Goal: Task Accomplishment & Management: Manage account settings

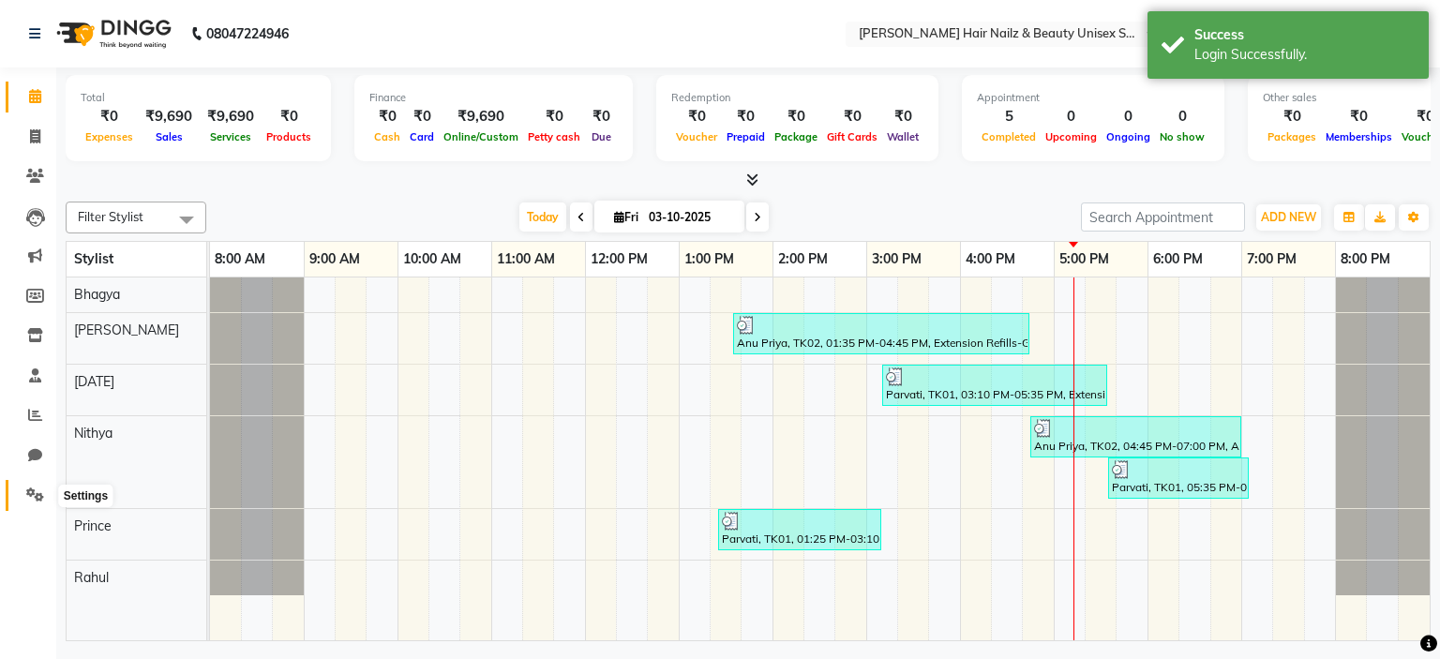
click at [30, 502] on icon at bounding box center [35, 495] width 18 height 14
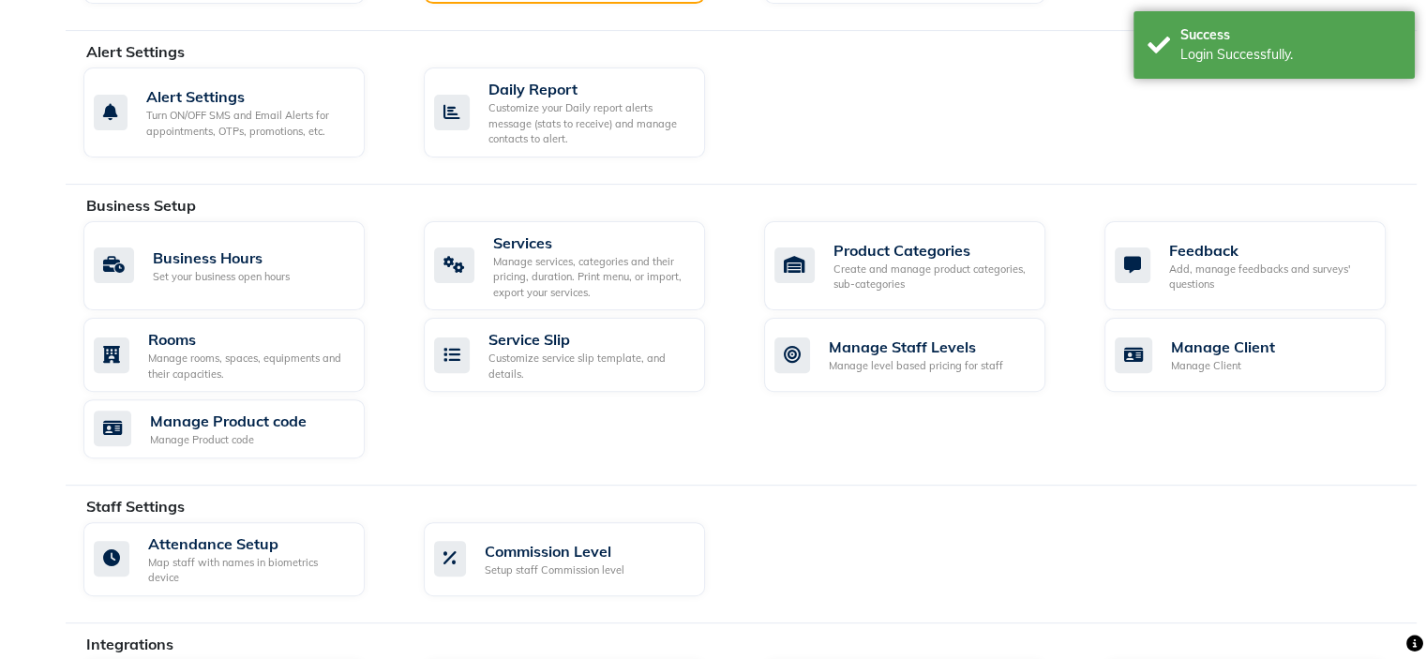
scroll to position [861, 0]
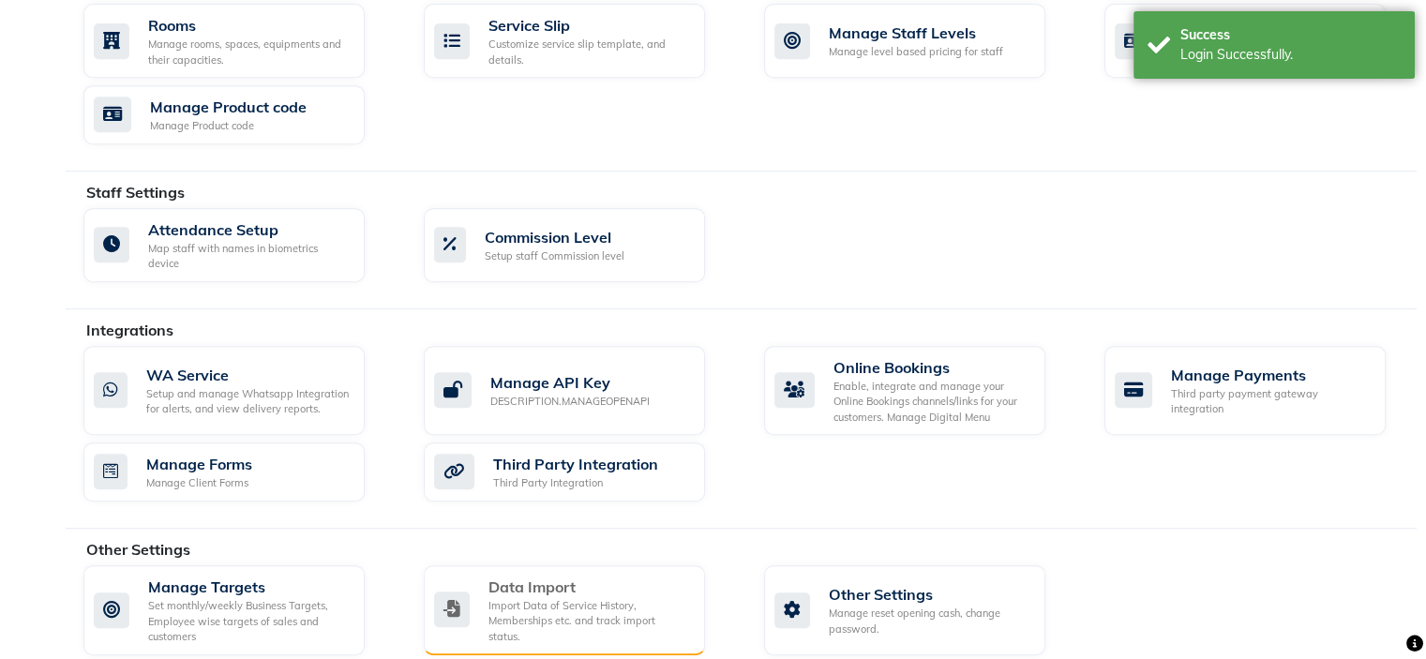
click at [566, 598] on div "Import Data of Service History, Memberships etc. and track import status." at bounding box center [590, 621] width 202 height 47
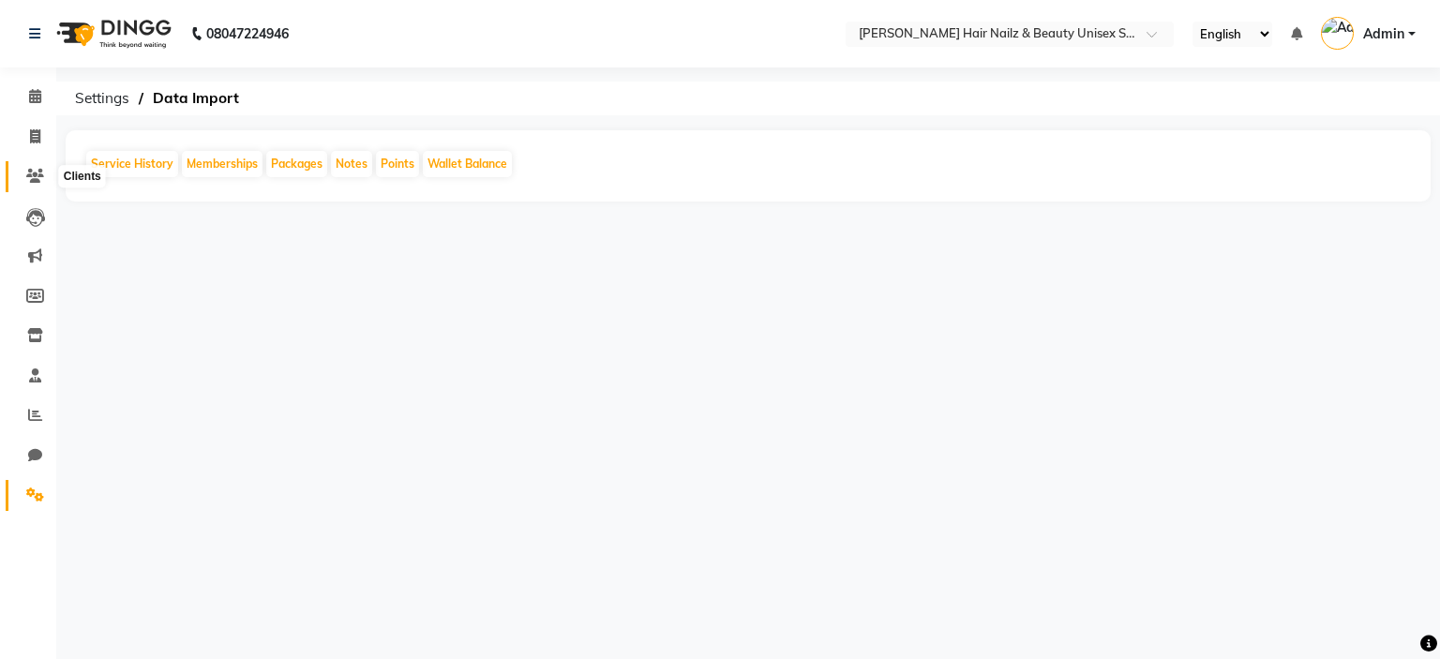
click at [39, 180] on icon at bounding box center [35, 176] width 18 height 14
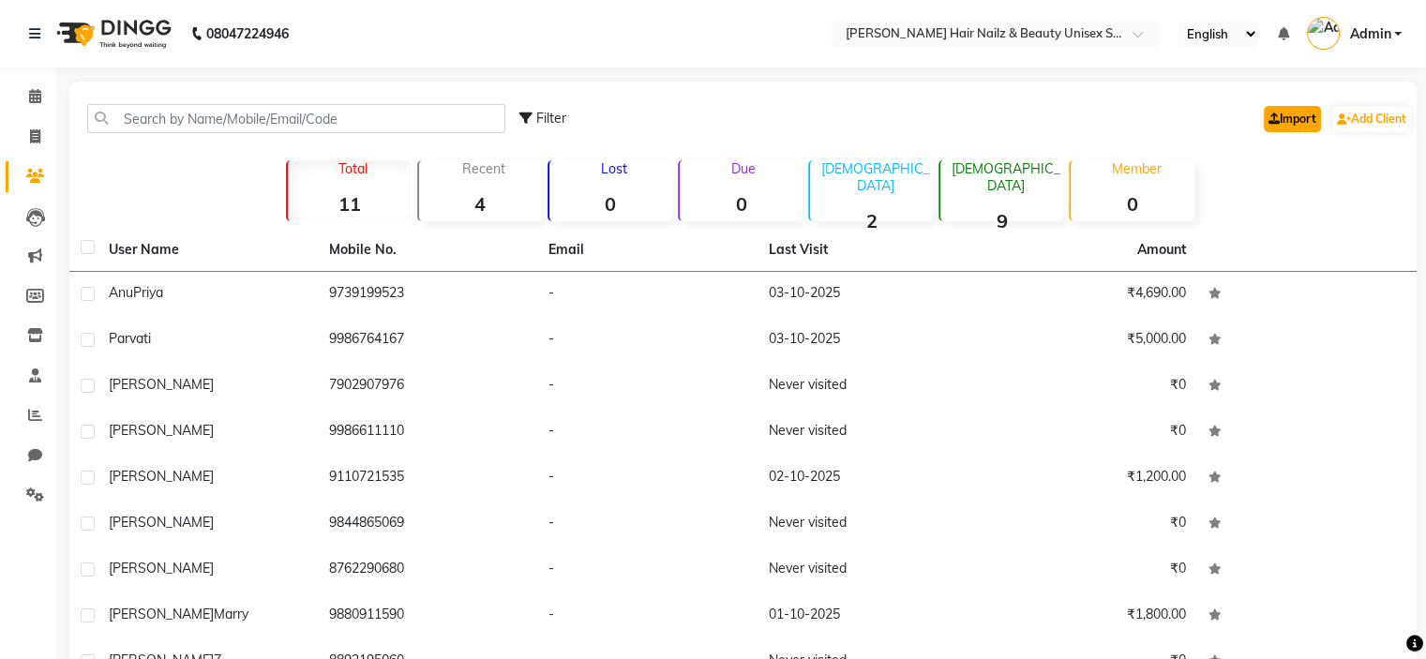
click at [1269, 123] on icon at bounding box center [1274, 118] width 11 height 11
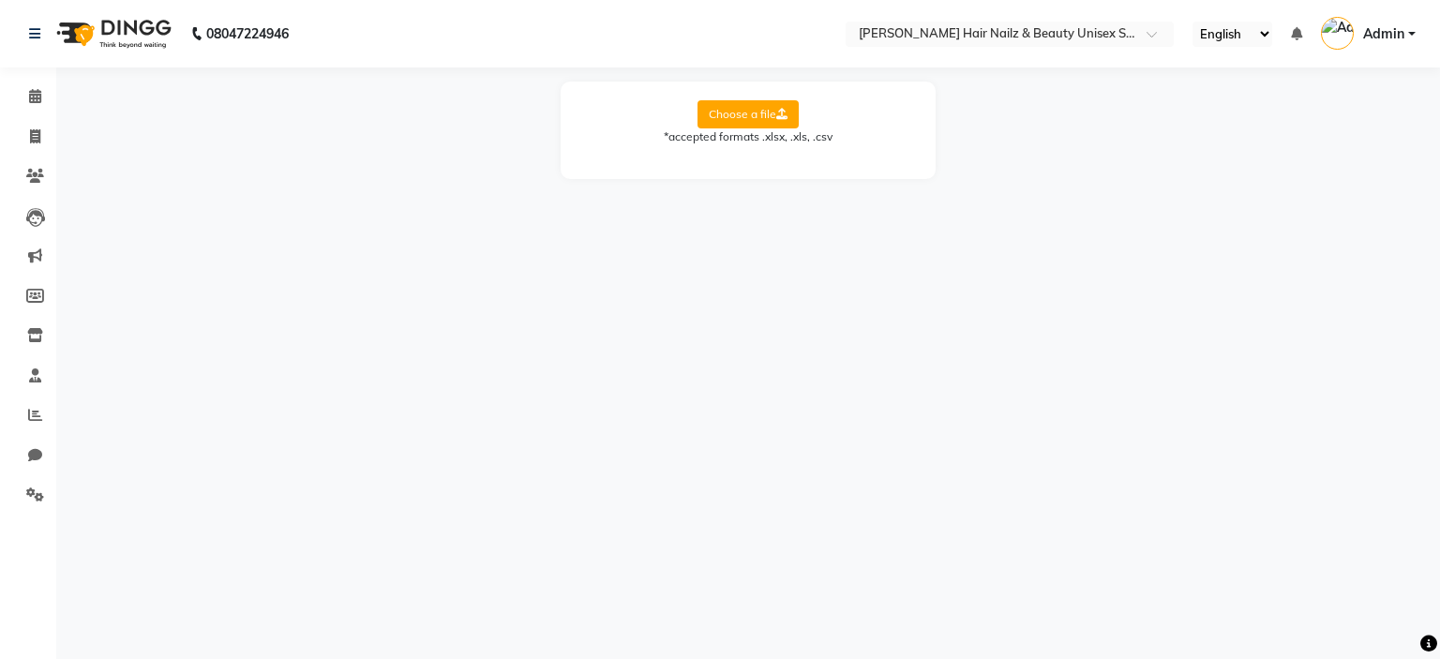
click at [773, 121] on label "Choose a file" at bounding box center [748, 114] width 101 height 28
click at [0, 0] on input "Choose a file" at bounding box center [0, 0] width 0 height 0
click at [746, 115] on label "Choose a file" at bounding box center [748, 114] width 101 height 28
click at [0, 0] on input "Choose a file" at bounding box center [0, 0] width 0 height 0
click at [847, 172] on select "Select Sheet Sheet1" at bounding box center [832, 174] width 141 height 29
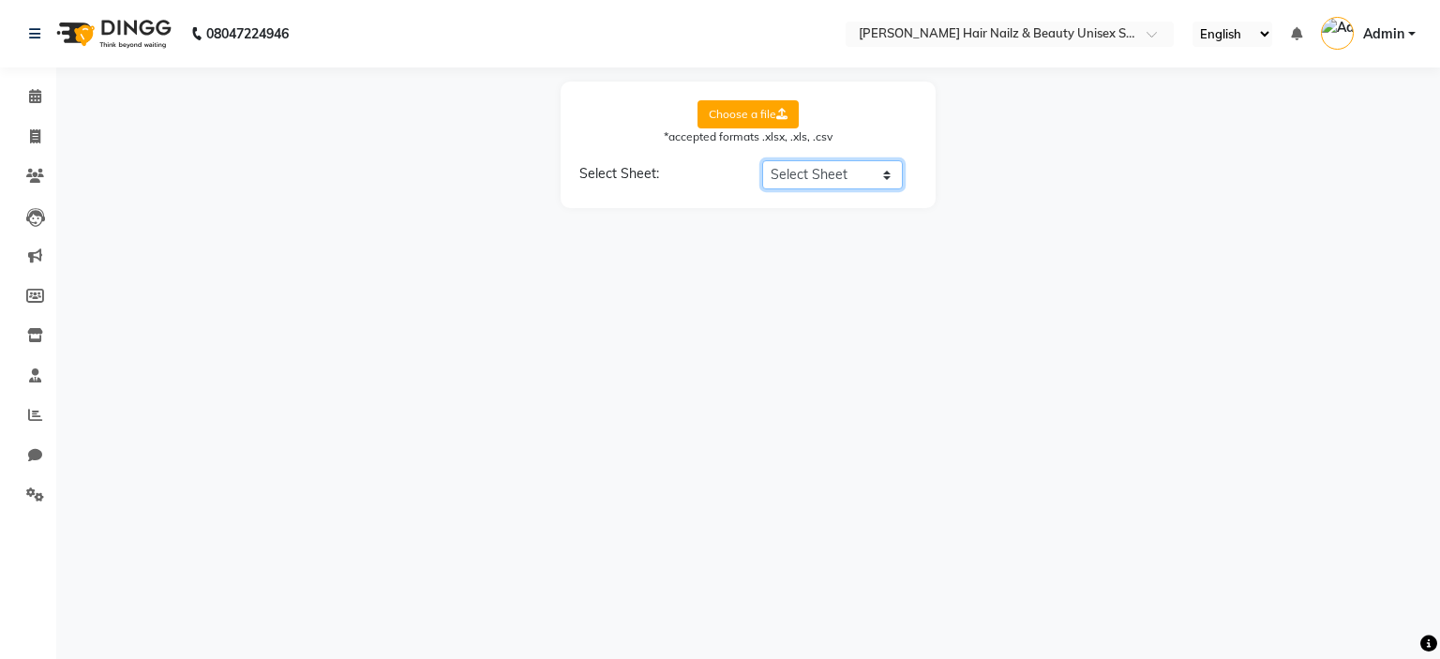
select select "Sheet1"
click at [762, 160] on select "Select Sheet Sheet1" at bounding box center [832, 174] width 141 height 29
select select "name"
select select "email"
select select "gender"
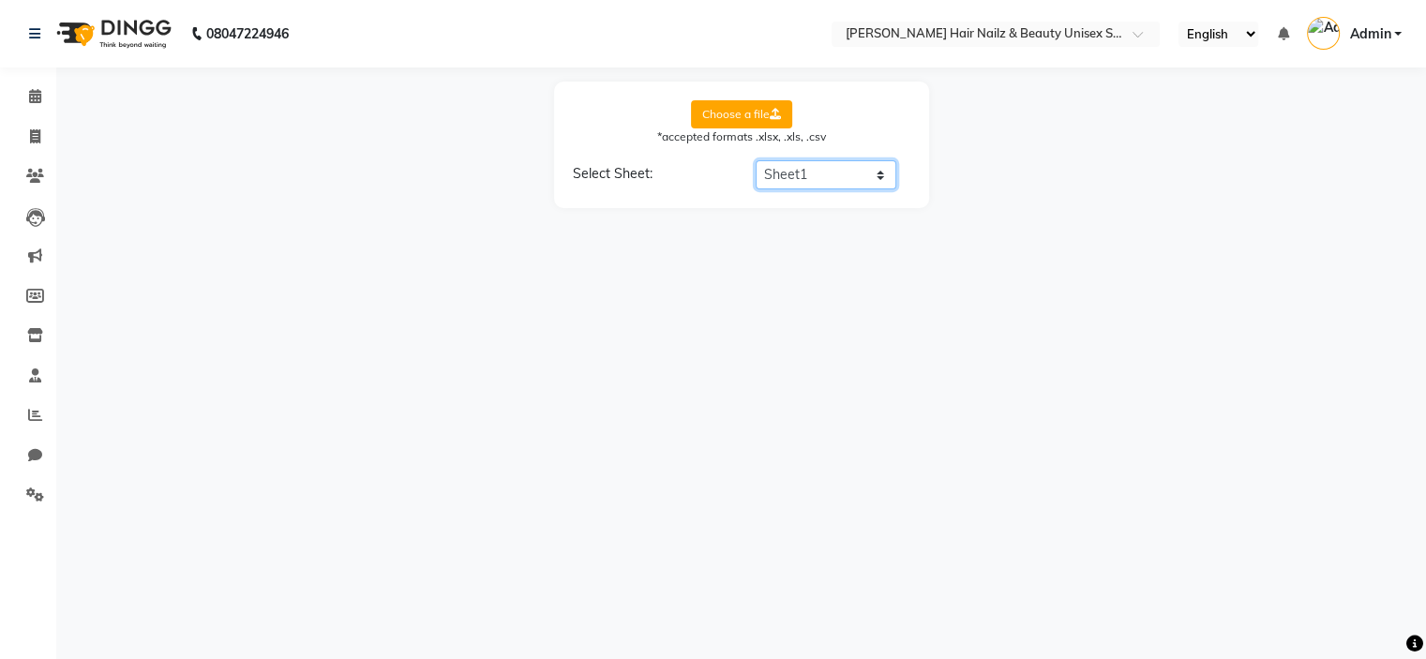
select select "anniversary date"
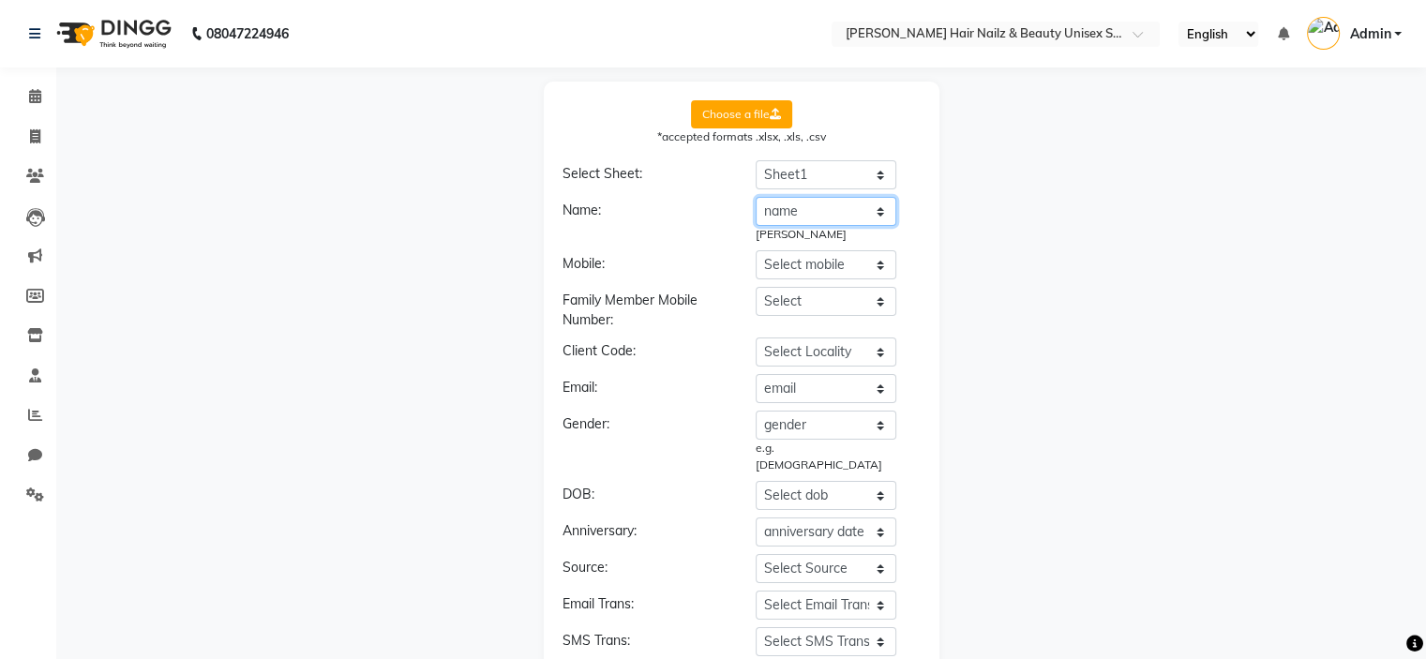
click at [877, 213] on select "Select name name email gender one number birth date next birthday anniversary d…" at bounding box center [826, 211] width 141 height 29
click at [837, 287] on div "Select name email gender one number birth date next birthday anniversary date n…" at bounding box center [826, 301] width 141 height 29
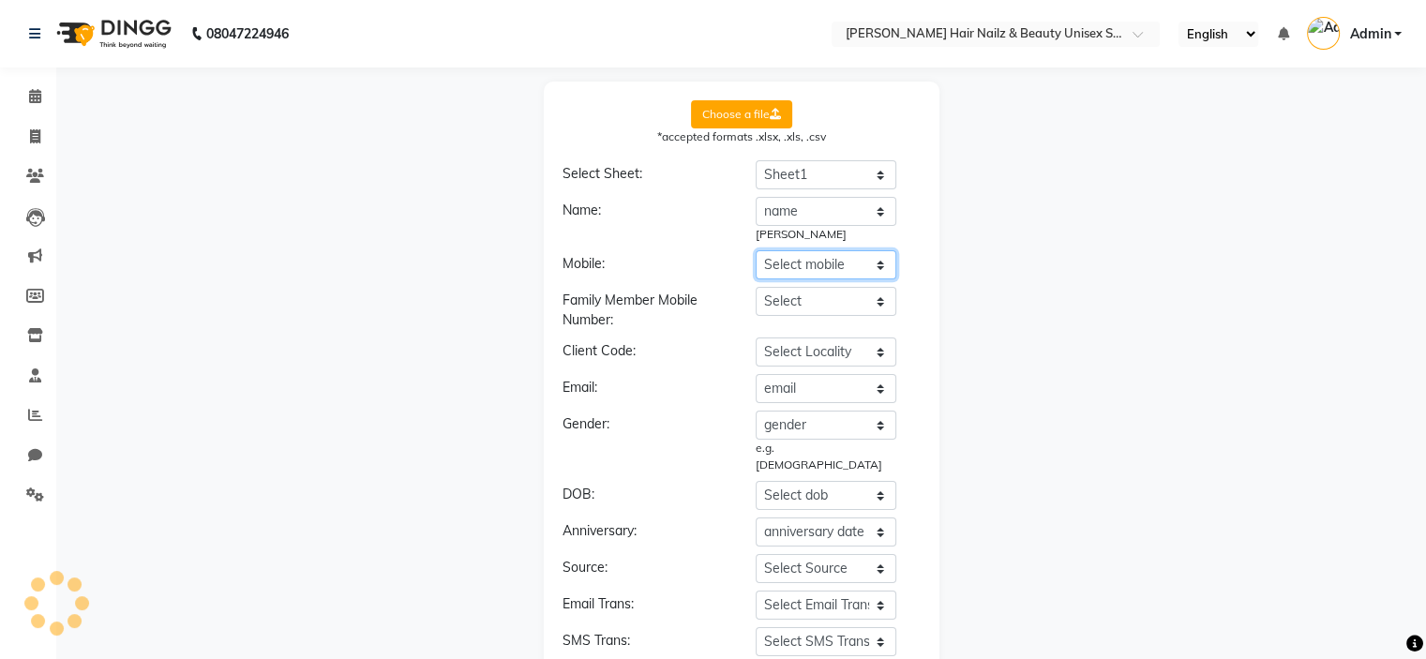
click at [857, 265] on select "Select mobile name email gender one number birth date next birthday anniversary…" at bounding box center [826, 264] width 141 height 29
select select "one number"
click at [756, 250] on select "Select mobile name email gender one number birth date next birthday anniversary…" at bounding box center [826, 264] width 141 height 29
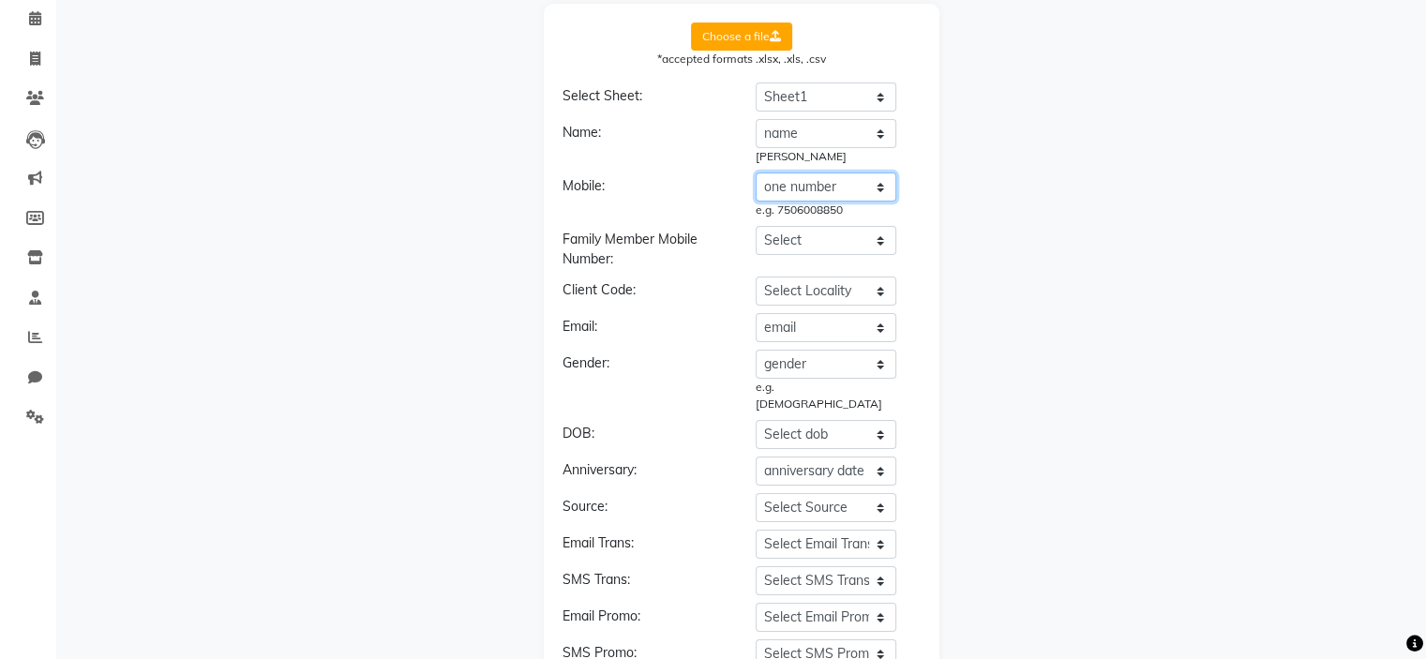
scroll to position [79, 0]
click at [649, 356] on div "Gender:" at bounding box center [645, 382] width 193 height 59
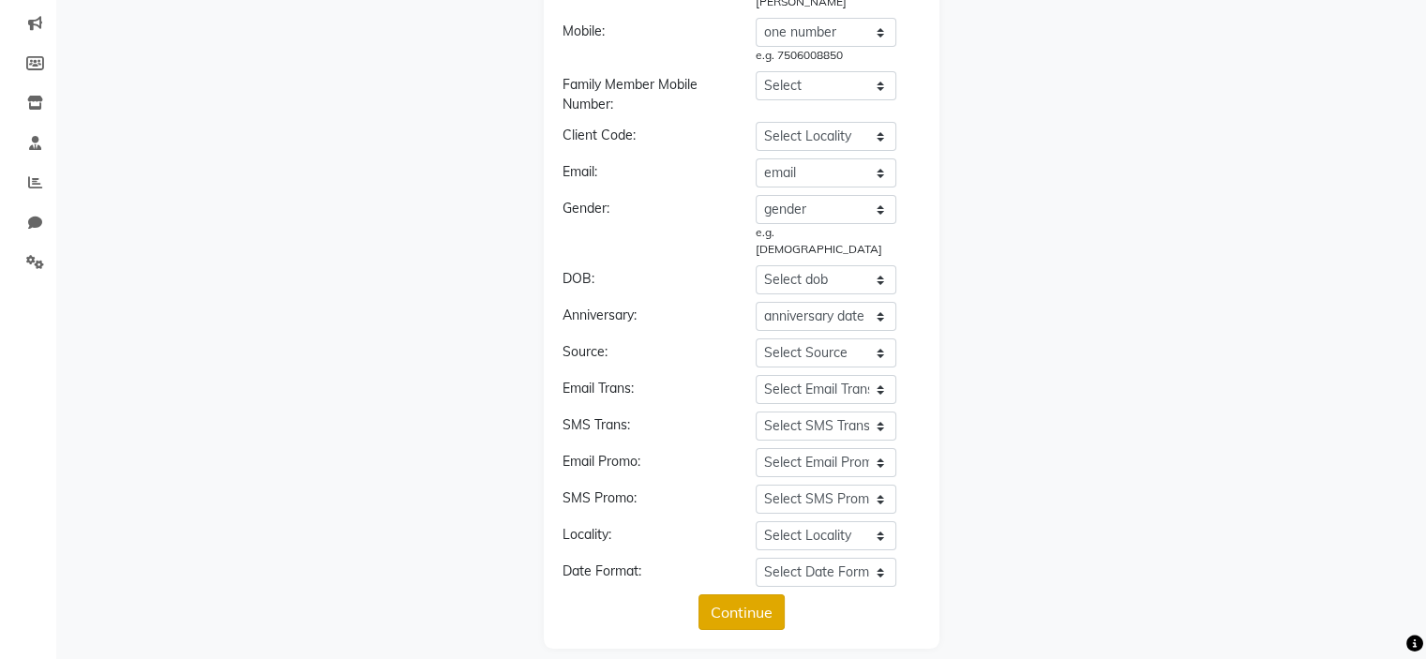
click at [765, 595] on button "Continue" at bounding box center [742, 613] width 86 height 36
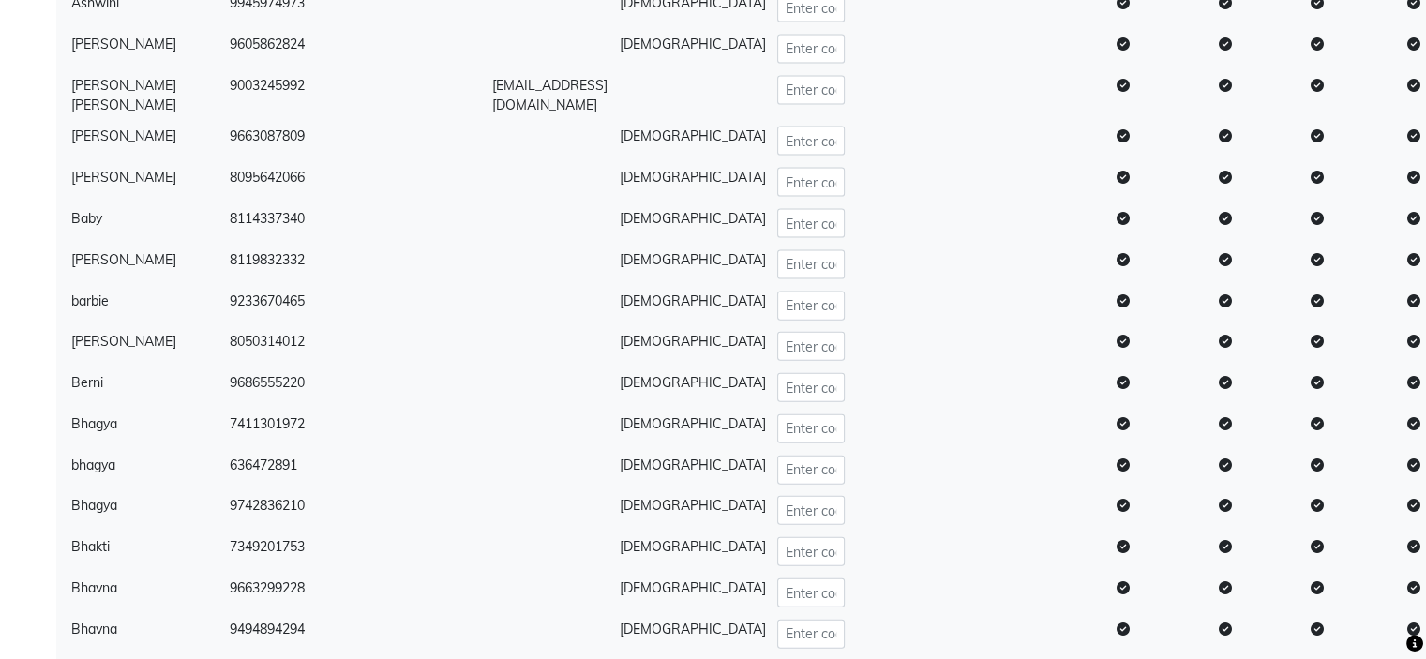
scroll to position [4498, 0]
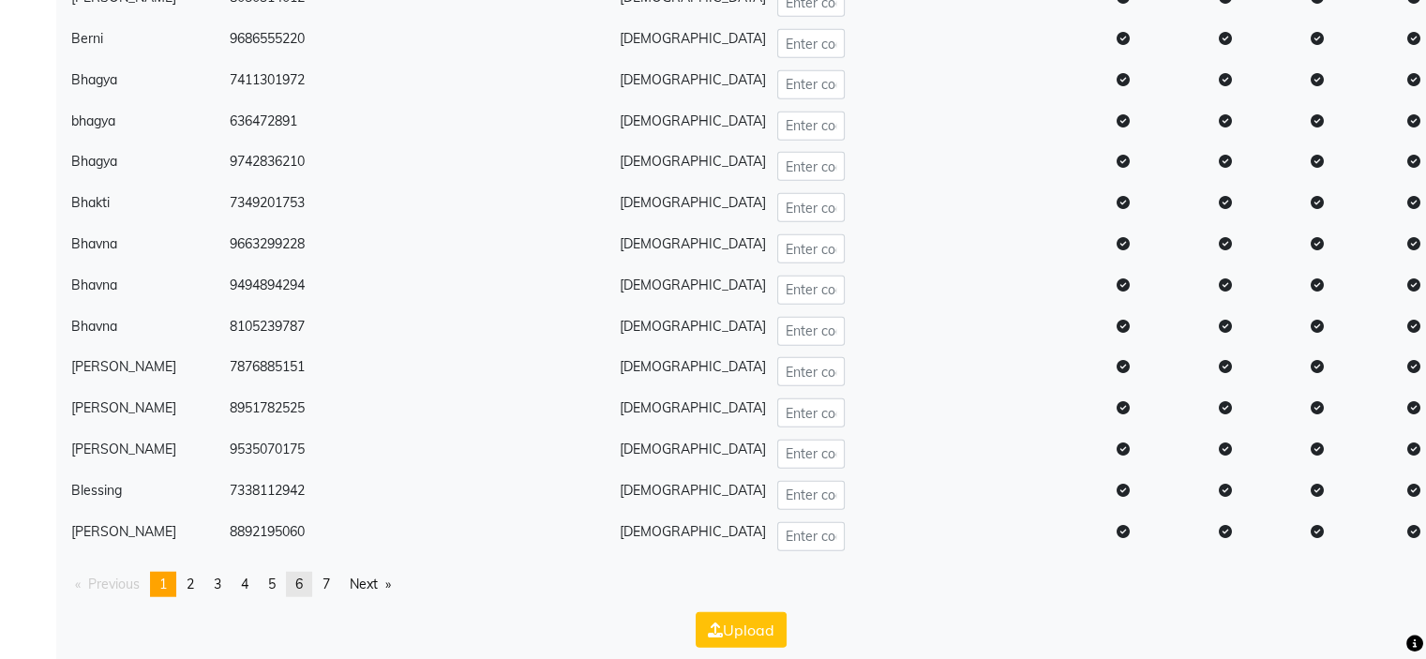
click at [294, 572] on link "page 6" at bounding box center [299, 584] width 26 height 25
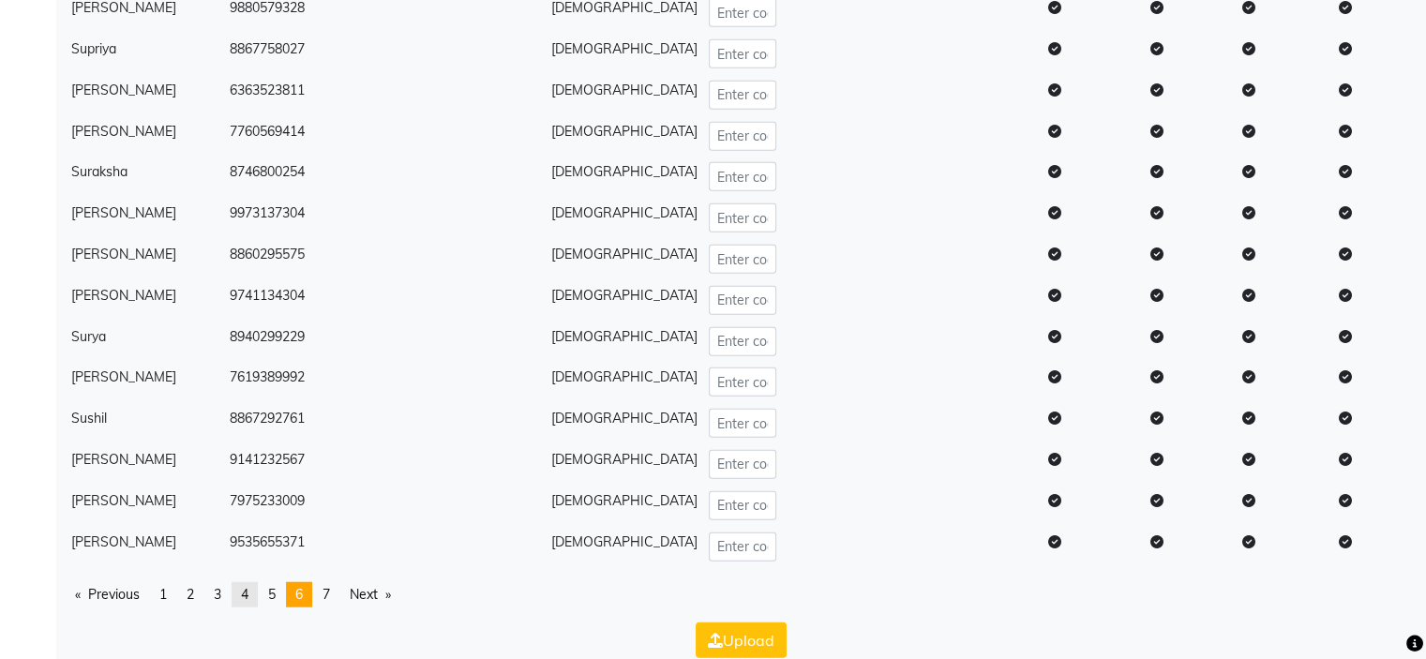
click at [249, 586] on span "4" at bounding box center [245, 594] width 8 height 17
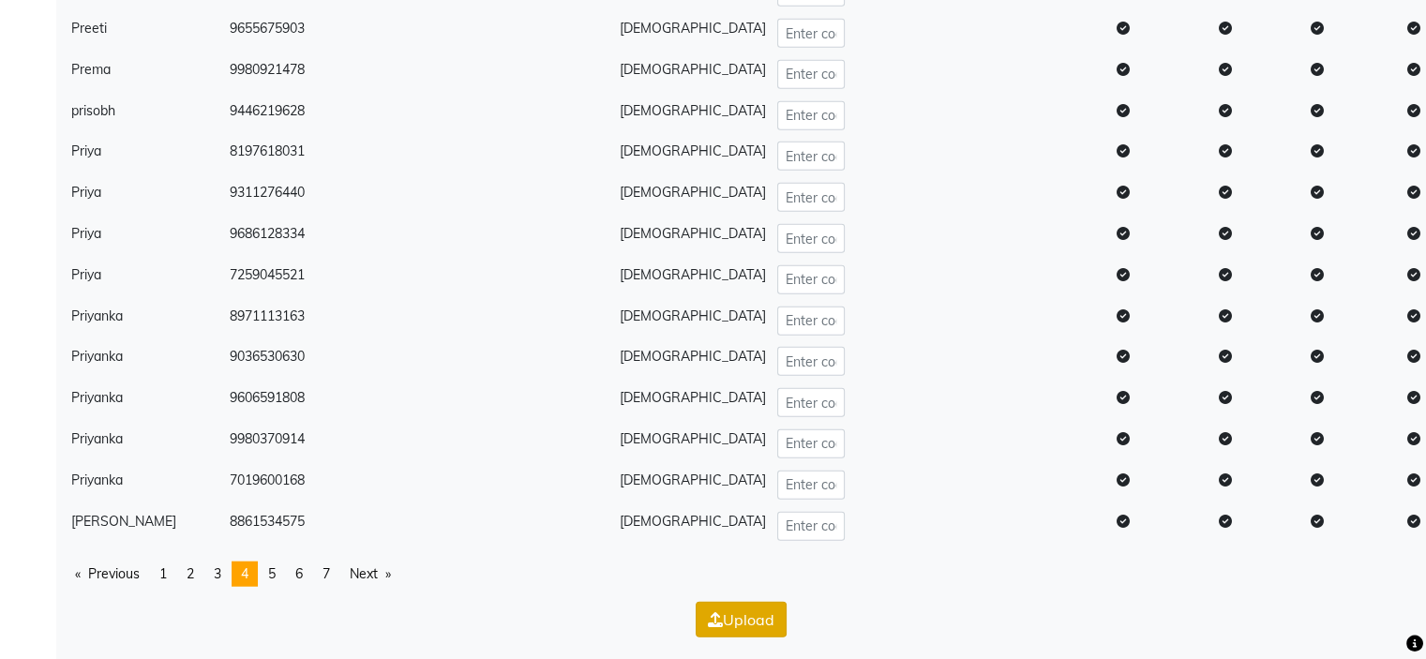
click at [775, 620] on button "Upload" at bounding box center [741, 620] width 91 height 36
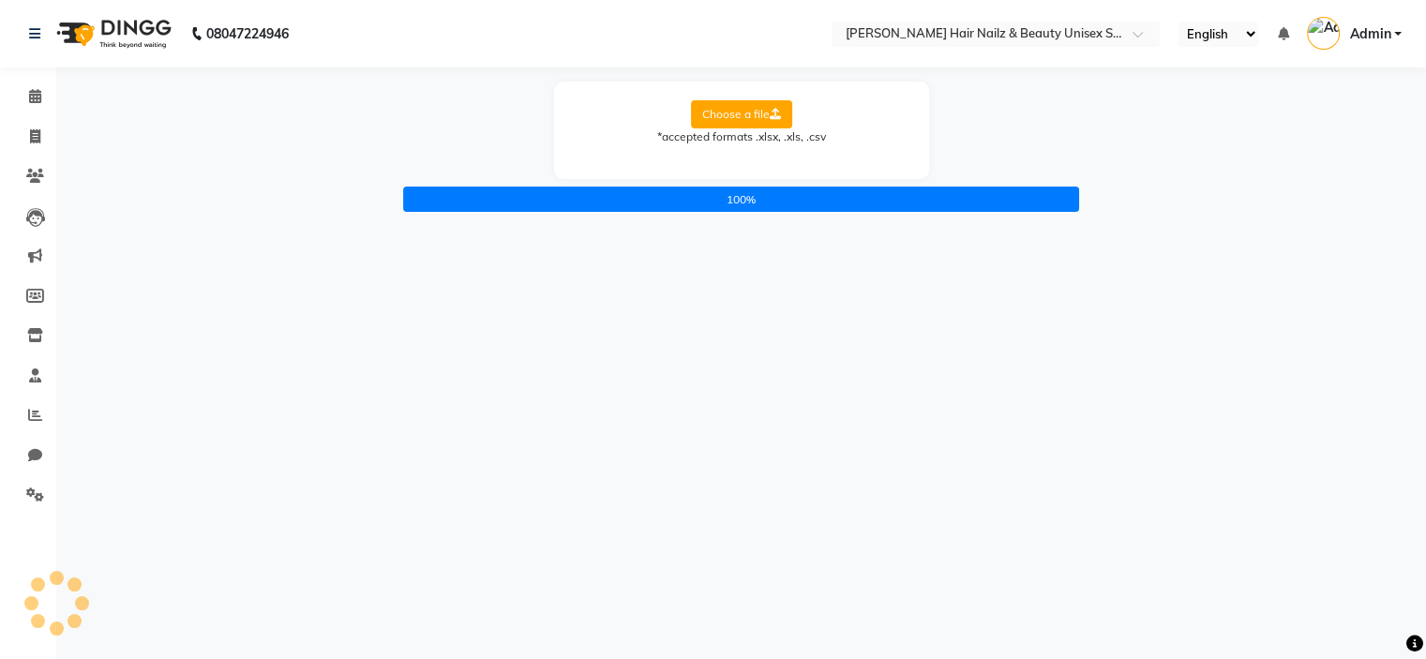
scroll to position [0, 0]
click at [13, 175] on link "Clients" at bounding box center [28, 176] width 45 height 31
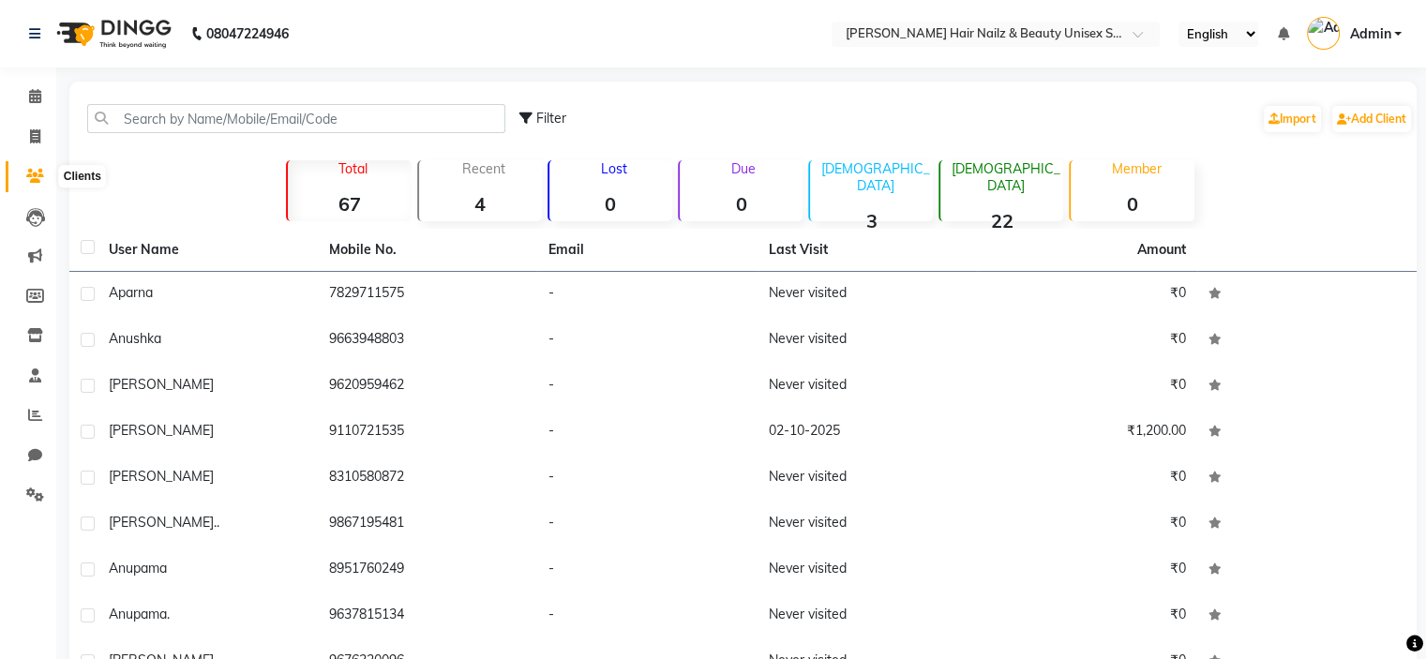
click at [26, 178] on icon at bounding box center [35, 176] width 18 height 14
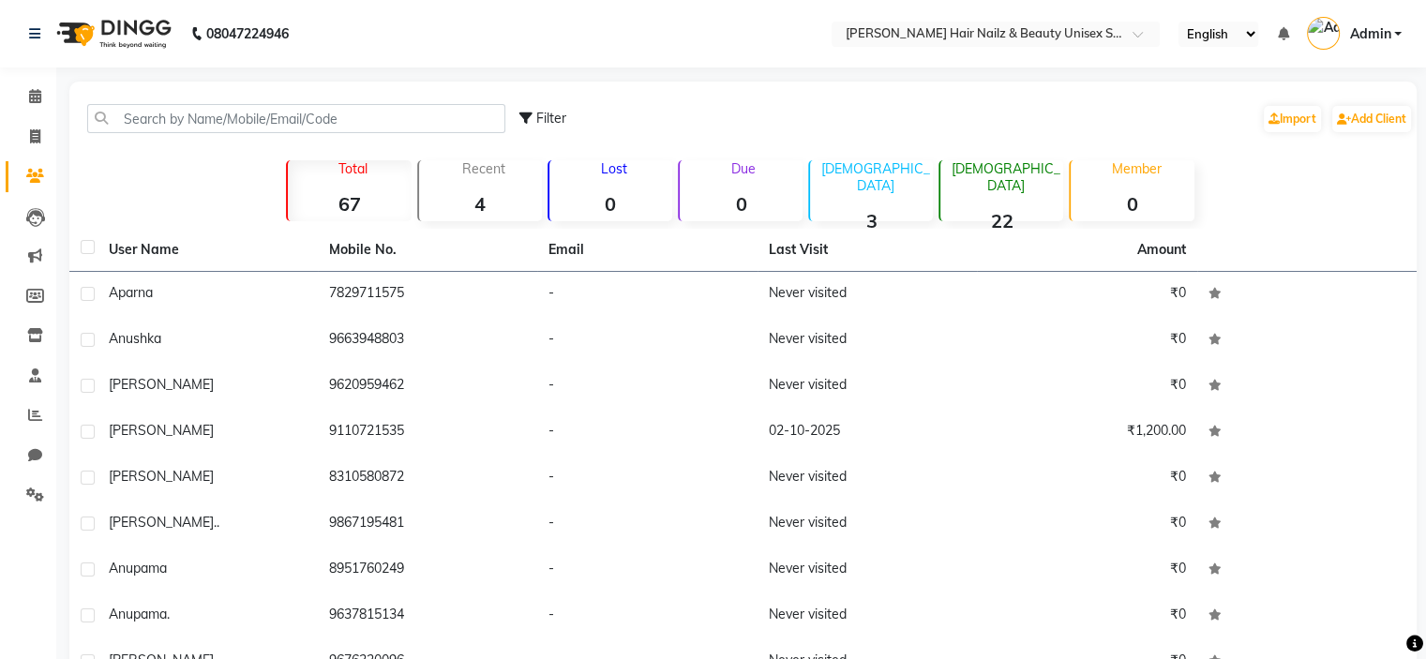
click at [26, 178] on icon at bounding box center [35, 176] width 18 height 14
click at [349, 190] on div "Total 67" at bounding box center [348, 190] width 125 height 61
click at [447, 194] on strong "4" at bounding box center [480, 203] width 123 height 23
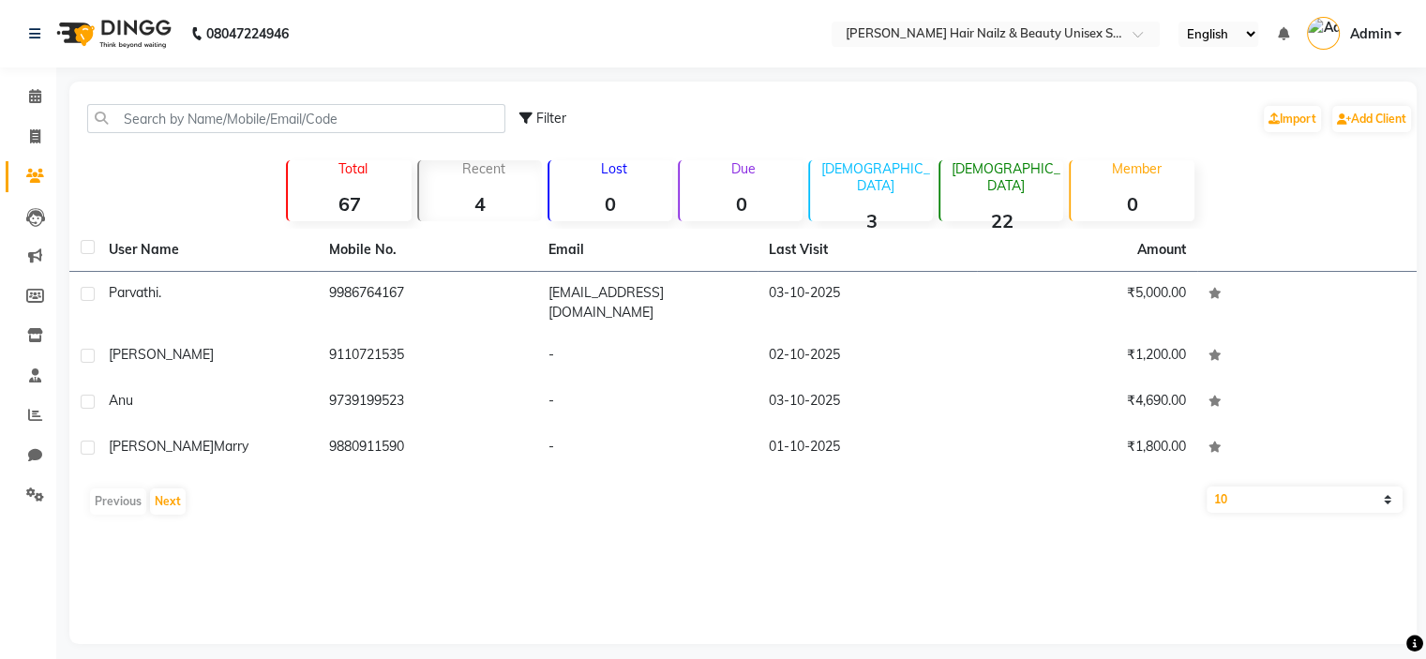
click at [345, 235] on th "Mobile No." at bounding box center [428, 250] width 220 height 43
click at [23, 187] on link "Clients" at bounding box center [28, 176] width 45 height 31
click at [33, 237] on li "Marketing" at bounding box center [28, 256] width 56 height 40
click at [37, 231] on li "Leads" at bounding box center [28, 217] width 56 height 40
click at [37, 205] on link "Leads" at bounding box center [28, 217] width 45 height 31
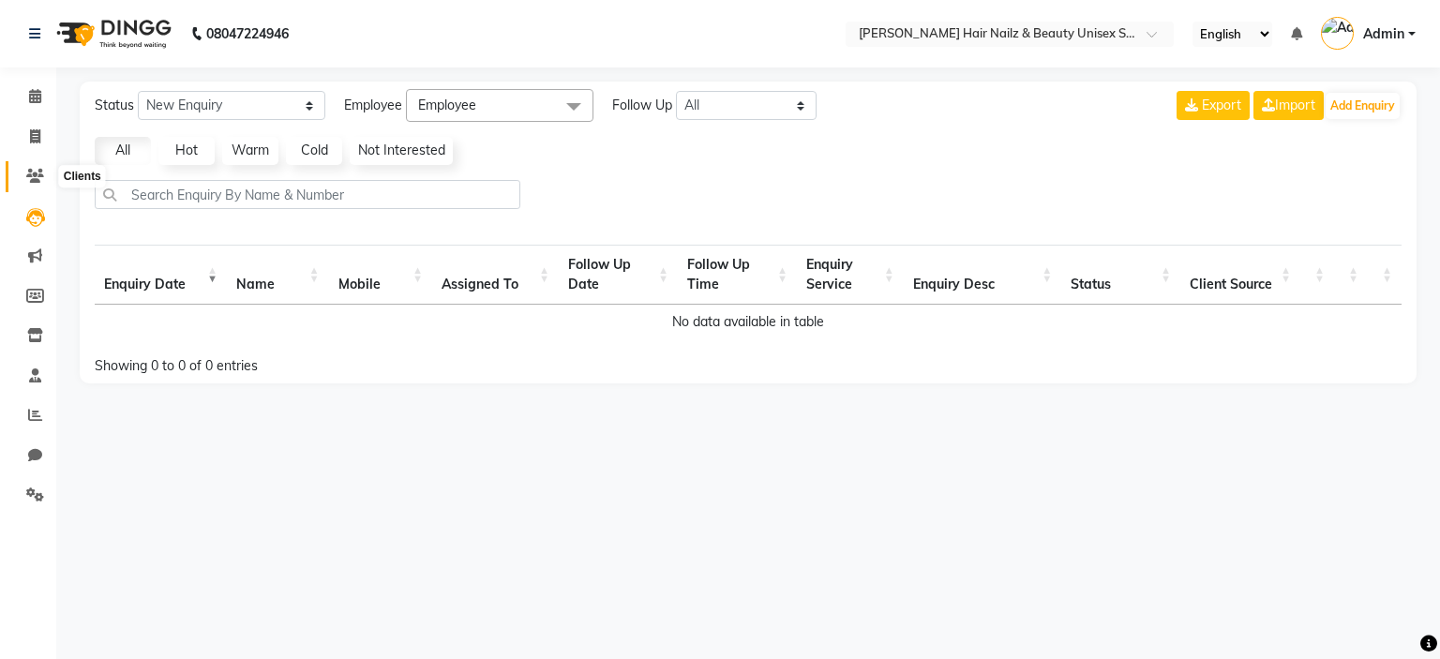
click at [40, 182] on icon at bounding box center [35, 176] width 18 height 14
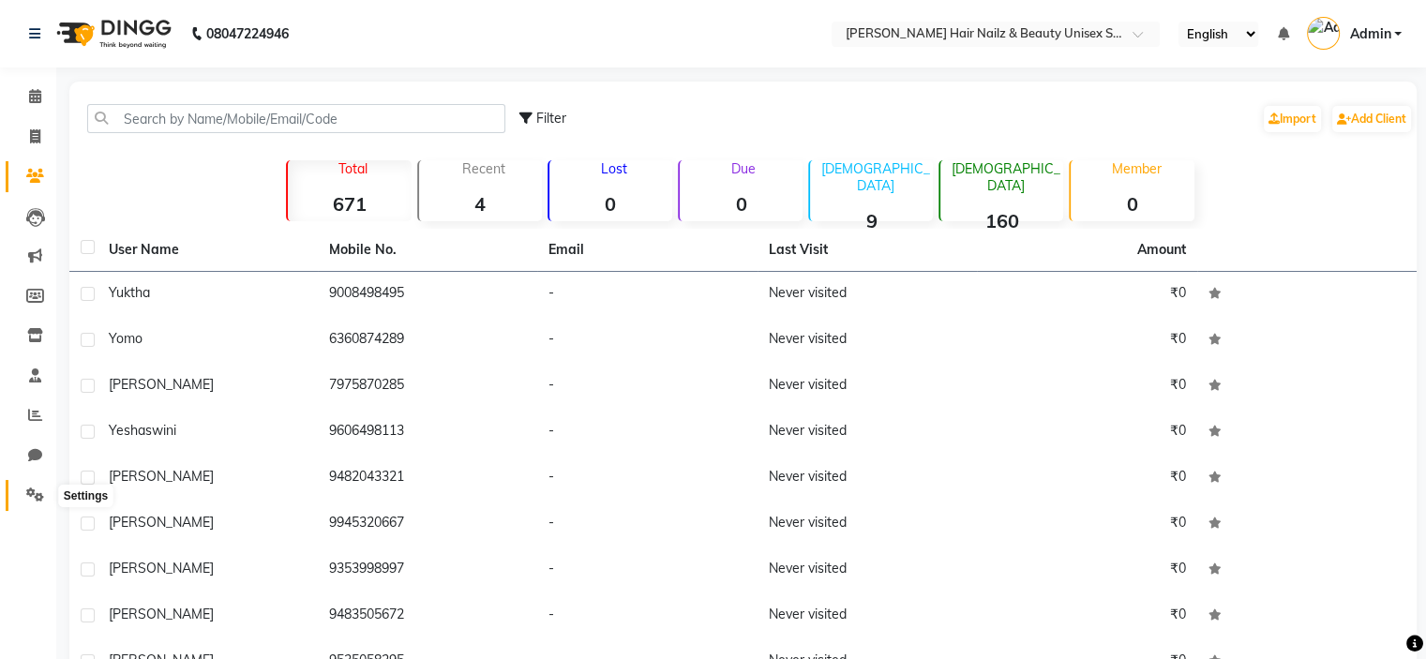
click at [46, 492] on span at bounding box center [35, 496] width 33 height 22
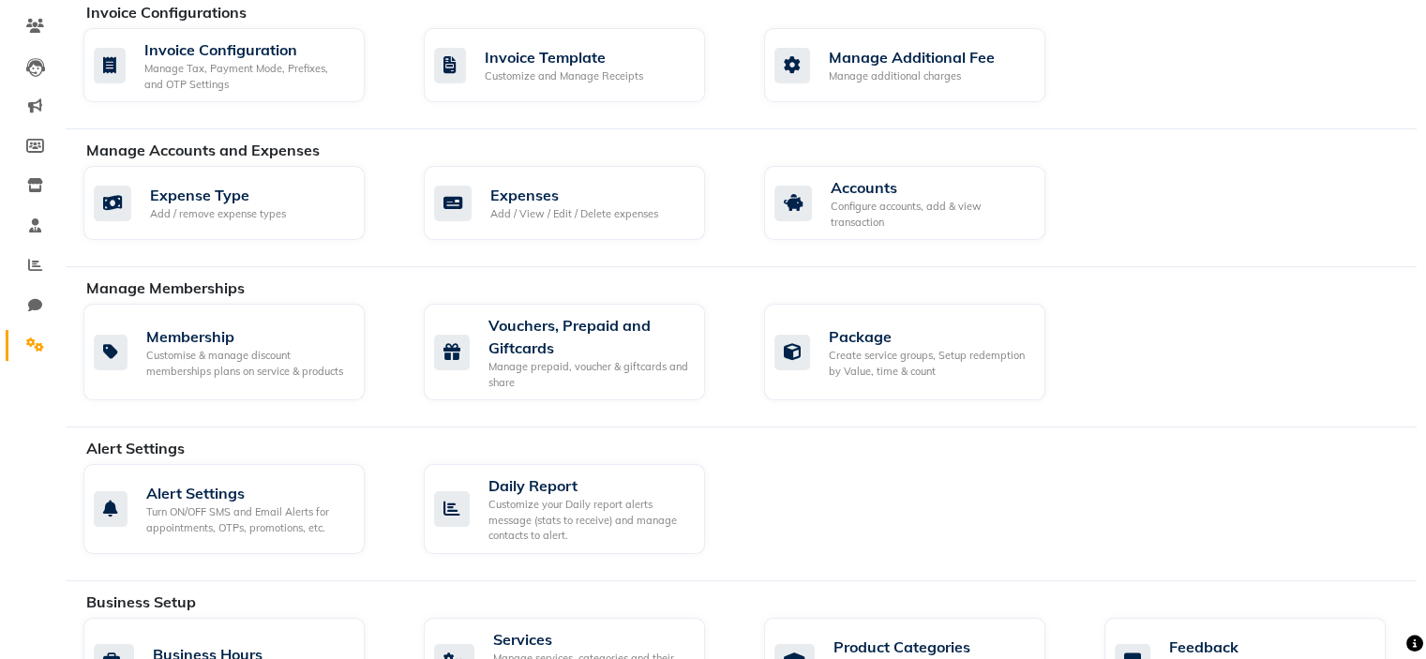
scroll to position [158, 0]
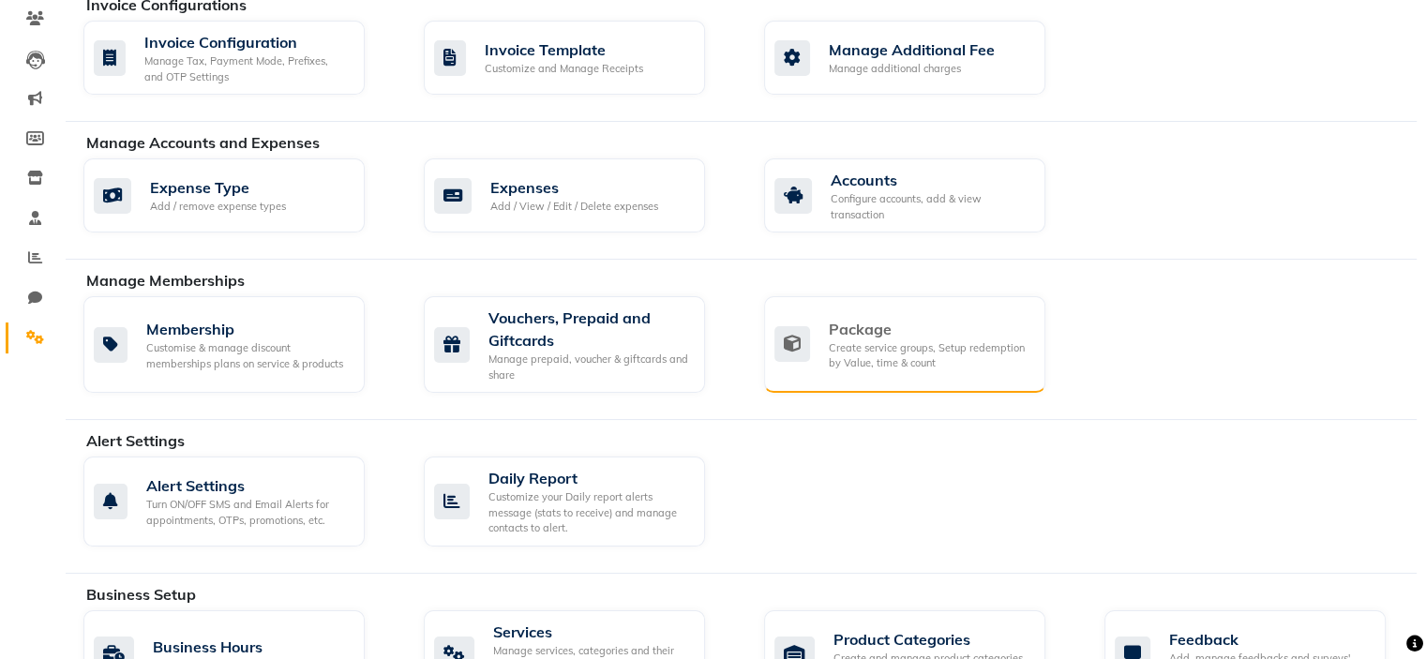
click at [887, 352] on div "Create service groups, Setup redemption by Value, time & count" at bounding box center [930, 355] width 202 height 31
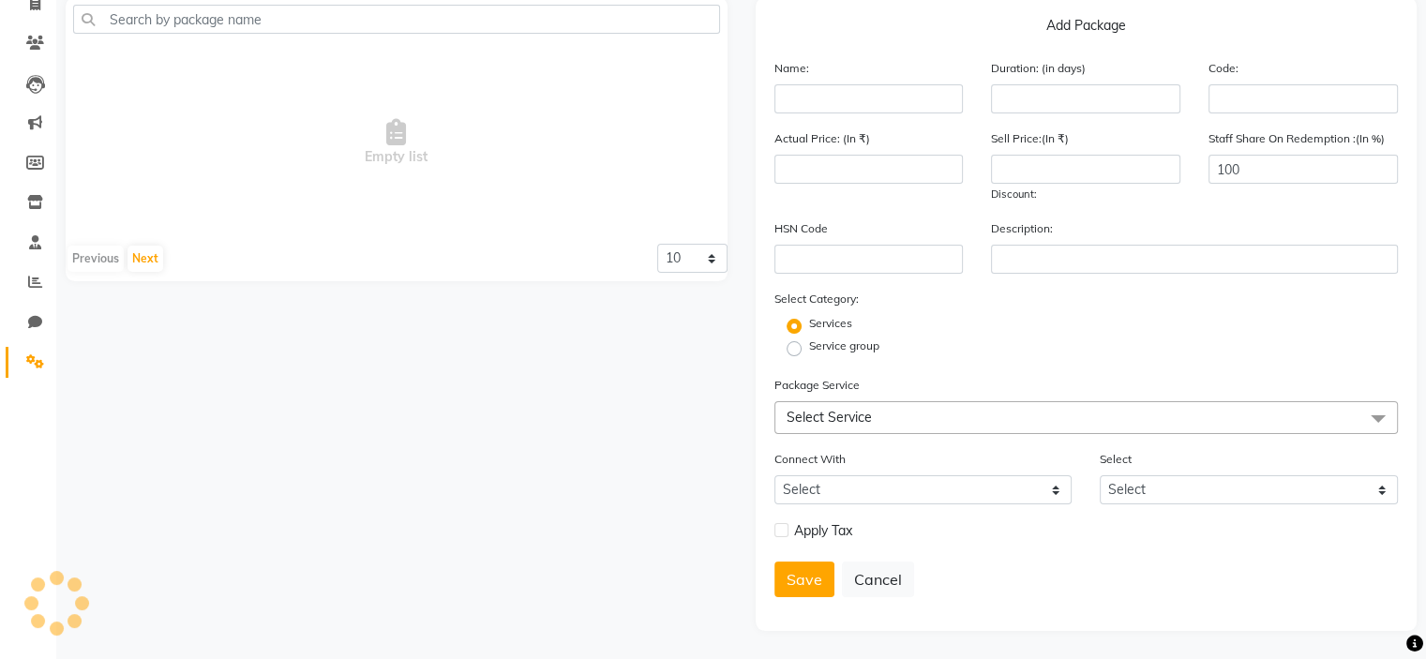
scroll to position [139, 0]
click at [929, 92] on input "text" at bounding box center [869, 98] width 189 height 29
type input "Hydra Facial 2"
click at [1072, 91] on input "number" at bounding box center [1085, 98] width 189 height 29
type input "365"
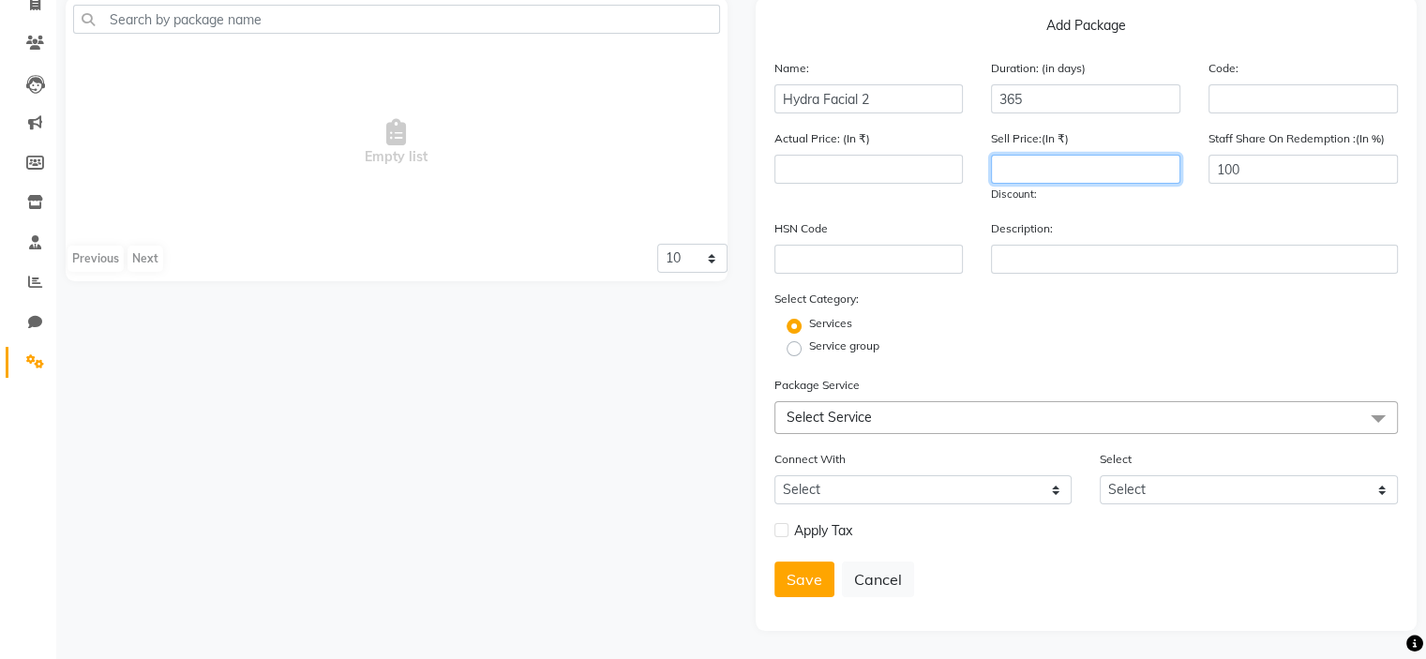
click at [1073, 155] on input "number" at bounding box center [1085, 169] width 189 height 29
type input "4999"
click at [897, 396] on div "Package Service Select Service Select All eye brows therding eye brows upperlip…" at bounding box center [1087, 404] width 625 height 59
click at [897, 417] on span "Select Service" at bounding box center [1087, 417] width 625 height 33
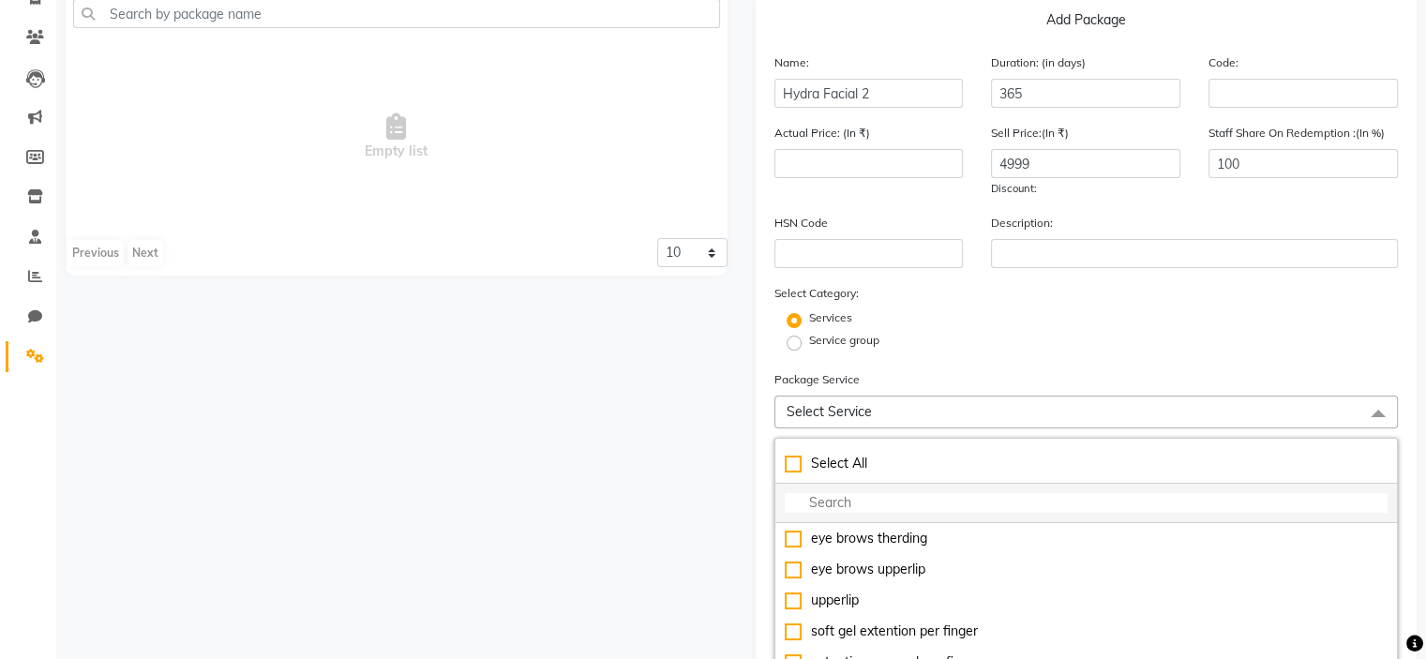
click at [914, 506] on input "multiselect-search" at bounding box center [1087, 503] width 604 height 20
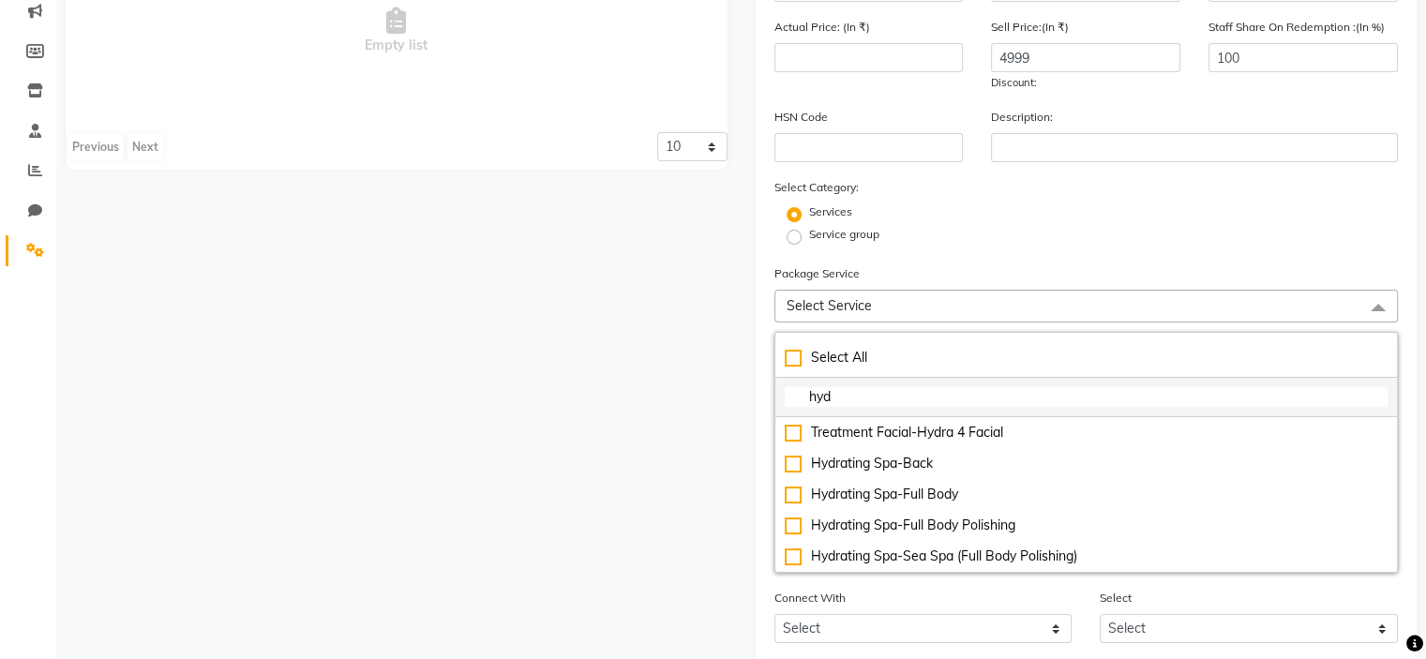
scroll to position [247, 0]
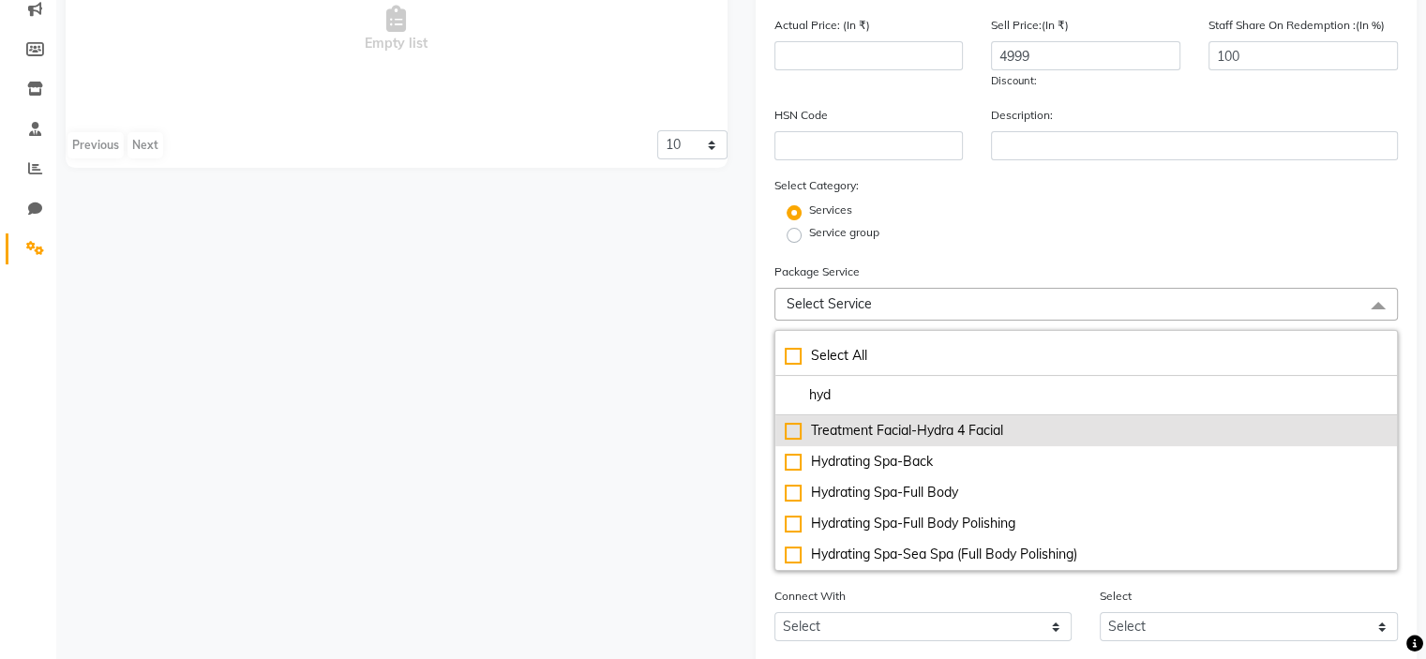
type input "hyd"
click at [1042, 439] on div "Treatment Facial-Hydra 4 Facial" at bounding box center [1087, 431] width 604 height 20
type input "5500"
checkbox input "true"
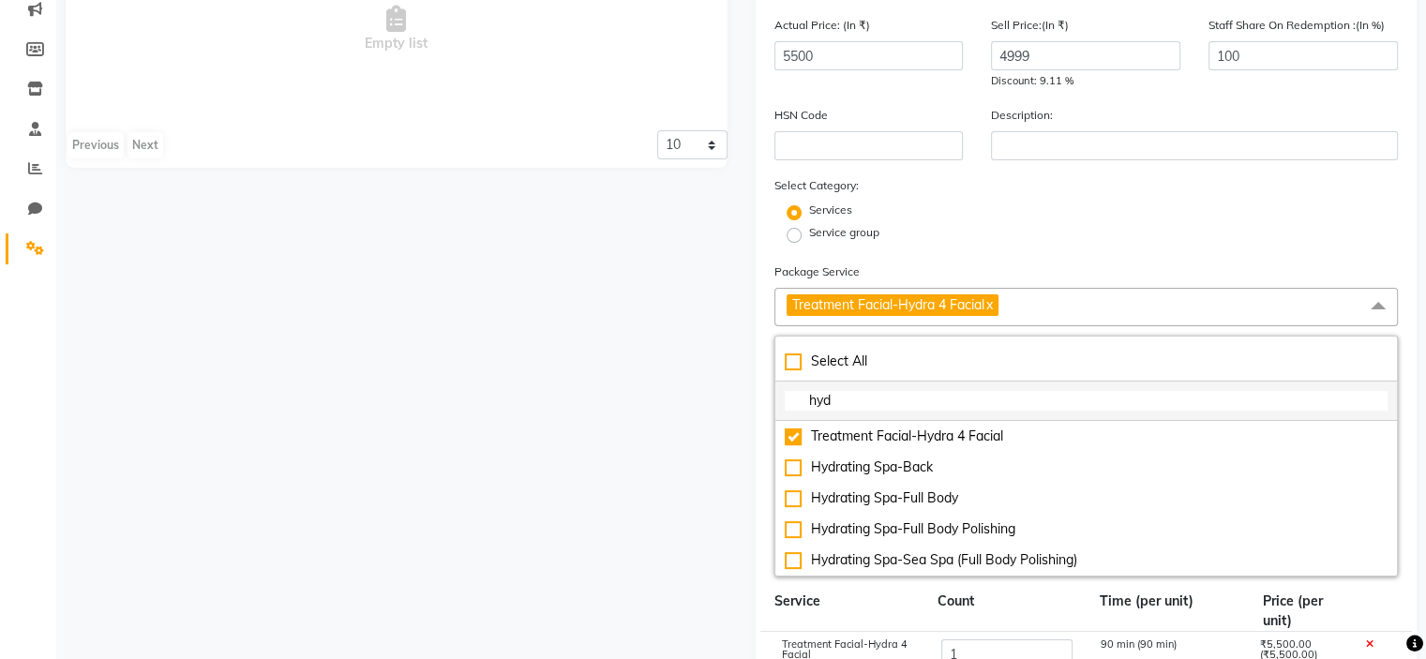
click at [1231, 406] on input "hyd" at bounding box center [1087, 401] width 604 height 20
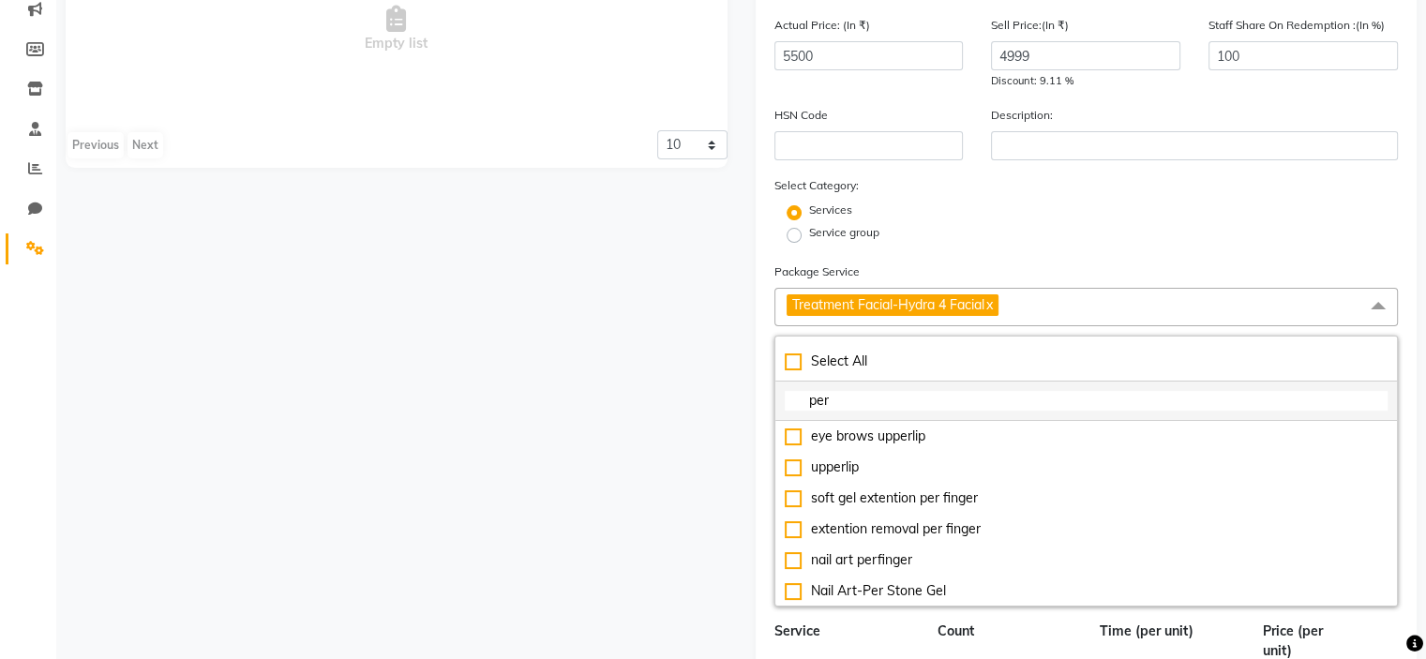
type input "per"
checkbox input "true"
type input "per s"
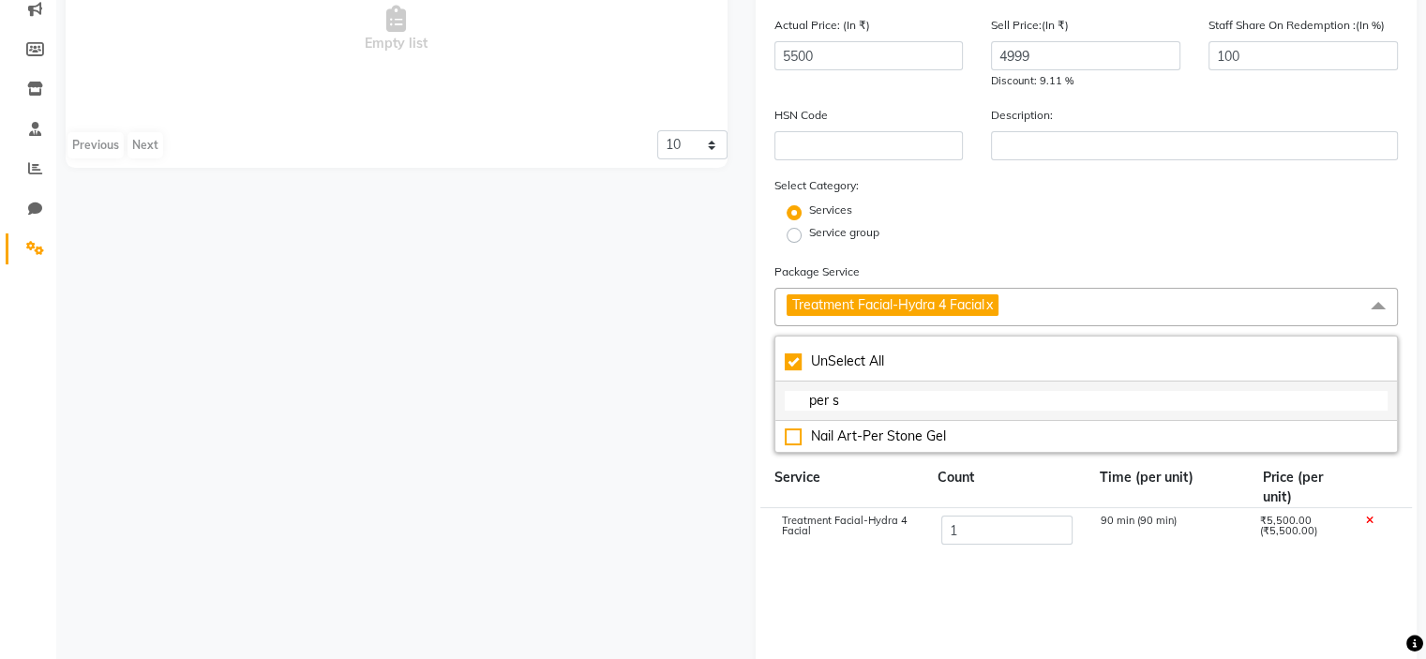
checkbox input "false"
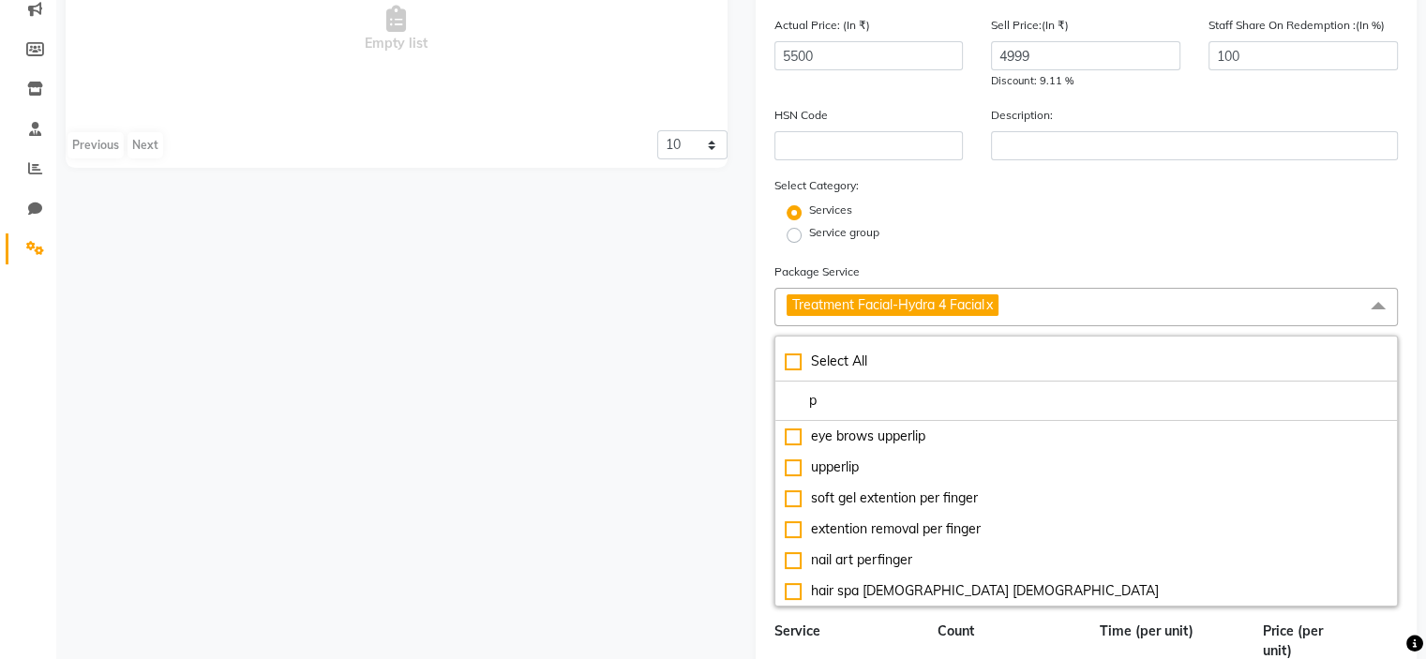
type input "p"
click at [1212, 209] on div "Services" at bounding box center [1087, 213] width 653 height 23
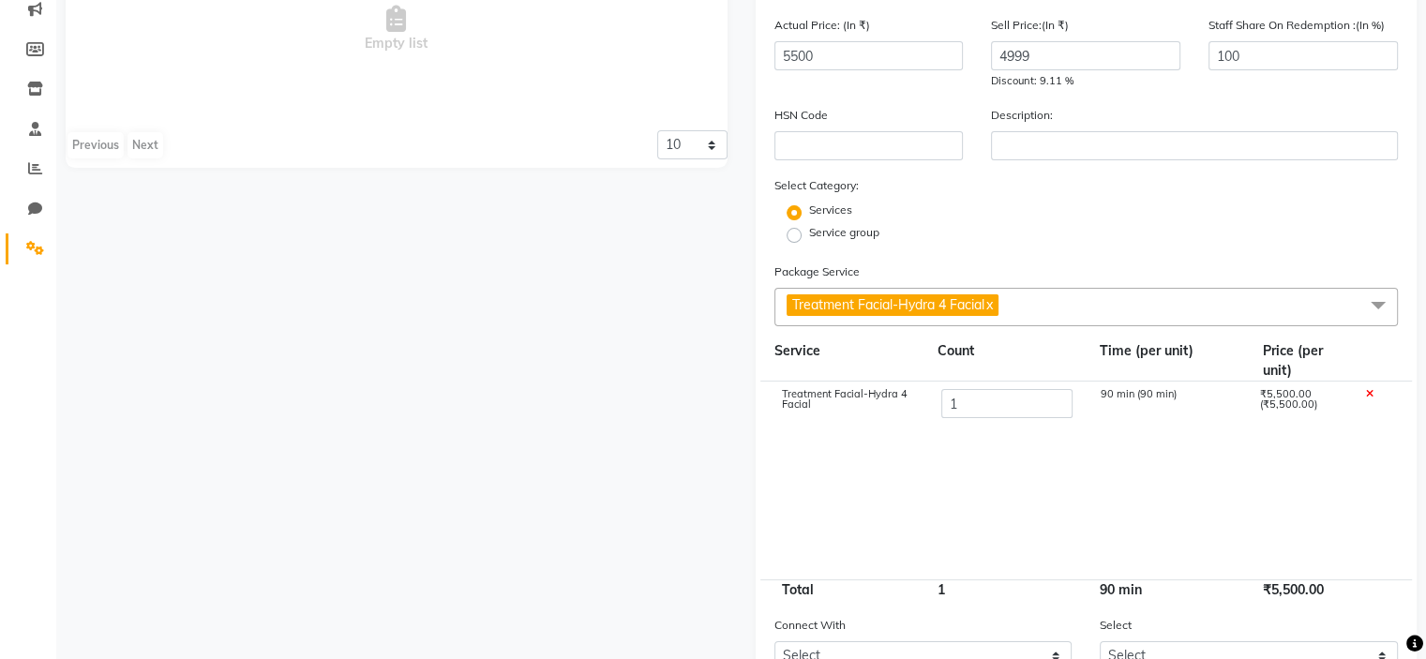
scroll to position [0, 0]
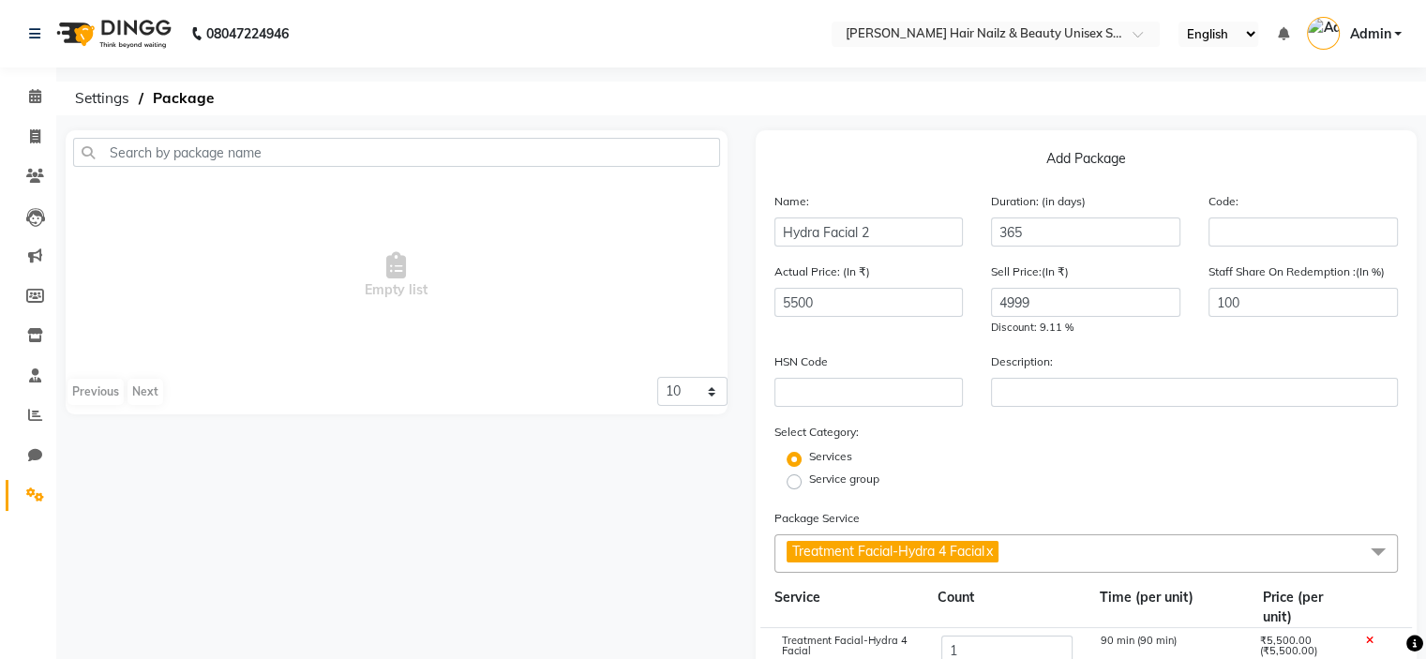
click at [45, 496] on span at bounding box center [35, 496] width 33 height 22
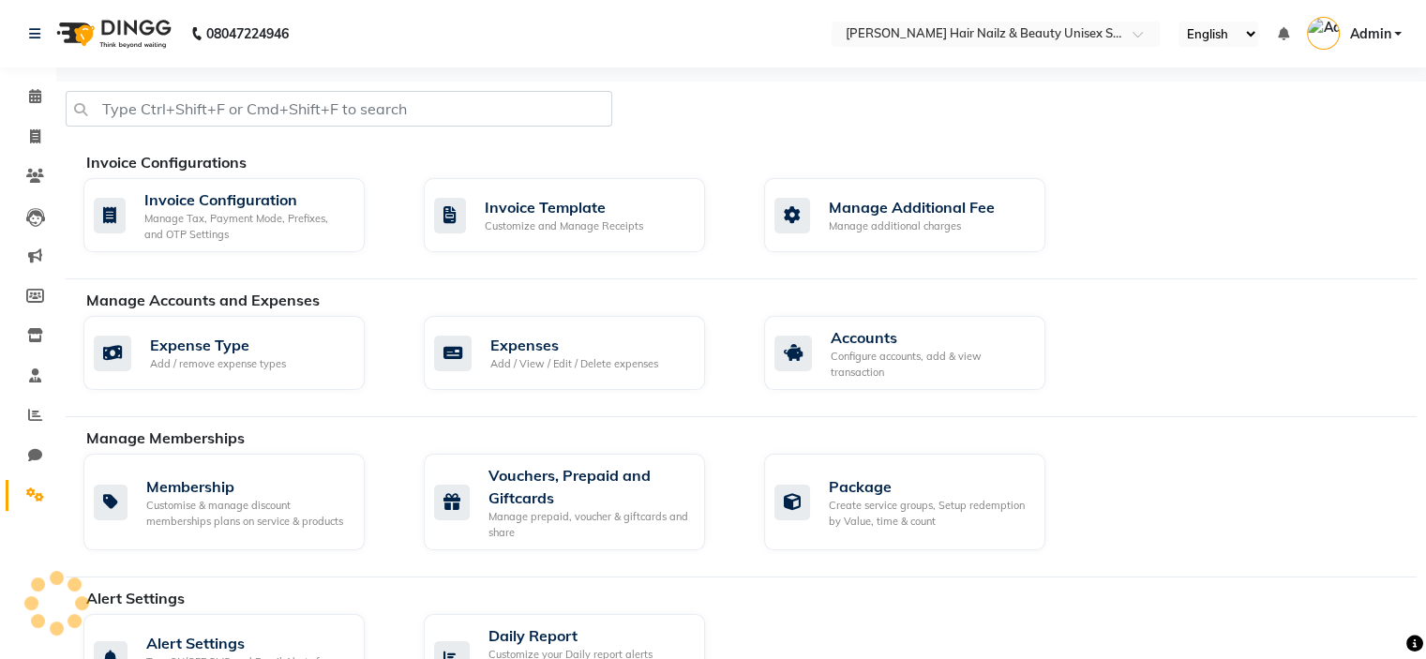
click at [6, 480] on link "Settings" at bounding box center [28, 495] width 45 height 31
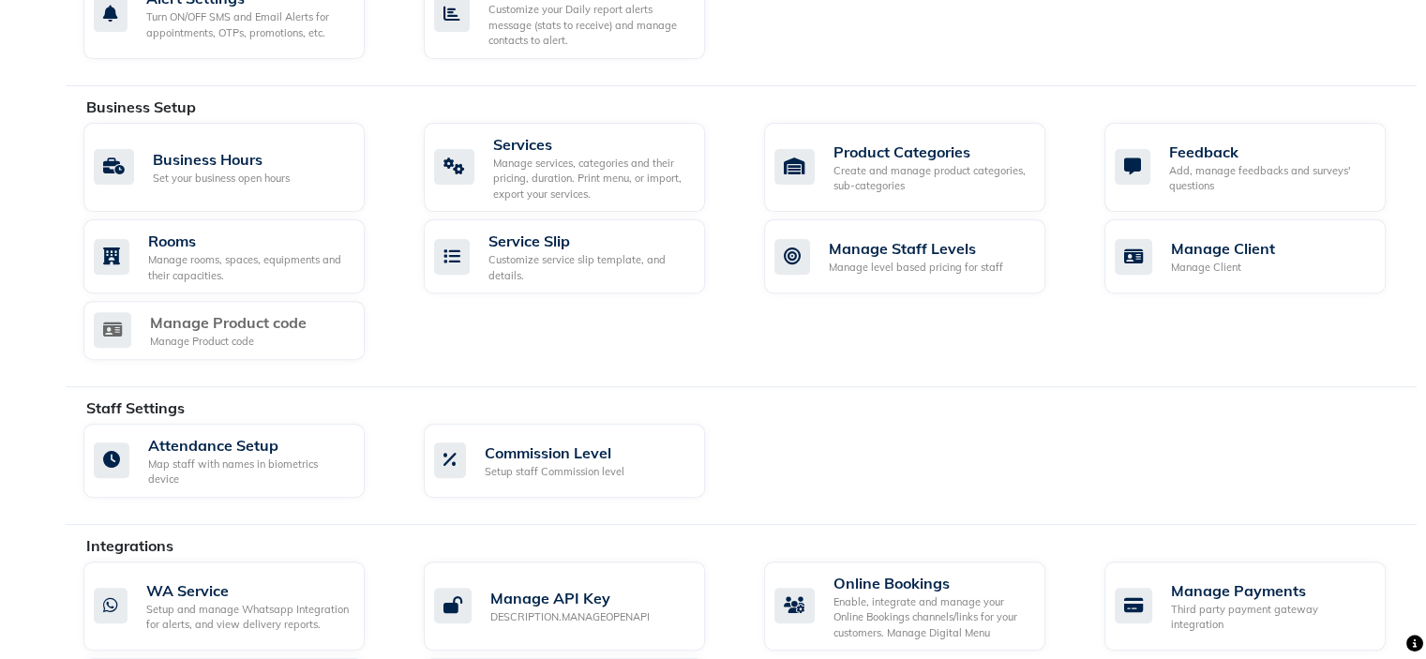
scroll to position [641, 0]
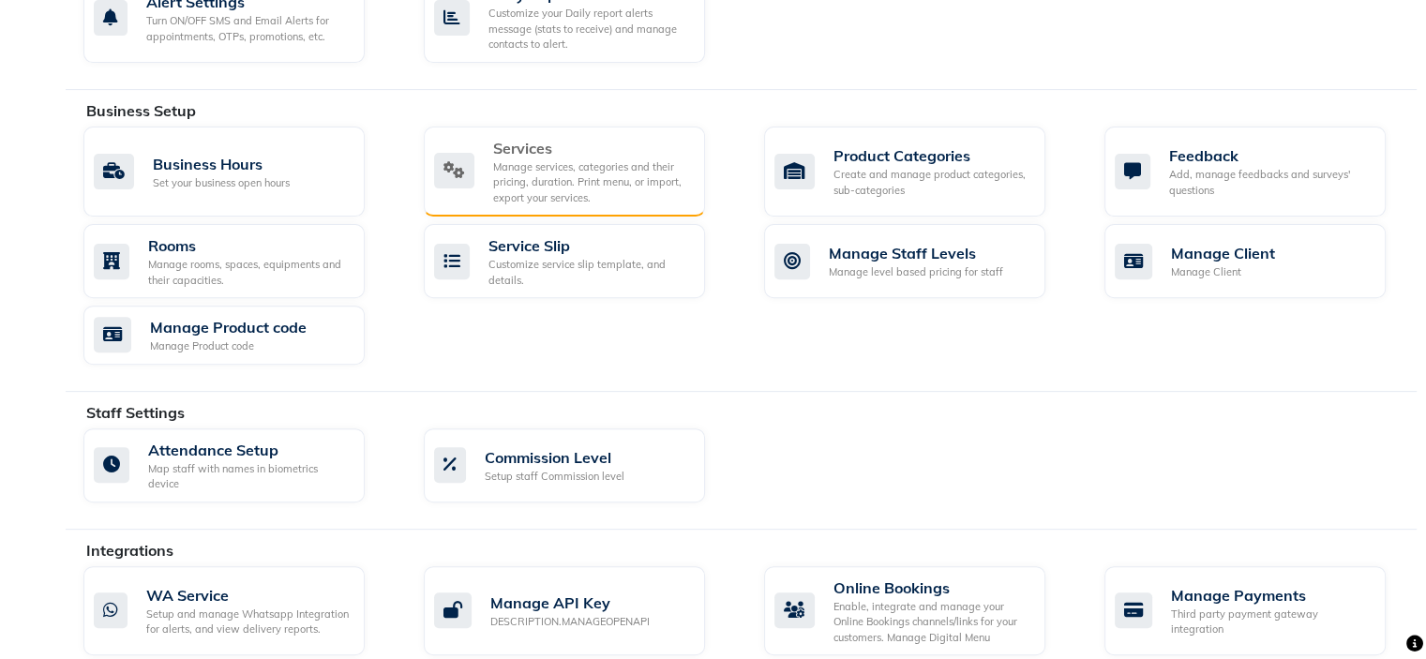
click at [523, 174] on div "Manage services, categories and their pricing, duration. Print menu, or import,…" at bounding box center [591, 182] width 197 height 47
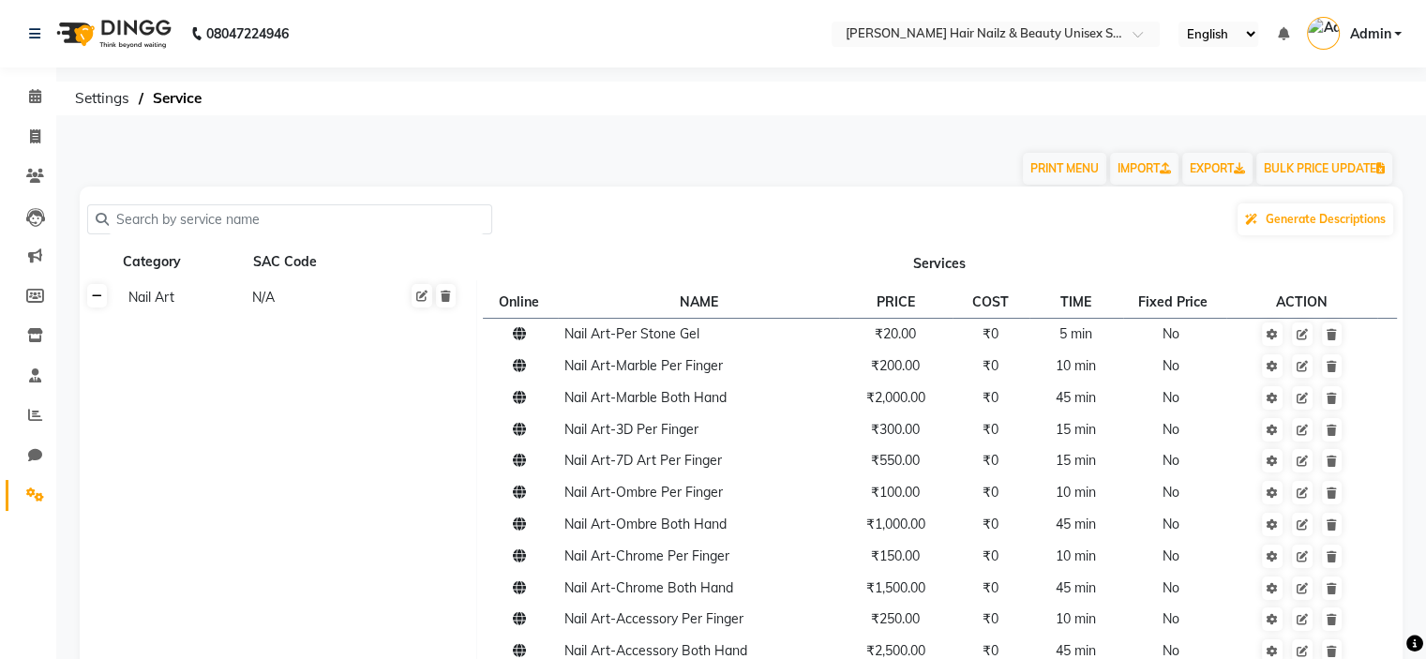
click at [100, 299] on icon at bounding box center [97, 296] width 10 height 11
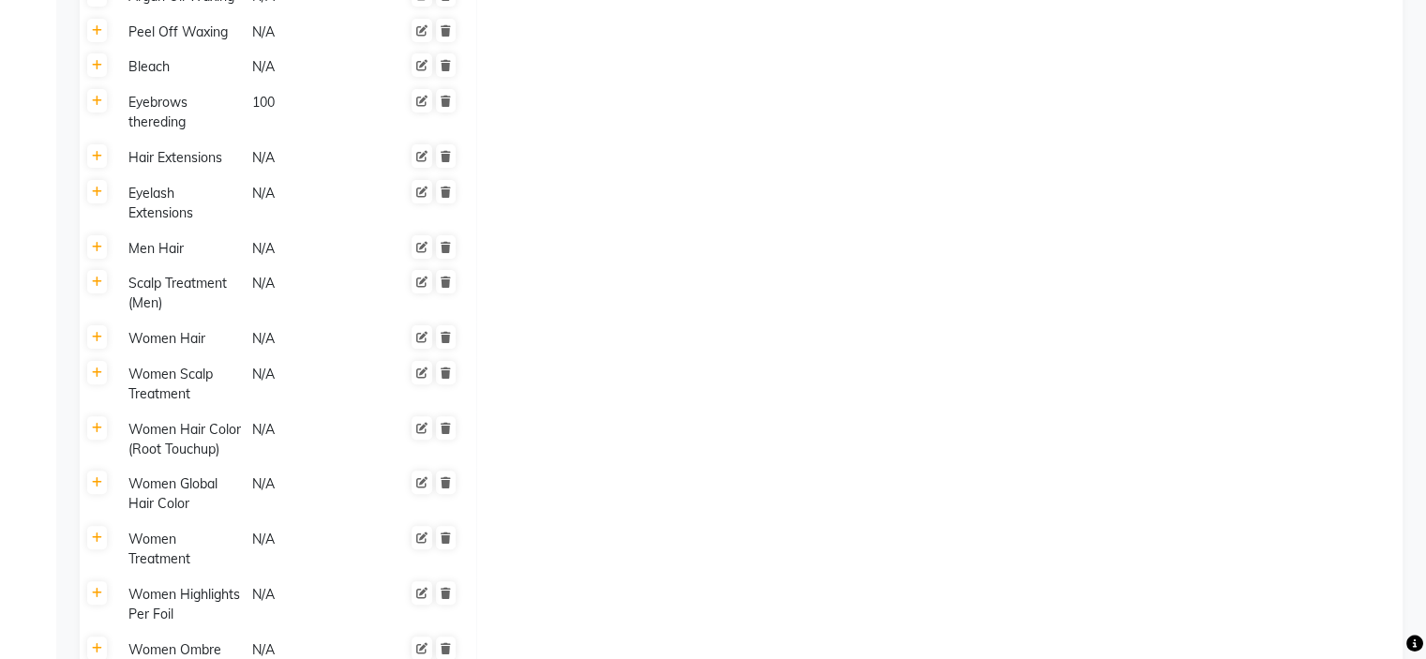
scroll to position [1328, 0]
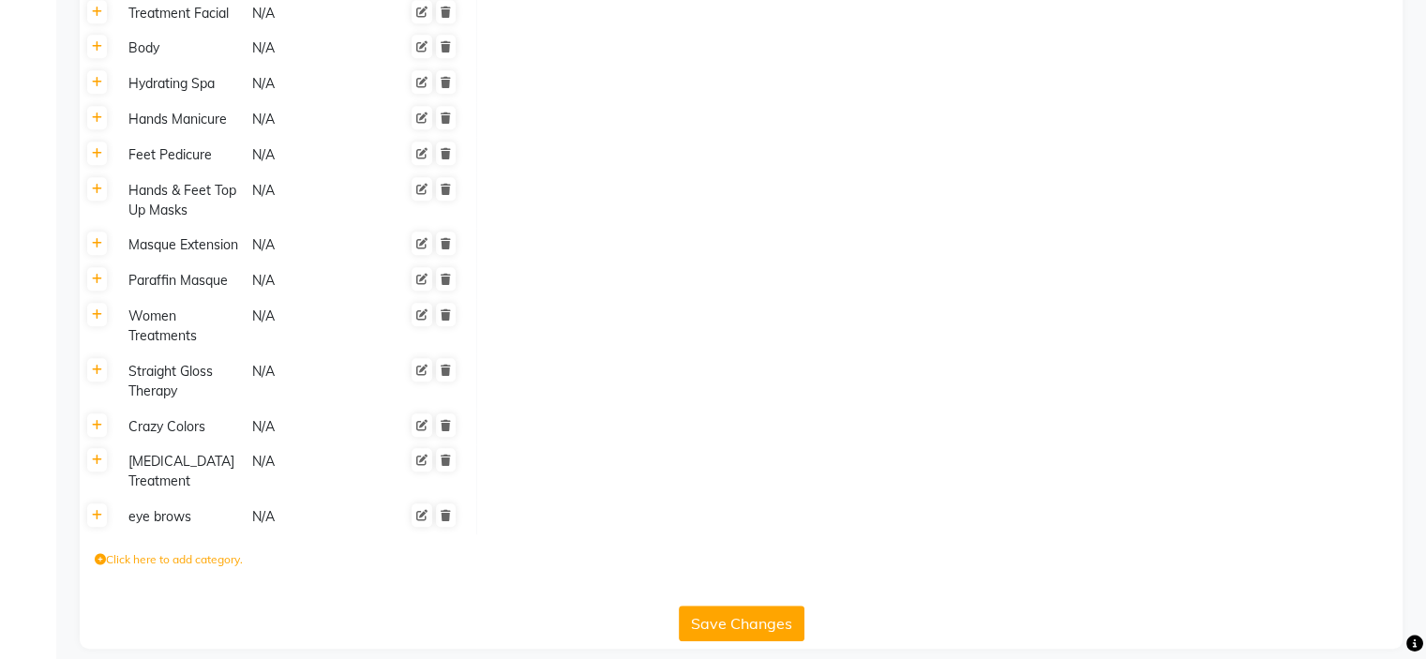
click at [199, 551] on label "Click here to add category." at bounding box center [169, 559] width 148 height 17
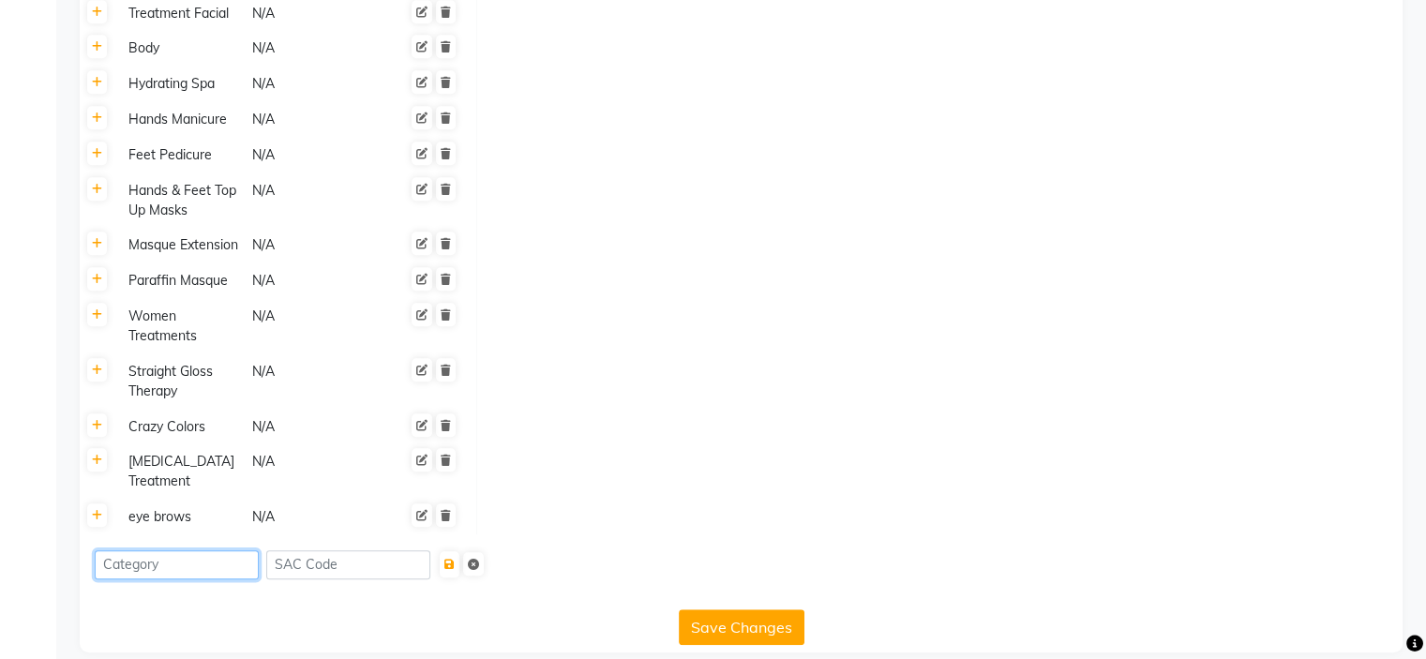
click at [232, 554] on input at bounding box center [177, 564] width 164 height 29
type input "Hydra Facial"
click at [458, 551] on button "submit" at bounding box center [450, 564] width 20 height 26
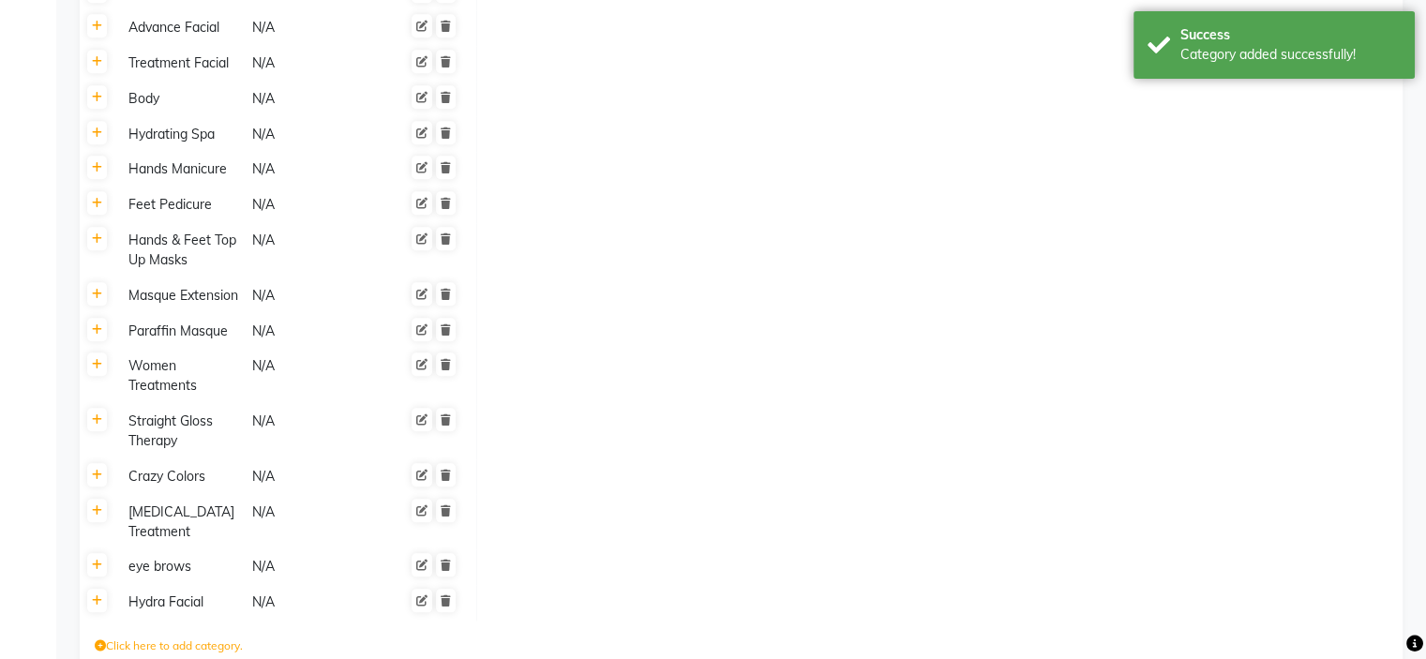
scroll to position [2018, 0]
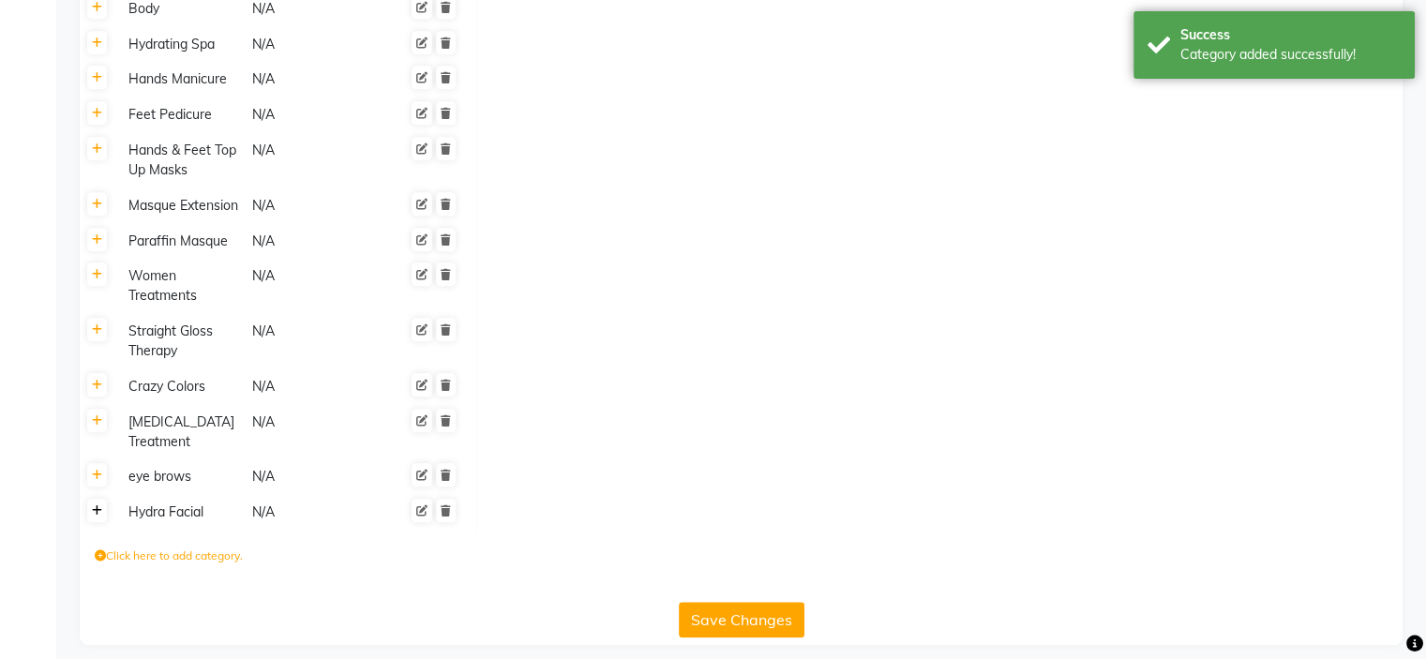
click at [93, 499] on link at bounding box center [97, 510] width 20 height 23
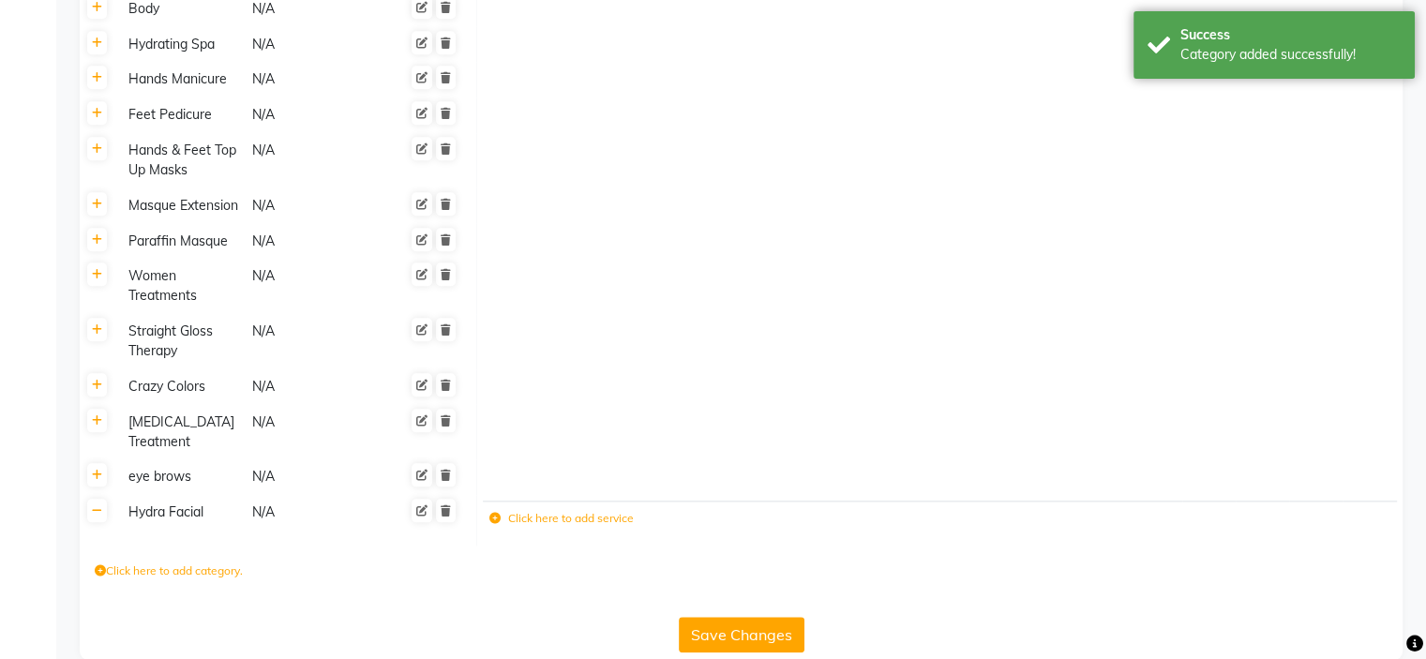
click at [509, 510] on label "Click here to add service" at bounding box center [562, 518] width 144 height 17
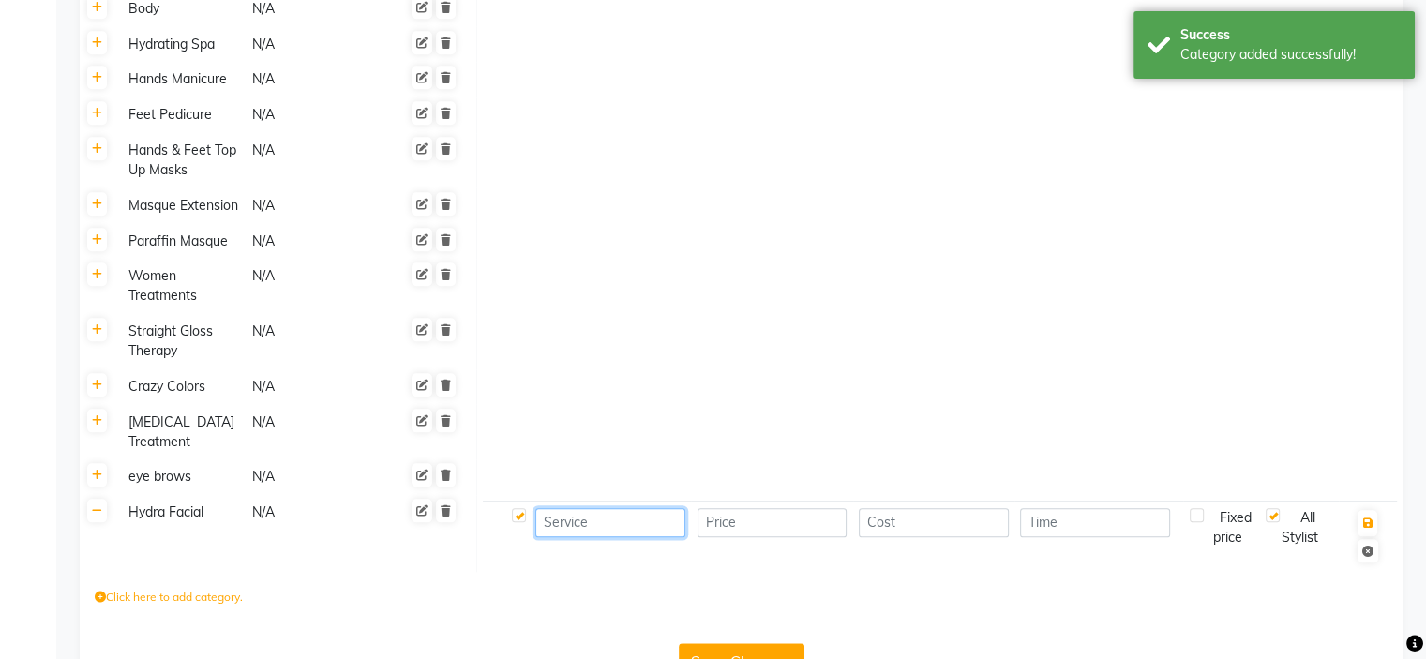
click at [571, 513] on input at bounding box center [610, 522] width 150 height 29
paste input "Hydra Facial"
type input "Hydra Facial"
click at [774, 514] on input "number" at bounding box center [773, 522] width 150 height 29
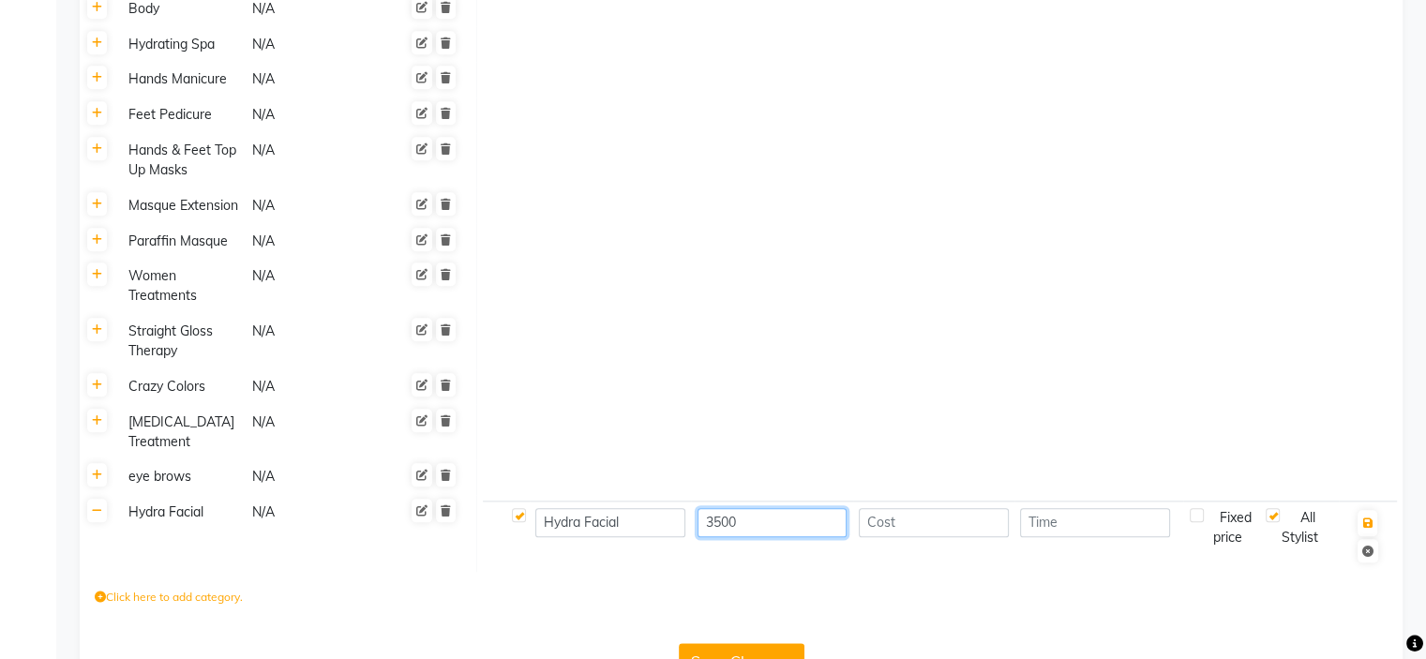
type input "3500"
click at [874, 512] on input "number" at bounding box center [934, 522] width 150 height 29
type input "0"
click at [1058, 508] on input "number" at bounding box center [1095, 522] width 150 height 29
type input "2"
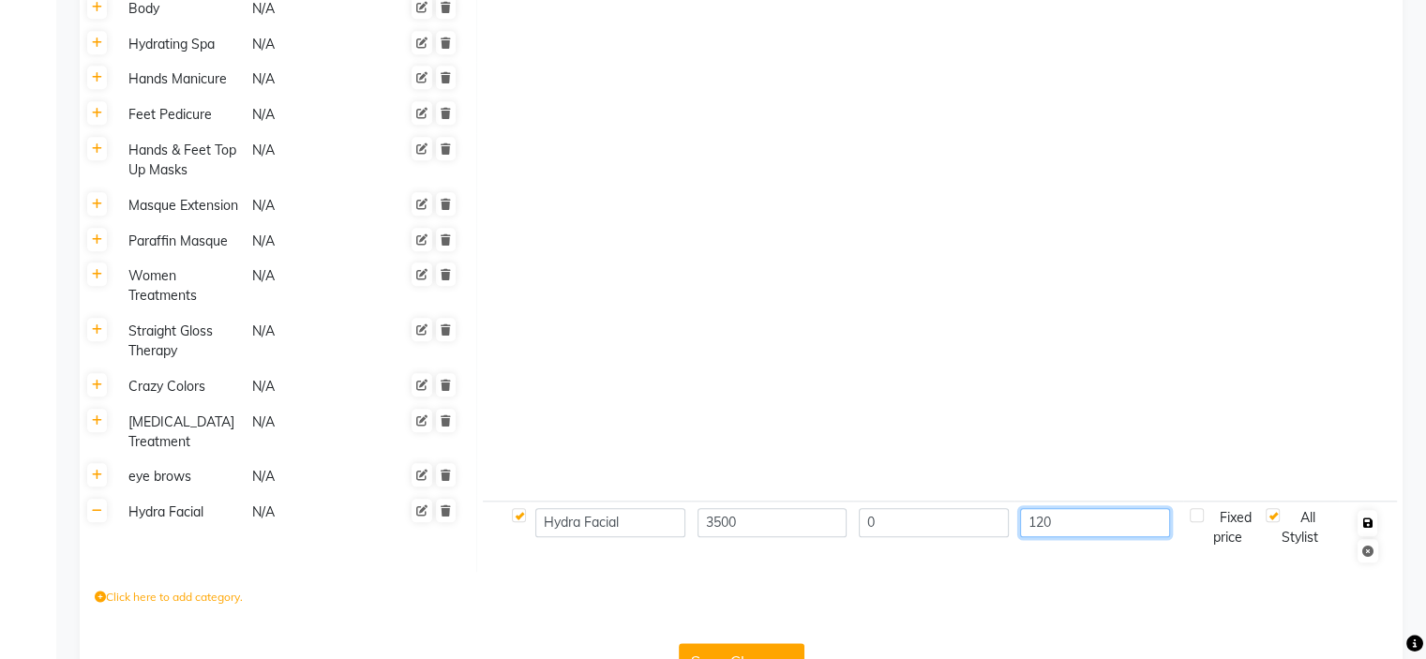
type input "120"
click at [1366, 518] on icon "button" at bounding box center [1368, 523] width 10 height 11
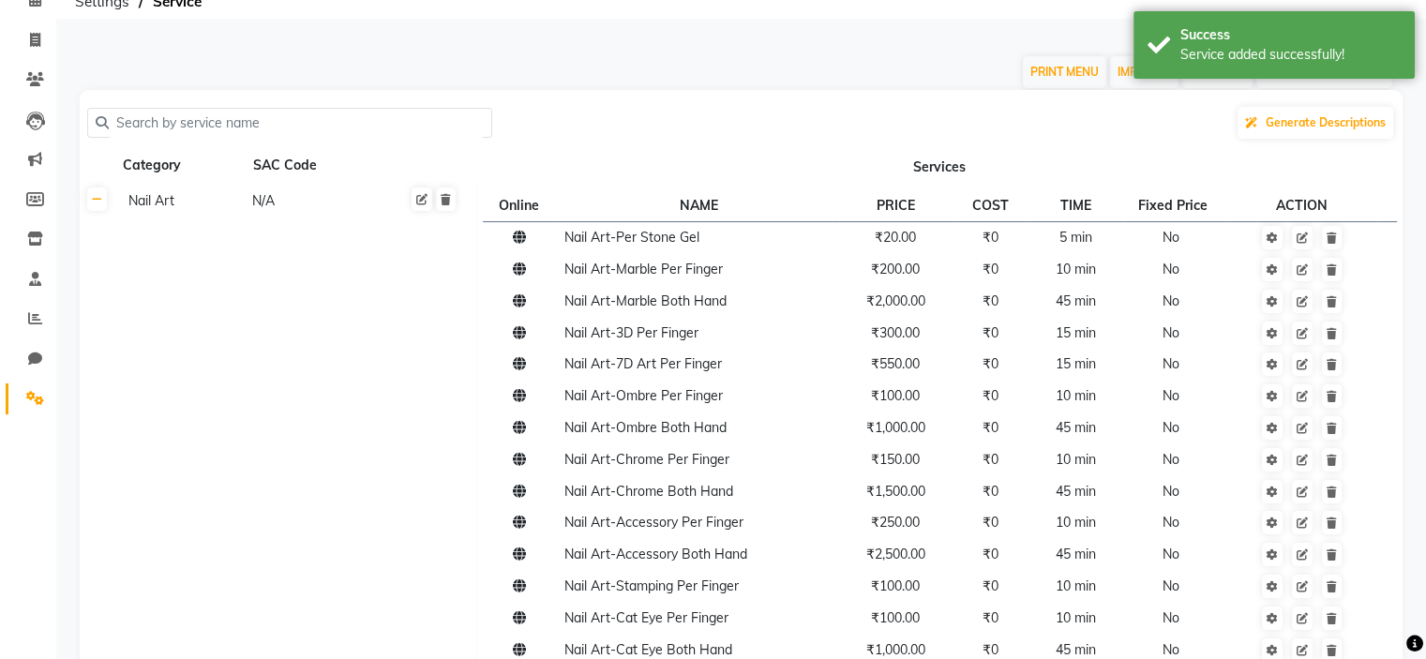
scroll to position [0, 0]
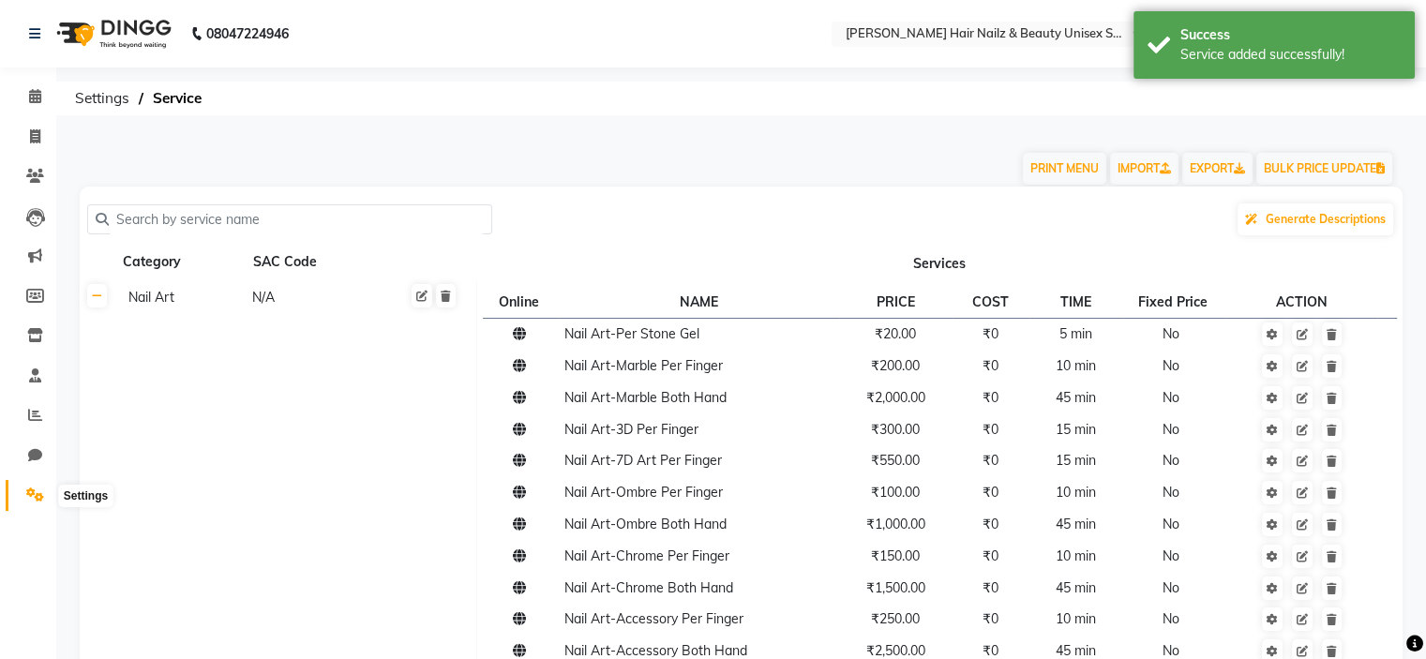
click at [38, 498] on icon at bounding box center [35, 495] width 18 height 14
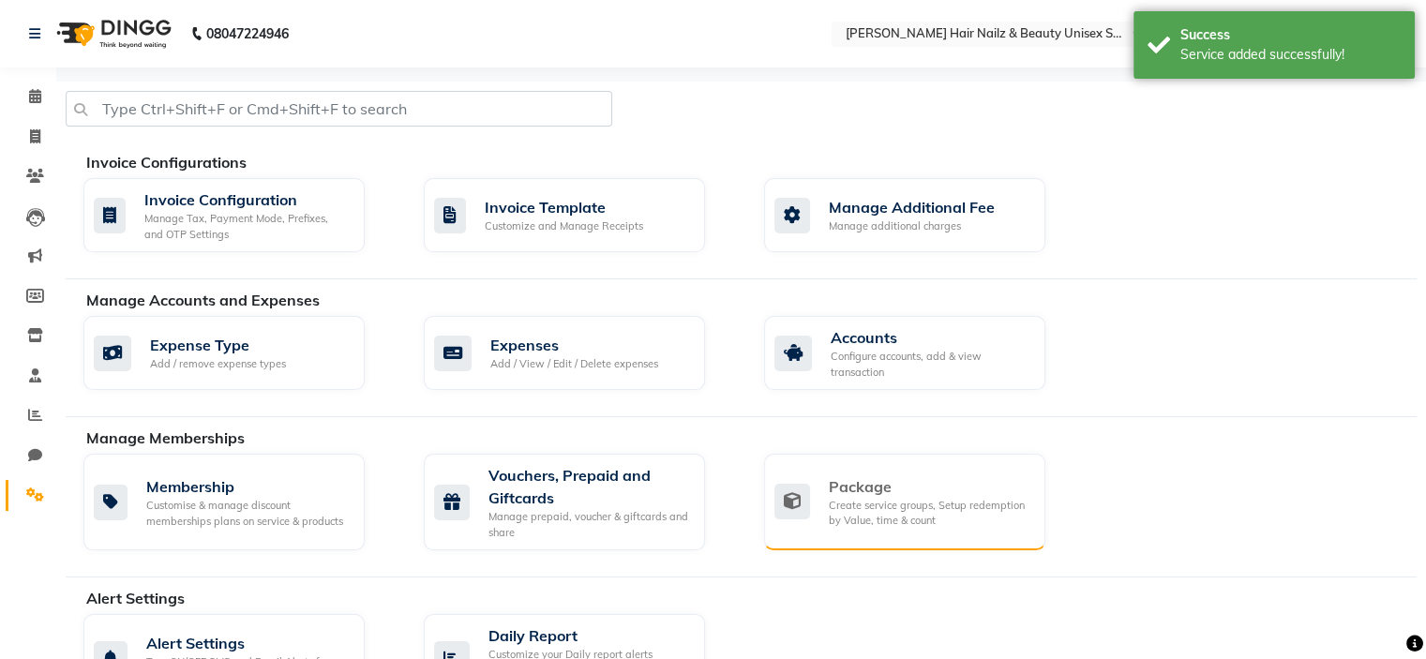
click at [919, 475] on div "Package" at bounding box center [930, 486] width 202 height 23
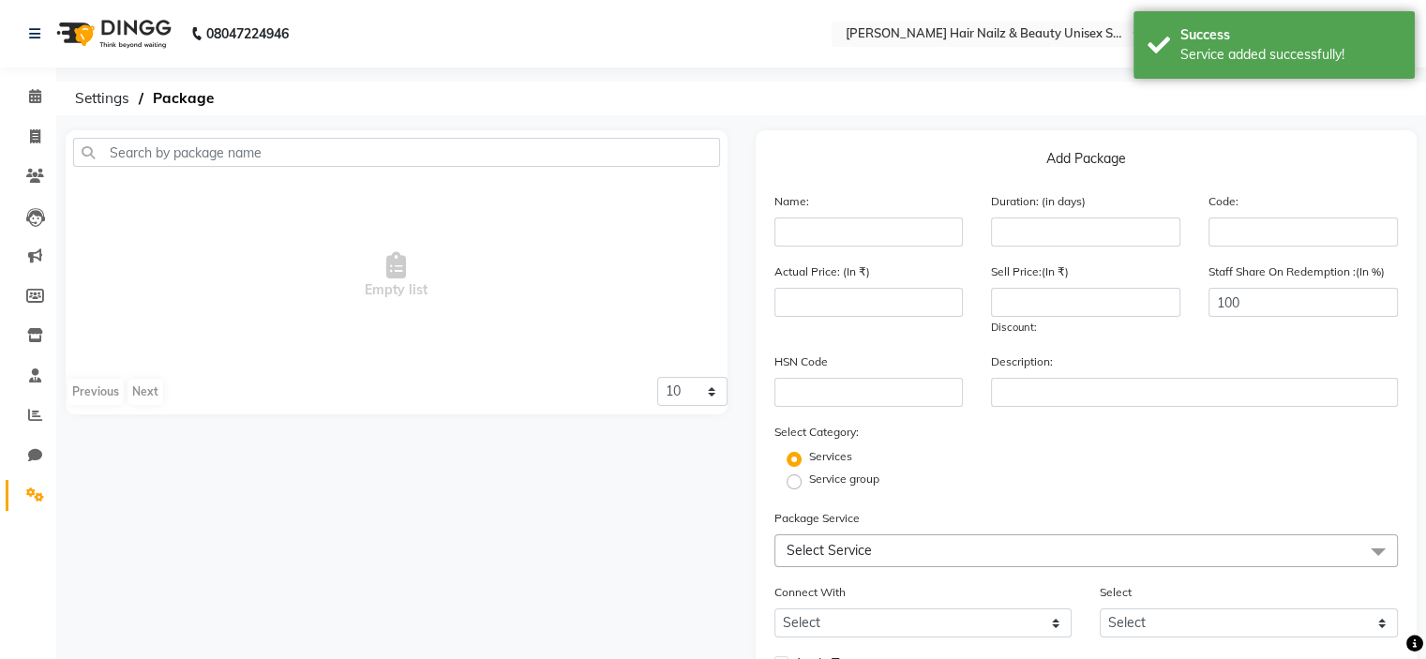
drag, startPoint x: 825, startPoint y: 257, endPoint x: 829, endPoint y: 243, distance: 14.6
click at [826, 251] on div "Name: Duration: (in days) Code:" at bounding box center [1087, 226] width 653 height 70
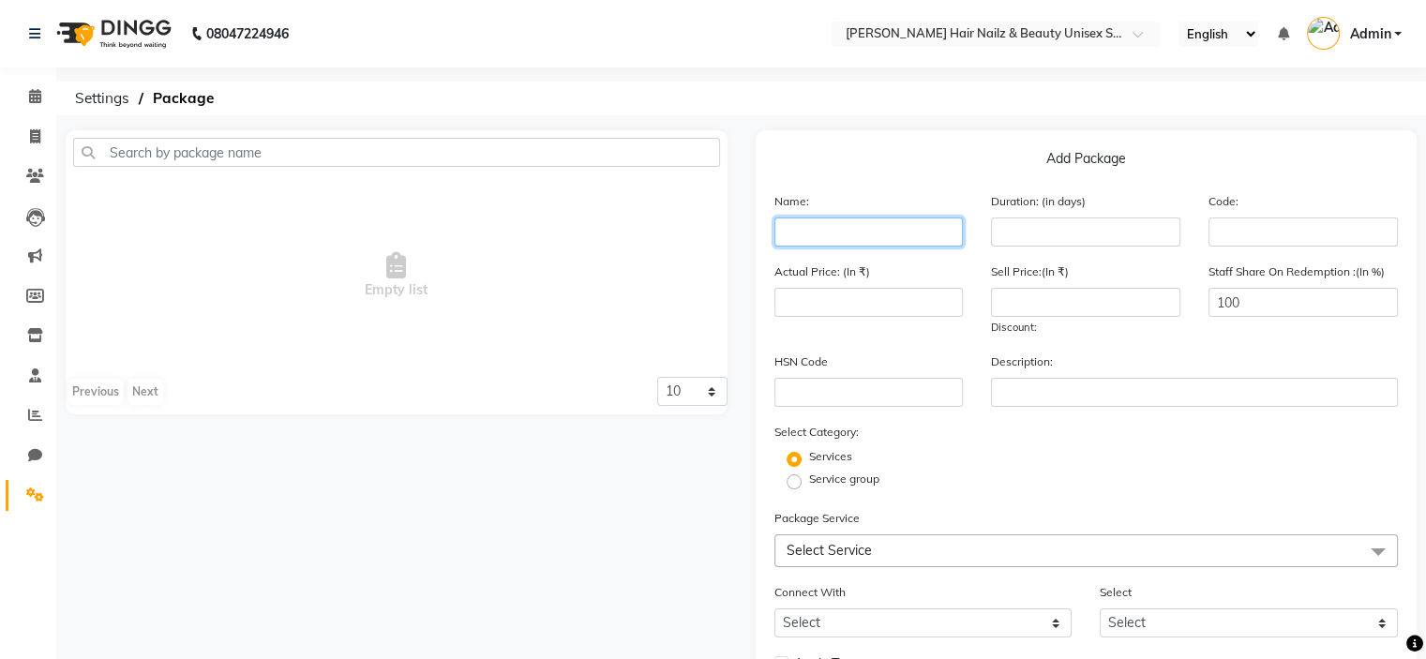
click at [834, 232] on input "text" at bounding box center [869, 232] width 189 height 29
type input "Hydra Facial"
click at [1055, 246] on input "number" at bounding box center [1085, 232] width 189 height 29
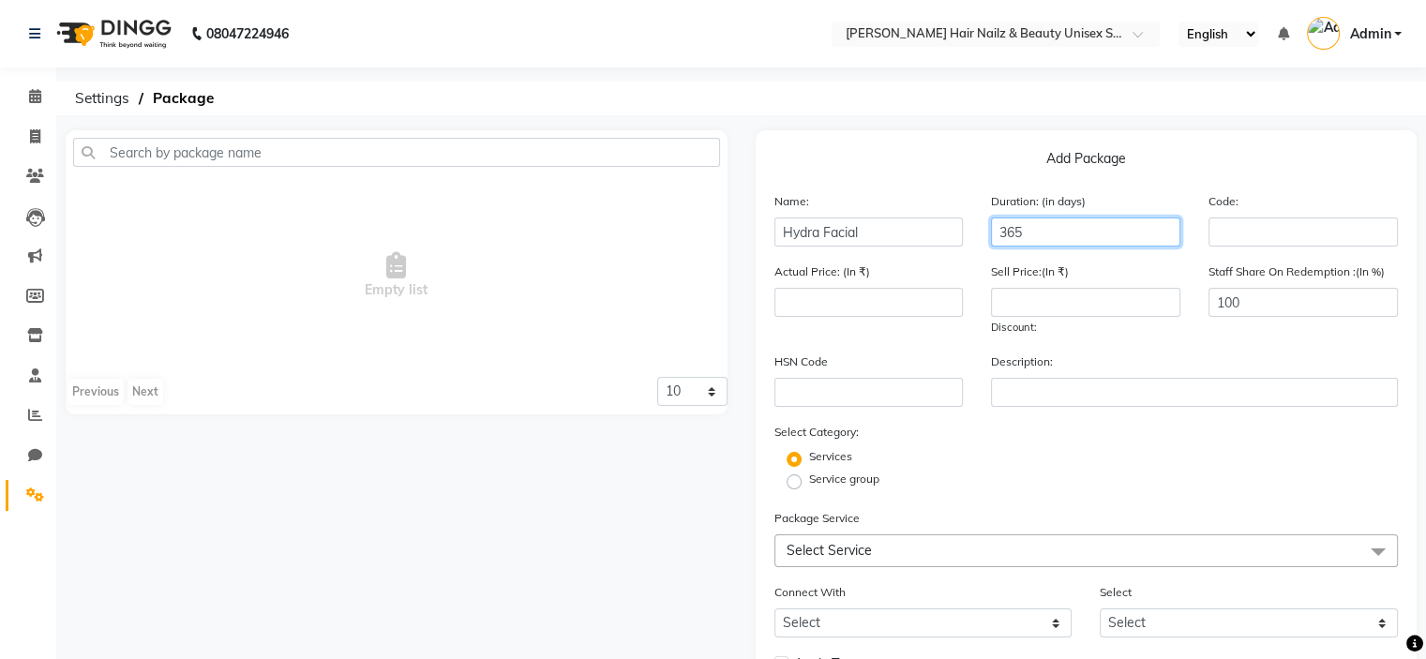
type input "365"
click at [1057, 302] on input "number" at bounding box center [1085, 302] width 189 height 29
type input "4999"
click at [934, 232] on input "Hydra Facial" at bounding box center [869, 232] width 189 height 29
type input "Hydra Facial 2"
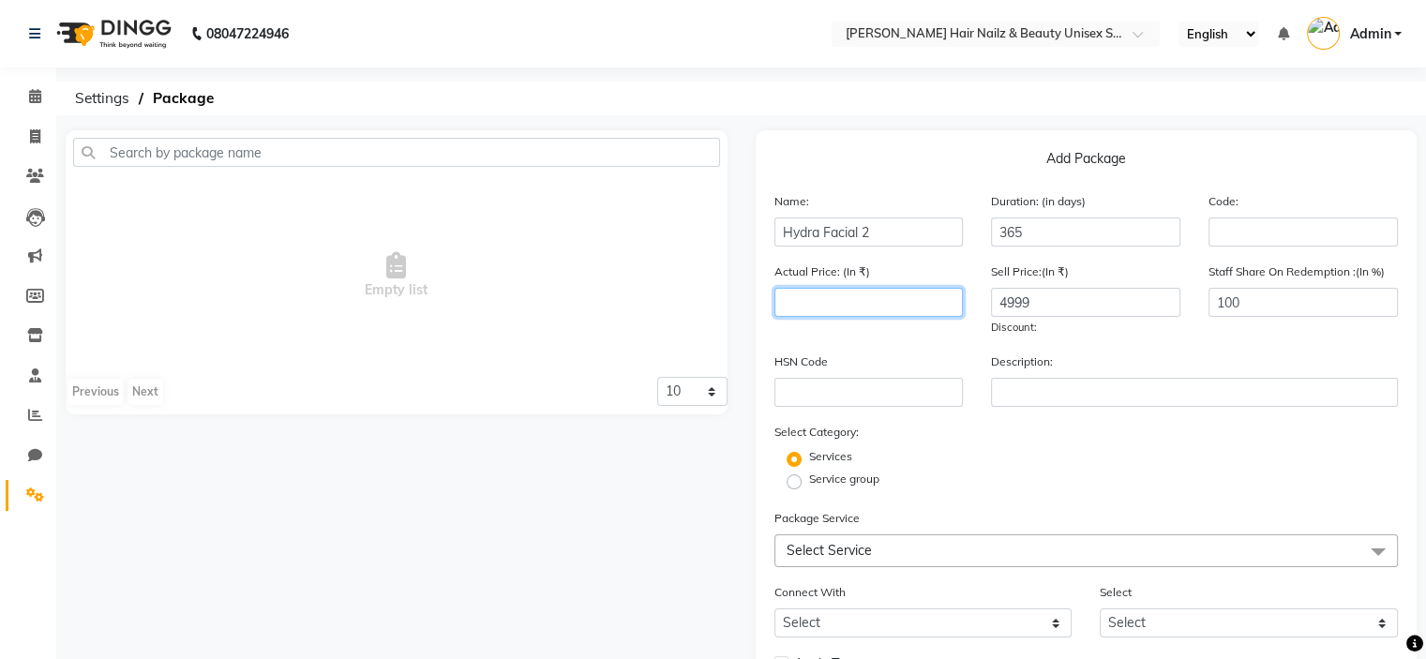
click at [909, 304] on input "number" at bounding box center [869, 302] width 189 height 29
click at [957, 564] on span "Select Service" at bounding box center [1087, 551] width 625 height 33
click at [944, 641] on input "multiselect-search" at bounding box center [1087, 642] width 604 height 20
type input "hy"
checkbox input "true"
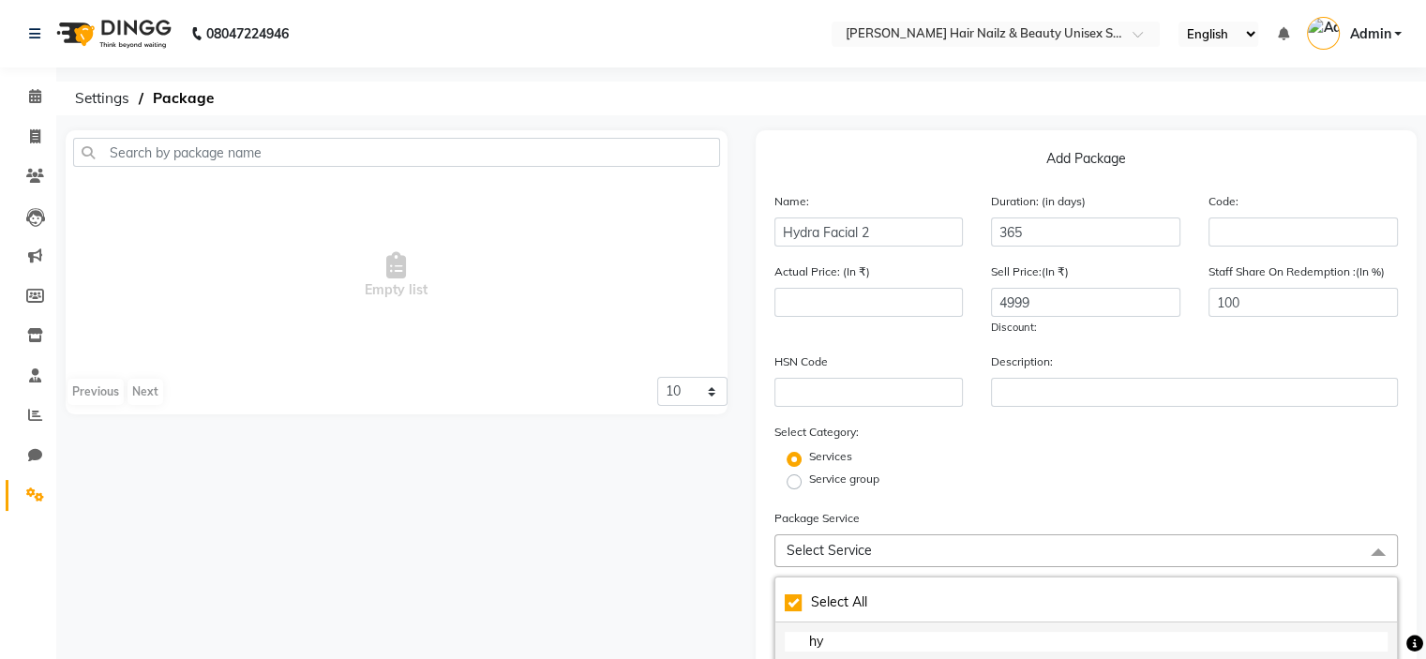
type input "hyr"
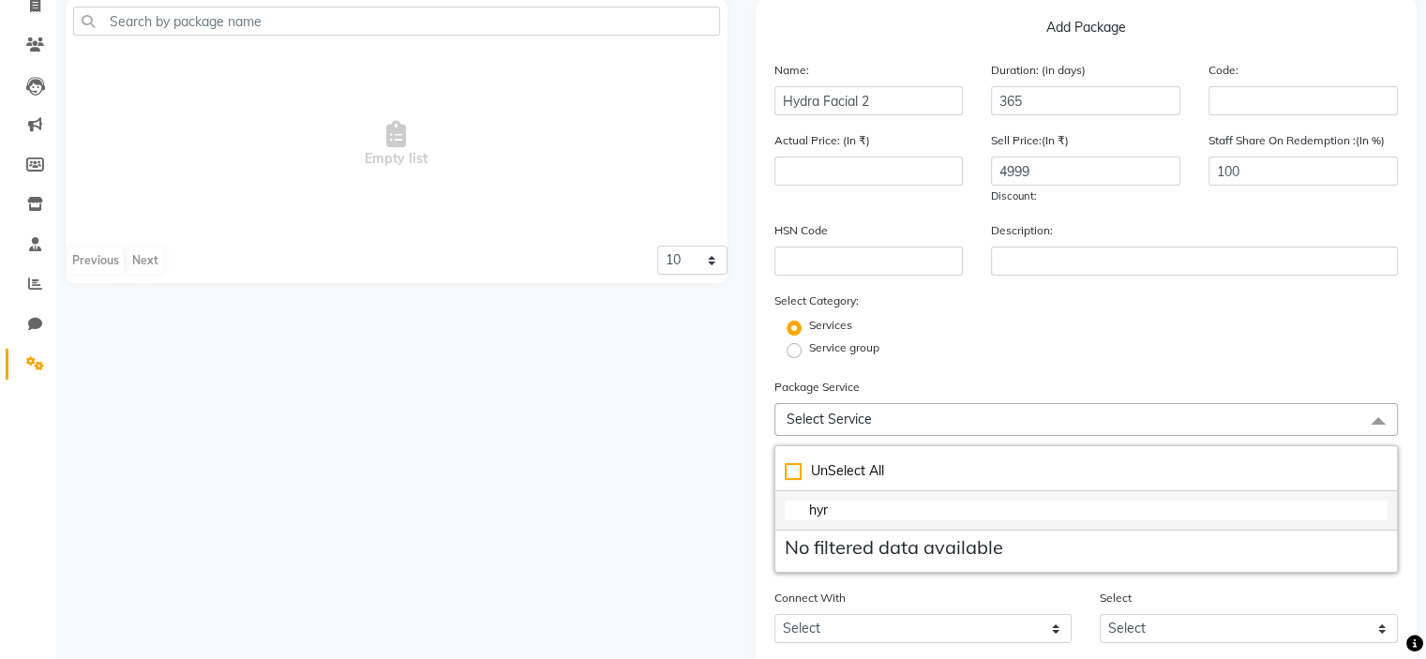
checkbox input "false"
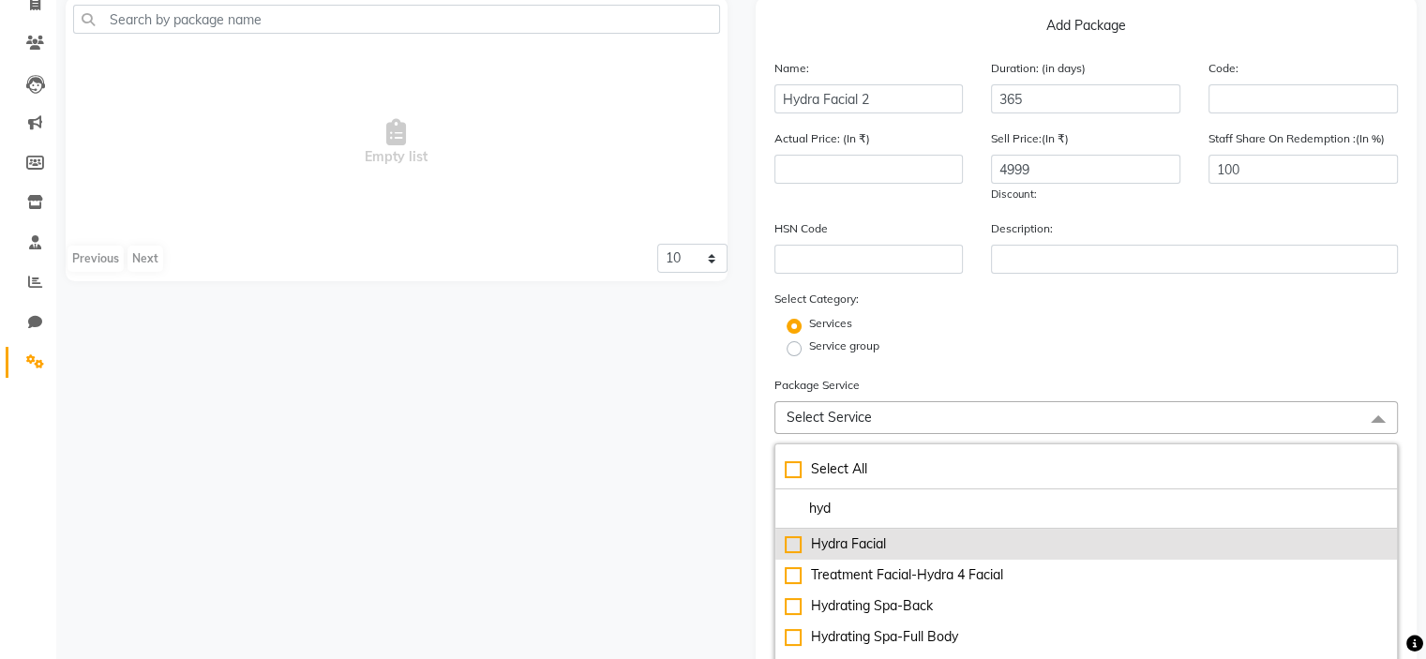
type input "hyd"
click at [904, 547] on div "Hydra Facial" at bounding box center [1087, 545] width 604 height 20
type input "3500"
checkbox input "true"
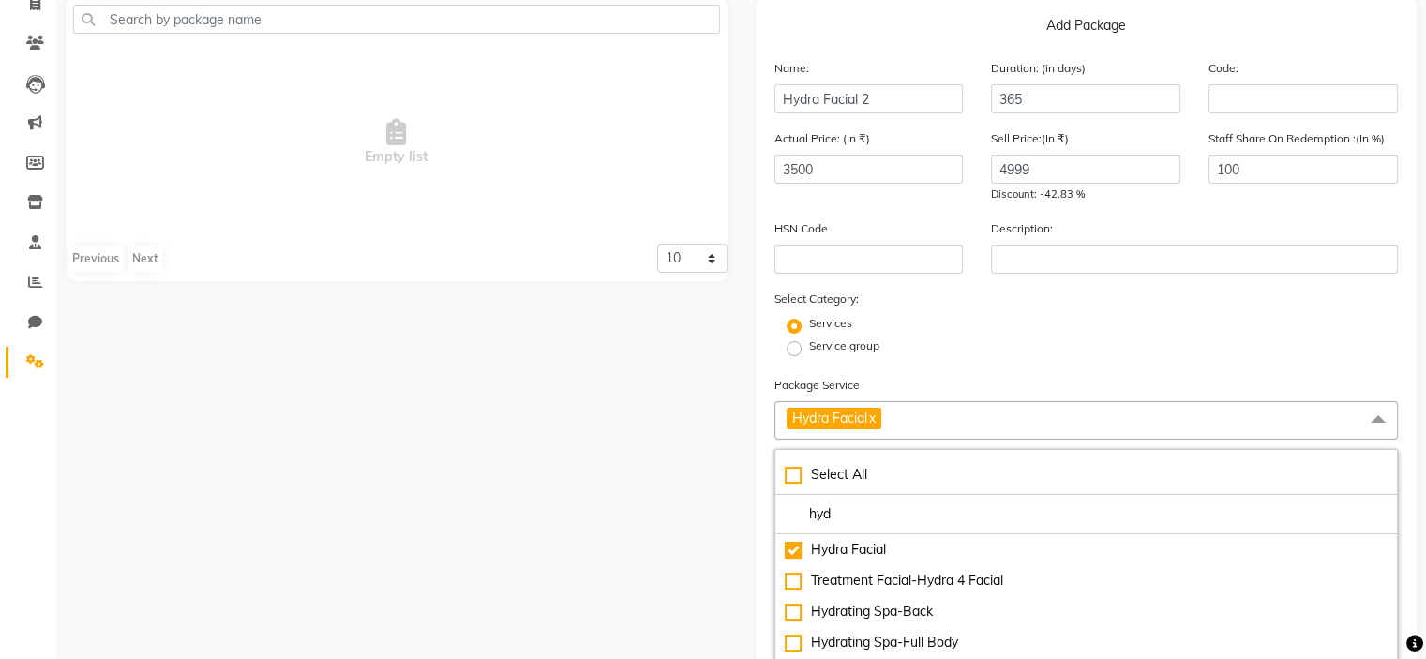
click at [1032, 286] on div "HSN Code Description:" at bounding box center [1087, 254] width 653 height 70
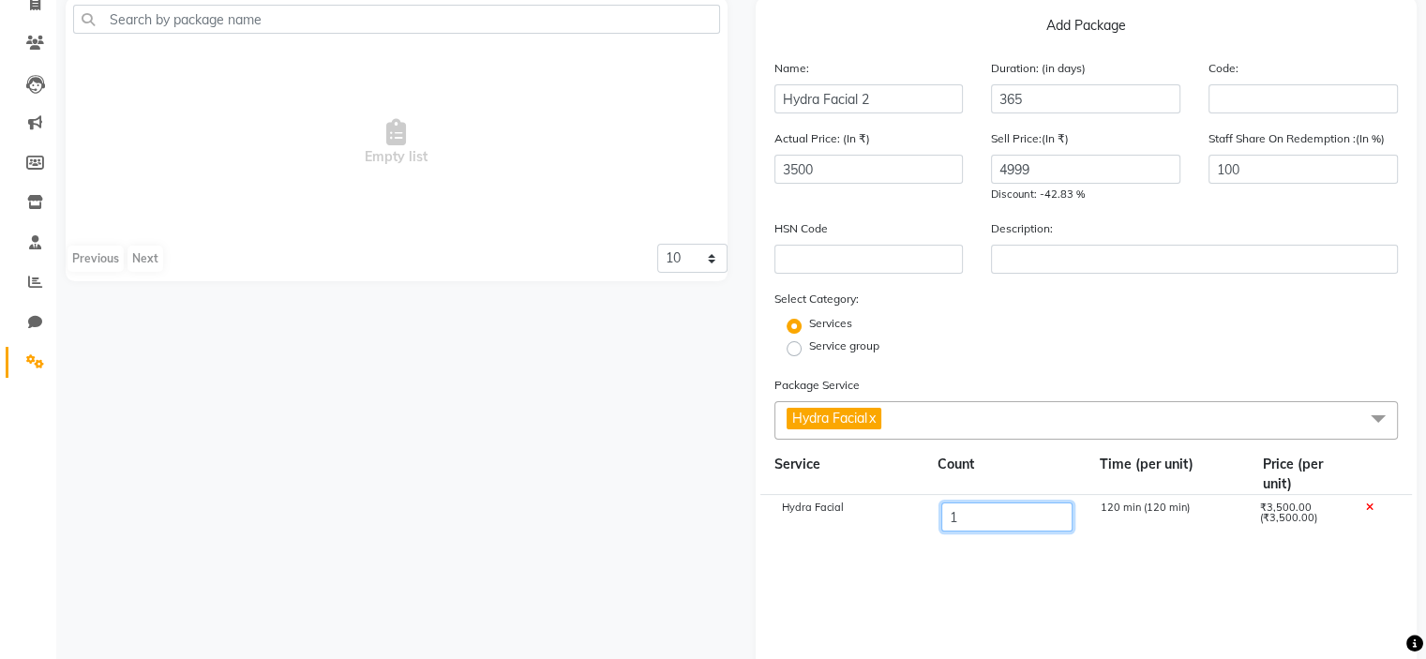
click at [1023, 515] on input "1" at bounding box center [1006, 517] width 131 height 29
type input "2"
type input "7000"
click at [1140, 364] on form "Name: Hydra Facial 2 Duration: (in days) 365 Code: Actual Price: (In ₹) 7000 Se…" at bounding box center [1087, 475] width 625 height 834
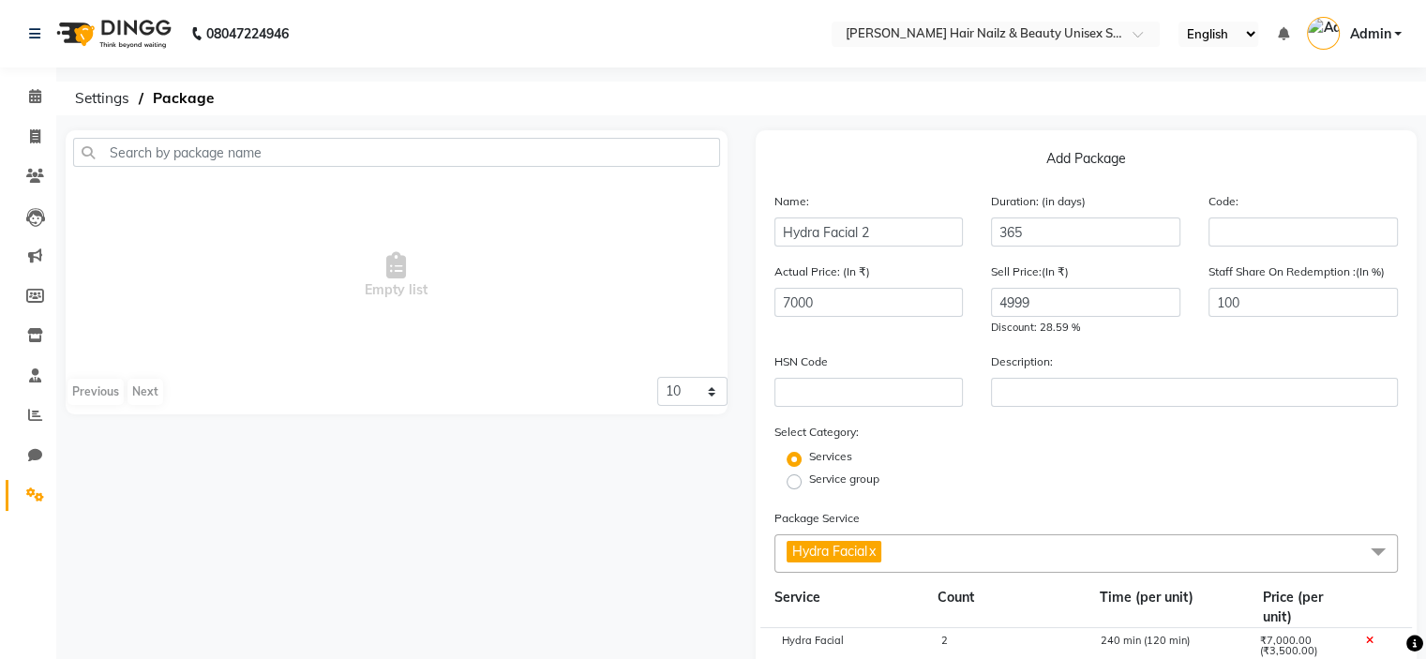
scroll to position [417, 0]
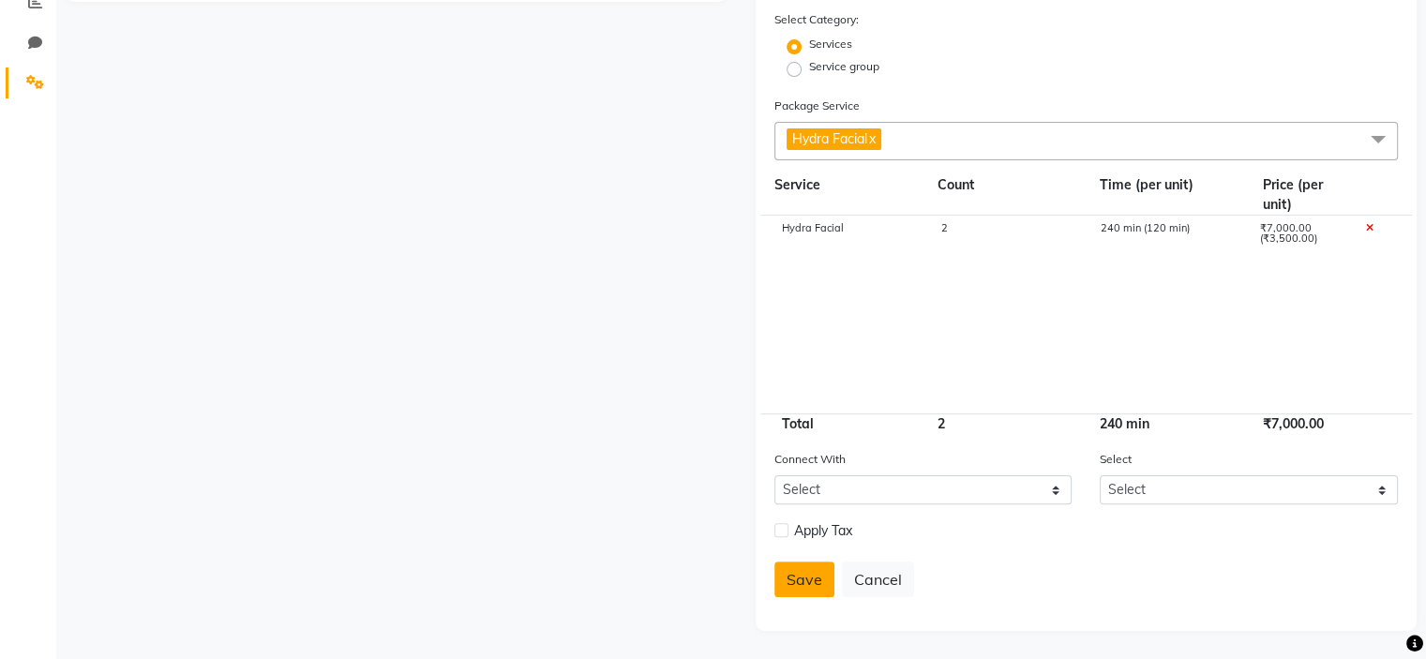
click at [805, 569] on button "Save" at bounding box center [805, 580] width 60 height 36
select select
checkbox input "false"
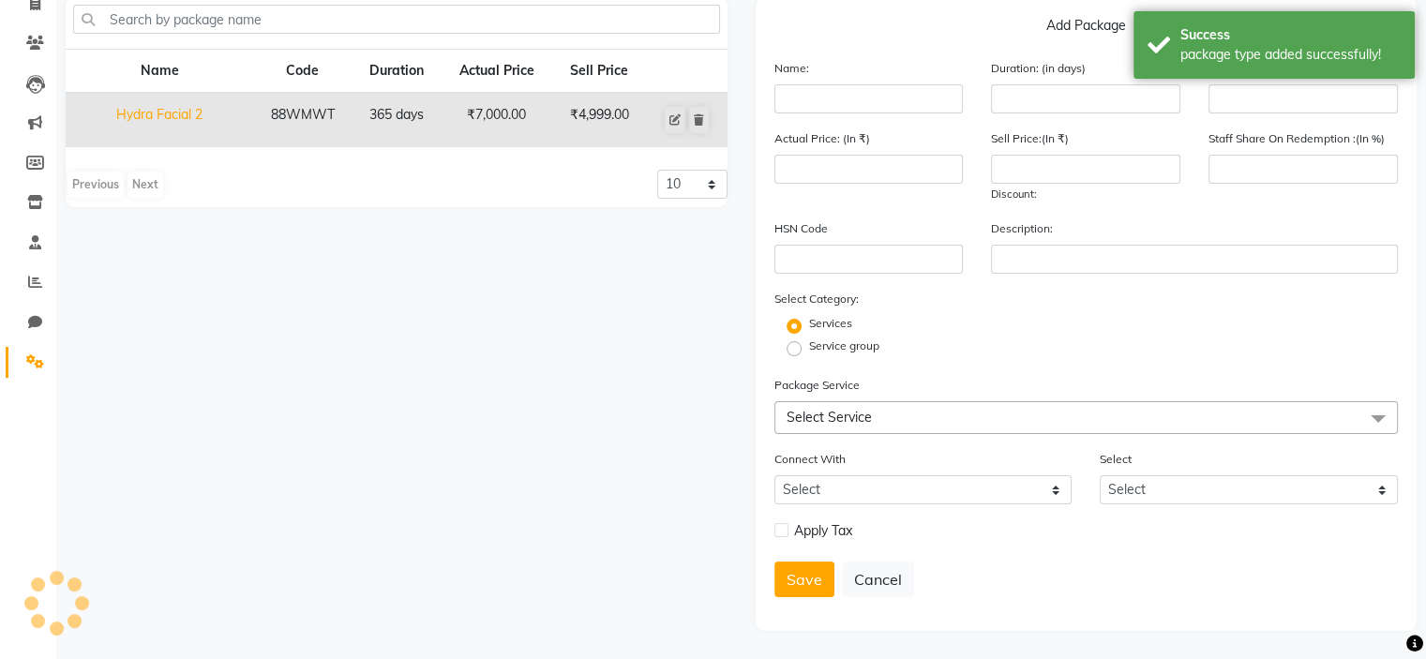
scroll to position [0, 0]
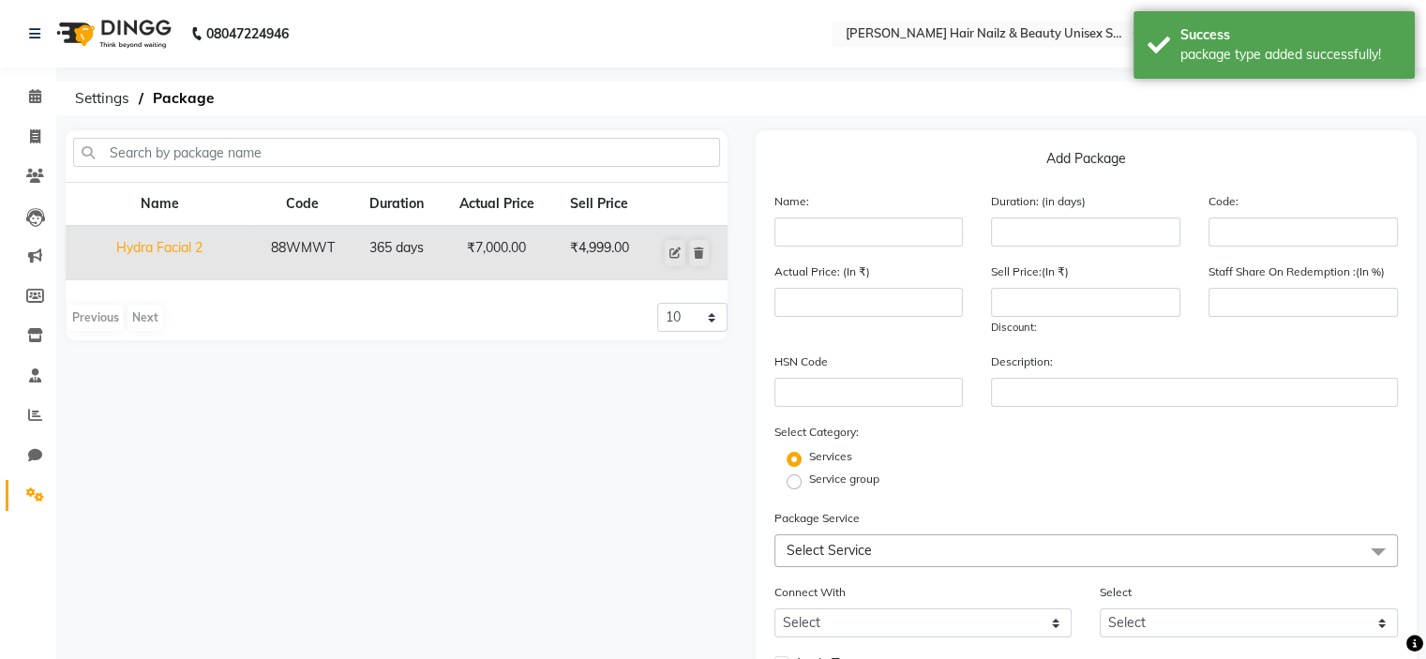
click at [885, 551] on span "Select Service" at bounding box center [1087, 551] width 625 height 33
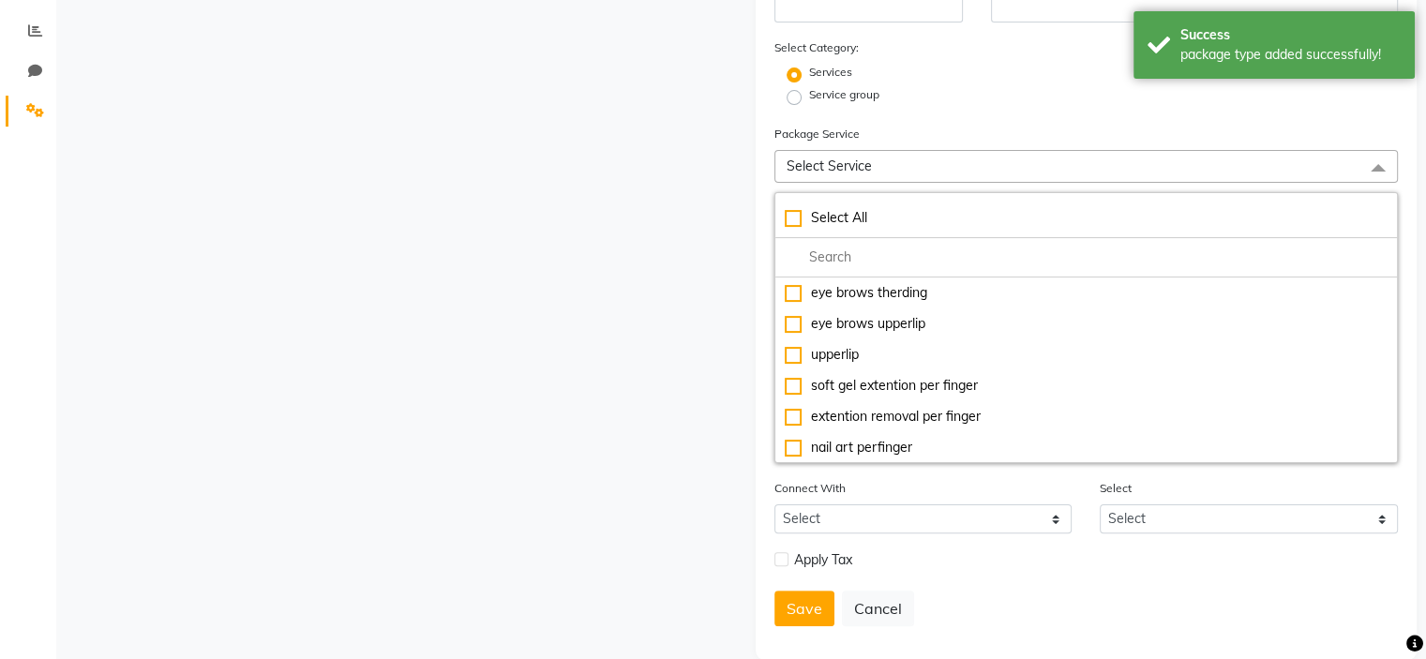
scroll to position [419, 0]
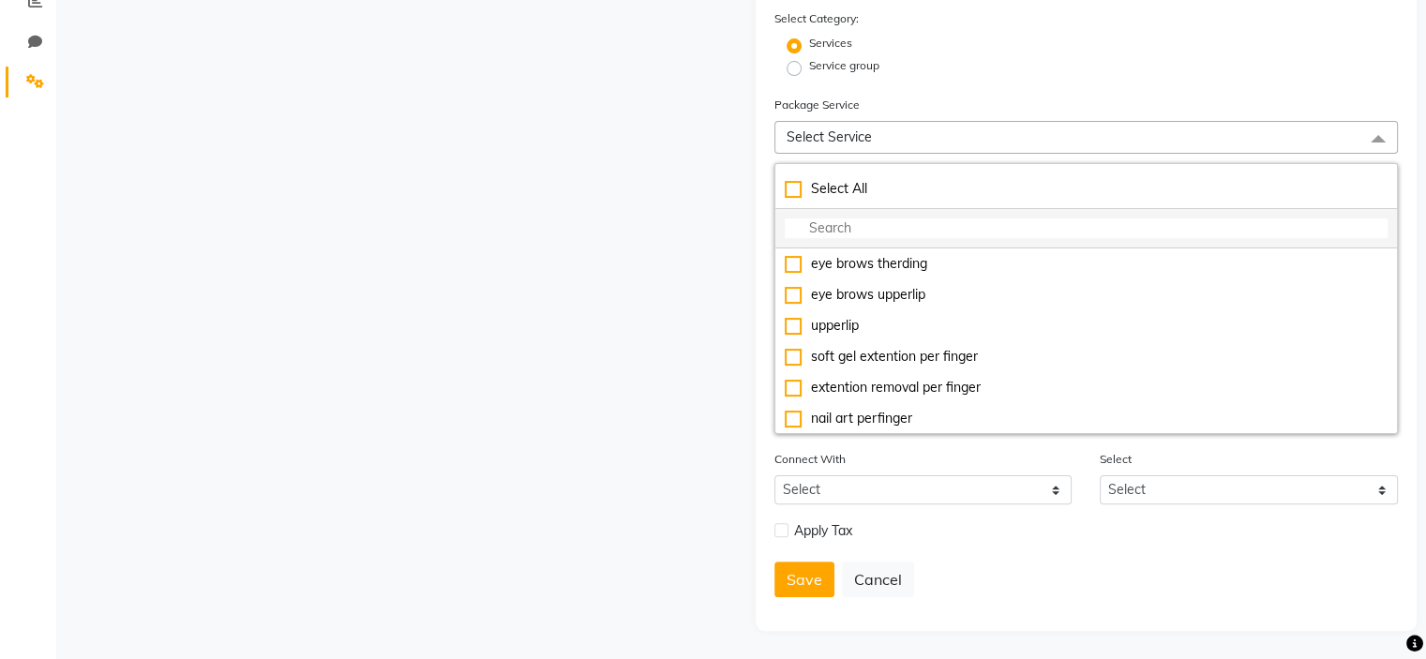
click at [952, 224] on input "multiselect-search" at bounding box center [1087, 229] width 604 height 20
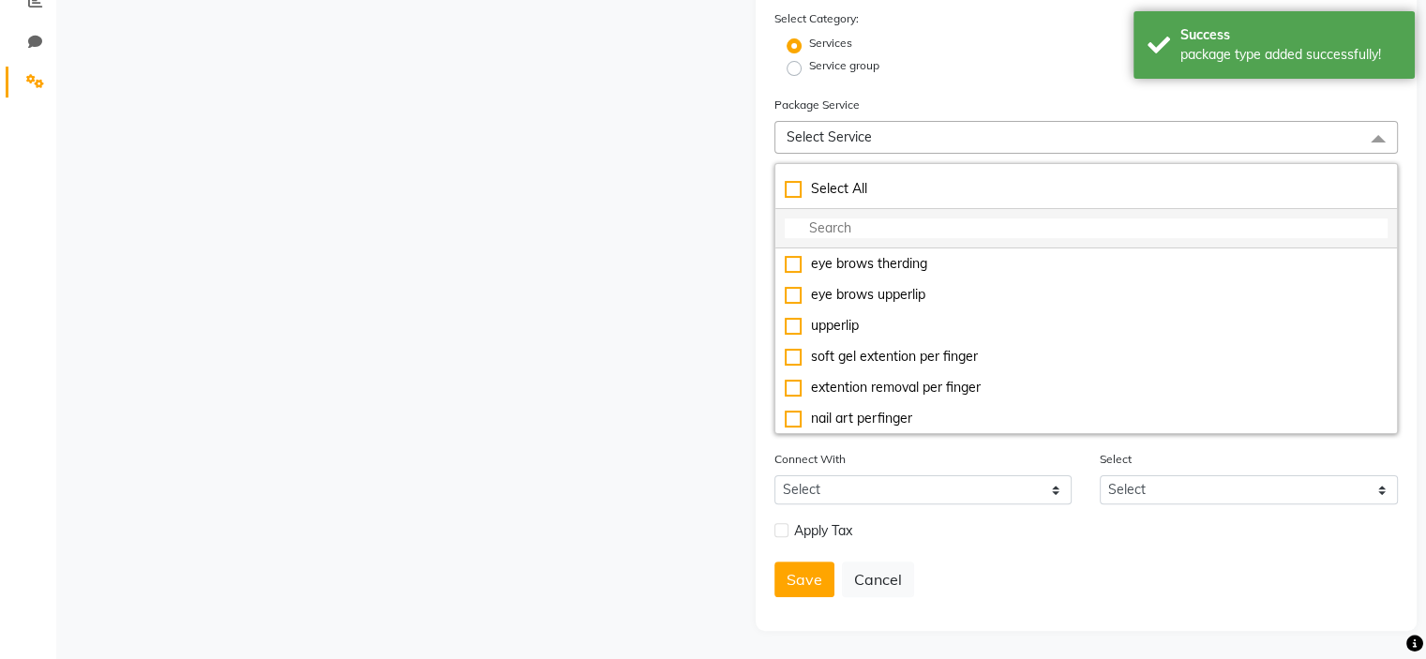
type input "b"
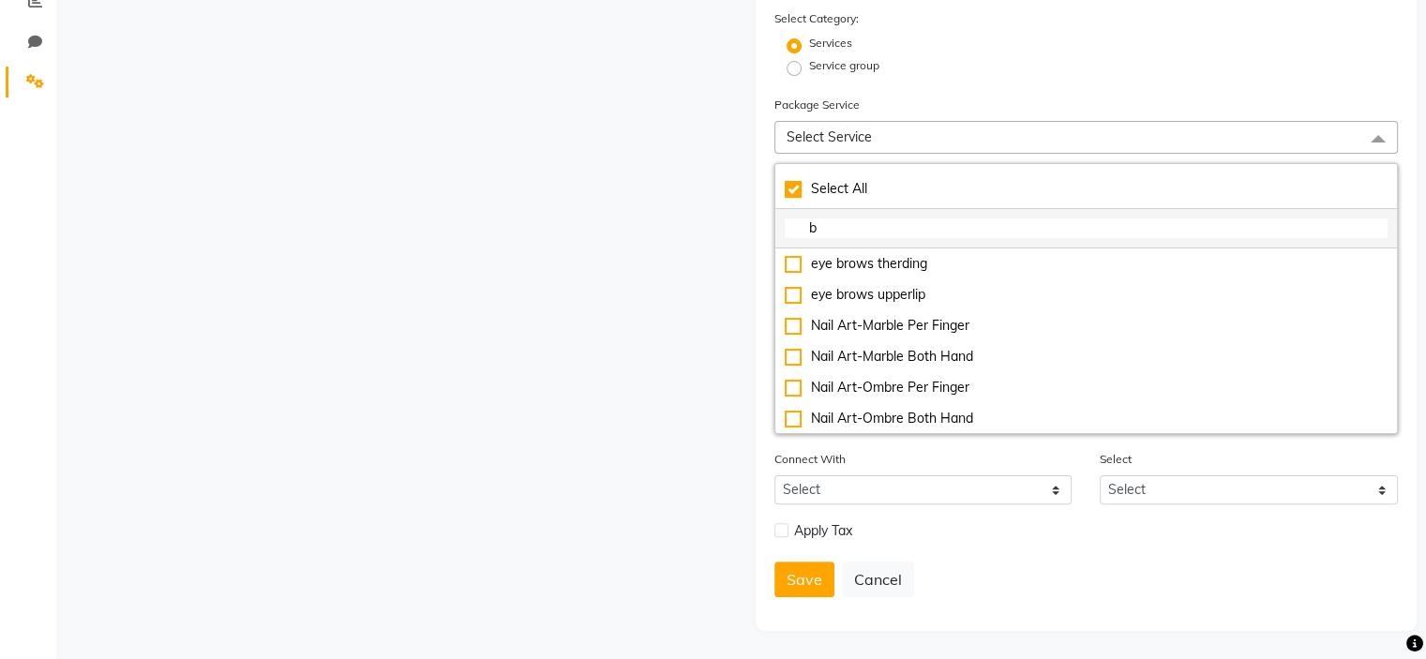
checkbox input "true"
type input "bb"
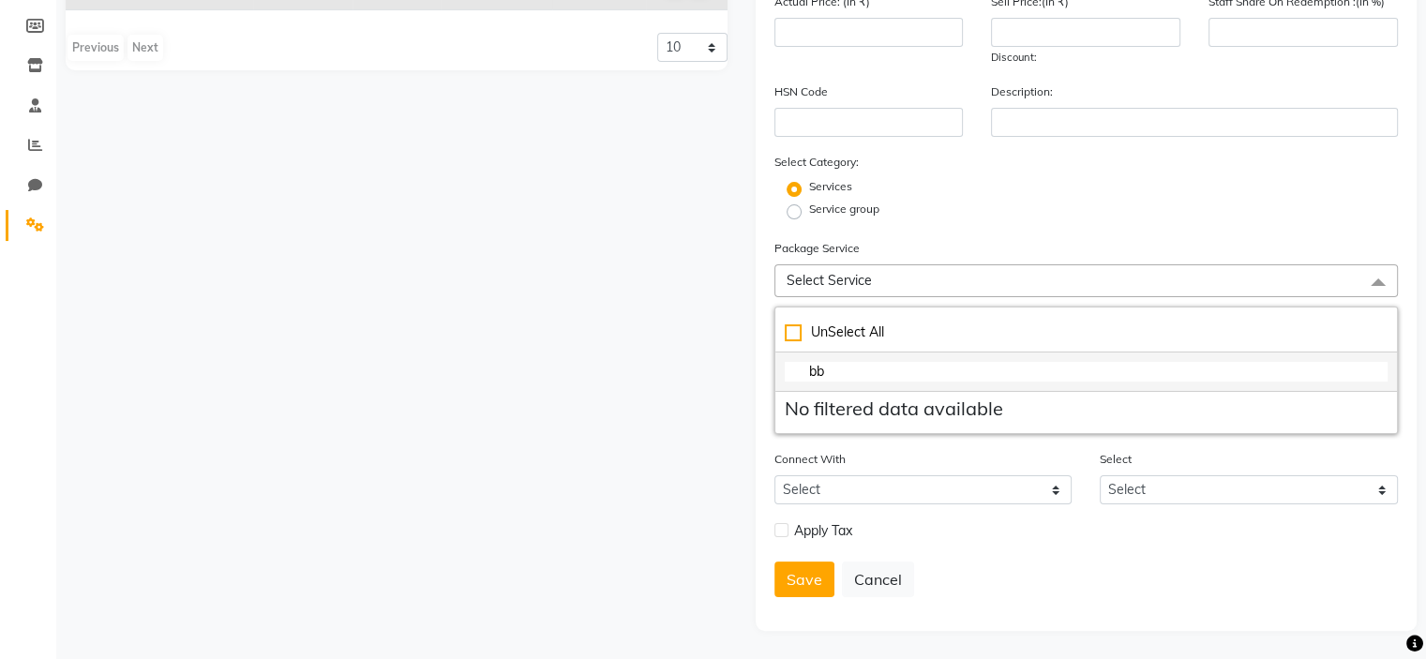
checkbox input "false"
type input "b"
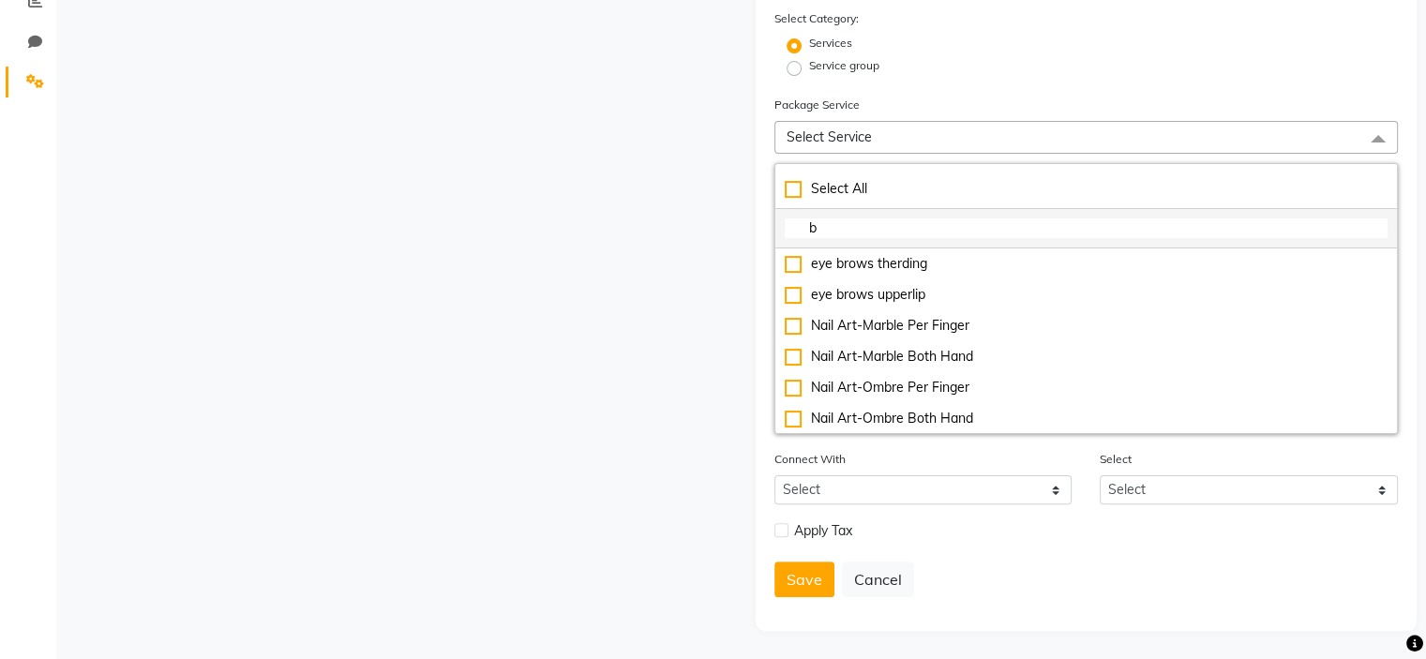
checkbox input "true"
type input "b"
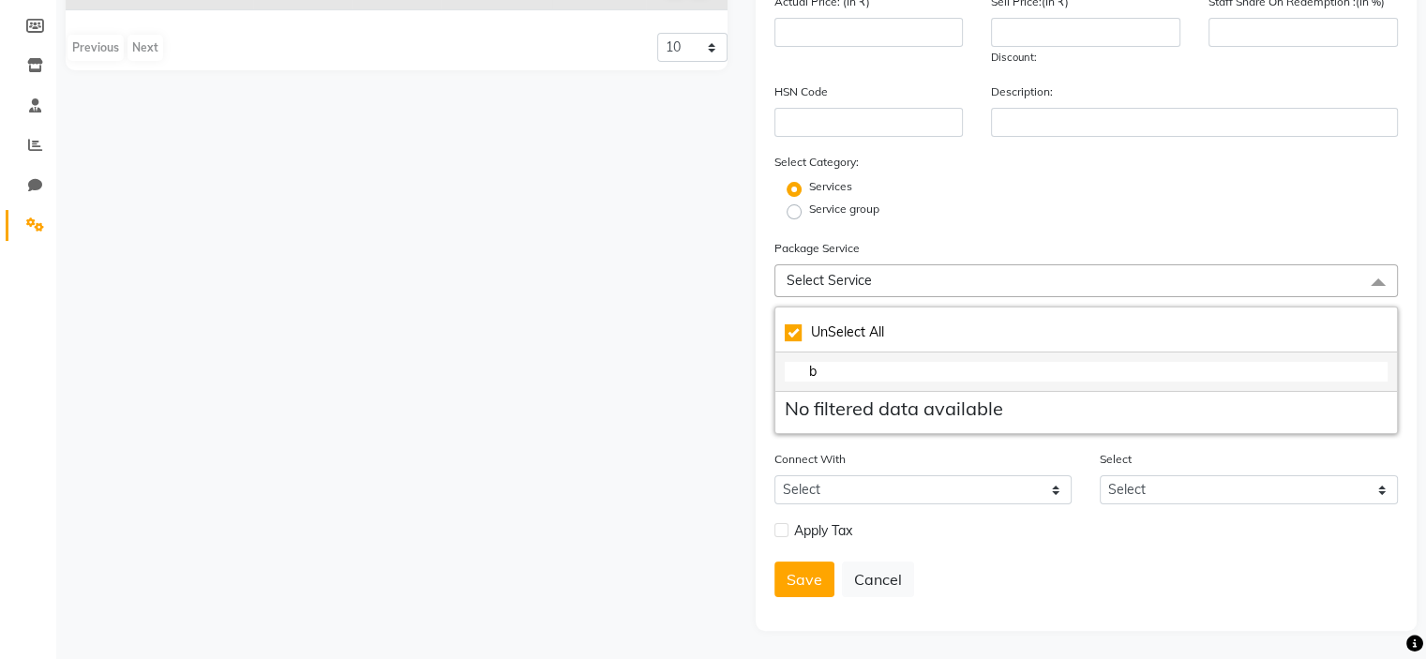
checkbox input "false"
type input "b"
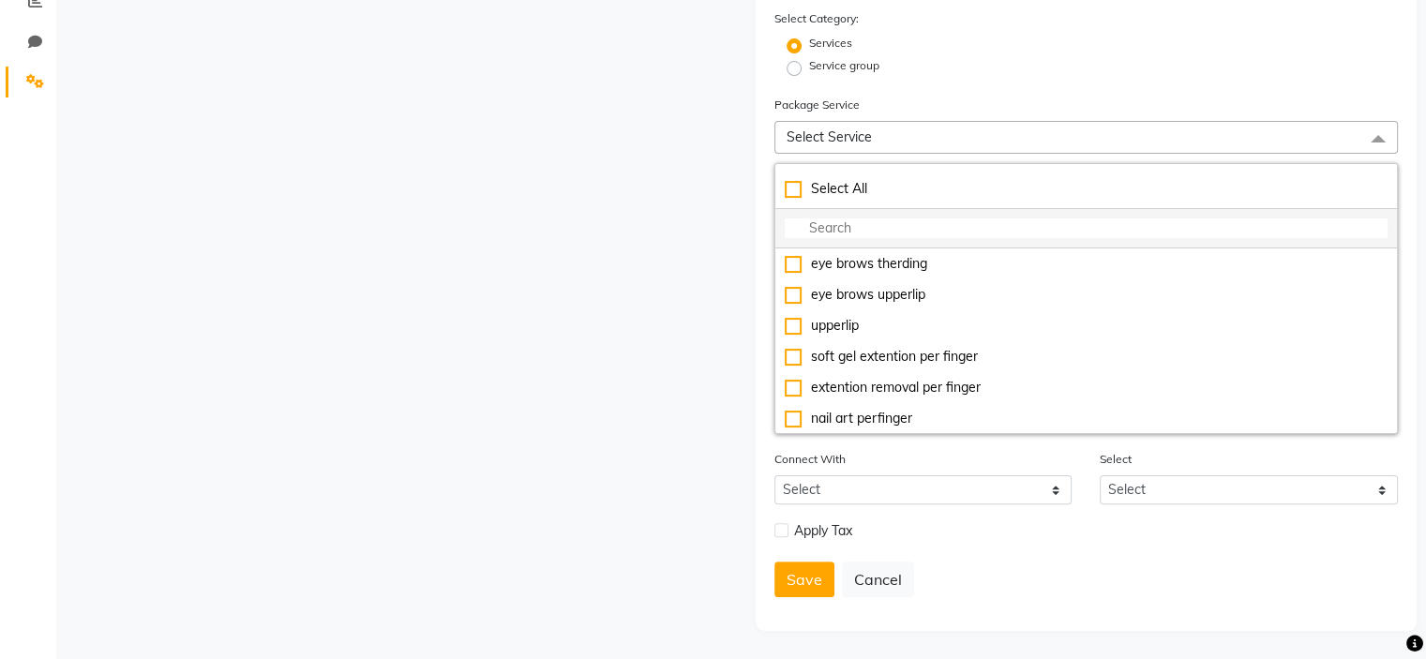
scroll to position [0, 0]
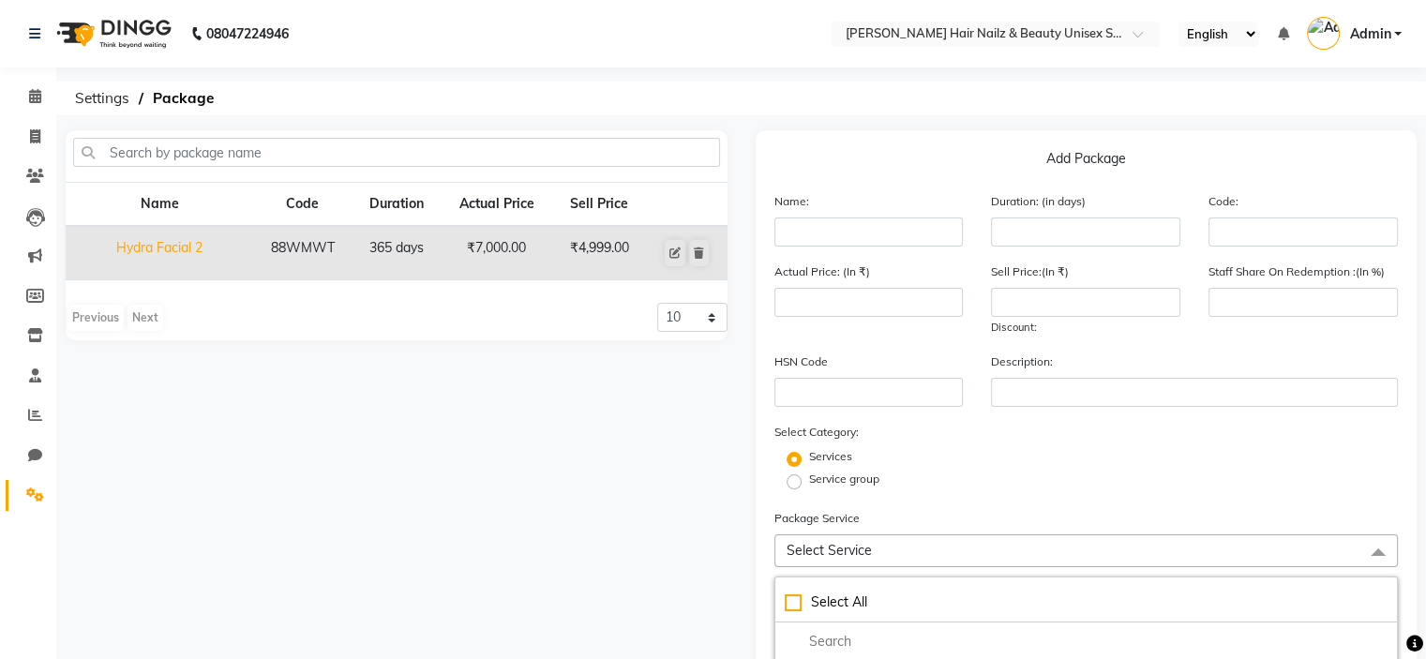
click at [38, 507] on link "Settings" at bounding box center [28, 495] width 45 height 31
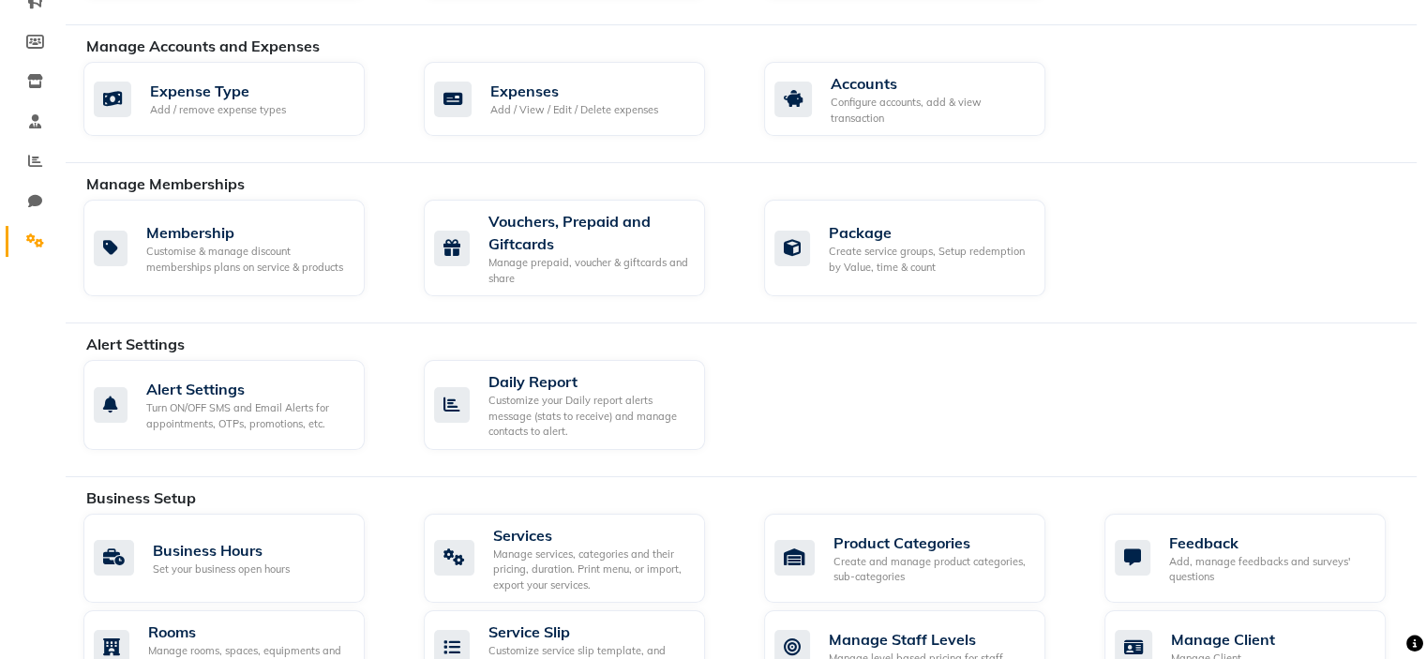
scroll to position [269, 0]
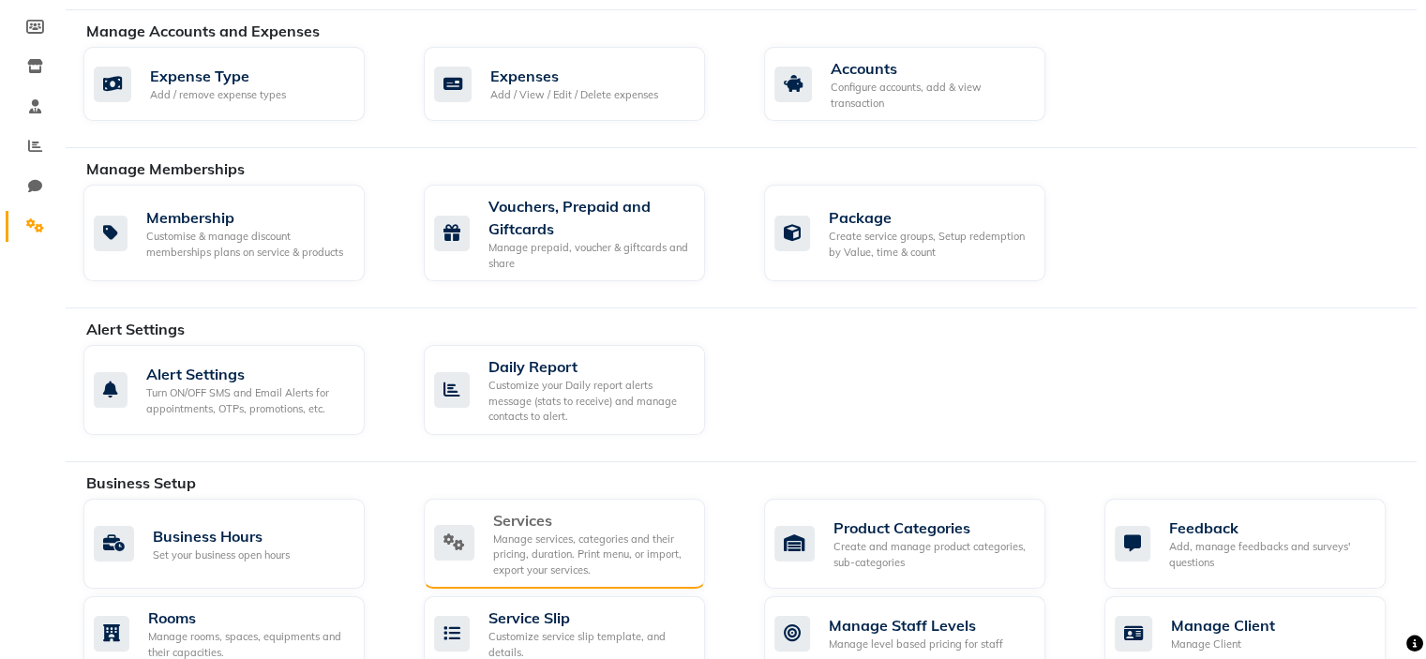
click at [622, 564] on div "Manage services, categories and their pricing, duration. Print menu, or import,…" at bounding box center [591, 555] width 197 height 47
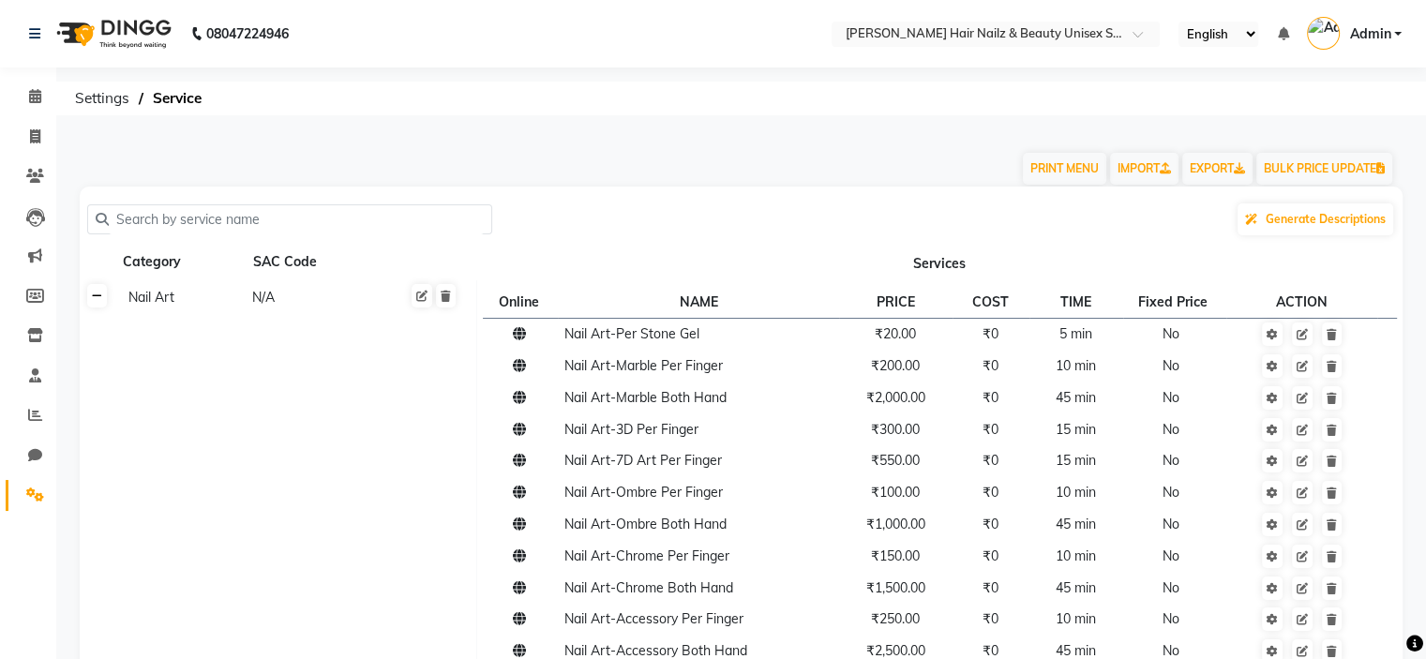
click at [98, 292] on icon at bounding box center [97, 296] width 10 height 11
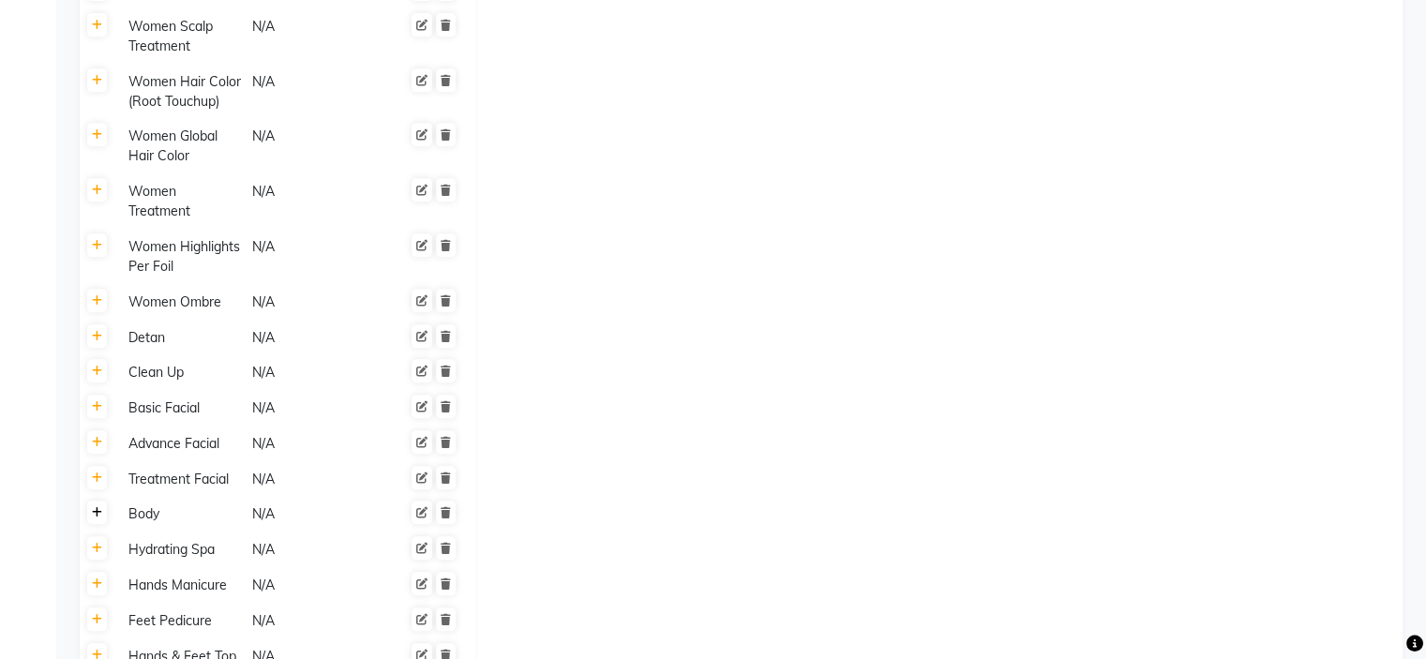
scroll to position [858, 0]
click at [98, 452] on icon at bounding box center [97, 446] width 10 height 11
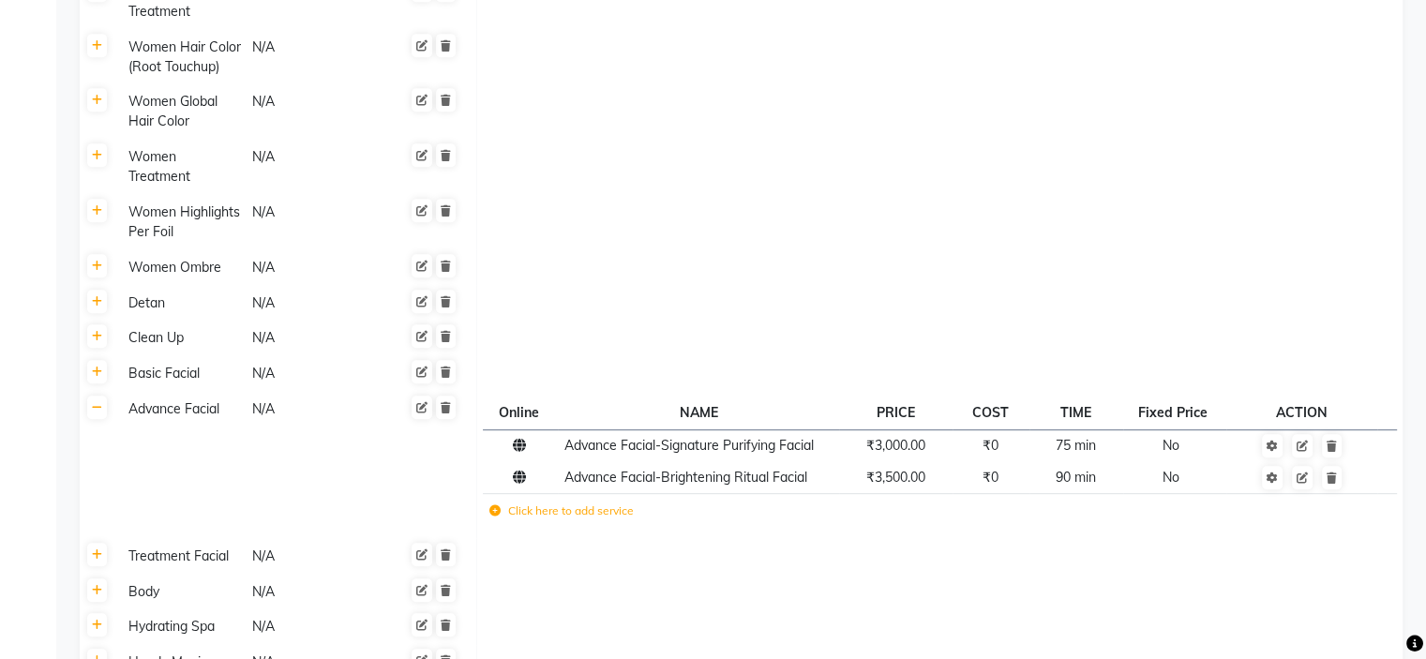
scroll to position [897, 0]
click at [607, 509] on label "Click here to add service" at bounding box center [562, 511] width 144 height 17
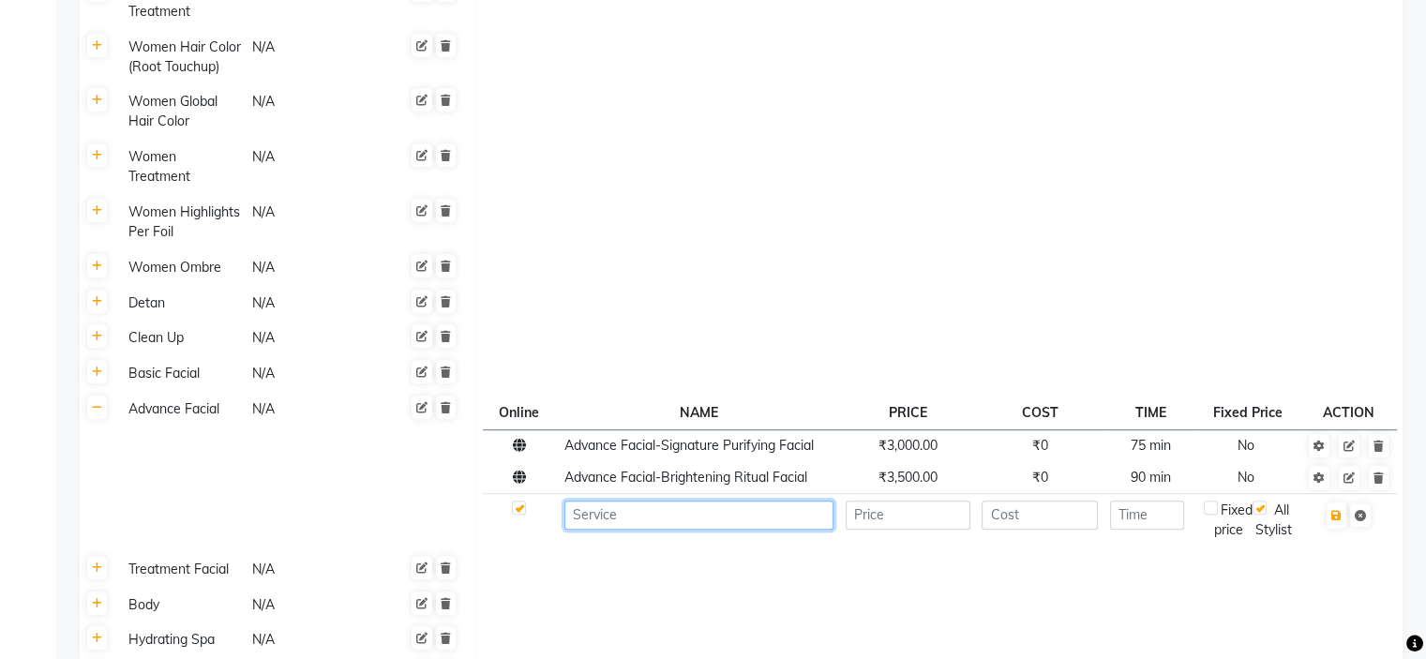
click at [641, 513] on input at bounding box center [699, 515] width 269 height 29
type input "BB Glow Per Sitting"
click at [956, 502] on input "number" at bounding box center [908, 515] width 125 height 29
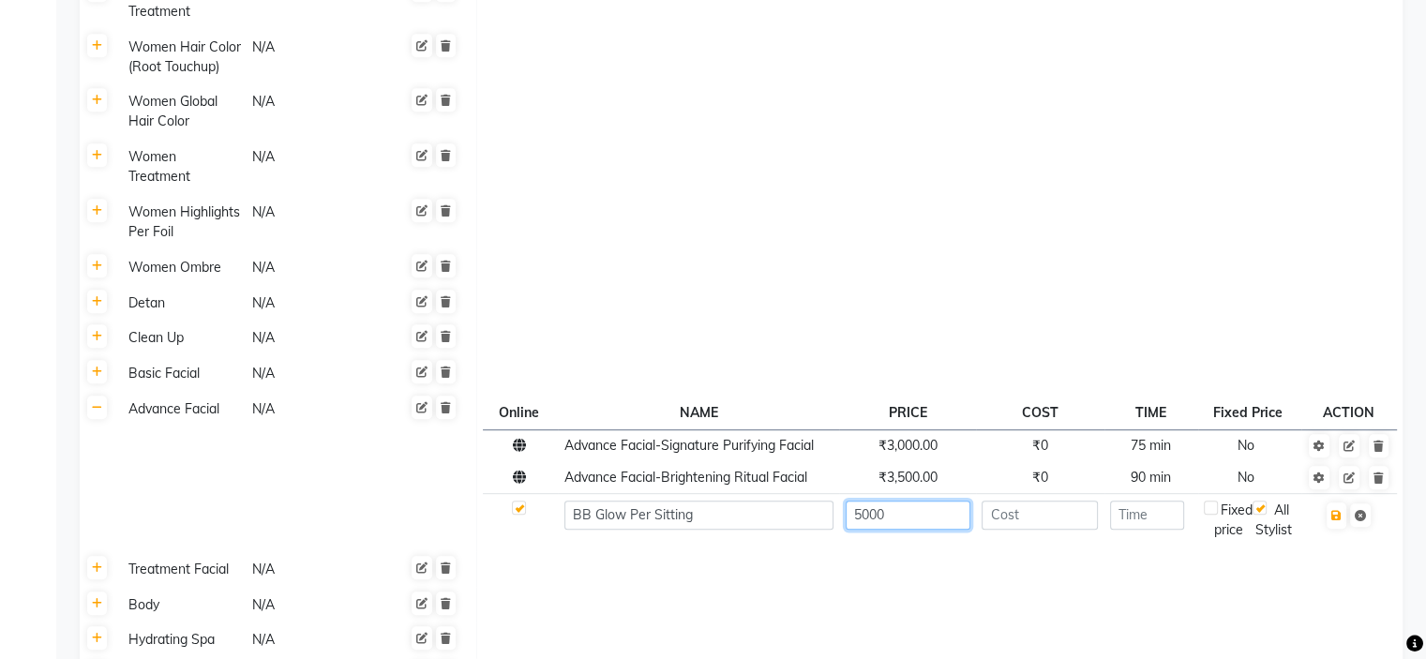
type input "5000"
click at [1005, 514] on input "number" at bounding box center [1040, 515] width 116 height 29
type input "0"
click at [1144, 511] on input "number" at bounding box center [1147, 515] width 74 height 29
type input "90"
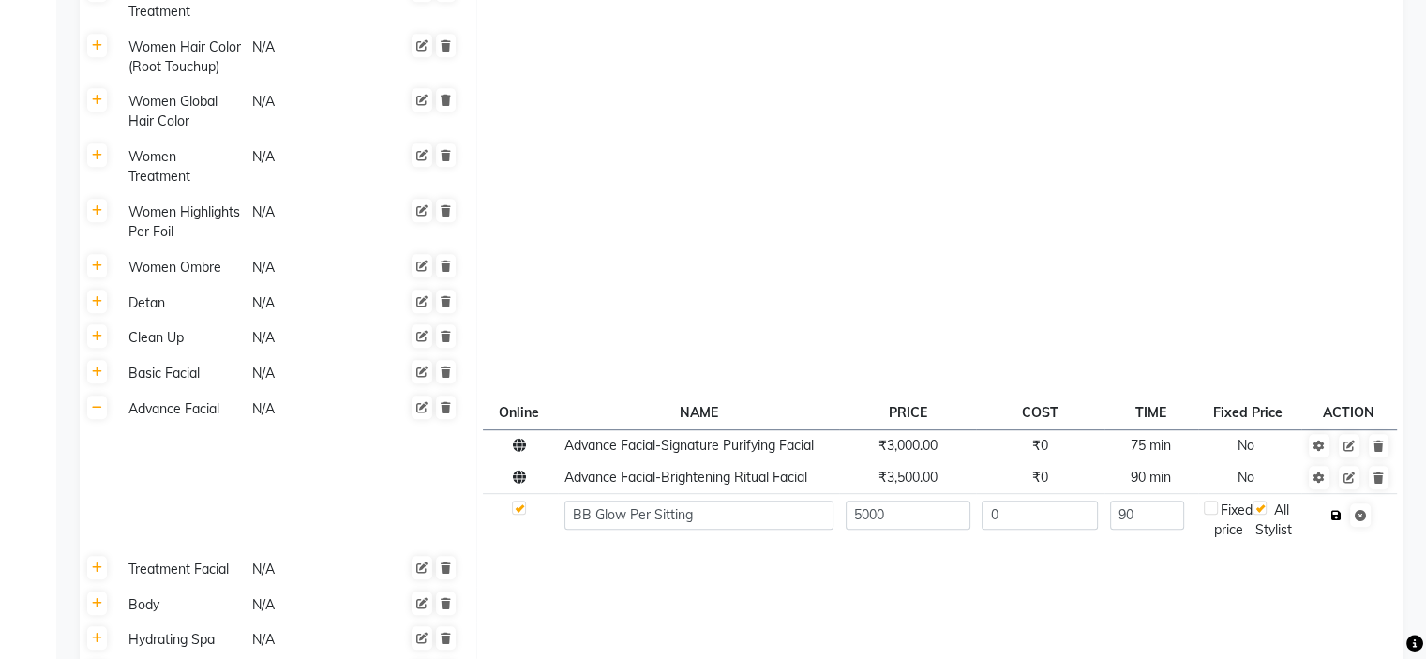
click at [1335, 521] on button "button" at bounding box center [1337, 516] width 20 height 26
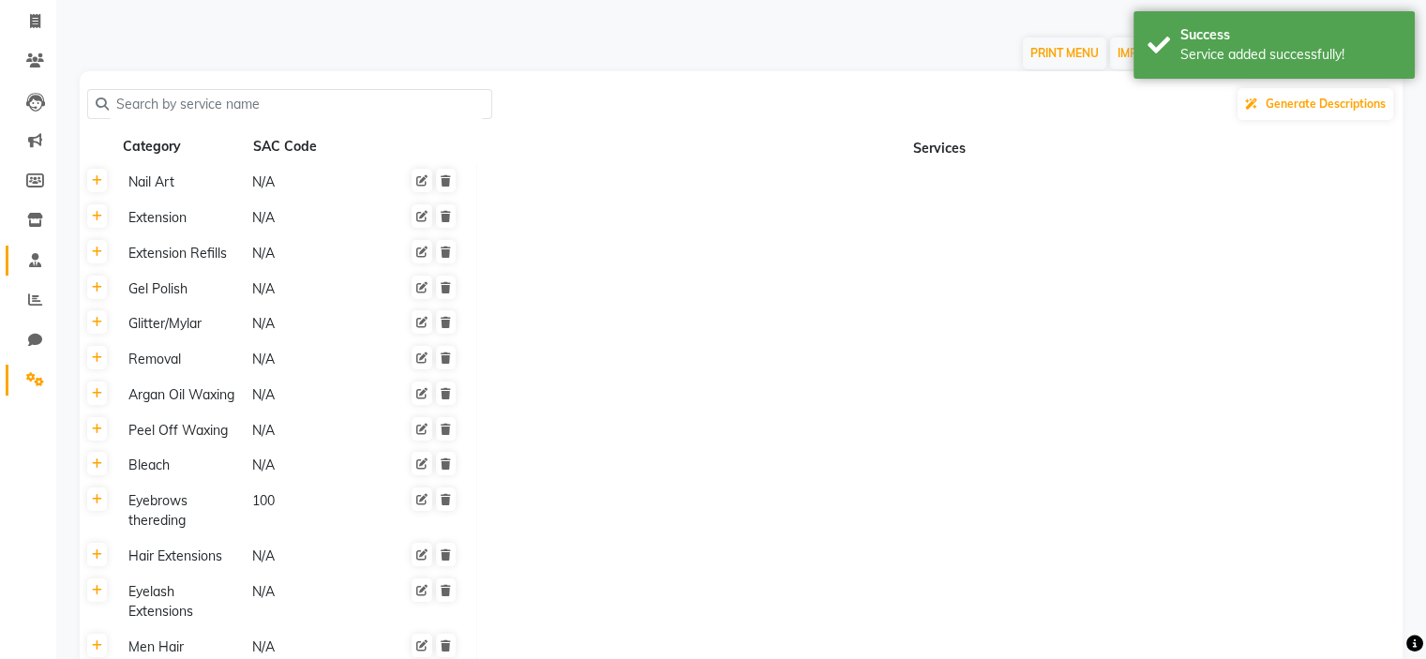
scroll to position [4, 0]
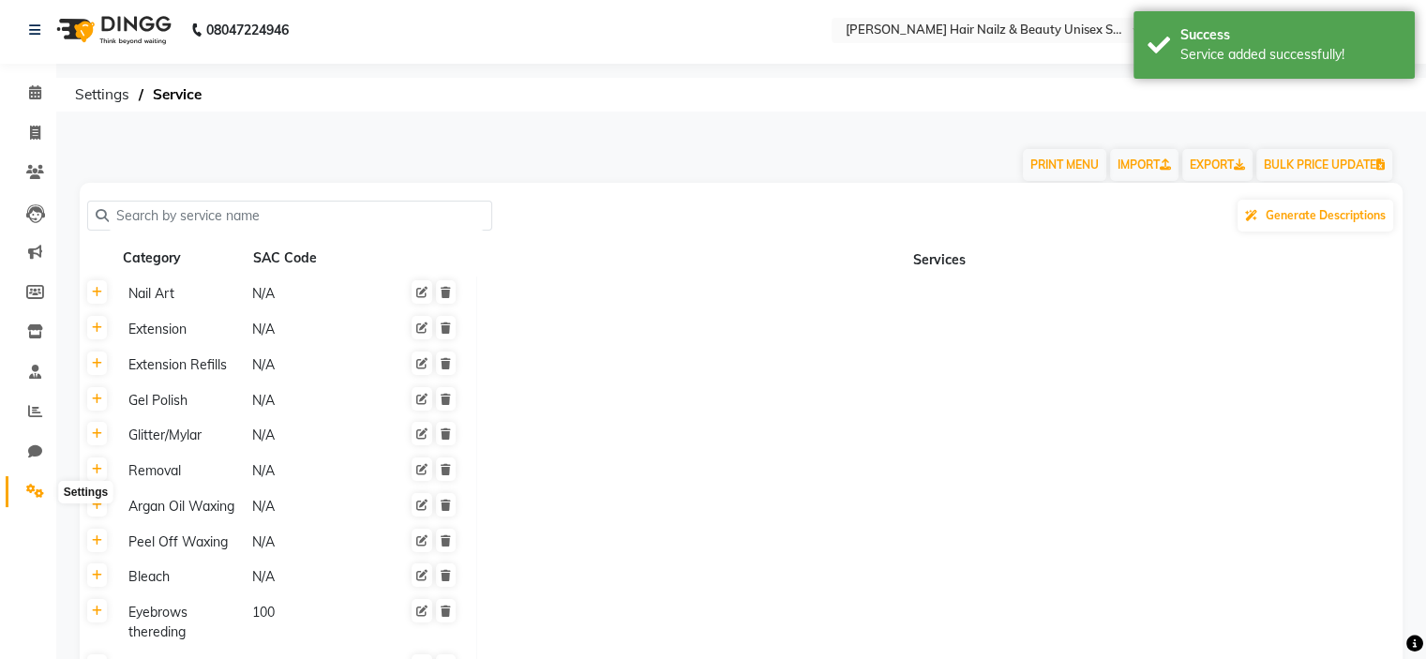
click at [37, 498] on icon at bounding box center [35, 491] width 18 height 14
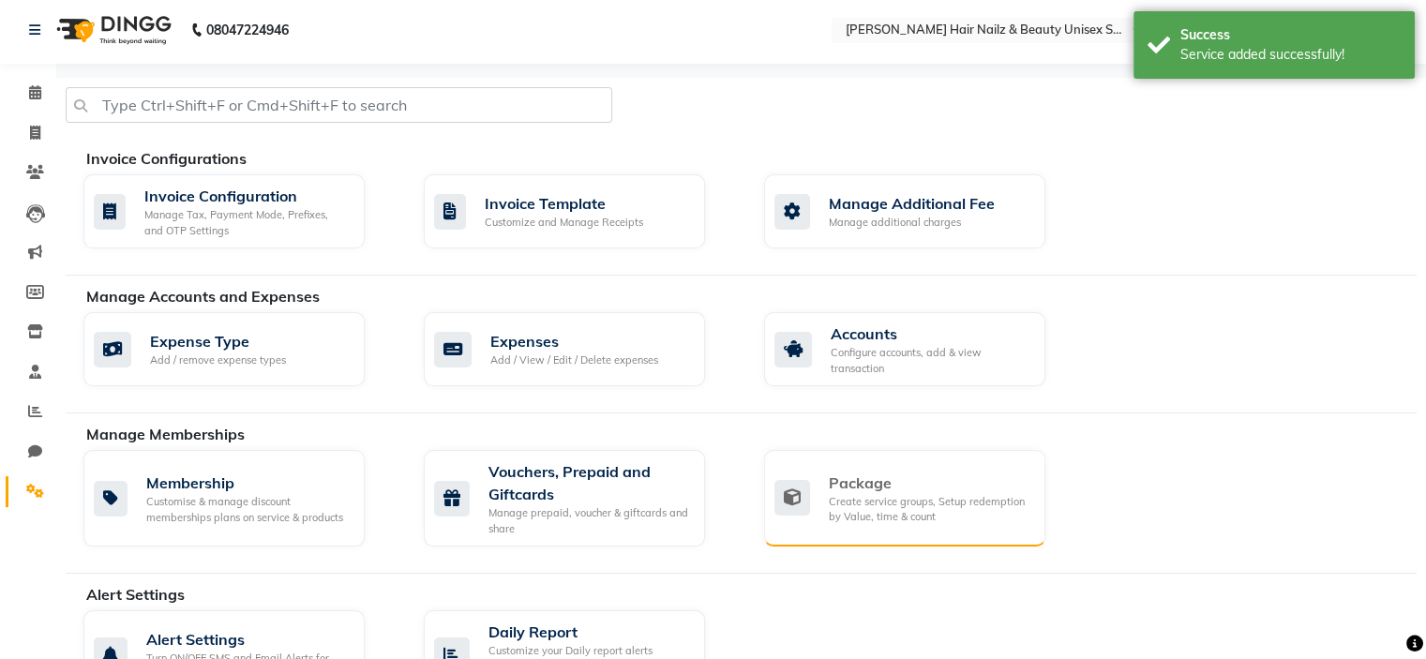
click at [829, 490] on div "Package" at bounding box center [930, 483] width 202 height 23
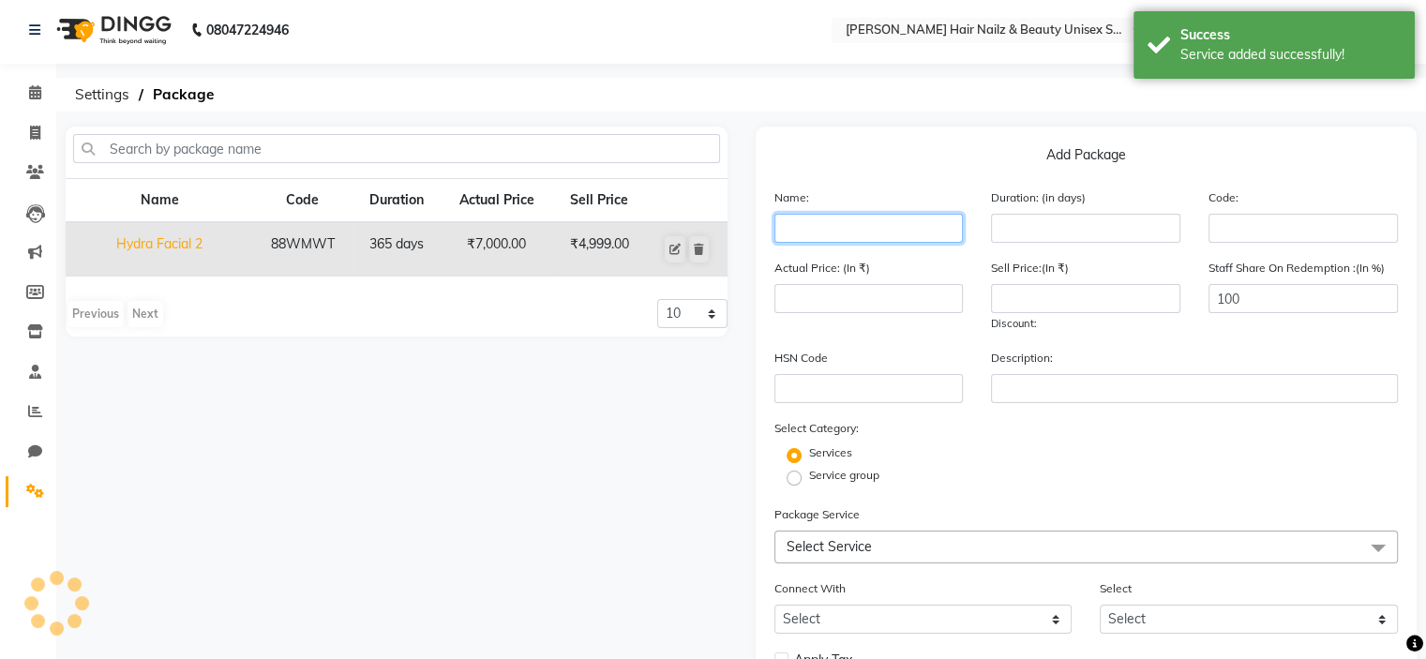
click at [880, 233] on input "text" at bounding box center [869, 228] width 189 height 29
paste input "BB Glow Per Sitting"
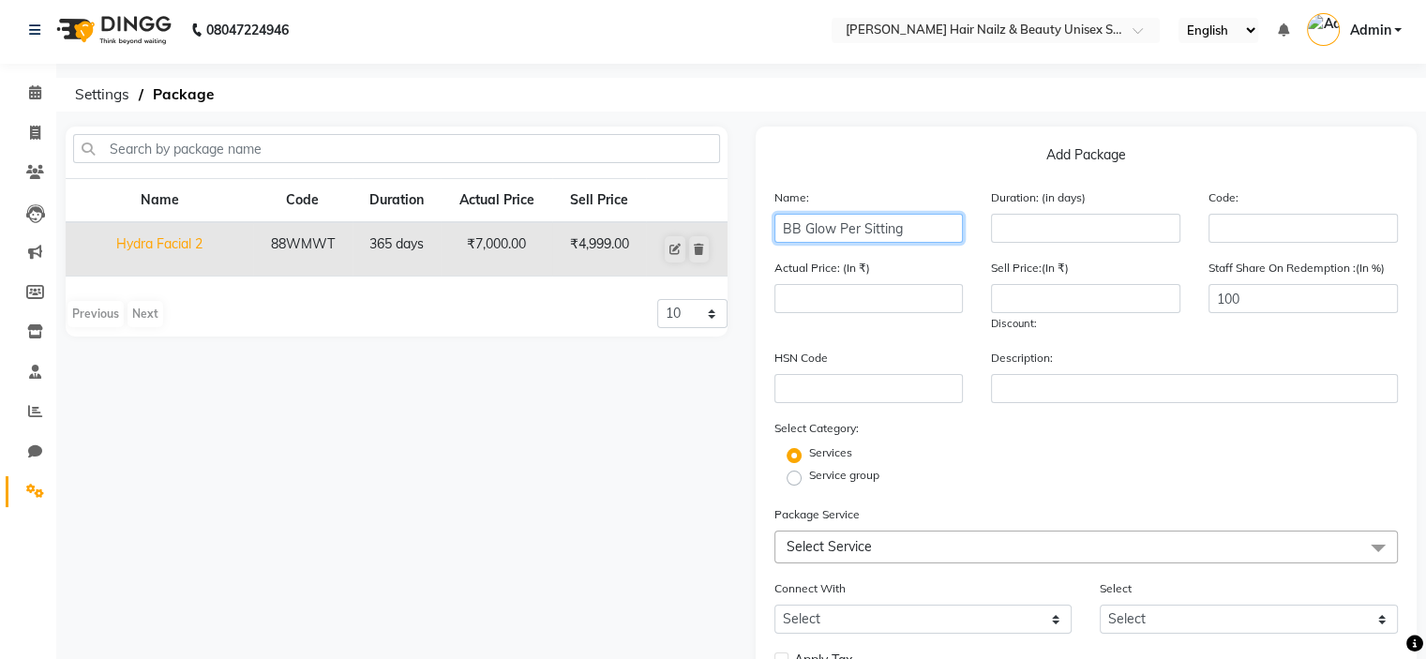
drag, startPoint x: 919, startPoint y: 232, endPoint x: 836, endPoint y: 230, distance: 82.5
click at [836, 230] on input "BB Glow Per Sitting" at bounding box center [869, 228] width 189 height 29
type input "BB Glow 6 Sittings"
click at [1052, 297] on input "number" at bounding box center [1085, 298] width 189 height 29
type input "25000"
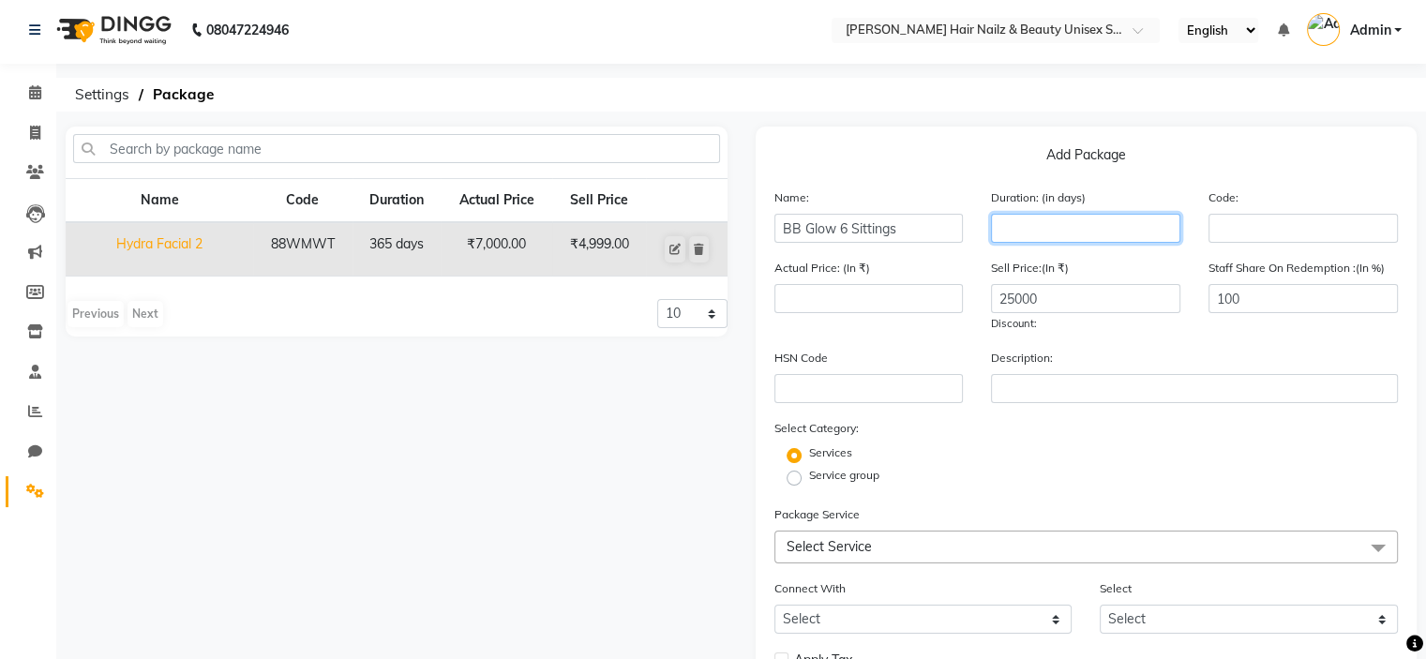
click at [1090, 235] on input "number" at bounding box center [1085, 228] width 189 height 29
type input "2"
type input "365"
click at [1072, 543] on span "Select Service" at bounding box center [1087, 547] width 625 height 33
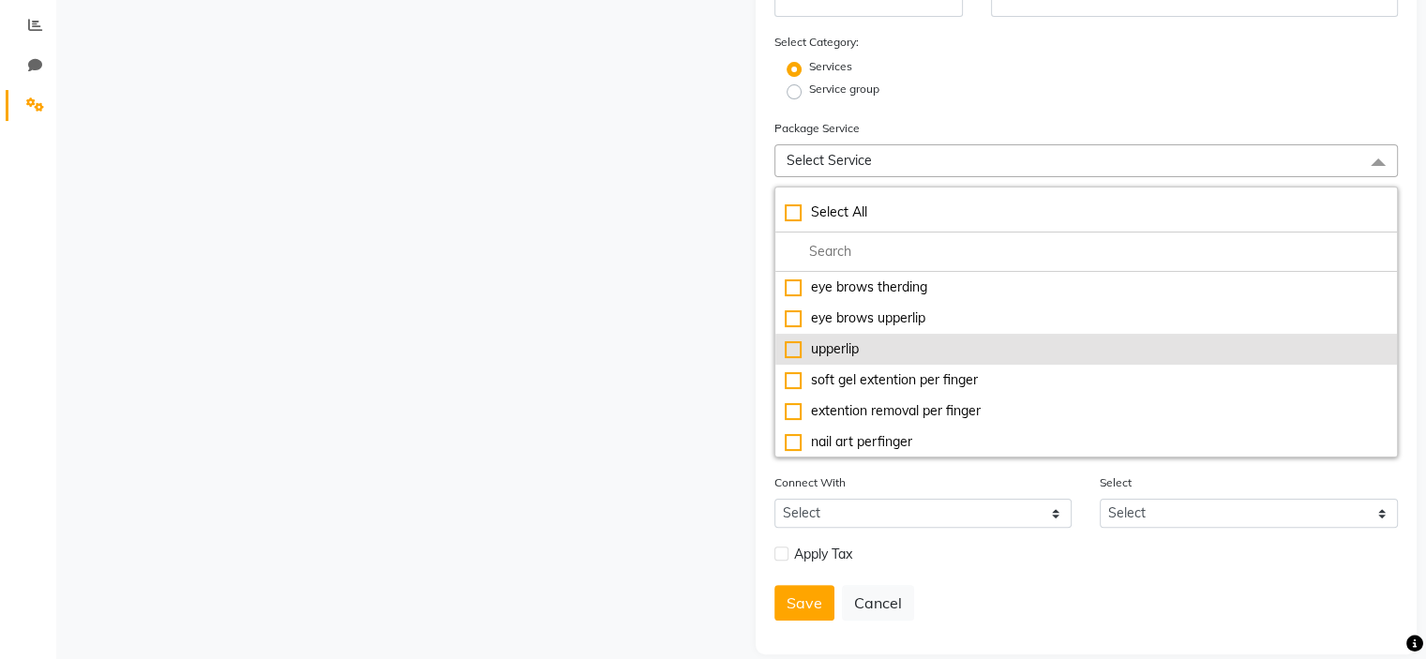
scroll to position [409, 0]
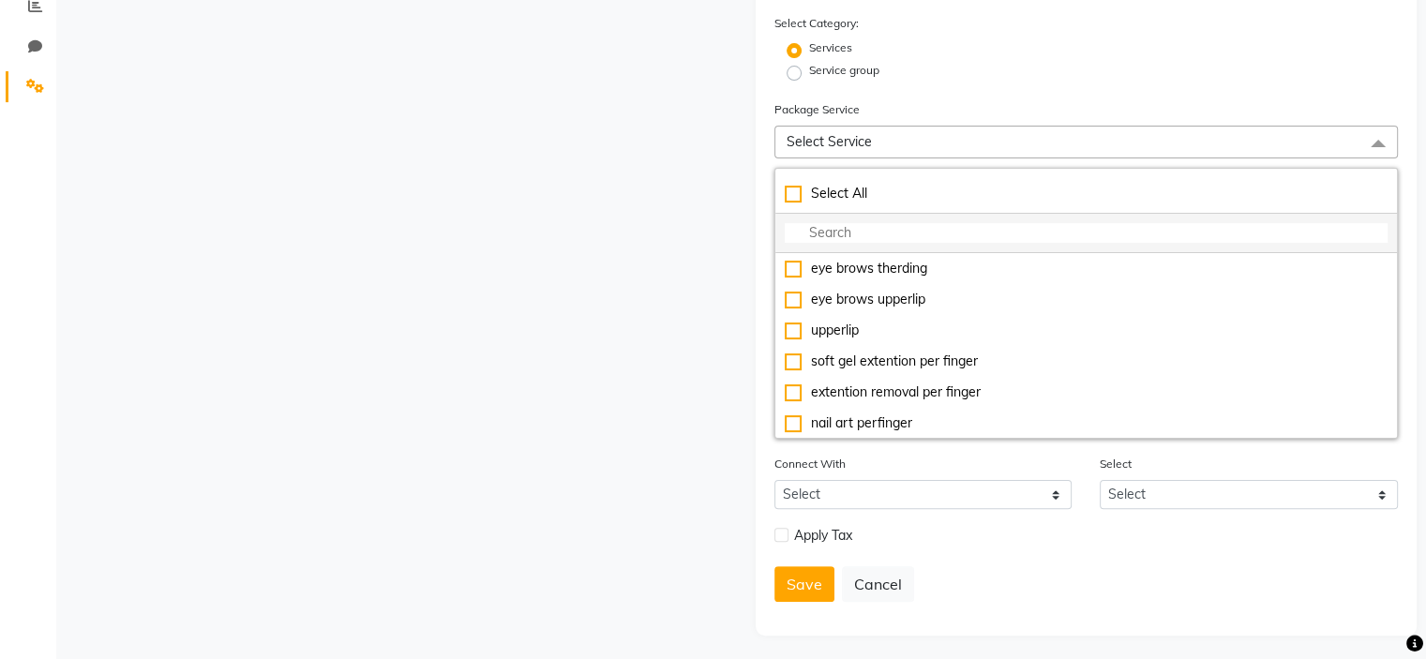
click at [898, 253] on li at bounding box center [1087, 233] width 623 height 39
click at [895, 243] on li at bounding box center [1087, 233] width 623 height 39
click at [895, 243] on input "multiselect-search" at bounding box center [1087, 233] width 604 height 20
paste input "BB Glow Per Sitting"
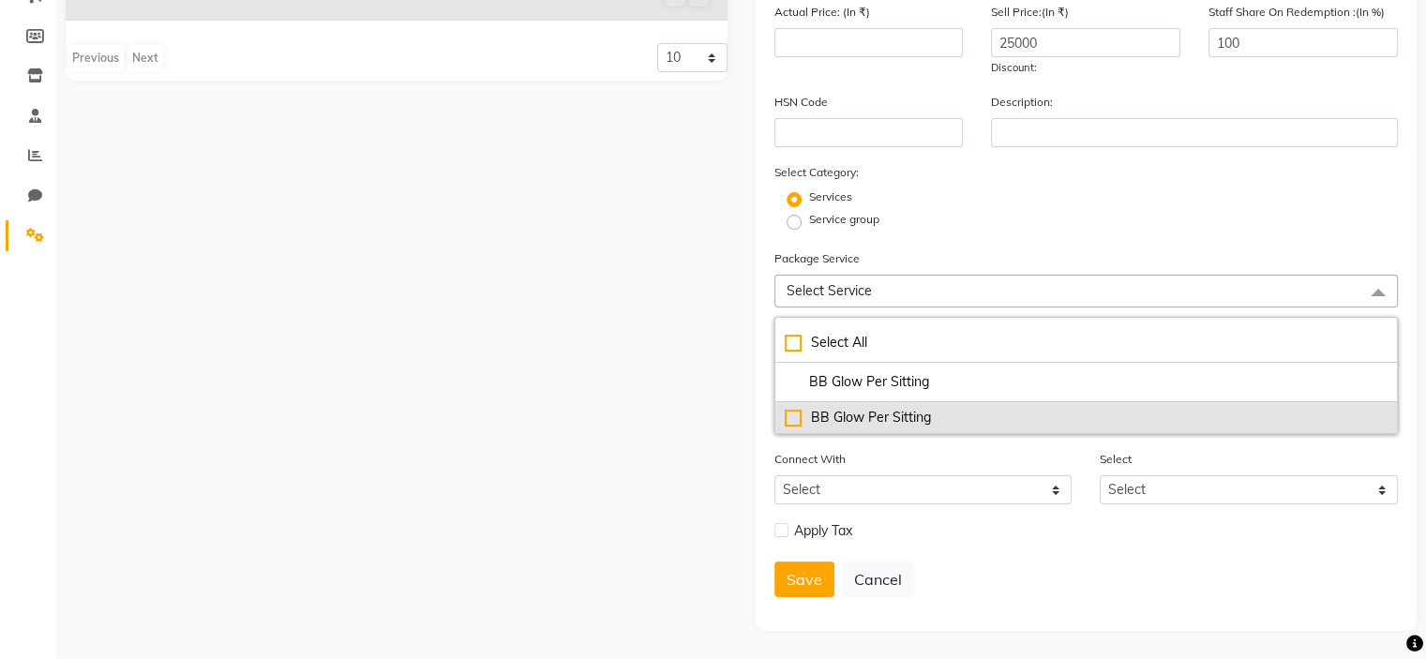
type input "BB Glow Per Sitting"
click at [898, 413] on div "BB Glow Per Sitting" at bounding box center [1087, 418] width 604 height 20
type input "5000"
checkbox input "true"
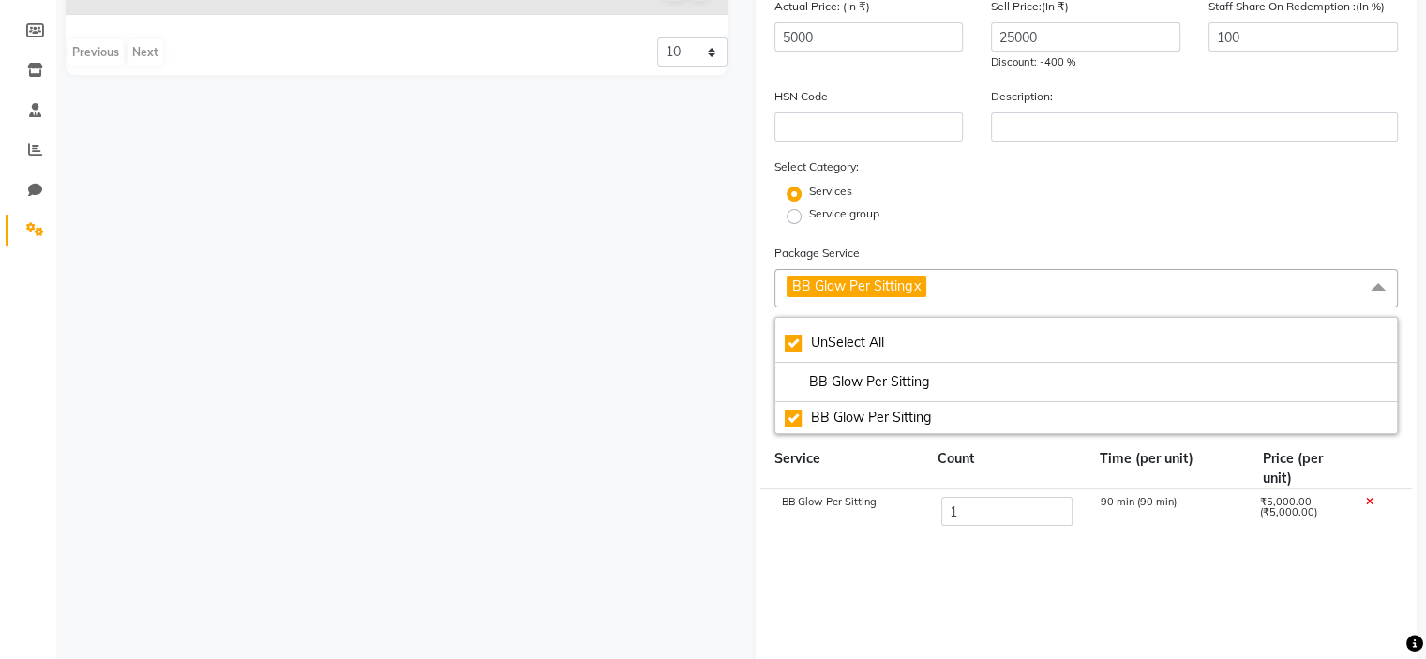
click at [1047, 227] on div "Service group" at bounding box center [1087, 216] width 653 height 23
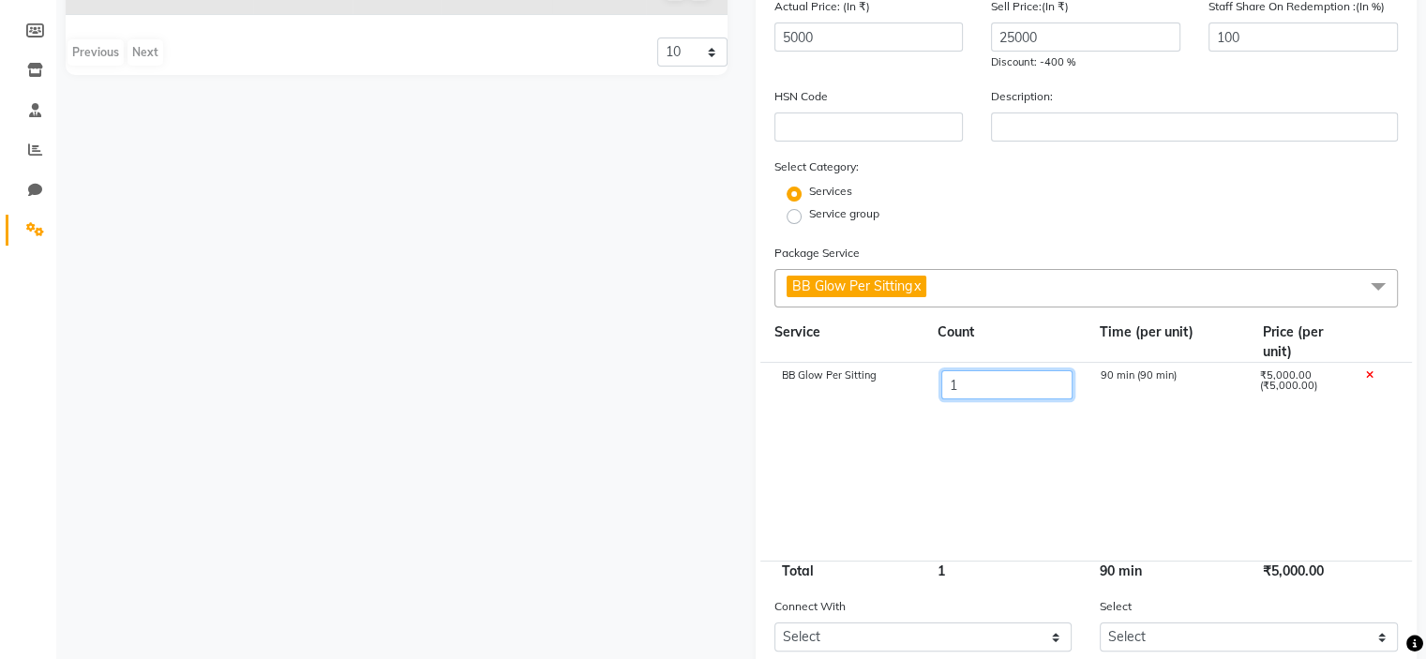
click at [991, 395] on input "1" at bounding box center [1006, 384] width 131 height 29
type input "6"
type input "30000"
click at [1044, 442] on cdk-virtual-scroll-viewport "BB Glow Per Sitting 6 540 min (90 min) ₹30,000.00 (₹5,000.00)" at bounding box center [1087, 462] width 625 height 198
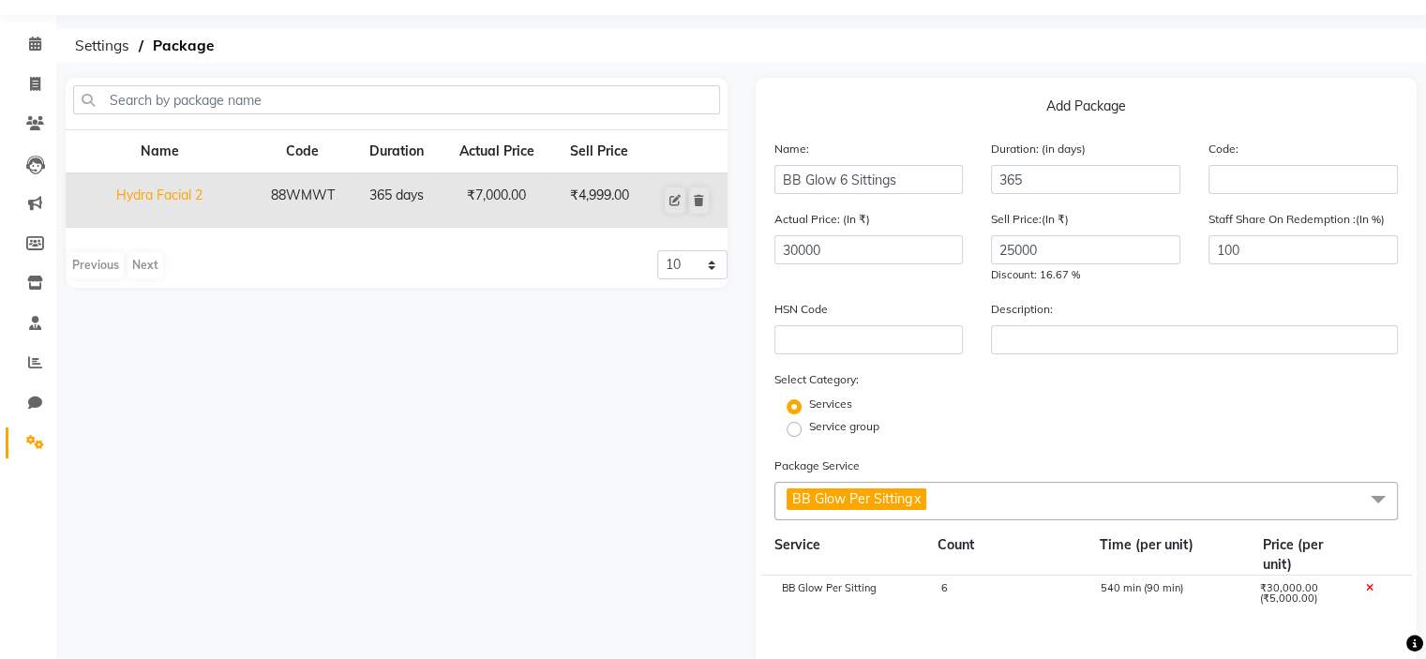
scroll to position [0, 0]
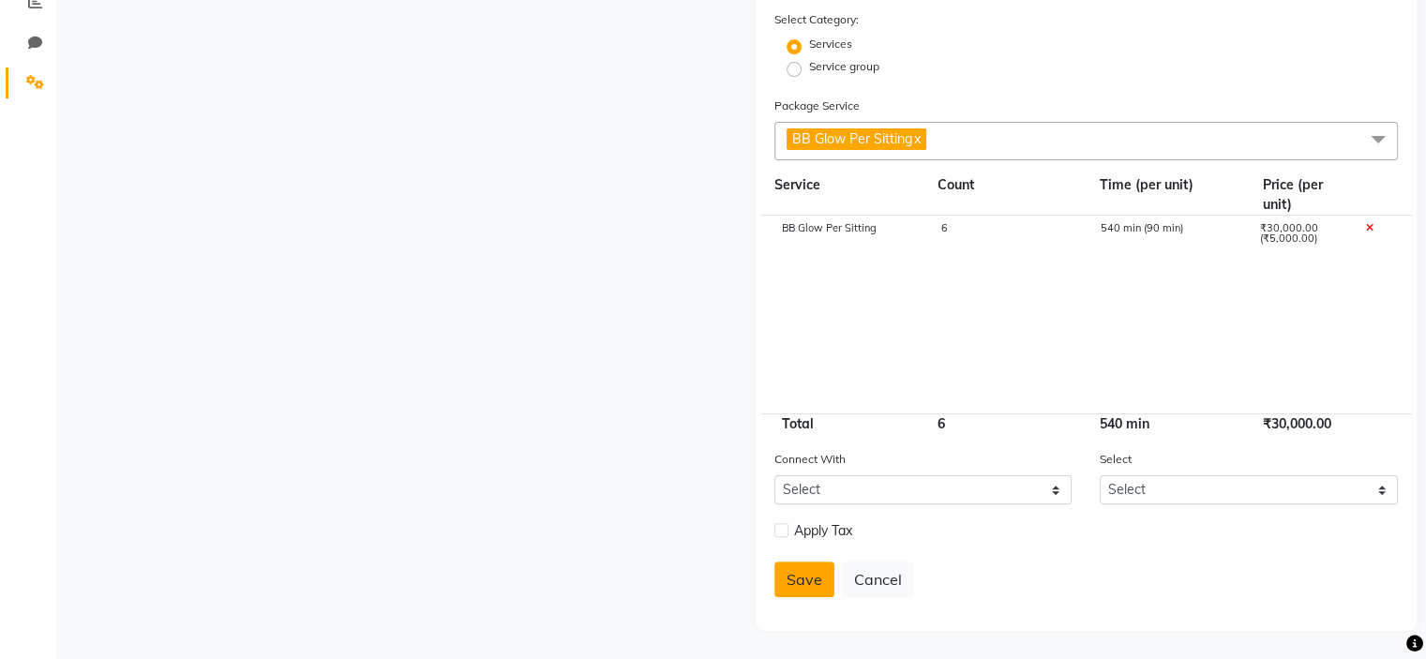
click at [814, 590] on button "Save" at bounding box center [805, 580] width 60 height 36
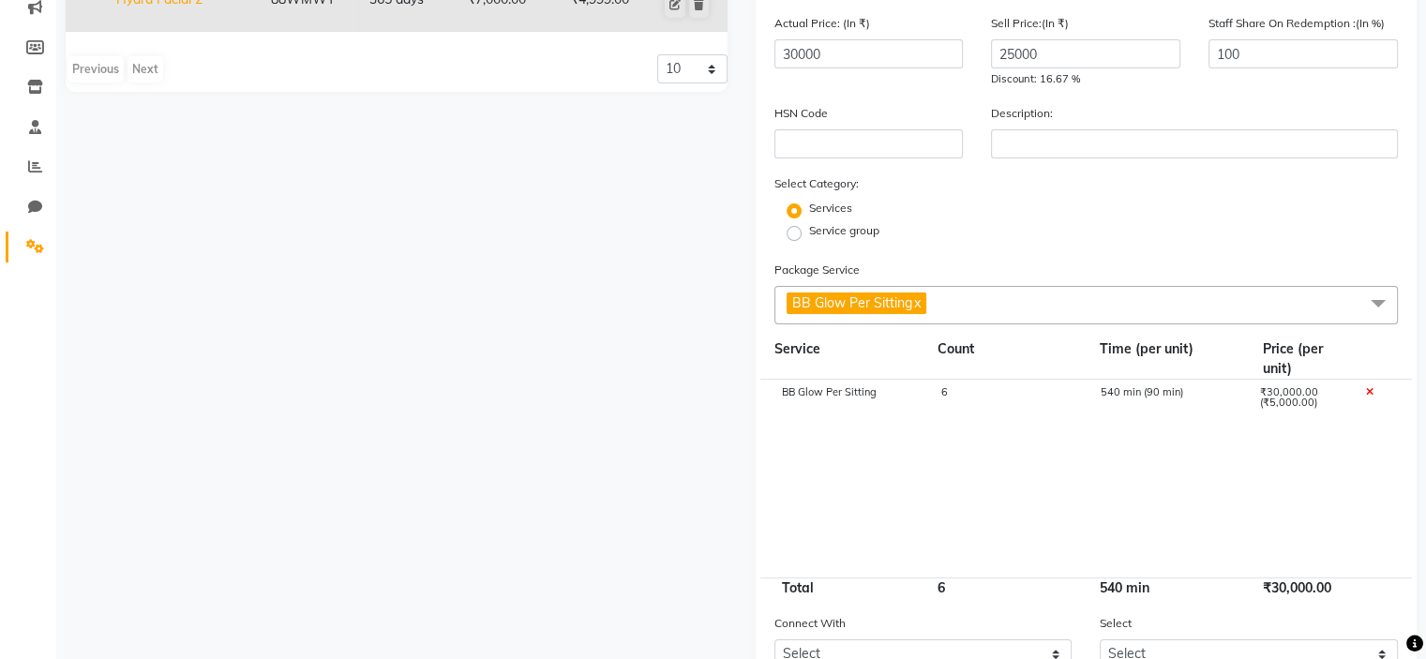
select select
checkbox input "false"
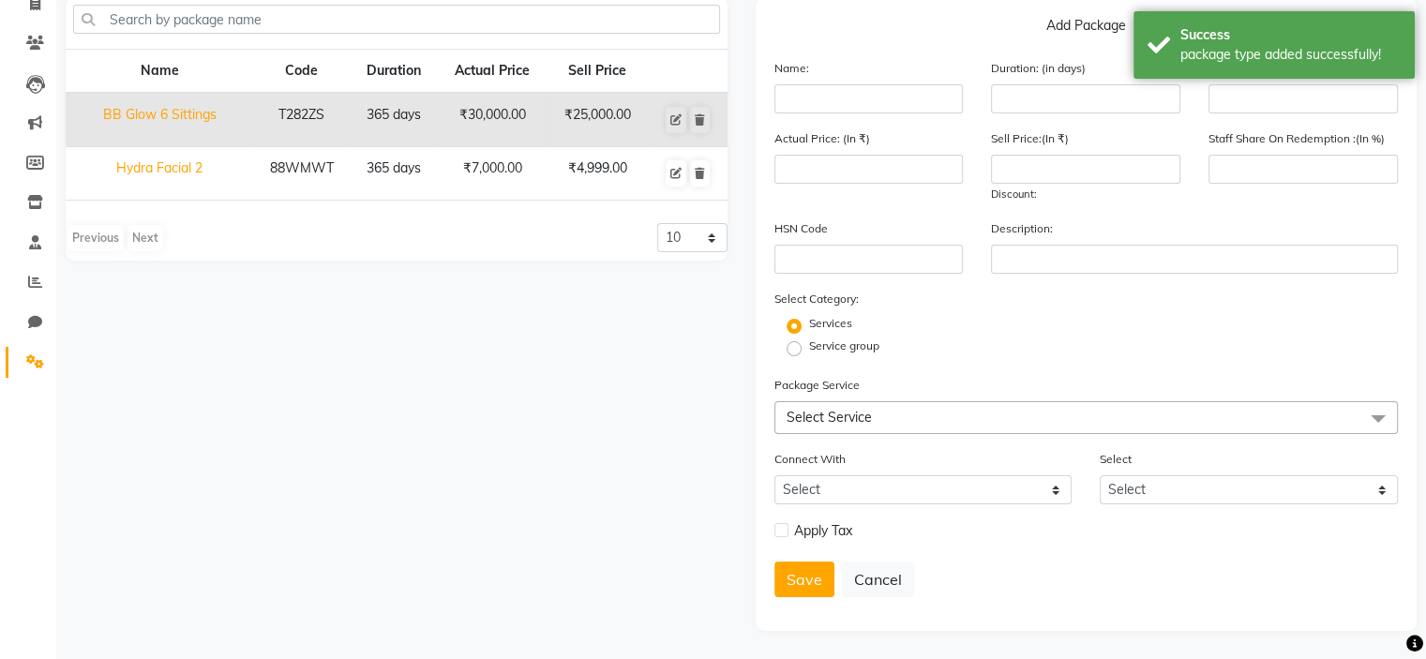
scroll to position [0, 0]
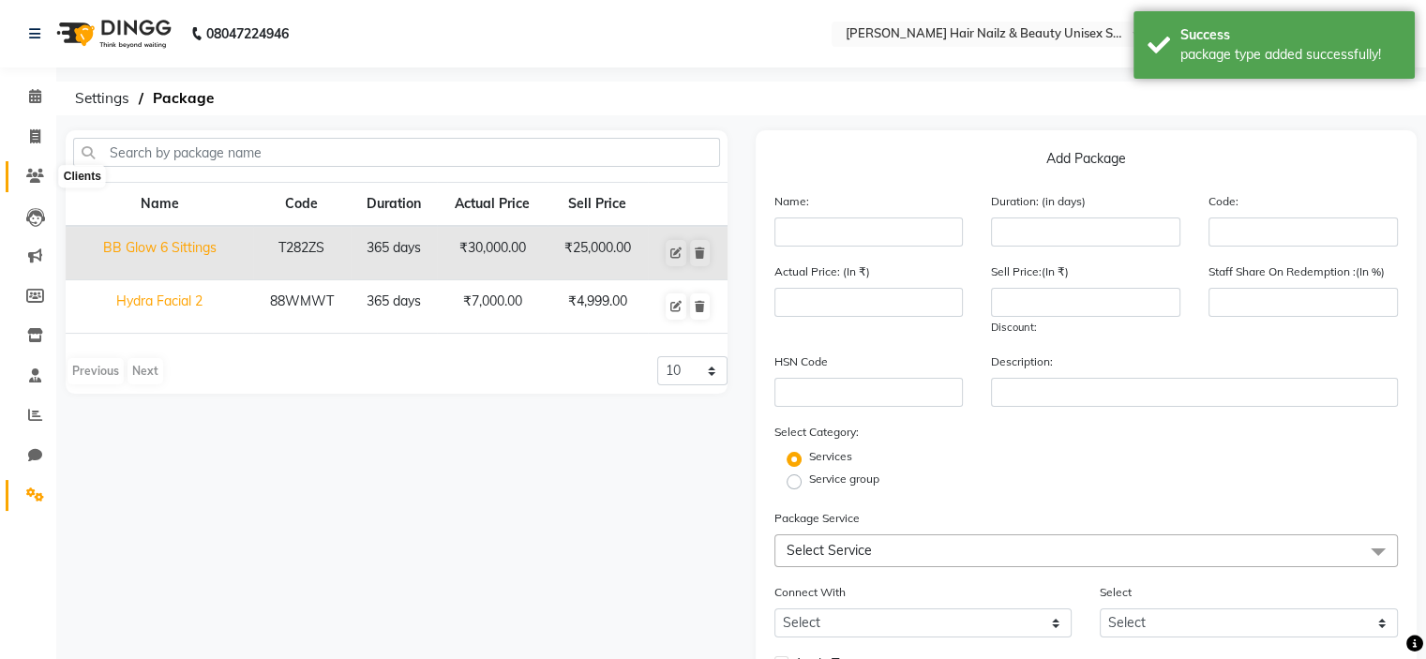
click at [41, 174] on icon at bounding box center [35, 176] width 18 height 14
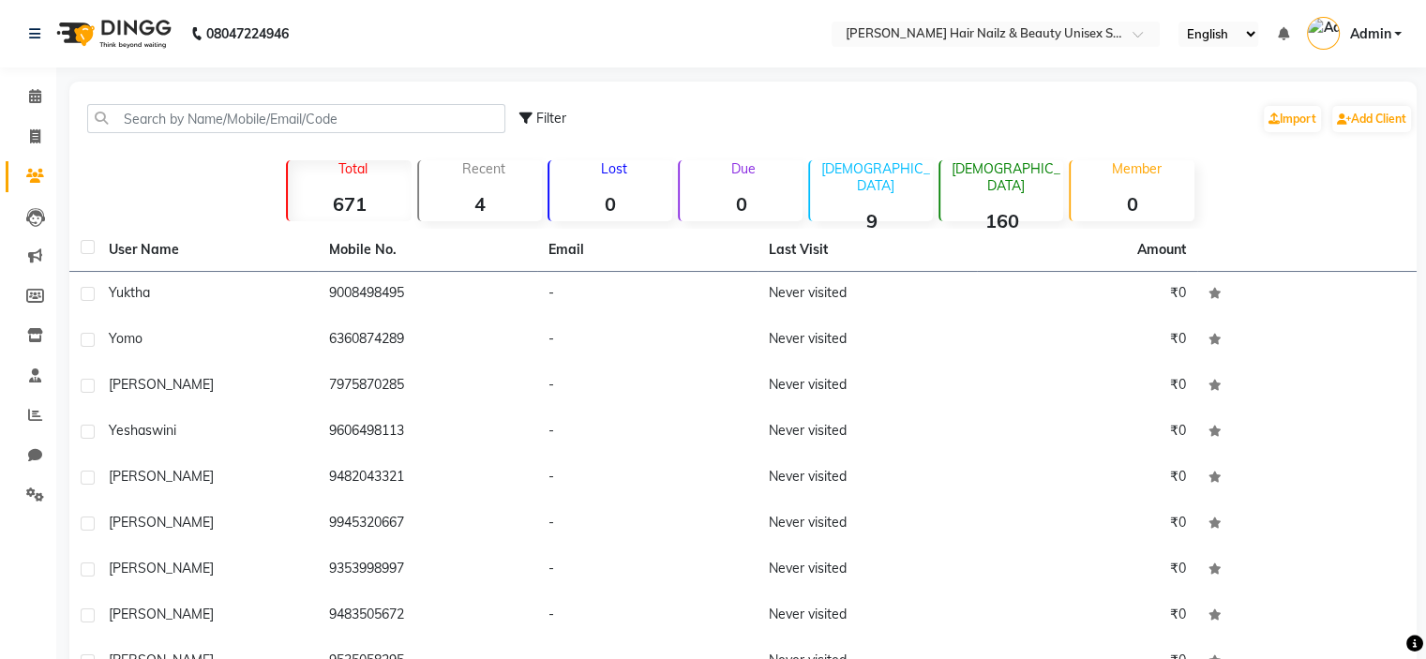
click at [510, 70] on div "08047224946 Select Location × [PERSON_NAME] Hair Nailz & Beauty Unisex Salon Ac…" at bounding box center [713, 406] width 1426 height 812
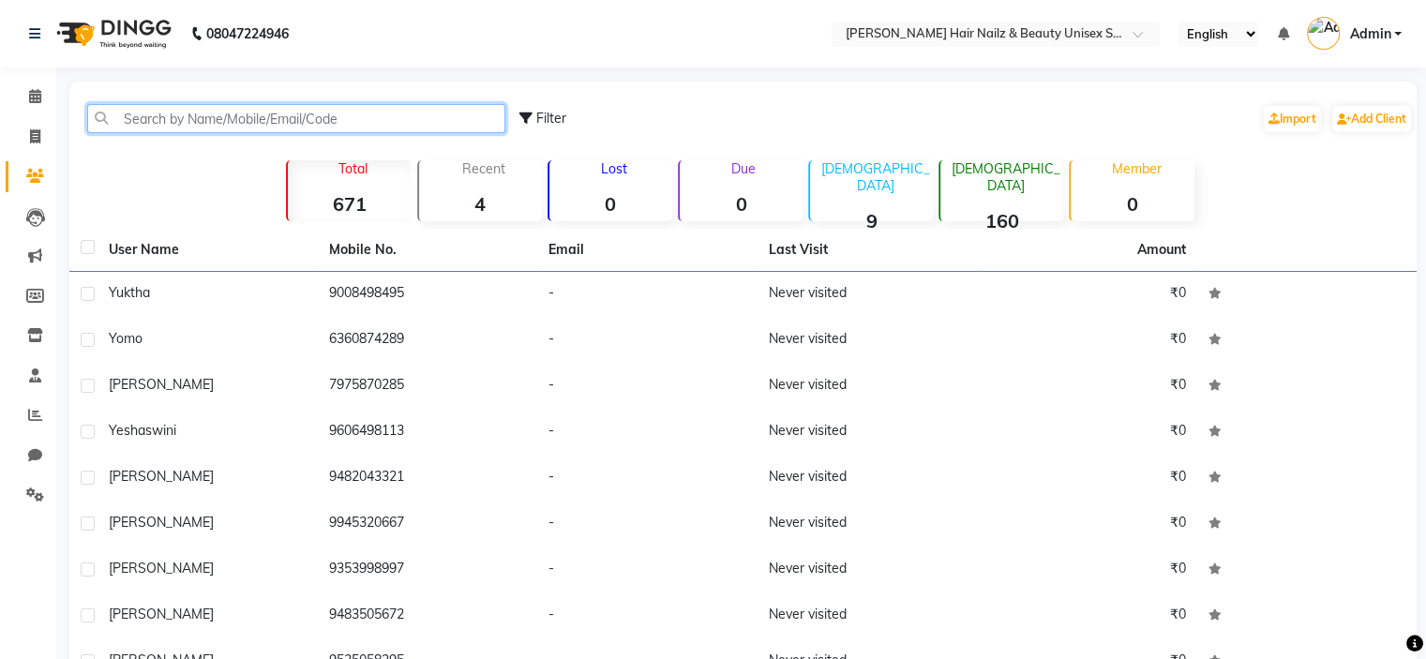
click at [453, 116] on input "text" at bounding box center [296, 118] width 418 height 29
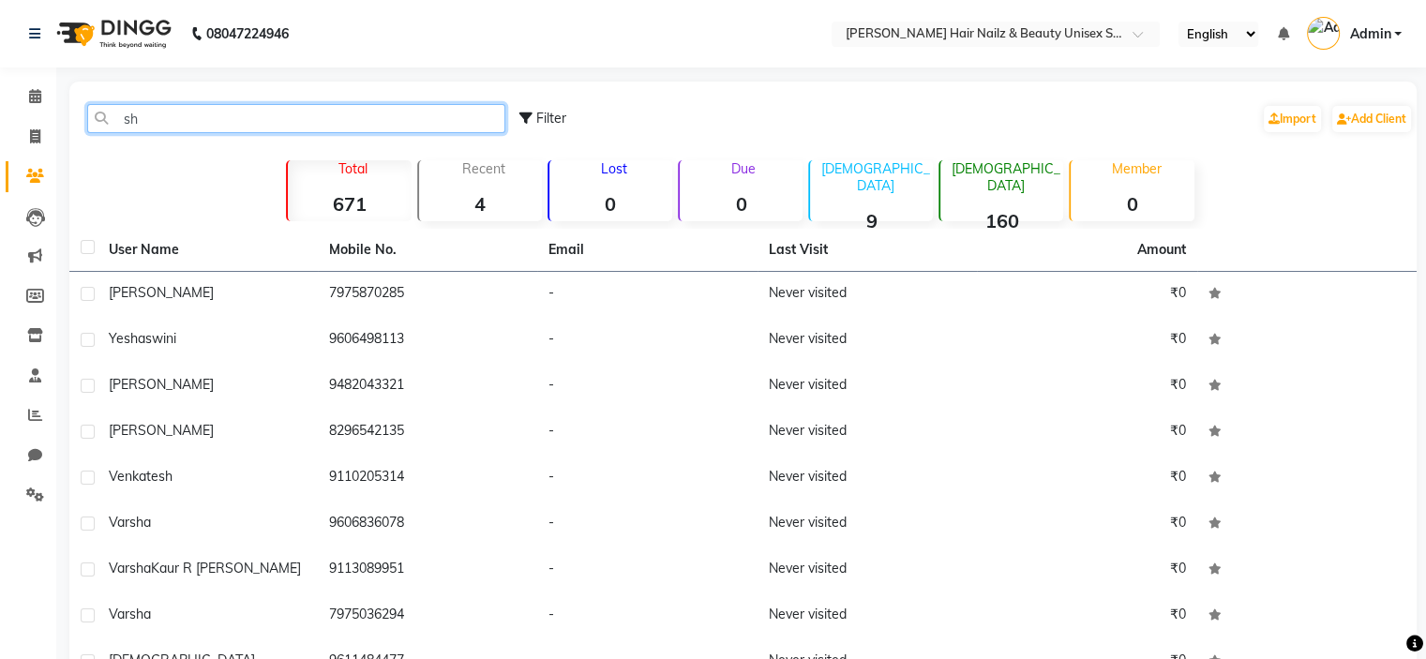
type input "s"
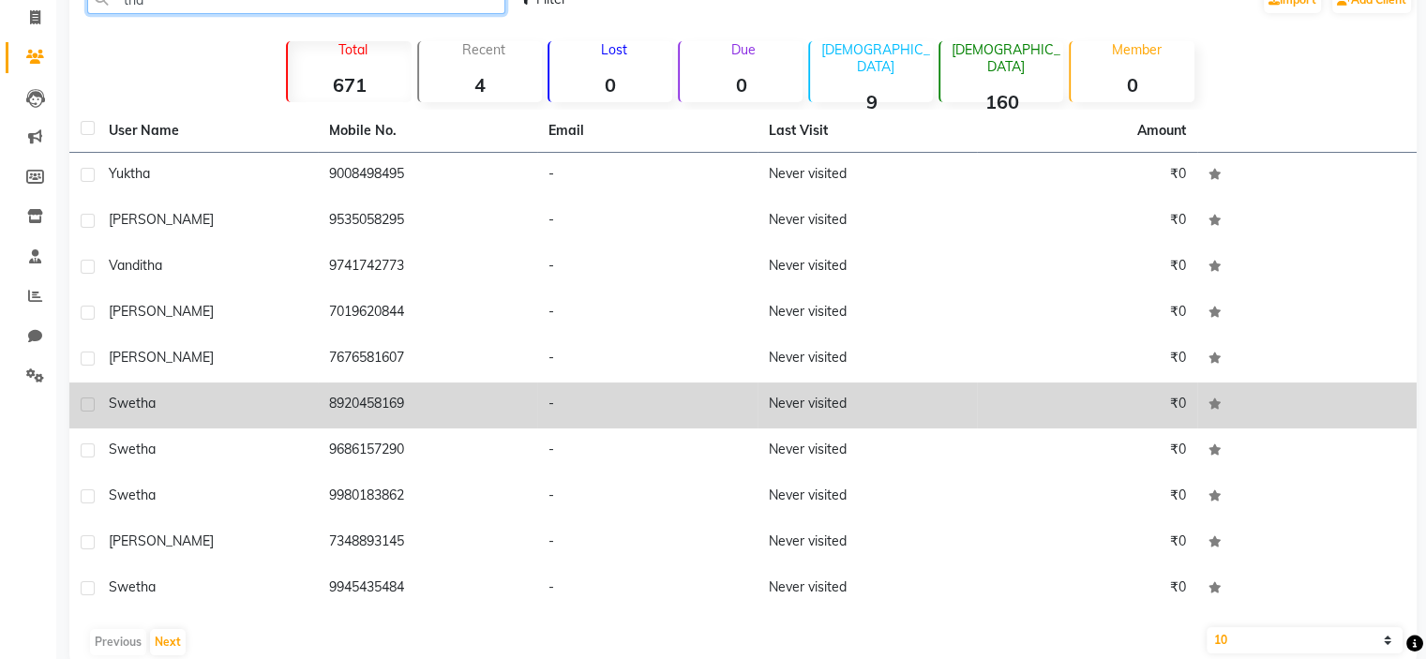
scroll to position [152, 0]
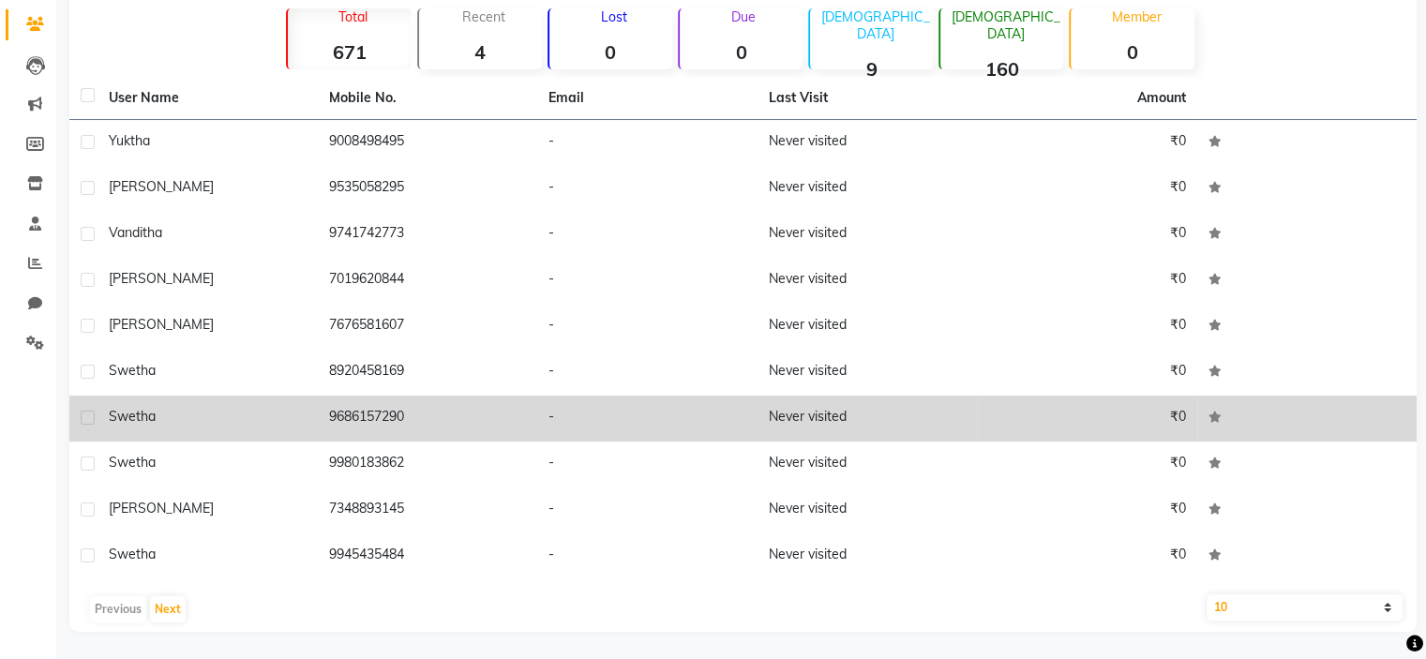
type input "tha"
click at [609, 415] on td "-" at bounding box center [647, 419] width 220 height 46
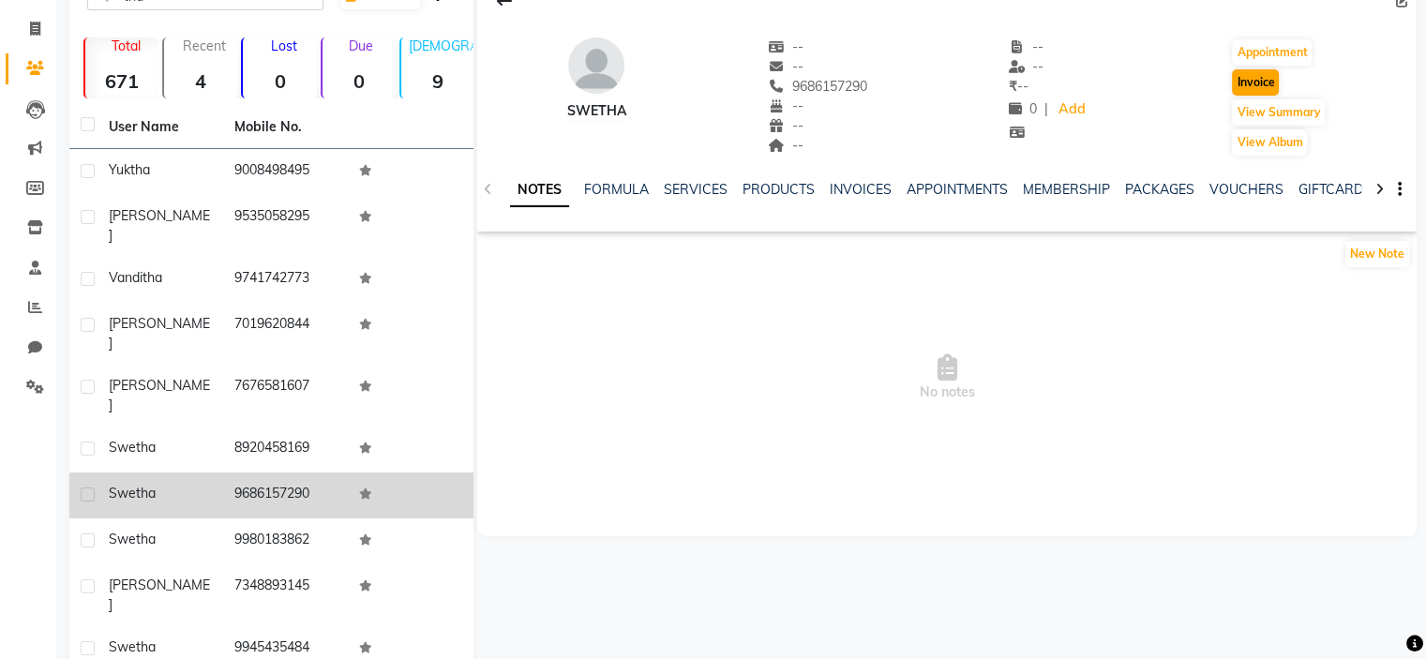
scroll to position [107, 0]
click at [1259, 82] on button "Invoice" at bounding box center [1255, 83] width 47 height 26
select select "service"
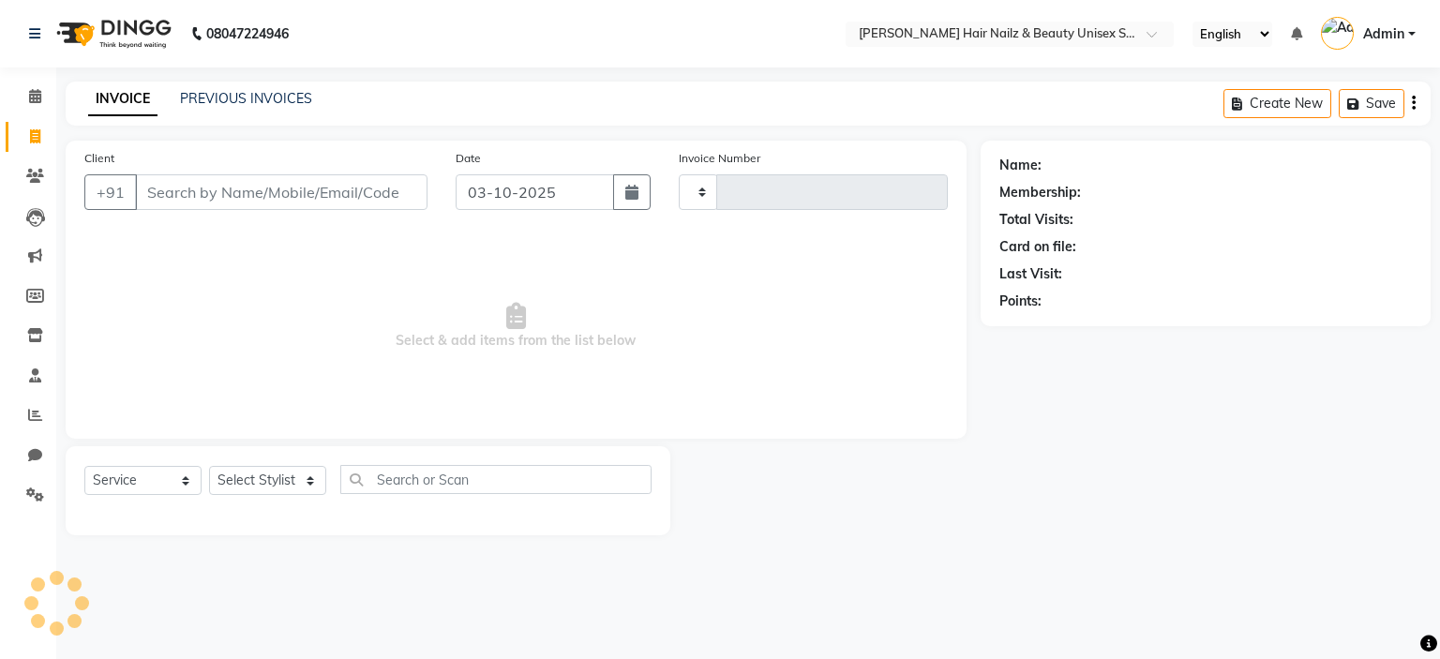
type input "0005"
select select "9097"
type input "9686157290"
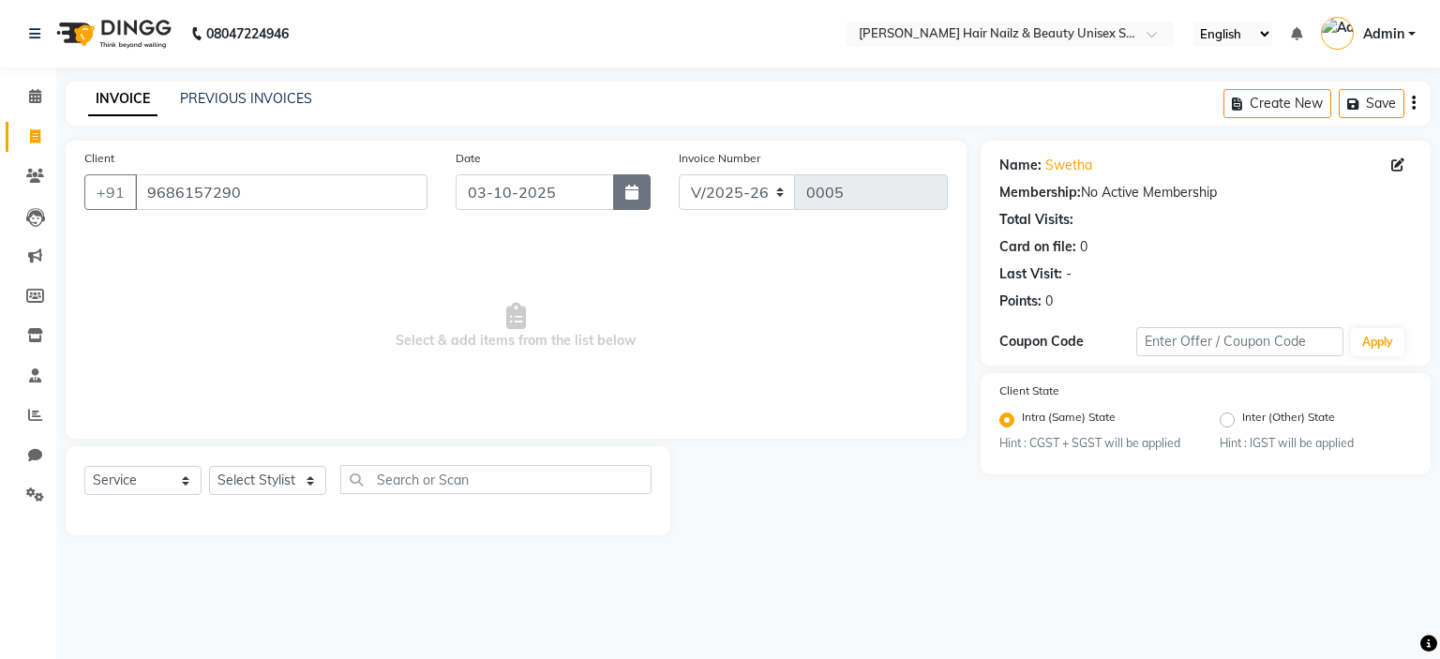
click at [636, 190] on icon "button" at bounding box center [631, 192] width 13 height 15
select select "10"
select select "2025"
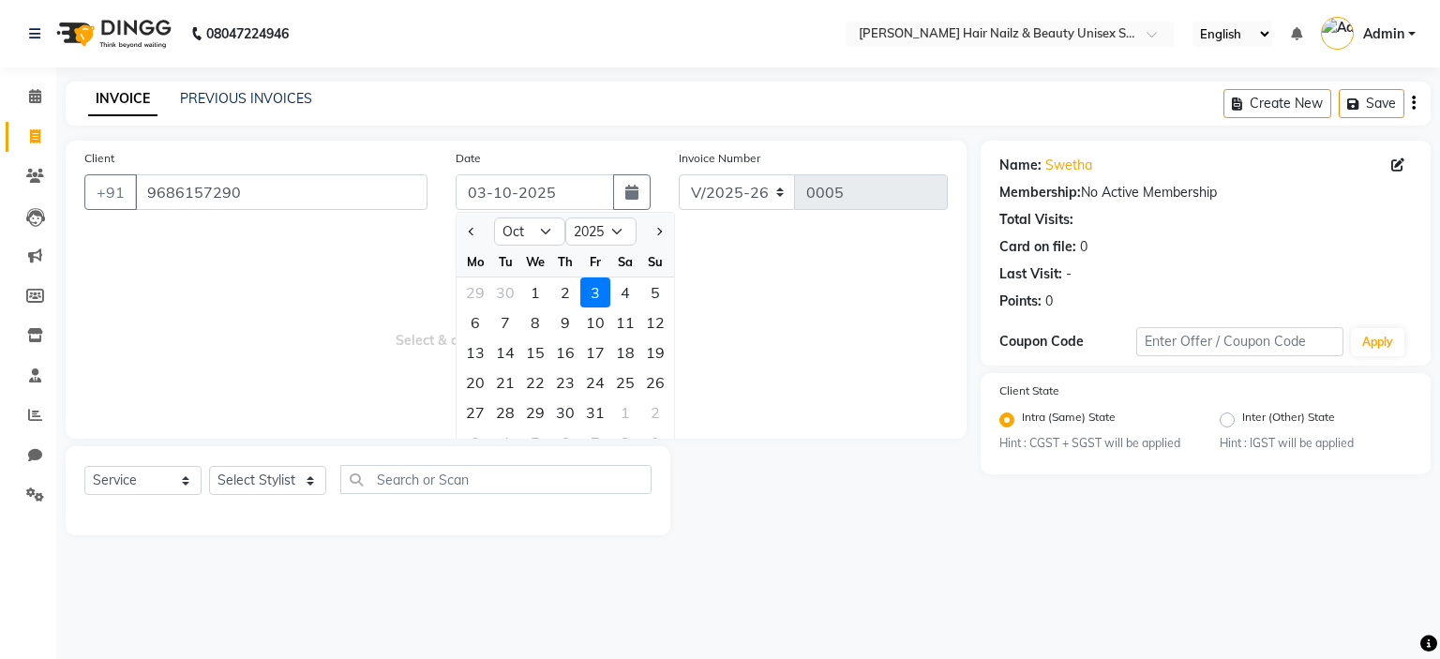
click at [1188, 292] on div "Points: 0" at bounding box center [1206, 302] width 413 height 20
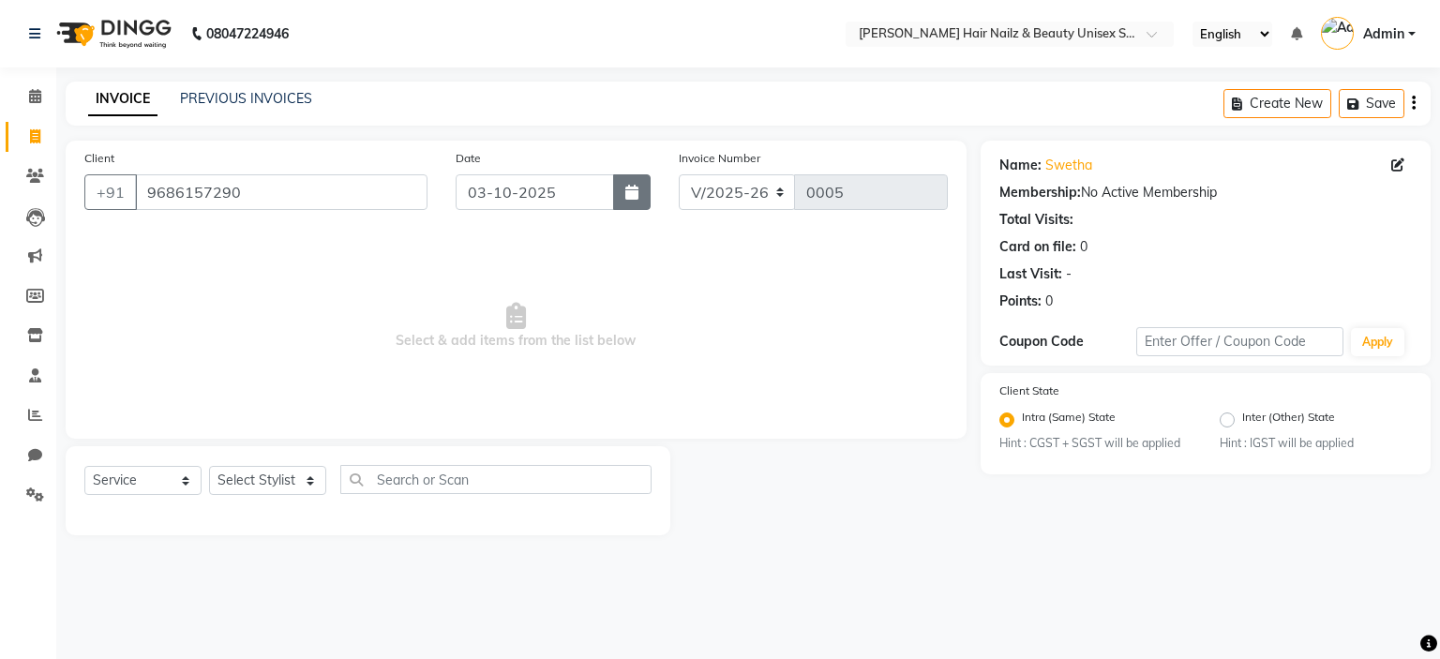
click at [622, 194] on button "button" at bounding box center [632, 192] width 38 height 36
select select "10"
select select "2025"
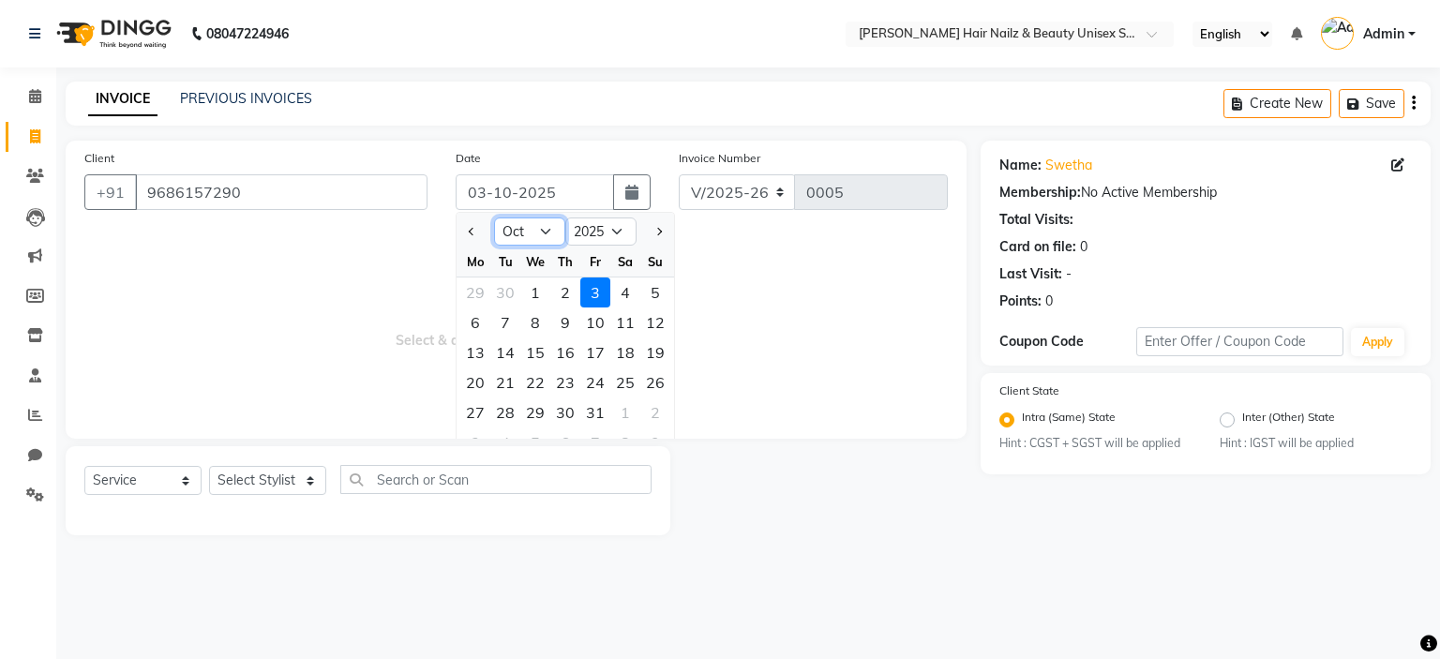
click at [527, 234] on select "Jan Feb Mar Apr May Jun [DATE] Aug Sep Oct Nov Dec" at bounding box center [529, 232] width 71 height 28
select select "1"
click at [494, 218] on select "Jan Feb Mar Apr May Jun [DATE] Aug Sep Oct Nov Dec" at bounding box center [529, 232] width 71 height 28
click at [505, 382] on div "21" at bounding box center [505, 383] width 30 height 30
type input "[DATE]"
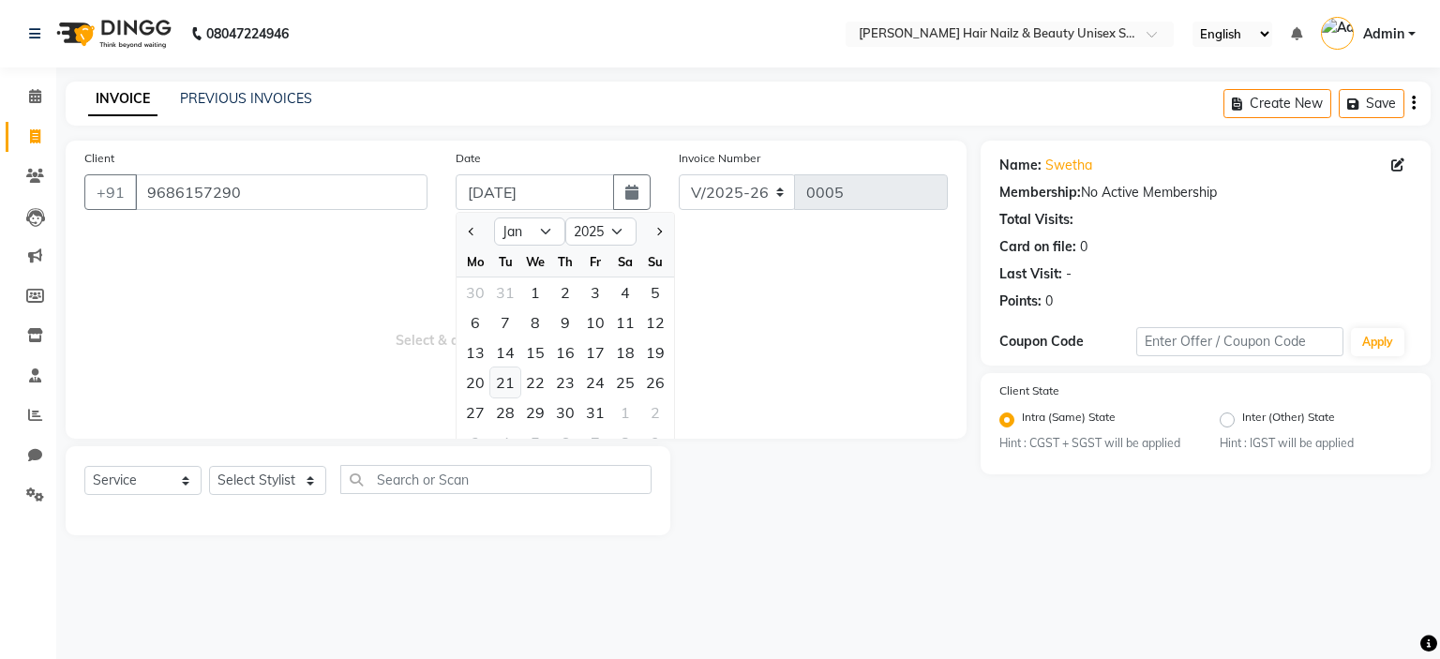
type input "0001"
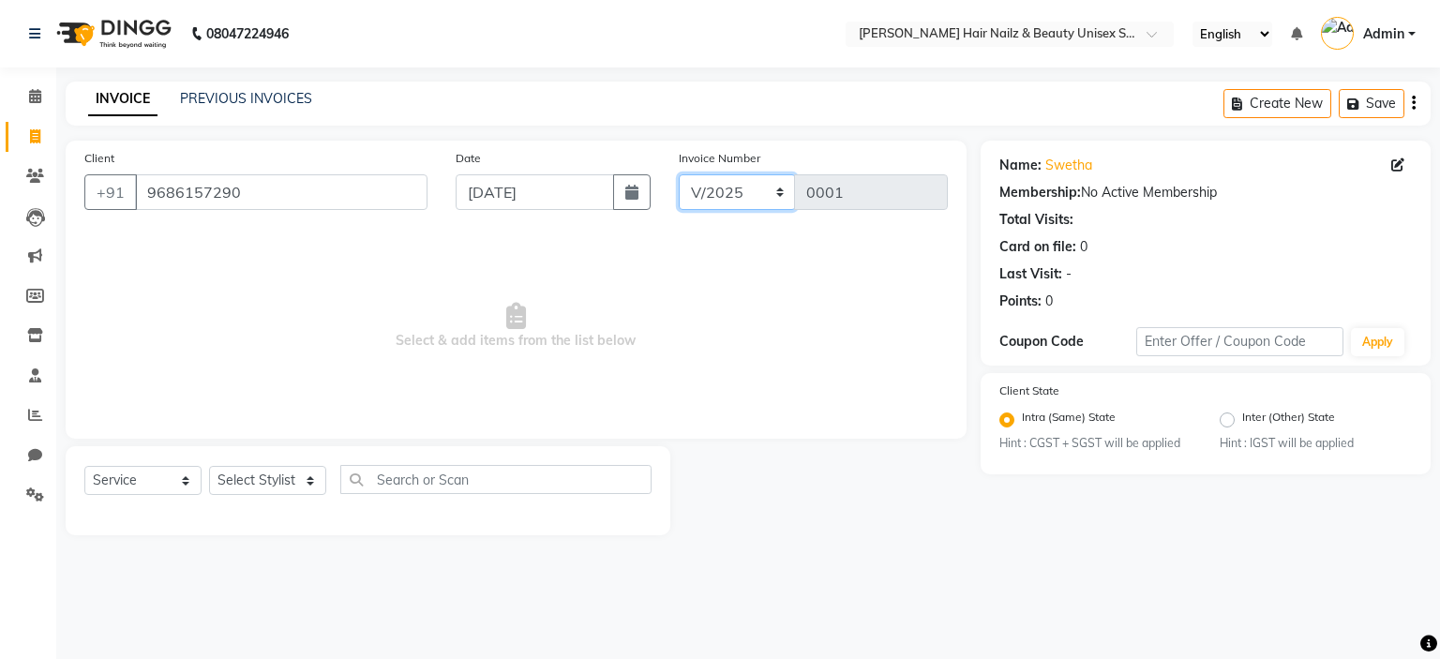
click at [762, 198] on select "V/2025 V/2024-25" at bounding box center [737, 192] width 117 height 36
click at [679, 174] on select "V/2025 V/2024-25" at bounding box center [737, 192] width 117 height 36
click at [264, 494] on select "Select Stylist Admin Bhagya [PERSON_NAME][DATE] [PERSON_NAME] [PERSON_NAME]" at bounding box center [267, 480] width 117 height 29
select select "93013"
click at [209, 467] on select "Select Stylist Admin Bhagya [PERSON_NAME][DATE] [PERSON_NAME] [PERSON_NAME]" at bounding box center [267, 480] width 117 height 29
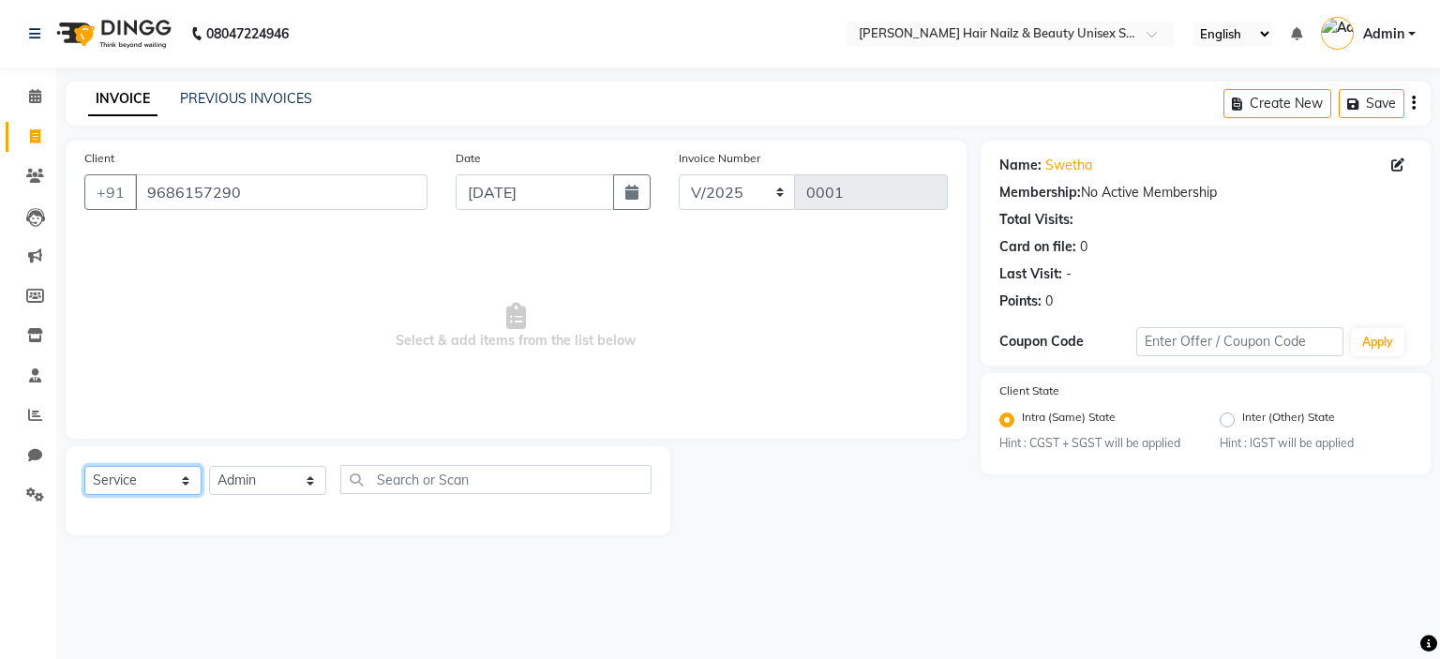
click at [182, 475] on select "Select Service Product Membership Package Voucher Prepaid Gift Card" at bounding box center [142, 480] width 117 height 29
select select "package"
click at [84, 467] on select "Select Service Product Membership Package Voucher Prepaid Gift Card" at bounding box center [142, 480] width 117 height 29
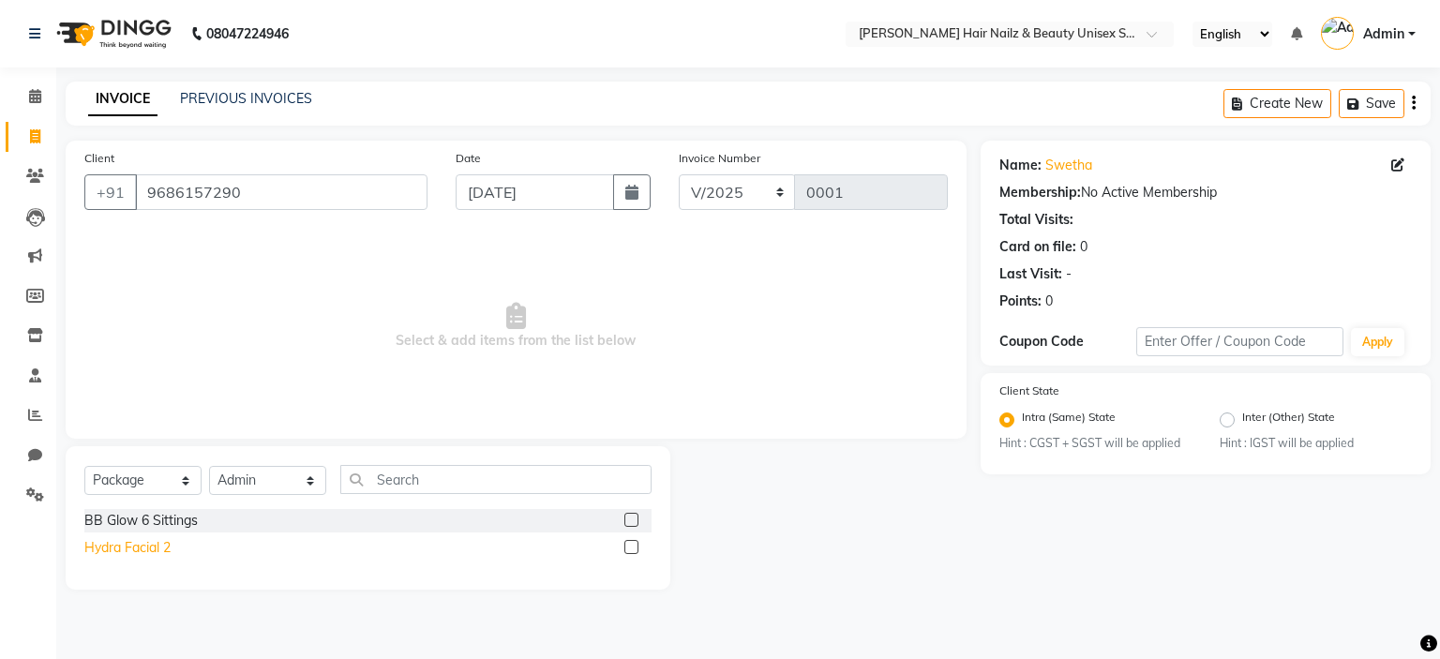
click at [137, 549] on div "Hydra Facial 2" at bounding box center [127, 548] width 86 height 20
checkbox input "false"
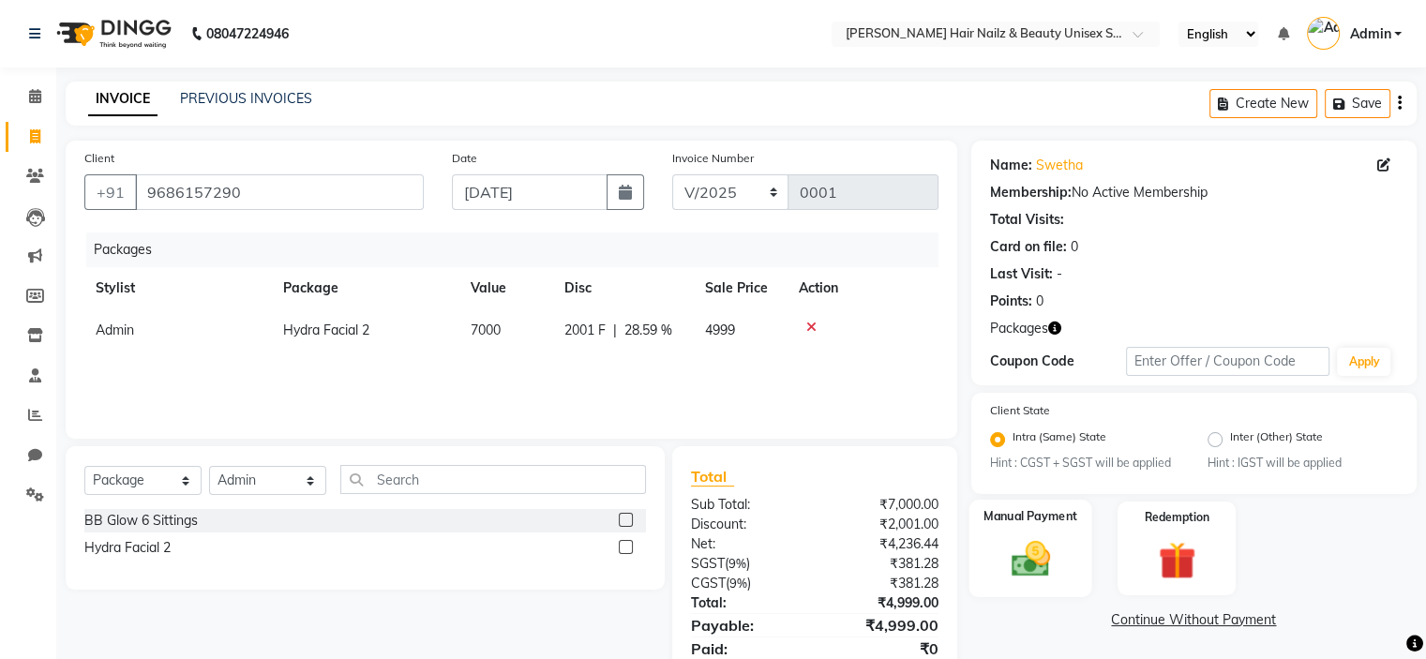
click at [1021, 538] on div "Manual Payment" at bounding box center [1030, 548] width 123 height 97
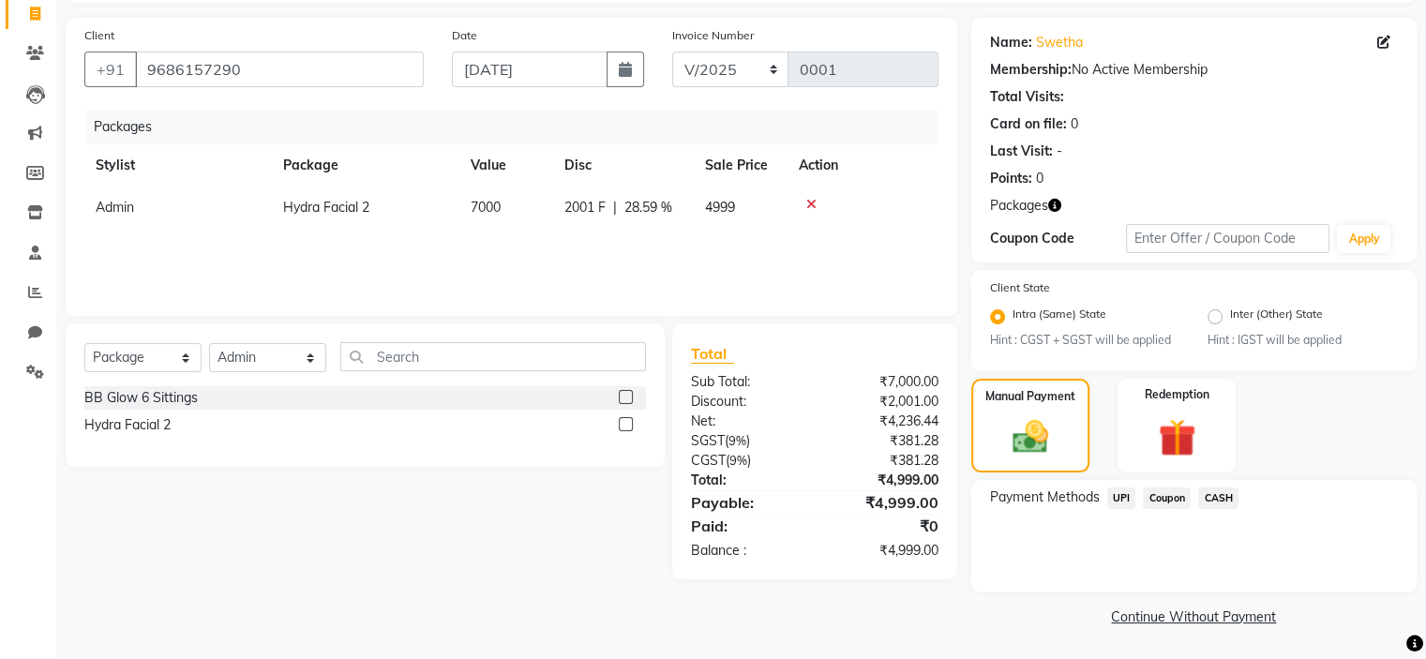
click at [1126, 498] on span "UPI" at bounding box center [1122, 499] width 29 height 22
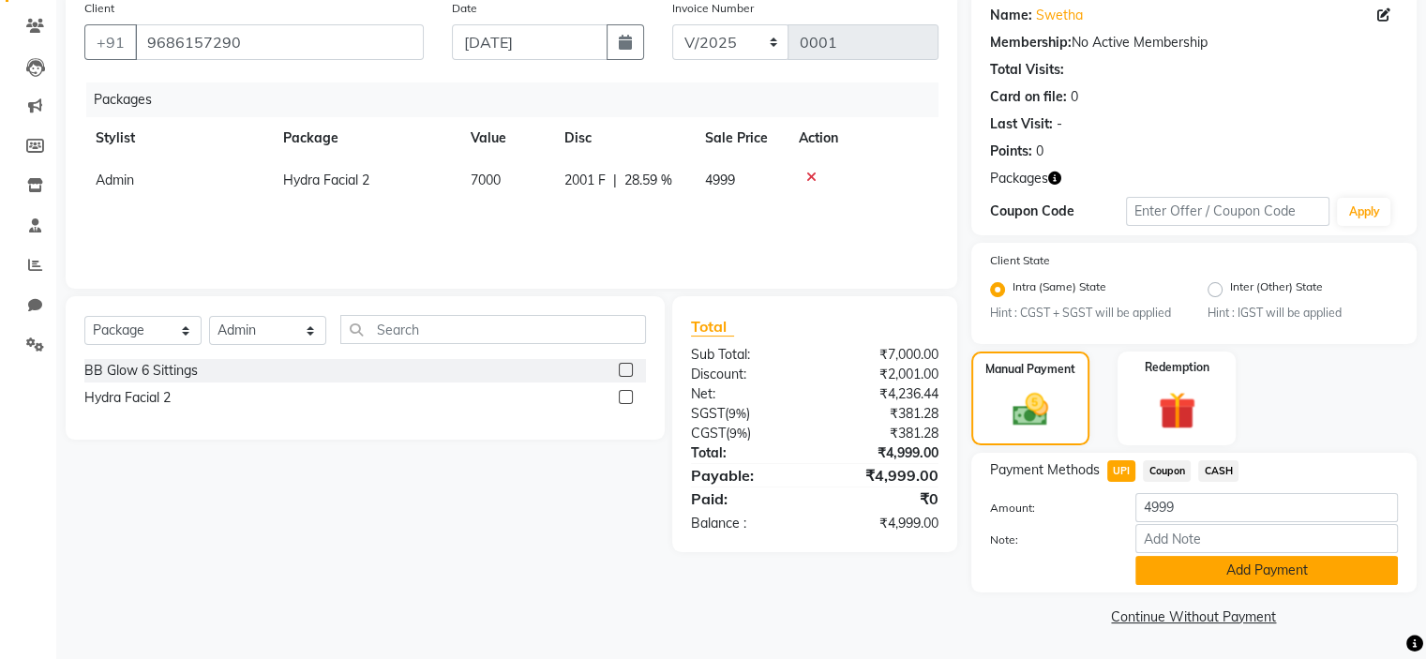
click at [1167, 561] on button "Add Payment" at bounding box center [1267, 570] width 263 height 29
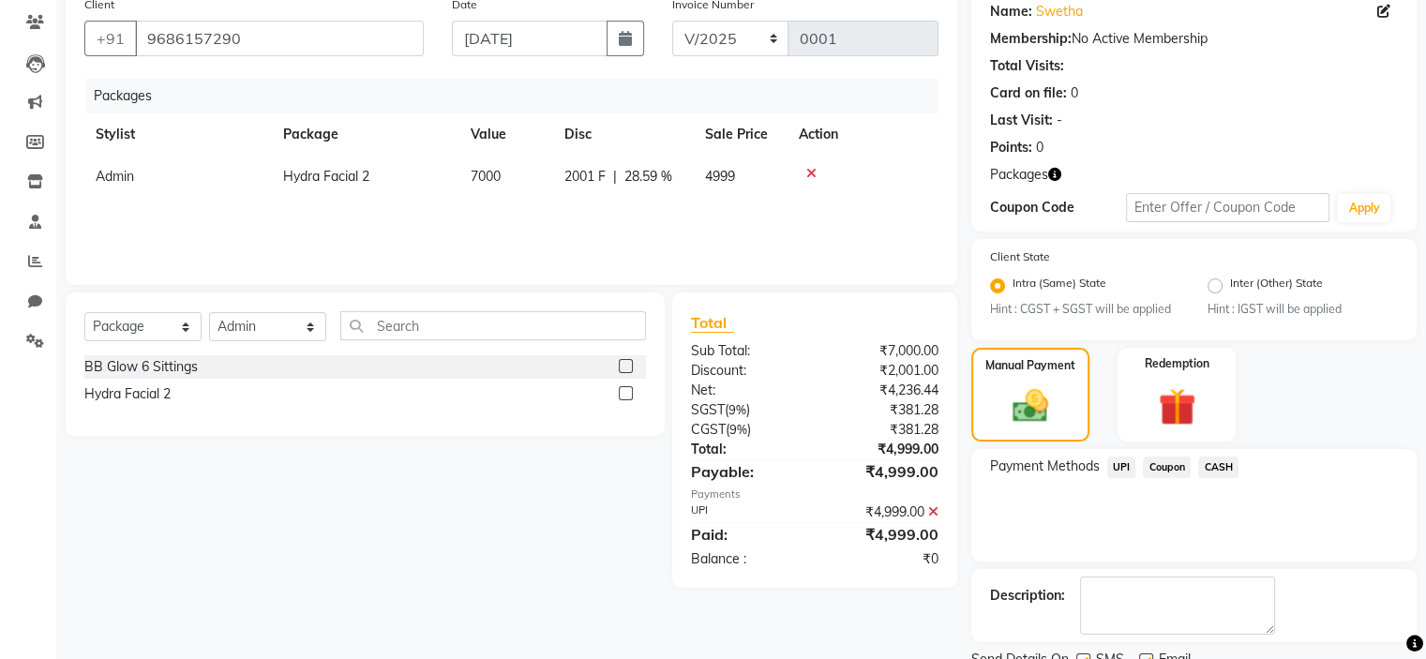
scroll to position [229, 0]
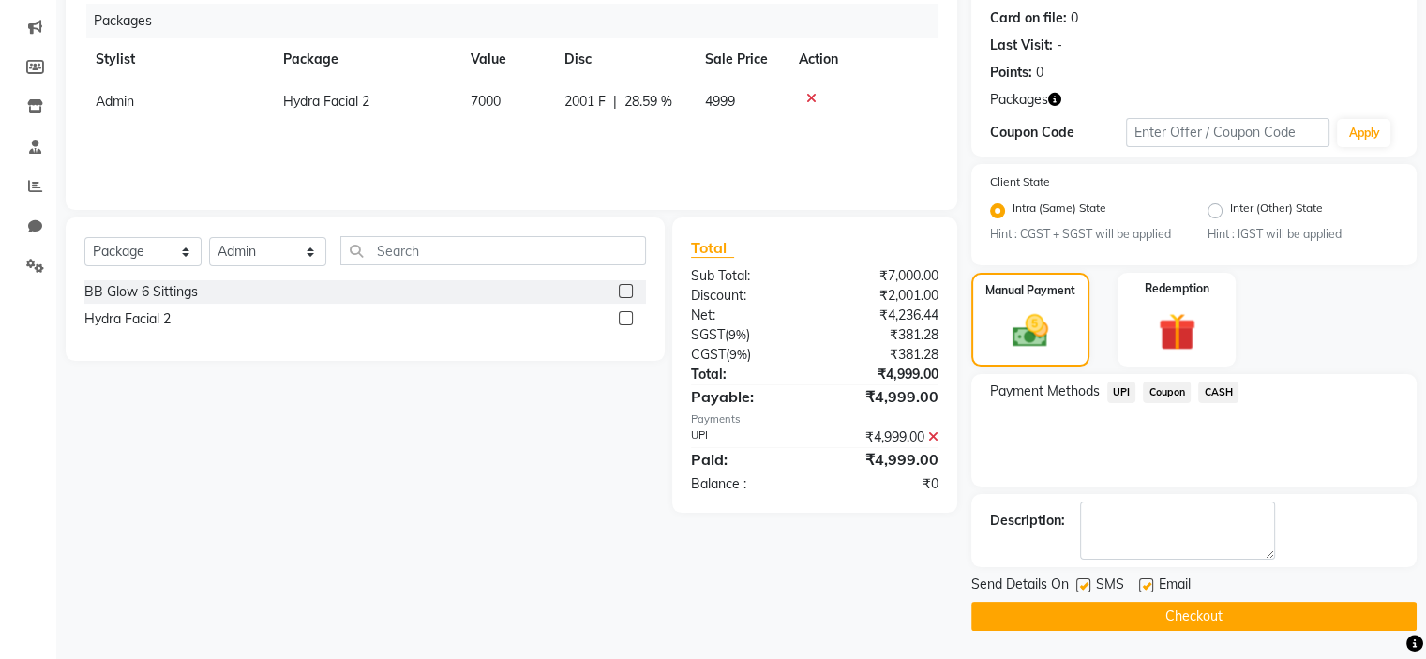
click at [1083, 586] on label at bounding box center [1084, 586] width 14 height 14
click at [1083, 586] on input "checkbox" at bounding box center [1083, 586] width 12 height 12
checkbox input "false"
click at [1147, 588] on label at bounding box center [1146, 586] width 14 height 14
click at [1147, 588] on input "checkbox" at bounding box center [1145, 586] width 12 height 12
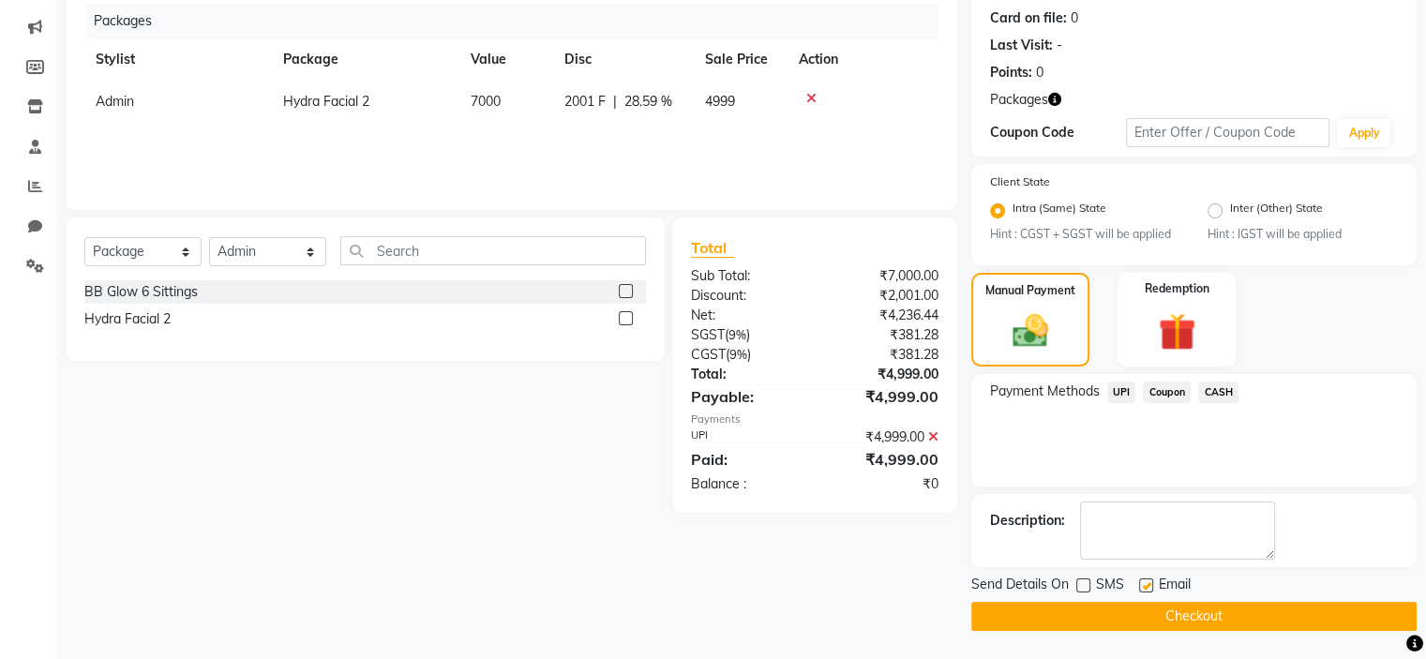
checkbox input "false"
click at [1153, 619] on button "Checkout" at bounding box center [1194, 616] width 445 height 29
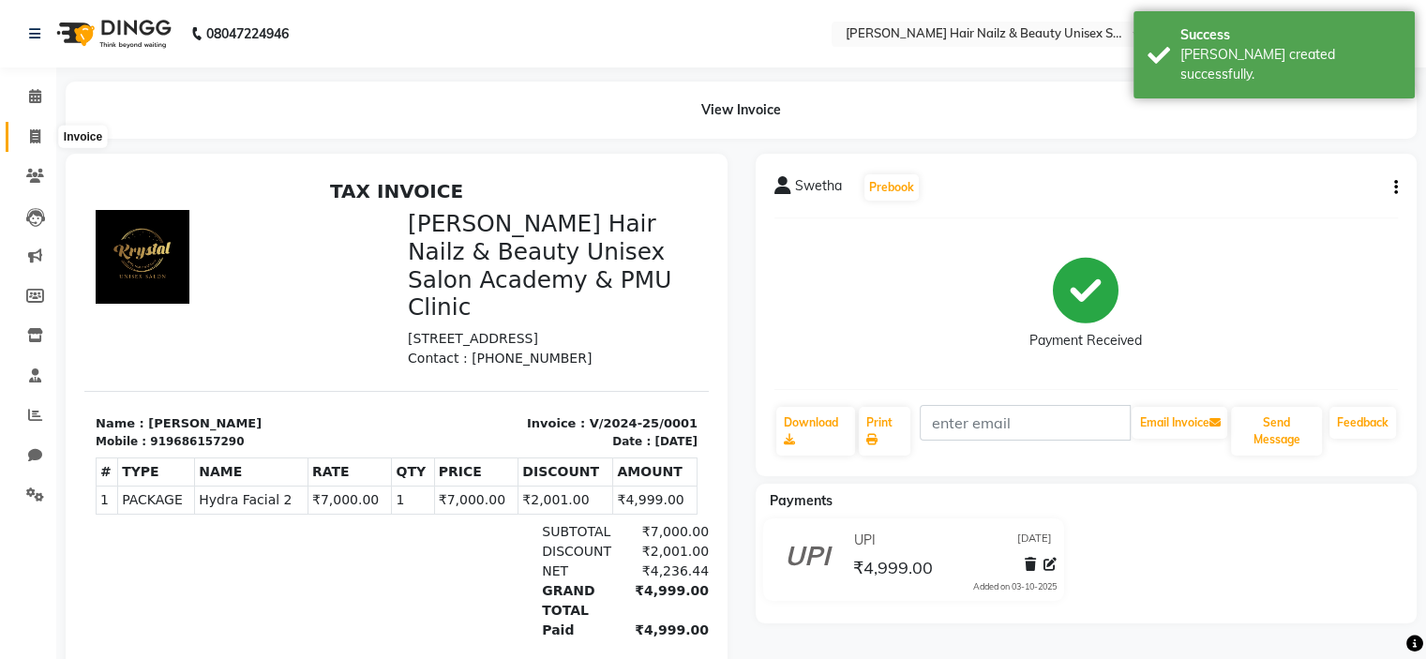
click at [38, 141] on icon at bounding box center [35, 136] width 10 height 14
select select "9097"
select select "service"
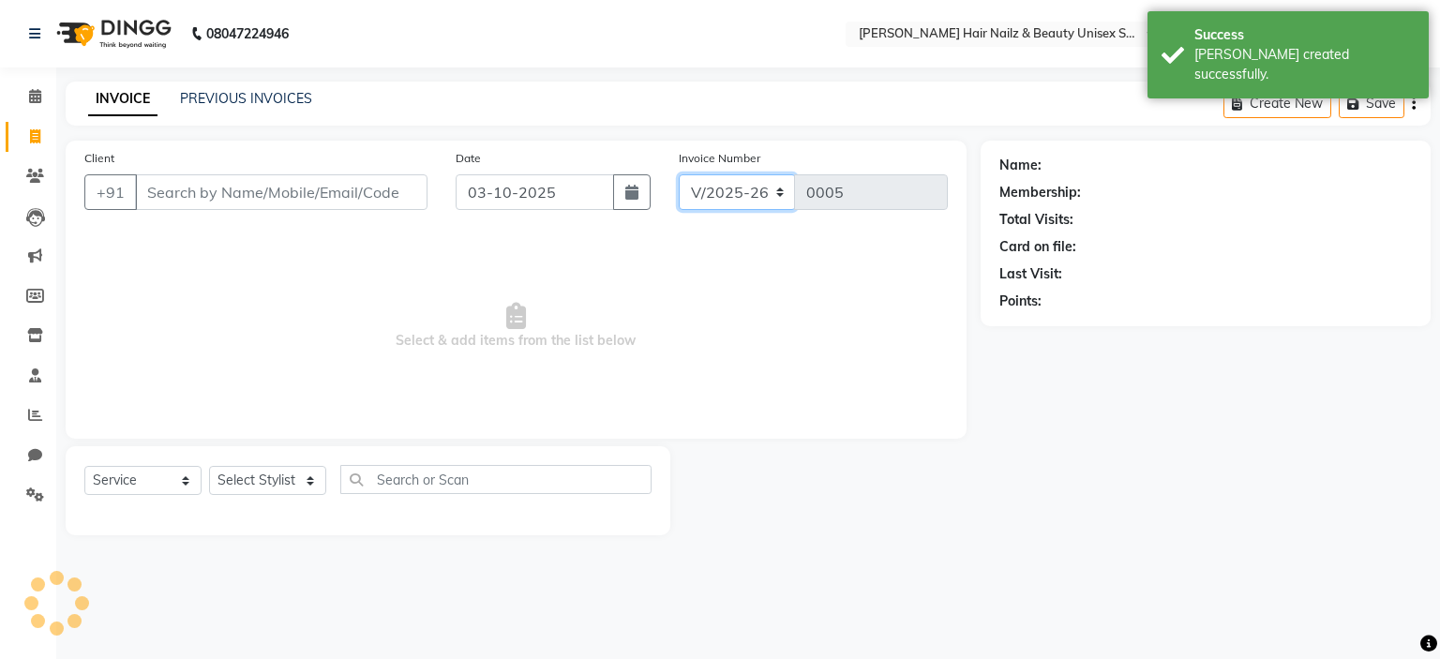
click at [718, 198] on select "V/2025 V/2025-26" at bounding box center [737, 192] width 117 height 36
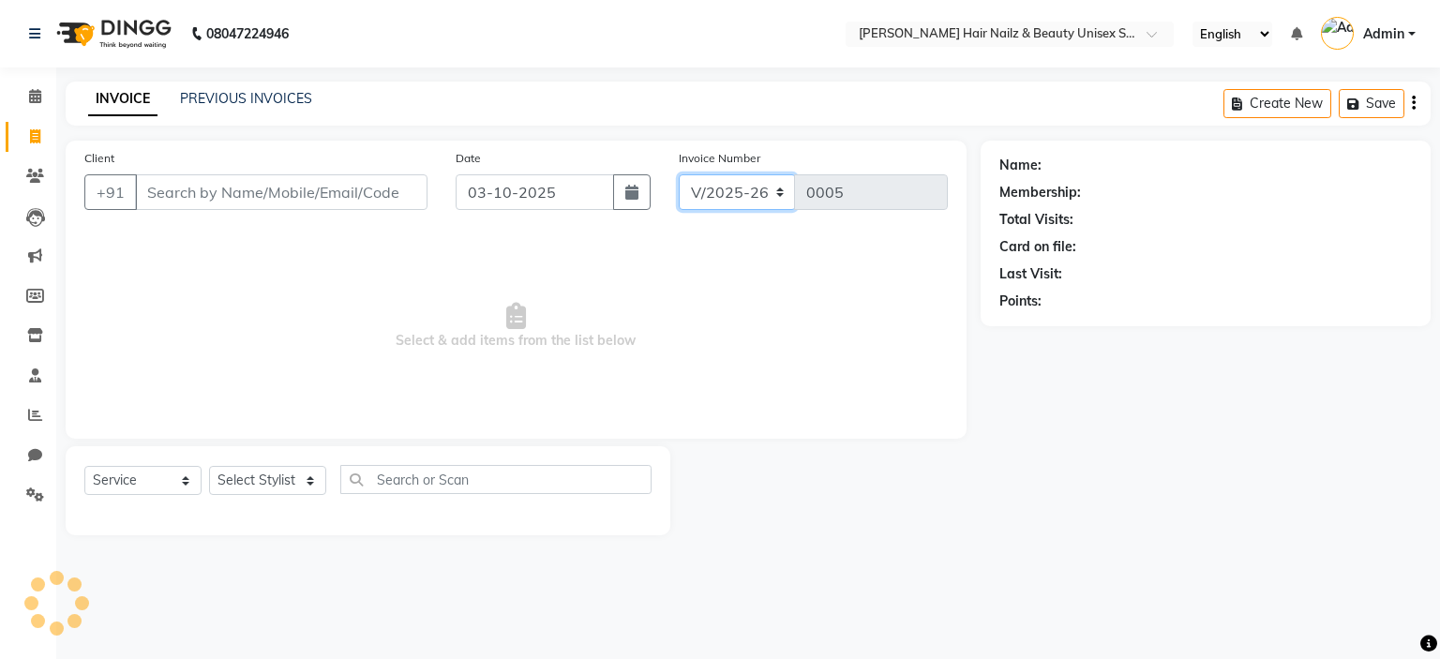
select select "9098"
click at [679, 174] on select "V/2025 V/2025-26" at bounding box center [737, 192] width 117 height 36
type input "0001"
click at [41, 179] on icon at bounding box center [35, 176] width 18 height 14
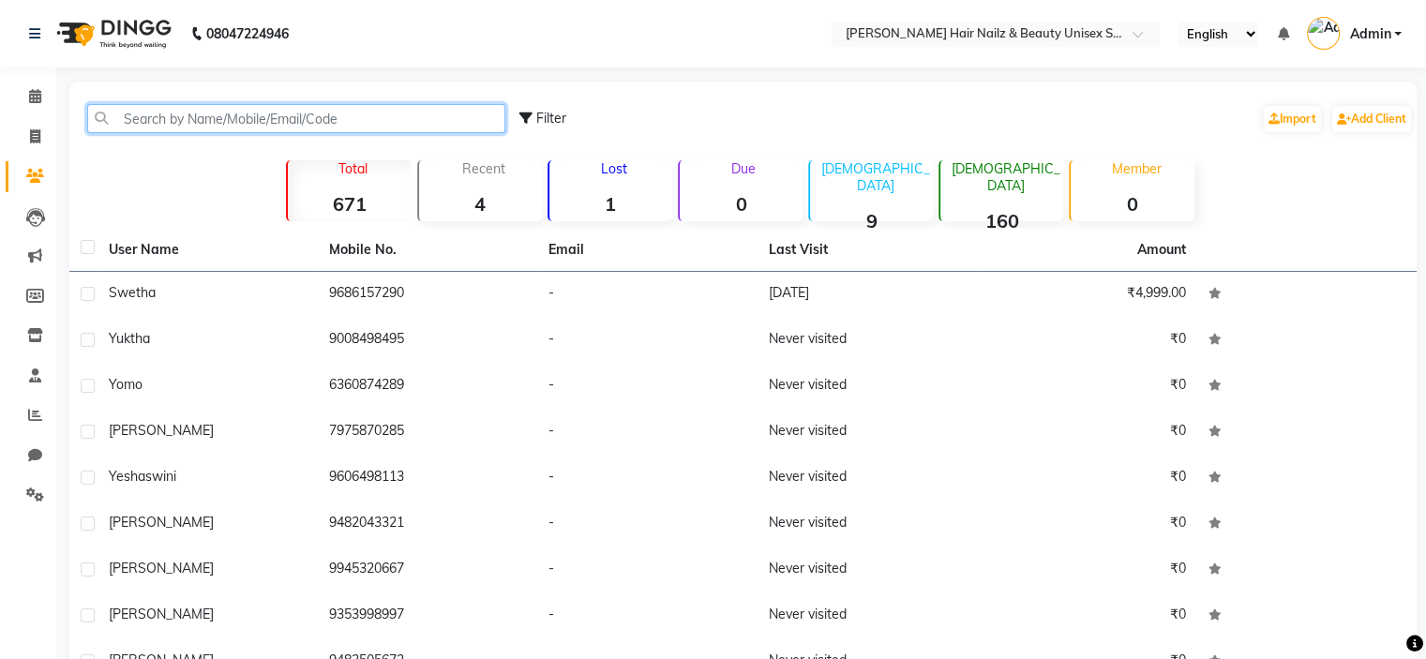
click at [381, 116] on input "text" at bounding box center [296, 118] width 418 height 29
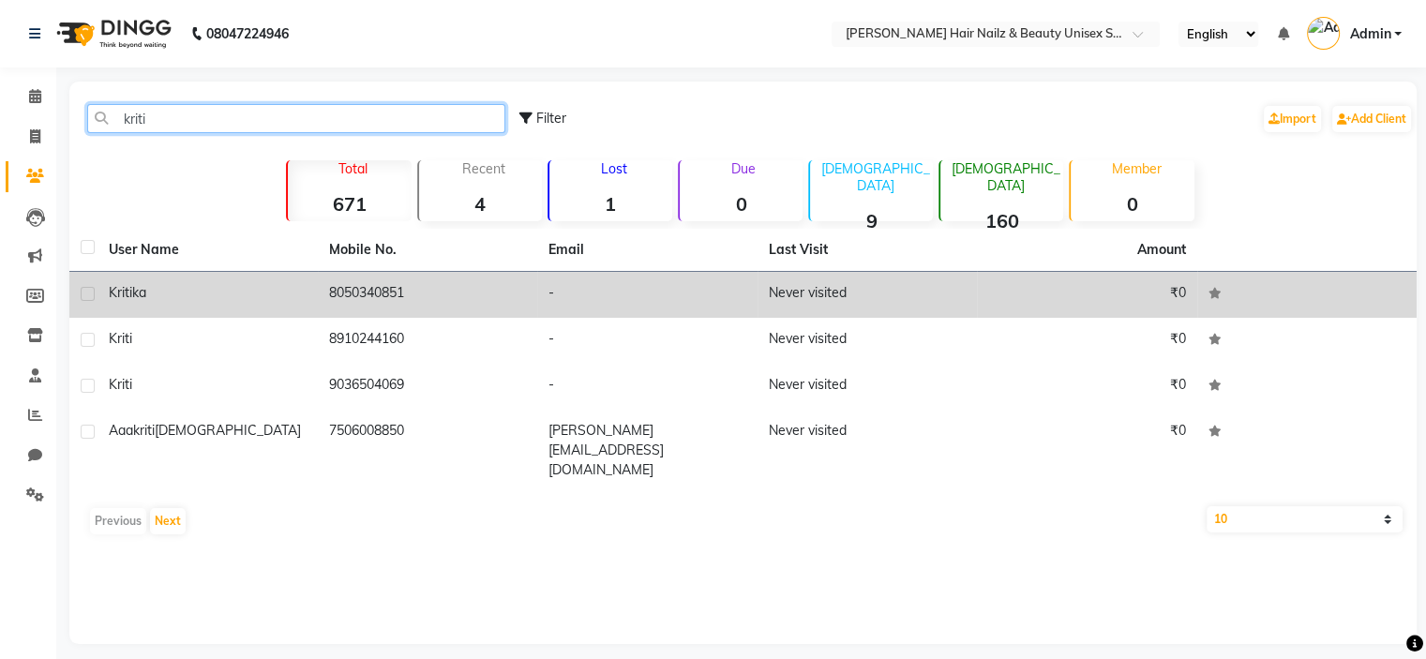
type input "kriti"
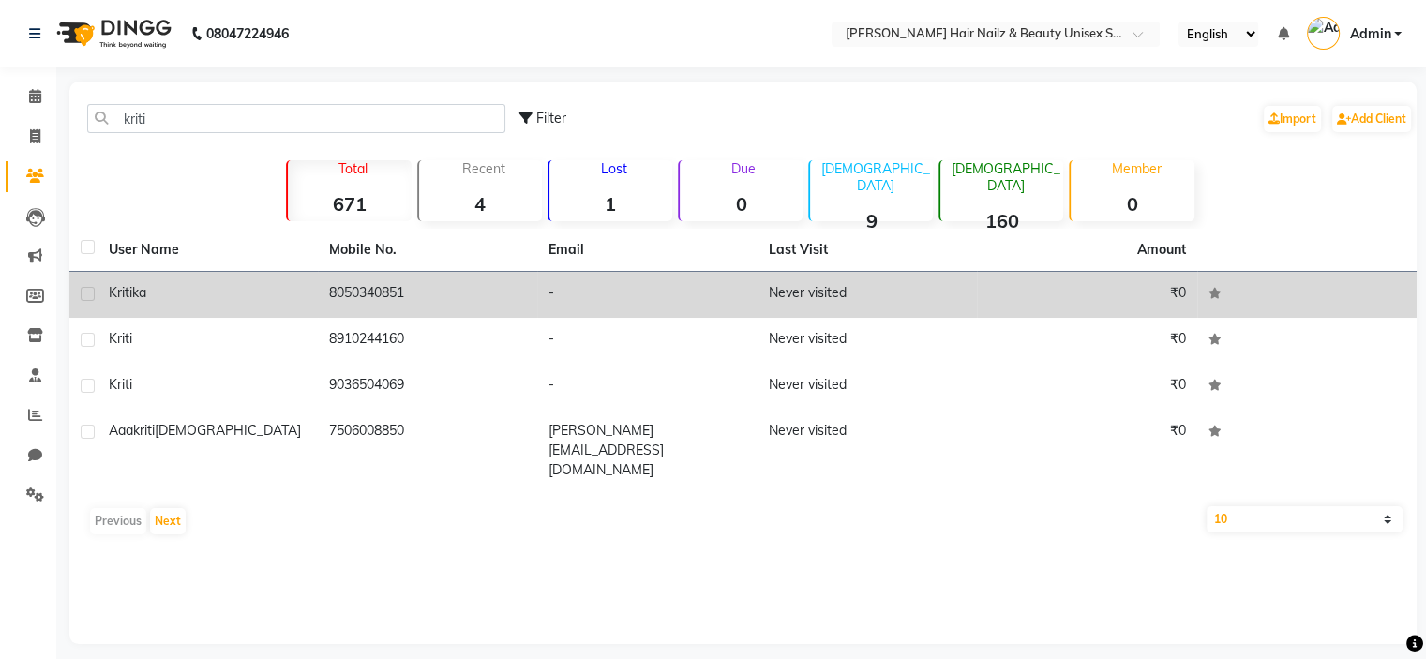
click at [391, 295] on td "8050340851" at bounding box center [428, 295] width 220 height 46
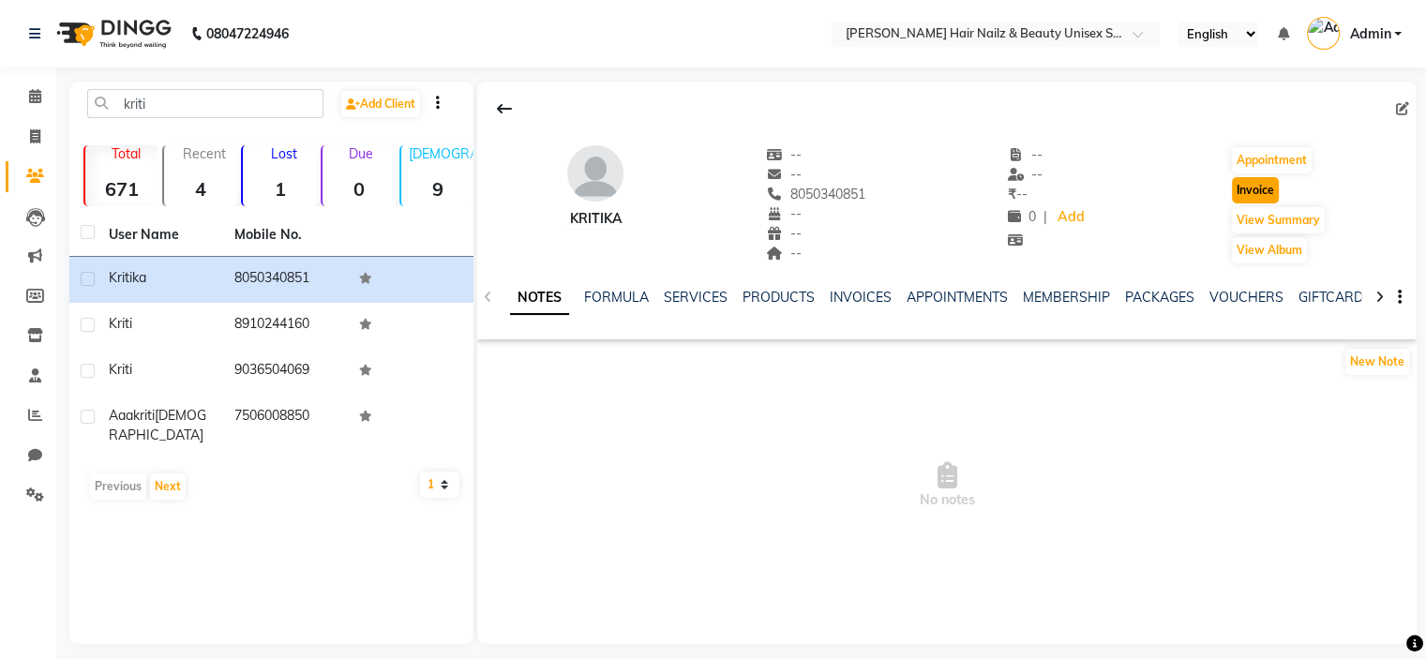
click at [1251, 187] on button "Invoice" at bounding box center [1255, 190] width 47 height 26
select select "service"
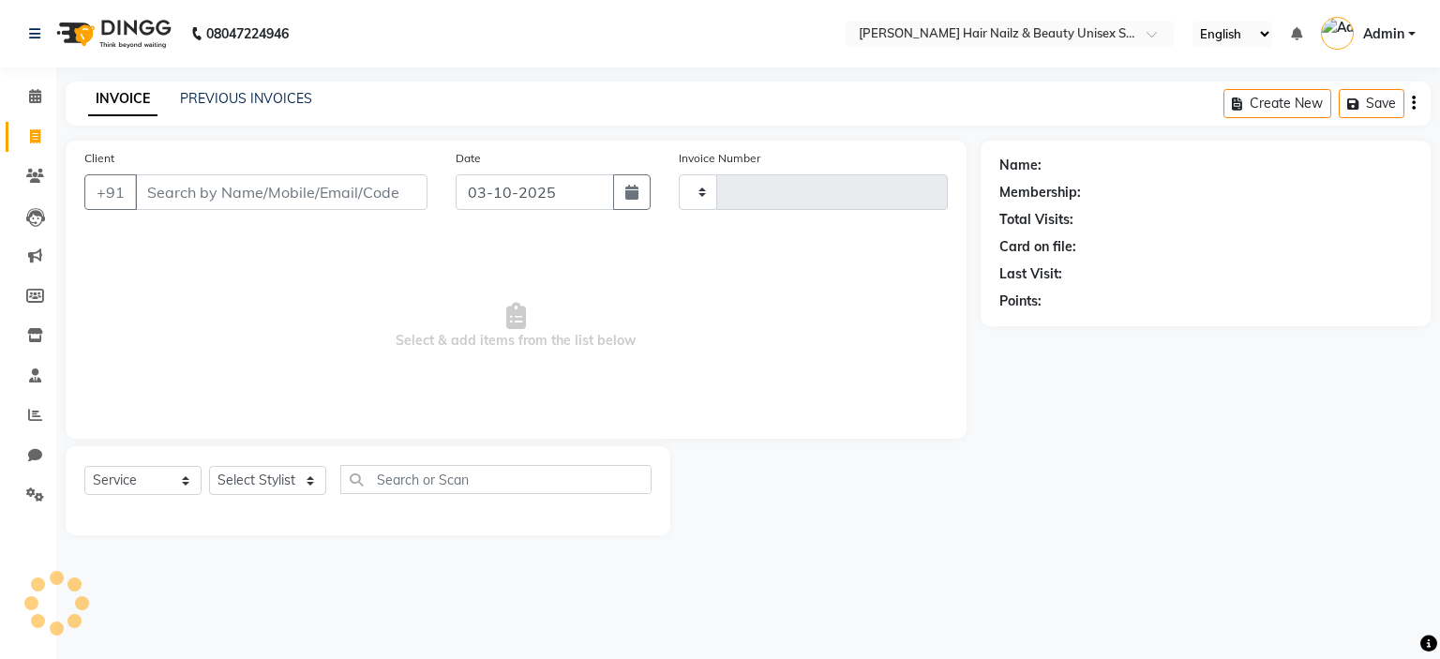
type input "0005"
select select "9097"
type input "8050340851"
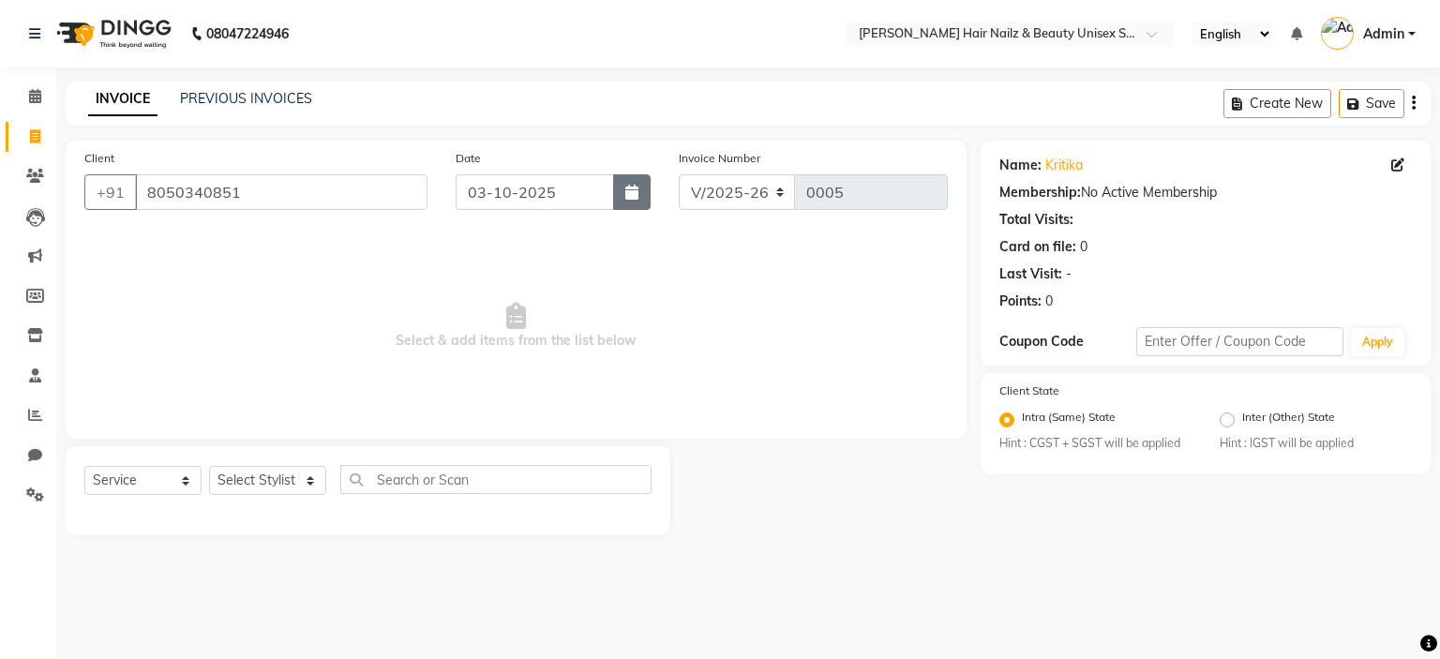
click at [639, 191] on button "button" at bounding box center [632, 192] width 38 height 36
select select "10"
select select "2025"
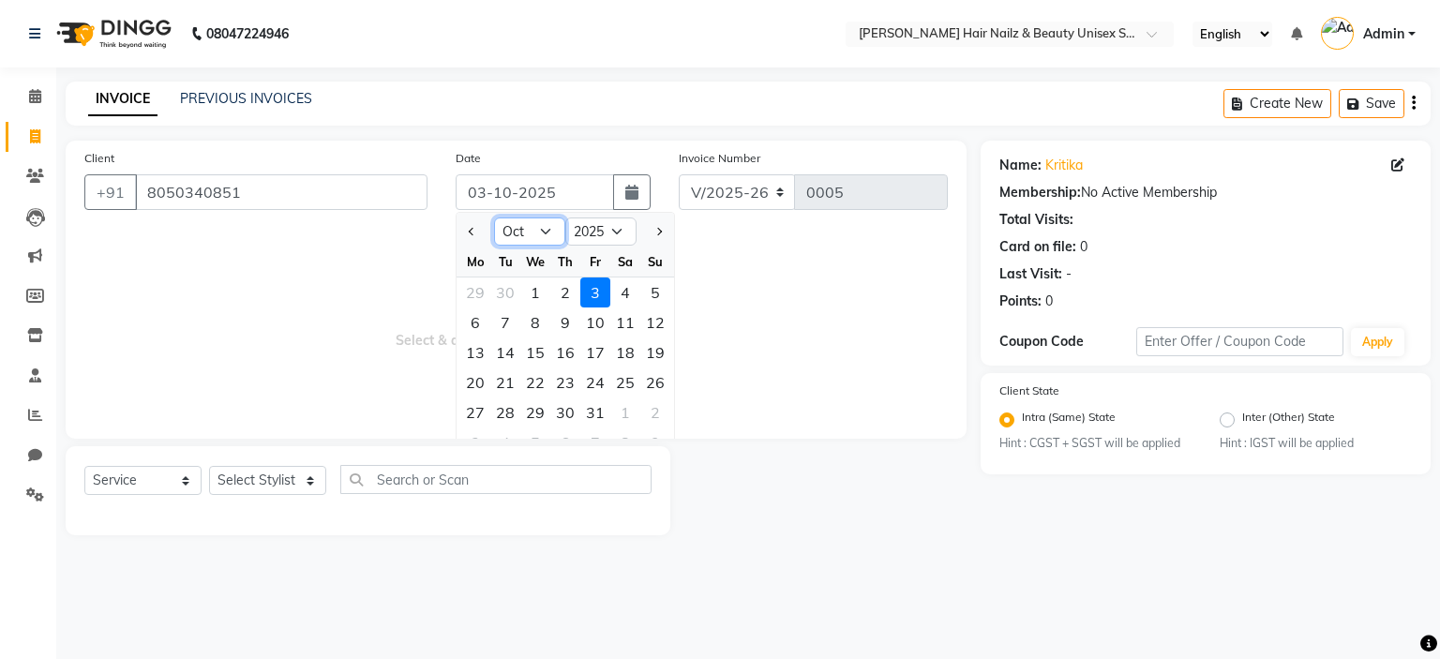
click at [524, 243] on select "Jan Feb Mar Apr May Jun [DATE] Aug Sep Oct Nov Dec" at bounding box center [529, 232] width 71 height 28
select select "1"
click at [494, 218] on select "Jan Feb Mar Apr May Jun [DATE] Aug Sep Oct Nov Dec" at bounding box center [529, 232] width 71 height 28
click at [566, 408] on div "30" at bounding box center [565, 413] width 30 height 30
type input "[DATE]"
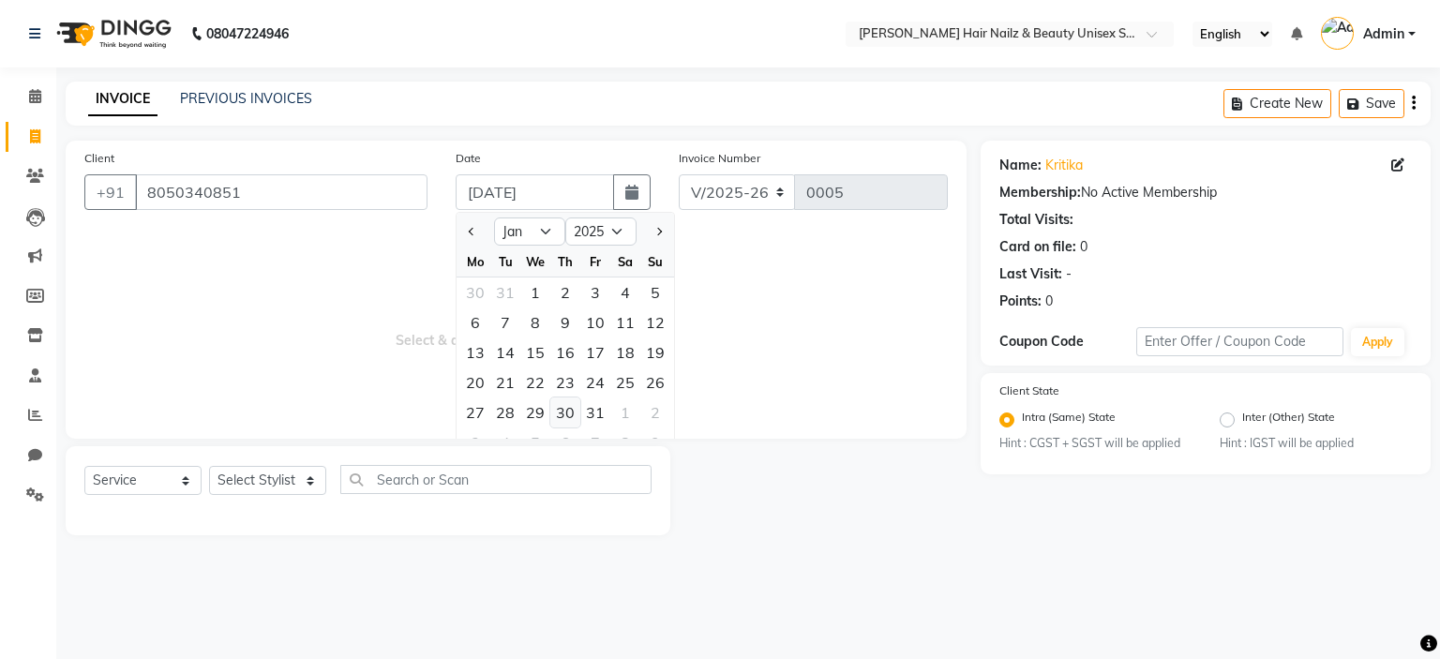
type input "0002"
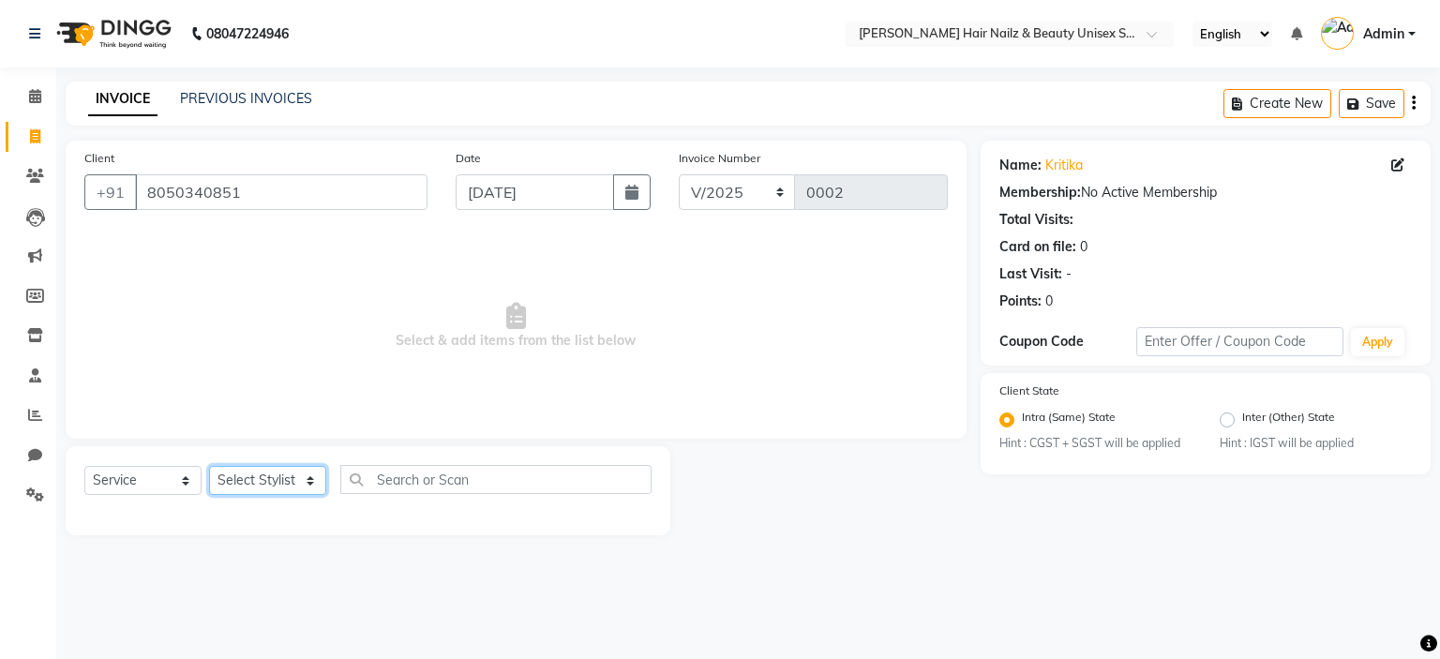
click at [278, 475] on select "Select Stylist Admin Bhagya [PERSON_NAME][DATE] [PERSON_NAME] [PERSON_NAME]" at bounding box center [267, 480] width 117 height 29
select select "93013"
click at [209, 467] on select "Select Stylist Admin Bhagya [PERSON_NAME][DATE] [PERSON_NAME] [PERSON_NAME]" at bounding box center [267, 480] width 117 height 29
click at [177, 474] on select "Select Service Product Membership Package Voucher Prepaid Gift Card" at bounding box center [142, 480] width 117 height 29
select select "package"
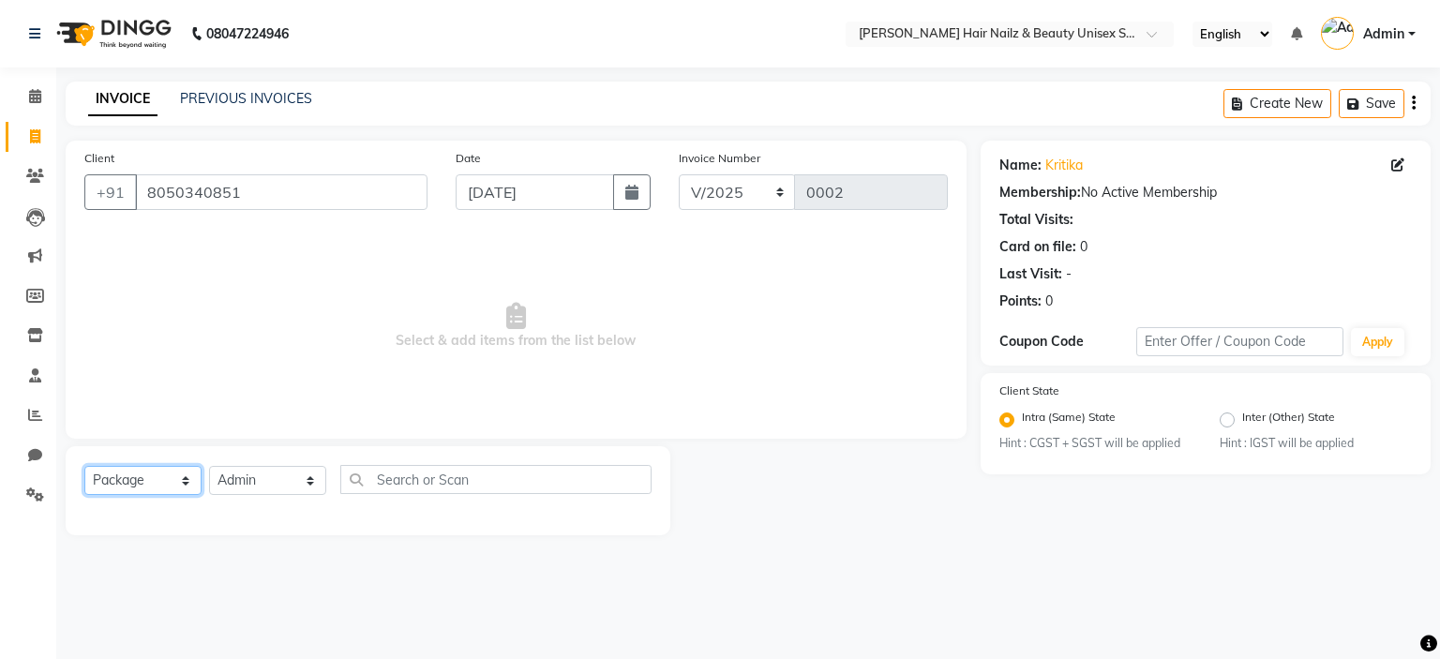
click at [84, 467] on select "Select Service Product Membership Package Voucher Prepaid Gift Card" at bounding box center [142, 480] width 117 height 29
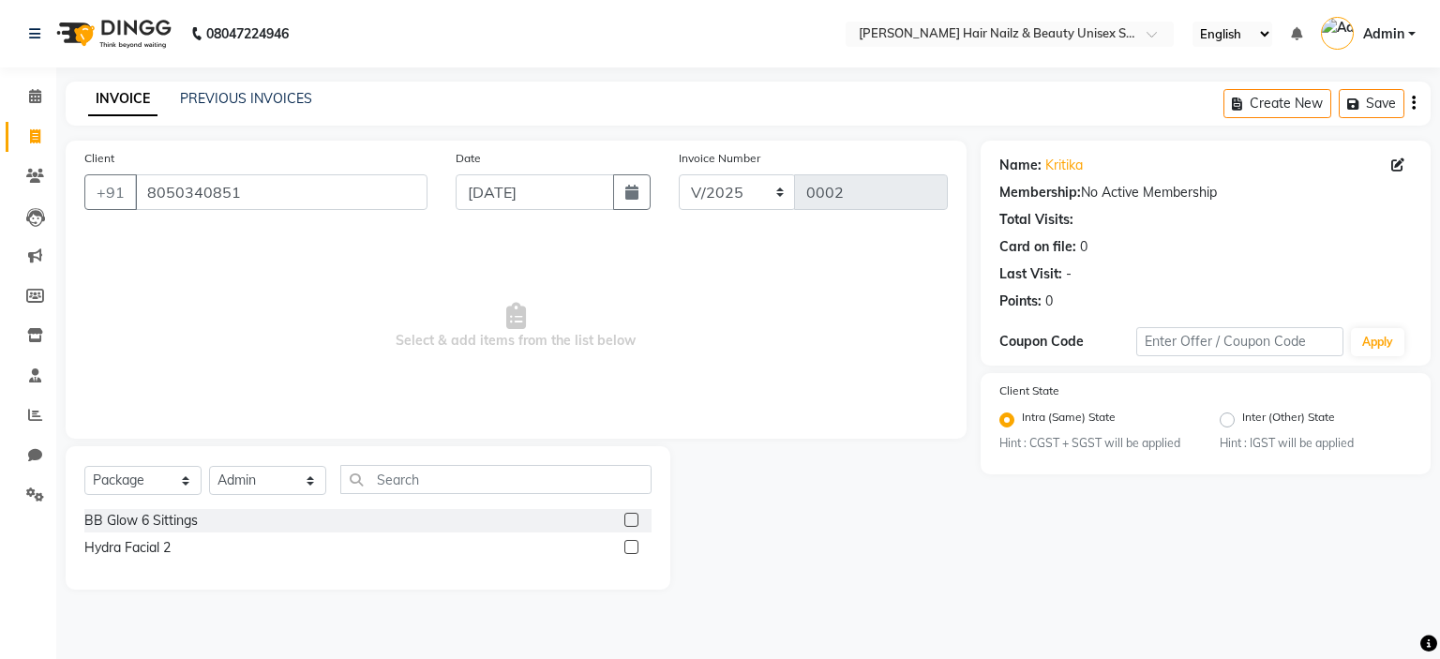
click at [633, 550] on label at bounding box center [632, 547] width 14 height 14
click at [633, 550] on input "checkbox" at bounding box center [631, 548] width 12 height 12
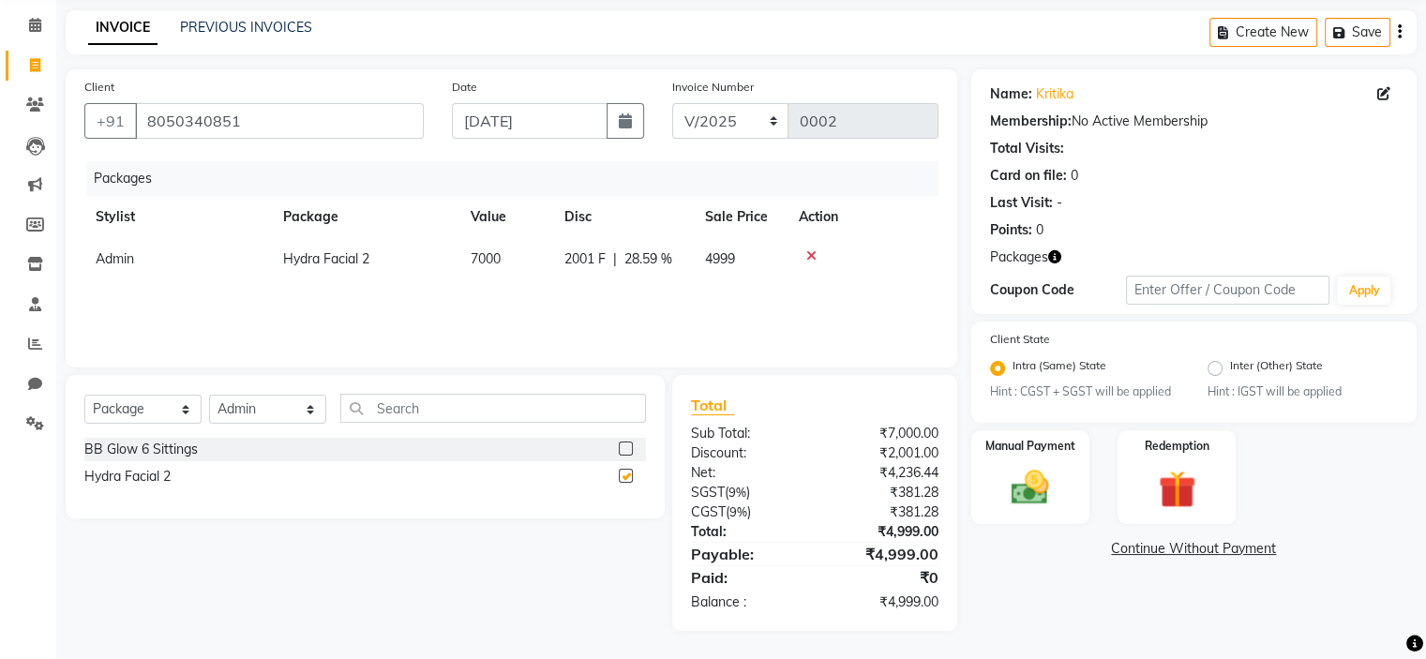
checkbox input "false"
click at [1078, 484] on div "Manual Payment" at bounding box center [1030, 477] width 123 height 97
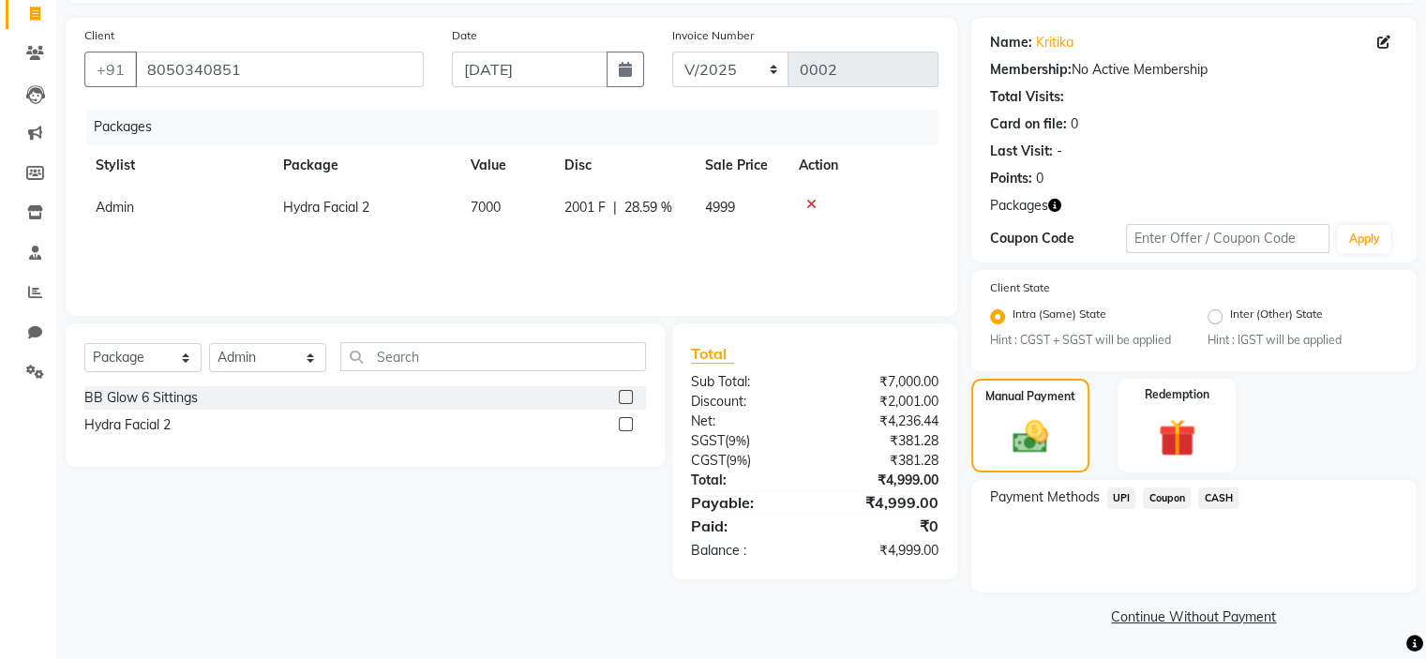
click at [1119, 503] on span "UPI" at bounding box center [1122, 499] width 29 height 22
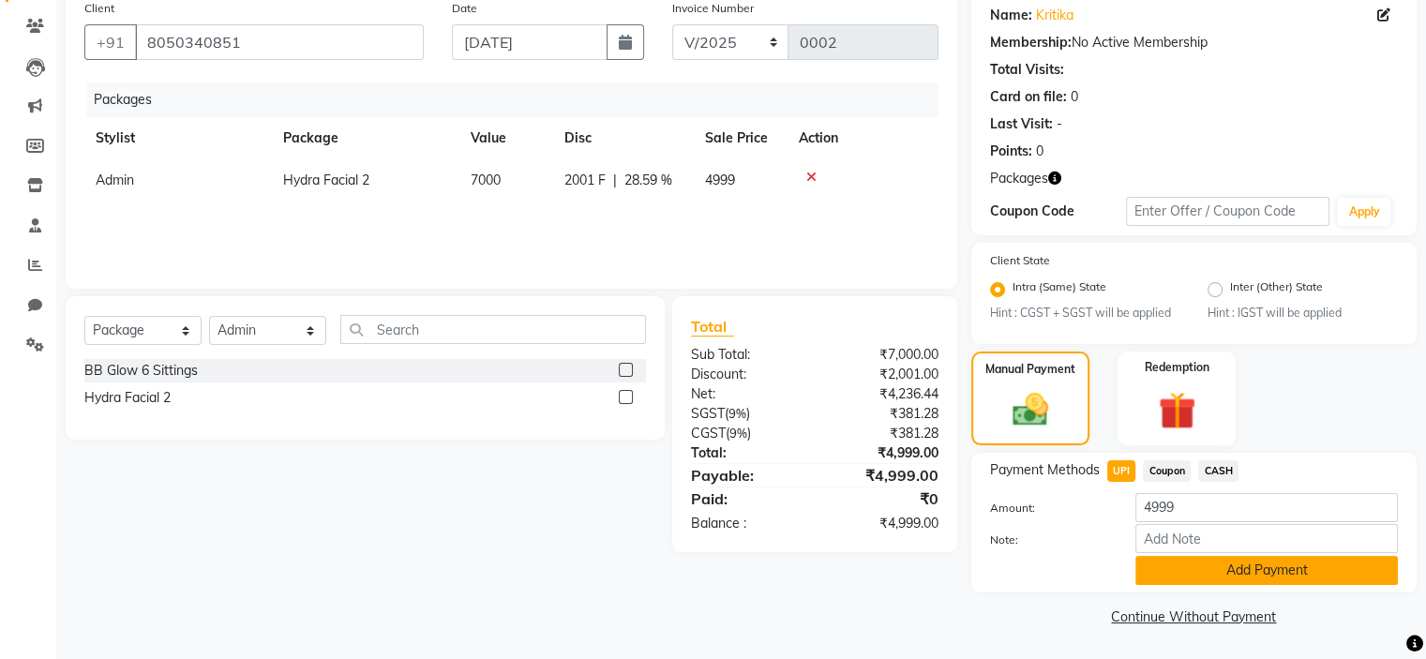
click at [1198, 565] on button "Add Payment" at bounding box center [1267, 570] width 263 height 29
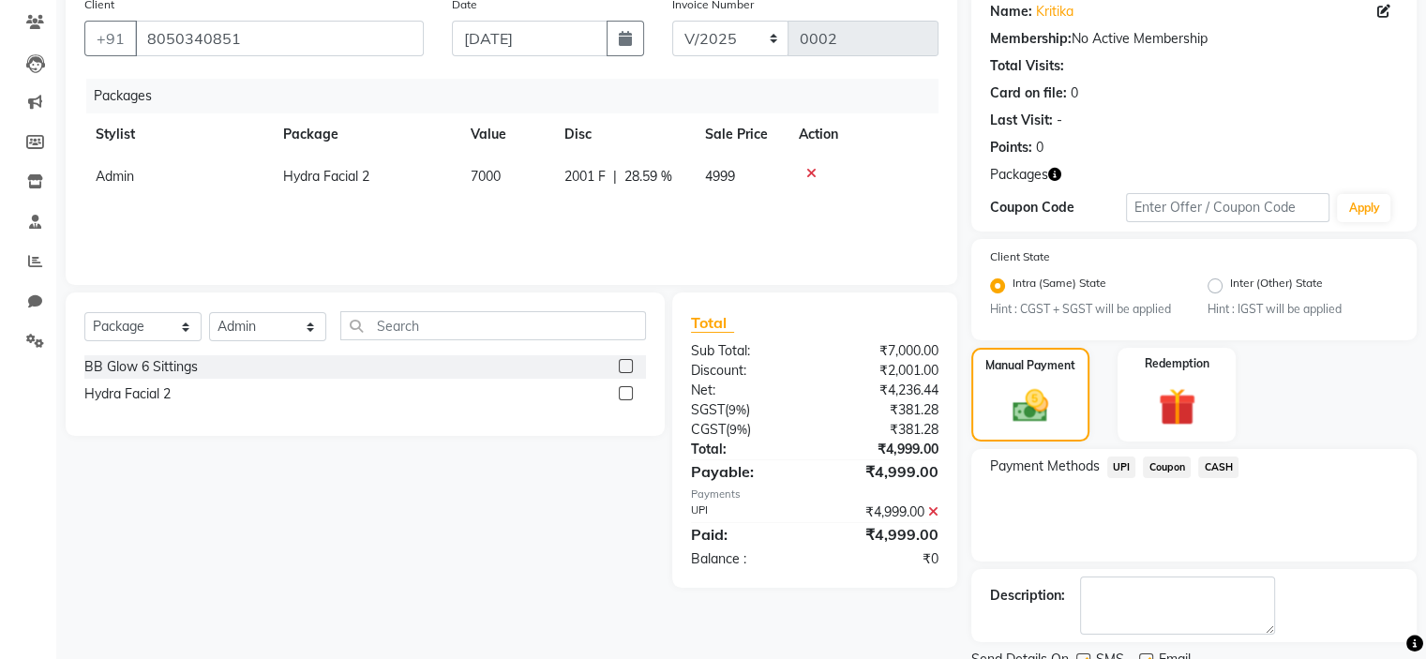
scroll to position [229, 0]
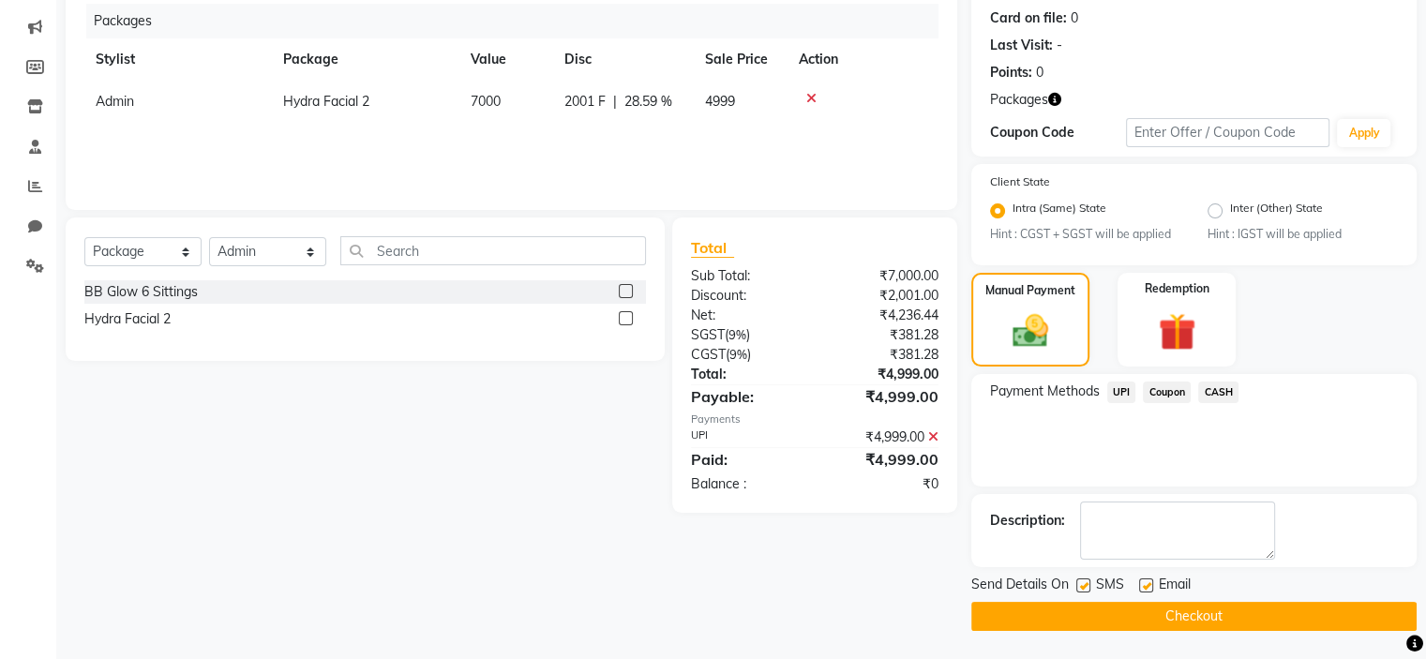
click at [1087, 585] on label at bounding box center [1084, 586] width 14 height 14
click at [1087, 585] on input "checkbox" at bounding box center [1083, 586] width 12 height 12
checkbox input "false"
click at [1153, 587] on div "Email" at bounding box center [1172, 586] width 67 height 23
click at [1148, 587] on label at bounding box center [1146, 586] width 14 height 14
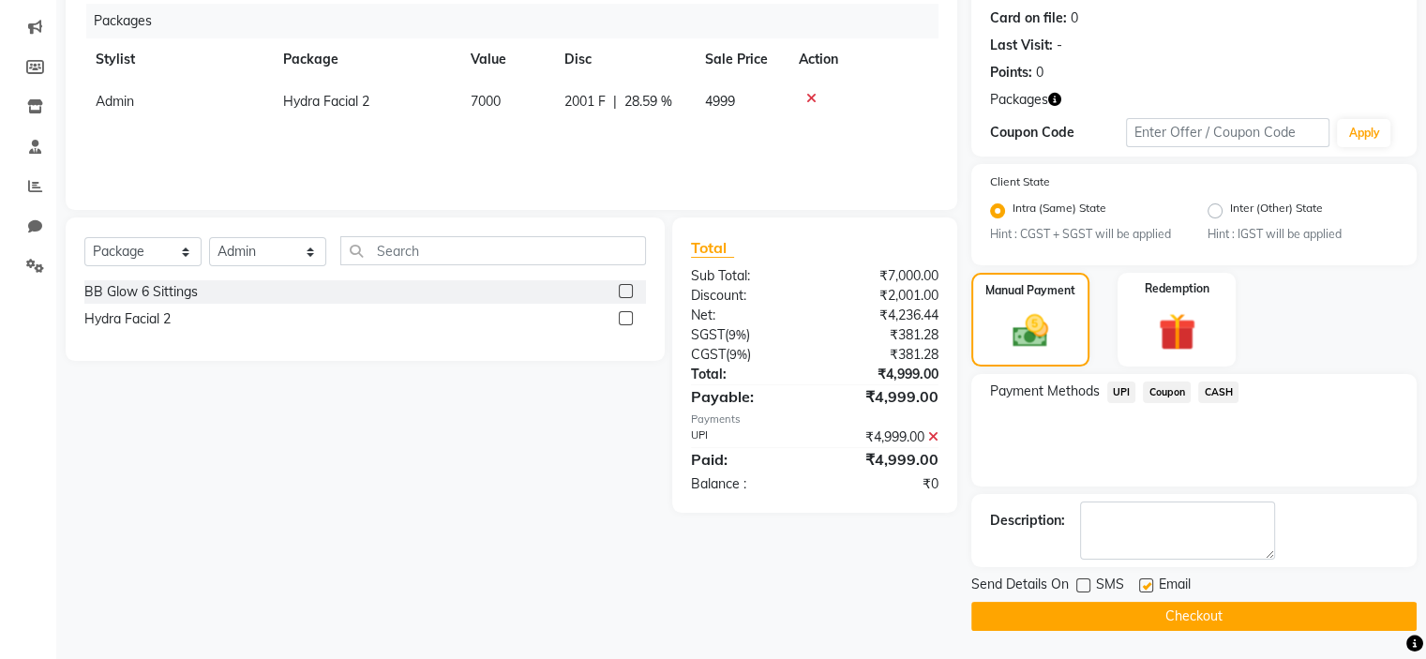
click at [1148, 587] on input "checkbox" at bounding box center [1145, 586] width 12 height 12
checkbox input "false"
click at [1162, 625] on button "Checkout" at bounding box center [1194, 616] width 445 height 29
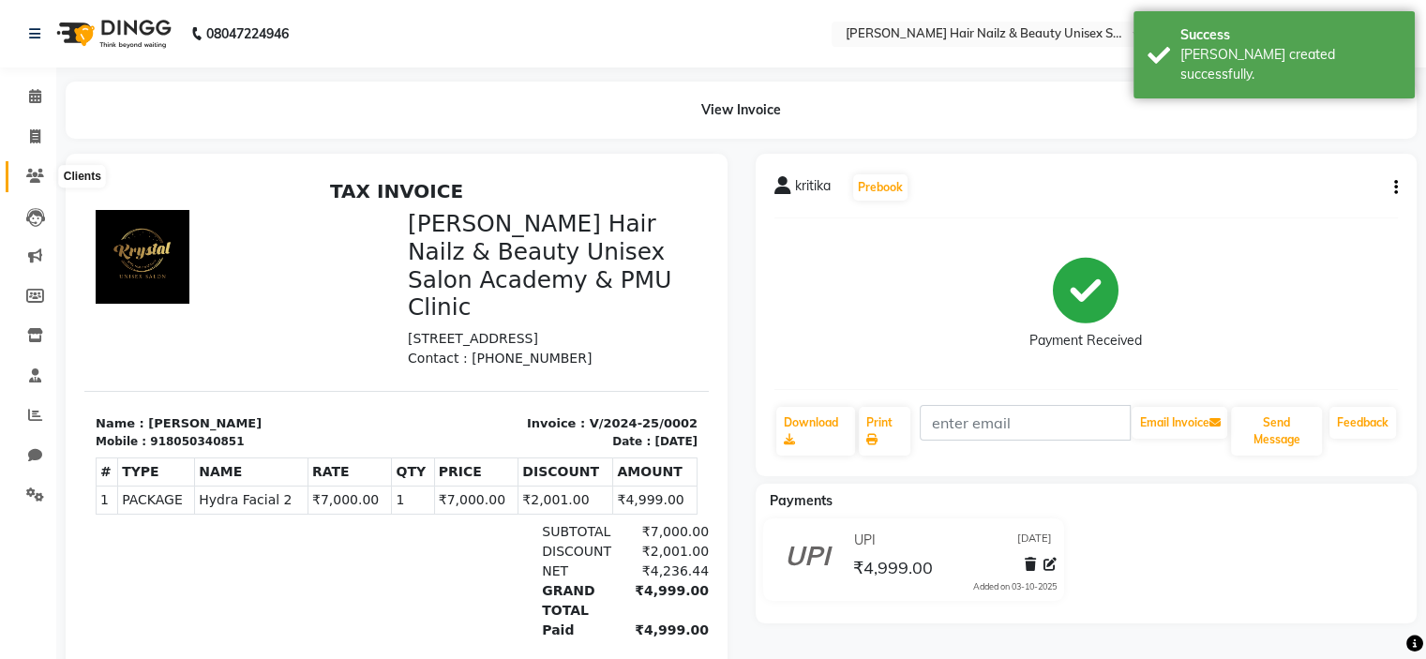
click at [36, 170] on icon at bounding box center [35, 176] width 18 height 14
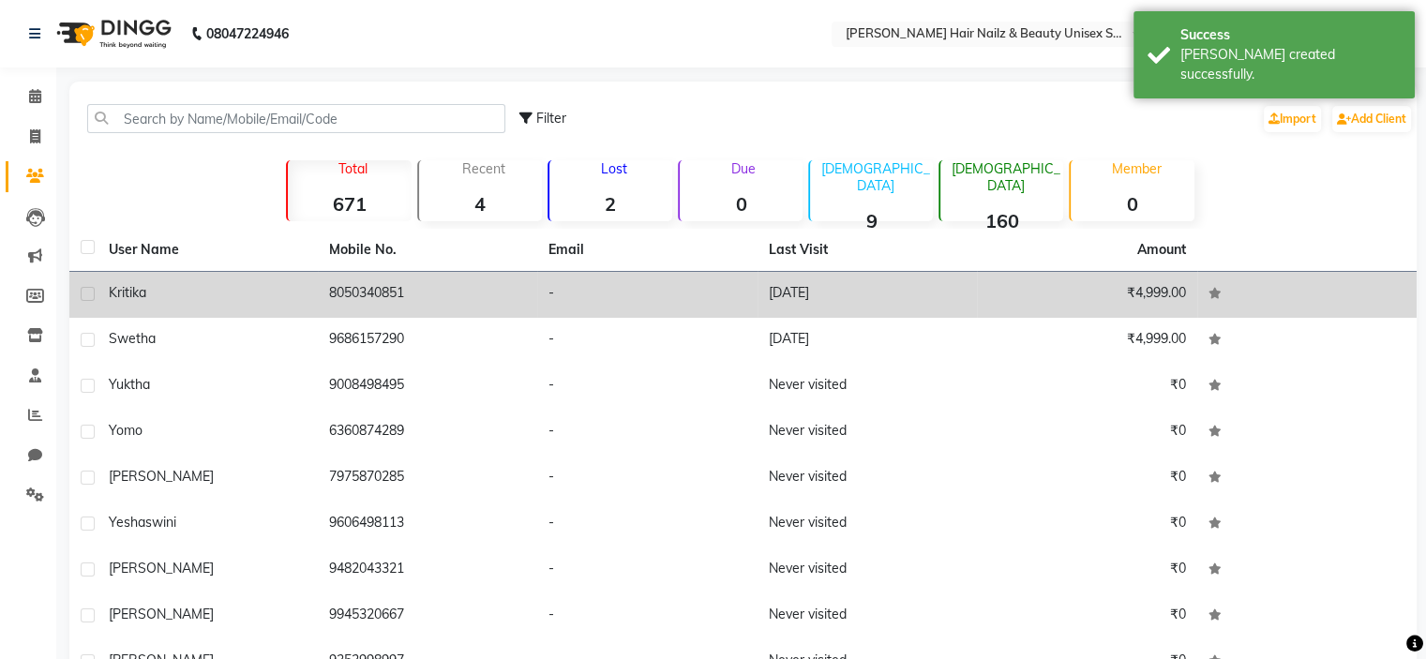
click at [242, 294] on div "kritika" at bounding box center [208, 293] width 198 height 20
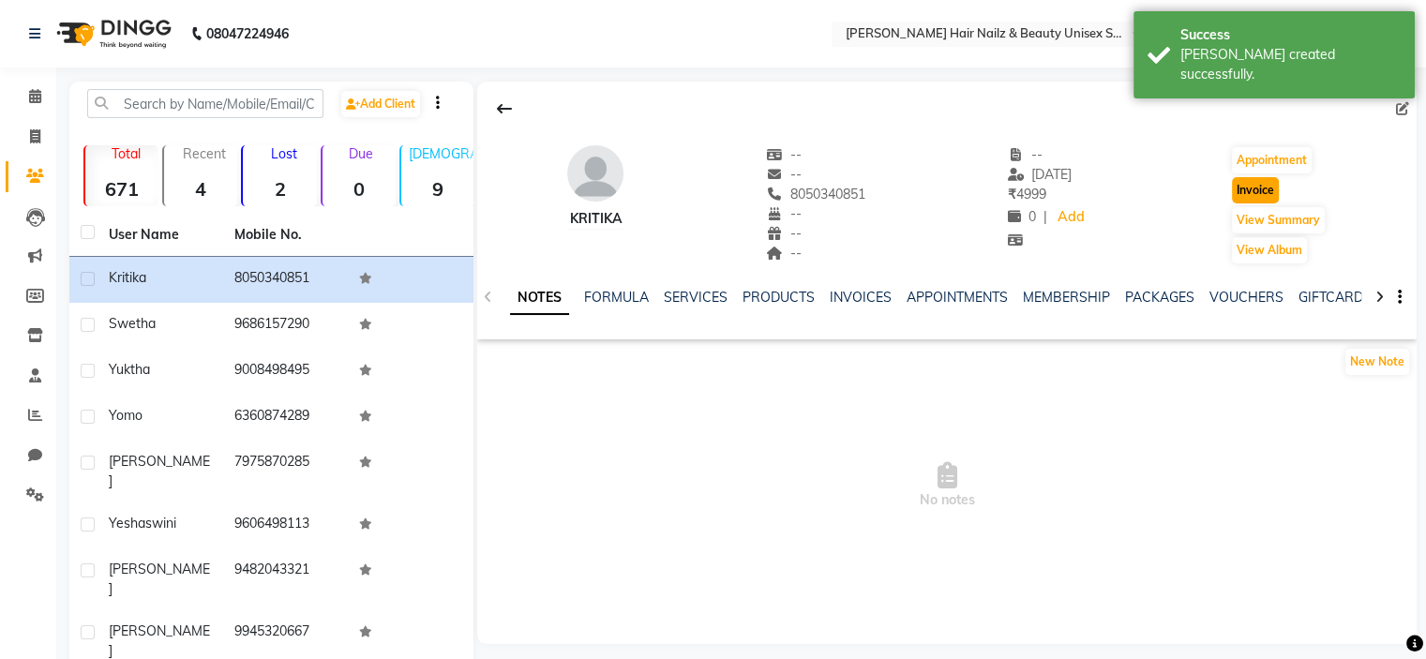
click at [1249, 187] on button "Invoice" at bounding box center [1255, 190] width 47 height 26
select select "9097"
select select "service"
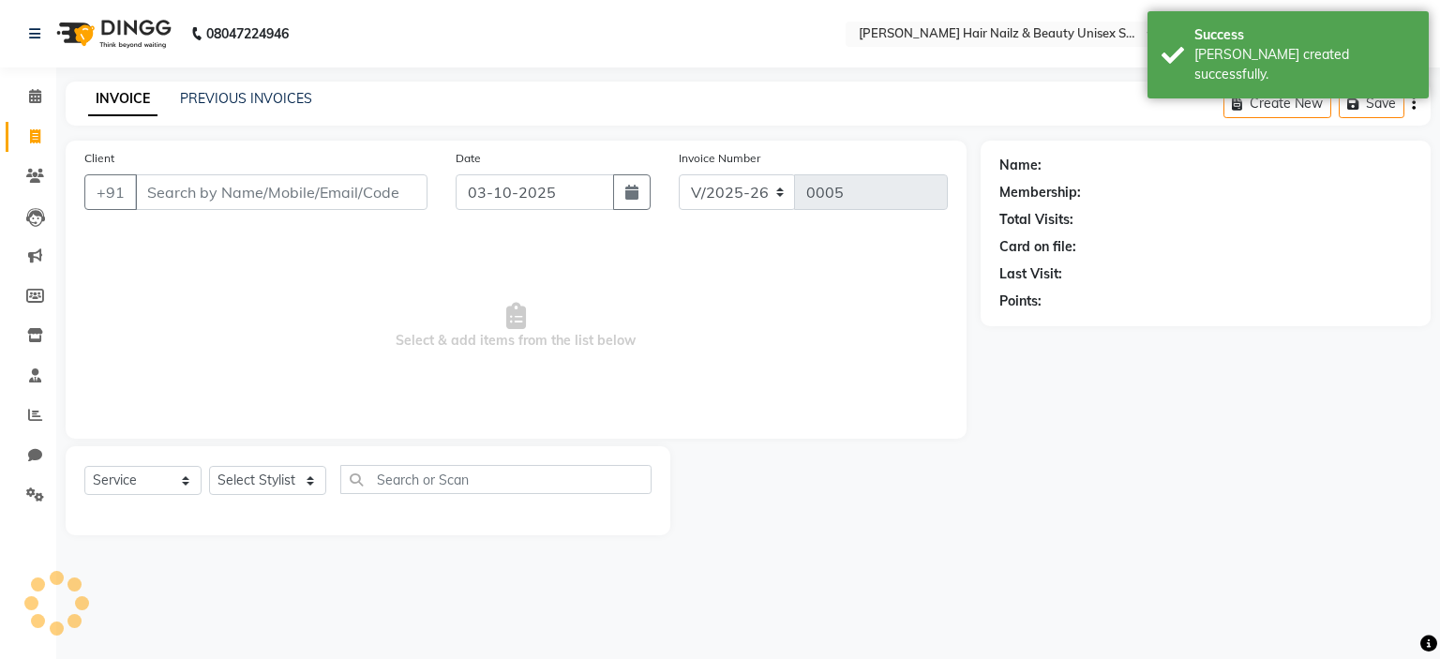
type input "8050340851"
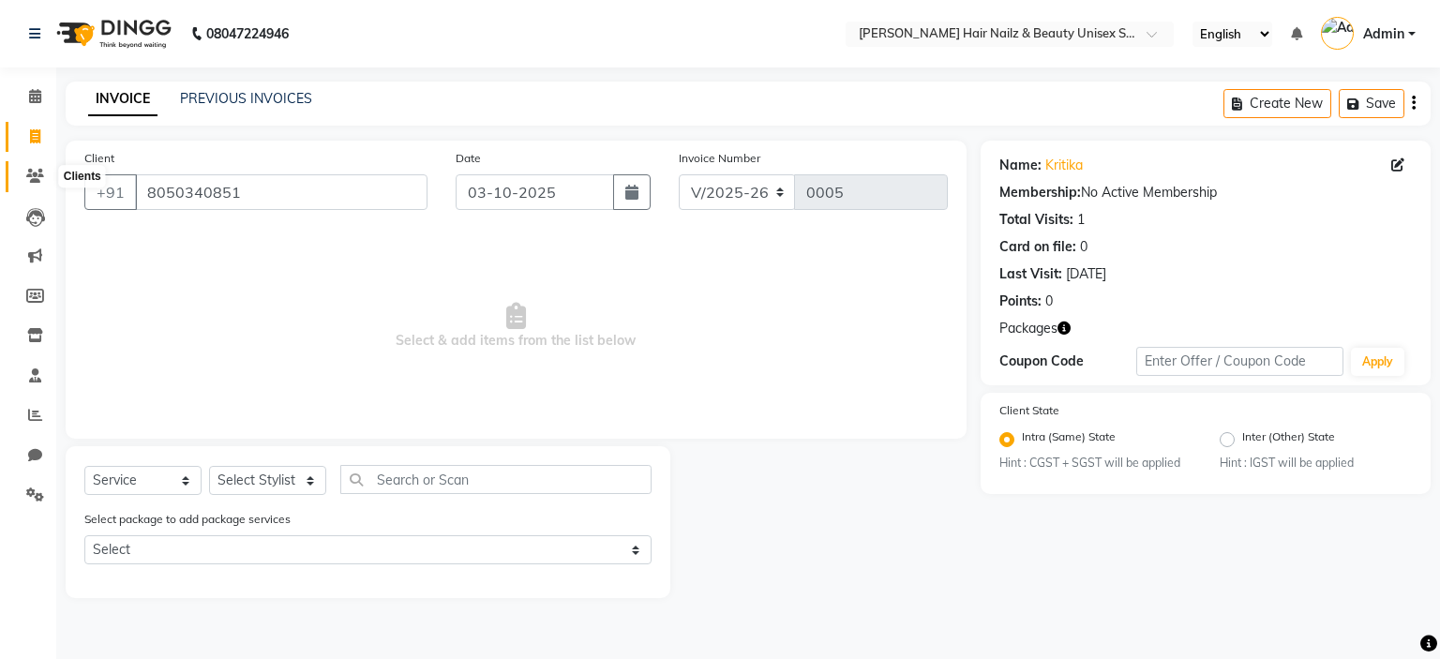
click at [38, 179] on icon at bounding box center [35, 176] width 18 height 14
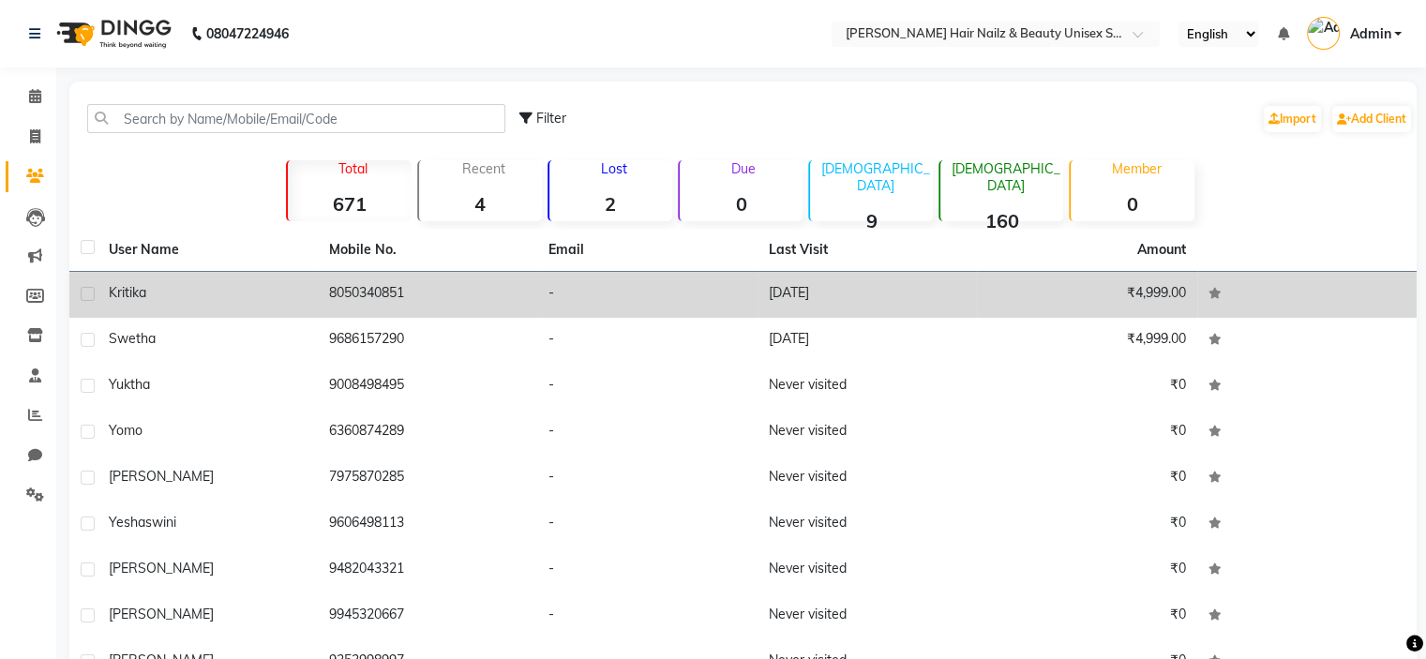
click at [698, 279] on td "-" at bounding box center [647, 295] width 220 height 46
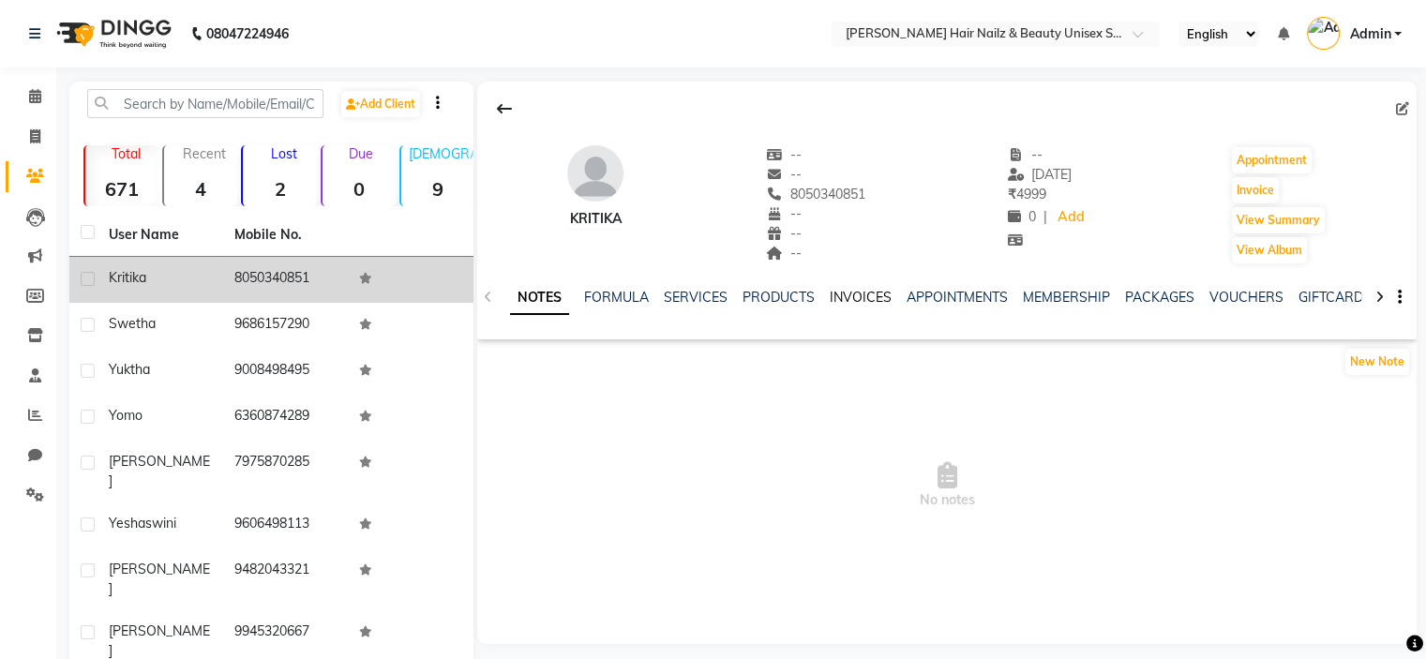
click at [848, 297] on link "INVOICES" at bounding box center [861, 297] width 62 height 17
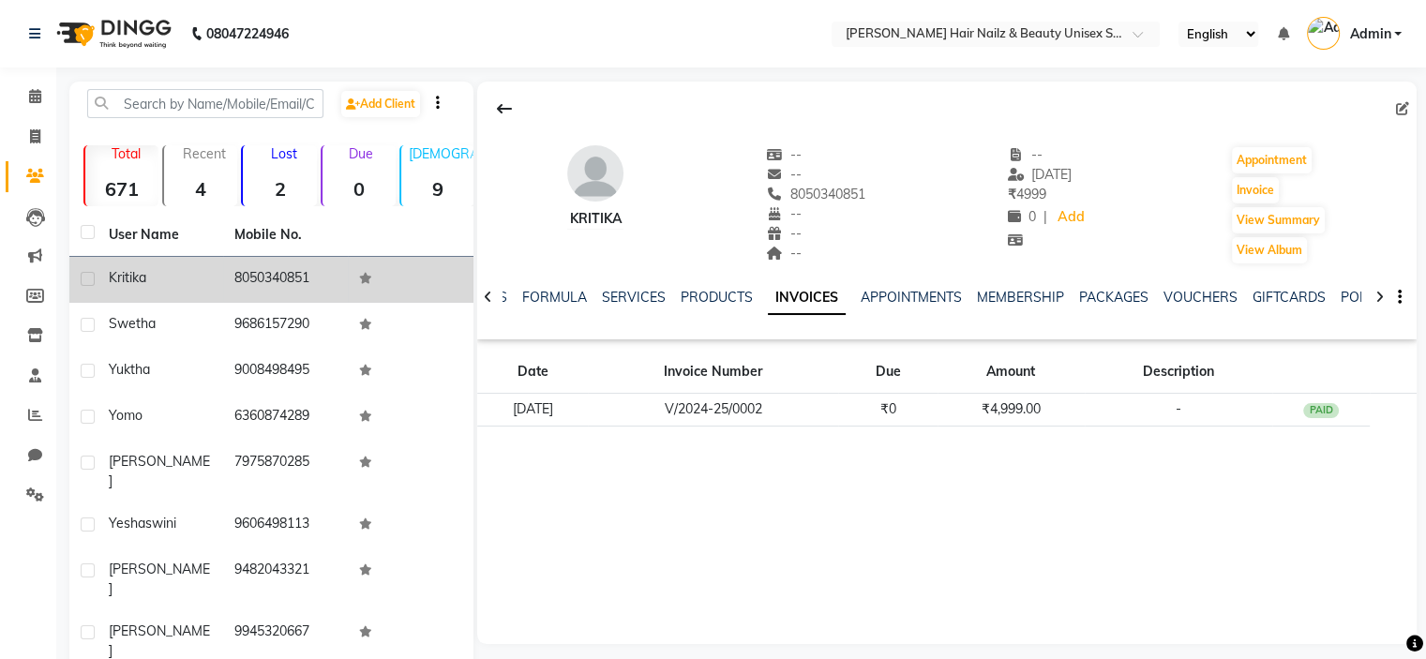
click at [1109, 442] on div "[PERSON_NAME] -- -- 8050340851 -- -- -- -- [DATE] ₹ 4999 0 | Add Appointment In…" at bounding box center [947, 363] width 940 height 563
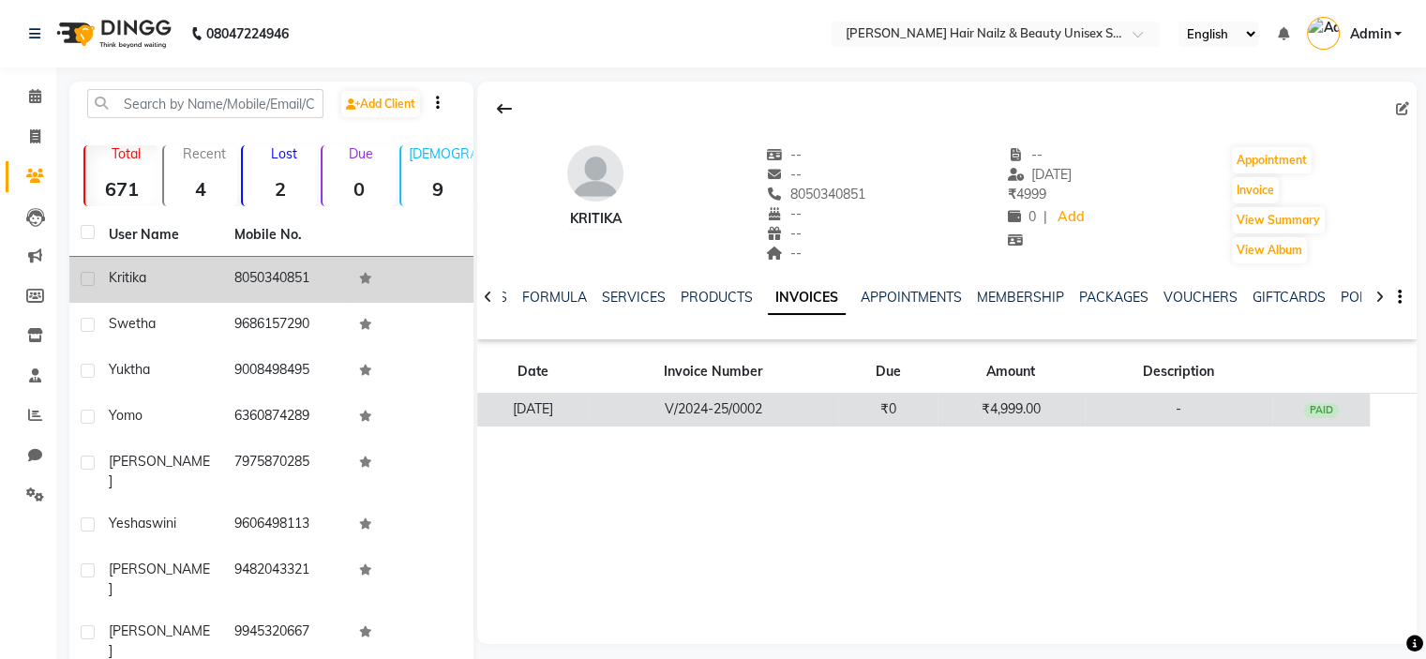
click at [1132, 401] on td "-" at bounding box center [1179, 410] width 188 height 33
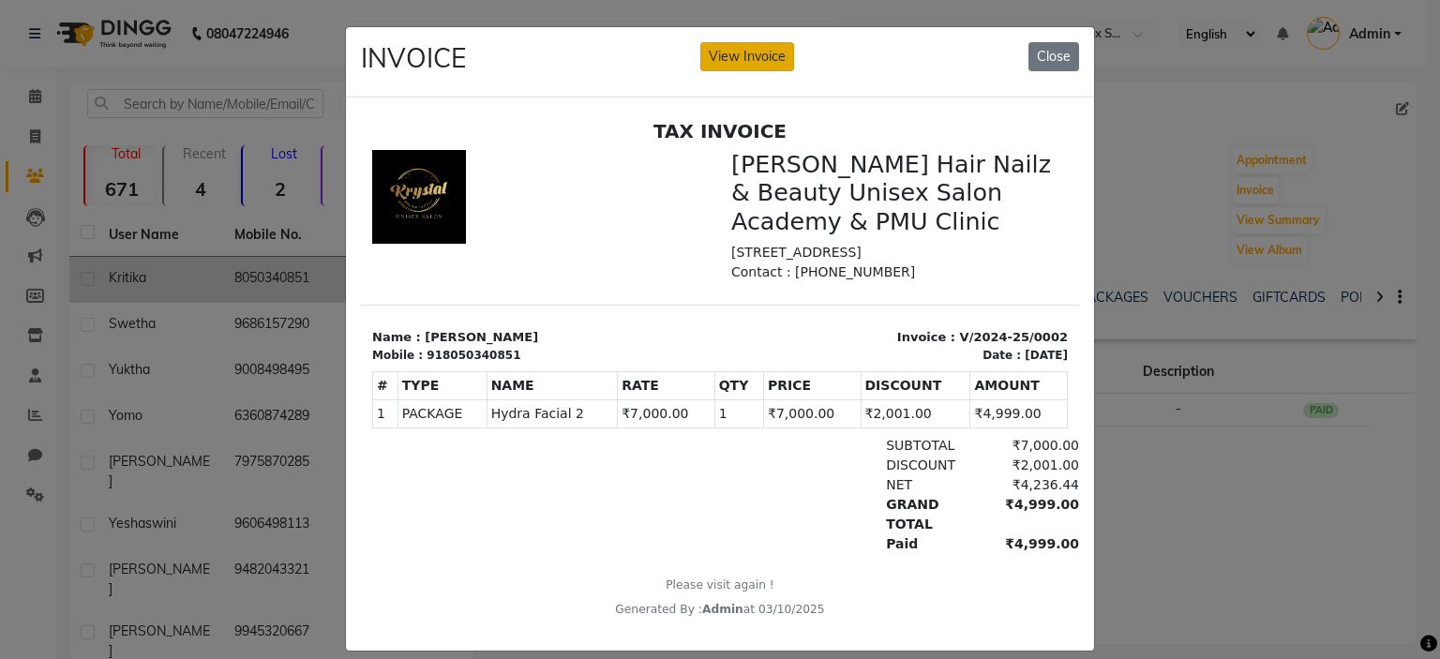
click at [751, 64] on button "View Invoice" at bounding box center [748, 56] width 94 height 29
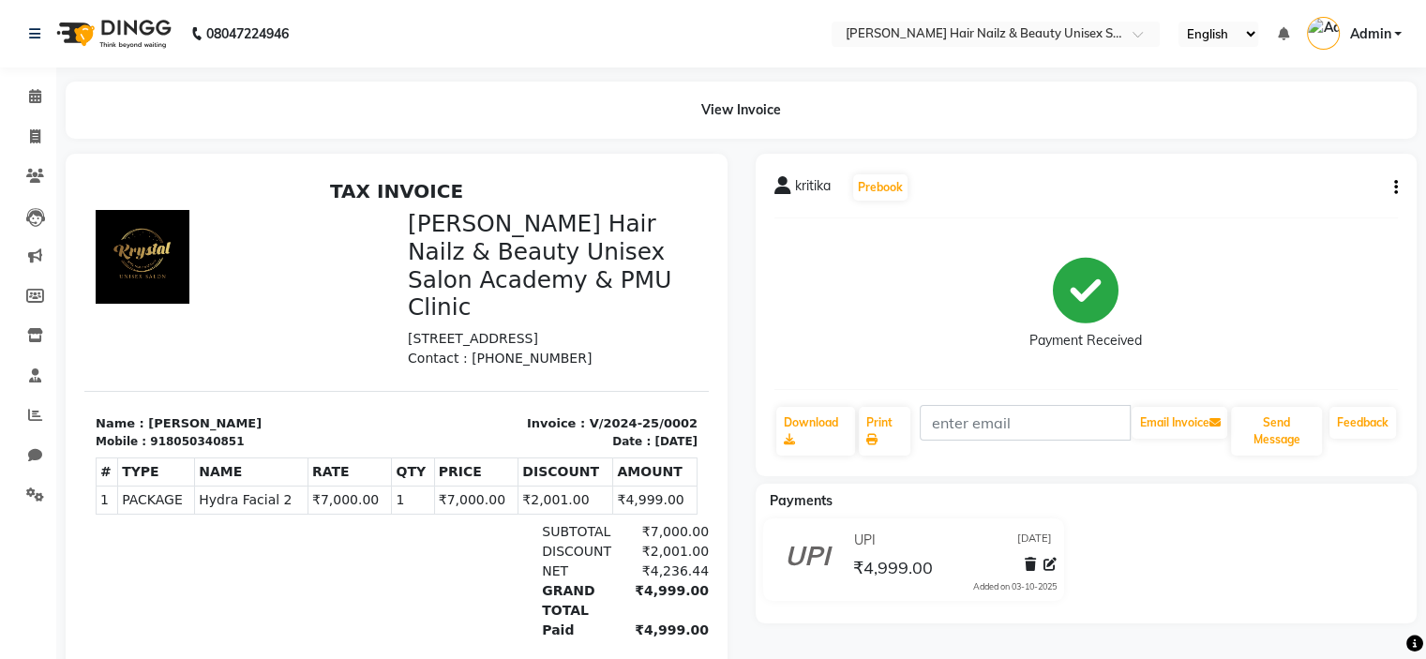
click at [1396, 188] on icon "button" at bounding box center [1396, 188] width 4 height 1
click at [1346, 194] on div "Edit Invoice" at bounding box center [1320, 199] width 94 height 23
select select "service"
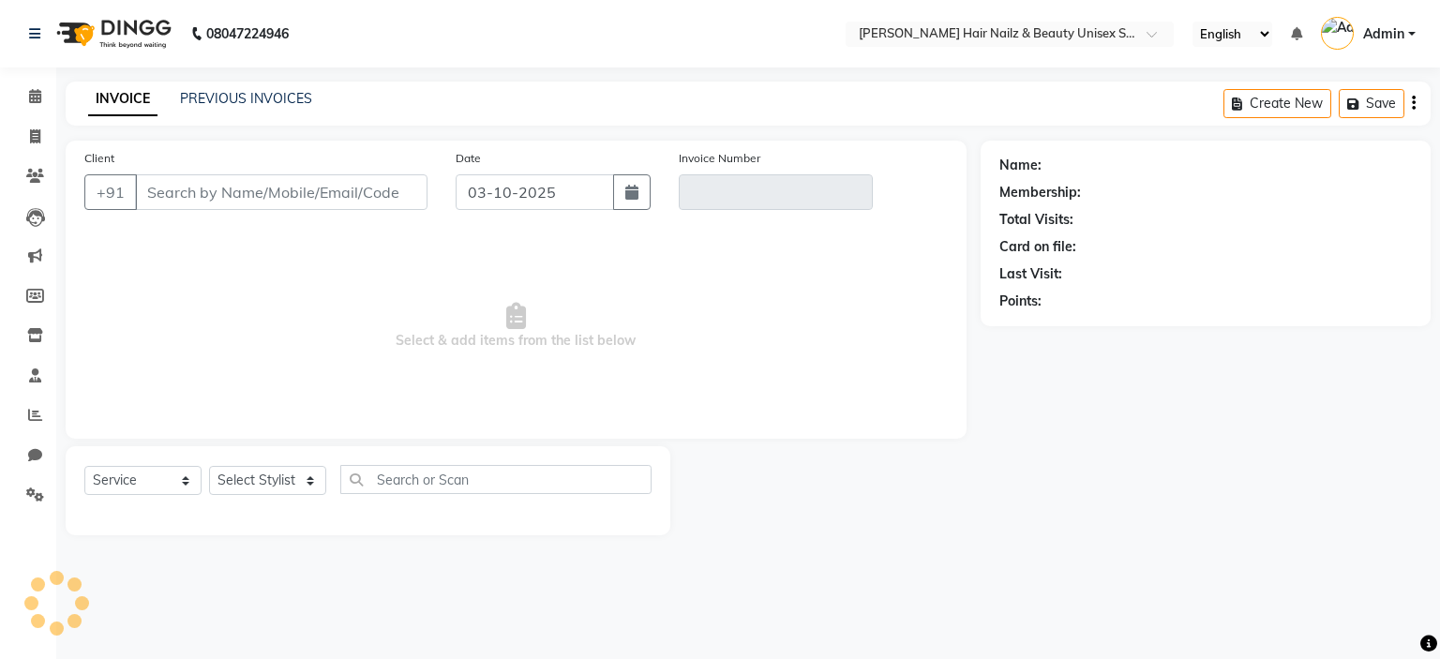
type input "8050340851"
type input "V/2024-25/0002"
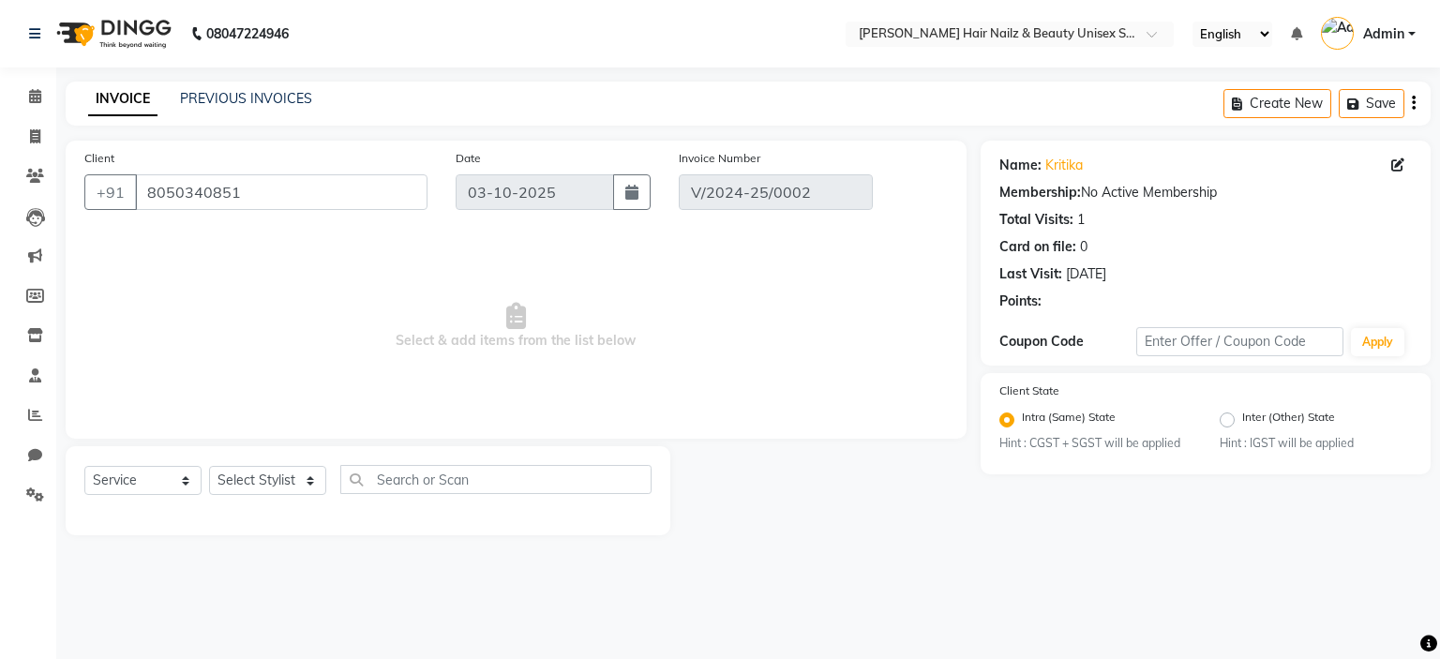
type input "[DATE]"
select select "select"
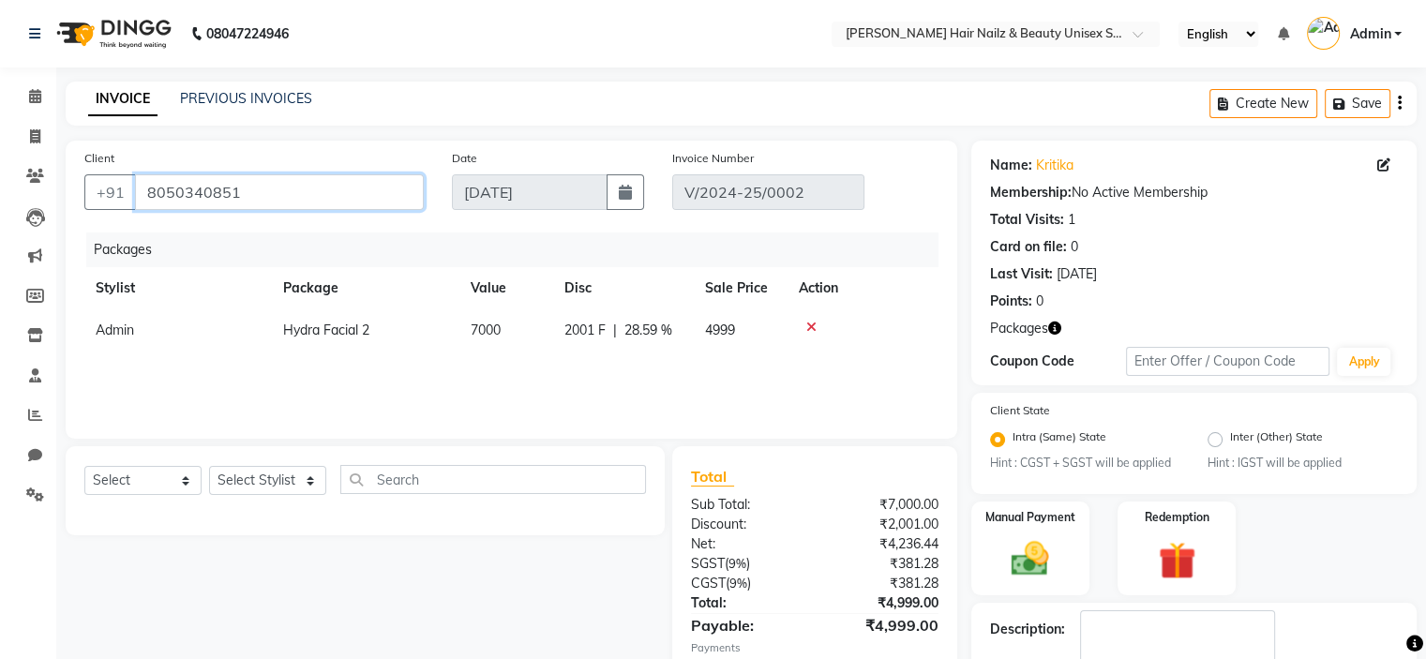
click at [353, 188] on input "8050340851" at bounding box center [279, 192] width 289 height 36
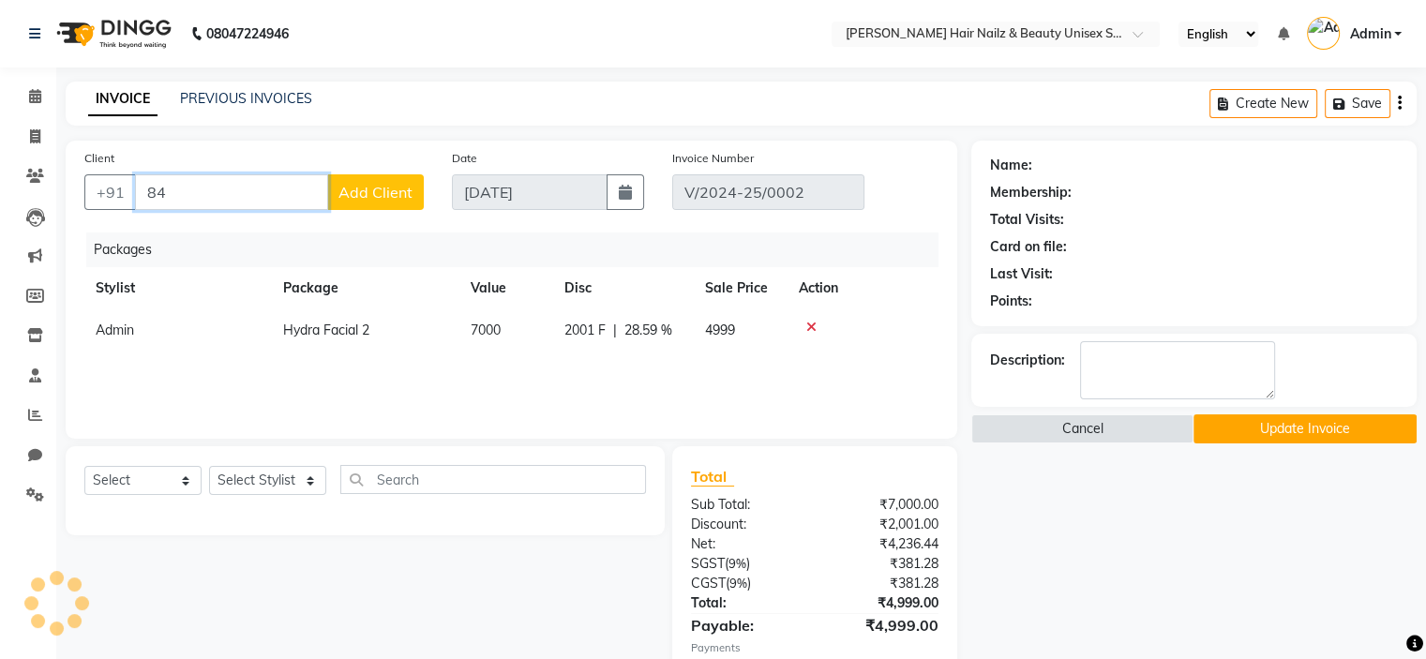
type input "8"
click at [272, 235] on ngb-highlight "903650 4069" at bounding box center [238, 235] width 98 height 19
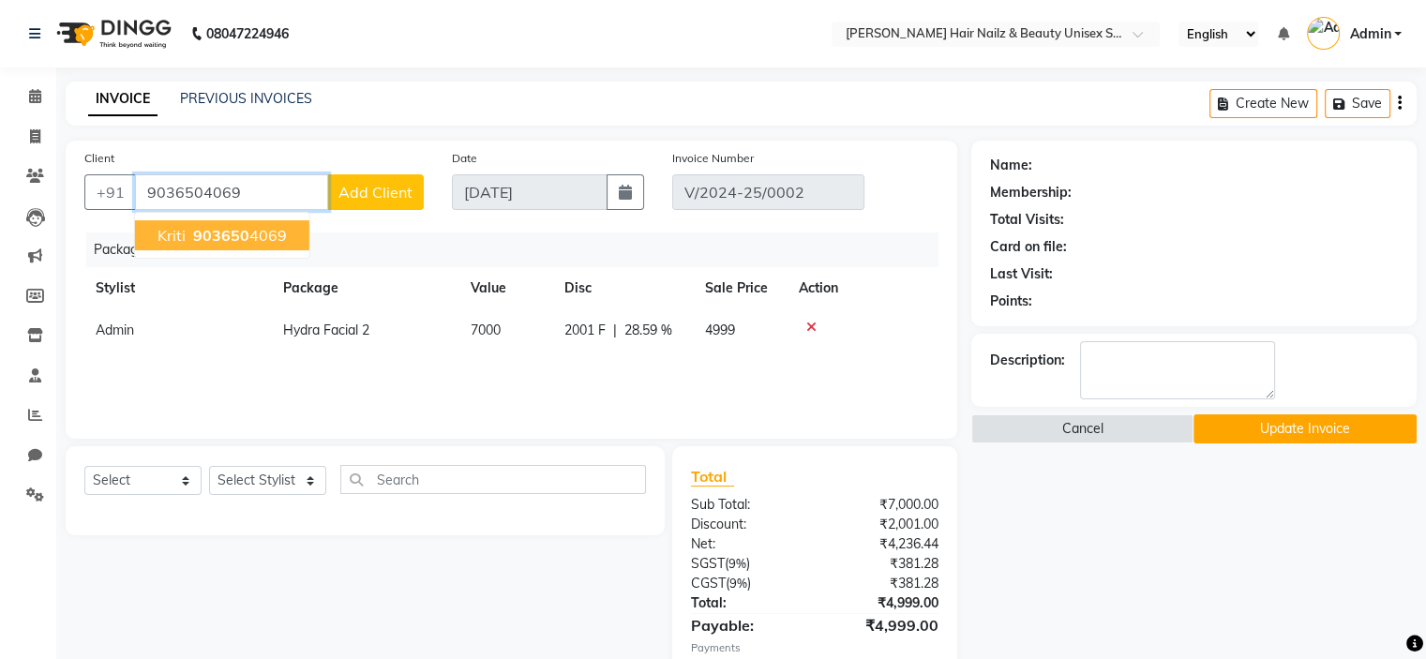
type input "9036504069"
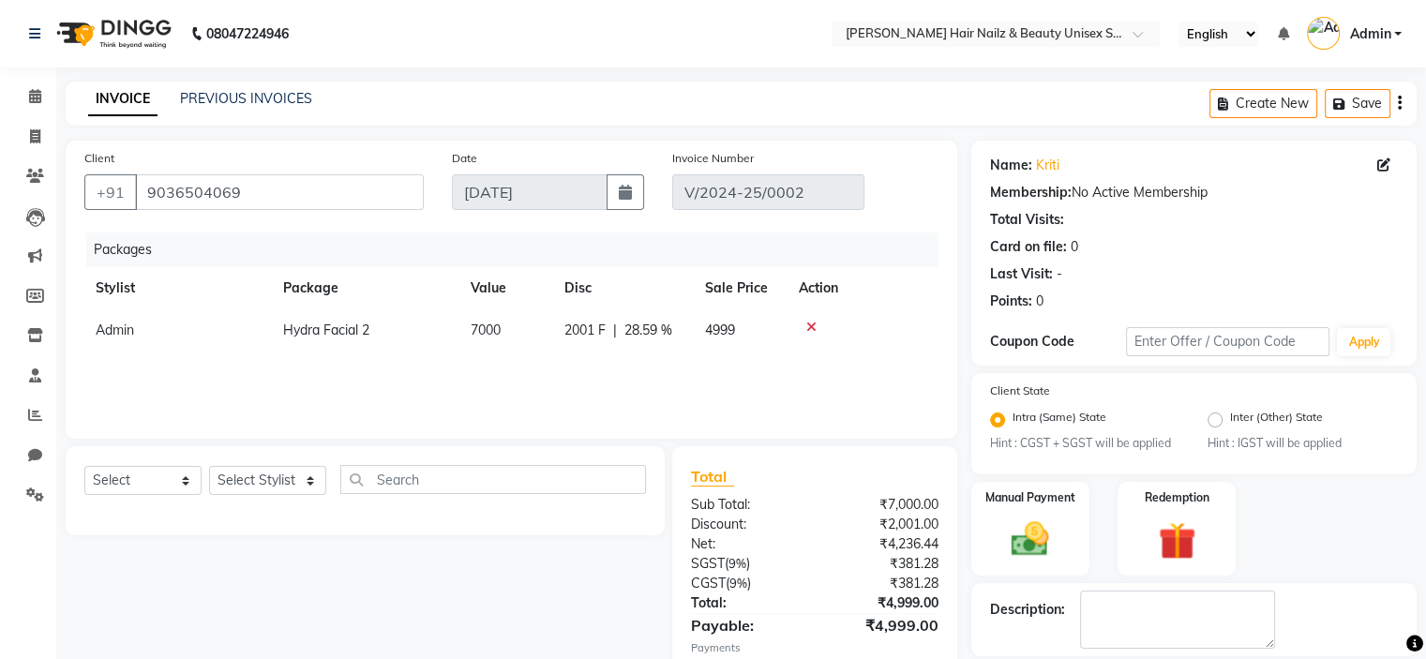
scroll to position [111, 0]
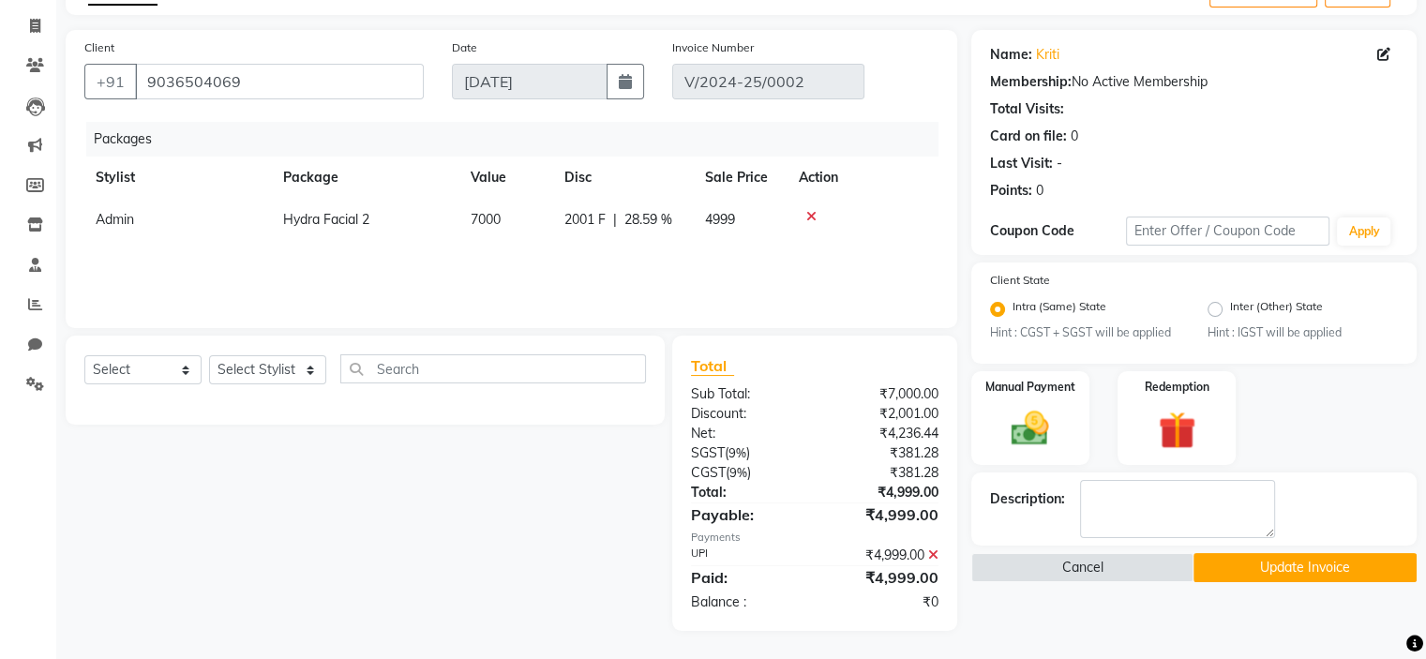
click at [1308, 558] on button "Update Invoice" at bounding box center [1305, 567] width 223 height 29
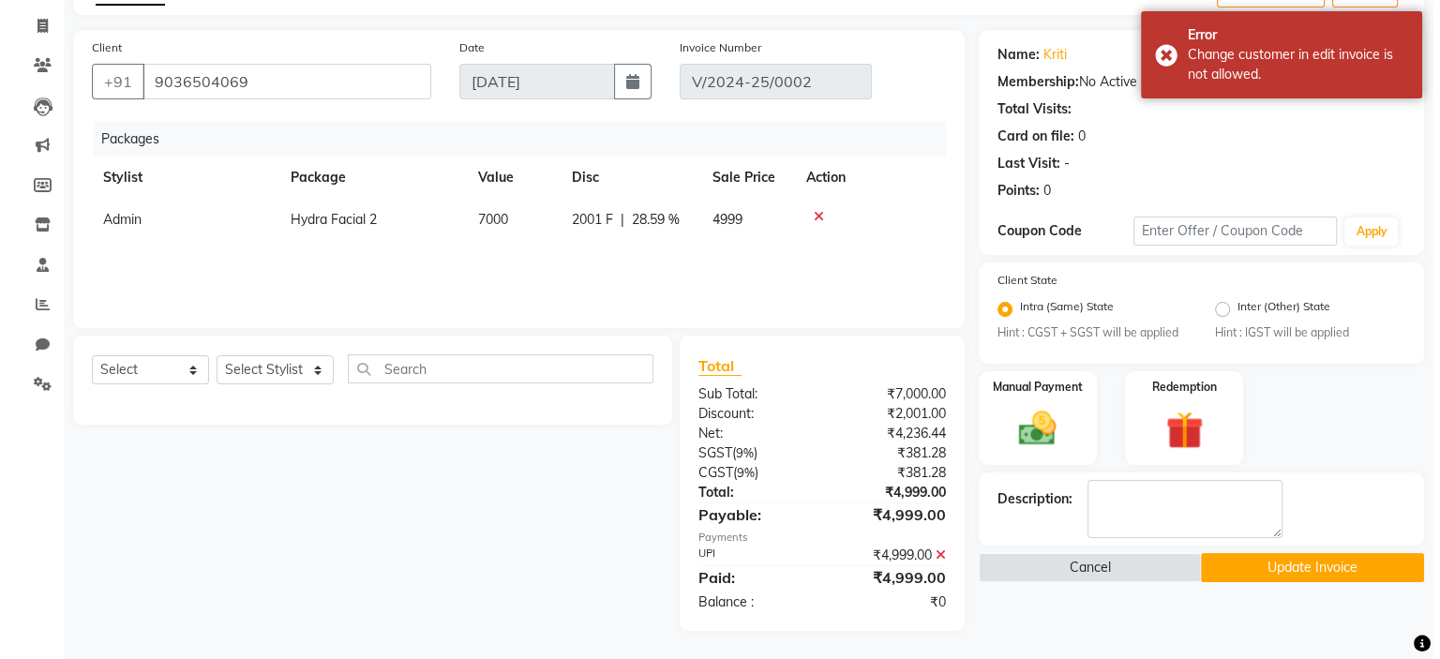
scroll to position [0, 0]
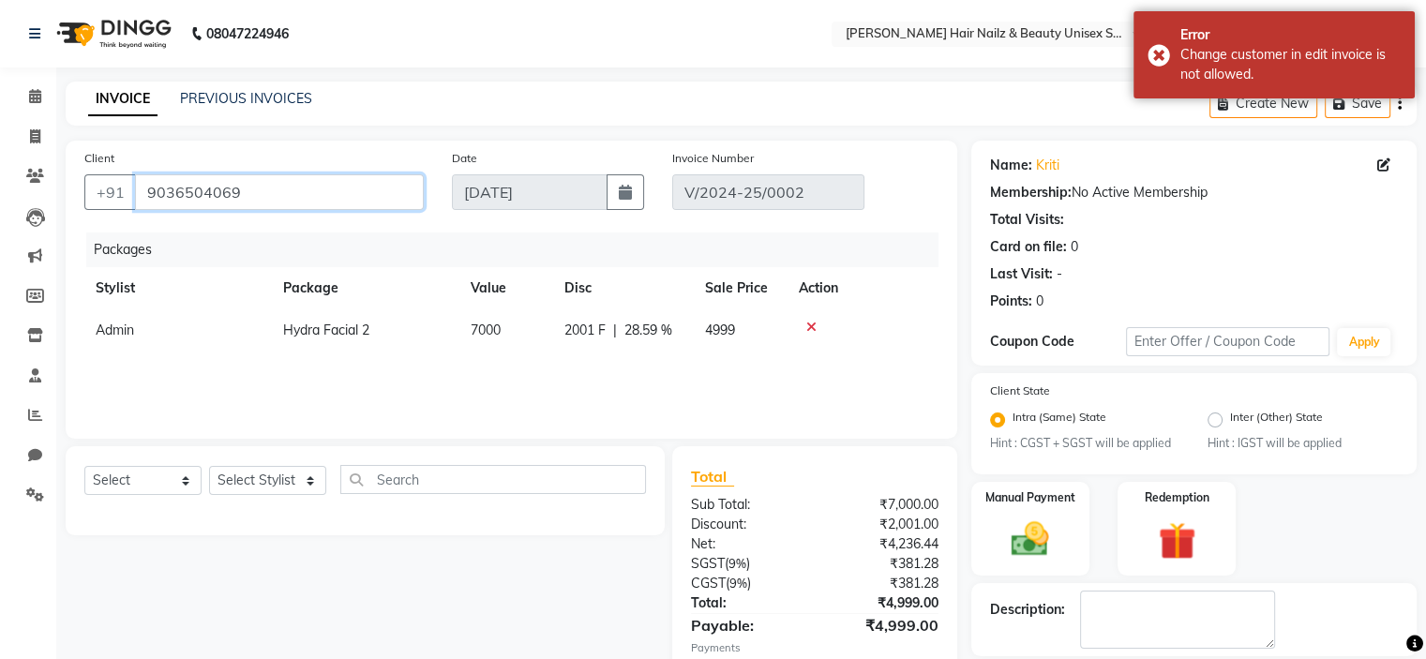
click at [182, 188] on input "9036504069" at bounding box center [279, 192] width 289 height 36
click at [44, 176] on span at bounding box center [35, 177] width 33 height 22
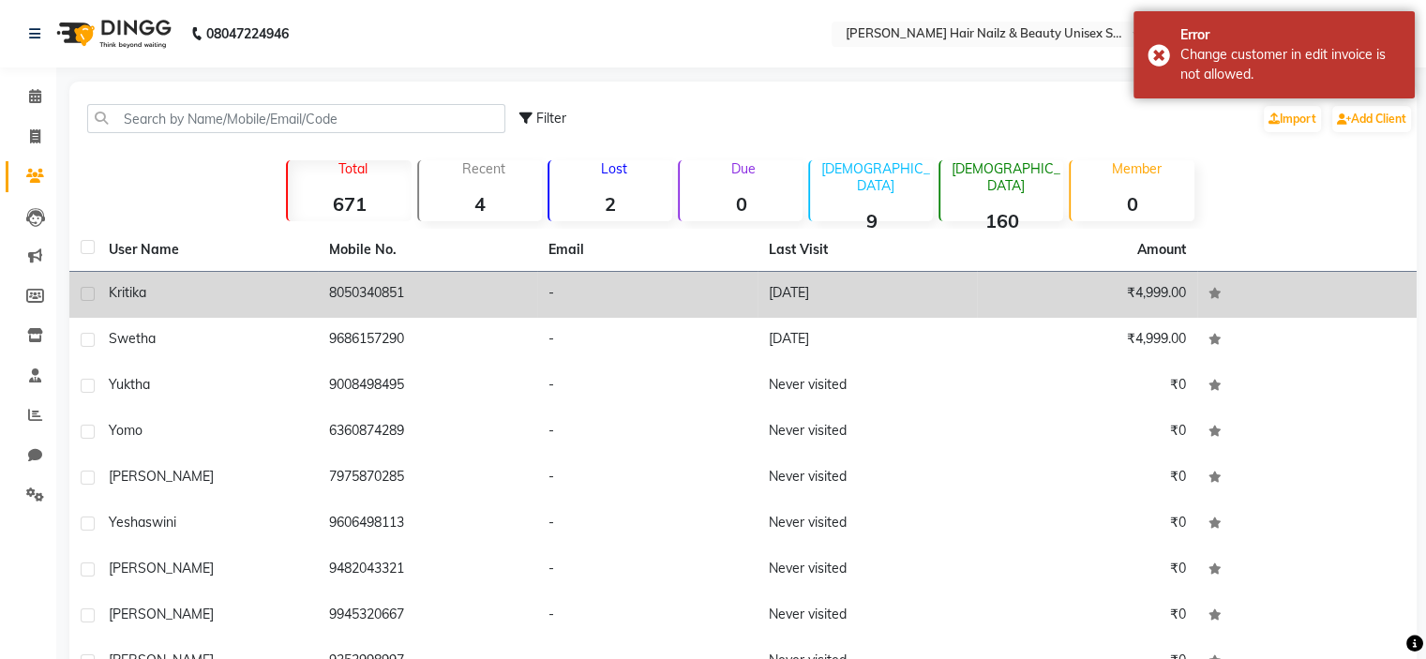
click at [661, 298] on td "-" at bounding box center [647, 295] width 220 height 46
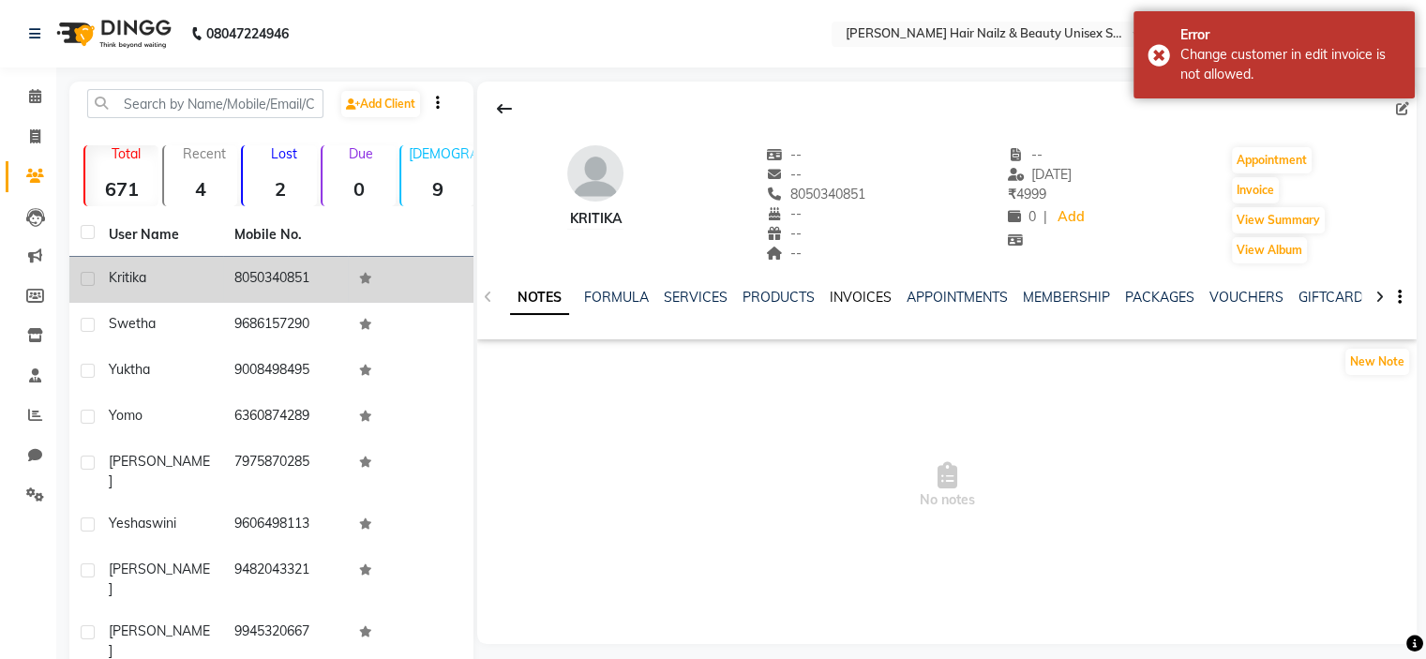
click at [844, 295] on link "INVOICES" at bounding box center [861, 297] width 62 height 17
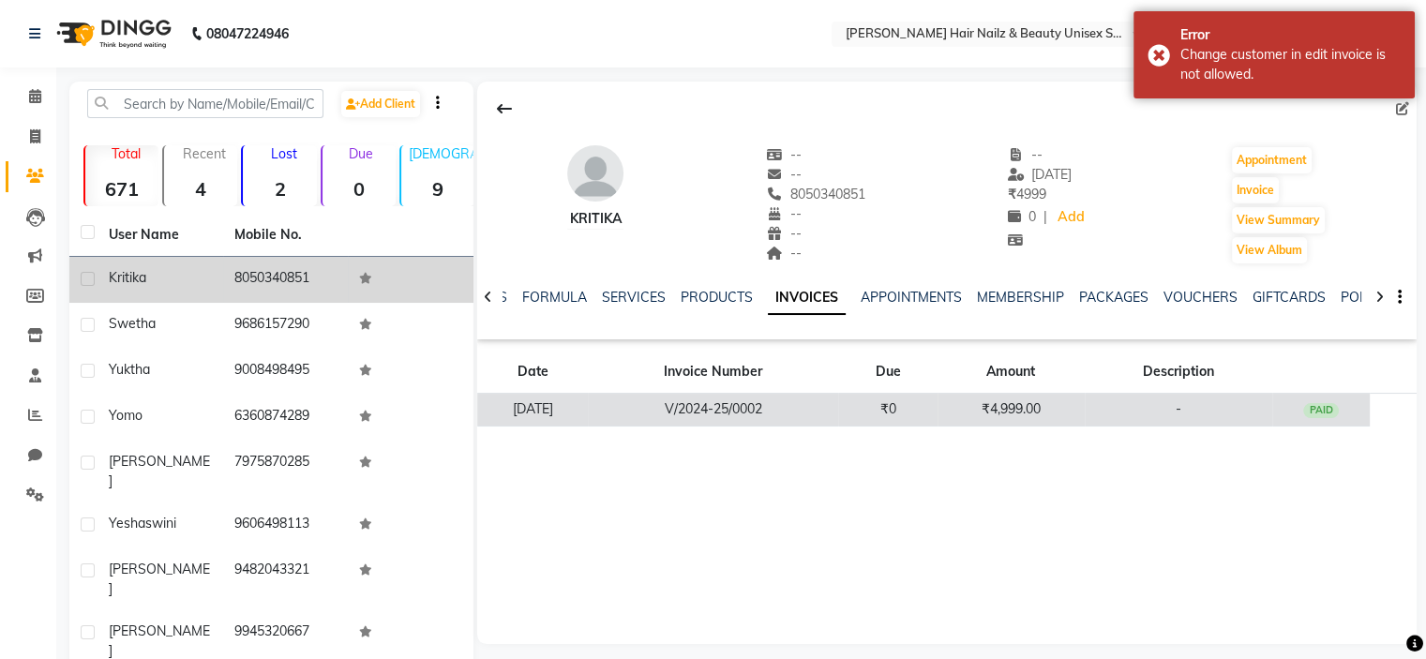
click at [868, 403] on td "₹0" at bounding box center [887, 410] width 99 height 33
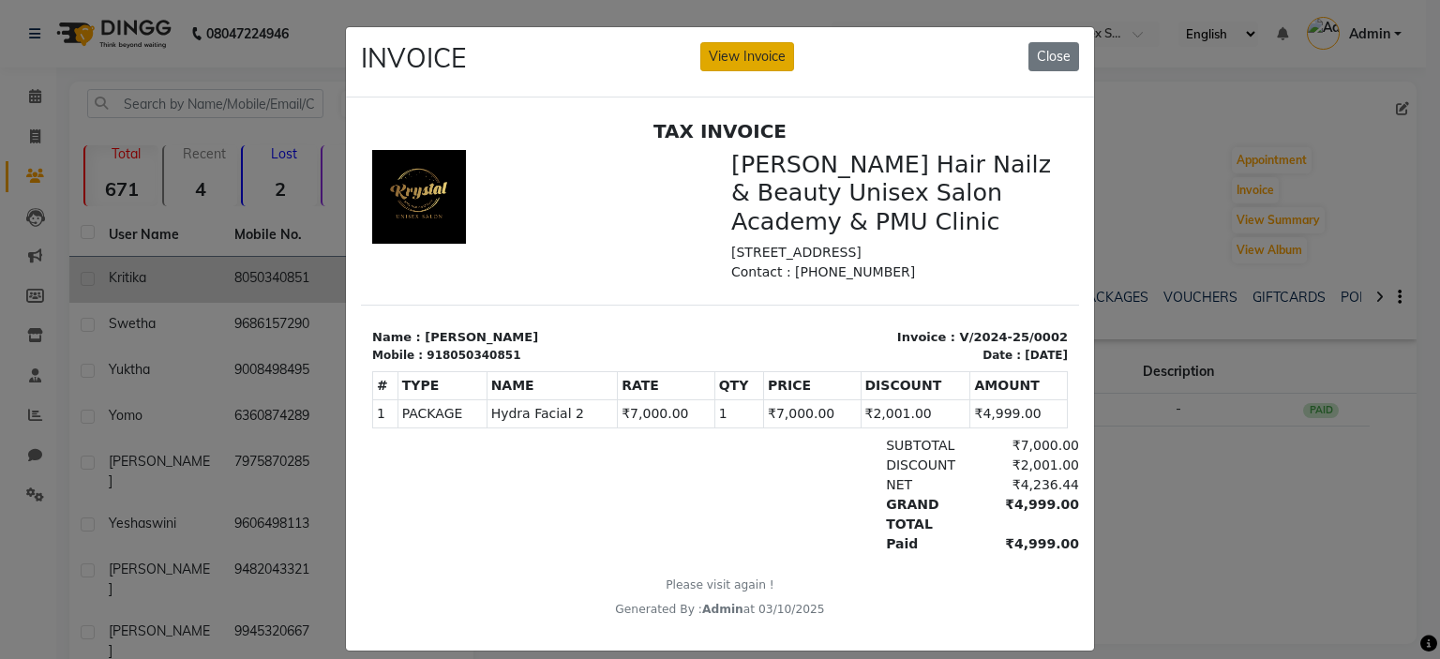
click at [731, 67] on button "View Invoice" at bounding box center [748, 56] width 94 height 29
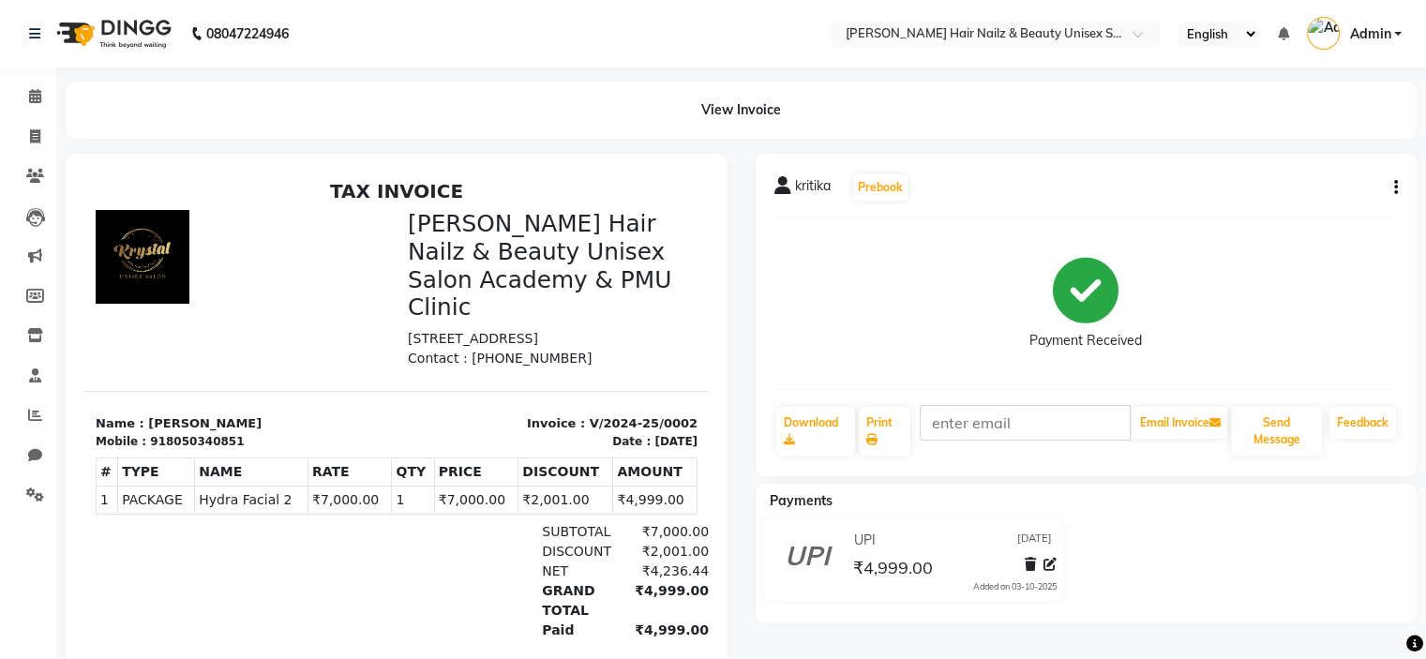
click at [1397, 188] on icon "button" at bounding box center [1396, 188] width 4 height 1
click at [1330, 153] on div "Cancel Invoice" at bounding box center [1320, 153] width 94 height 23
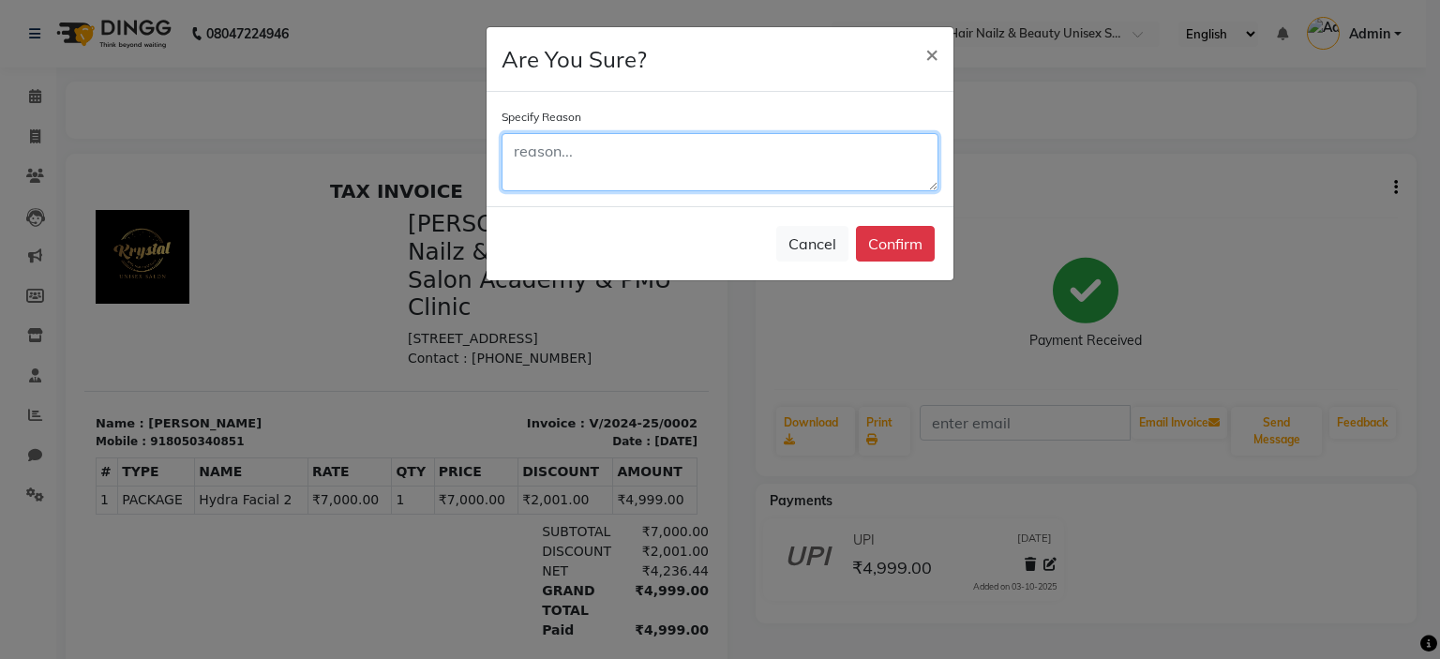
click at [818, 163] on textarea at bounding box center [720, 162] width 437 height 58
type textarea "wrong invoice"
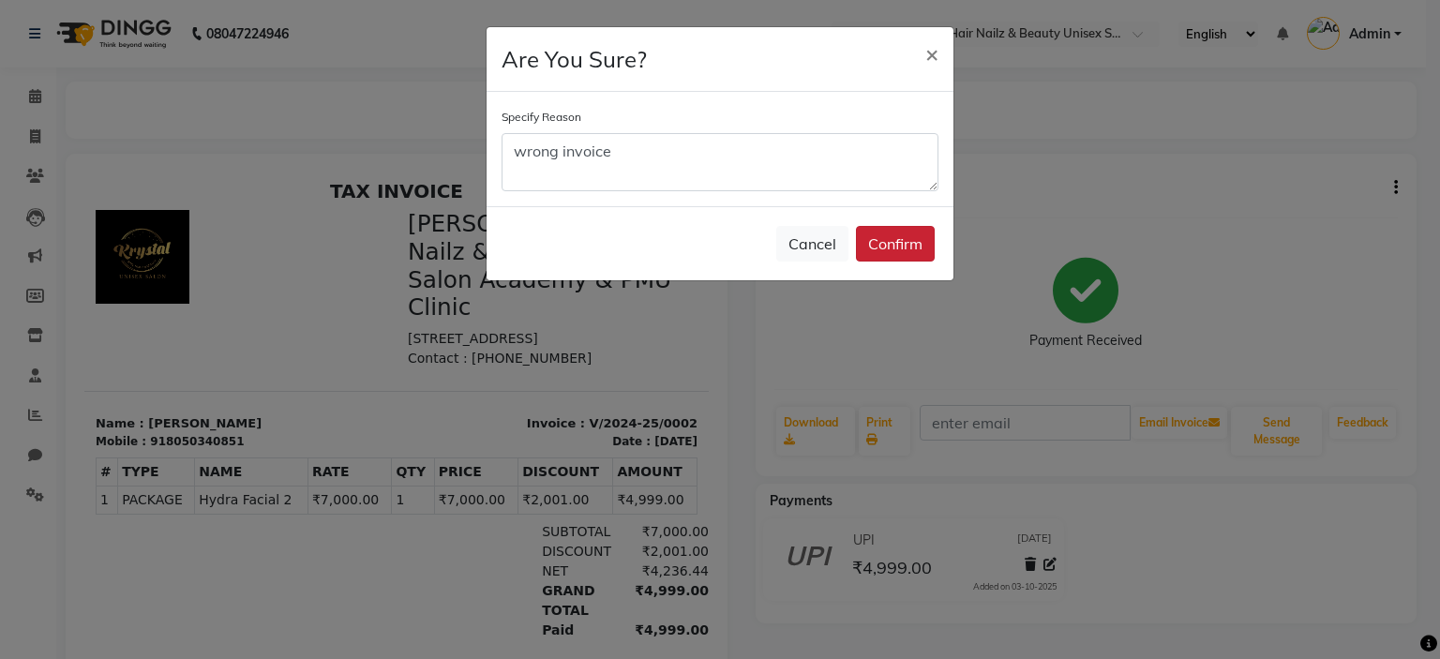
click at [907, 251] on button "Confirm" at bounding box center [895, 244] width 79 height 36
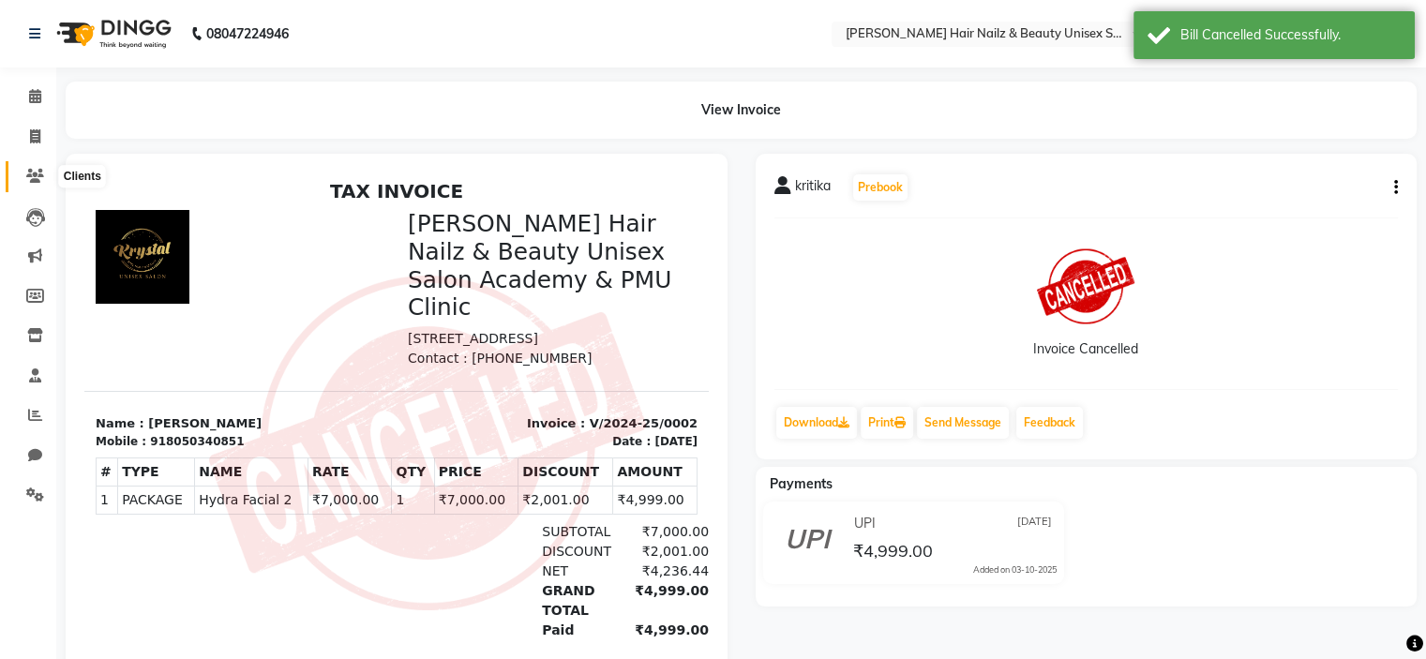
click at [32, 170] on icon at bounding box center [35, 176] width 18 height 14
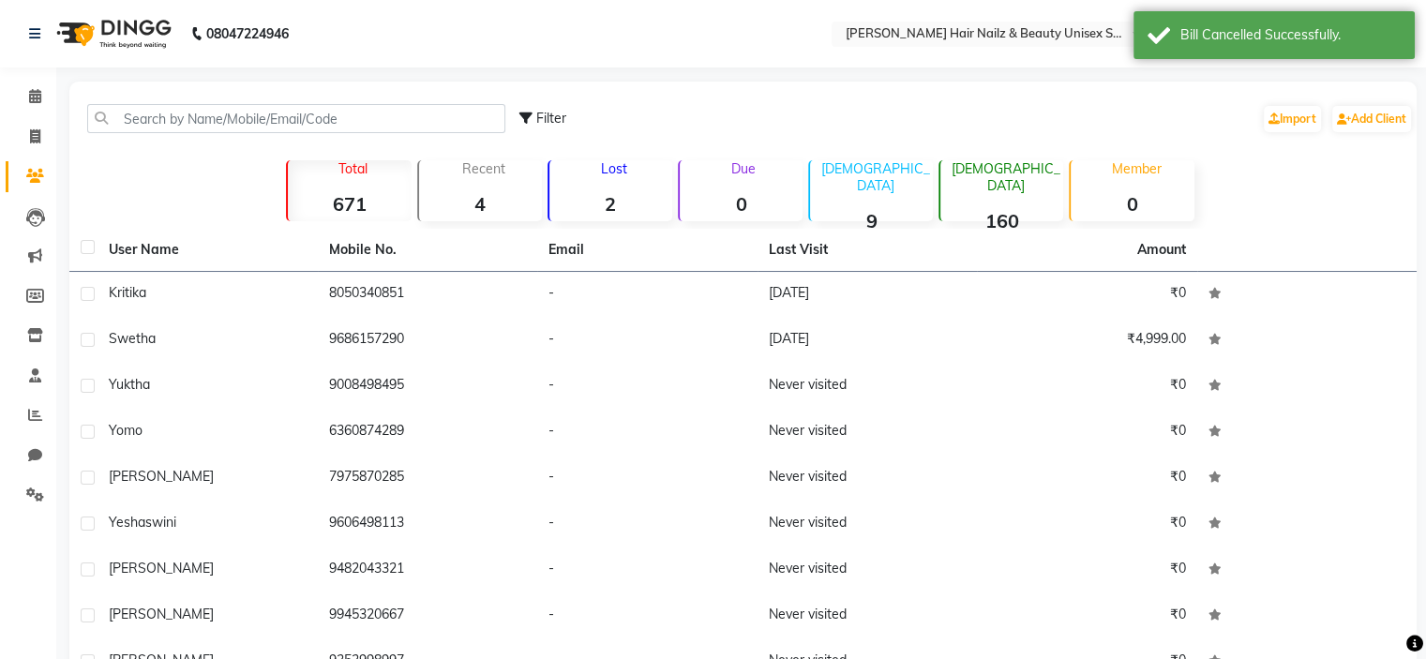
click at [333, 287] on td "8050340851" at bounding box center [428, 295] width 220 height 46
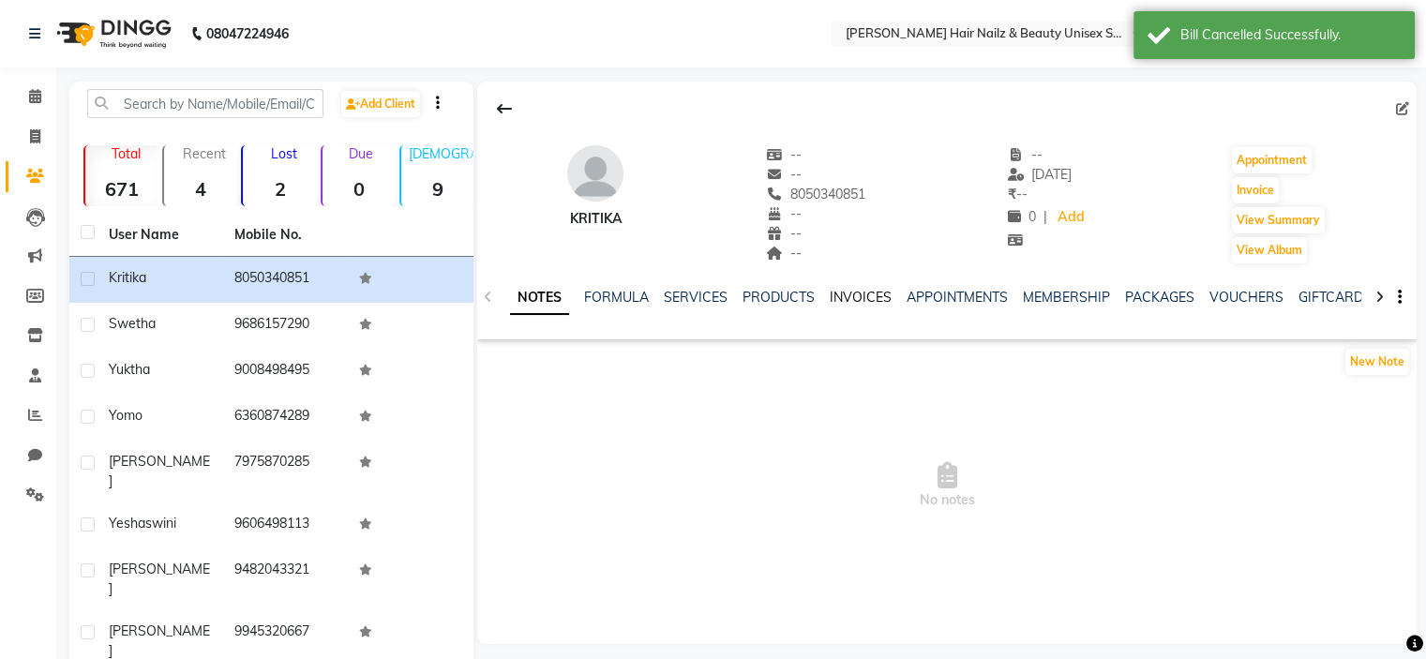
click at [864, 291] on link "INVOICES" at bounding box center [861, 297] width 62 height 17
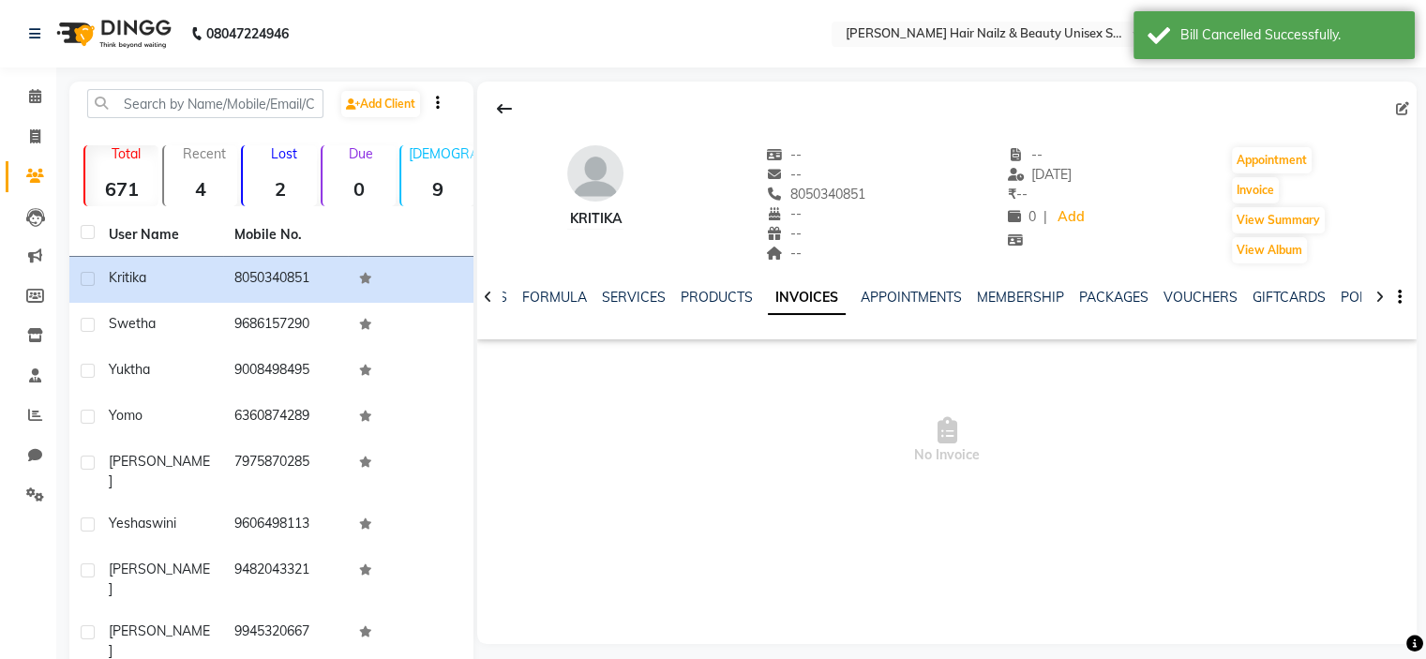
click at [709, 285] on div "NOTES FORMULA SERVICES PRODUCTS INVOICES APPOINTMENTS MEMBERSHIP PACKAGES VOUCH…" at bounding box center [947, 297] width 940 height 65
click at [705, 292] on link "PRODUCTS" at bounding box center [717, 297] width 72 height 17
click at [1122, 295] on link "PACKAGES" at bounding box center [1129, 297] width 69 height 17
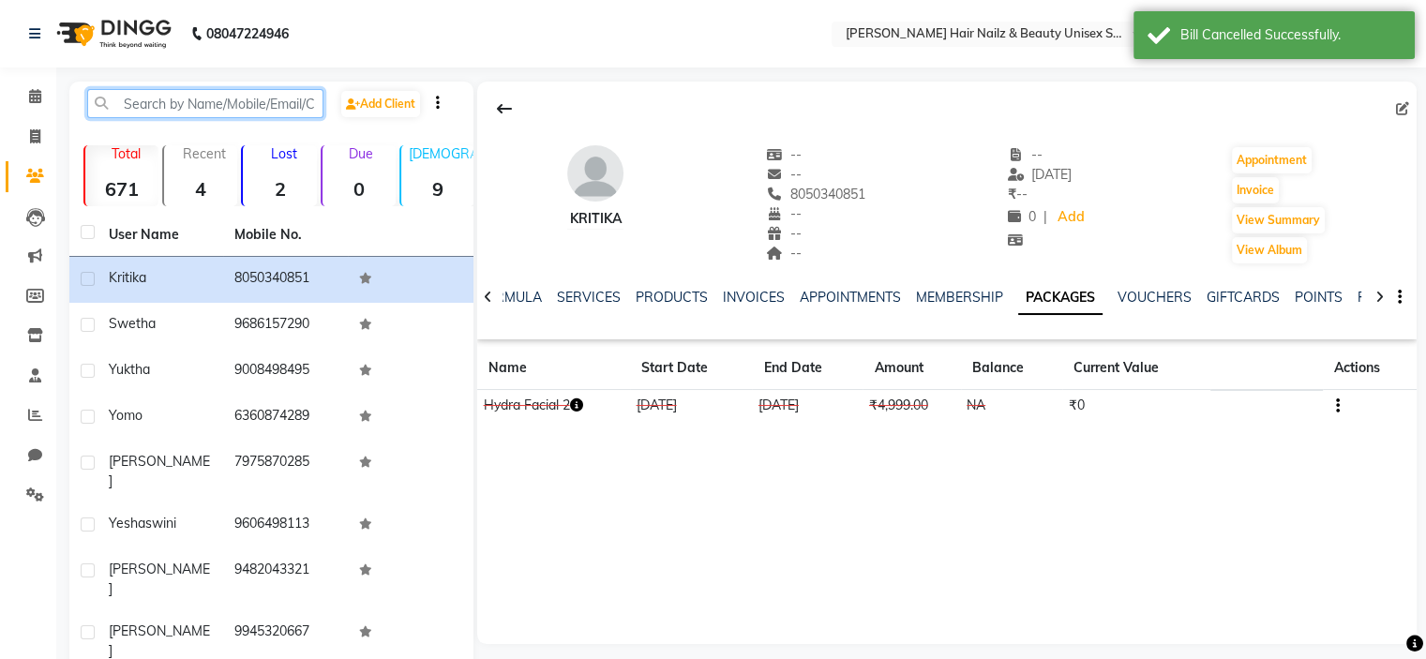
click at [180, 113] on input "text" at bounding box center [205, 103] width 236 height 29
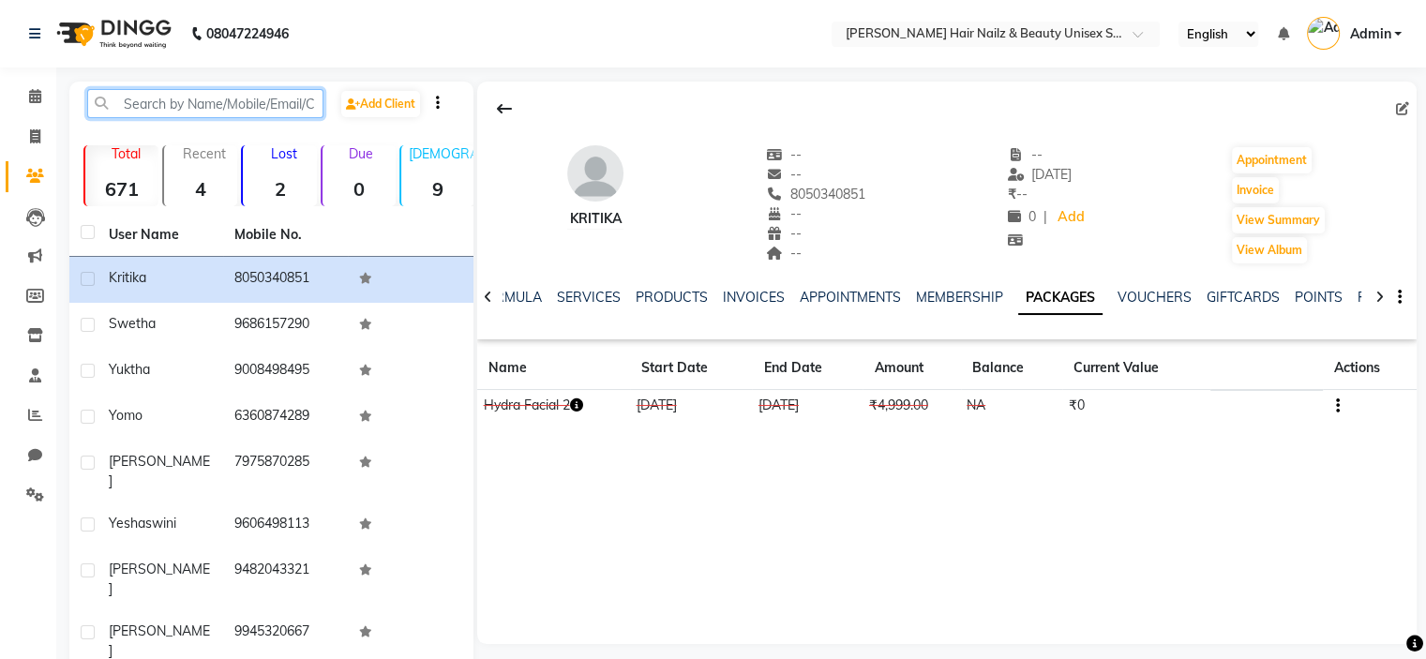
paste input "9036504069"
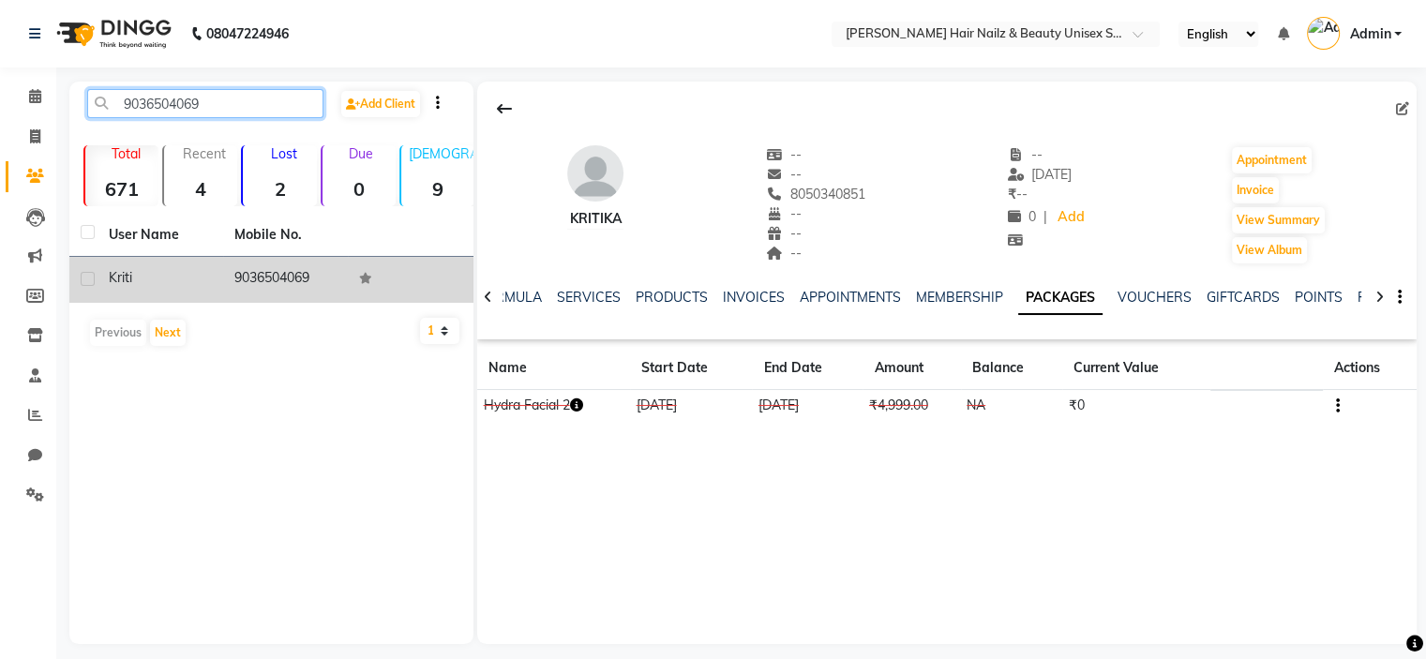
type input "9036504069"
click at [270, 271] on td "9036504069" at bounding box center [286, 280] width 126 height 46
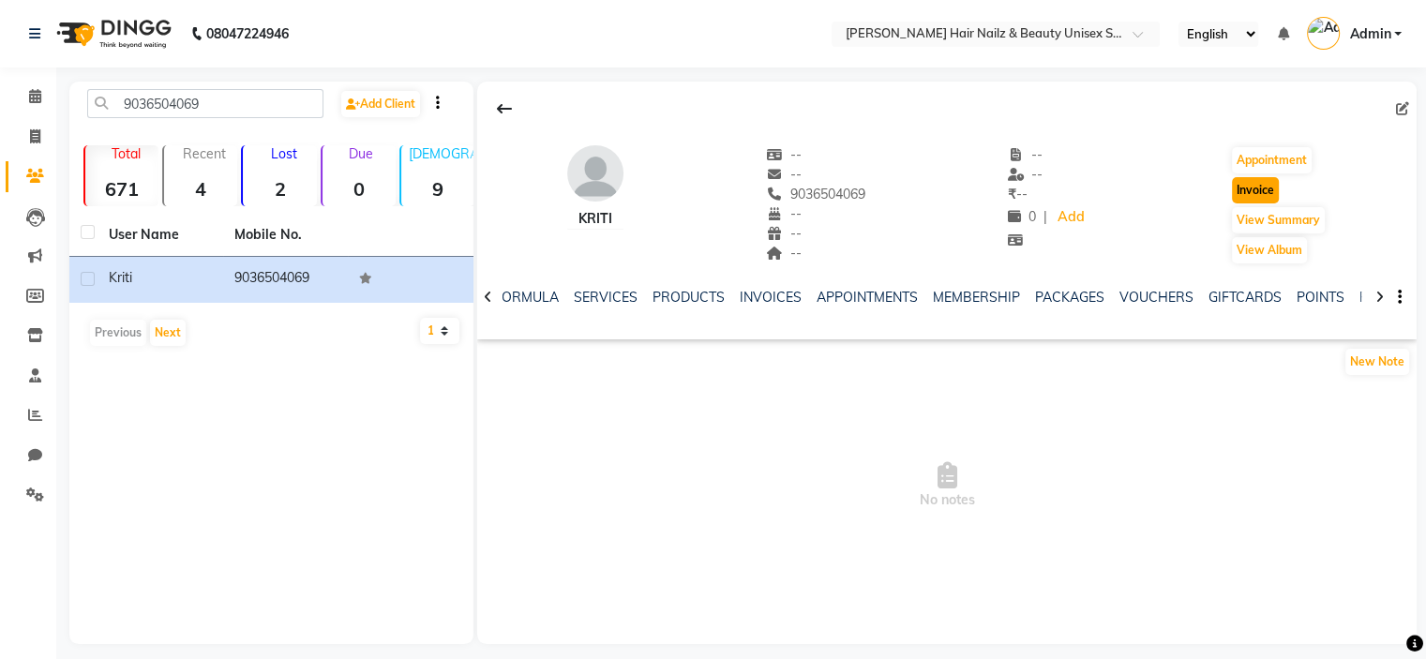
click at [1265, 191] on button "Invoice" at bounding box center [1255, 190] width 47 height 26
select select "service"
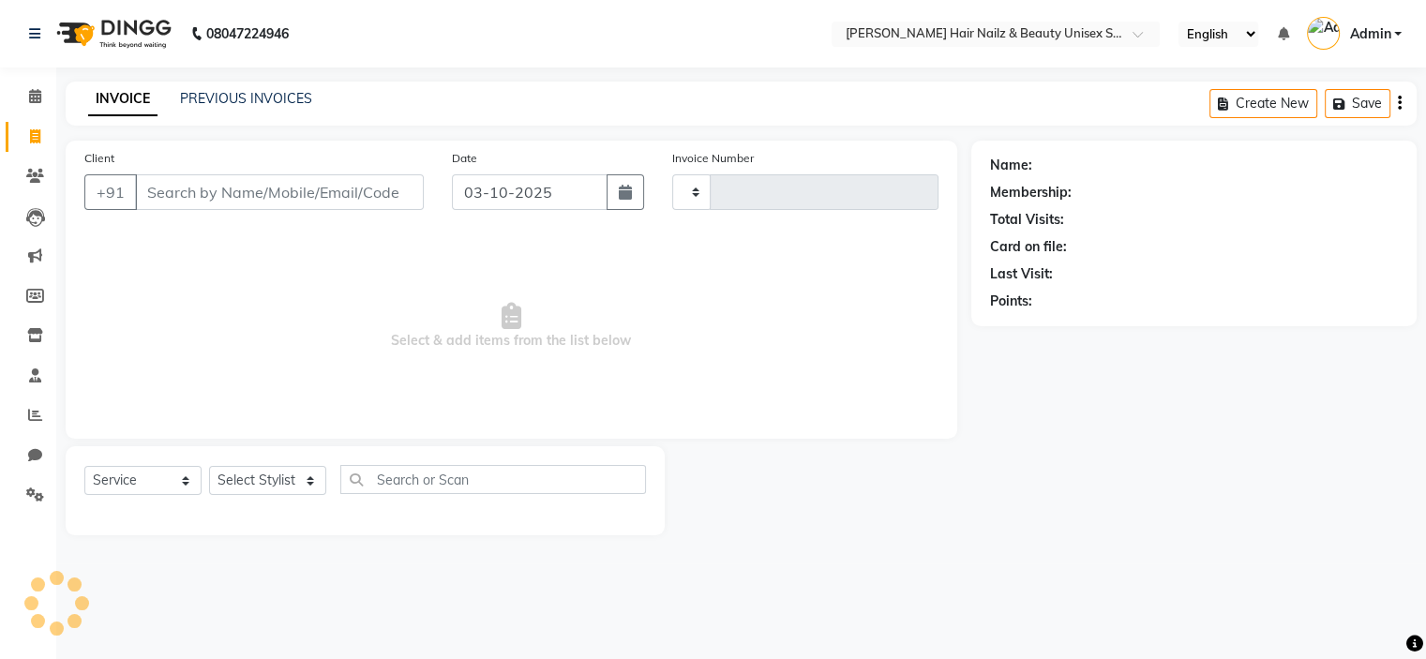
type input "0005"
select select "9097"
type input "9036504069"
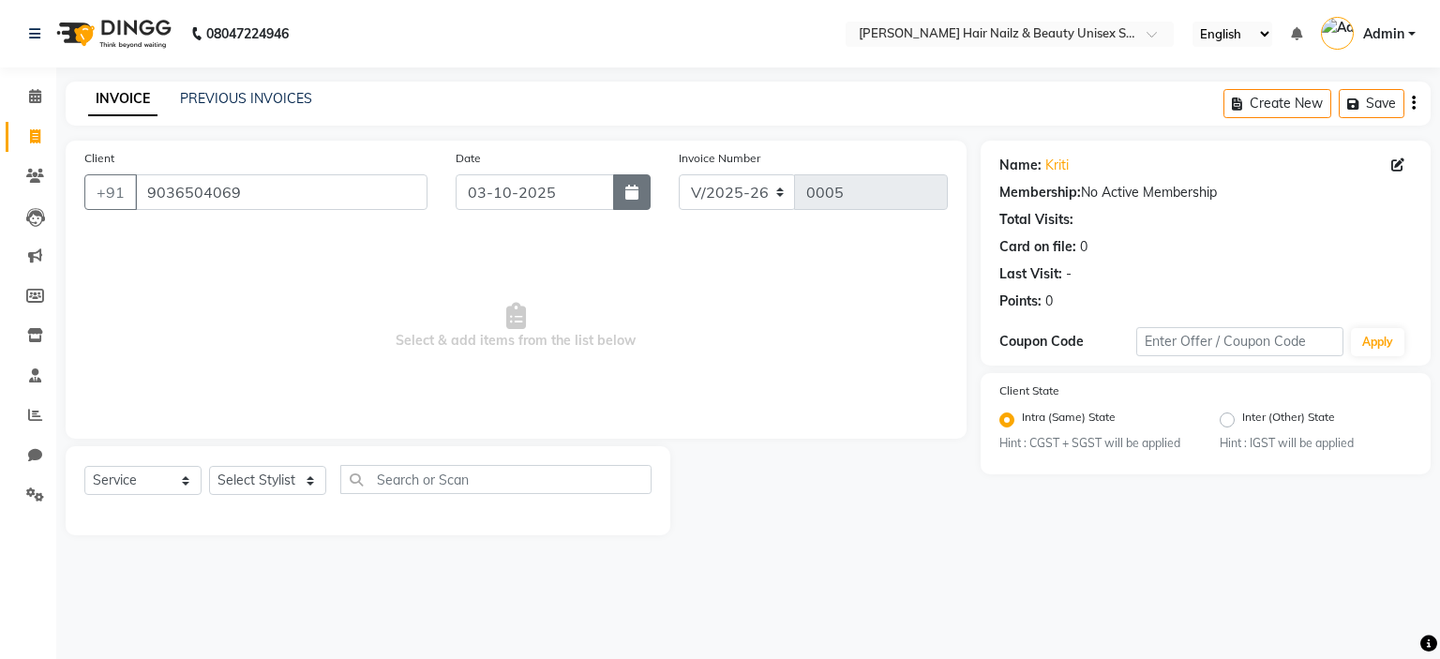
click at [634, 196] on icon "button" at bounding box center [631, 192] width 13 height 15
select select "10"
select select "2025"
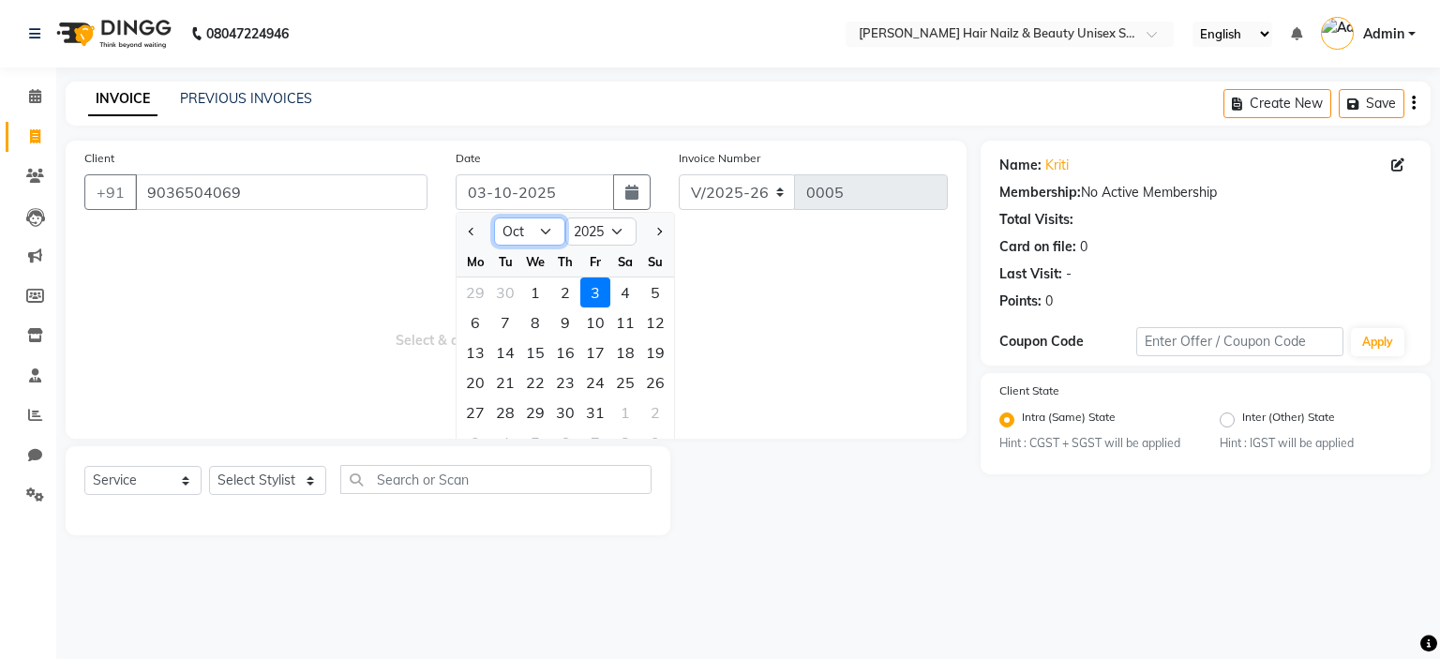
click at [542, 228] on select "Jan Feb Mar Apr May Jun [DATE] Aug Sep Oct Nov Dec" at bounding box center [529, 232] width 71 height 28
click at [569, 414] on div "30" at bounding box center [565, 413] width 30 height 30
type input "[DATE]"
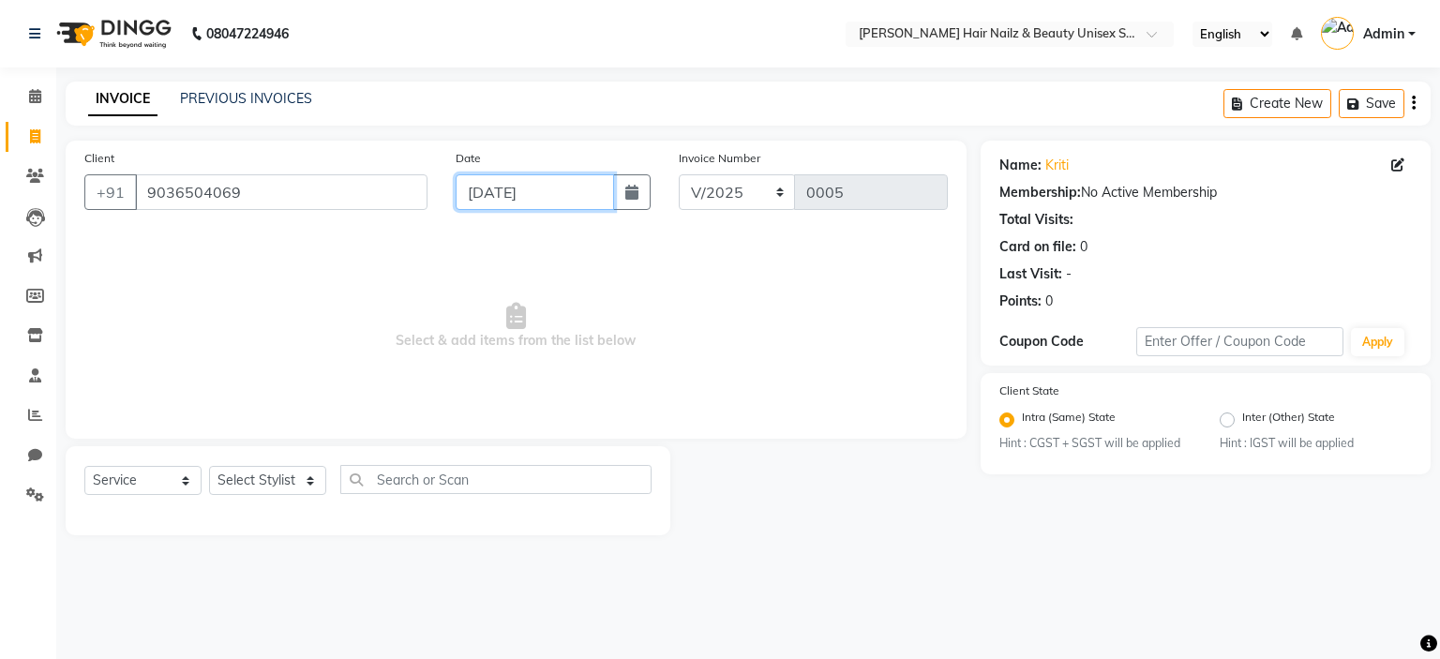
click at [524, 194] on input "[DATE]" at bounding box center [535, 192] width 158 height 36
select select "10"
select select "2025"
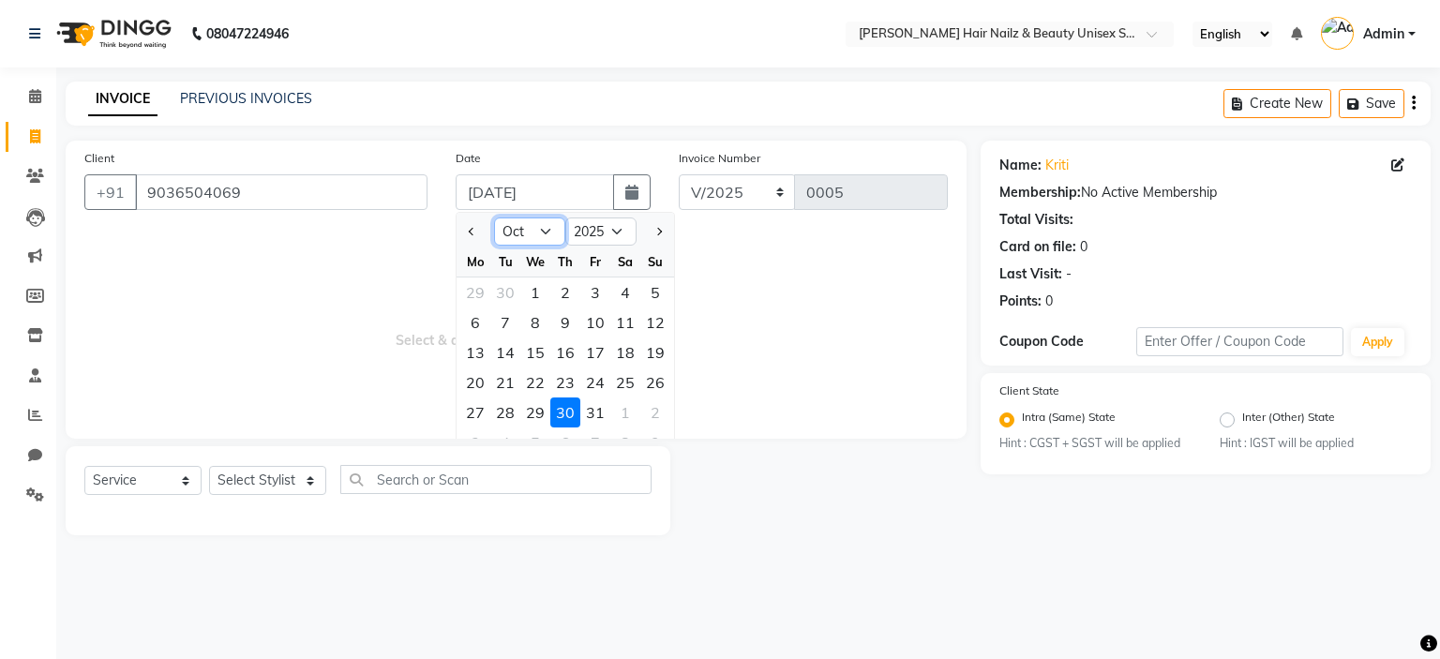
click at [528, 237] on select "Jan Feb Mar Apr May Jun [DATE] Aug Sep Oct Nov Dec" at bounding box center [529, 232] width 71 height 28
select select "1"
click at [494, 218] on select "Jan Feb Mar Apr May Jun [DATE] Aug Sep Oct Nov Dec" at bounding box center [529, 232] width 71 height 28
click at [573, 412] on div "30" at bounding box center [565, 413] width 30 height 30
type input "[DATE]"
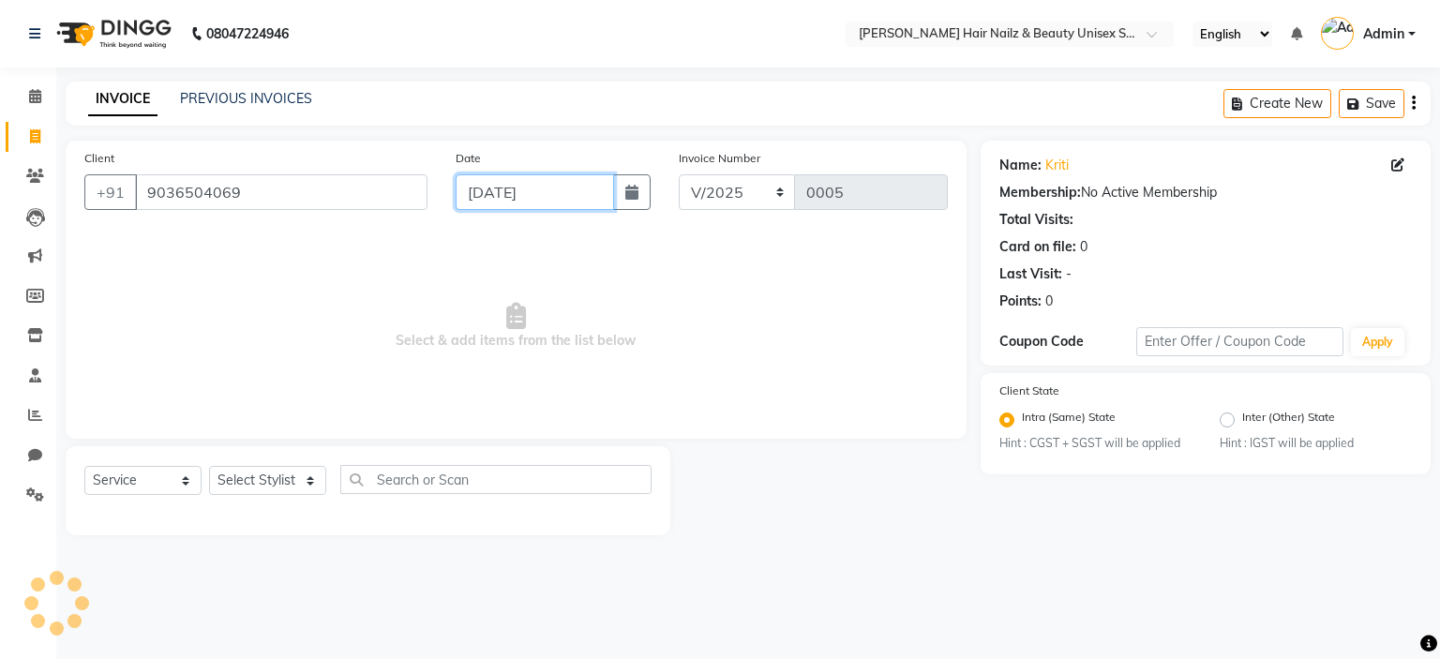
type input "0003"
click at [709, 202] on select "V/2025 V/2024-25" at bounding box center [737, 192] width 117 height 36
click at [679, 174] on select "V/2025 V/2024-25" at bounding box center [737, 192] width 117 height 36
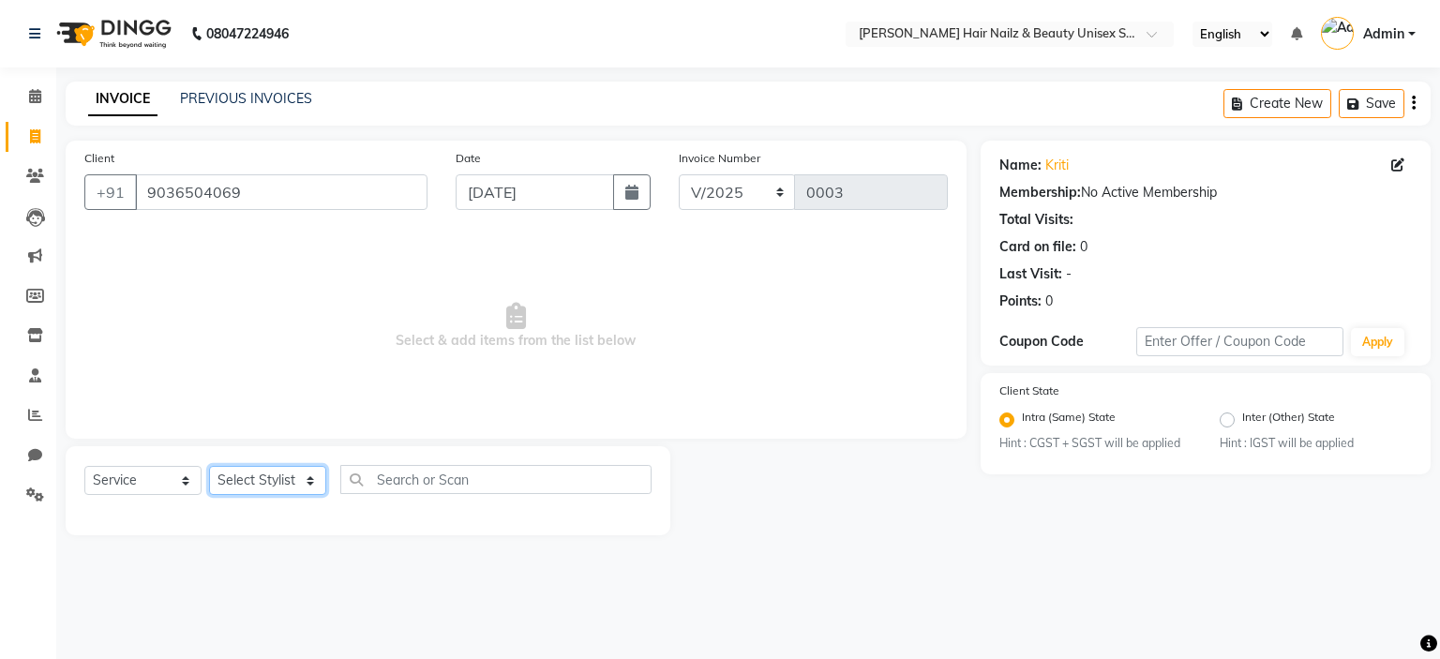
click at [279, 489] on select "Select Stylist Admin Bhagya [PERSON_NAME][DATE] [PERSON_NAME] [PERSON_NAME]" at bounding box center [267, 480] width 117 height 29
select select "93013"
click at [209, 467] on select "Select Stylist Admin Bhagya [PERSON_NAME][DATE] [PERSON_NAME] [PERSON_NAME]" at bounding box center [267, 480] width 117 height 29
click at [162, 477] on select "Select Service Product Membership Package Voucher Prepaid Gift Card" at bounding box center [142, 480] width 117 height 29
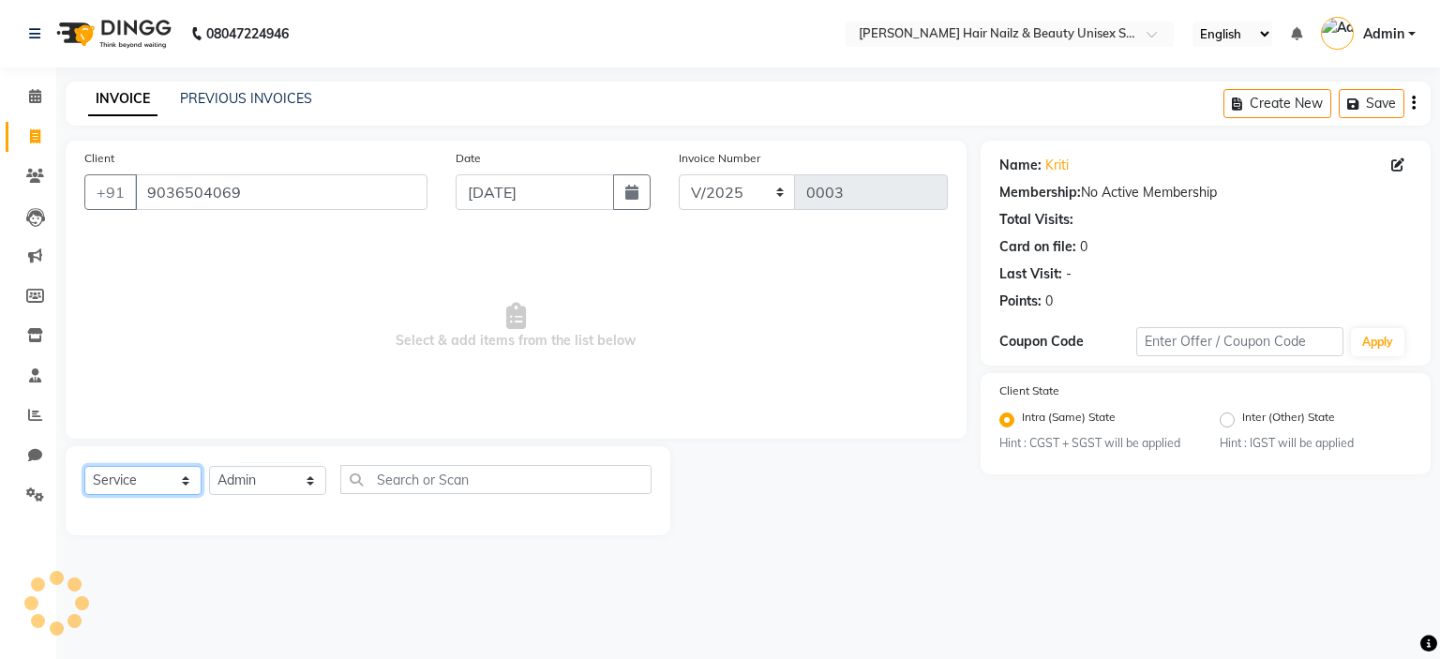
click at [162, 477] on select "Select Service Product Membership Package Voucher Prepaid Gift Card" at bounding box center [142, 480] width 117 height 29
select select "package"
click at [84, 467] on select "Select Service Product Membership Package Voucher Prepaid Gift Card" at bounding box center [142, 480] width 117 height 29
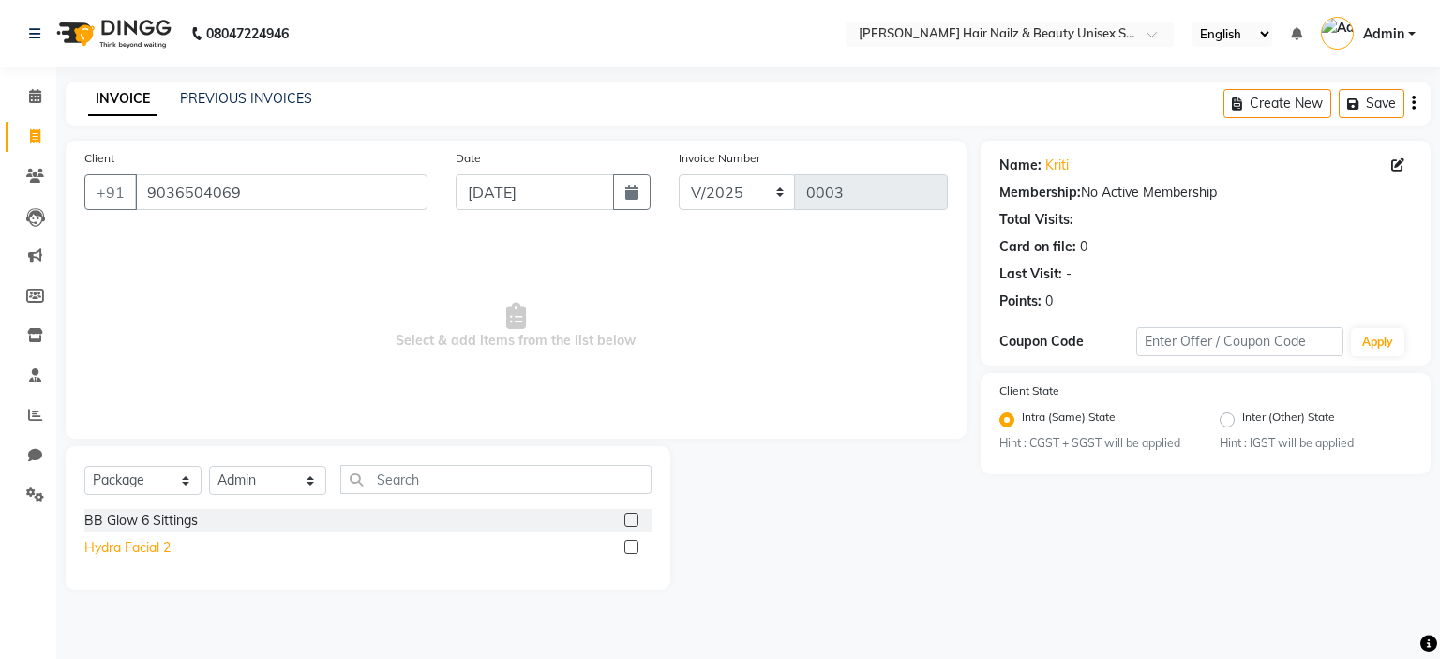
click at [156, 541] on div "Hydra Facial 2" at bounding box center [127, 548] width 86 height 20
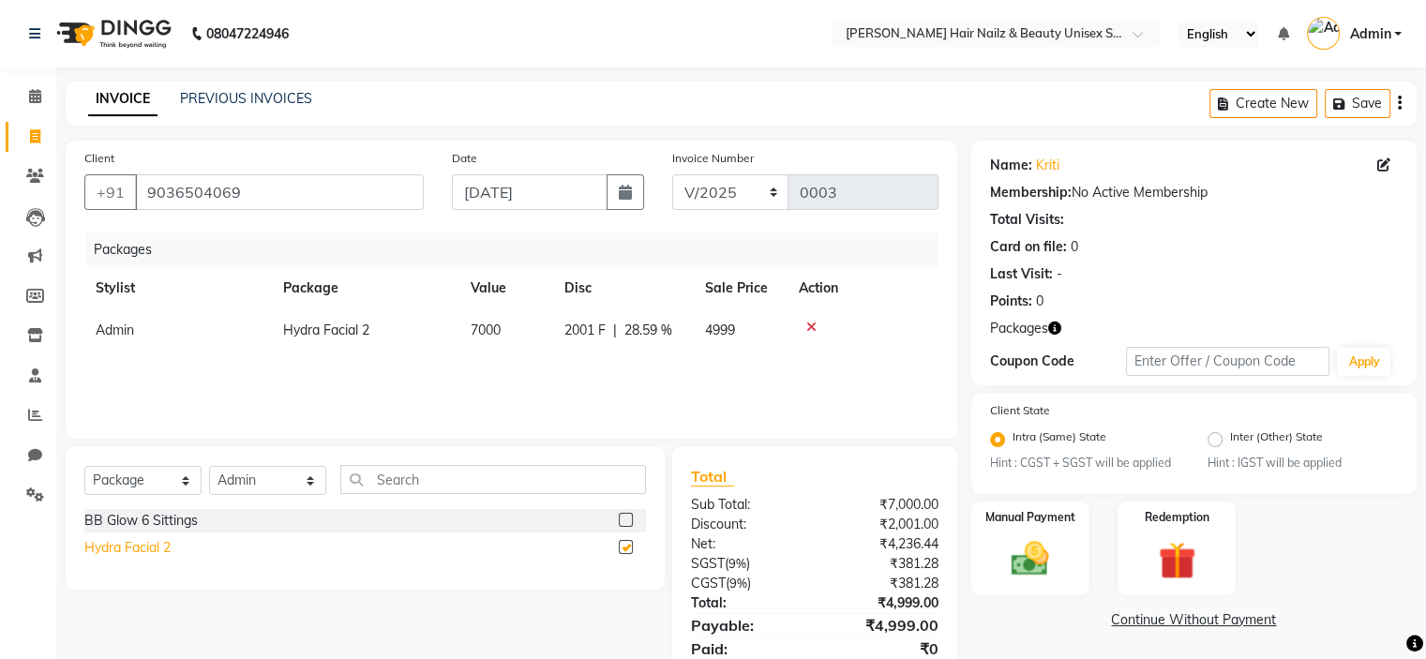
checkbox input "false"
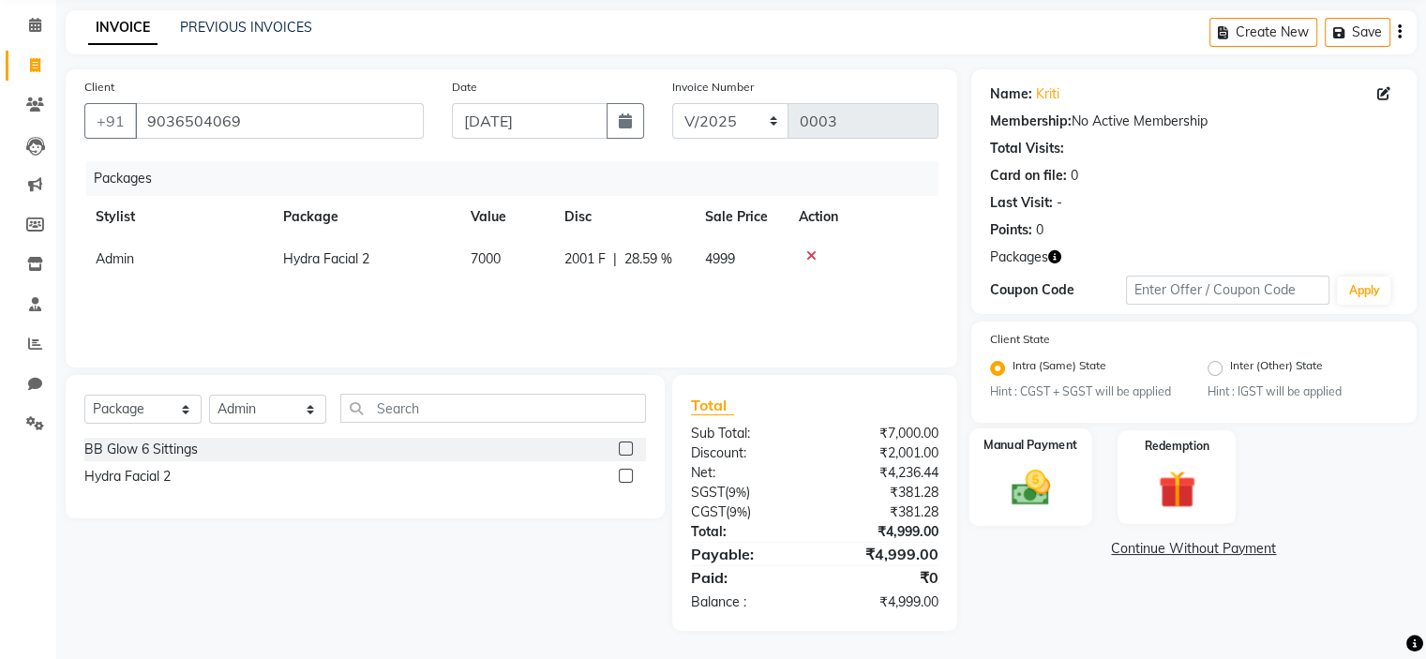
click at [1058, 490] on img at bounding box center [1030, 488] width 63 height 45
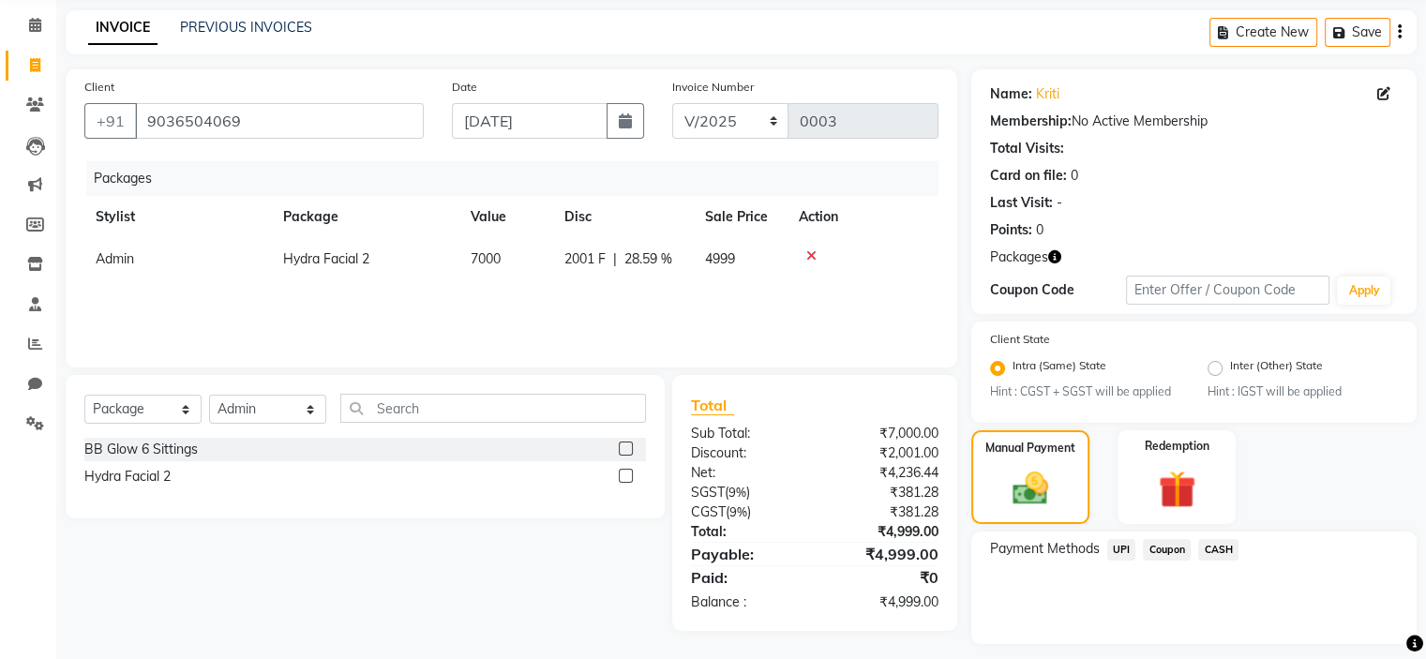
click at [1136, 546] on div "Coupon" at bounding box center [1163, 551] width 55 height 25
click at [1128, 548] on span "UPI" at bounding box center [1122, 550] width 29 height 22
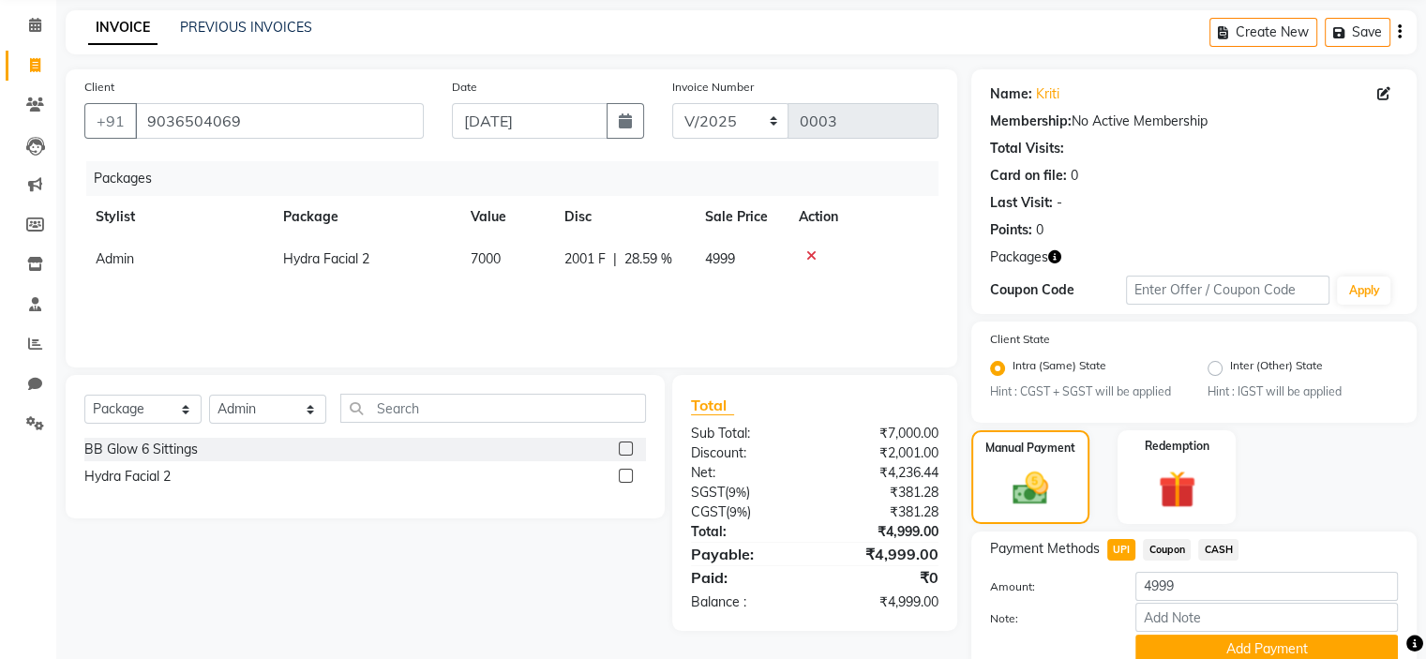
scroll to position [154, 0]
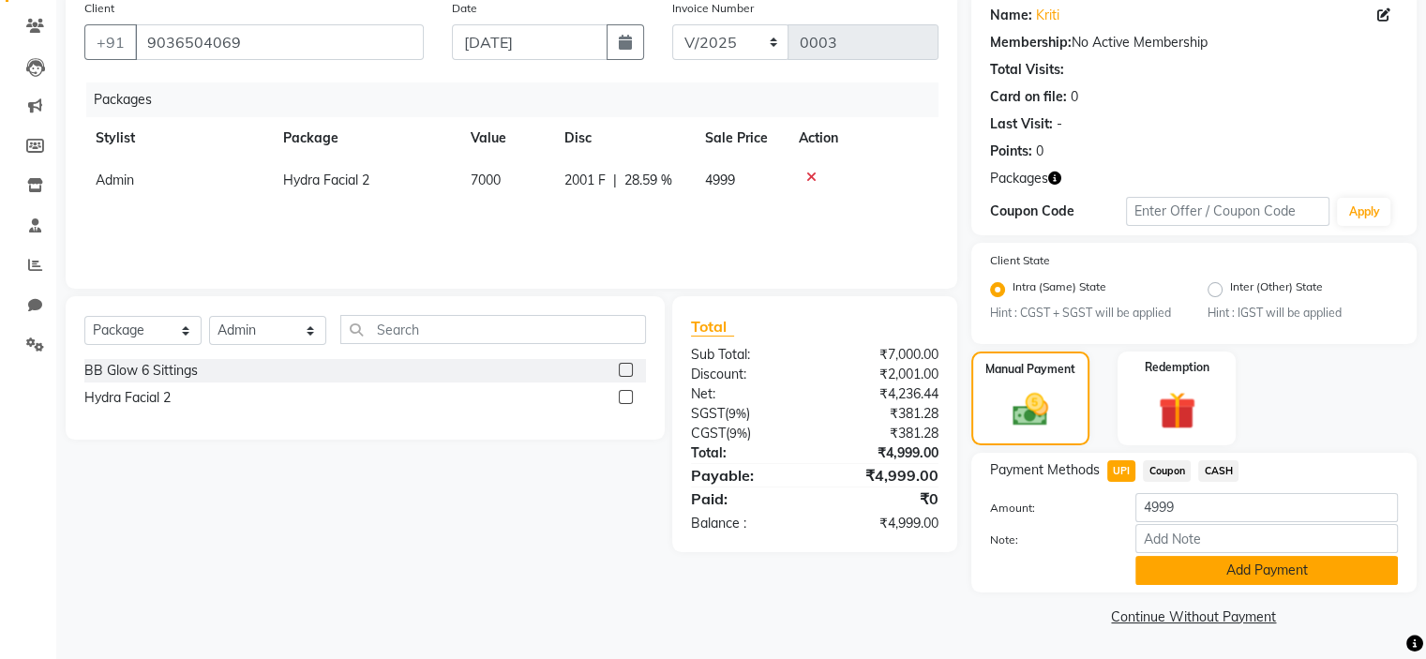
click at [1170, 565] on button "Add Payment" at bounding box center [1267, 570] width 263 height 29
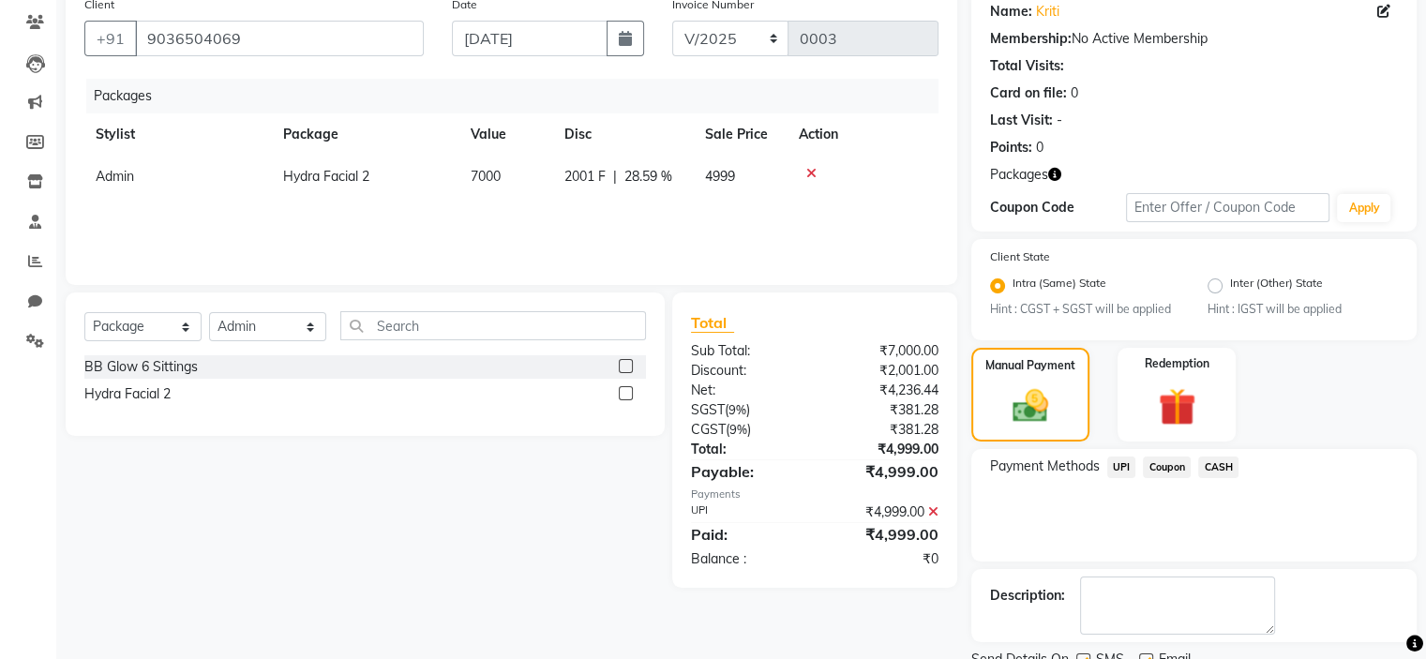
scroll to position [229, 0]
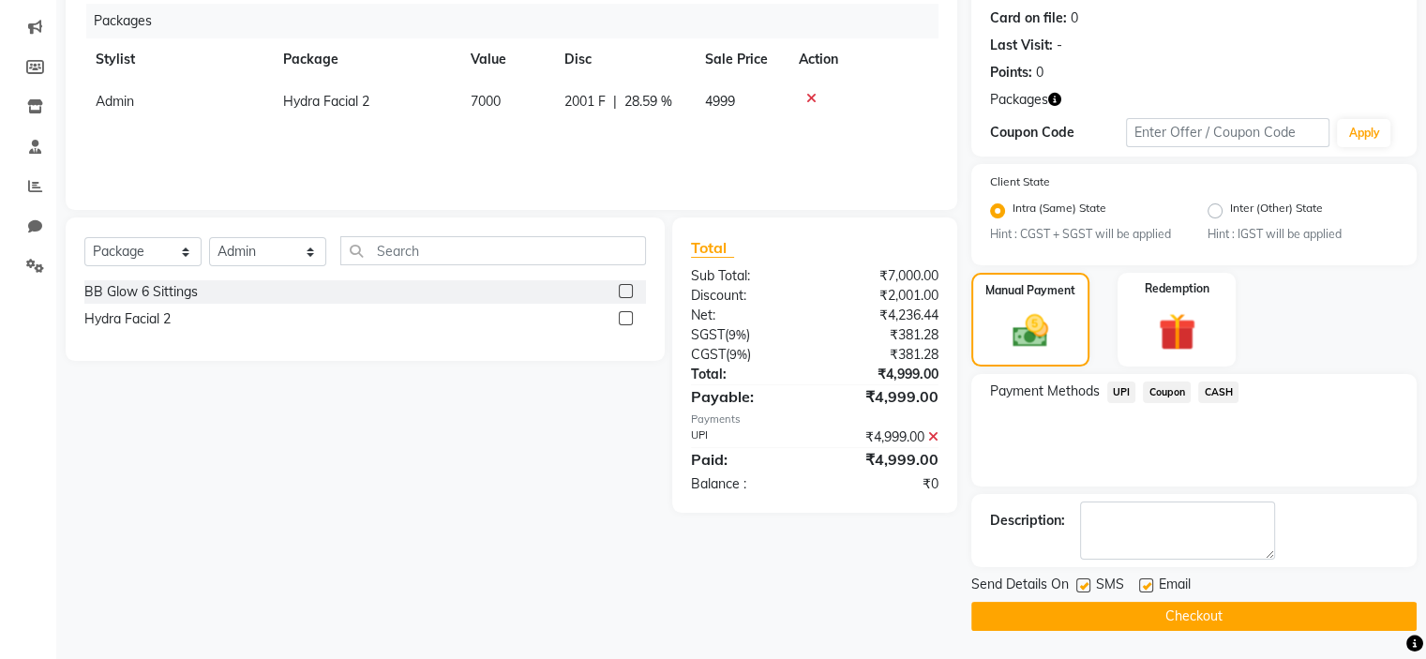
click at [1088, 584] on label at bounding box center [1084, 586] width 14 height 14
click at [1088, 584] on input "checkbox" at bounding box center [1083, 586] width 12 height 12
checkbox input "false"
click at [1143, 584] on label at bounding box center [1146, 586] width 14 height 14
click at [1143, 584] on input "checkbox" at bounding box center [1145, 586] width 12 height 12
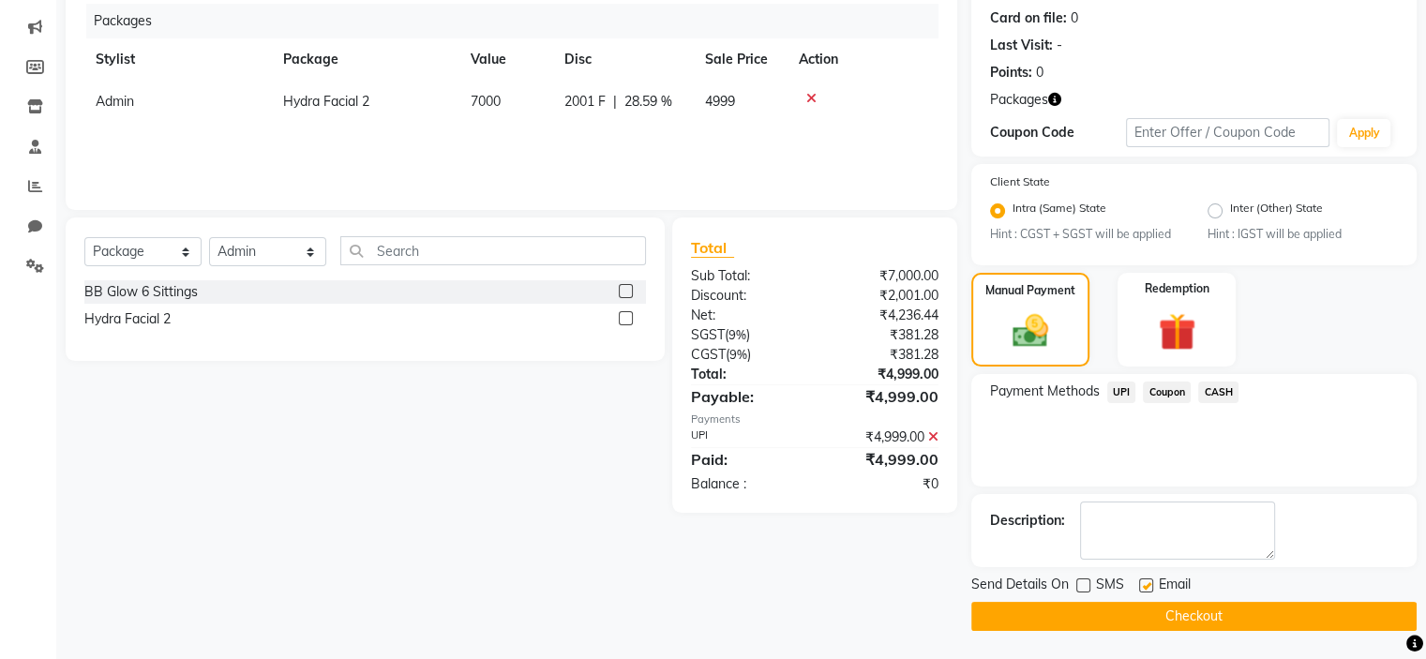
checkbox input "false"
click at [1163, 618] on button "Checkout" at bounding box center [1194, 616] width 445 height 29
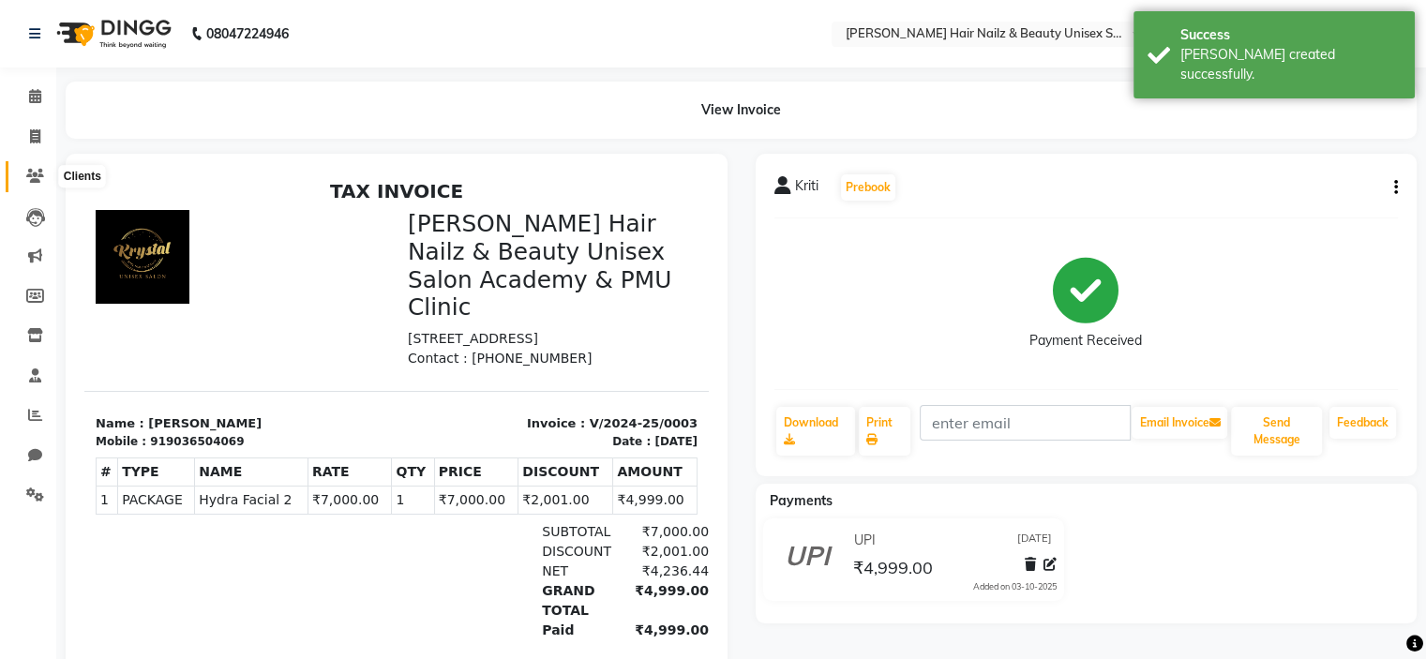
click at [32, 179] on icon at bounding box center [35, 176] width 18 height 14
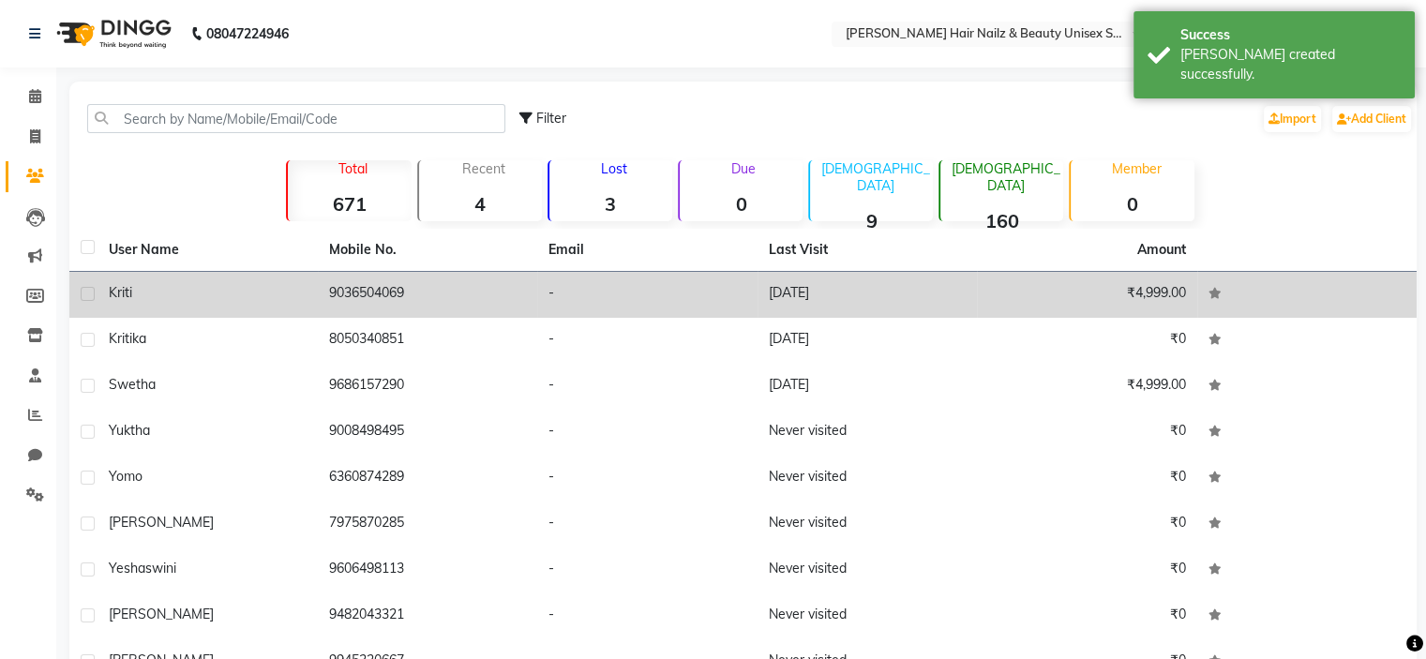
click at [236, 296] on div "Kriti" at bounding box center [208, 293] width 198 height 20
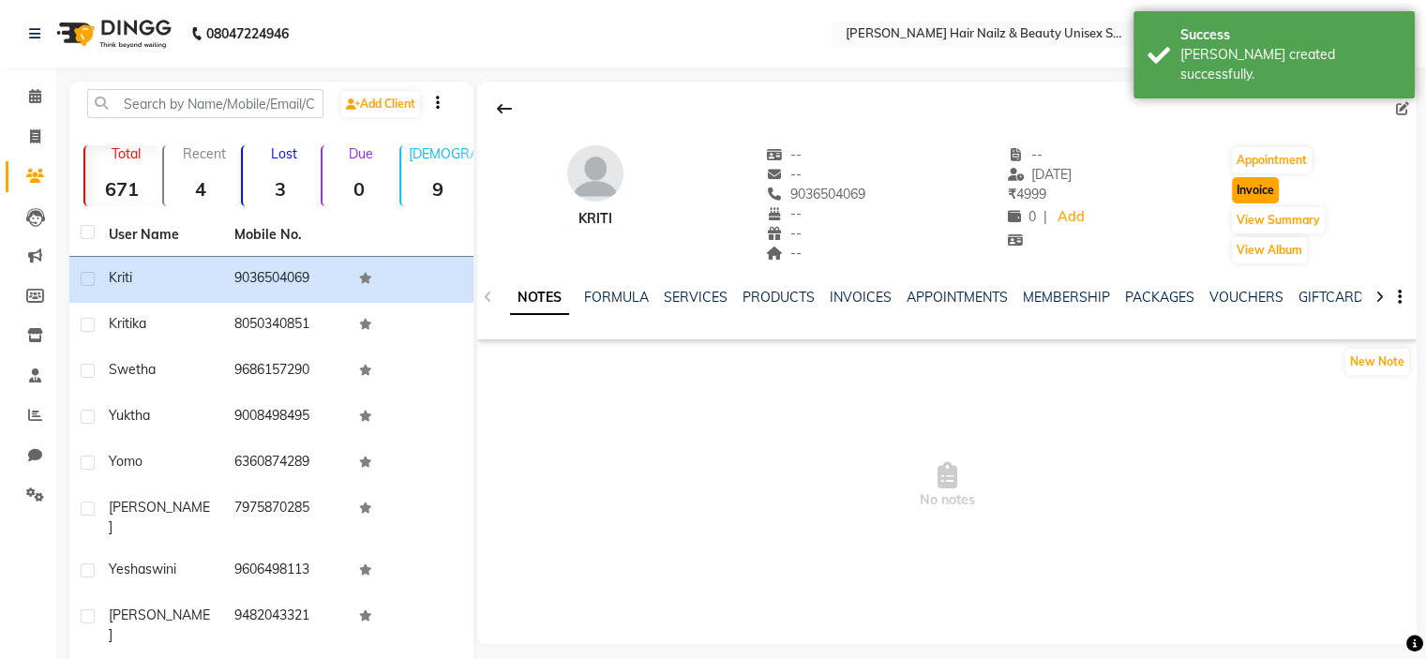
click at [1270, 194] on button "Invoice" at bounding box center [1255, 190] width 47 height 26
select select "service"
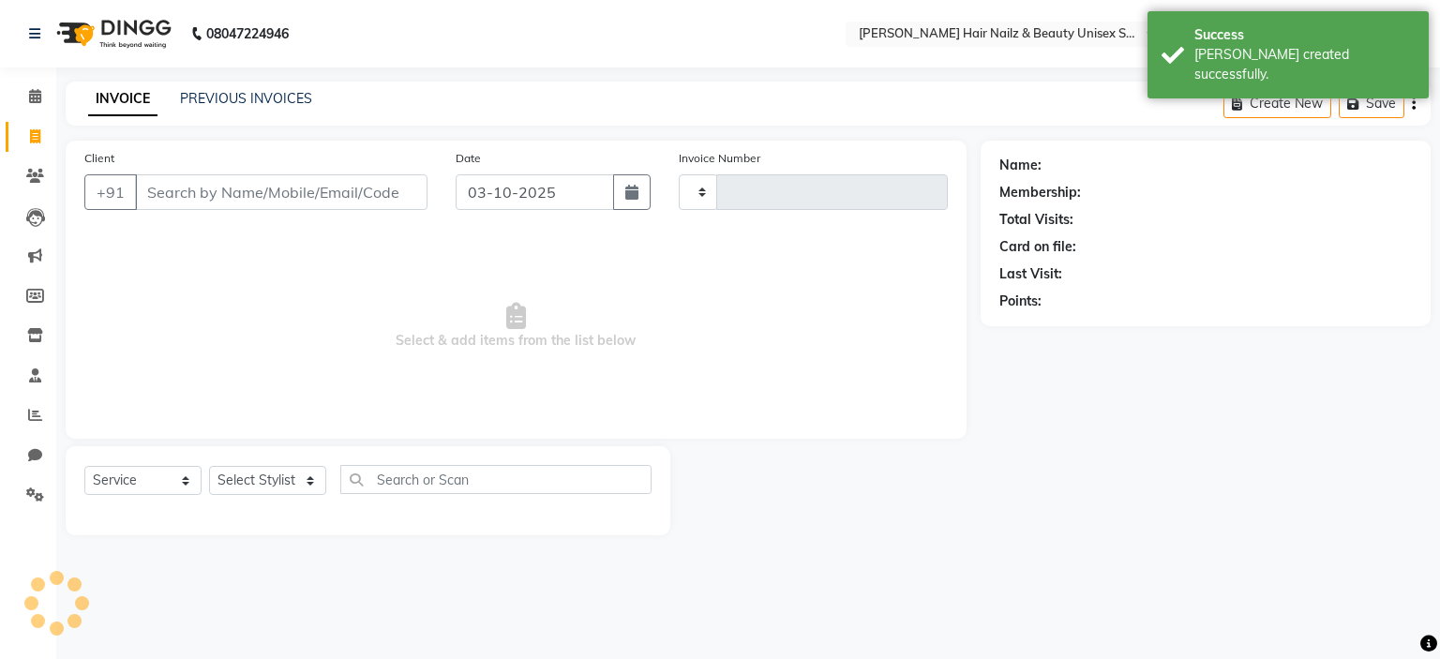
type input "0005"
select select "9097"
click at [634, 192] on icon "button" at bounding box center [631, 192] width 13 height 15
select select "10"
select select "2025"
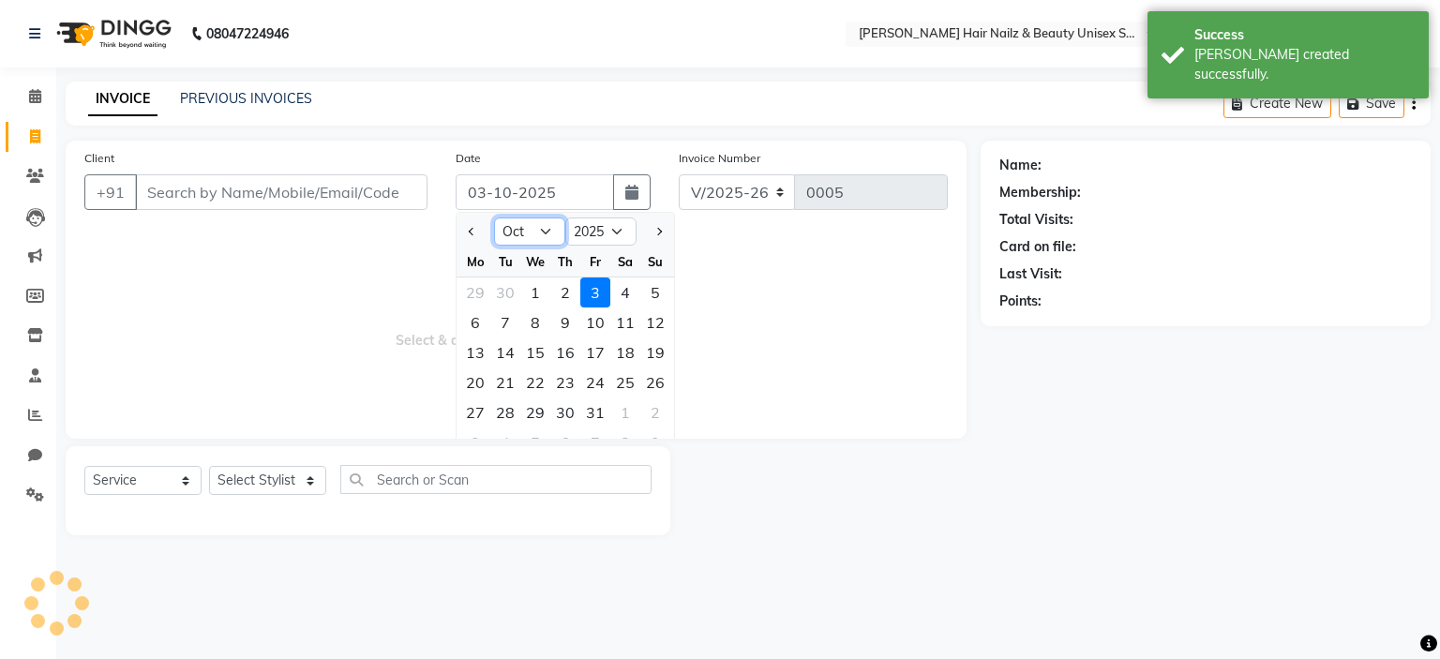
click at [534, 233] on select "Jan Feb Mar Apr May Jun [DATE] Aug Sep Oct Nov Dec" at bounding box center [529, 232] width 71 height 28
select select "1"
click at [494, 218] on select "Jan Feb Mar Apr May Jun [DATE] Aug Sep Oct Nov Dec" at bounding box center [529, 232] width 71 height 28
type input "9036504069"
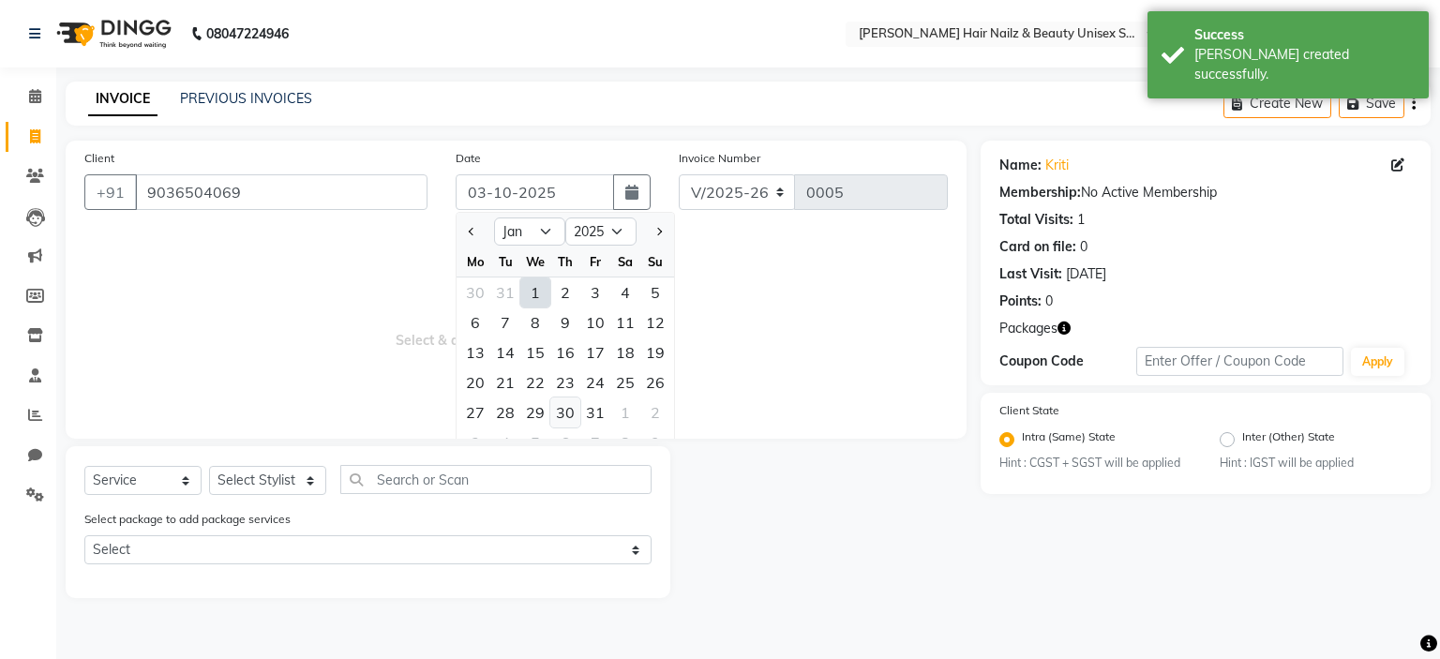
click at [559, 416] on div "30" at bounding box center [565, 413] width 30 height 30
type input "[DATE]"
type input "0004"
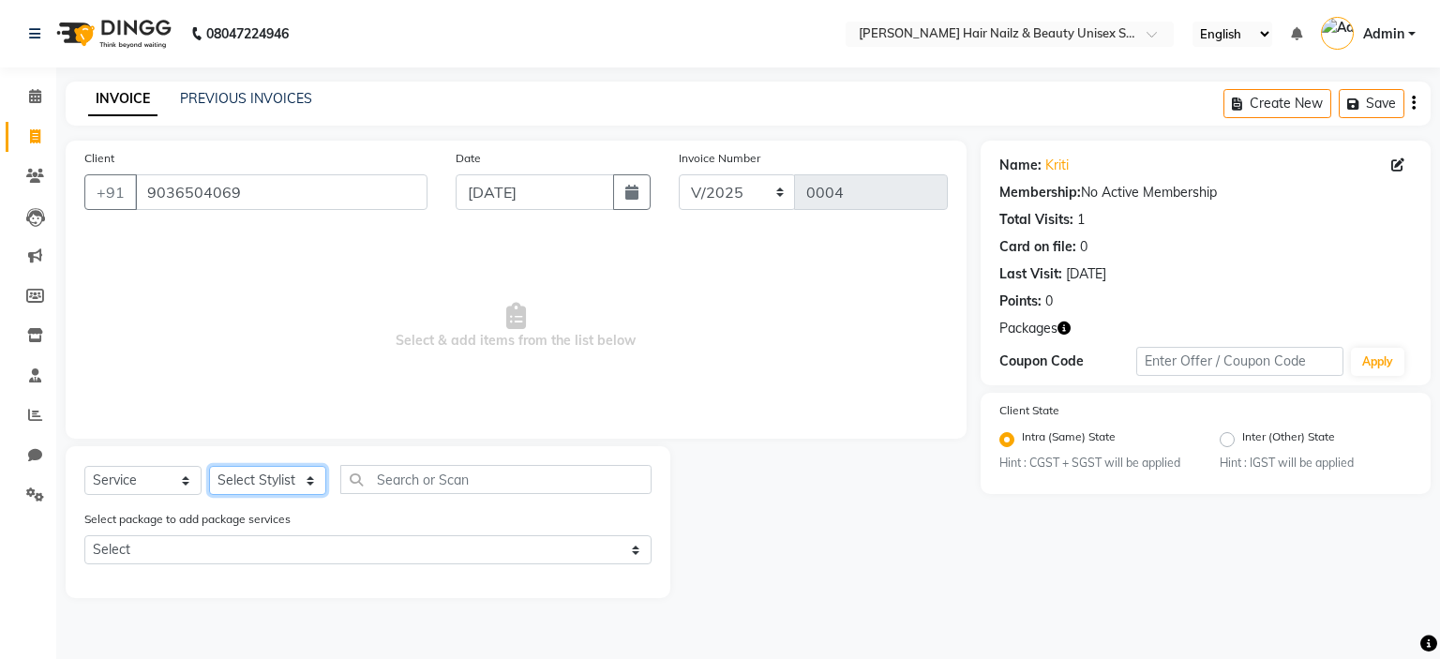
click at [279, 482] on select "Select Stylist Admin Bhagya [PERSON_NAME][DATE] [PERSON_NAME] [PERSON_NAME]" at bounding box center [267, 480] width 117 height 29
click at [209, 467] on select "Select Stylist Admin Bhagya [PERSON_NAME][DATE] [PERSON_NAME] [PERSON_NAME]" at bounding box center [267, 480] width 117 height 29
click at [268, 475] on select "Select Stylist Admin Bhagya [PERSON_NAME][DATE] [PERSON_NAME] [PERSON_NAME]" at bounding box center [267, 480] width 117 height 29
select select "93012"
click at [209, 467] on select "Select Stylist Admin Bhagya [PERSON_NAME][DATE] [PERSON_NAME] [PERSON_NAME]" at bounding box center [267, 480] width 117 height 29
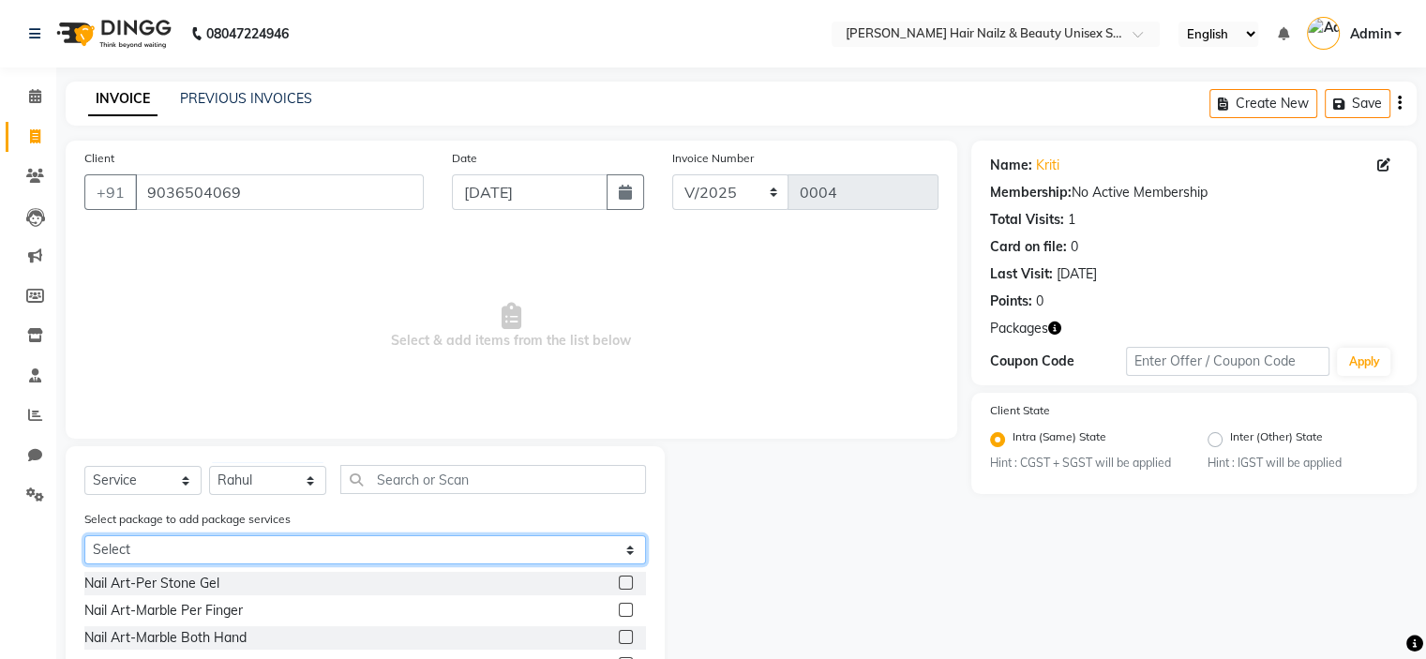
click at [235, 554] on select "Select Hydra Facial 2" at bounding box center [365, 549] width 562 height 29
select select "1: Object"
click at [84, 537] on select "Select Hydra Facial 2" at bounding box center [365, 549] width 562 height 29
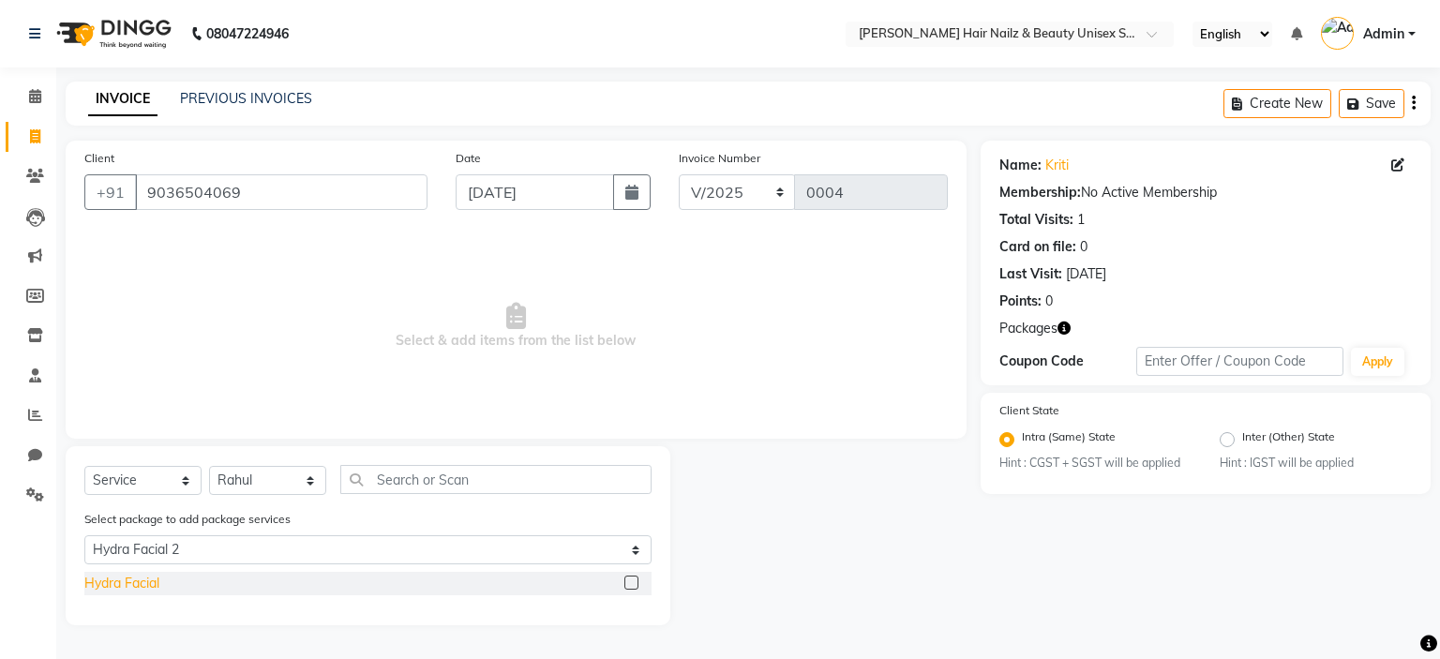
click at [144, 588] on div "Hydra Facial" at bounding box center [121, 584] width 75 height 20
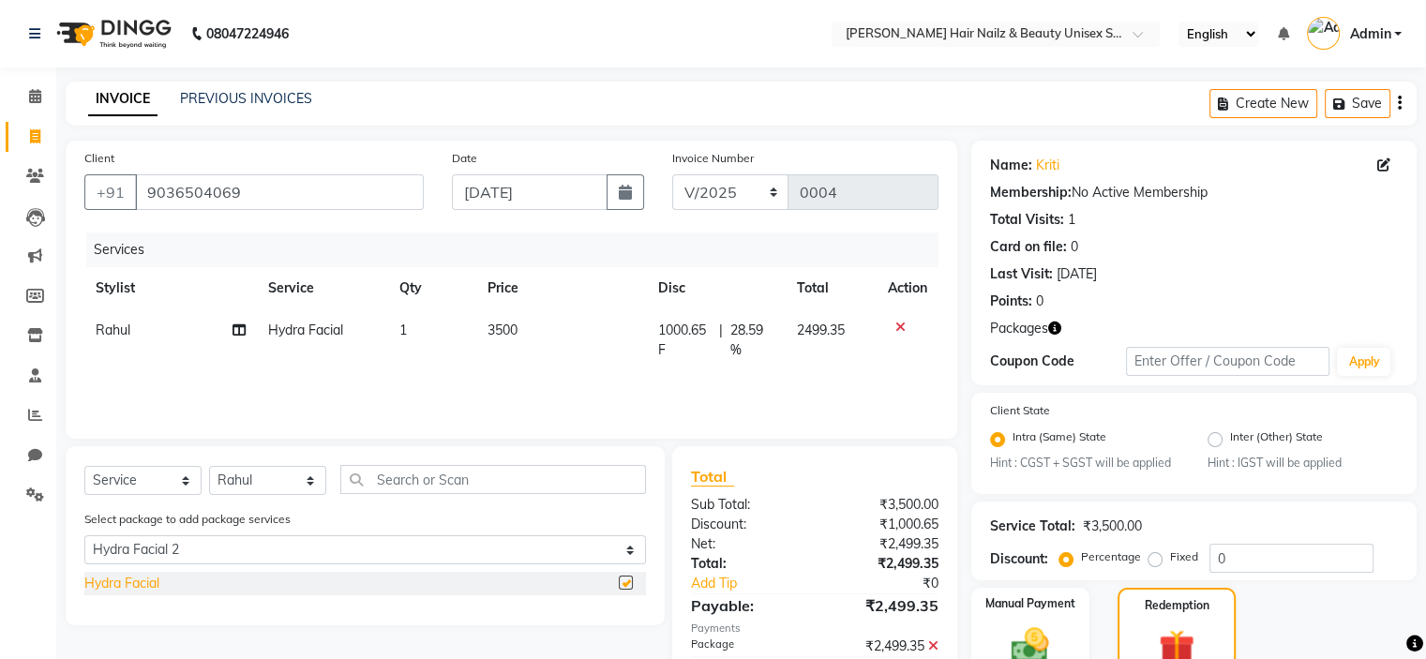
checkbox input "false"
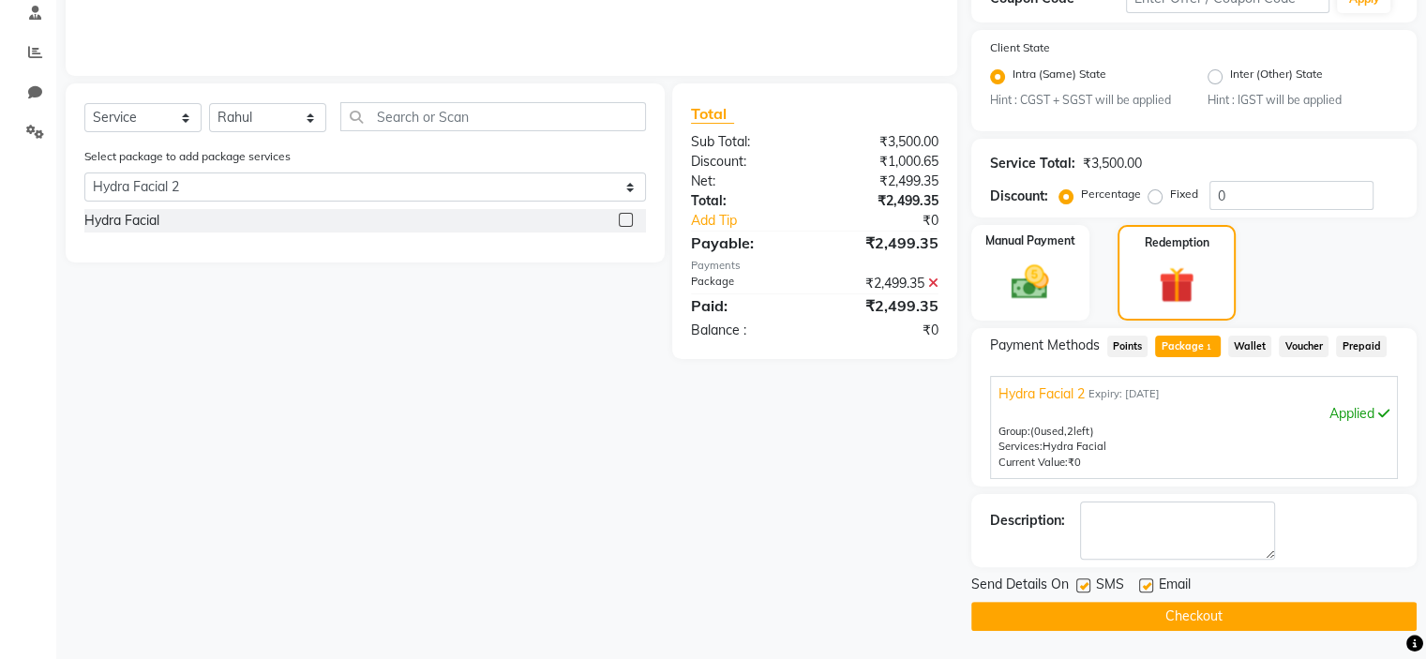
click at [1081, 581] on label at bounding box center [1084, 586] width 14 height 14
click at [1081, 581] on input "checkbox" at bounding box center [1083, 586] width 12 height 12
checkbox input "false"
click at [1144, 583] on label at bounding box center [1146, 586] width 14 height 14
click at [1144, 583] on input "checkbox" at bounding box center [1145, 586] width 12 height 12
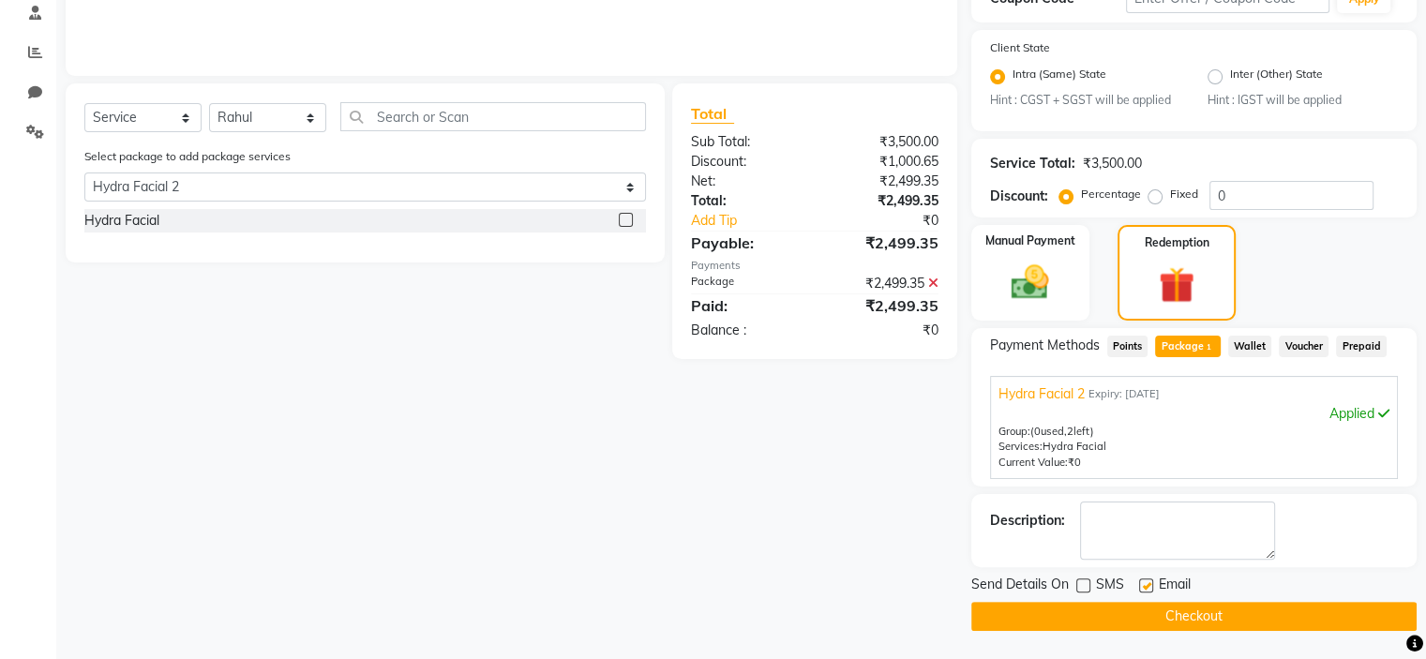
checkbox input "false"
click at [1117, 618] on button "Checkout" at bounding box center [1194, 616] width 445 height 29
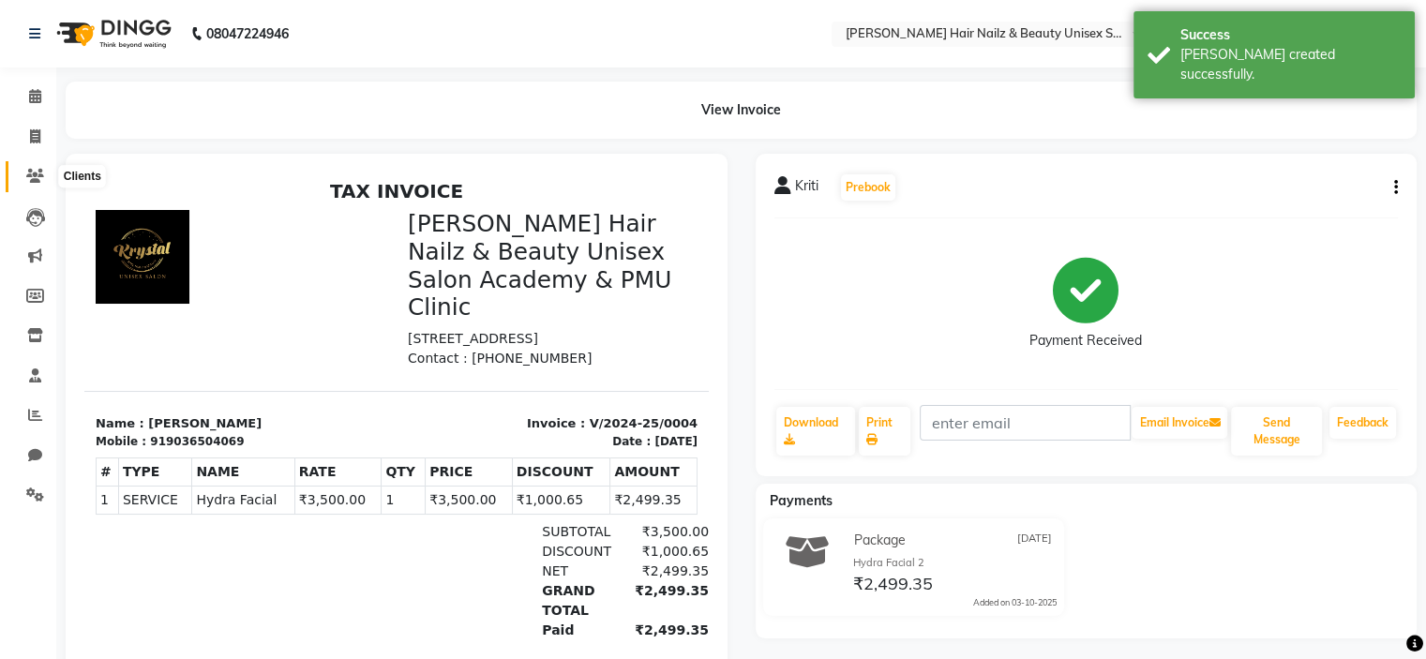
click at [31, 174] on icon at bounding box center [35, 176] width 18 height 14
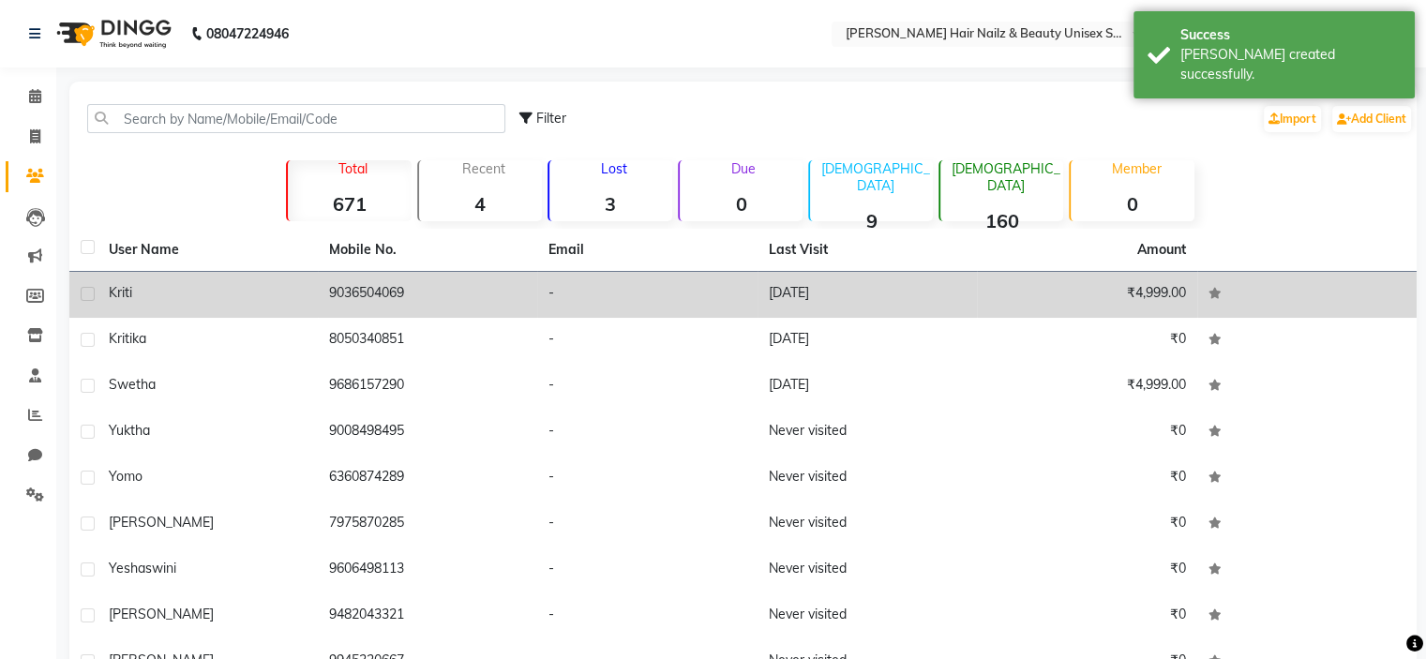
click at [227, 281] on td "Kriti" at bounding box center [208, 295] width 220 height 46
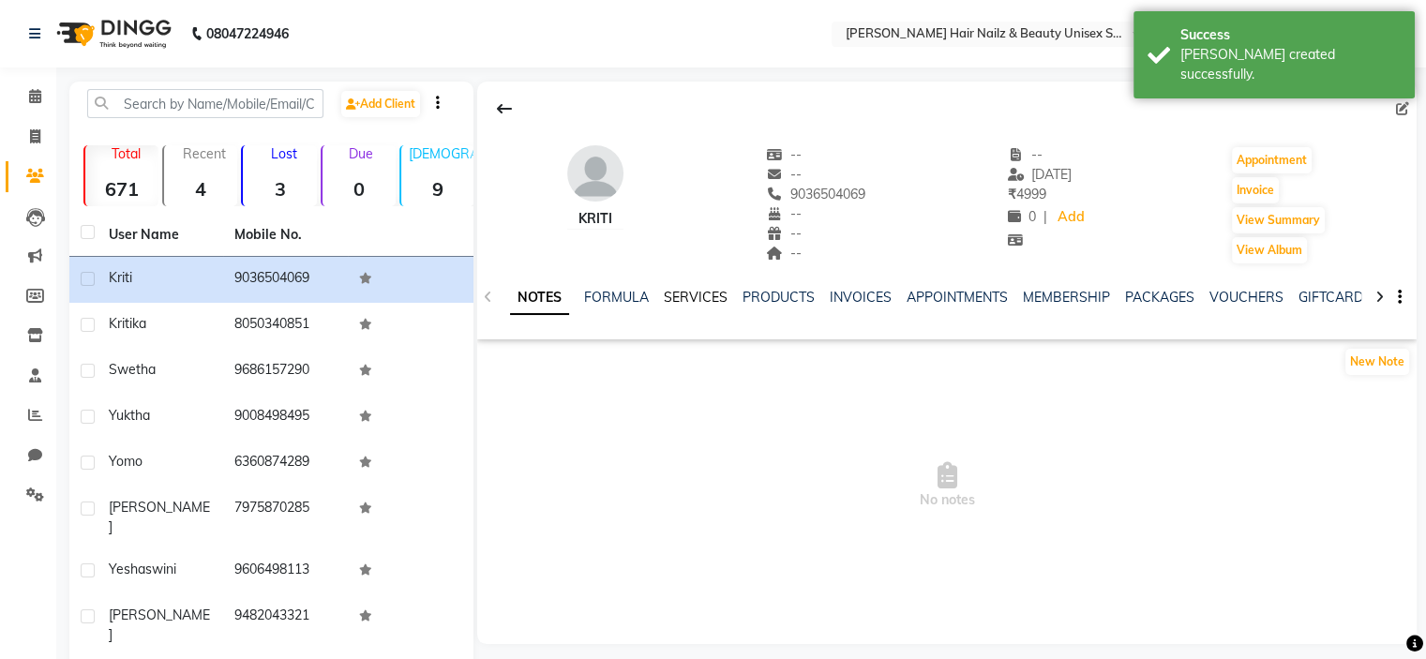
click at [689, 299] on link "SERVICES" at bounding box center [696, 297] width 64 height 17
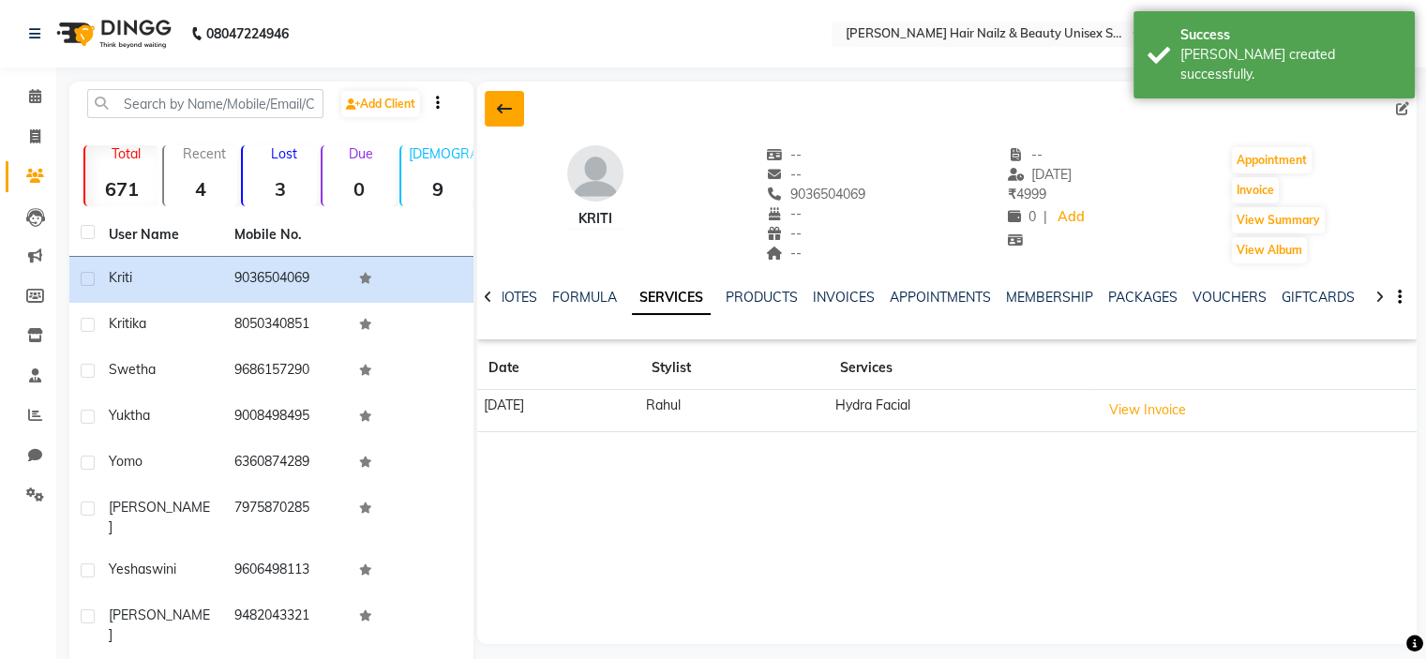
click at [508, 104] on icon at bounding box center [504, 108] width 15 height 15
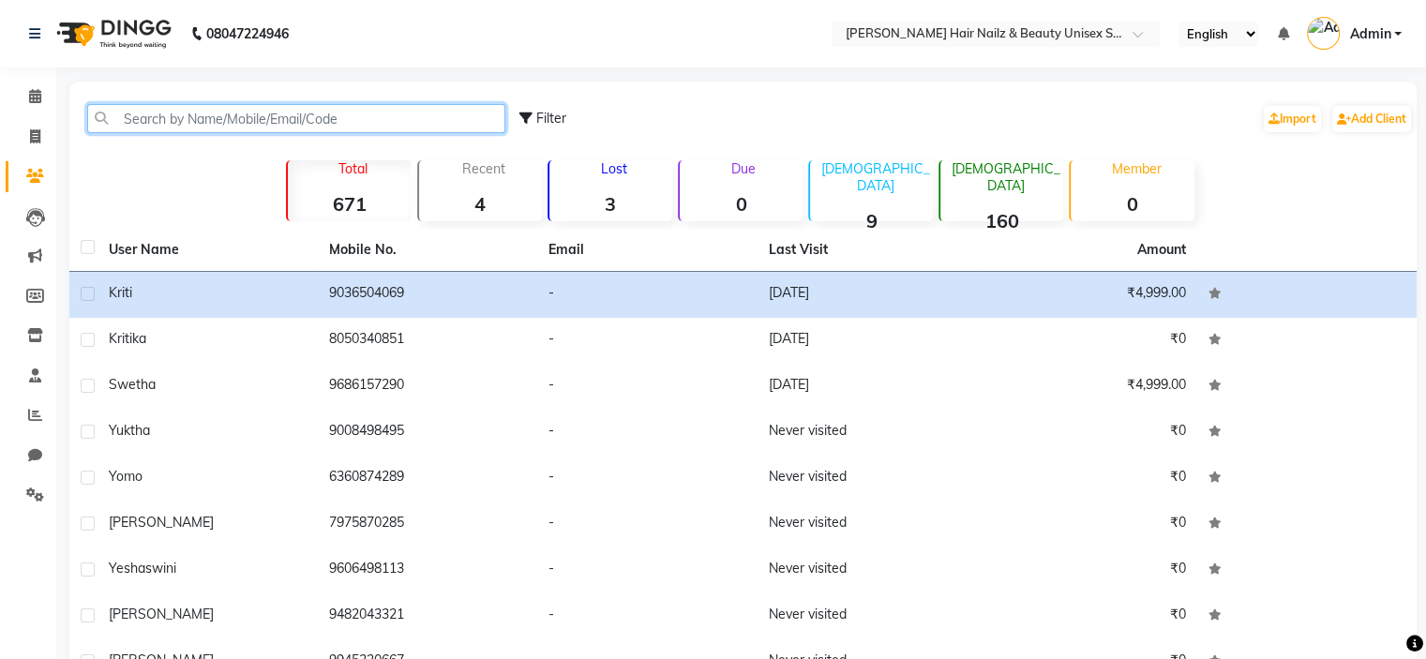
click at [342, 118] on input "text" at bounding box center [296, 118] width 418 height 29
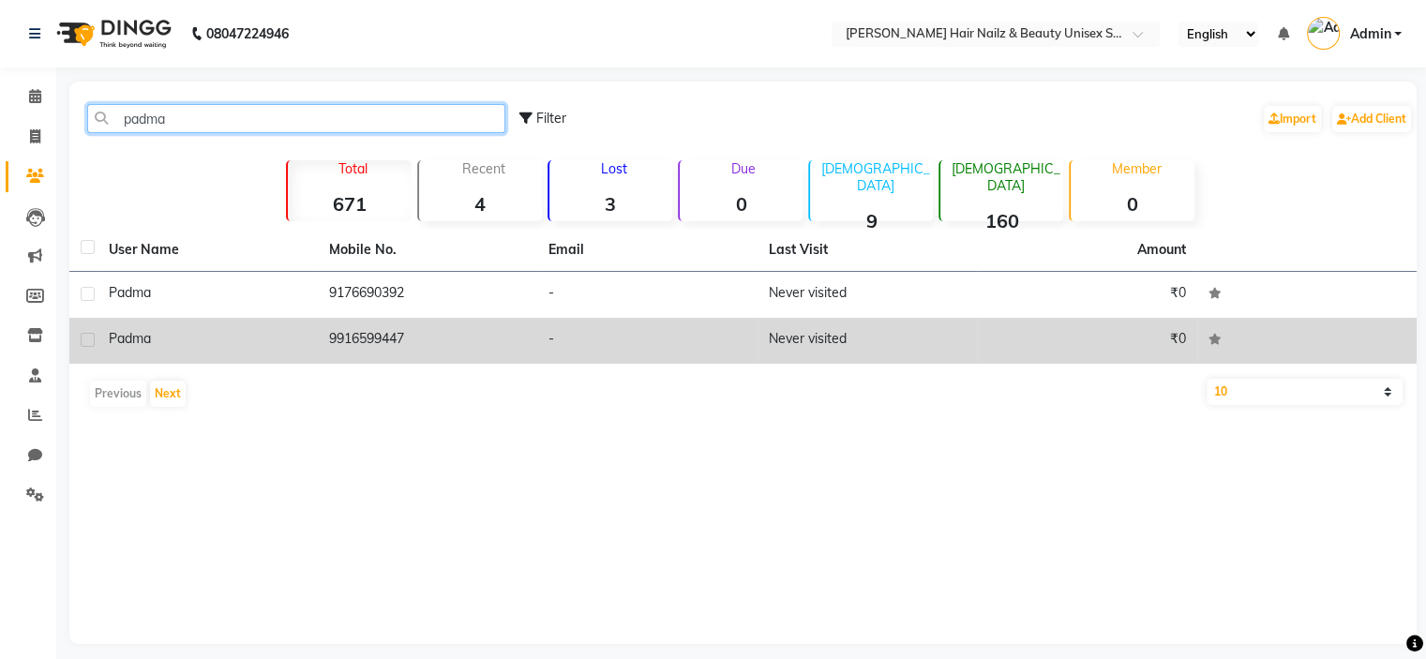
type input "padma"
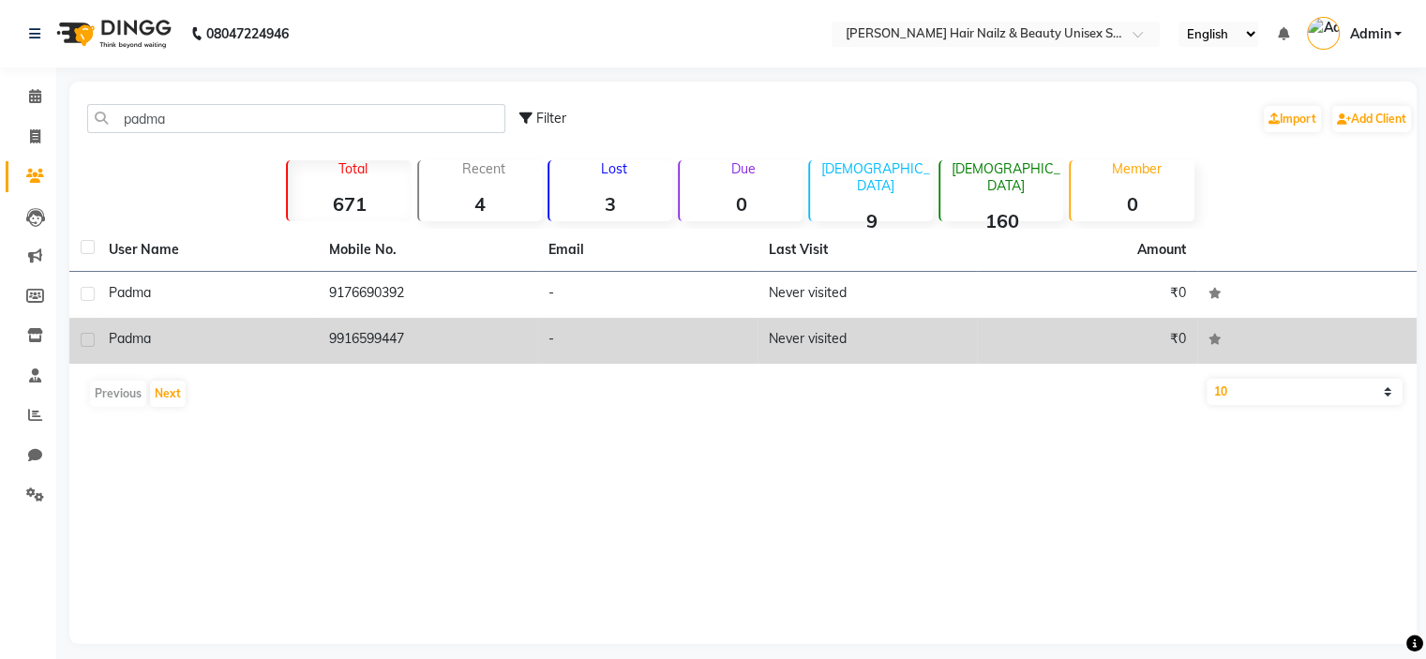
click at [405, 339] on td "9916599447" at bounding box center [428, 341] width 220 height 46
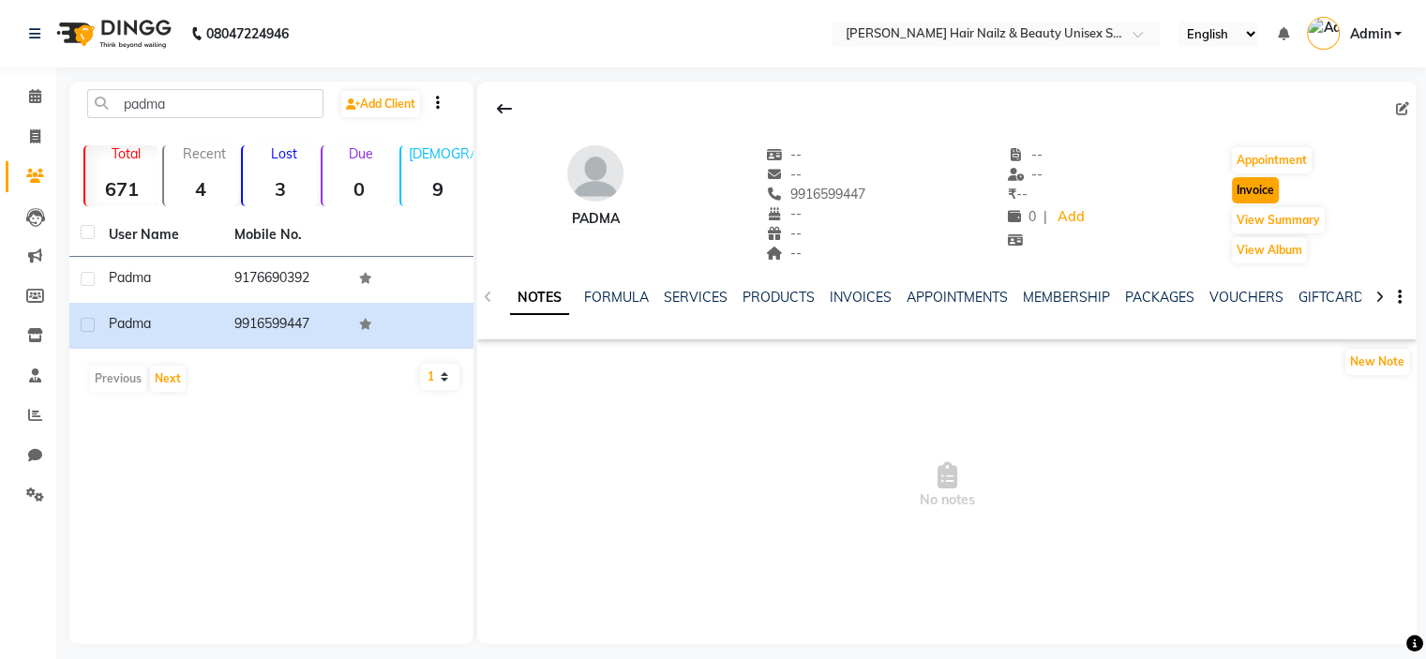
click at [1254, 186] on button "Invoice" at bounding box center [1255, 190] width 47 height 26
select select "9097"
select select "service"
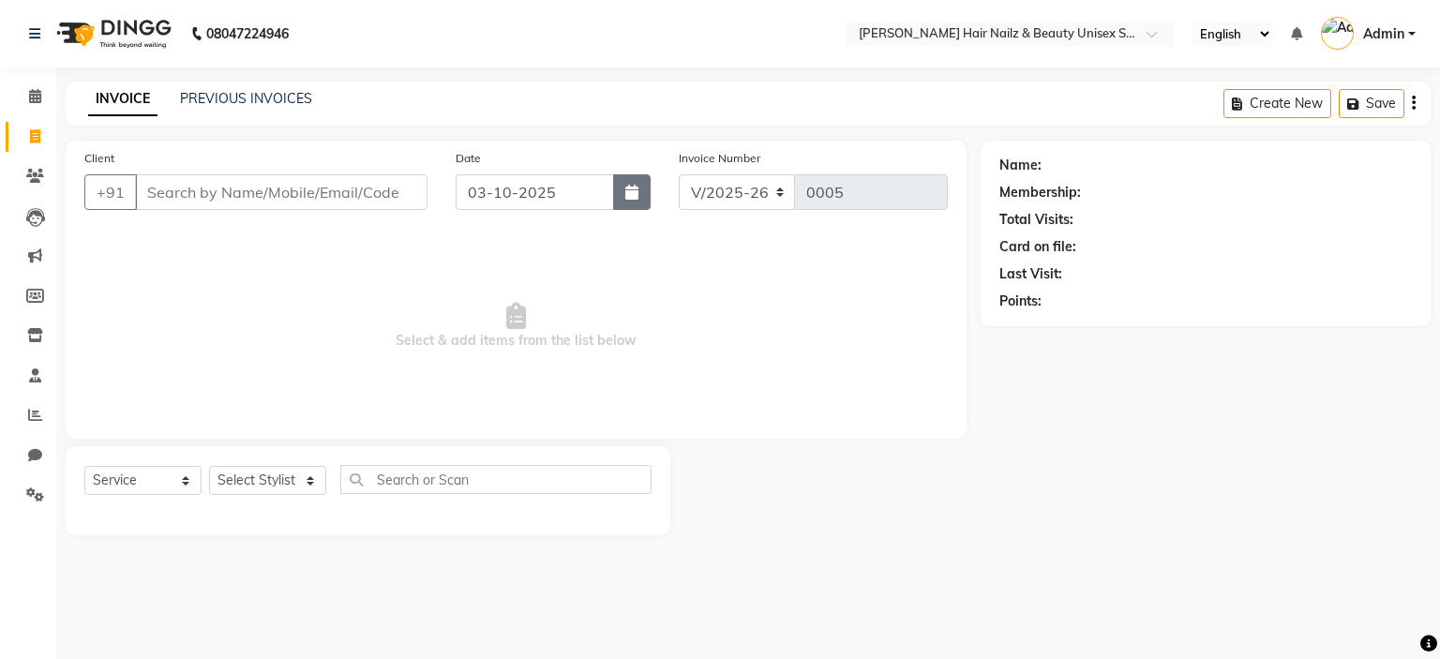
click at [639, 192] on button "button" at bounding box center [632, 192] width 38 height 36
select select "10"
select select "2025"
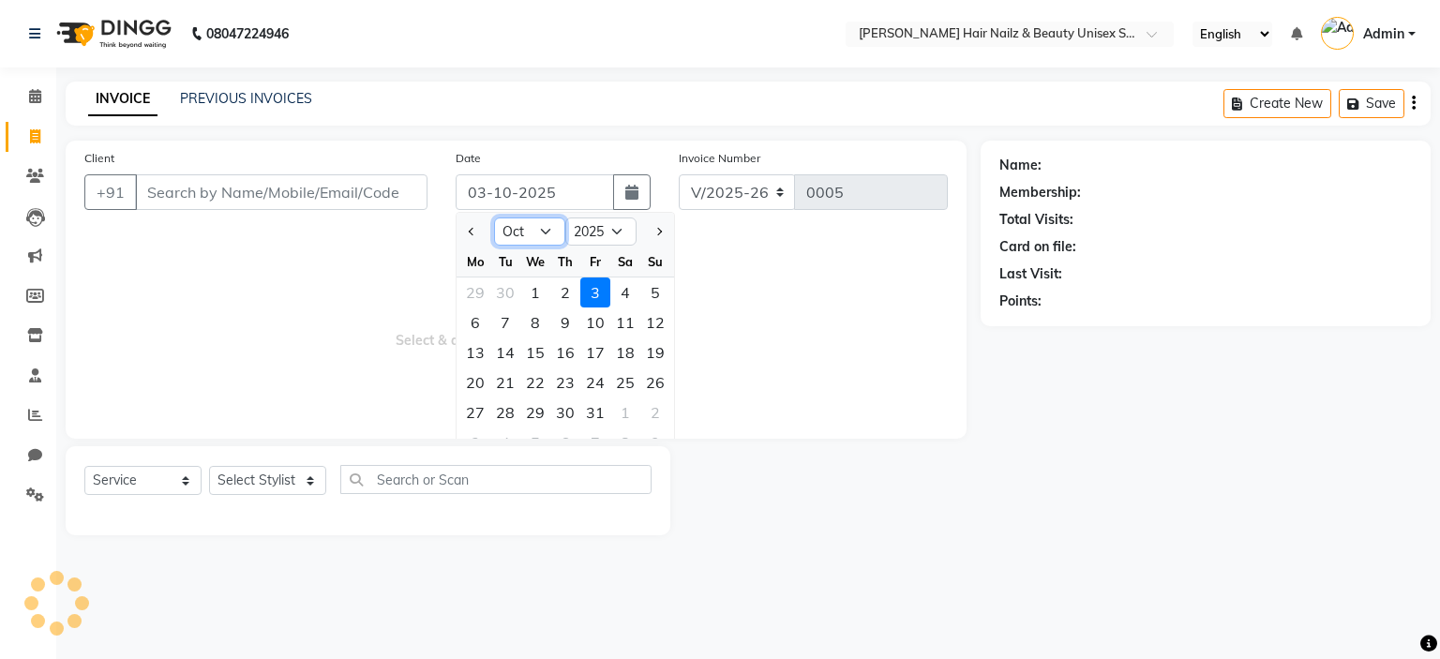
click at [521, 236] on select "Jan Feb Mar Apr May Jun [DATE] Aug Sep Oct Nov Dec" at bounding box center [529, 232] width 71 height 28
type input "9916599447"
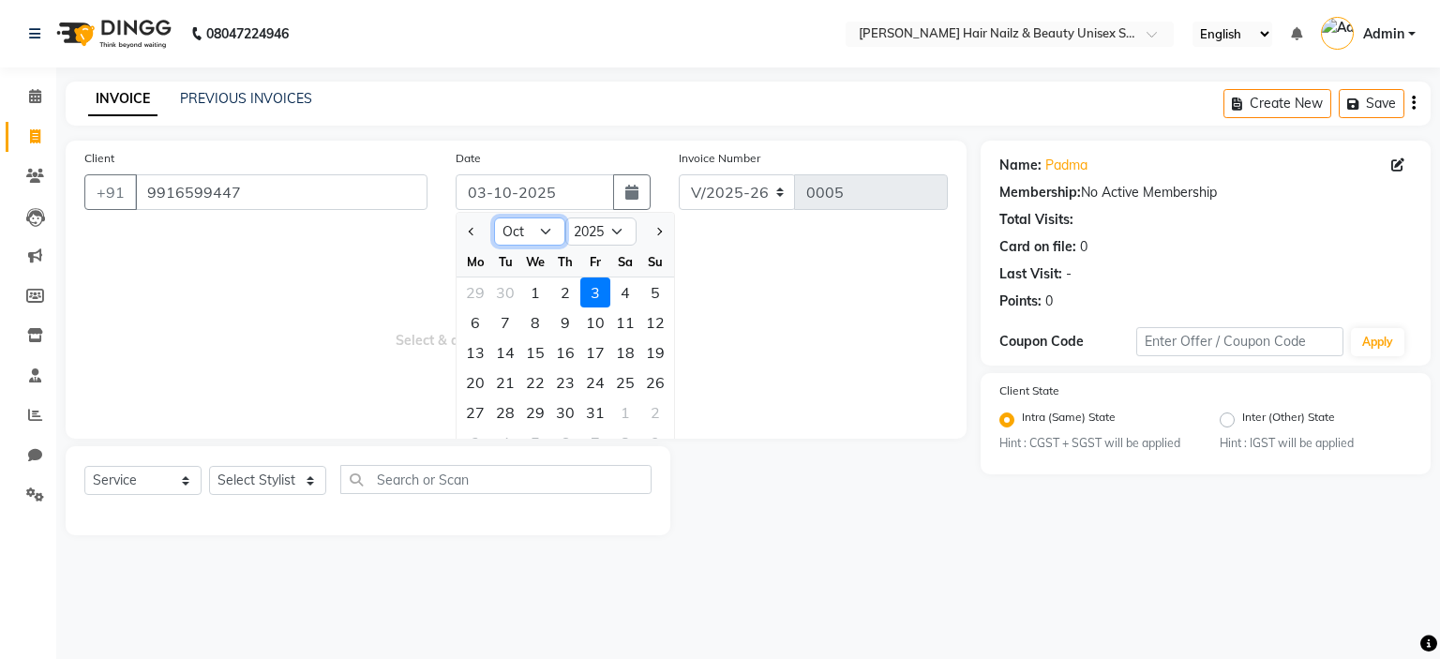
select select "7"
click at [494, 218] on select "Jan Feb Mar Apr May Jun [DATE] Aug Sep Oct Nov Dec" at bounding box center [529, 232] width 71 height 28
click at [478, 404] on div "28" at bounding box center [475, 413] width 30 height 30
type input "[DATE]"
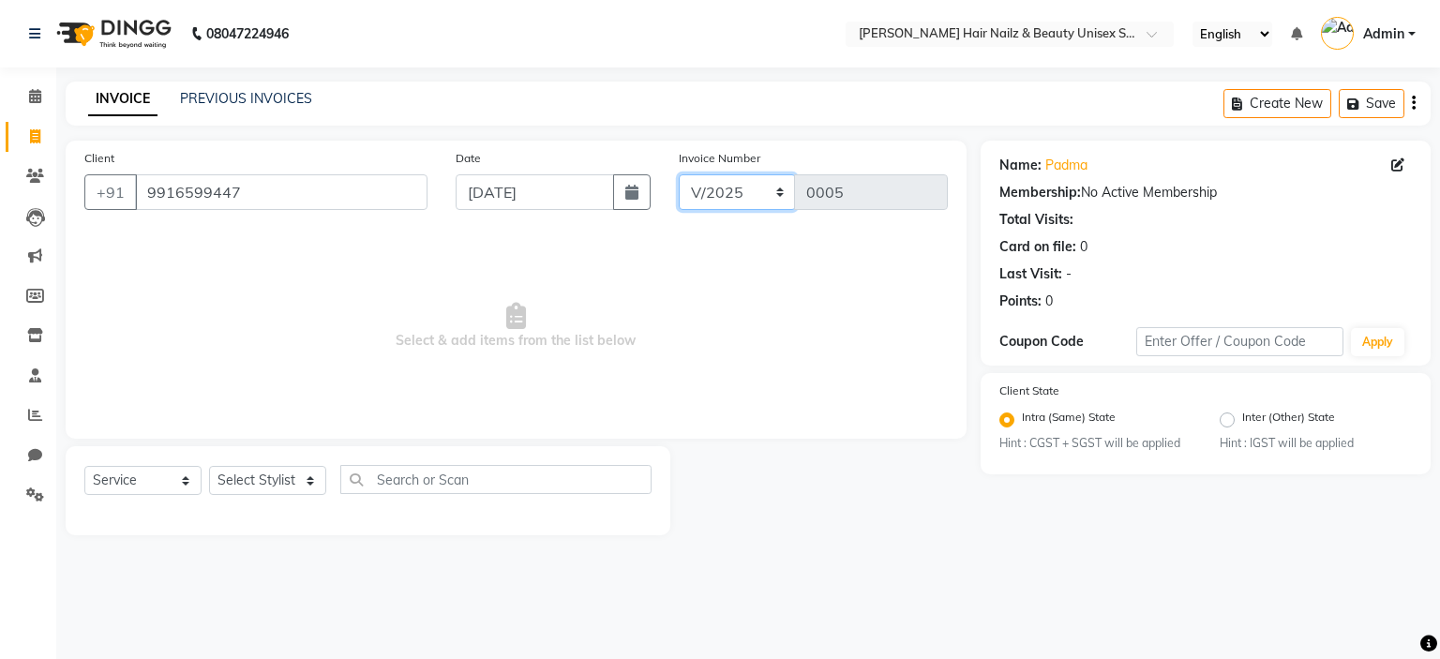
click at [721, 197] on select "V/2025 V/2025-26" at bounding box center [737, 192] width 117 height 36
click at [296, 472] on select "Select Stylist Admin Bhagya [PERSON_NAME][DATE] [PERSON_NAME] [PERSON_NAME]" at bounding box center [267, 480] width 117 height 29
select select "93013"
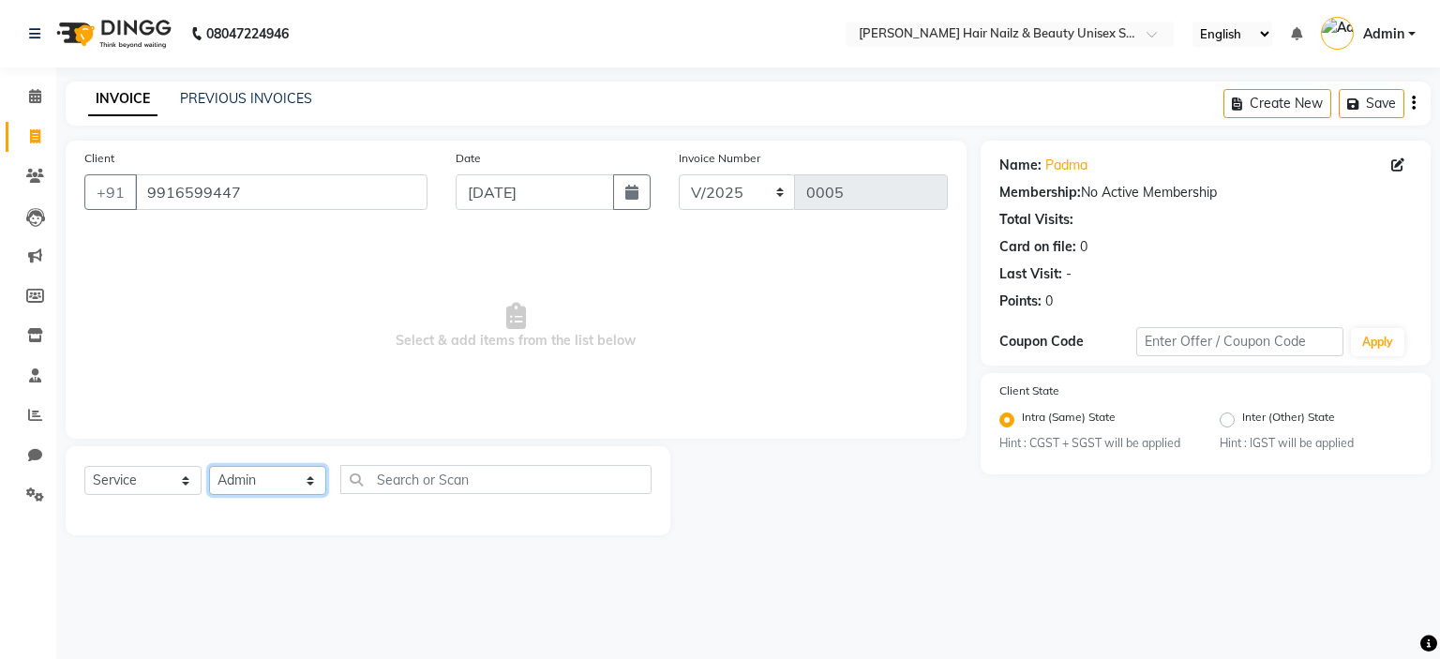
click at [209, 467] on select "Select Stylist Admin Bhagya [PERSON_NAME][DATE] [PERSON_NAME] [PERSON_NAME]" at bounding box center [267, 480] width 117 height 29
click at [172, 474] on select "Select Service Product Membership Package Voucher Prepaid Gift Card" at bounding box center [142, 480] width 117 height 29
select select "package"
click at [84, 467] on select "Select Service Product Membership Package Voucher Prepaid Gift Card" at bounding box center [142, 480] width 117 height 29
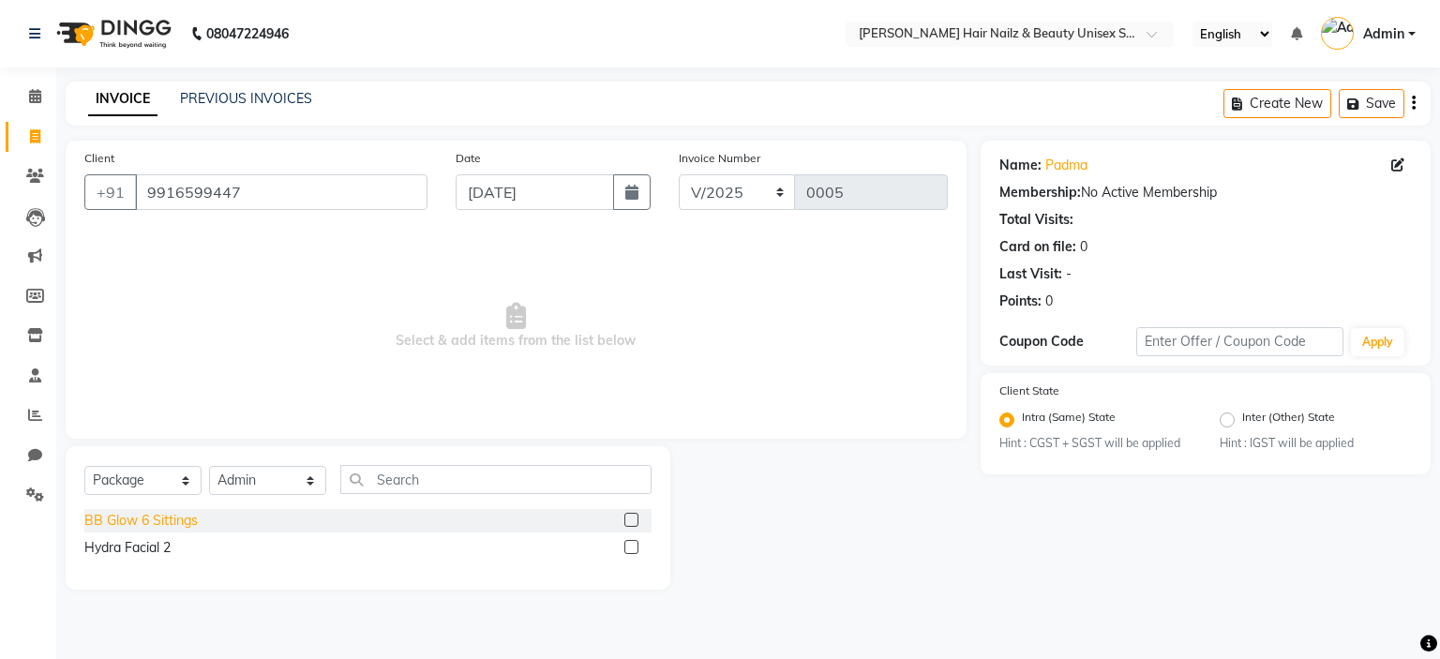
click at [120, 523] on div "BB Glow 6 Sittings" at bounding box center [140, 521] width 113 height 20
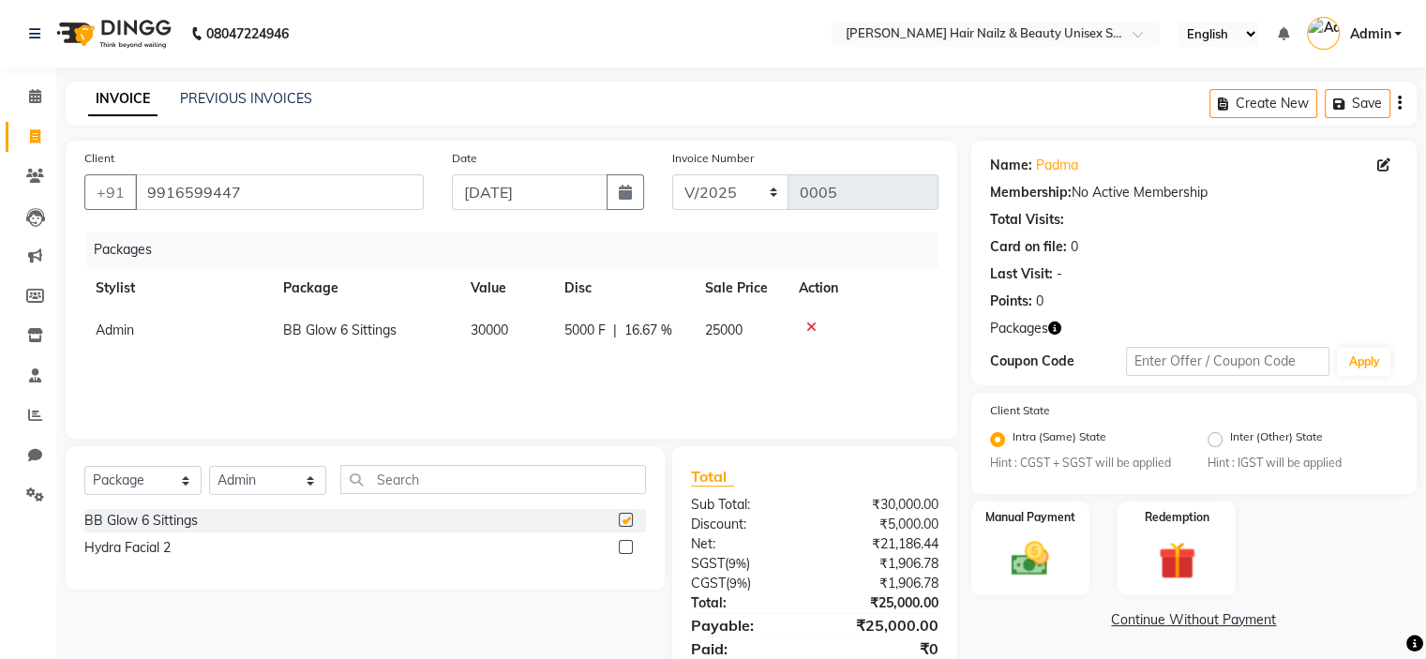
checkbox input "false"
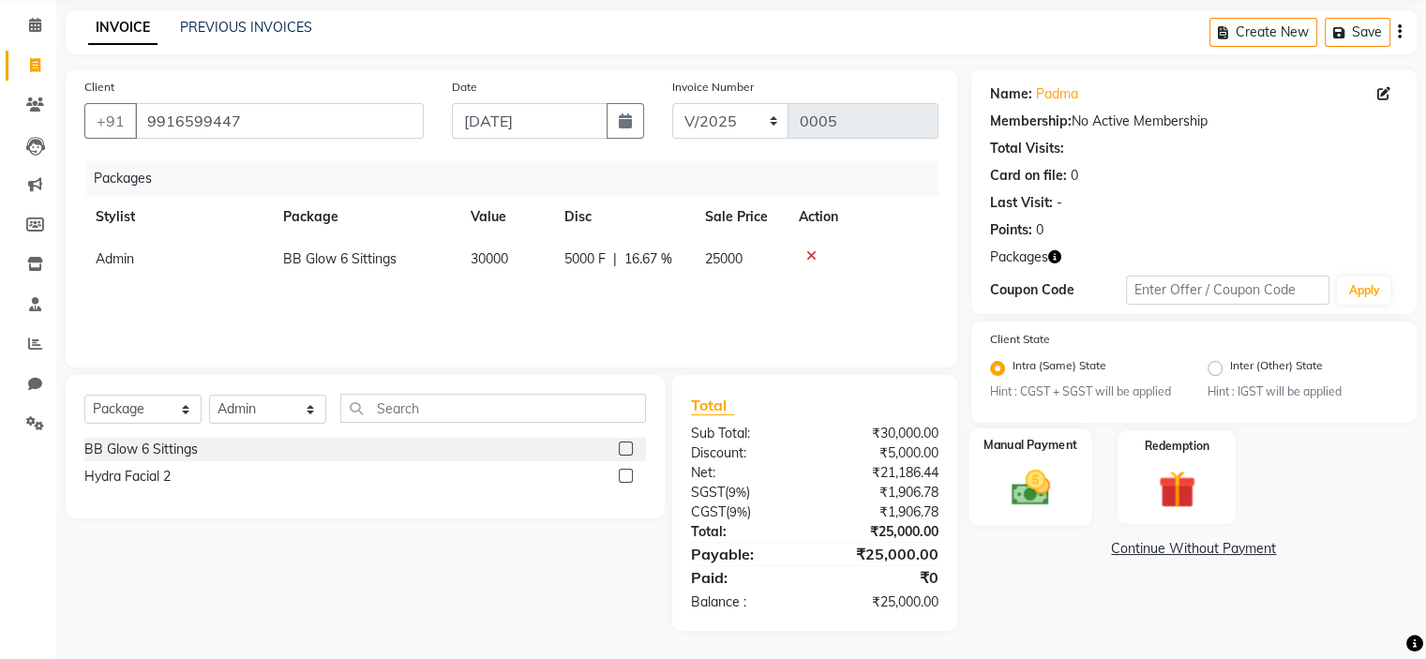
click at [1003, 461] on div "Manual Payment" at bounding box center [1030, 477] width 123 height 97
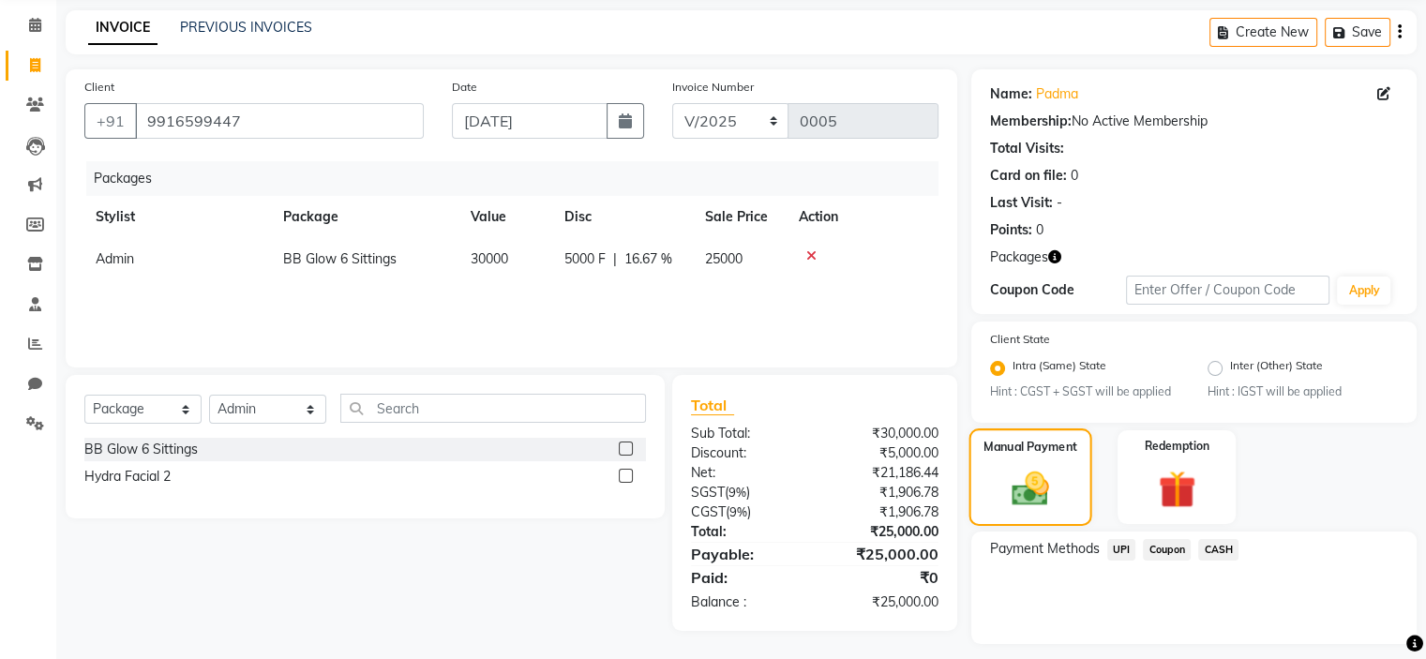
scroll to position [124, 0]
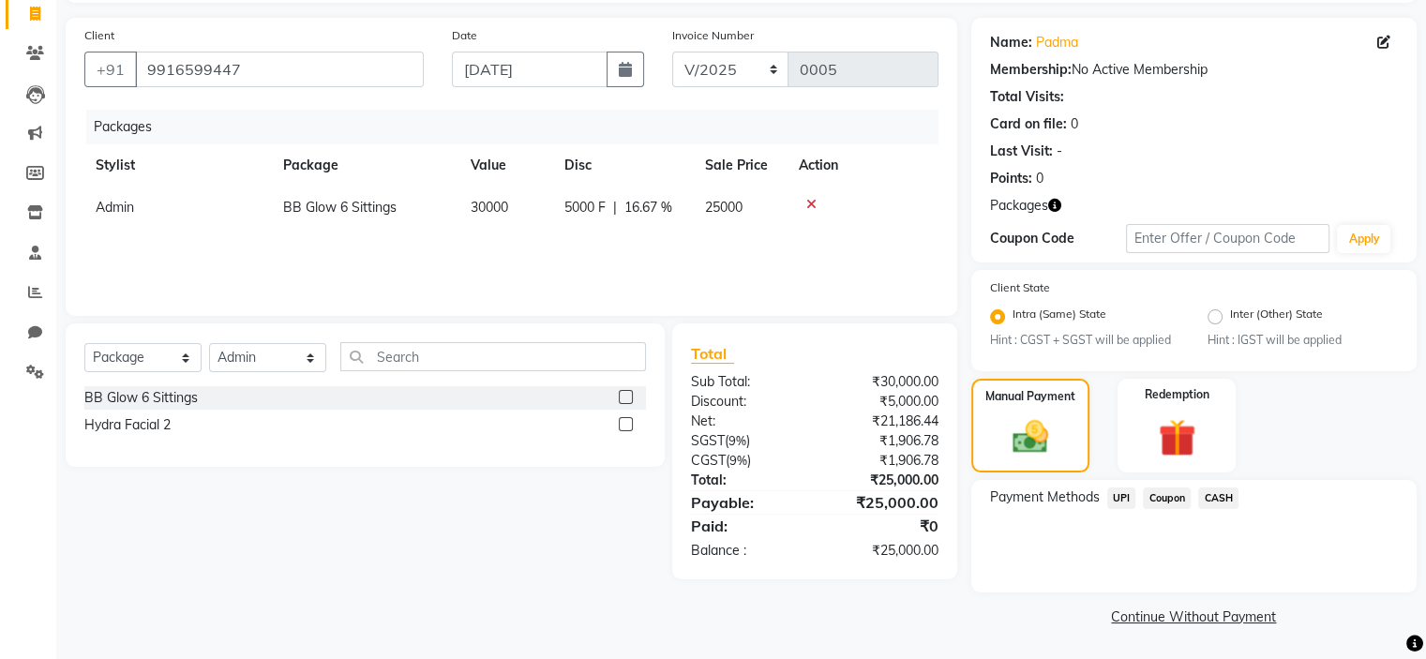
click at [1126, 497] on span "UPI" at bounding box center [1122, 499] width 29 height 22
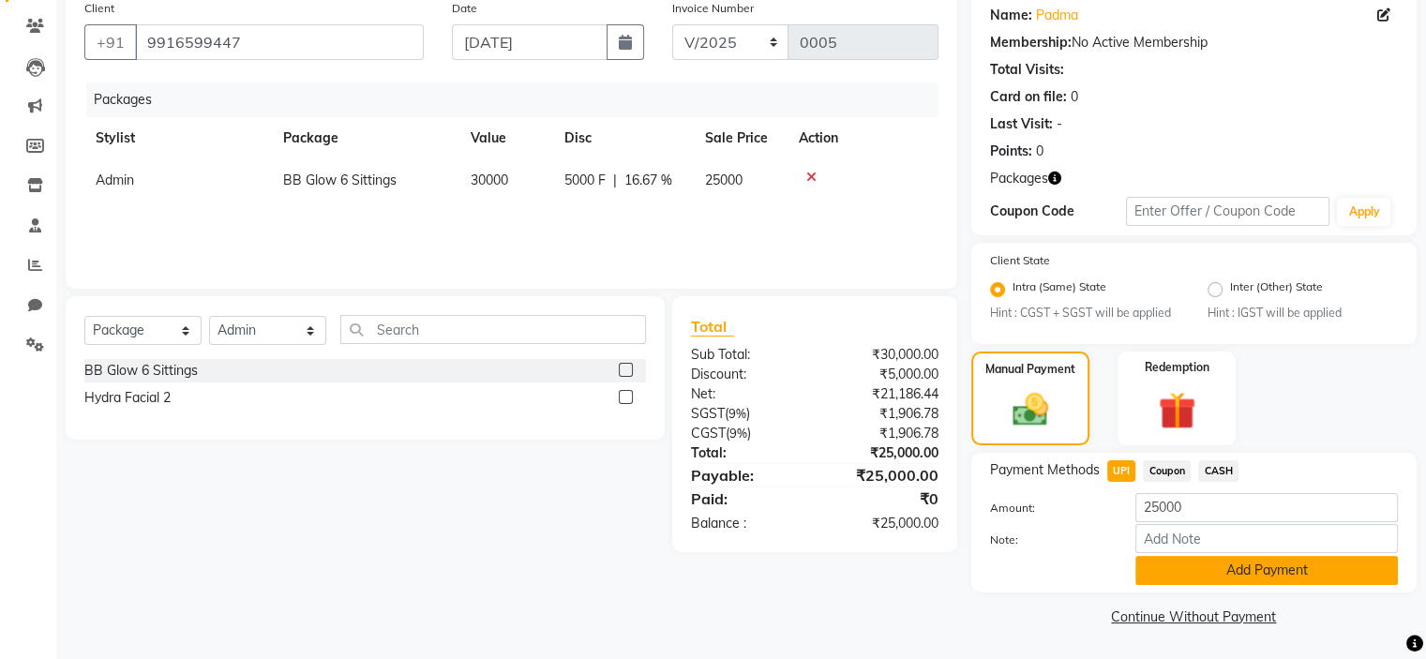
click at [1188, 567] on button "Add Payment" at bounding box center [1267, 570] width 263 height 29
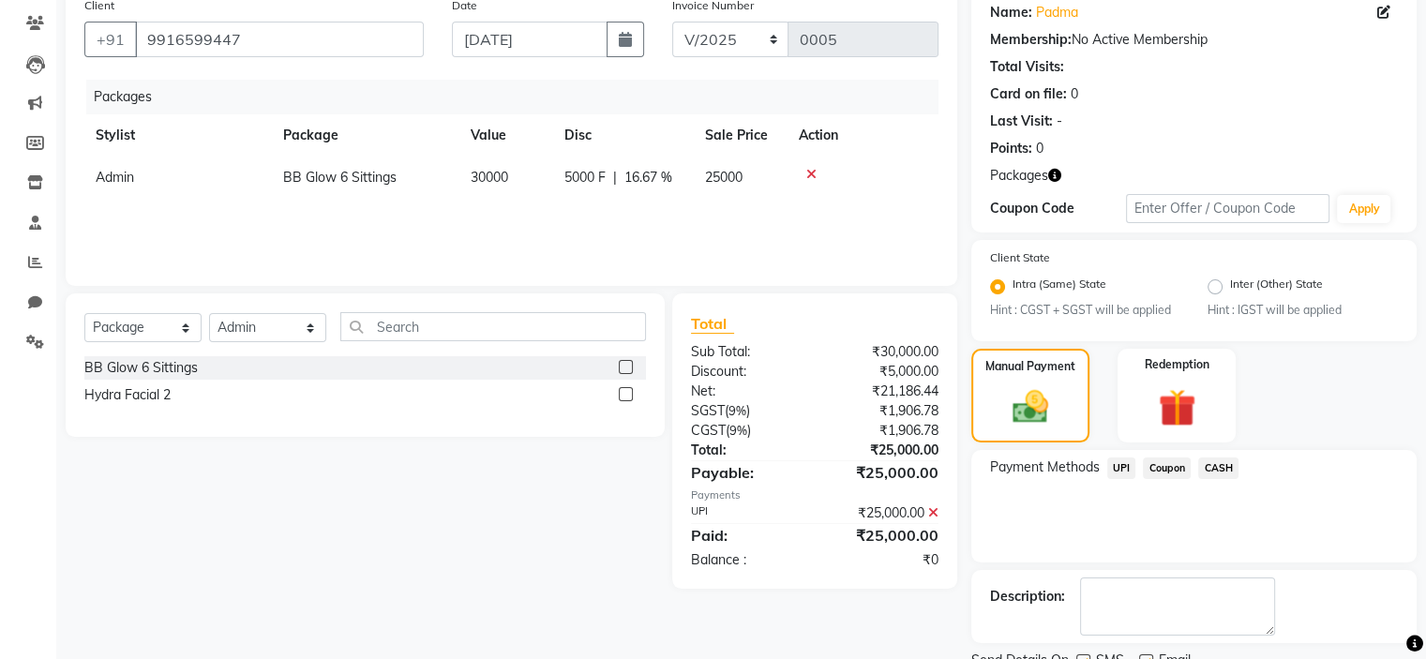
scroll to position [229, 0]
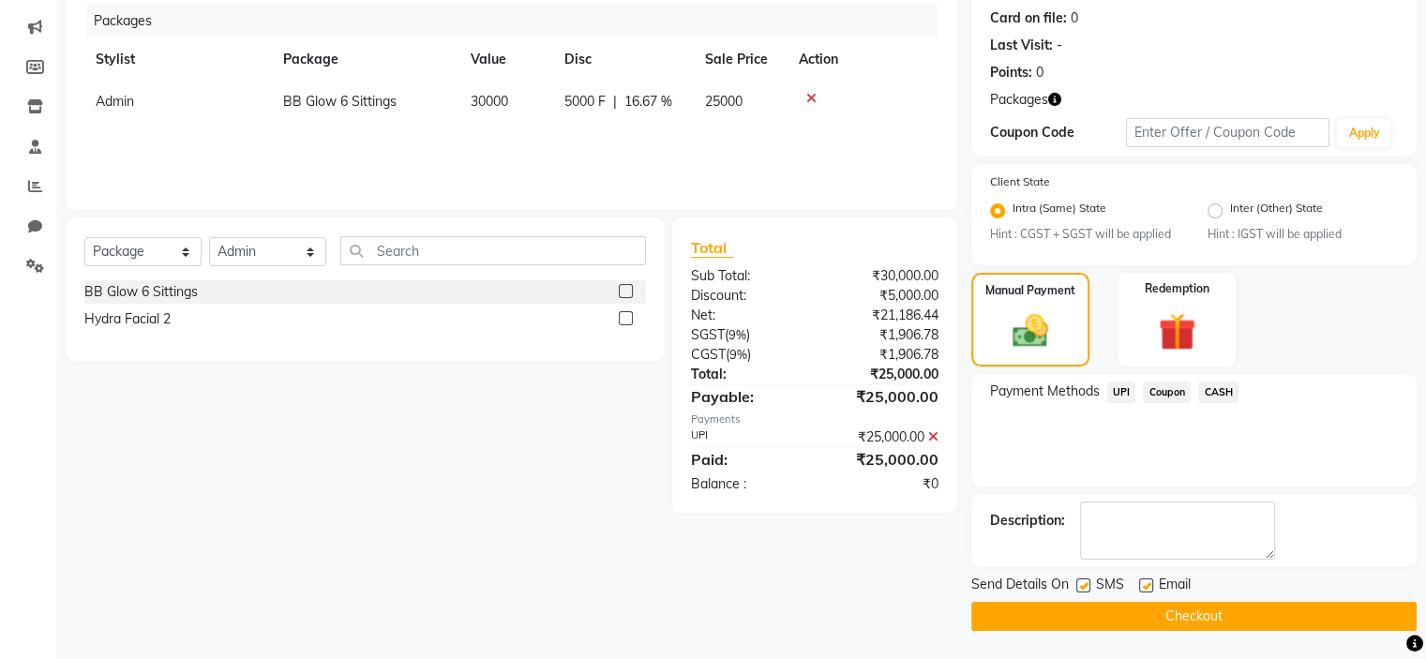
click at [1086, 581] on label at bounding box center [1084, 586] width 14 height 14
click at [1086, 581] on input "checkbox" at bounding box center [1083, 586] width 12 height 12
checkbox input "false"
click at [1144, 589] on label at bounding box center [1146, 586] width 14 height 14
click at [1144, 589] on input "checkbox" at bounding box center [1145, 586] width 12 height 12
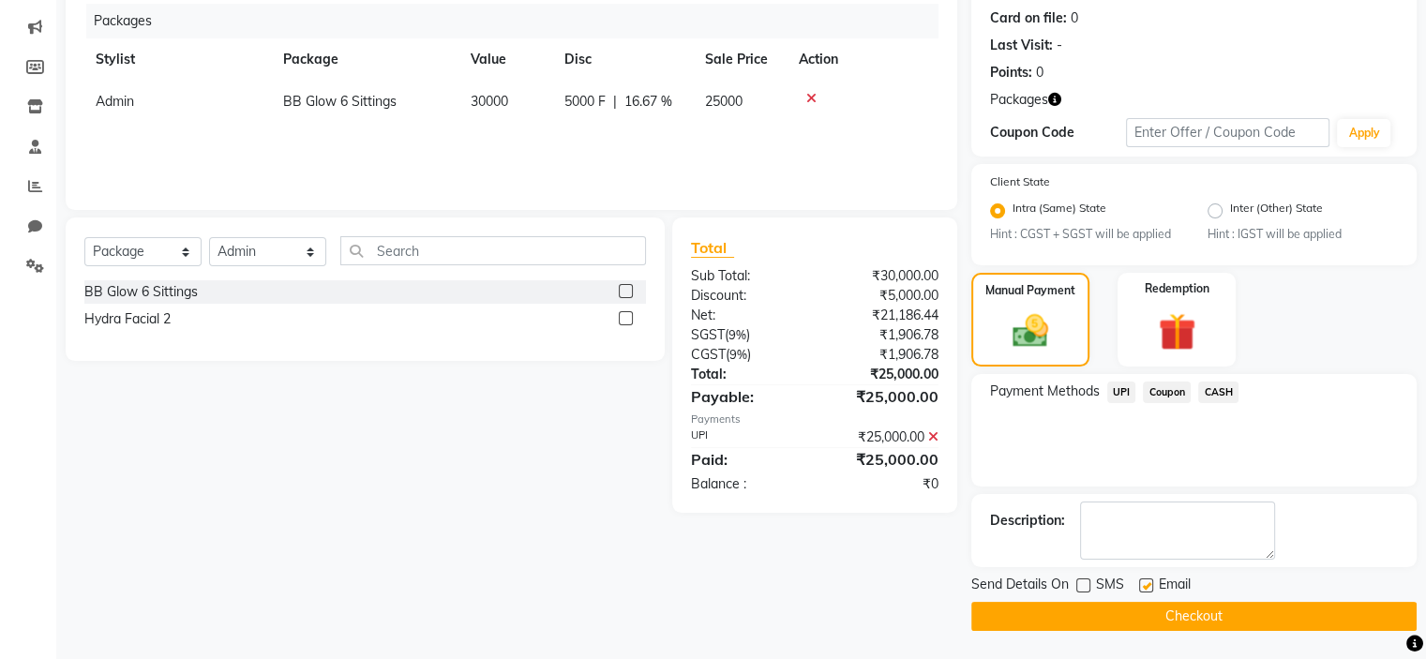
checkbox input "false"
click at [1149, 626] on button "Checkout" at bounding box center [1194, 616] width 445 height 29
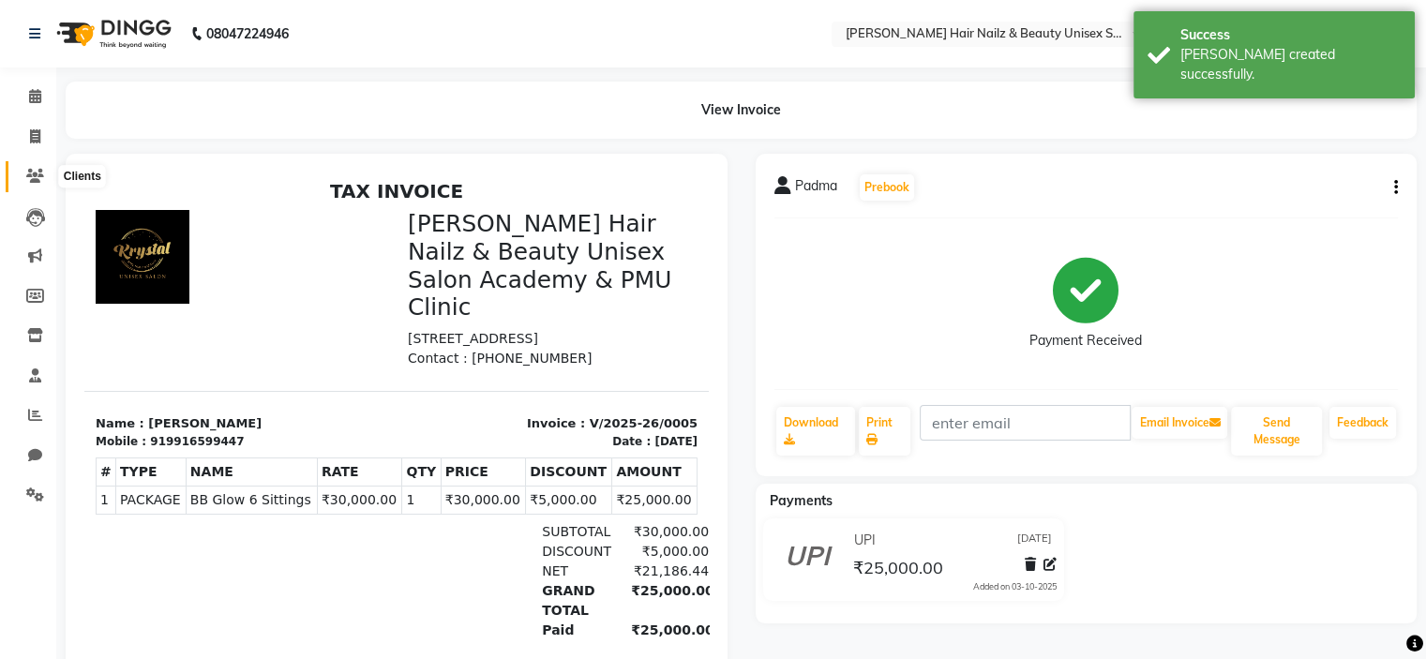
click at [26, 172] on icon at bounding box center [35, 176] width 18 height 14
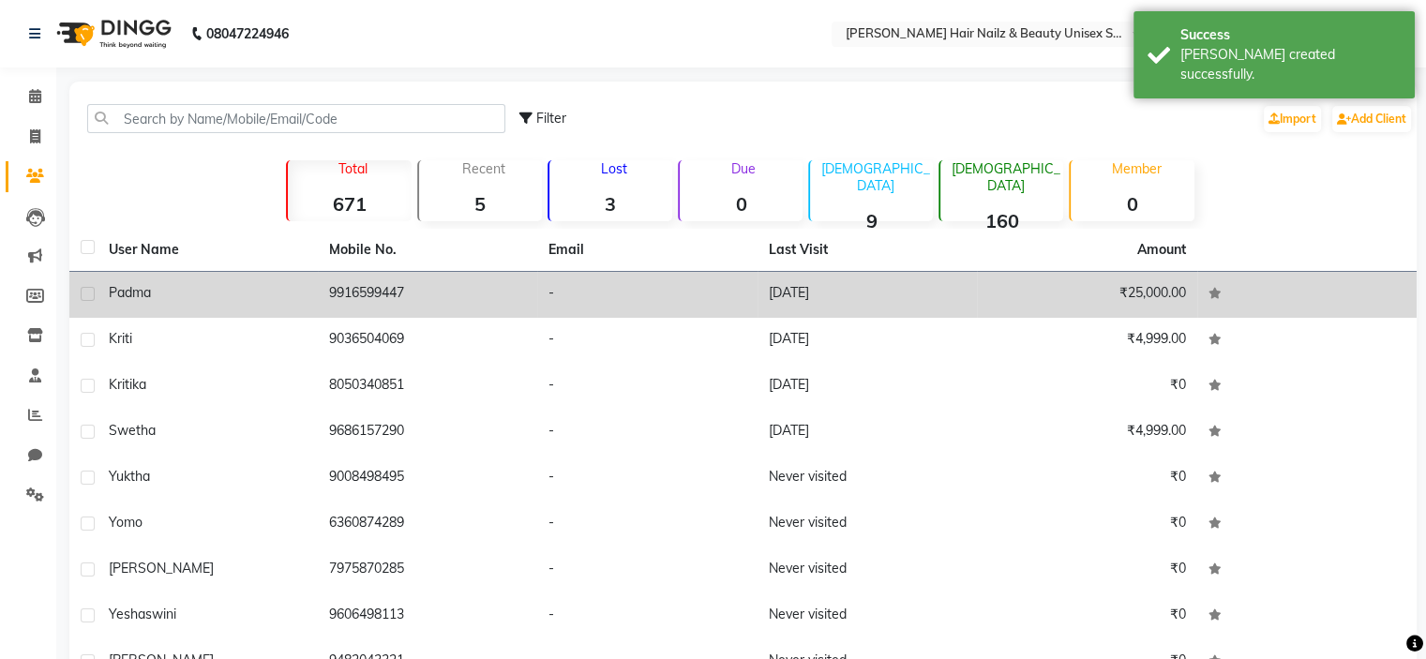
click at [210, 295] on div "Padma" at bounding box center [208, 293] width 198 height 20
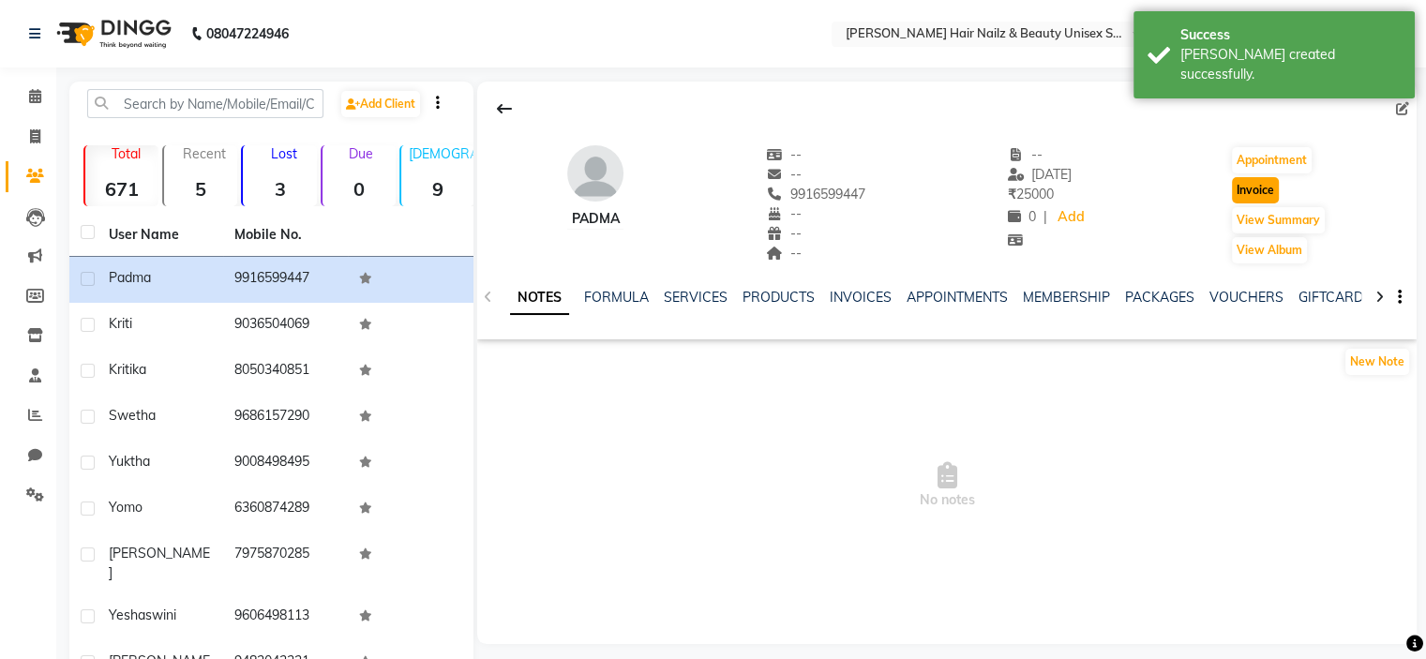
click at [1247, 200] on button "Invoice" at bounding box center [1255, 190] width 47 height 26
select select "9097"
select select "service"
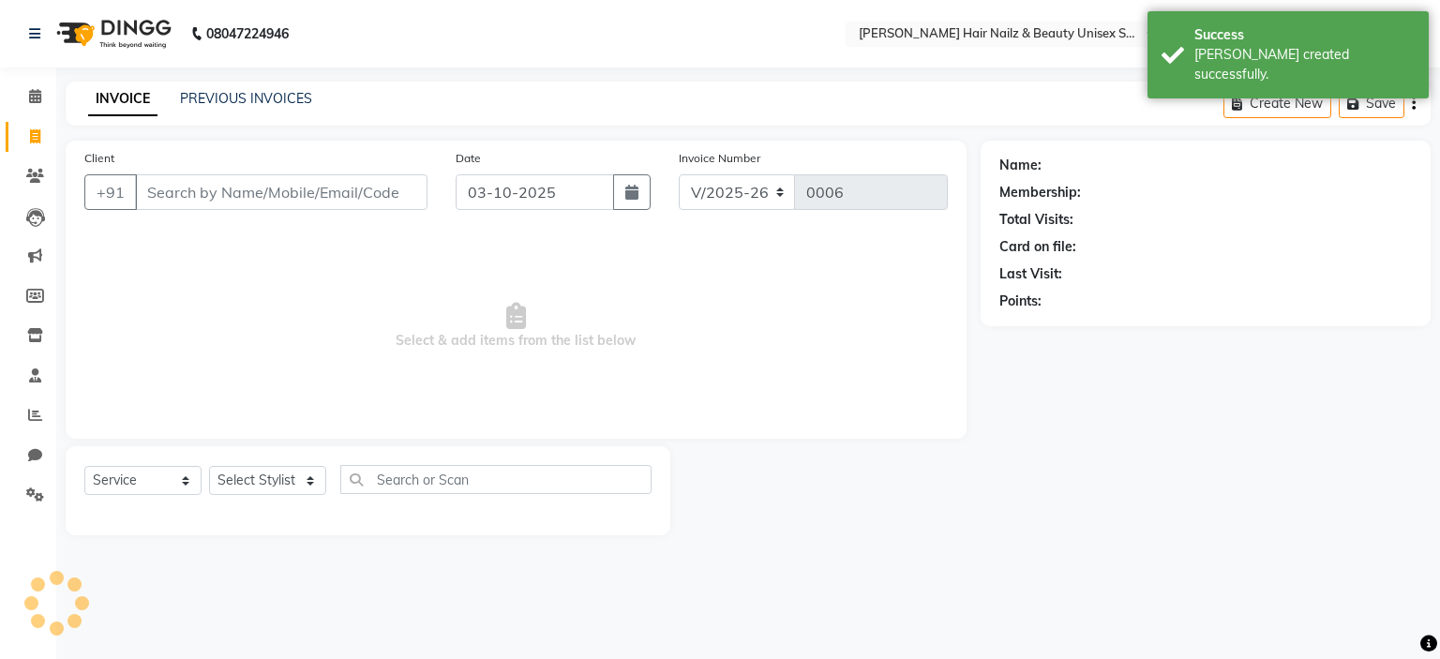
type input "9916599447"
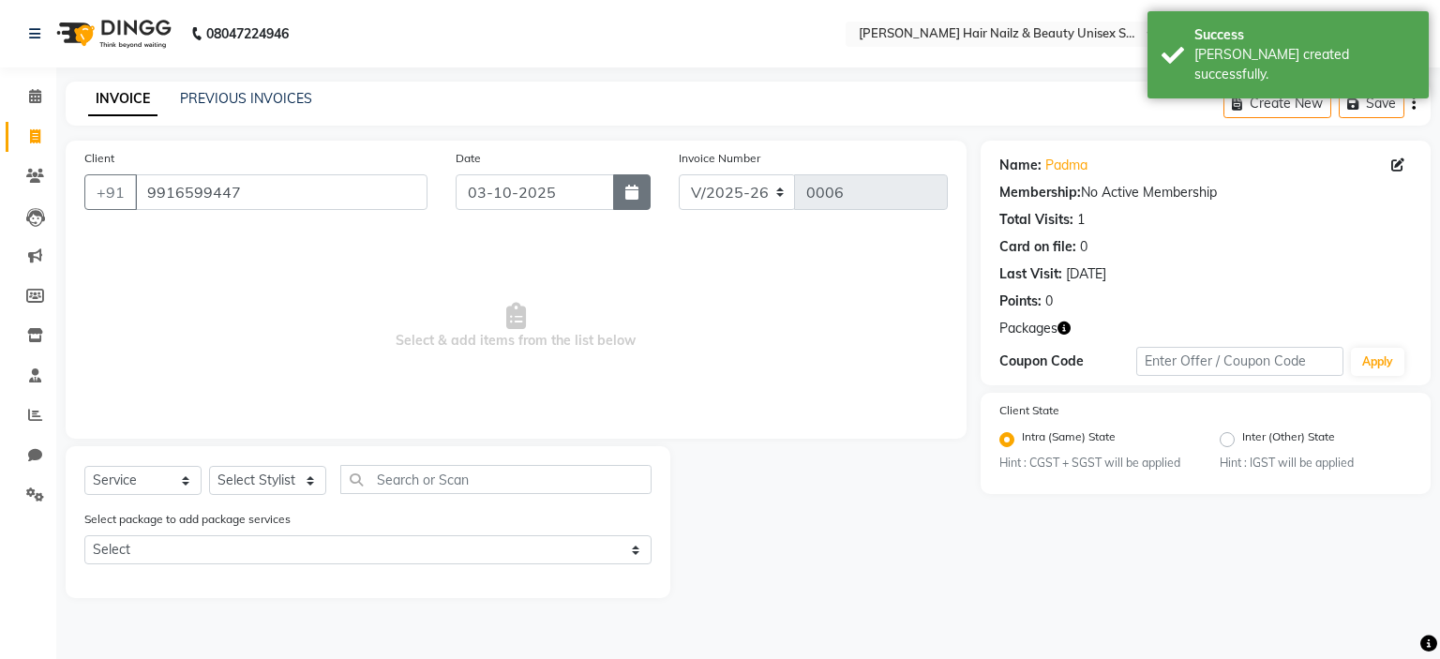
click at [622, 202] on button "button" at bounding box center [632, 192] width 38 height 36
select select "10"
select select "2025"
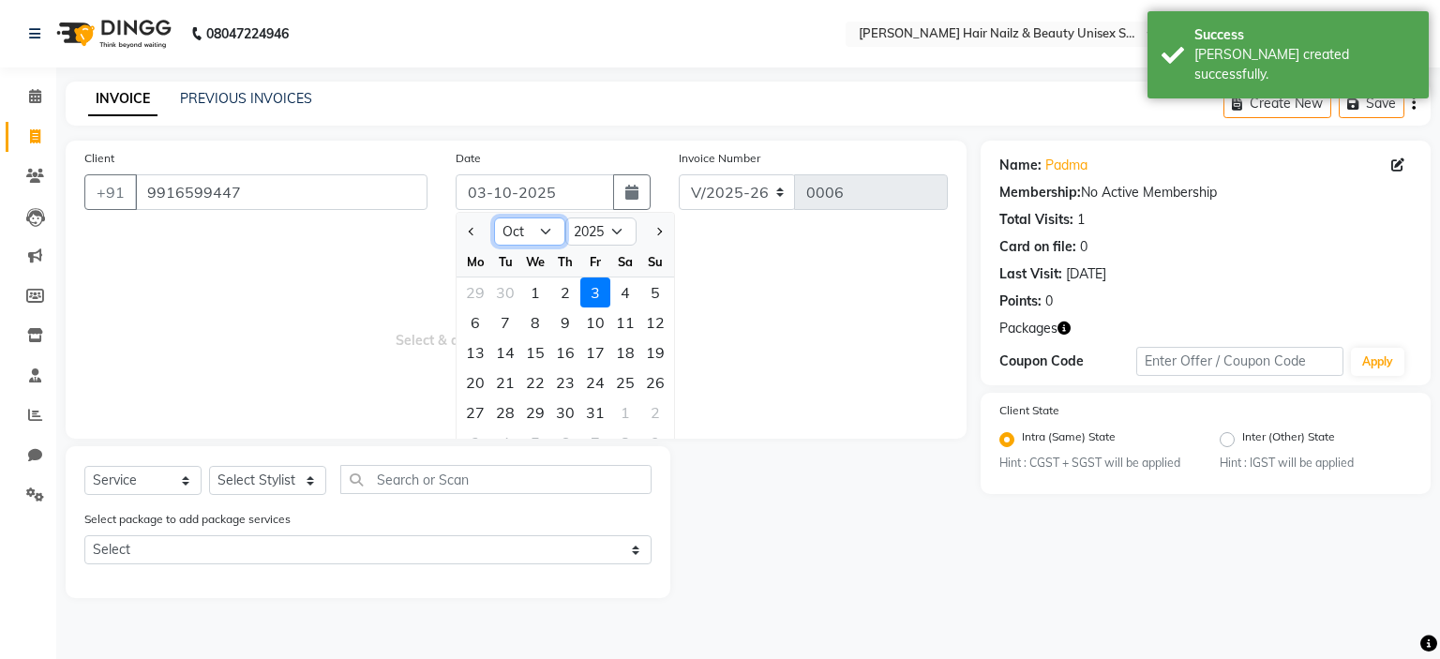
click at [522, 239] on select "Jan Feb Mar Apr May Jun [DATE] Aug Sep Oct Nov Dec" at bounding box center [529, 232] width 71 height 28
select select "7"
click at [494, 218] on select "Jan Feb Mar Apr May Jun [DATE] Aug Sep Oct Nov Dec" at bounding box center [529, 232] width 71 height 28
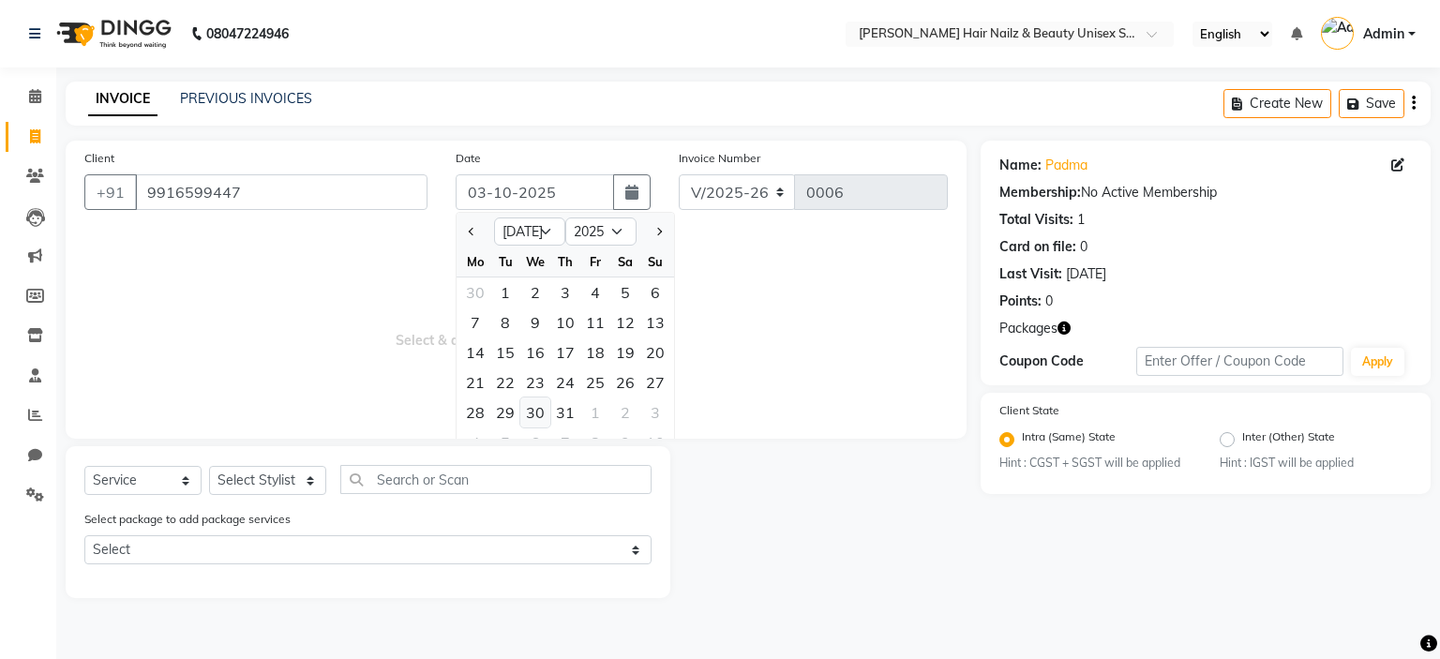
click at [537, 404] on div "30" at bounding box center [535, 413] width 30 height 30
type input "[DATE]"
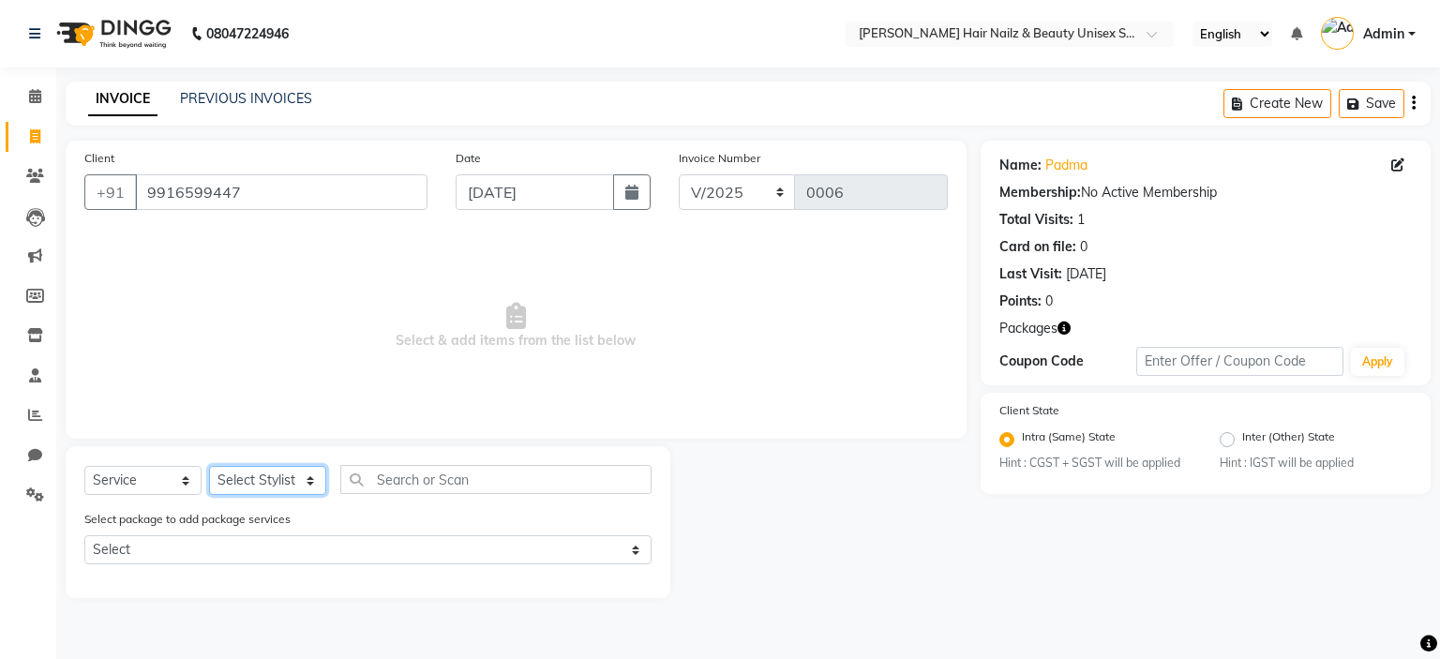
click at [263, 476] on select "Select Stylist Admin Bhagya [PERSON_NAME][DATE] [PERSON_NAME] [PERSON_NAME]" at bounding box center [267, 480] width 117 height 29
select select "93012"
click at [209, 467] on select "Select Stylist Admin Bhagya [PERSON_NAME][DATE] [PERSON_NAME] [PERSON_NAME]" at bounding box center [267, 480] width 117 height 29
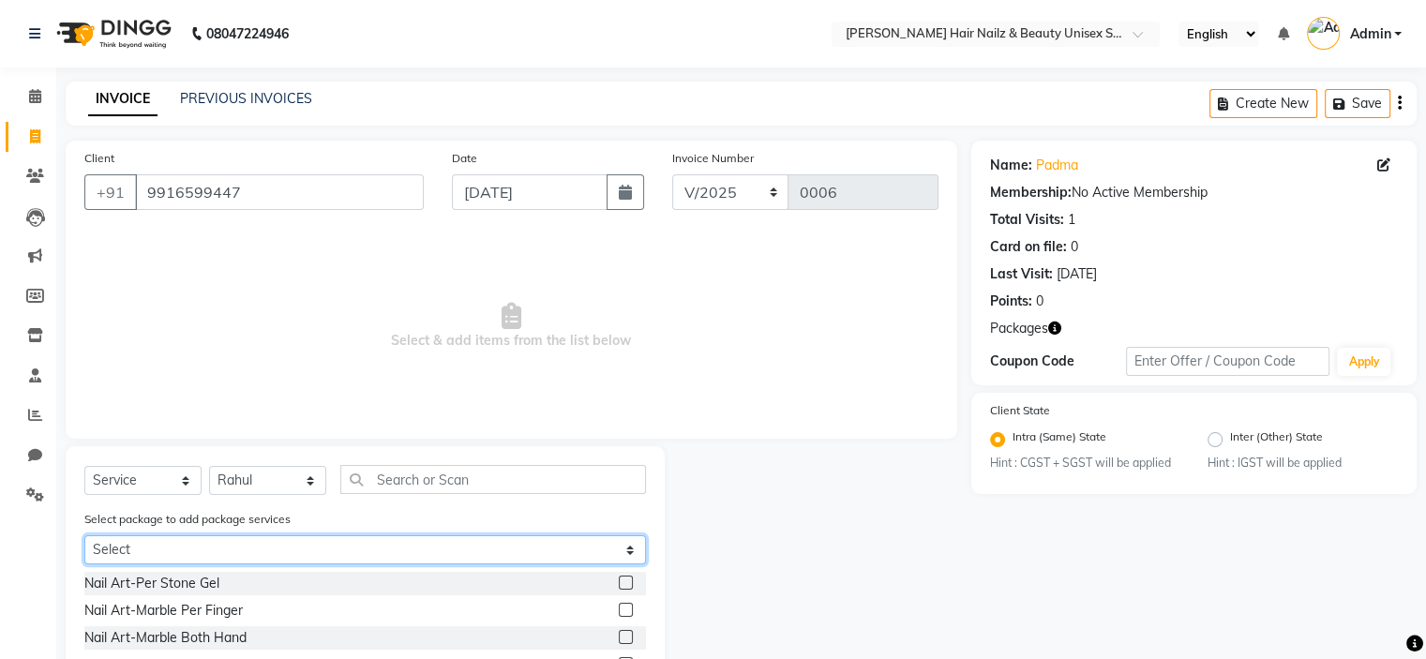
click at [220, 558] on select "Select BB Glow 6 Sittings" at bounding box center [365, 549] width 562 height 29
select select "1: Object"
click at [84, 537] on select "Select BB Glow 6 Sittings" at bounding box center [365, 549] width 562 height 29
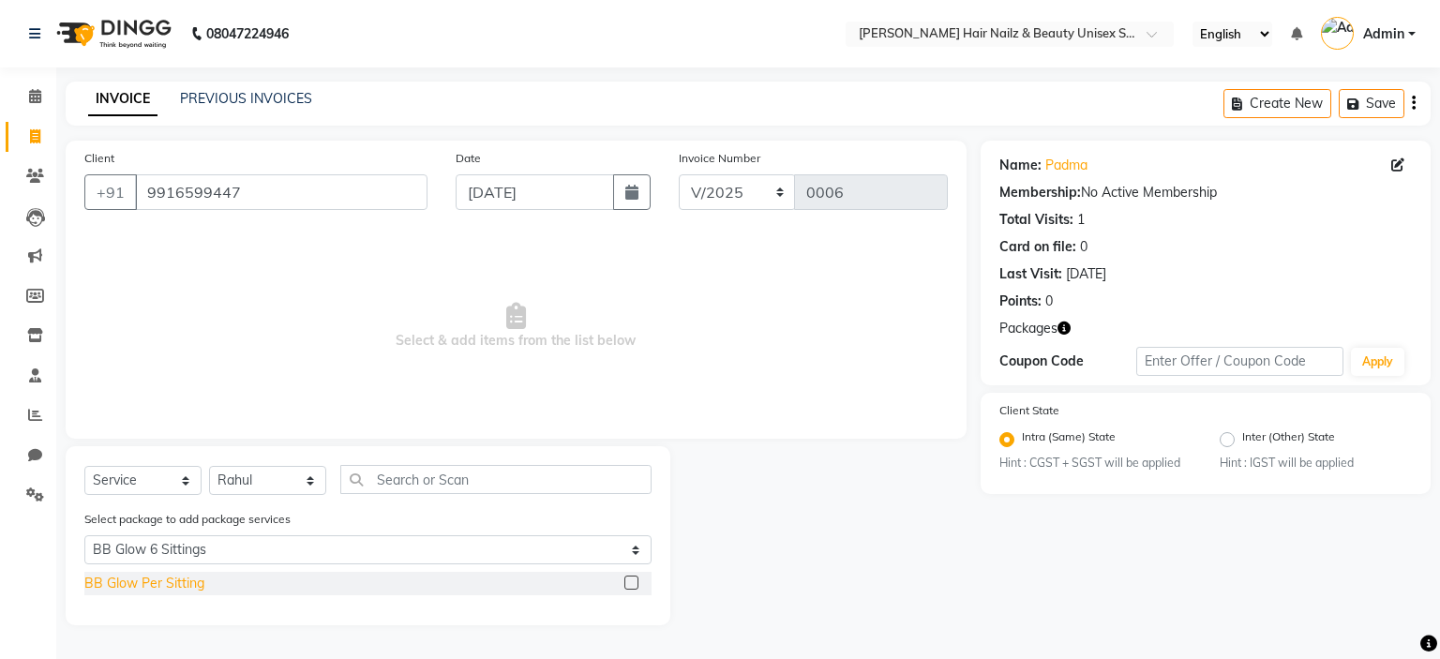
click at [175, 588] on div "BB Glow Per Sitting" at bounding box center [144, 584] width 120 height 20
checkbox input "false"
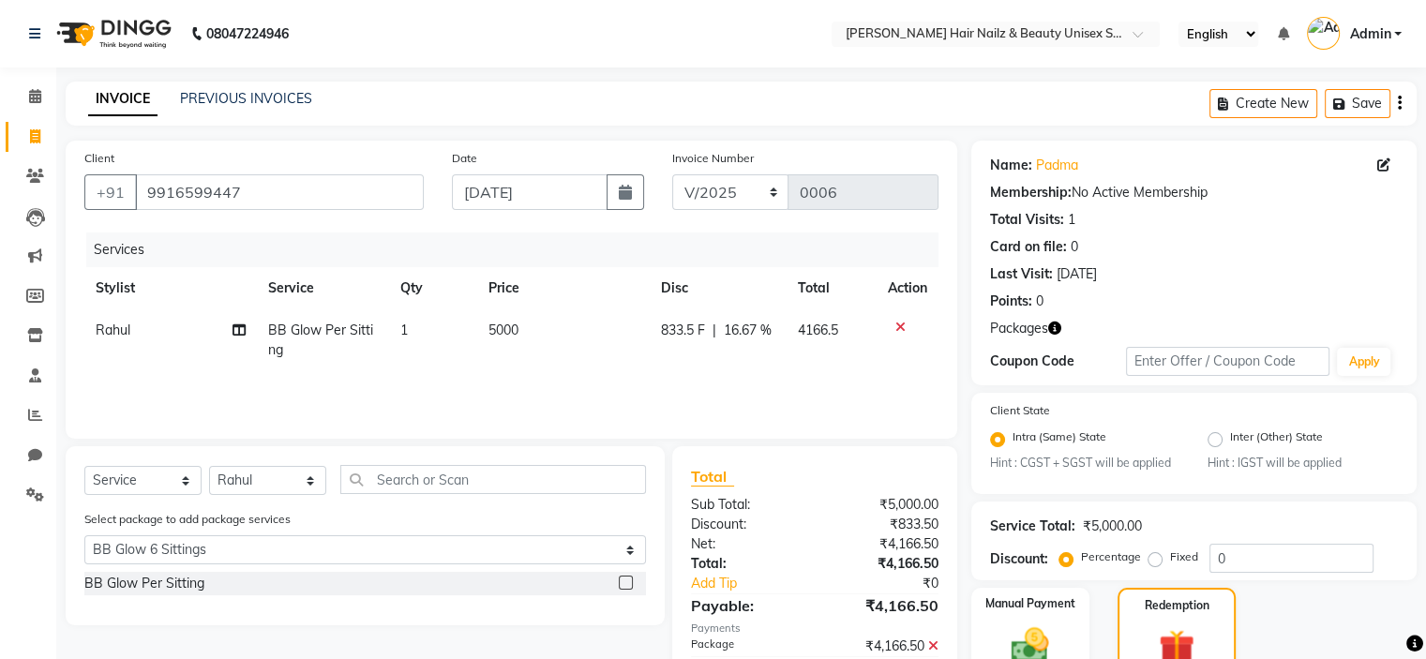
click at [431, 338] on td "1" at bounding box center [433, 340] width 88 height 62
select select "93012"
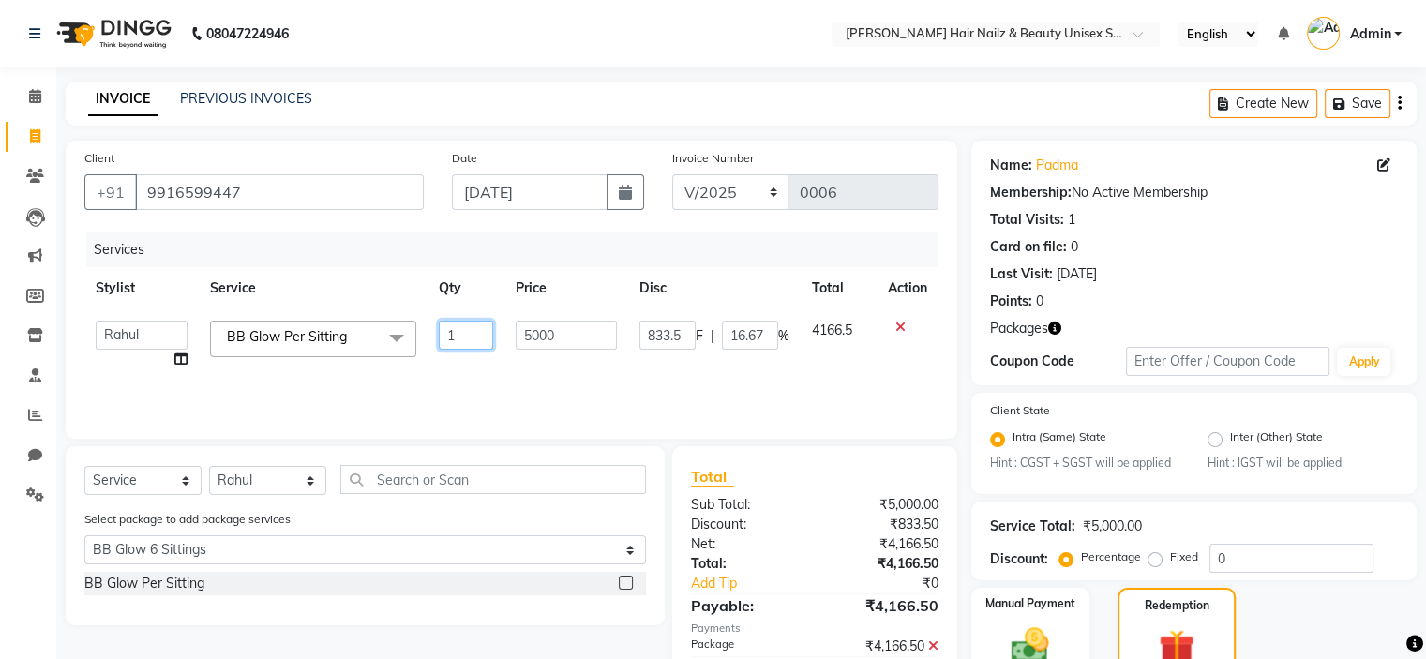
click at [460, 334] on input "1" at bounding box center [466, 335] width 54 height 29
type input "2"
click at [720, 455] on div "Total Sub Total: ₹5,000.00 Discount: ₹833.50 Net: ₹4,166.50 Total: ₹4,166.50 Ad…" at bounding box center [814, 584] width 285 height 276
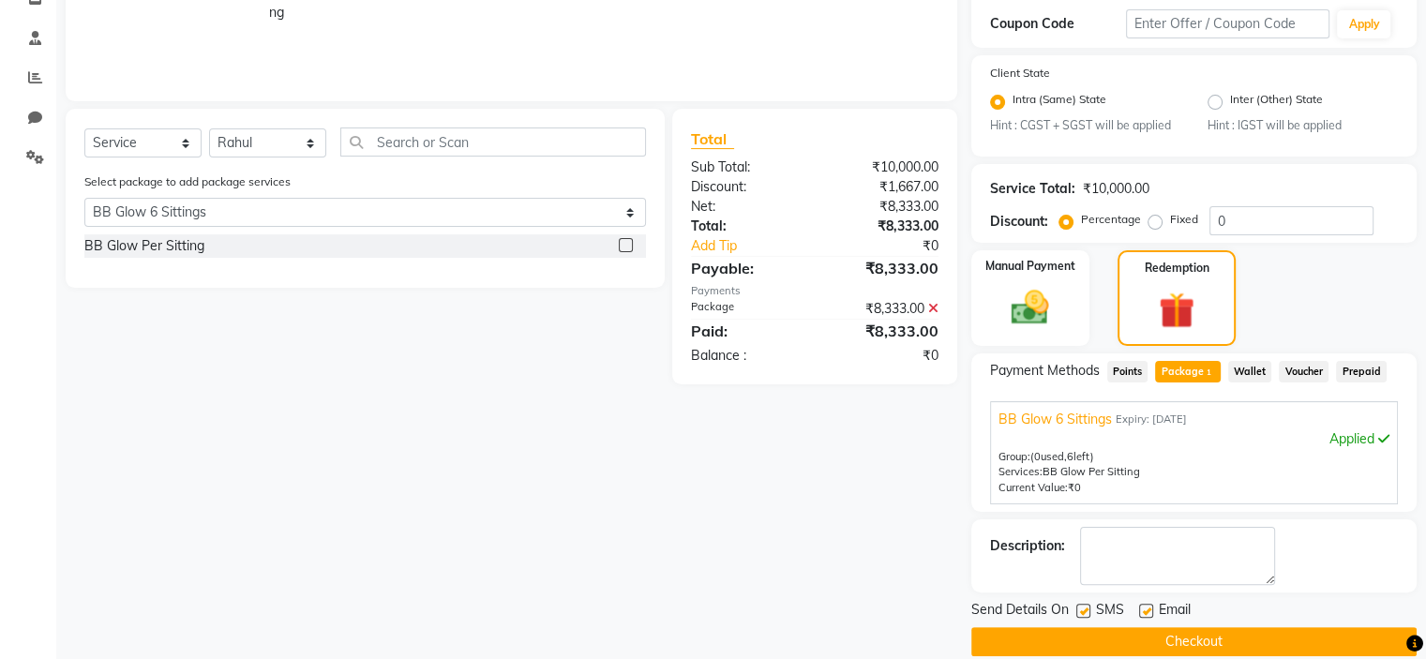
scroll to position [364, 0]
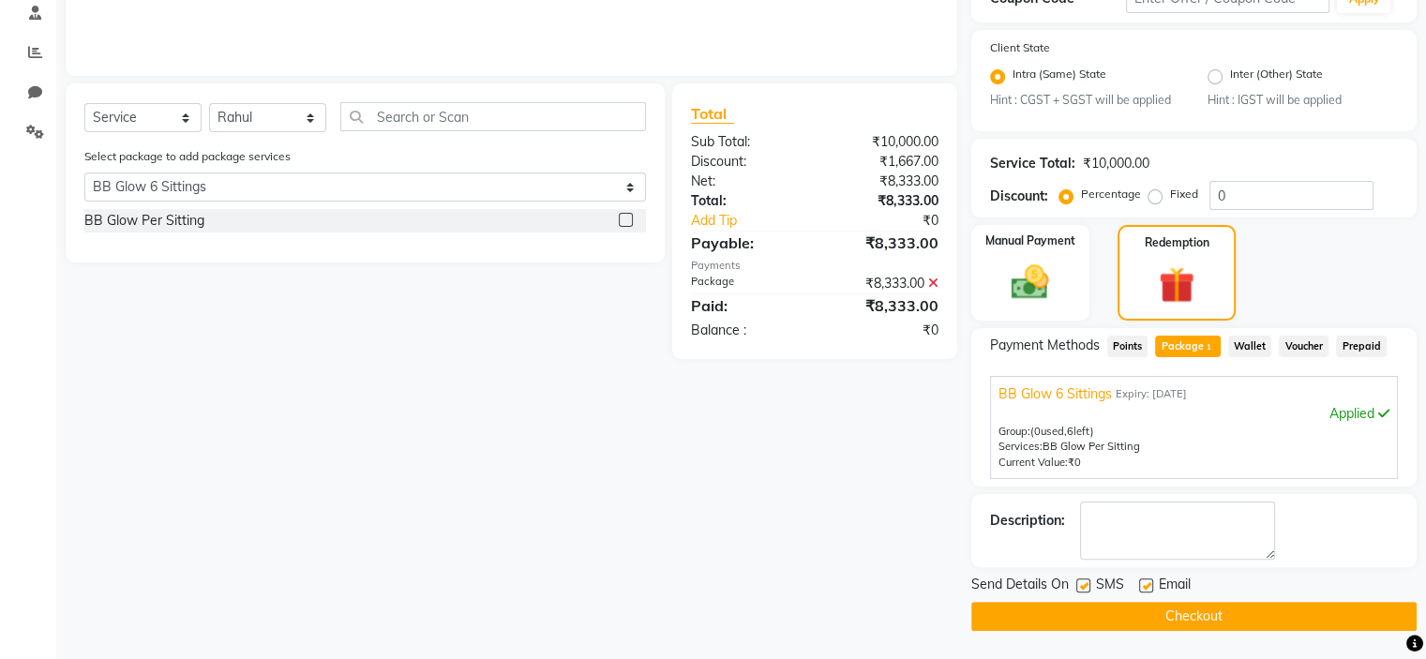
click at [1144, 586] on label at bounding box center [1146, 586] width 14 height 14
click at [1144, 586] on input "checkbox" at bounding box center [1145, 586] width 12 height 12
checkbox input "false"
click at [1081, 584] on label at bounding box center [1084, 586] width 14 height 14
click at [1081, 584] on input "checkbox" at bounding box center [1083, 586] width 12 height 12
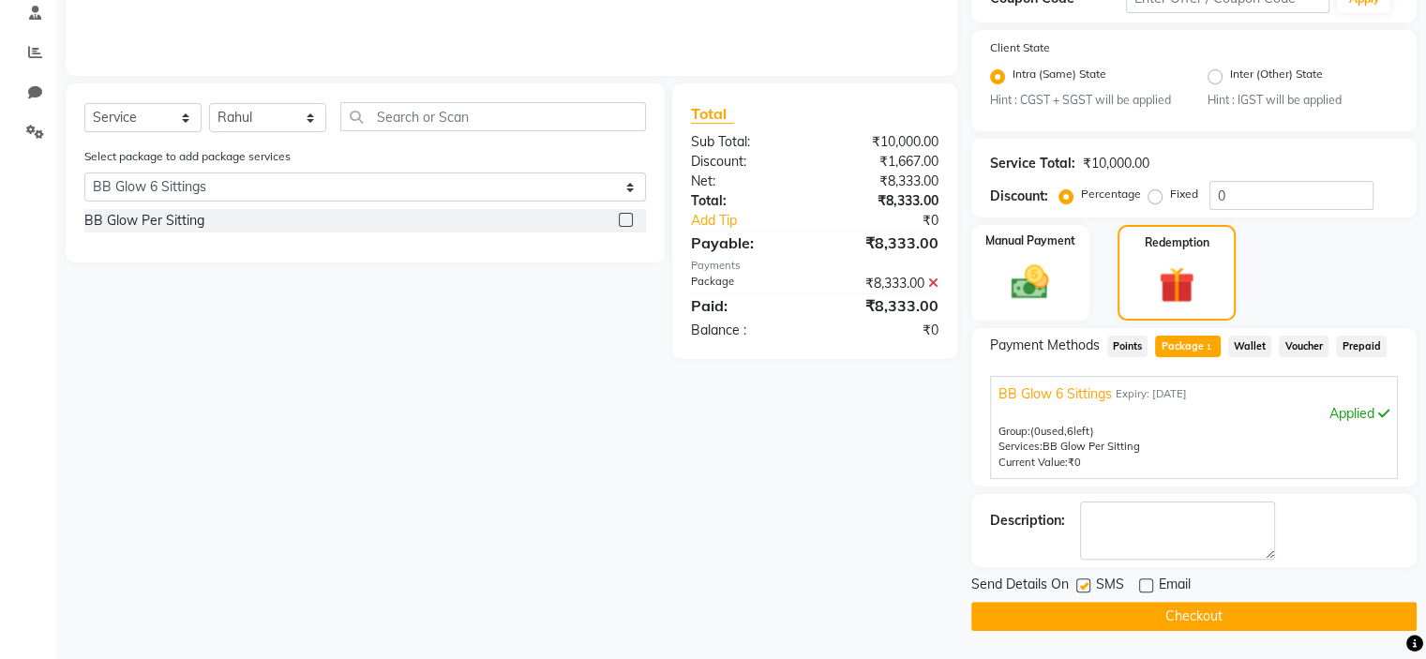
checkbox input "false"
click at [1122, 622] on button "Checkout" at bounding box center [1194, 616] width 445 height 29
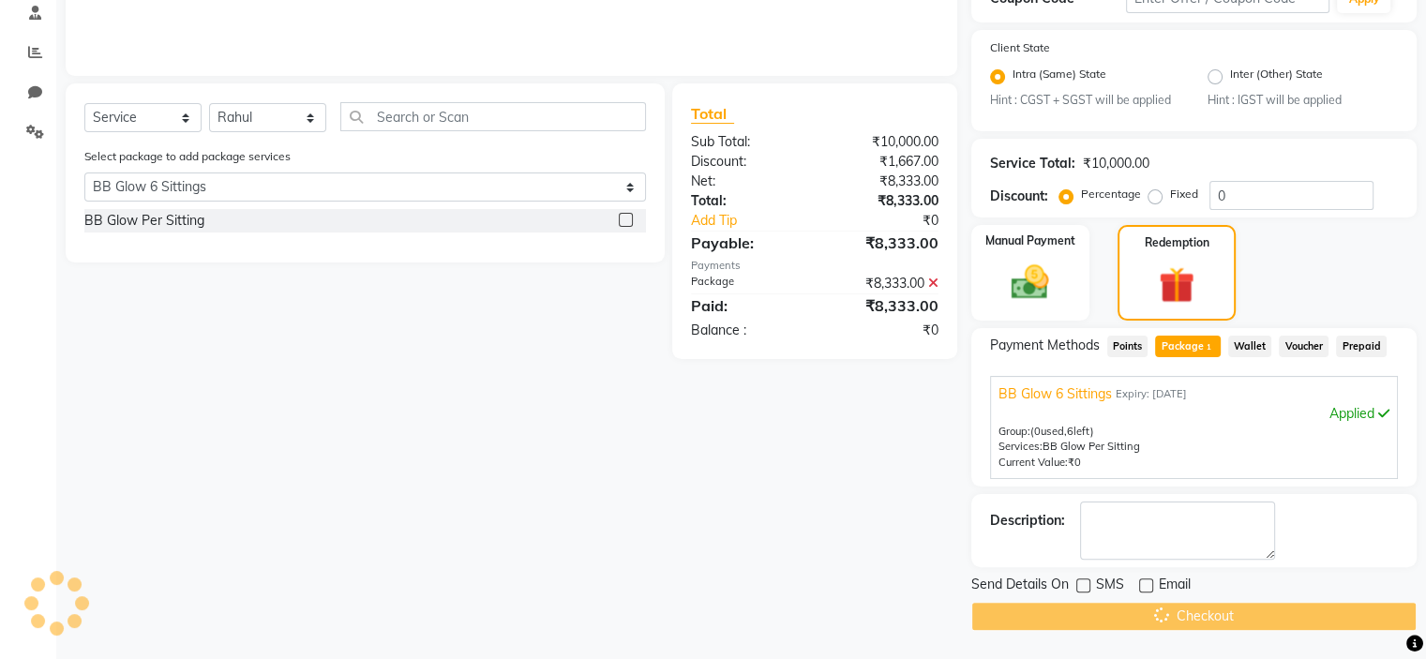
scroll to position [0, 0]
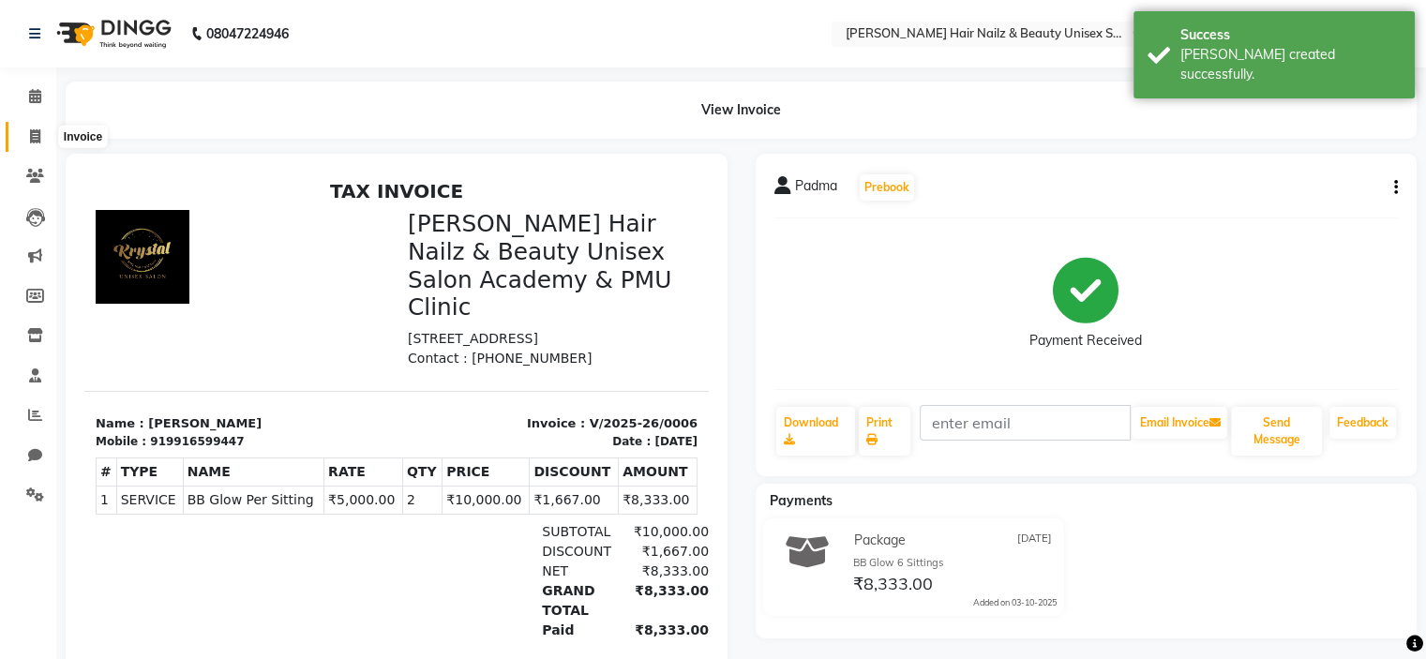
click at [32, 131] on icon at bounding box center [35, 136] width 10 height 14
select select "9097"
select select "service"
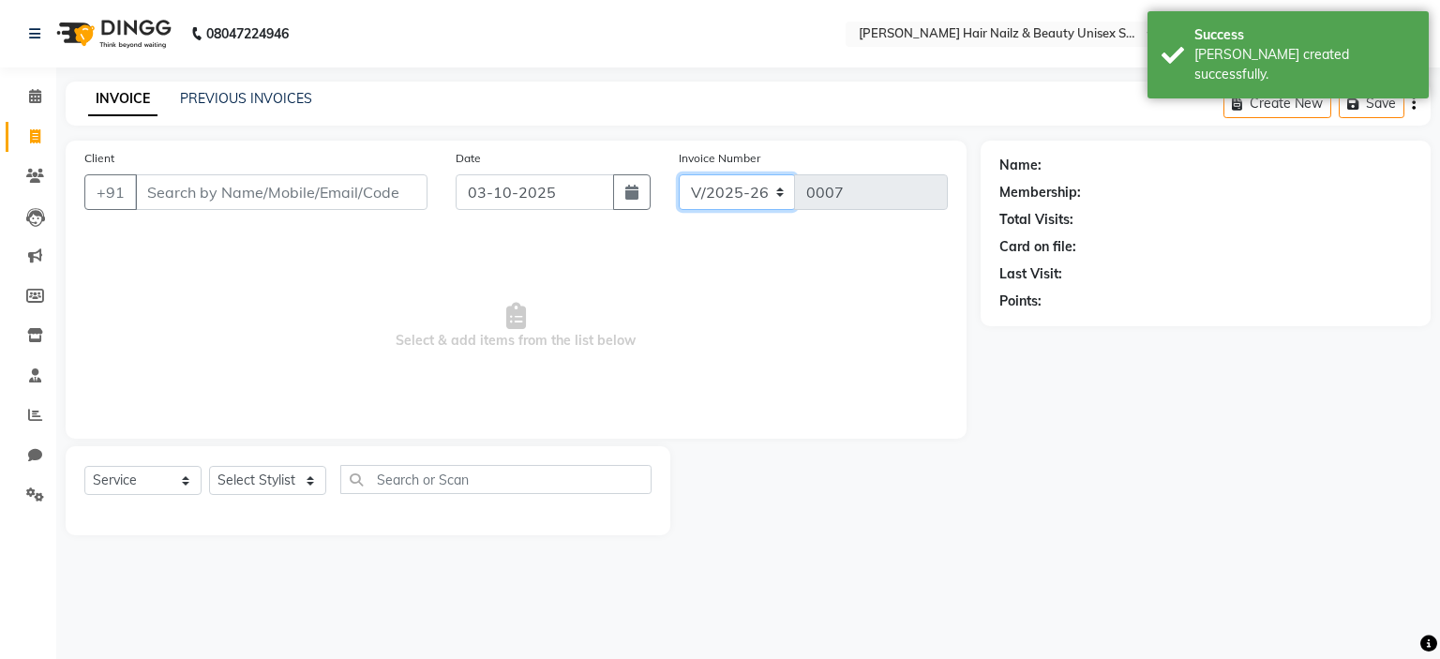
click at [771, 188] on select "V/2025 V/2025-26" at bounding box center [737, 192] width 117 height 36
select select "9098"
click at [679, 174] on select "V/2025 V/2025-26" at bounding box center [737, 192] width 117 height 36
type input "0001"
click at [754, 202] on select "V/2025 V/2025-26" at bounding box center [737, 192] width 117 height 36
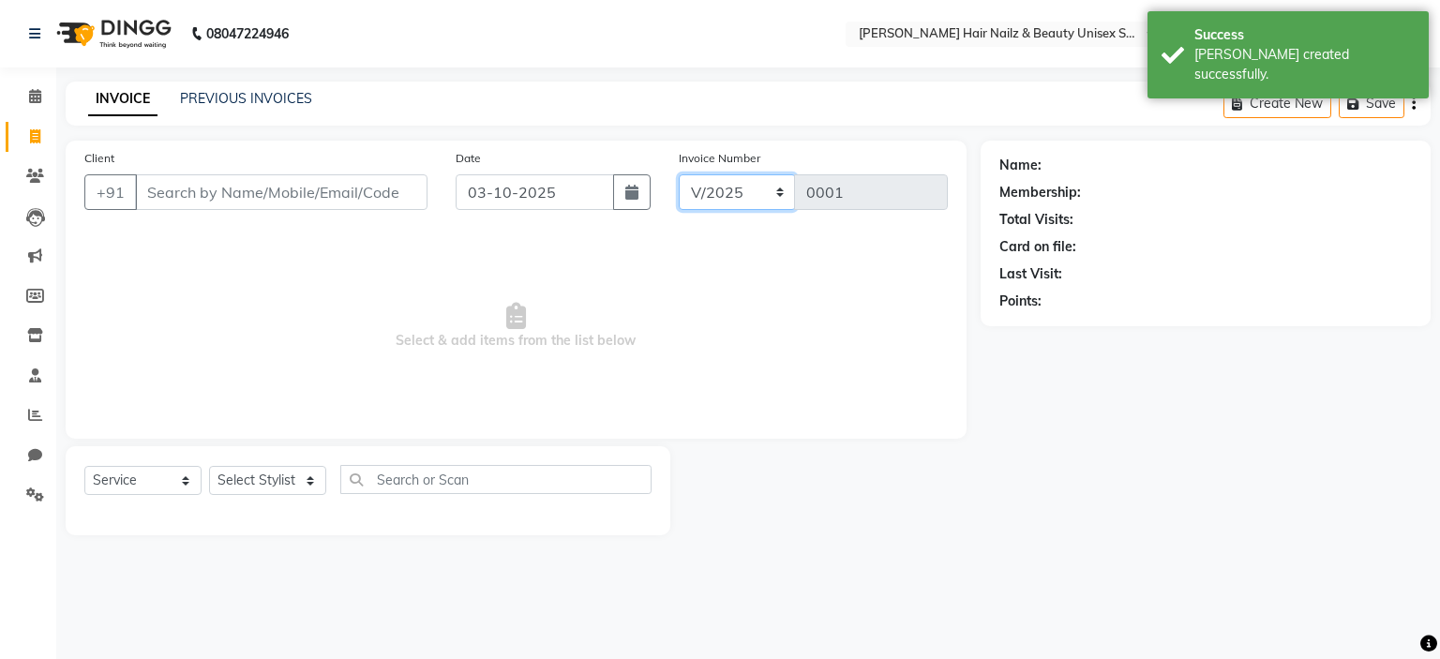
select select "9097"
click at [679, 174] on select "V/2025 V/2025-26" at bounding box center [737, 192] width 117 height 36
type input "0007"
click at [248, 97] on link "PREVIOUS INVOICES" at bounding box center [246, 98] width 132 height 17
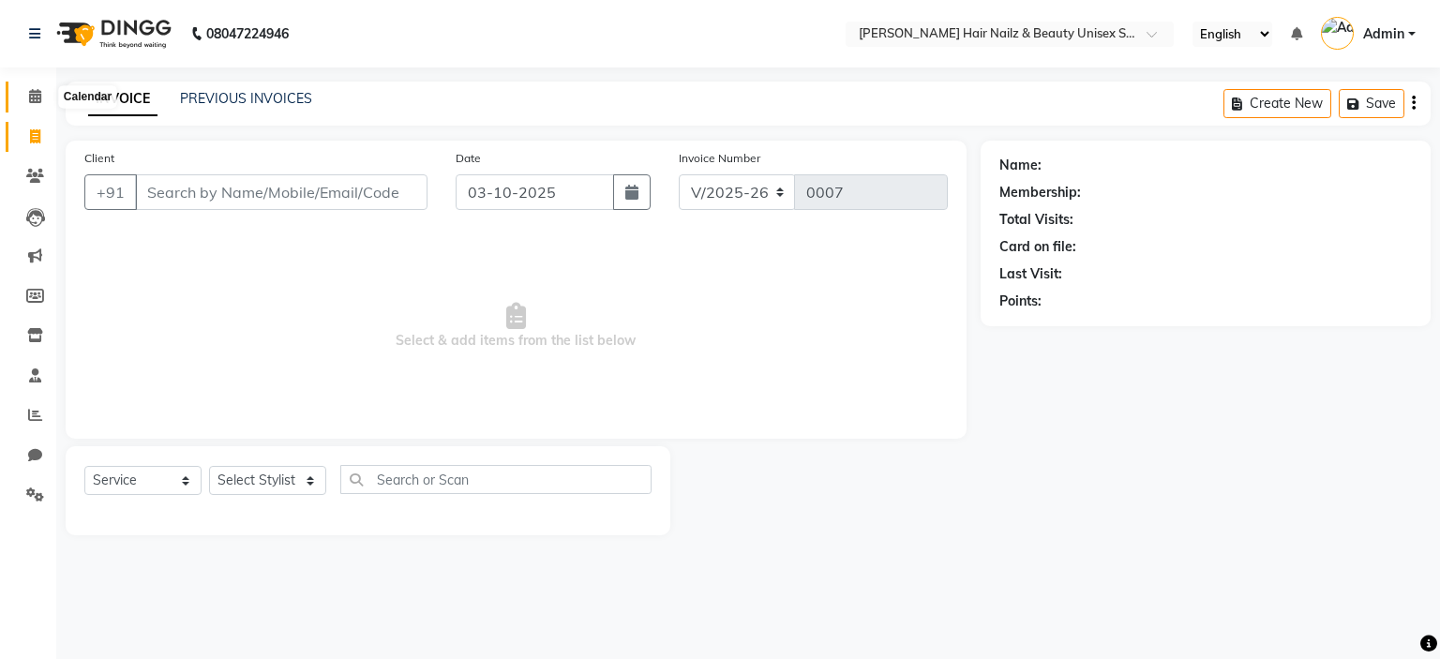
click at [36, 102] on icon at bounding box center [35, 96] width 12 height 14
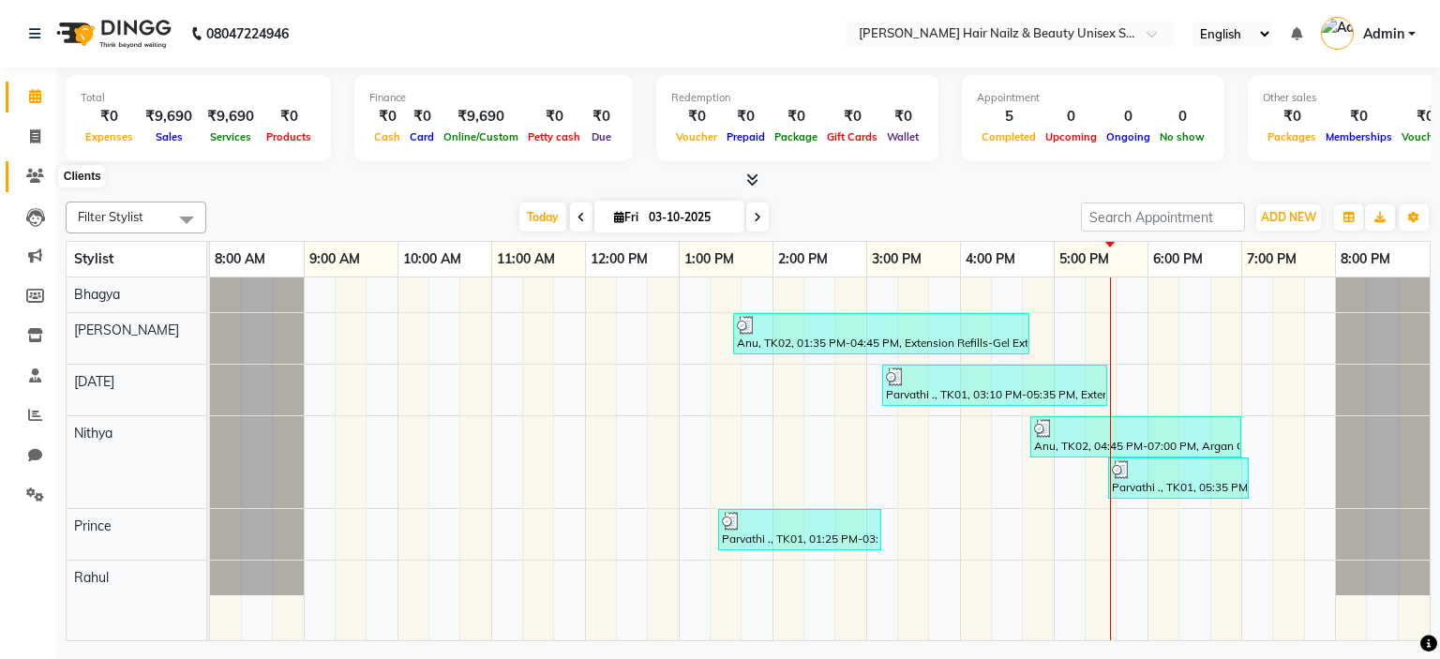
click at [31, 179] on icon at bounding box center [35, 176] width 18 height 14
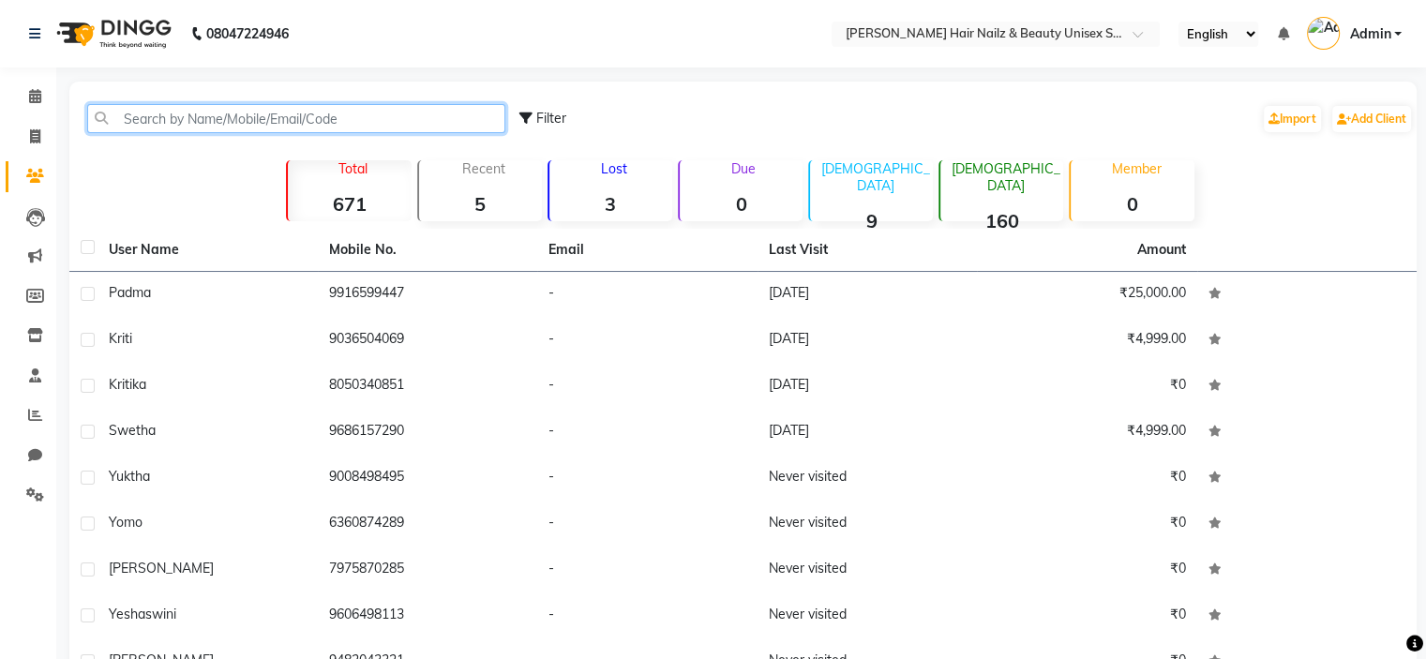
click at [390, 129] on input "text" at bounding box center [296, 118] width 418 height 29
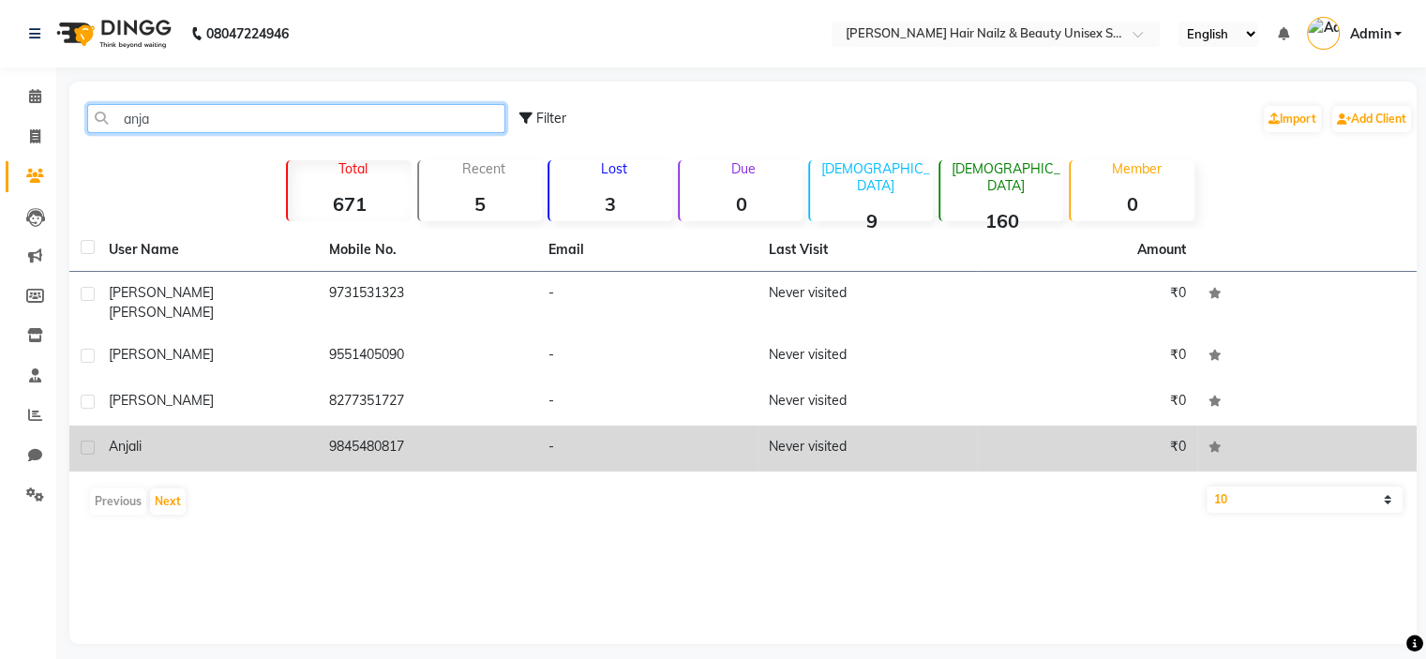
type input "anja"
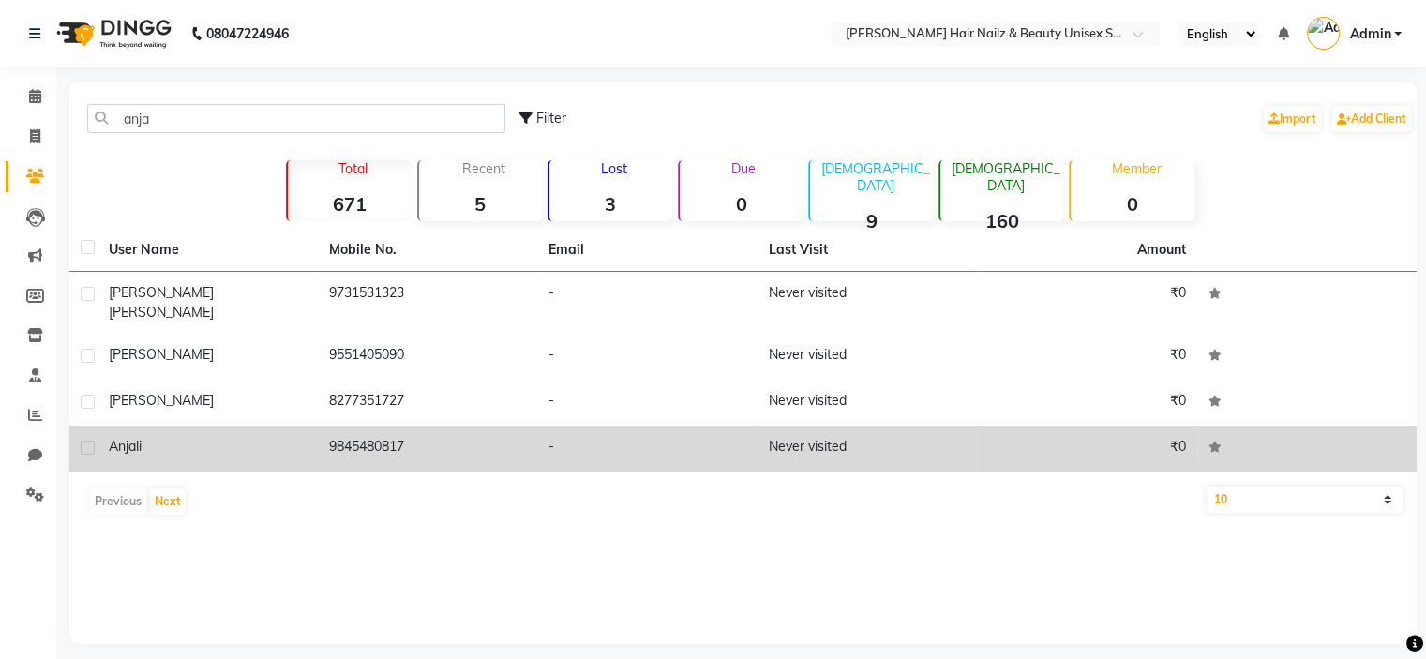
click at [371, 435] on td "9845480817" at bounding box center [428, 449] width 220 height 46
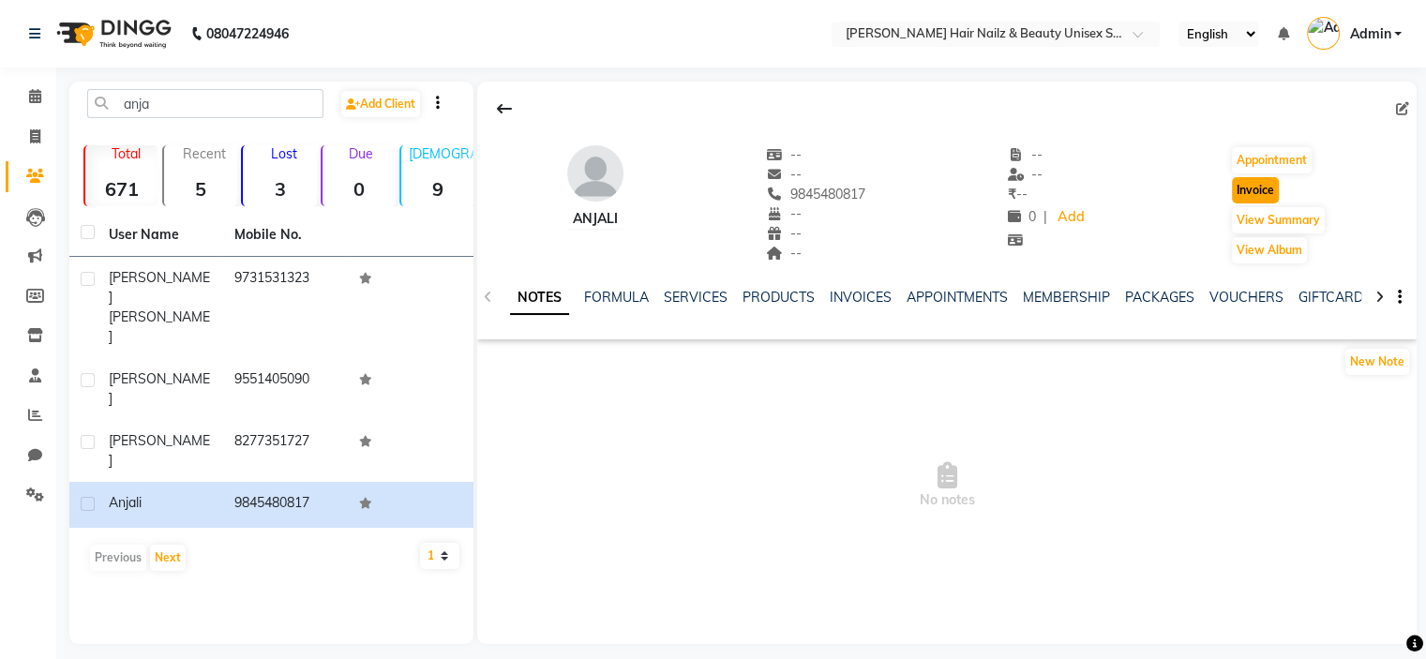
click at [1270, 186] on button "Invoice" at bounding box center [1255, 190] width 47 height 26
select select "9097"
select select "service"
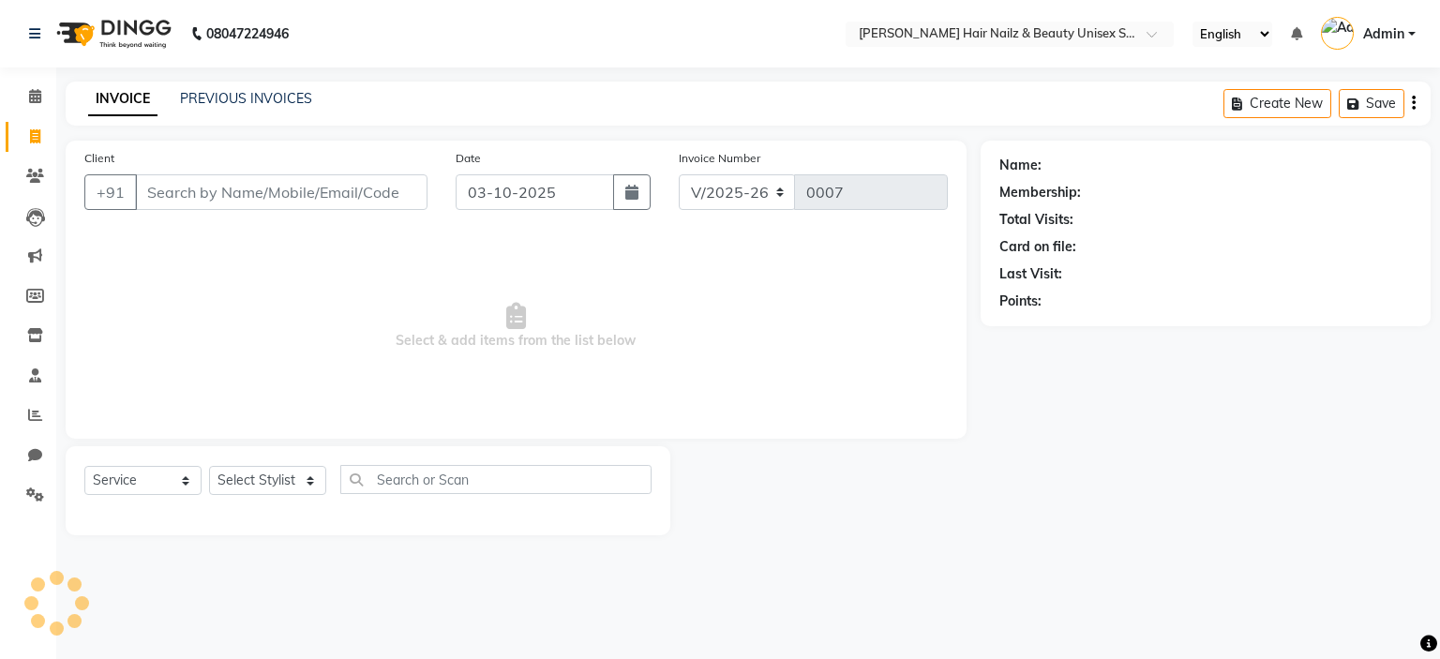
type input "9845480817"
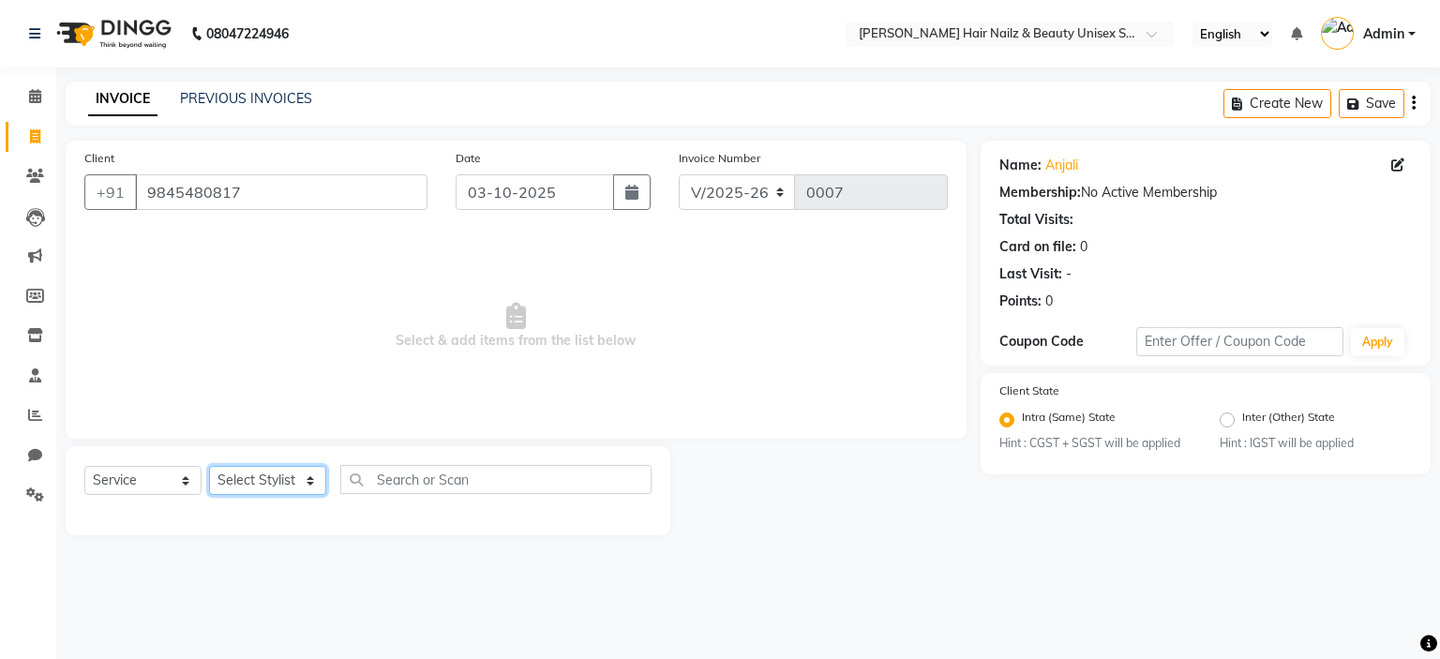
click at [286, 472] on select "Select Stylist Admin Bhagya [PERSON_NAME][DATE] [PERSON_NAME] [PERSON_NAME]" at bounding box center [267, 480] width 117 height 29
select select "93013"
click at [209, 467] on select "Select Stylist Admin Bhagya [PERSON_NAME][DATE] [PERSON_NAME] [PERSON_NAME]" at bounding box center [267, 480] width 117 height 29
click at [635, 203] on button "button" at bounding box center [632, 192] width 38 height 36
select select "10"
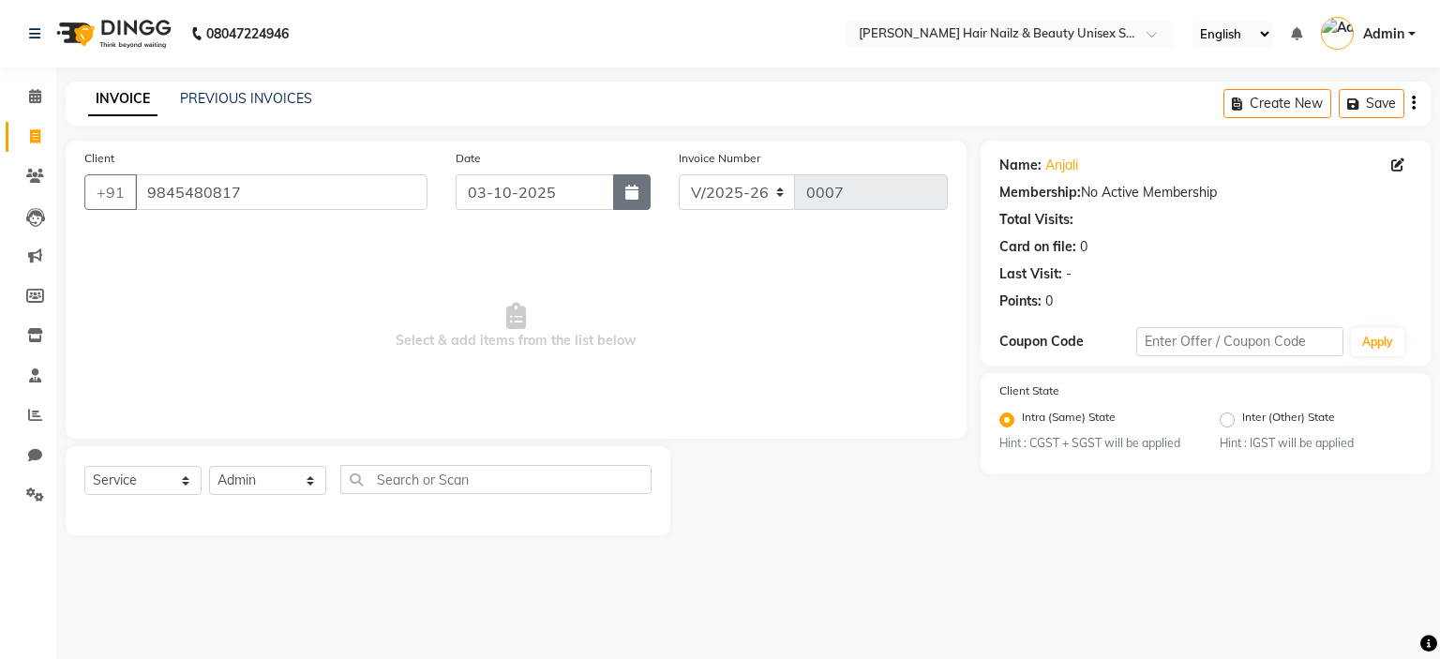
select select "2025"
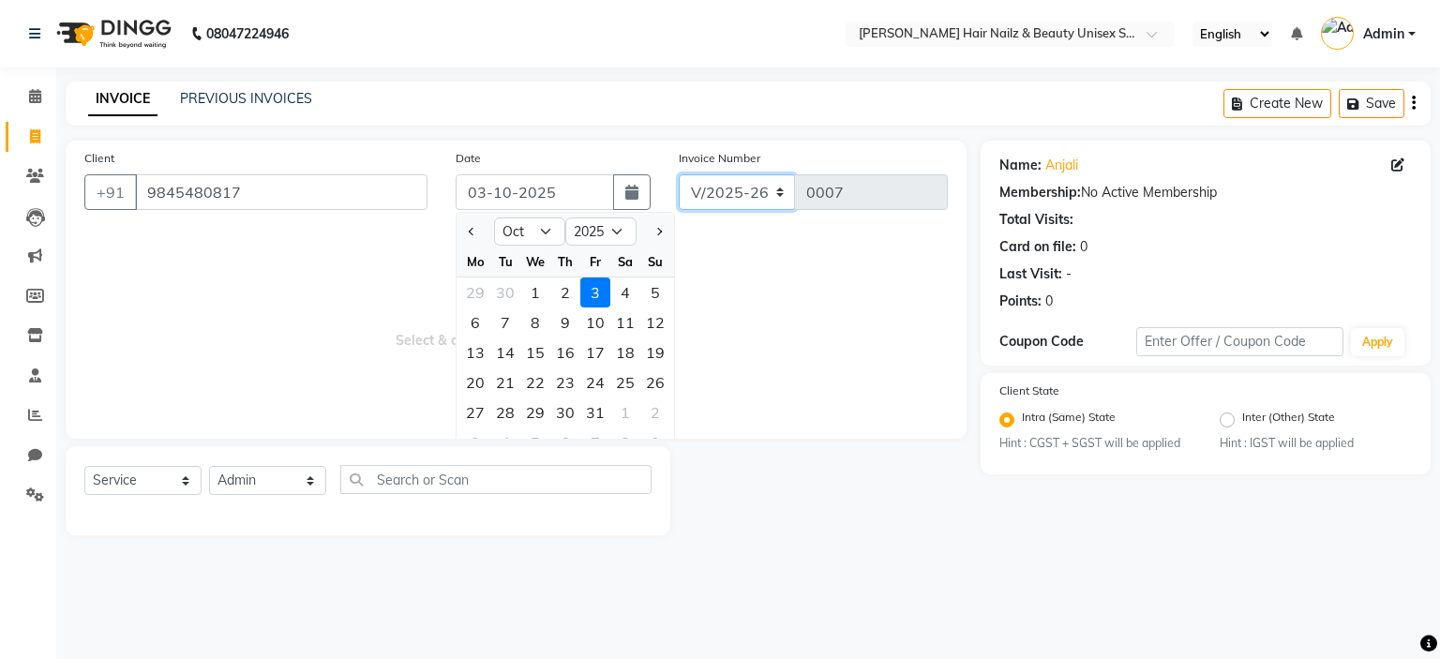
click at [716, 194] on select "V/2025 V/2025-26" at bounding box center [737, 192] width 117 height 36
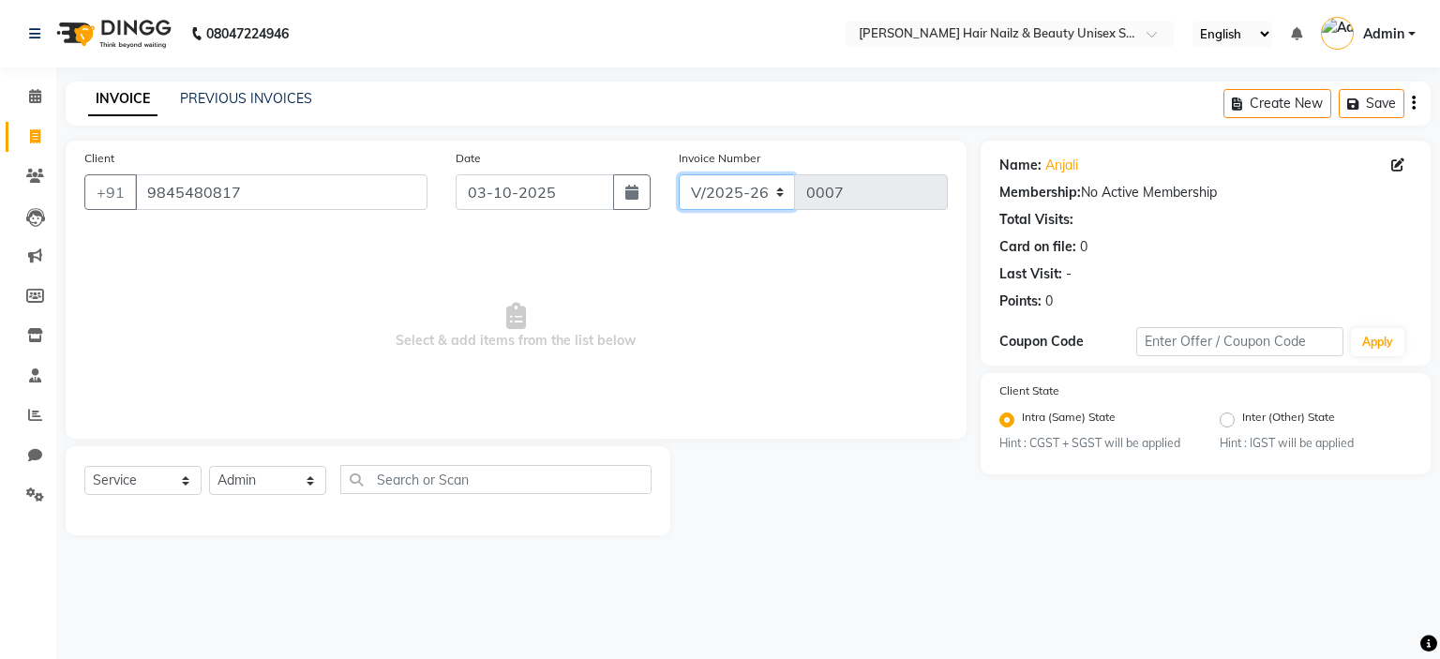
click at [721, 200] on select "V/2025 V/2025-26" at bounding box center [737, 192] width 117 height 36
select select "9098"
click at [679, 174] on select "V/2025 V/2025-26" at bounding box center [737, 192] width 117 height 36
type input "0001"
click at [626, 189] on icon "button" at bounding box center [631, 192] width 13 height 15
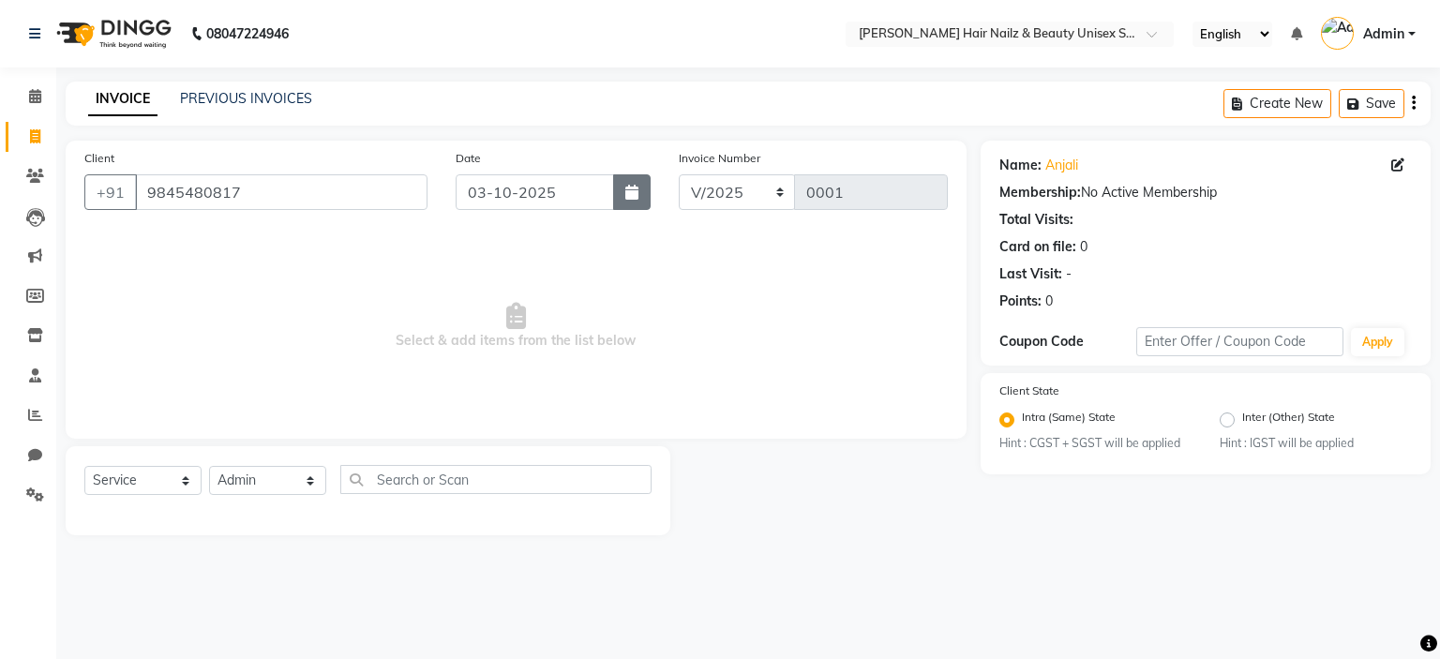
select select "10"
select select "2025"
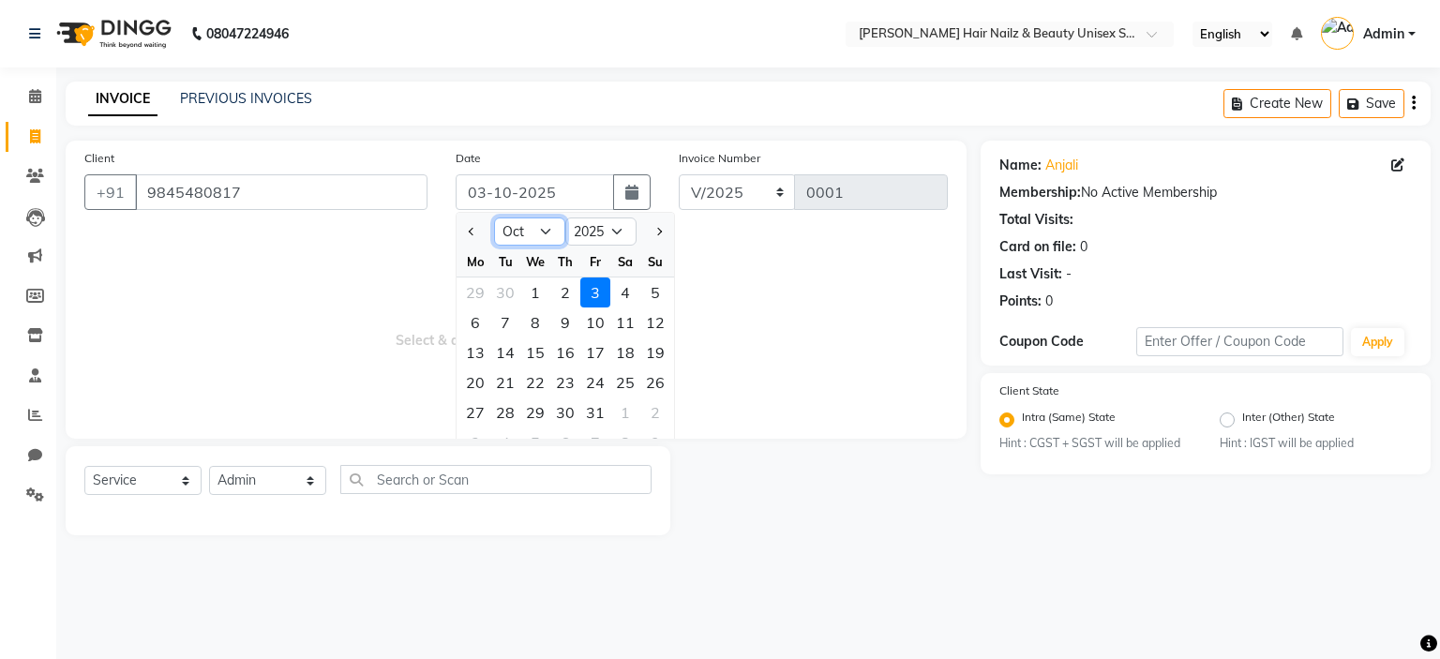
click at [523, 232] on select "Jan Feb Mar Apr May Jun [DATE] Aug Sep Oct Nov Dec" at bounding box center [529, 232] width 71 height 28
click at [494, 218] on select "Jan Feb Mar Apr May Jun [DATE] Aug Sep Oct Nov Dec" at bounding box center [529, 232] width 71 height 28
click at [486, 322] on div "8" at bounding box center [475, 323] width 30 height 30
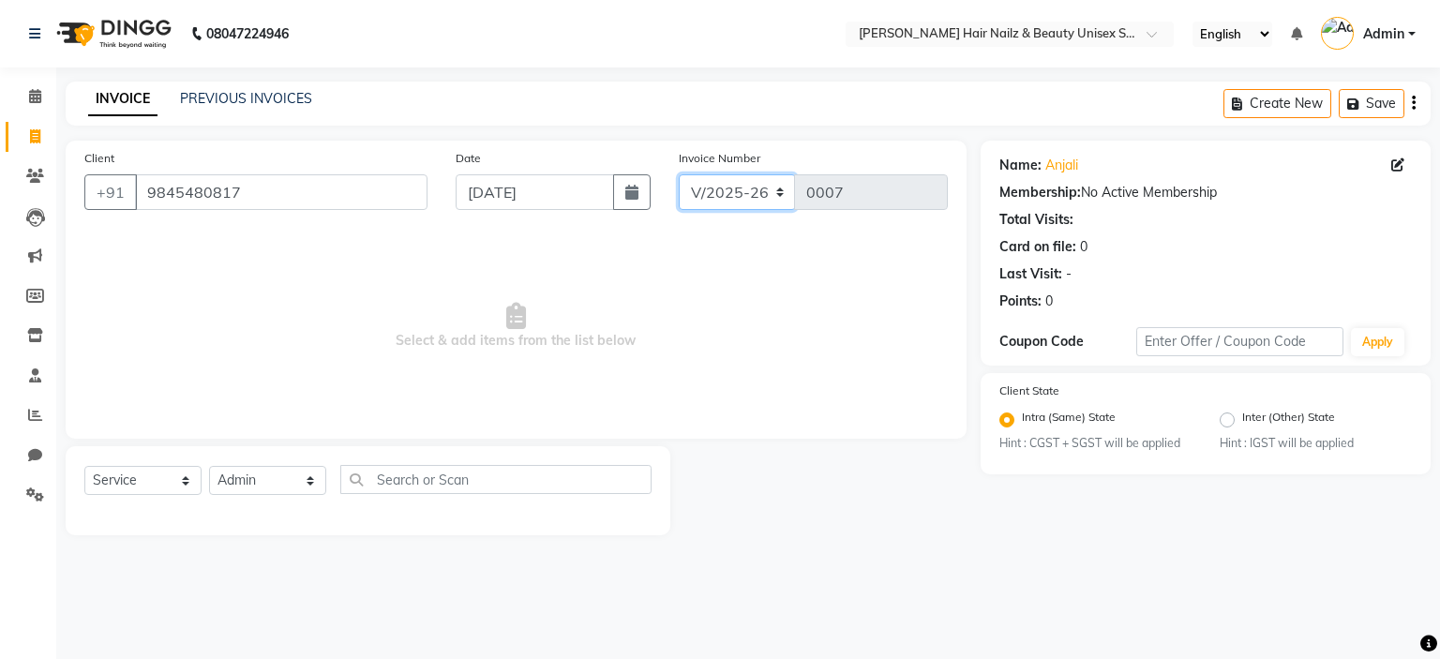
click at [779, 200] on select "V/2025 V/2025-26" at bounding box center [737, 192] width 117 height 36
click at [679, 174] on select "V/2025 V/2025-26" at bounding box center [737, 192] width 117 height 36
click at [762, 200] on select "V/2025 V/2025-26" at bounding box center [737, 192] width 117 height 36
click at [679, 174] on select "V/2025 V/2025-26" at bounding box center [737, 192] width 117 height 36
click at [165, 478] on select "Select Service Product Membership Package Voucher Prepaid Gift Card" at bounding box center [142, 480] width 117 height 29
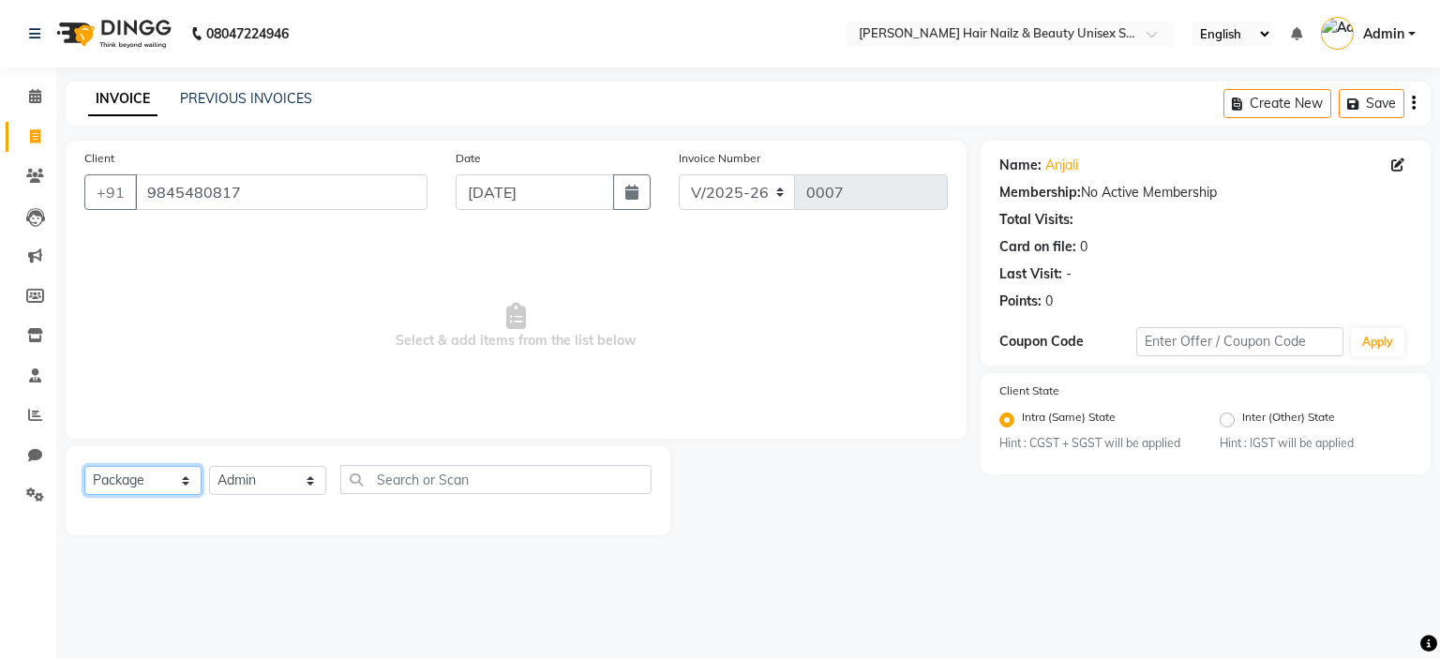
click at [84, 467] on select "Select Service Product Membership Package Voucher Prepaid Gift Card" at bounding box center [142, 480] width 117 height 29
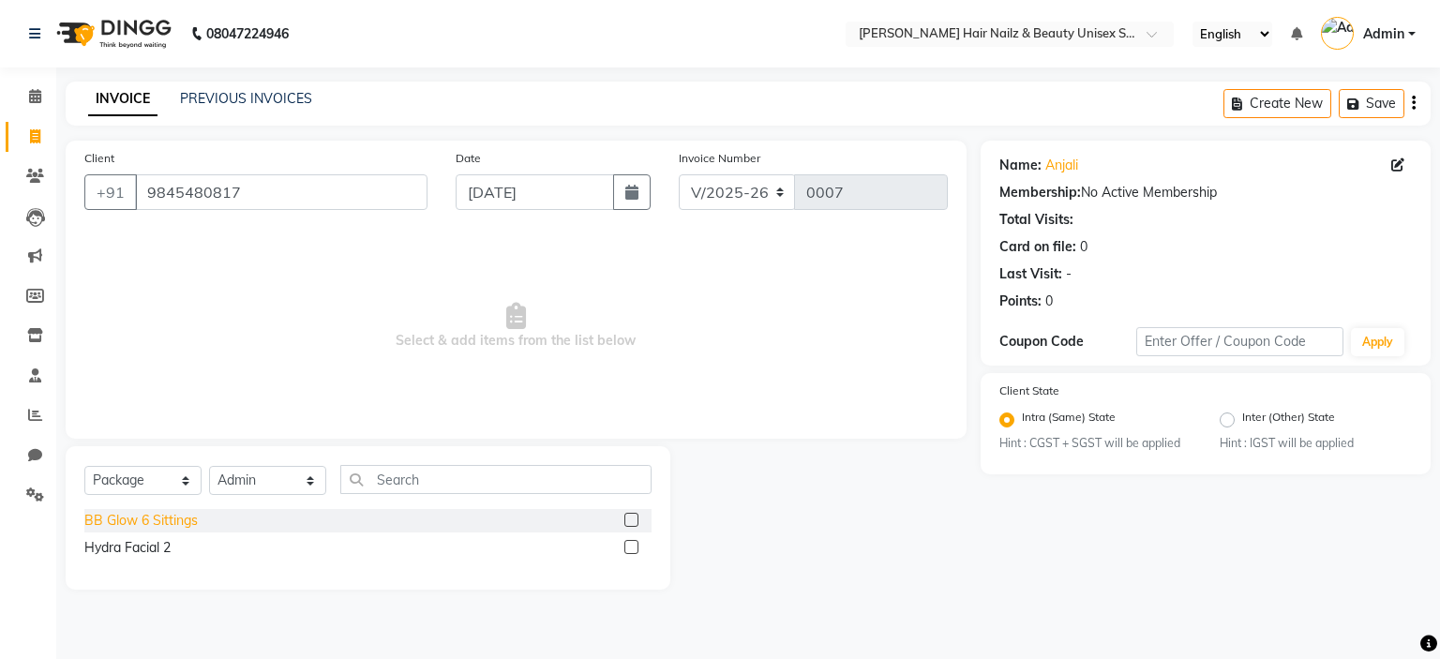
click at [147, 517] on div "BB Glow 6 Sittings" at bounding box center [140, 521] width 113 height 20
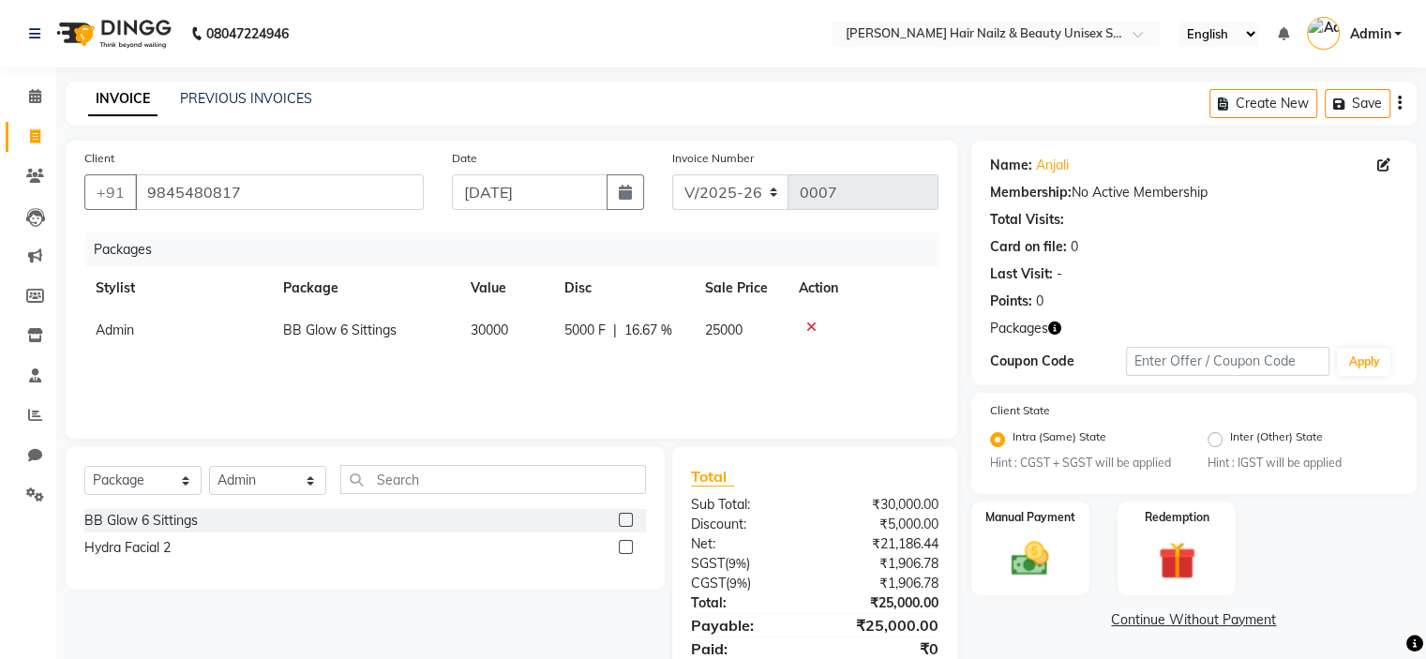
scroll to position [71, 0]
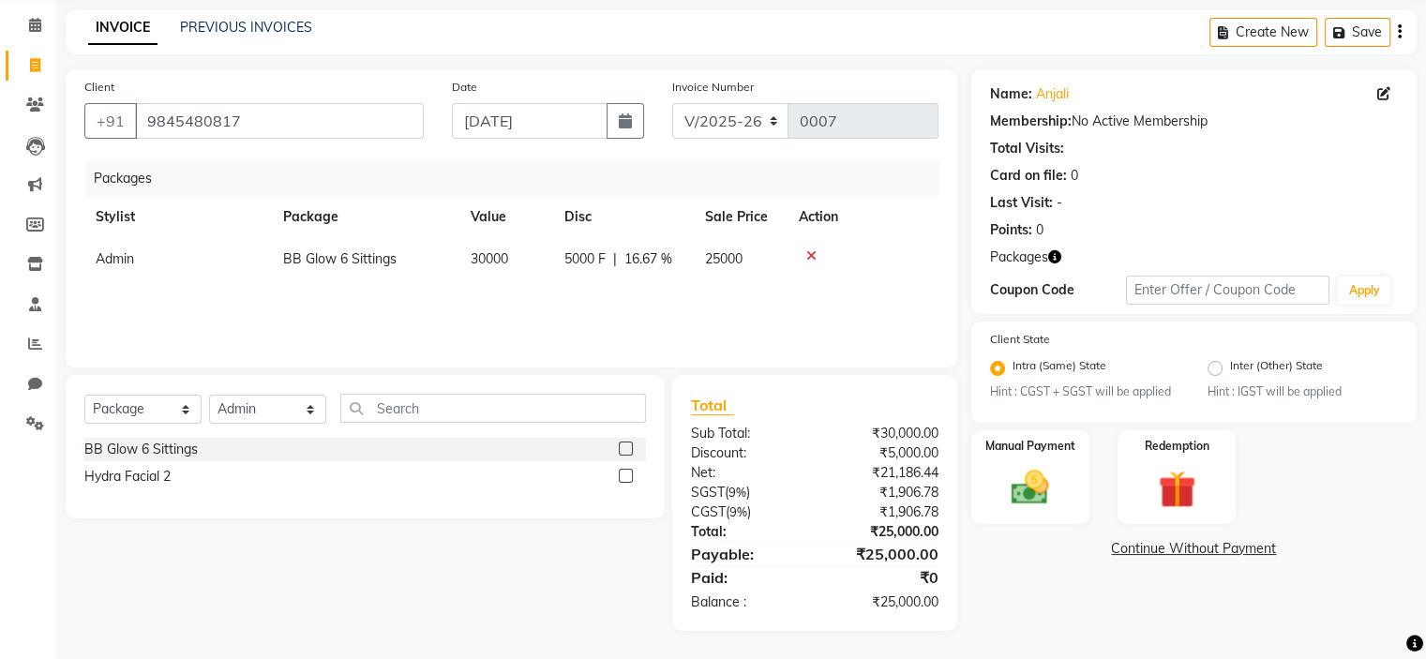
click at [814, 255] on icon at bounding box center [811, 255] width 10 height 13
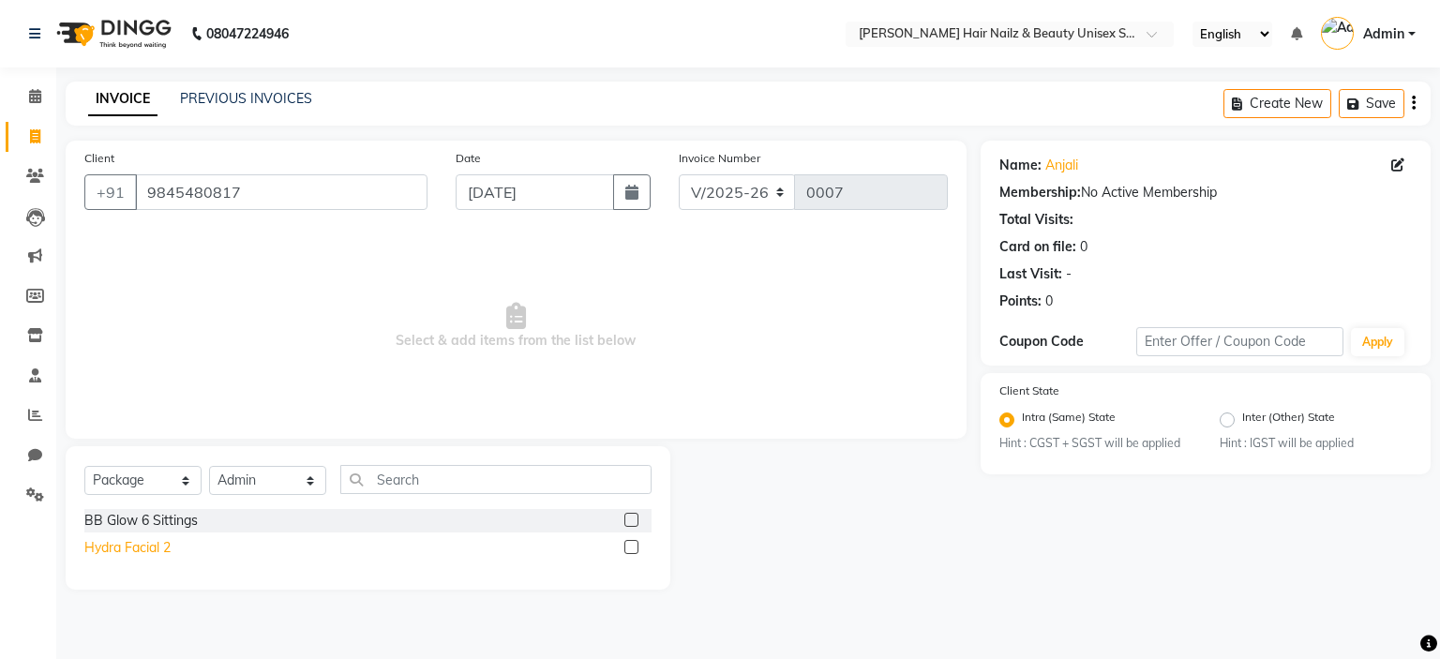
click at [141, 556] on div "Hydra Facial 2" at bounding box center [127, 548] width 86 height 20
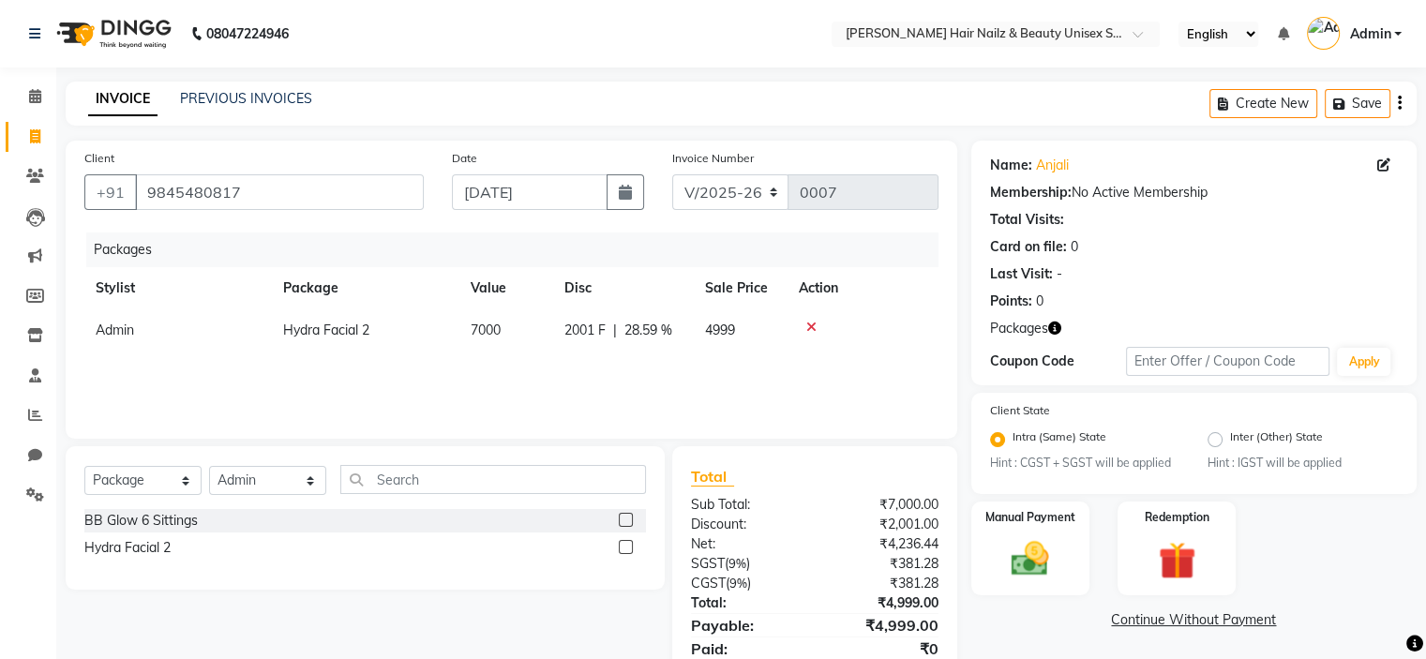
scroll to position [71, 0]
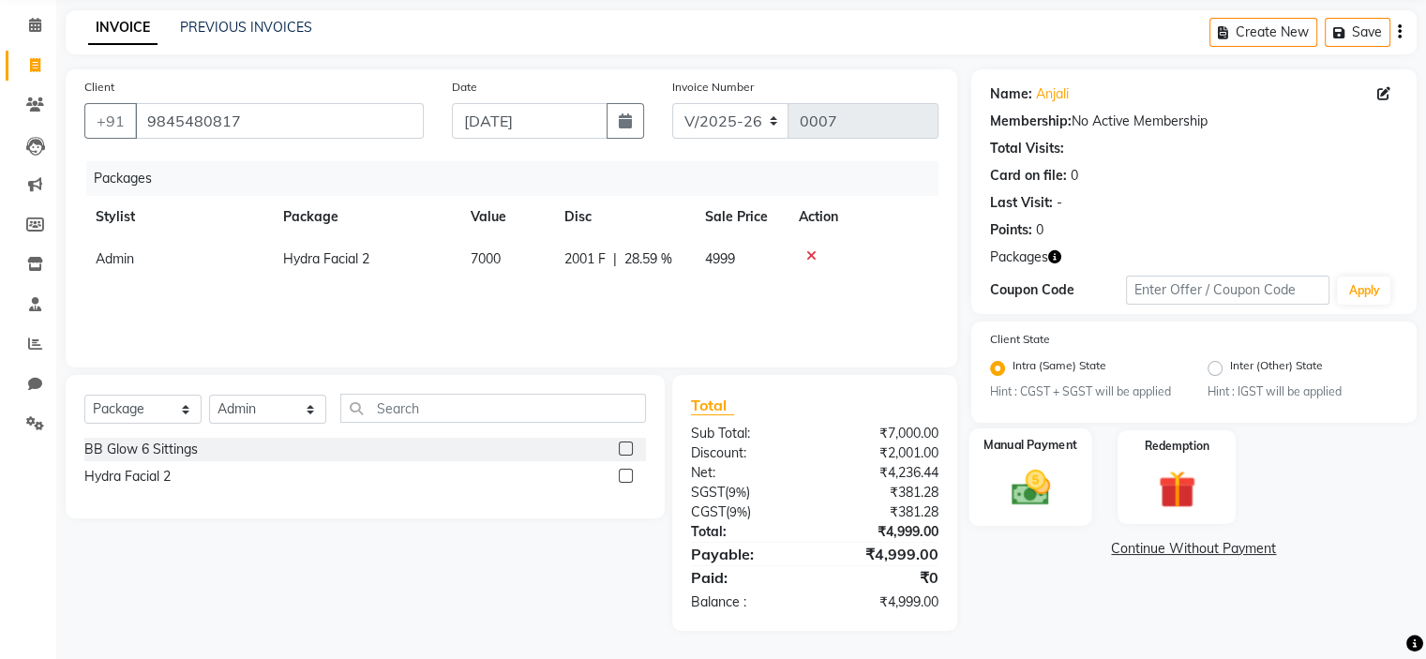
click at [1047, 453] on label "Manual Payment" at bounding box center [1031, 446] width 94 height 18
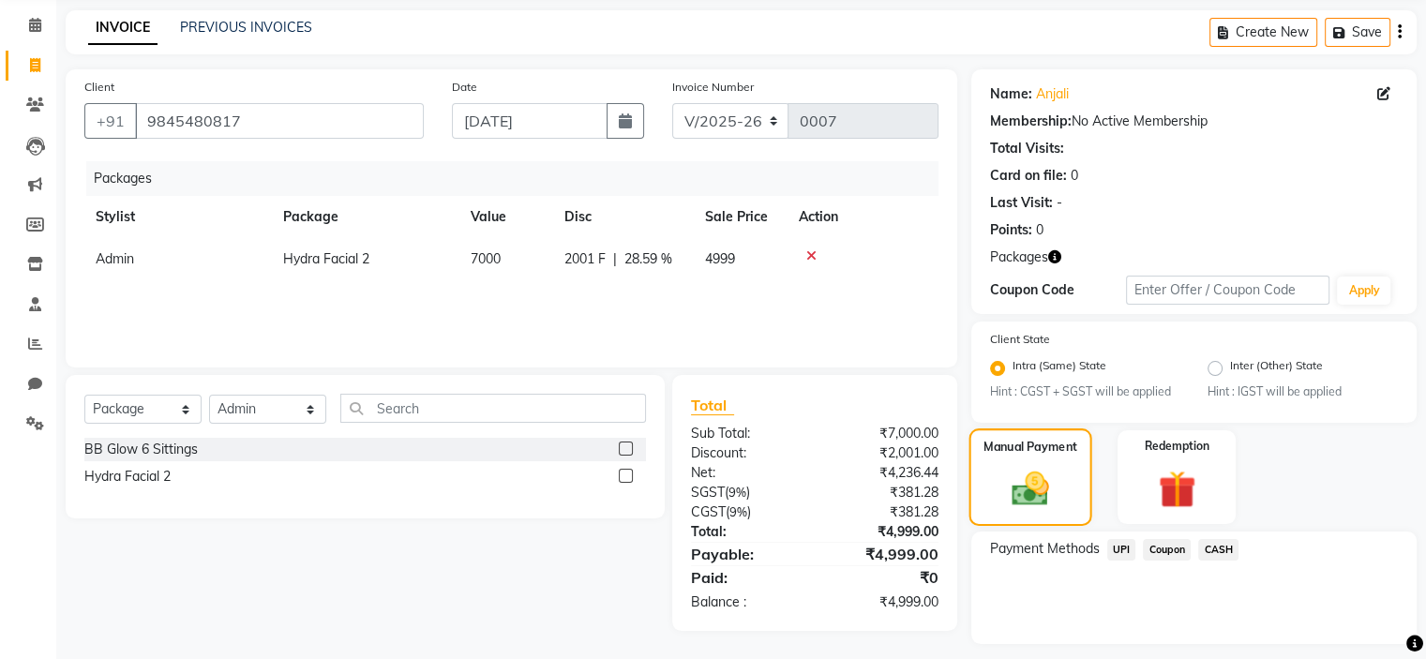
scroll to position [124, 0]
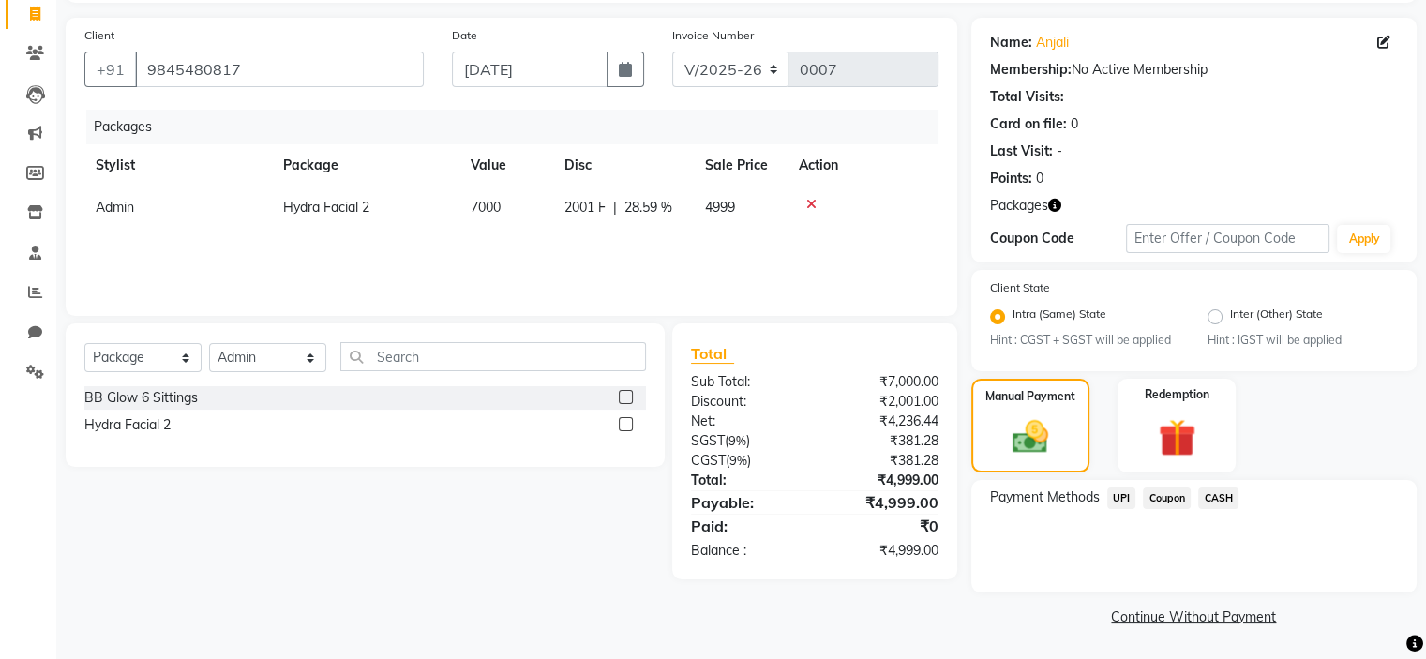
click at [1126, 498] on span "UPI" at bounding box center [1122, 499] width 29 height 22
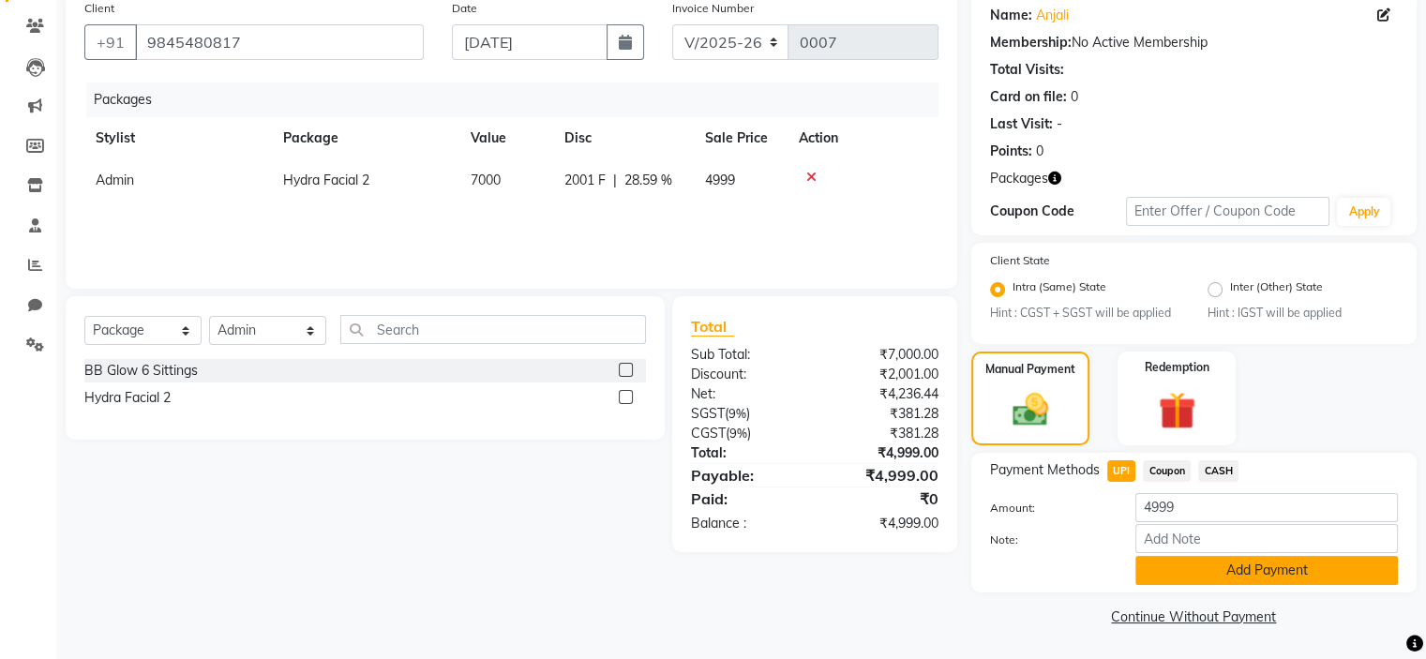
click at [1189, 564] on button "Add Payment" at bounding box center [1267, 570] width 263 height 29
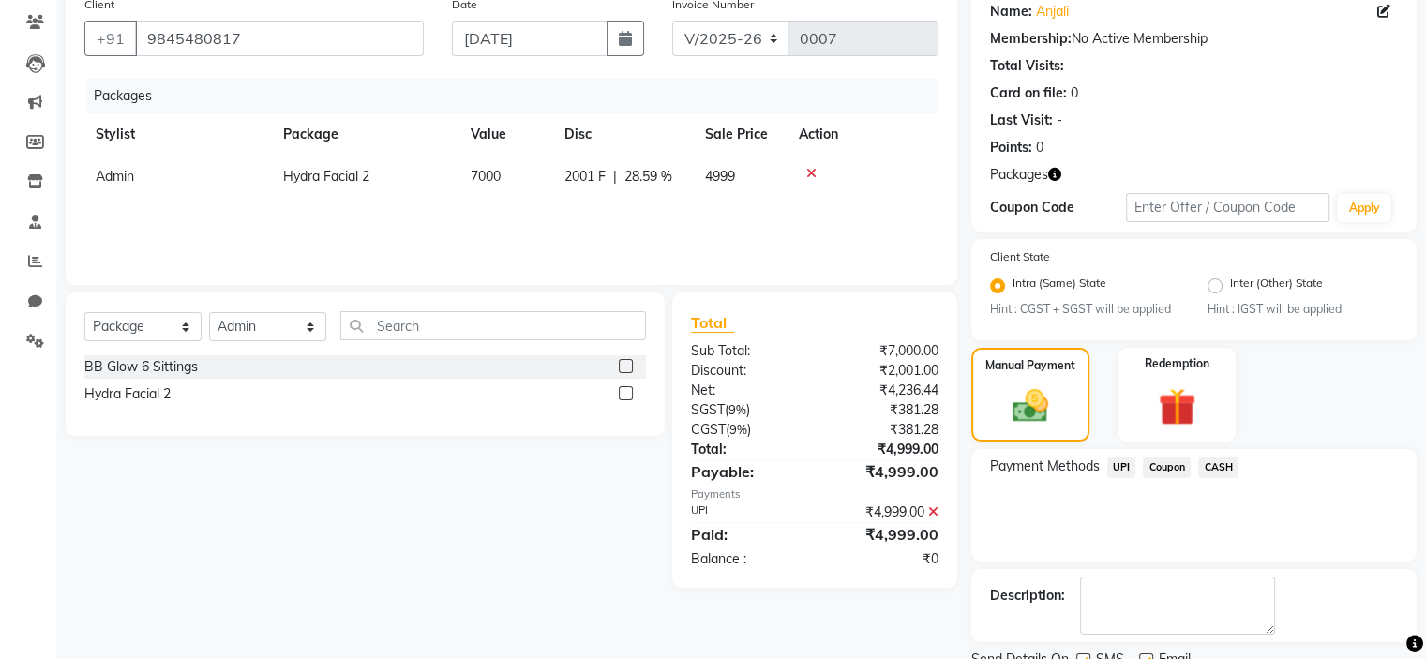
scroll to position [229, 0]
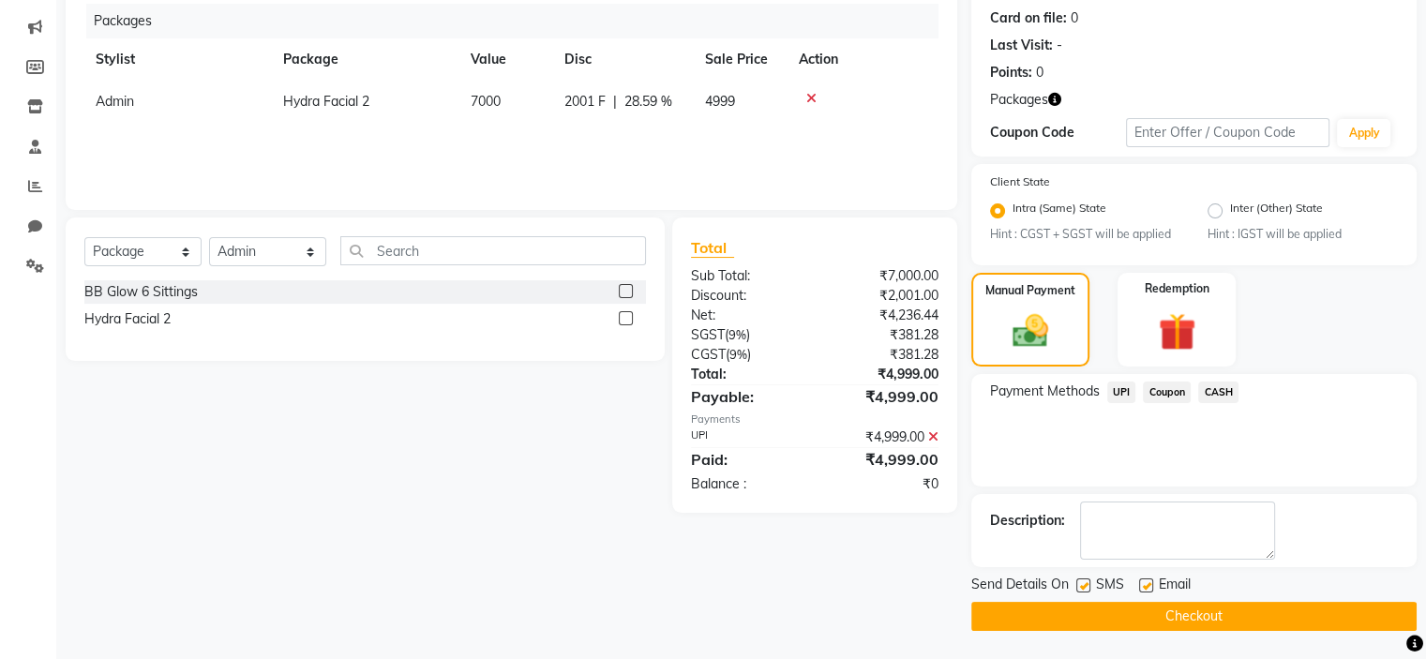
click at [1086, 589] on label at bounding box center [1084, 586] width 14 height 14
click at [1086, 589] on input "checkbox" at bounding box center [1083, 586] width 12 height 12
click at [1149, 586] on label at bounding box center [1146, 586] width 14 height 14
click at [1149, 586] on input "checkbox" at bounding box center [1145, 586] width 12 height 12
click at [1152, 614] on button "Checkout" at bounding box center [1194, 616] width 445 height 29
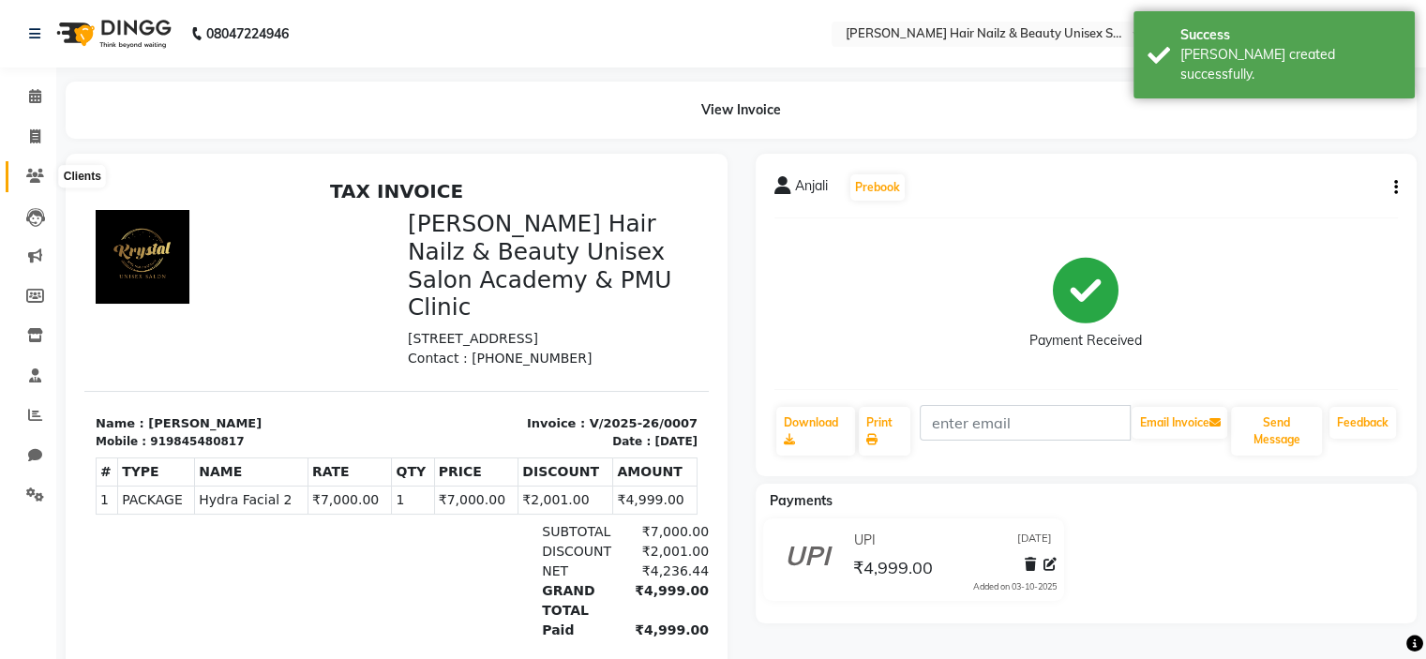
click at [31, 172] on icon at bounding box center [35, 176] width 18 height 14
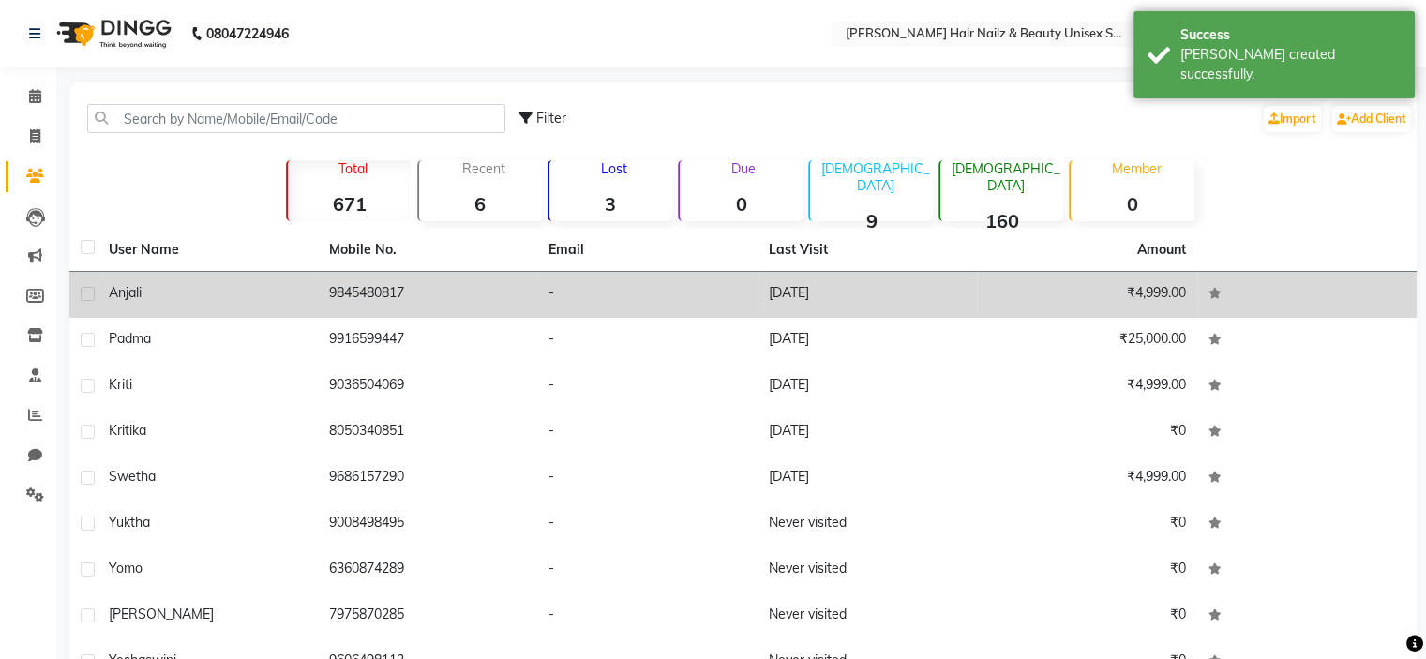
click at [289, 292] on div "Anjali" at bounding box center [208, 293] width 198 height 20
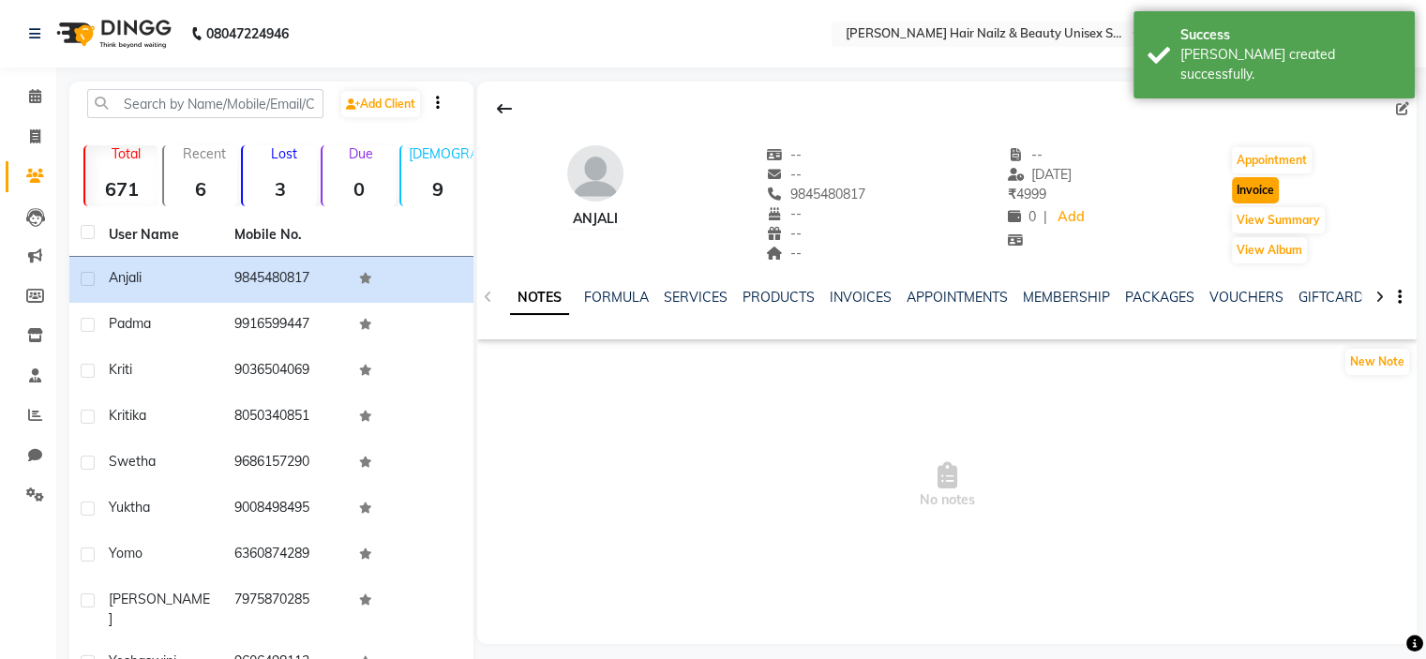
click at [1275, 188] on button "Invoice" at bounding box center [1255, 190] width 47 height 26
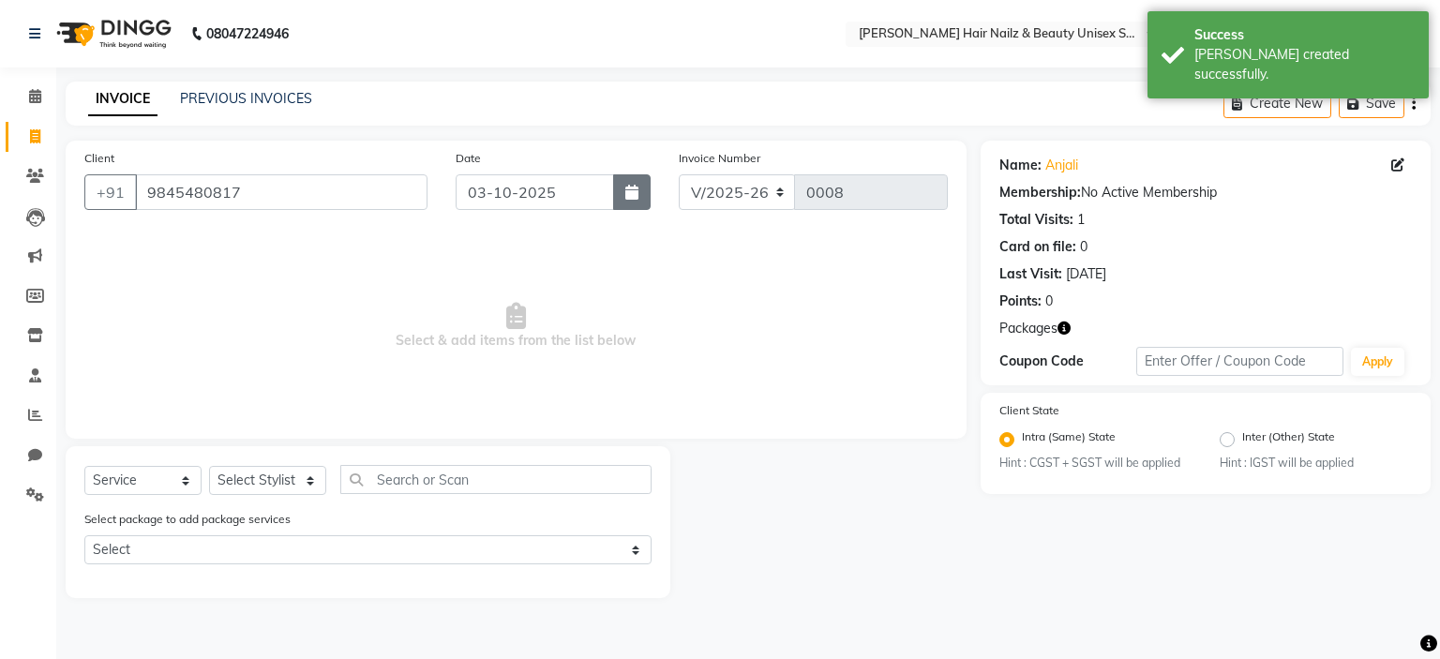
click at [640, 188] on button "button" at bounding box center [632, 192] width 38 height 36
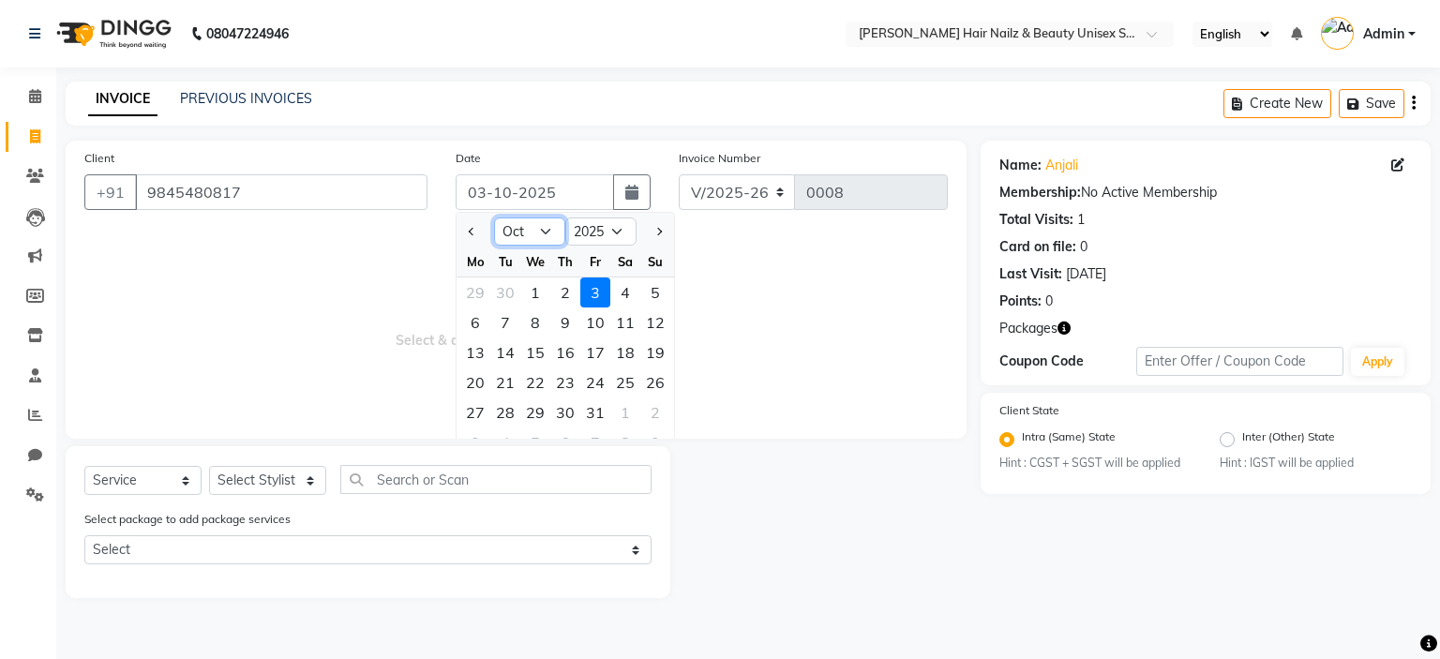
click at [527, 221] on select "Jan Feb Mar Apr May Jun [DATE] Aug Sep Oct Nov Dec" at bounding box center [529, 232] width 71 height 28
click at [494, 218] on select "Jan Feb Mar Apr May Jun [DATE] Aug Sep Oct Nov Dec" at bounding box center [529, 232] width 71 height 28
click at [475, 321] on div "8" at bounding box center [475, 323] width 30 height 30
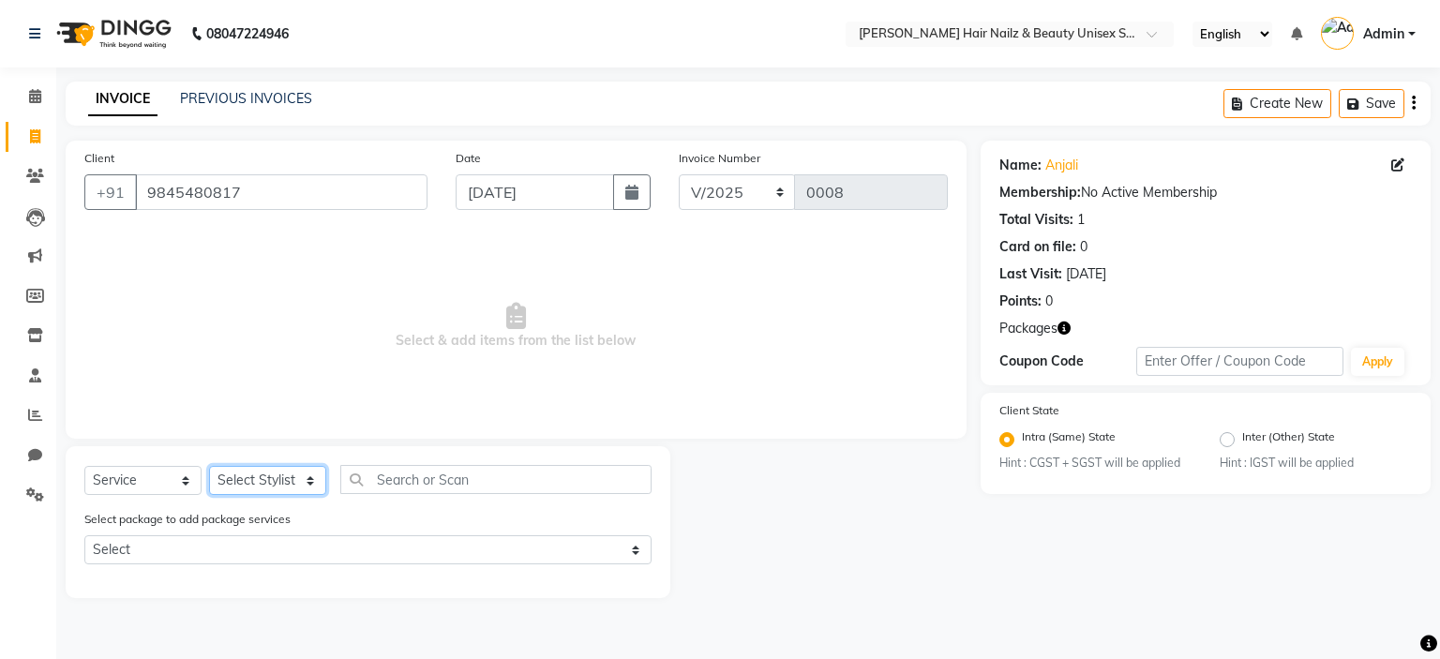
click at [285, 479] on select "Select Stylist Admin Bhagya [PERSON_NAME][DATE] [PERSON_NAME] [PERSON_NAME]" at bounding box center [267, 480] width 117 height 29
click at [209, 467] on select "Select Stylist Admin Bhagya [PERSON_NAME][DATE] [PERSON_NAME] [PERSON_NAME]" at bounding box center [267, 480] width 117 height 29
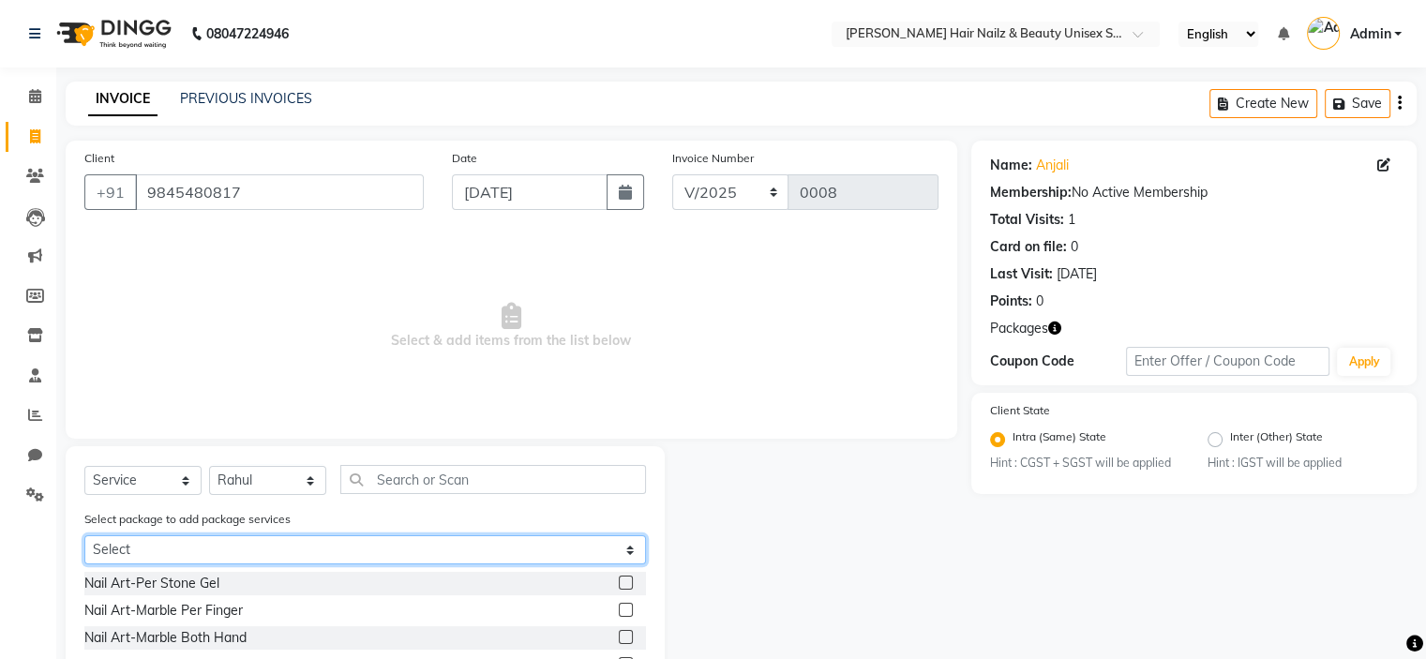
click at [269, 562] on select "Select Hydra Facial 2" at bounding box center [365, 549] width 562 height 29
click at [84, 537] on select "Select Hydra Facial 2" at bounding box center [365, 549] width 562 height 29
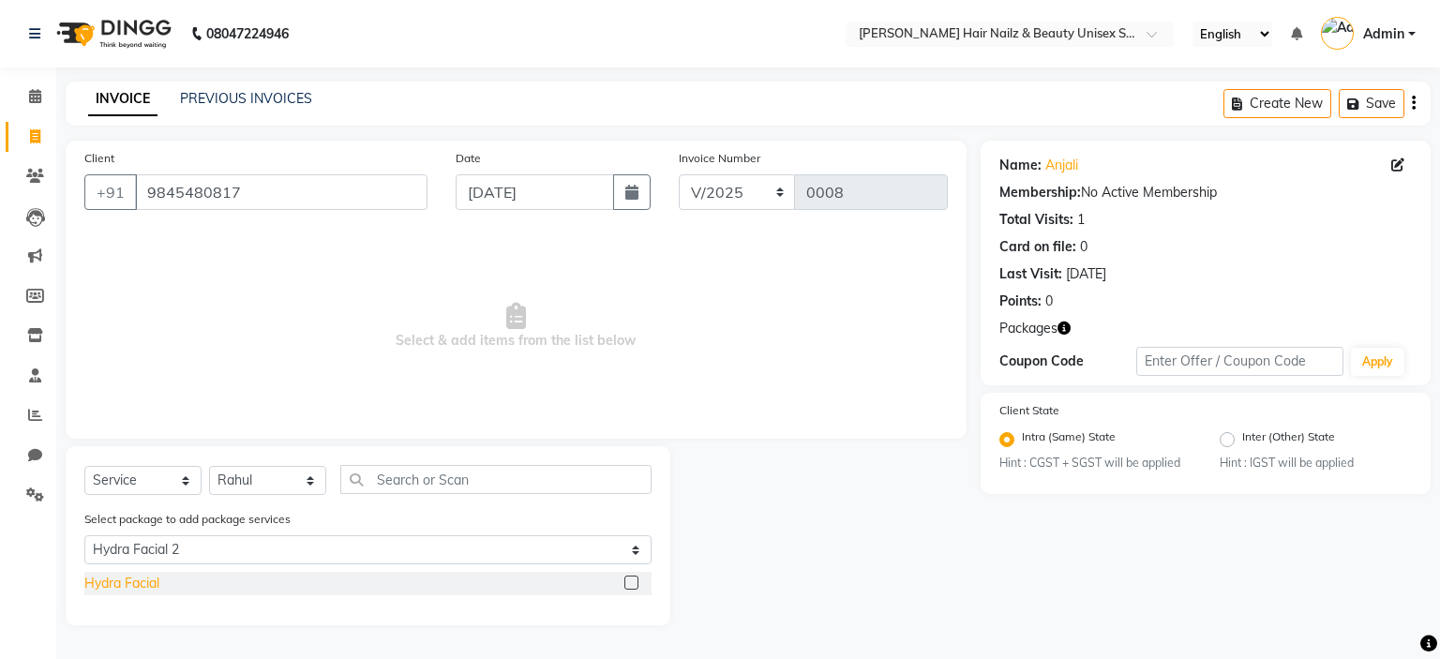
click at [148, 586] on div "Hydra Facial" at bounding box center [121, 584] width 75 height 20
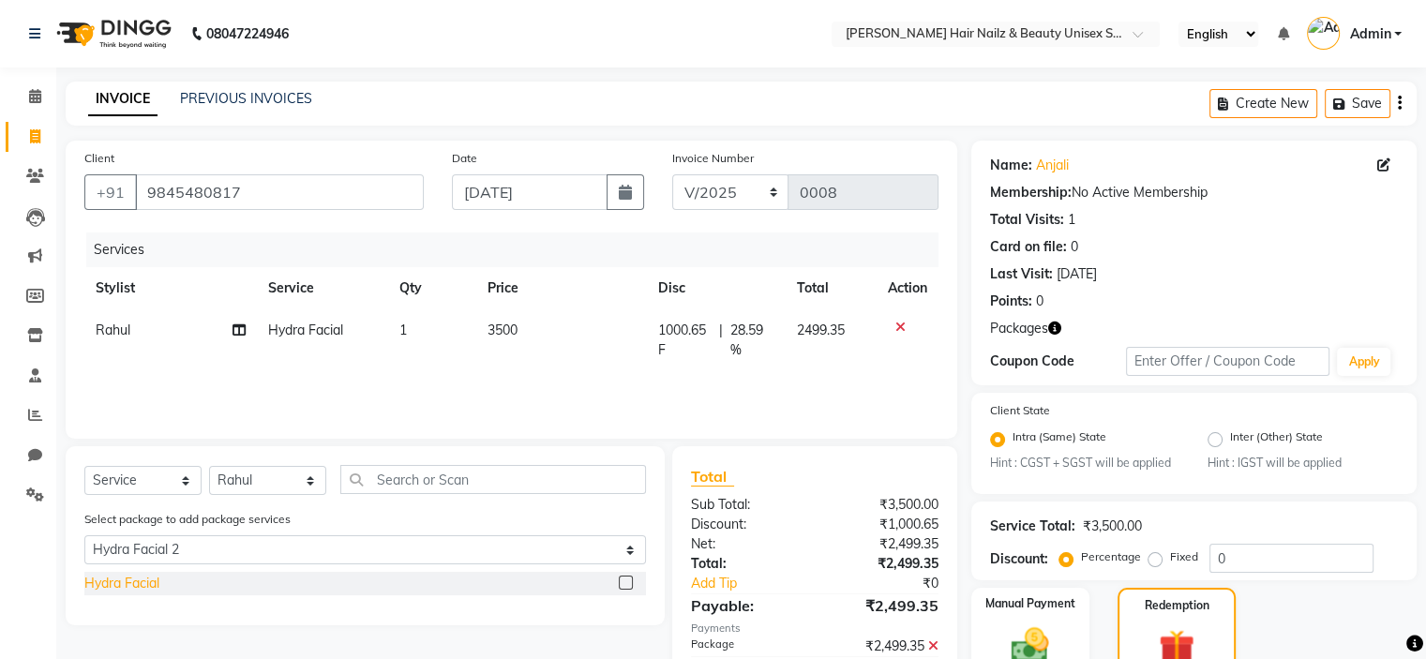
scroll to position [364, 0]
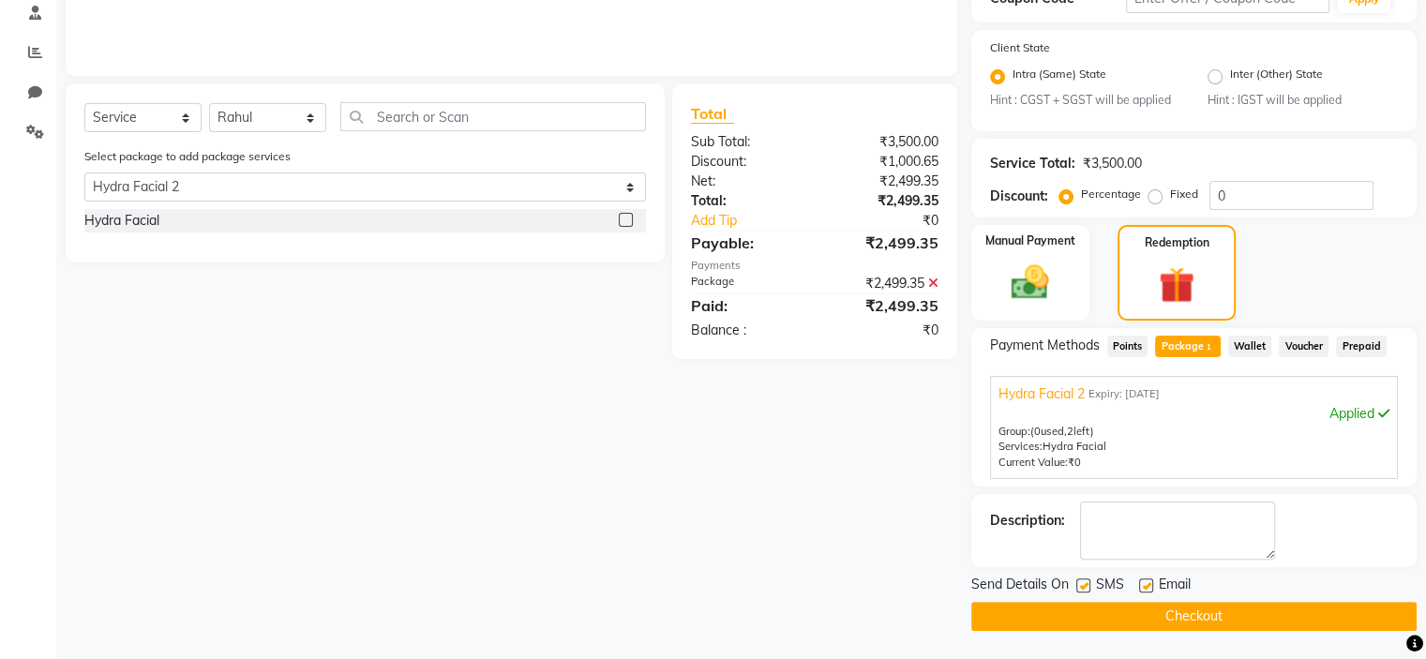
click at [1085, 580] on label at bounding box center [1084, 586] width 14 height 14
click at [1085, 580] on input "checkbox" at bounding box center [1083, 586] width 12 height 12
click at [1145, 588] on label at bounding box center [1146, 586] width 14 height 14
click at [1145, 588] on input "checkbox" at bounding box center [1145, 586] width 12 height 12
click at [1143, 619] on button "Checkout" at bounding box center [1194, 616] width 445 height 29
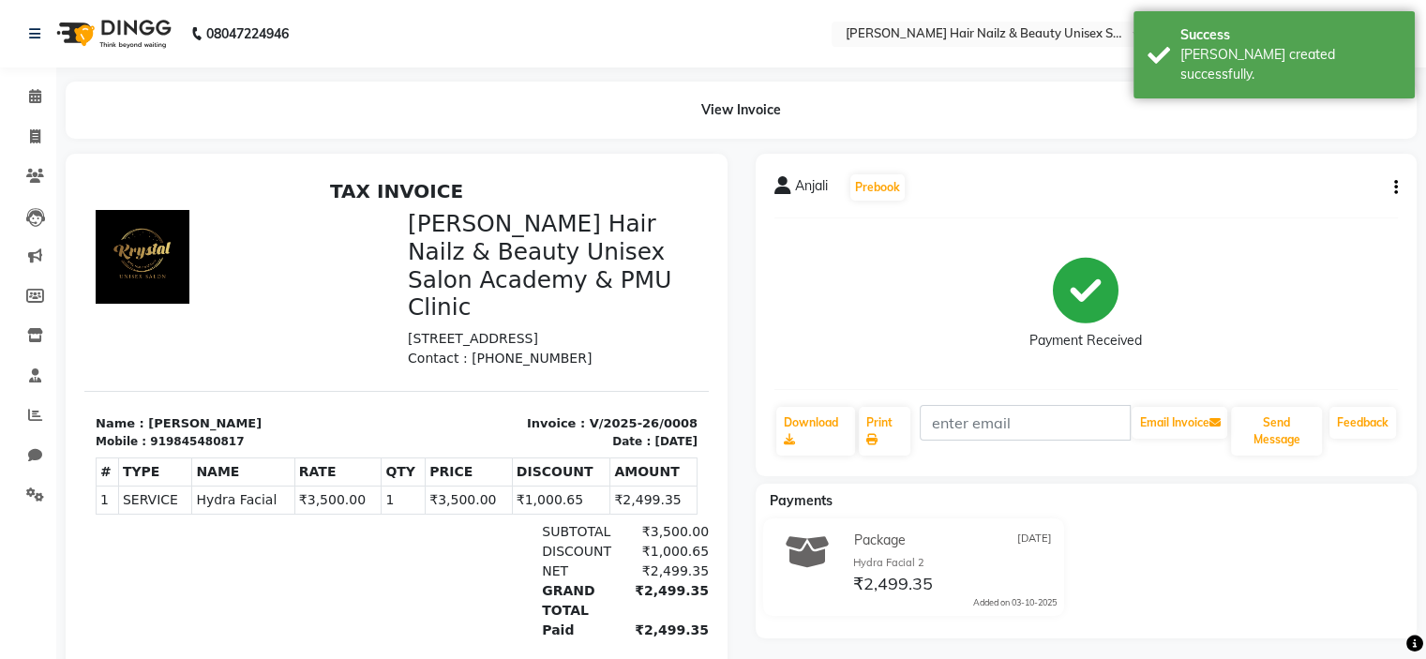
click at [48, 197] on li "Leads" at bounding box center [28, 217] width 56 height 40
click at [37, 184] on span at bounding box center [35, 177] width 33 height 22
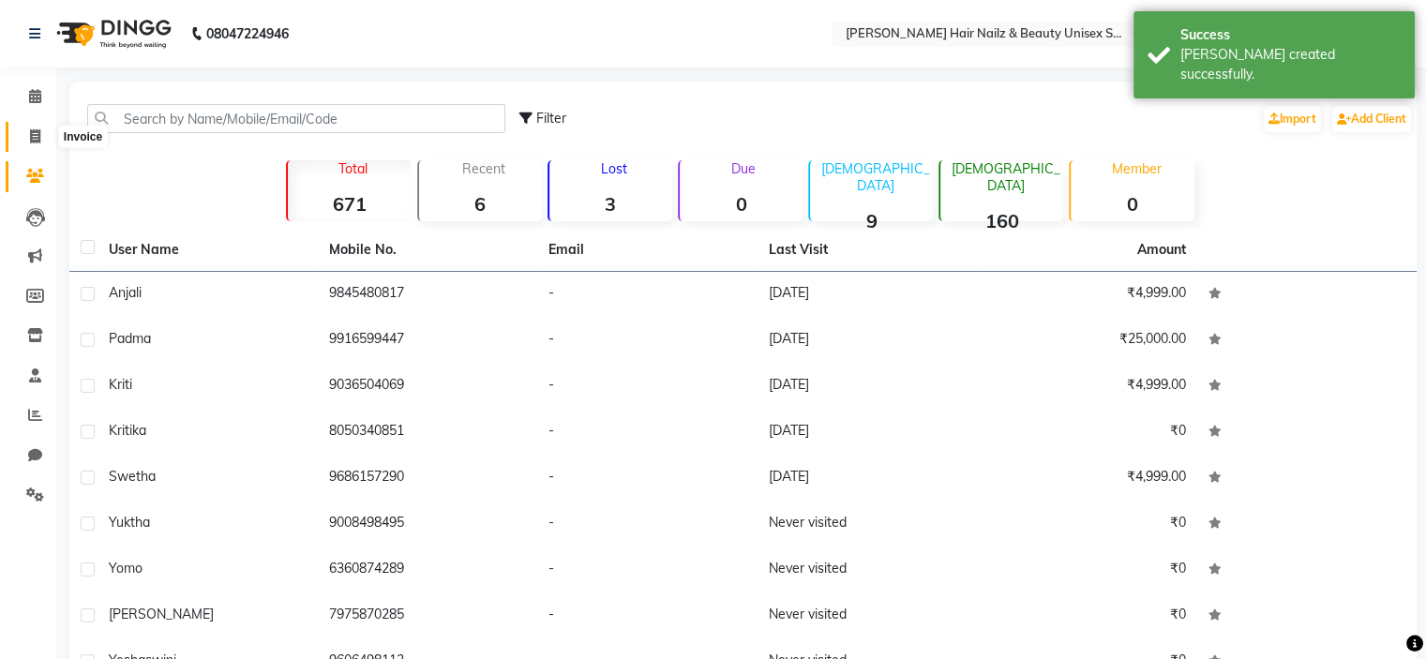
click at [26, 138] on span at bounding box center [35, 138] width 33 height 22
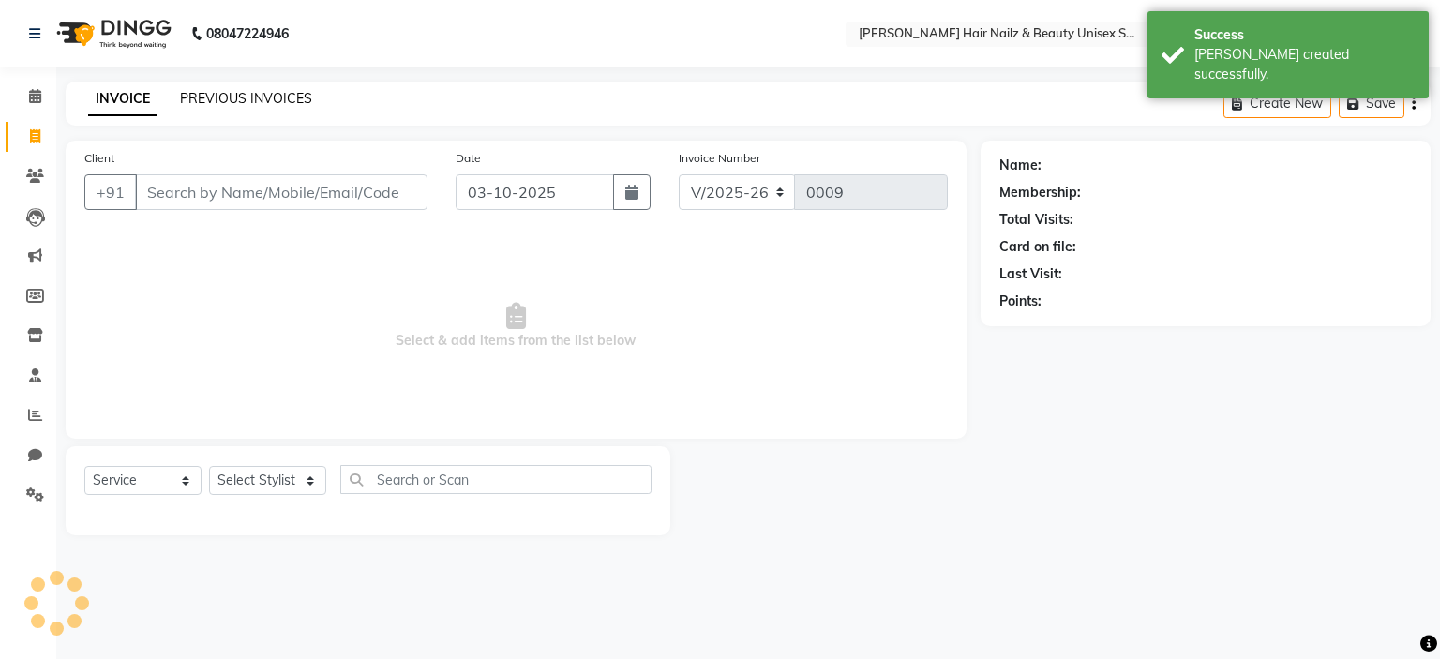
click at [263, 97] on link "PREVIOUS INVOICES" at bounding box center [246, 98] width 132 height 17
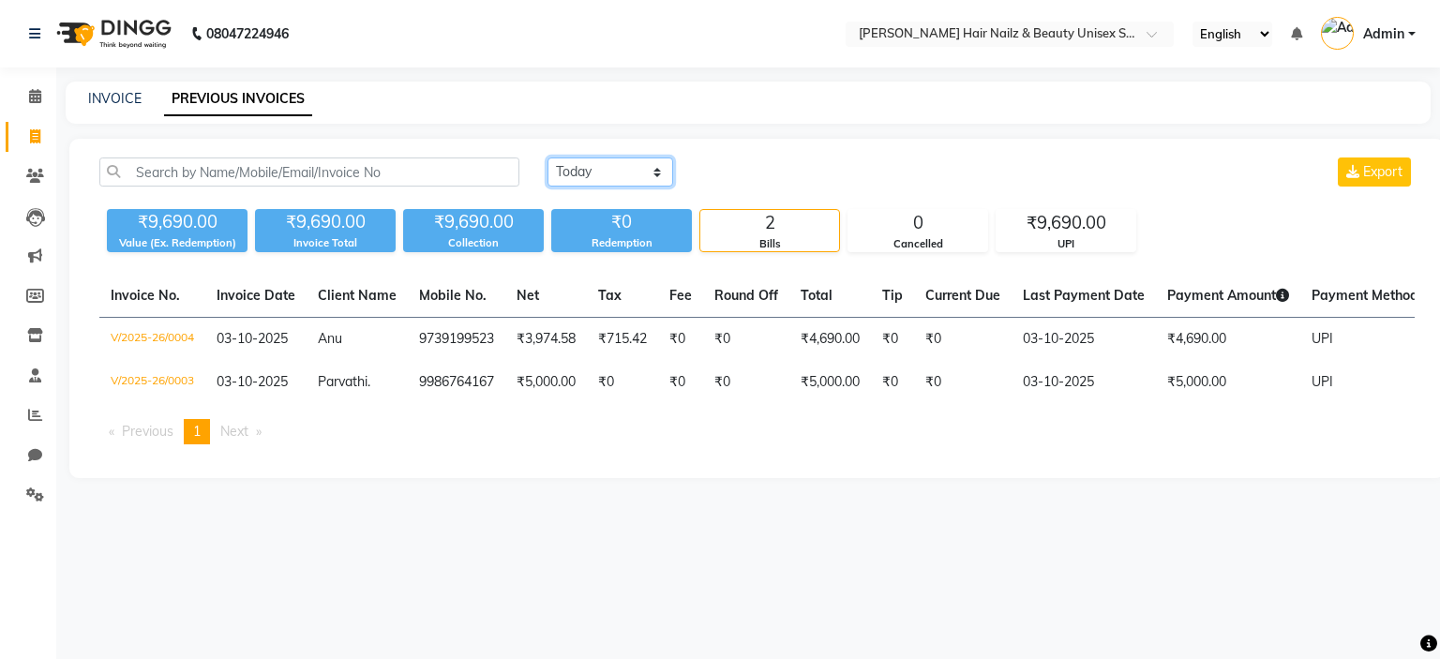
click at [629, 183] on select "[DATE] [DATE] Custom Range" at bounding box center [611, 172] width 126 height 29
click at [548, 158] on select "[DATE] [DATE] Custom Range" at bounding box center [611, 172] width 126 height 29
click at [741, 173] on input "03-10-2025" at bounding box center [763, 172] width 131 height 26
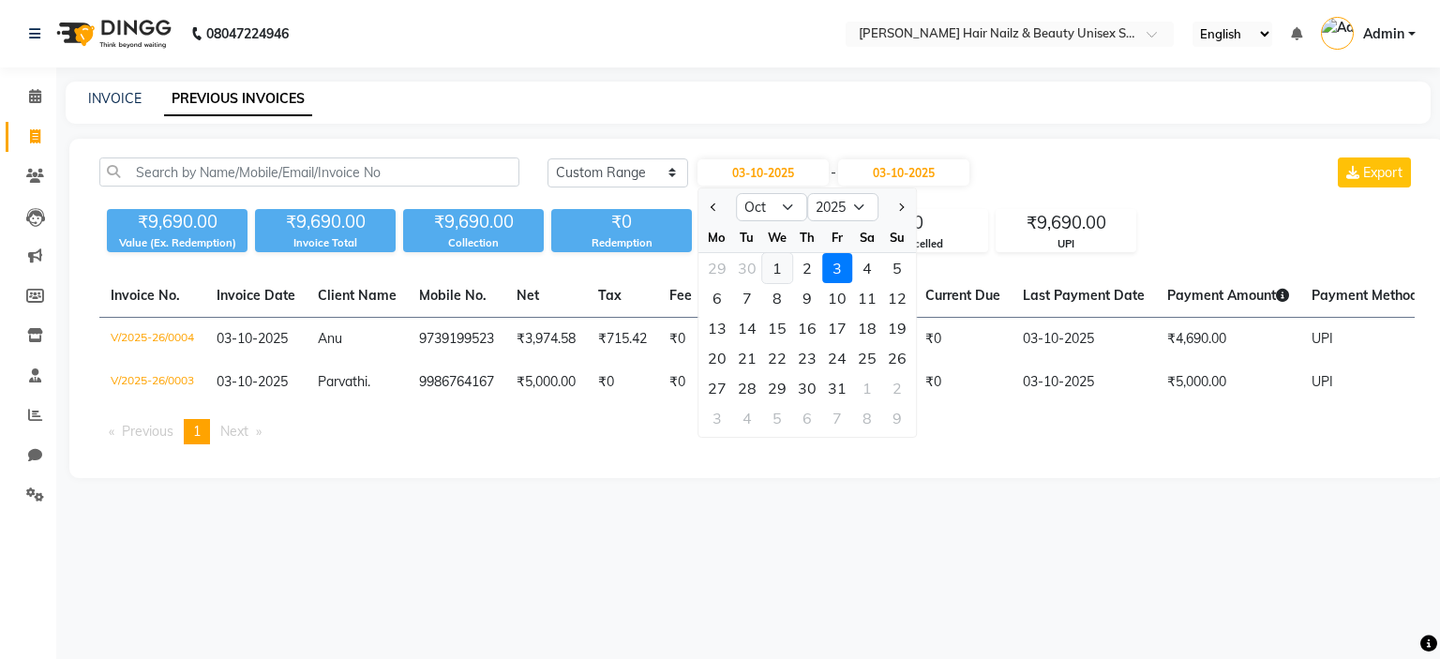
click at [774, 270] on div "1" at bounding box center [777, 268] width 30 height 30
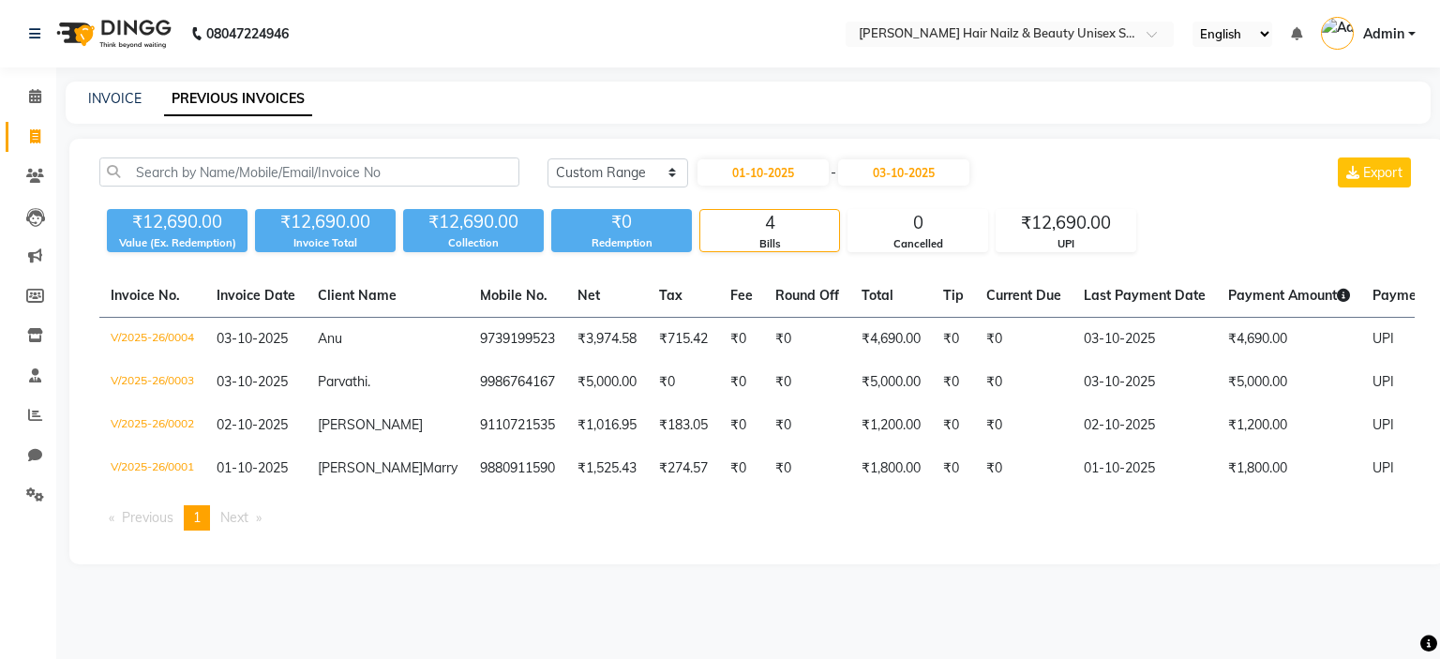
click at [829, 103] on div "INVOICE PREVIOUS INVOICES" at bounding box center [737, 99] width 1343 height 20
click at [30, 164] on link "Clients" at bounding box center [28, 176] width 45 height 31
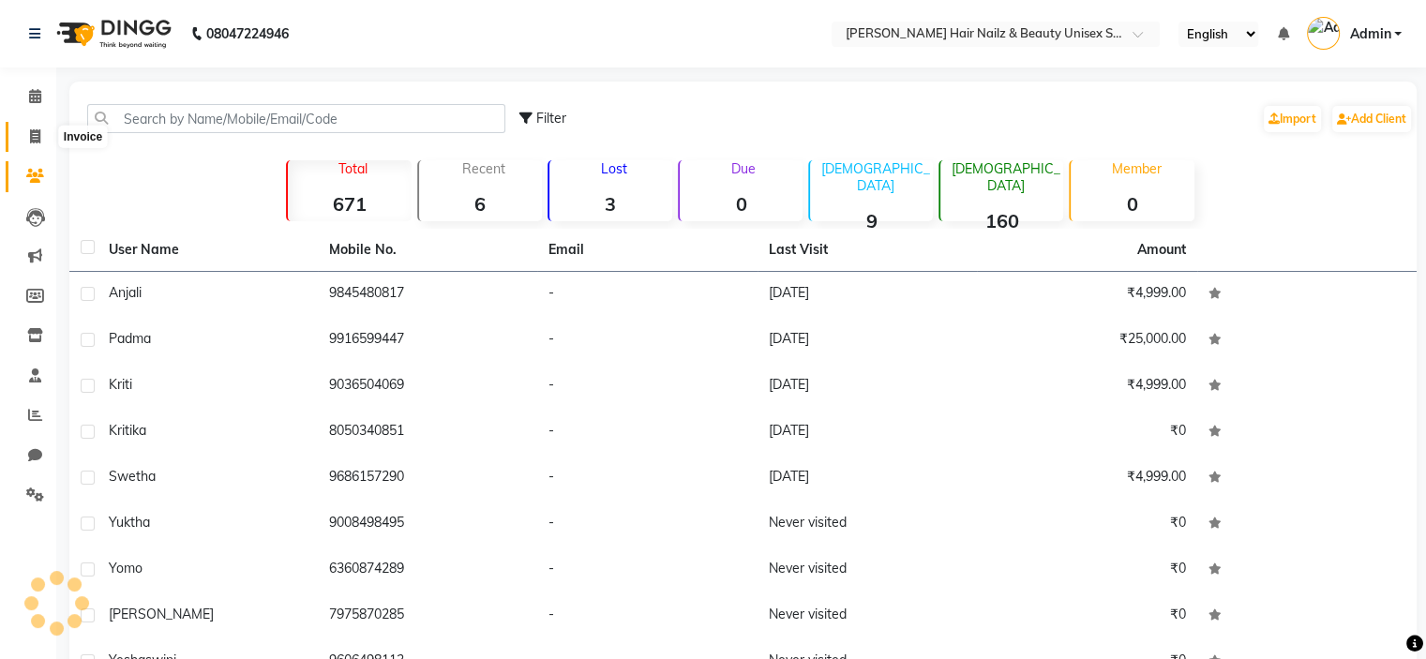
click at [26, 130] on span at bounding box center [35, 138] width 33 height 22
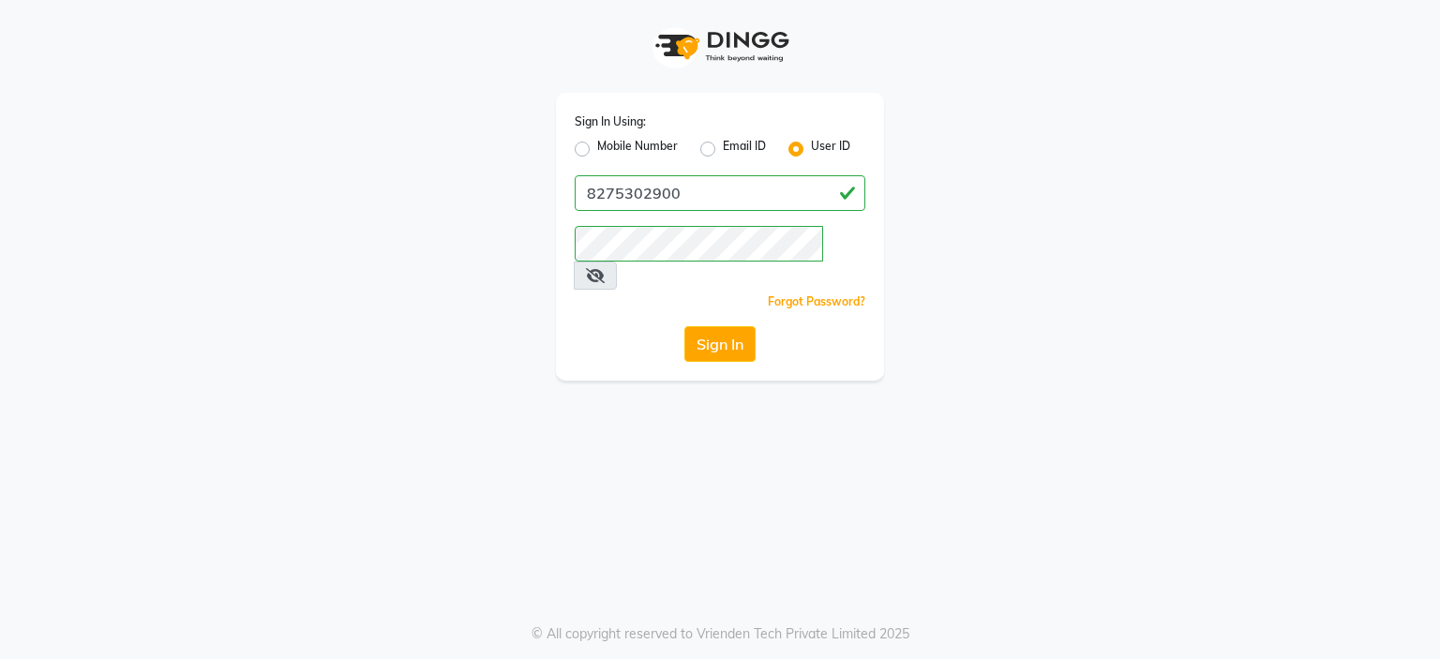
click at [666, 134] on div "Sign In Using: Mobile Number Email ID User ID" at bounding box center [720, 136] width 291 height 49
click at [780, 172] on div "Sign In Using: Mobile Number Email ID User ID 8275302900 Remember me Forgot Pas…" at bounding box center [720, 237] width 328 height 288
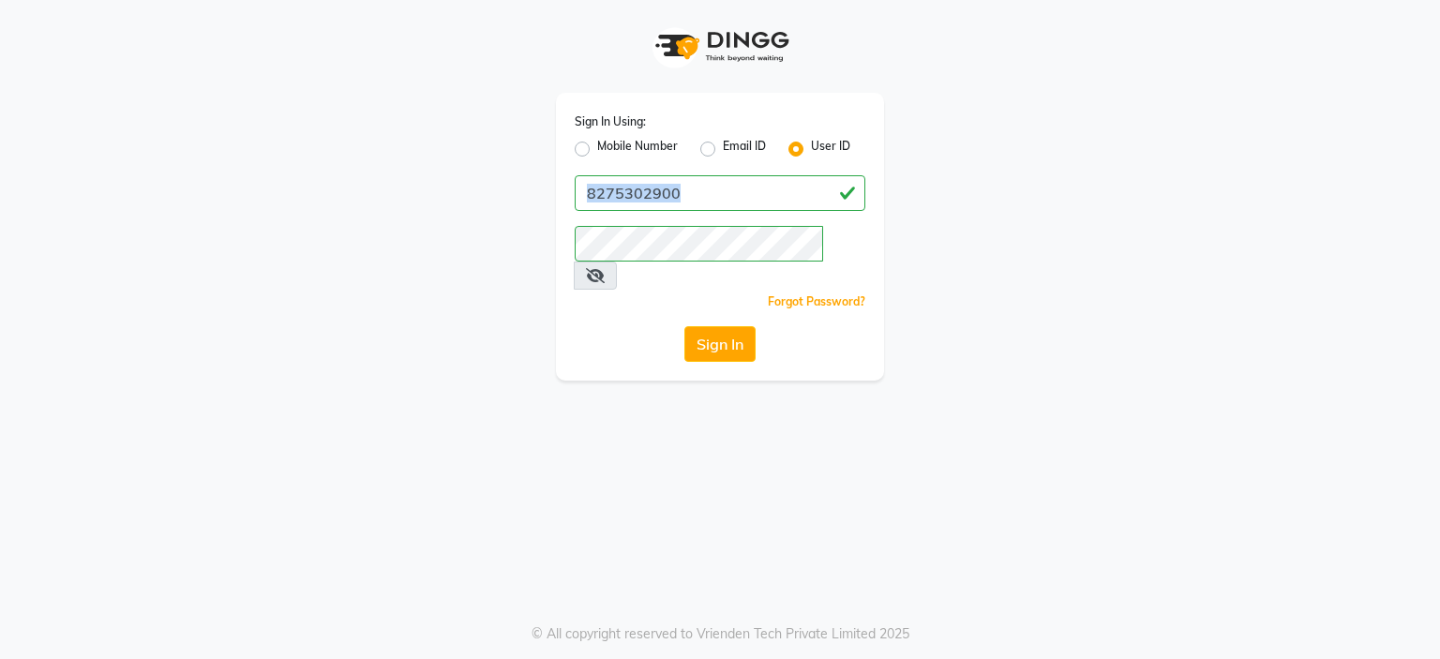
click at [780, 172] on div "Sign In Using: Mobile Number Email ID User ID 8275302900 Remember me Forgot Pas…" at bounding box center [720, 237] width 328 height 288
copy div "Sign In Using: Mobile Number Email ID User ID Remember me Forgot Password? Sign…"
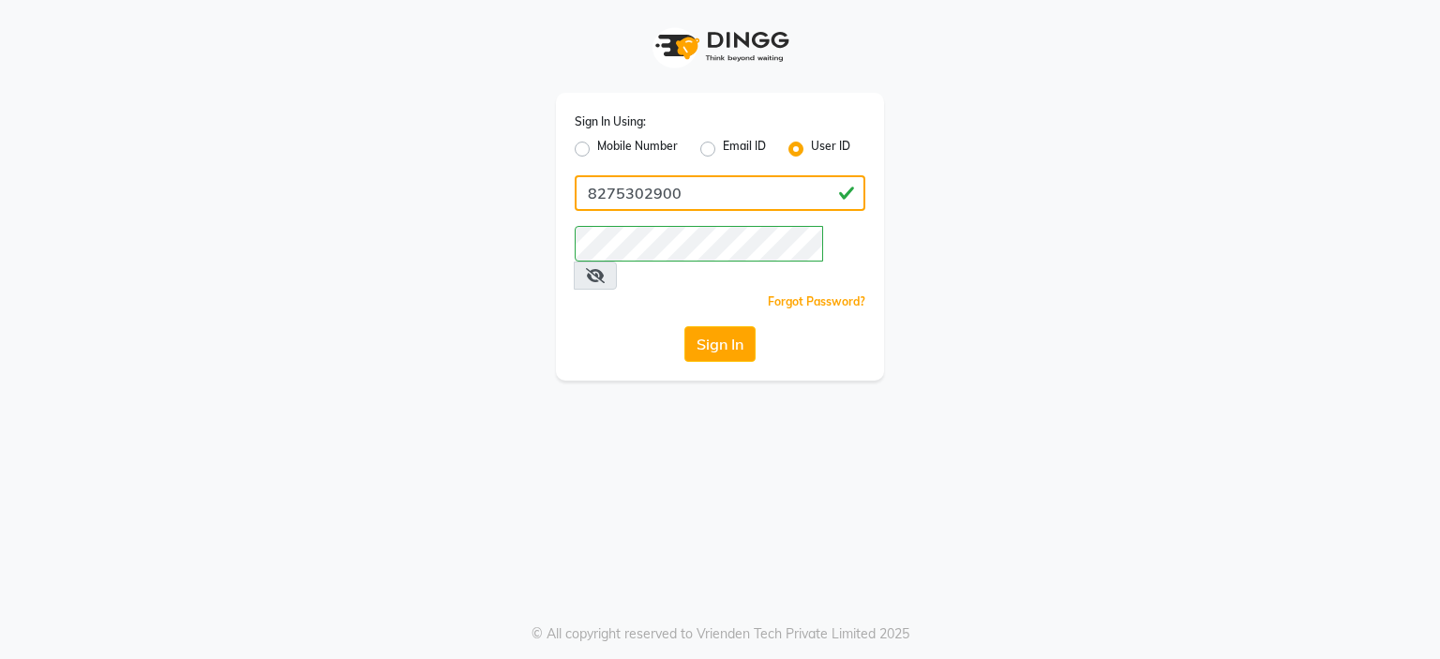
click at [717, 183] on input "8275302900" at bounding box center [720, 193] width 291 height 36
type input "rizwana"
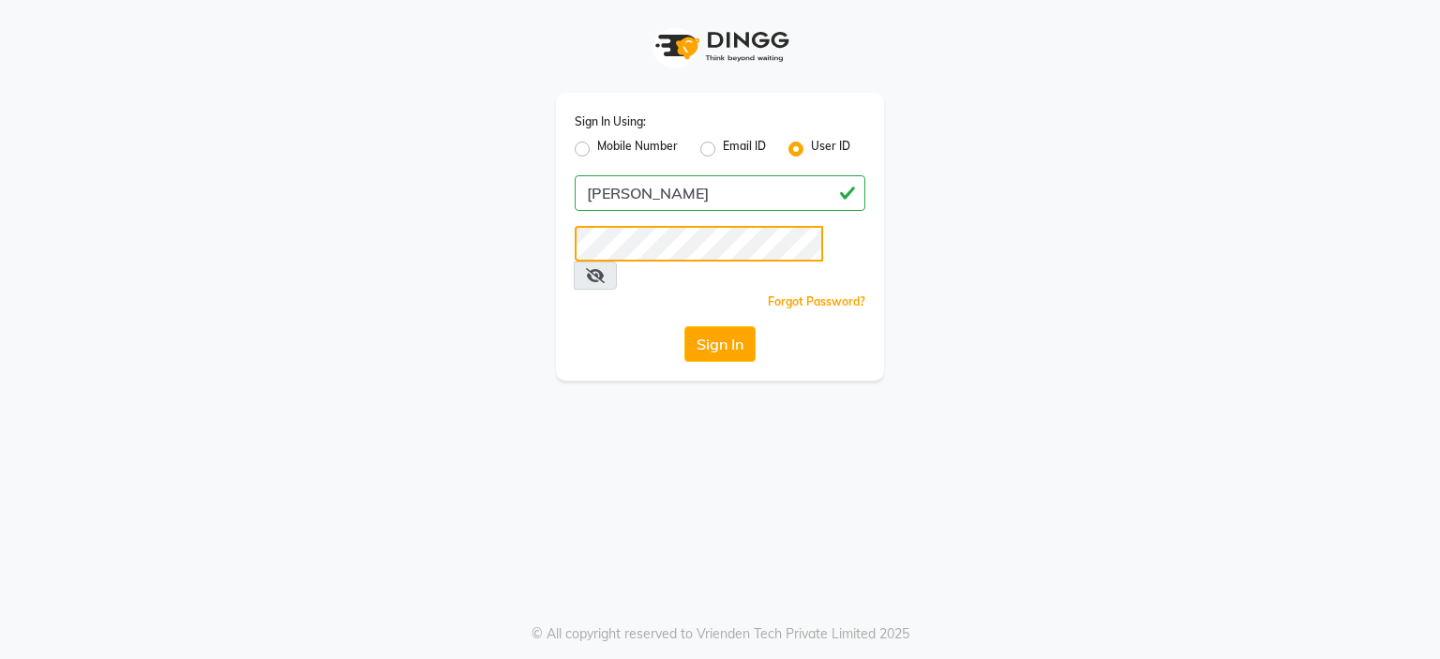
click at [685, 326] on button "Sign In" at bounding box center [720, 344] width 71 height 36
